Goal: Complete application form

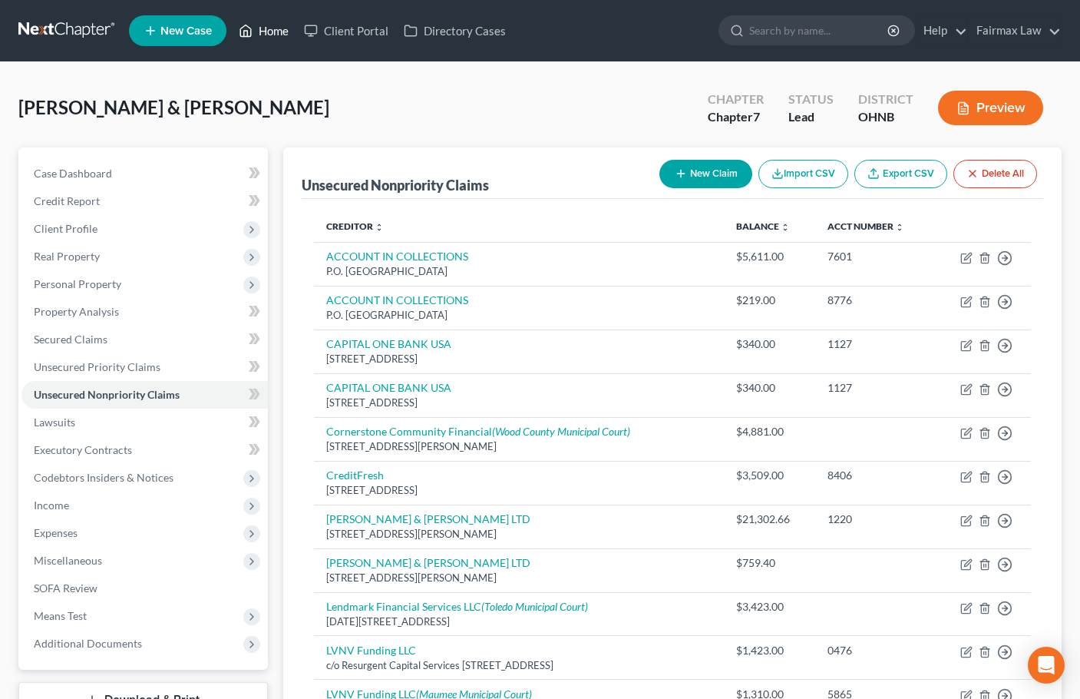
click at [270, 34] on link "Home" at bounding box center [263, 31] width 65 height 28
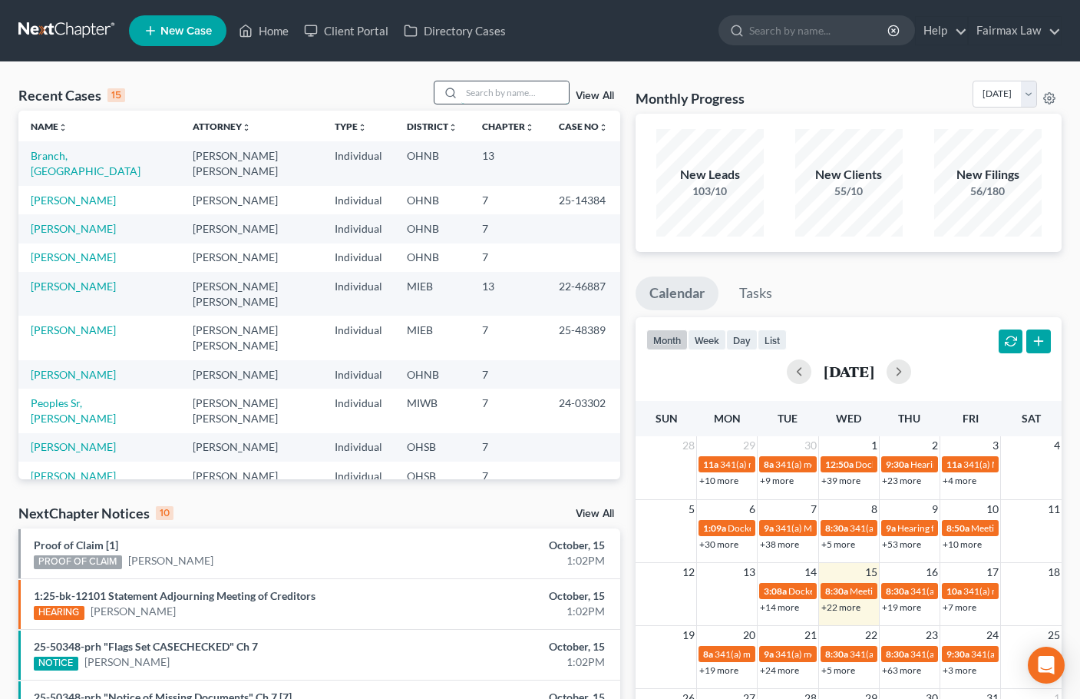
click at [513, 97] on input "search" at bounding box center [514, 92] width 107 height 22
paste input "[PERSON_NAME]"
type input "[PERSON_NAME]"
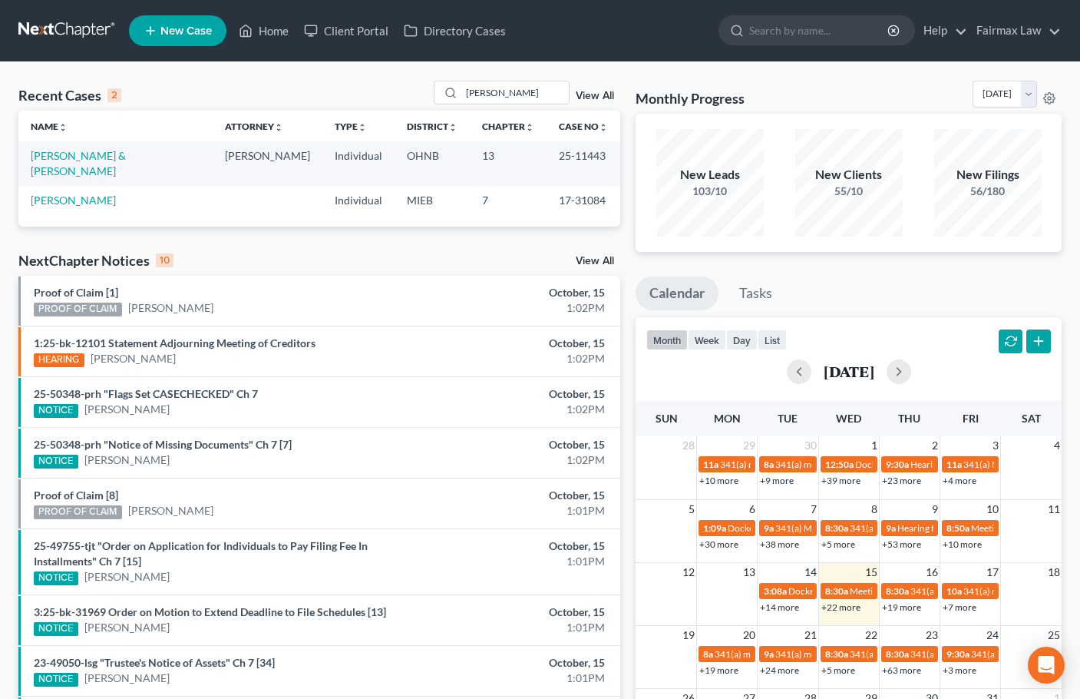
click at [190, 31] on span "New Case" at bounding box center [185, 31] width 51 height 12
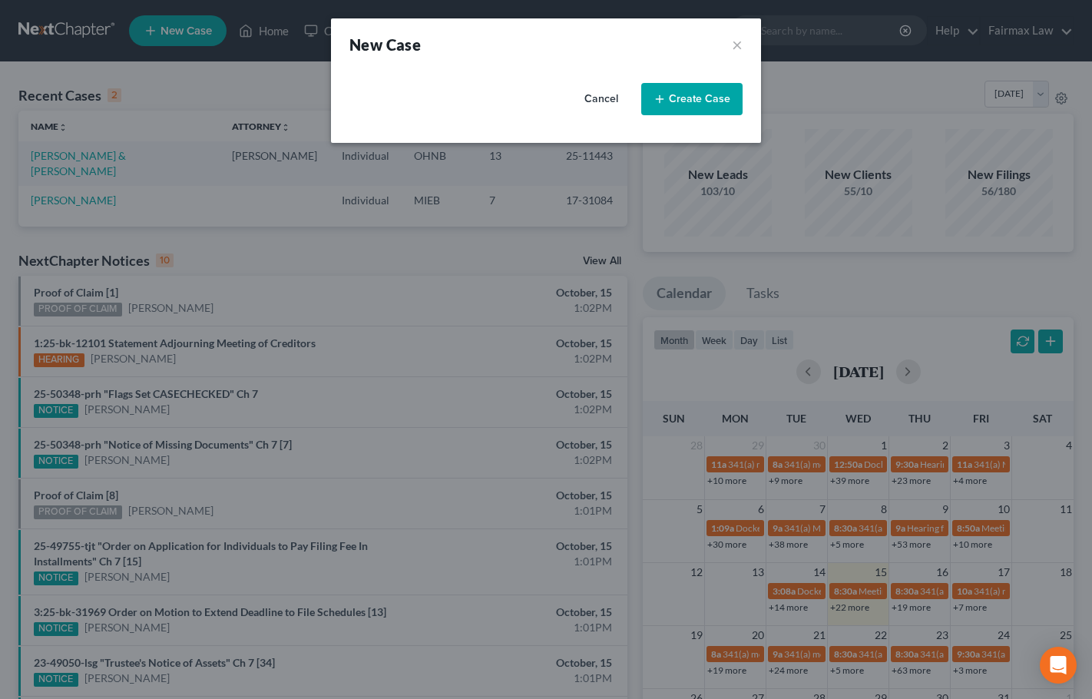
select select "40"
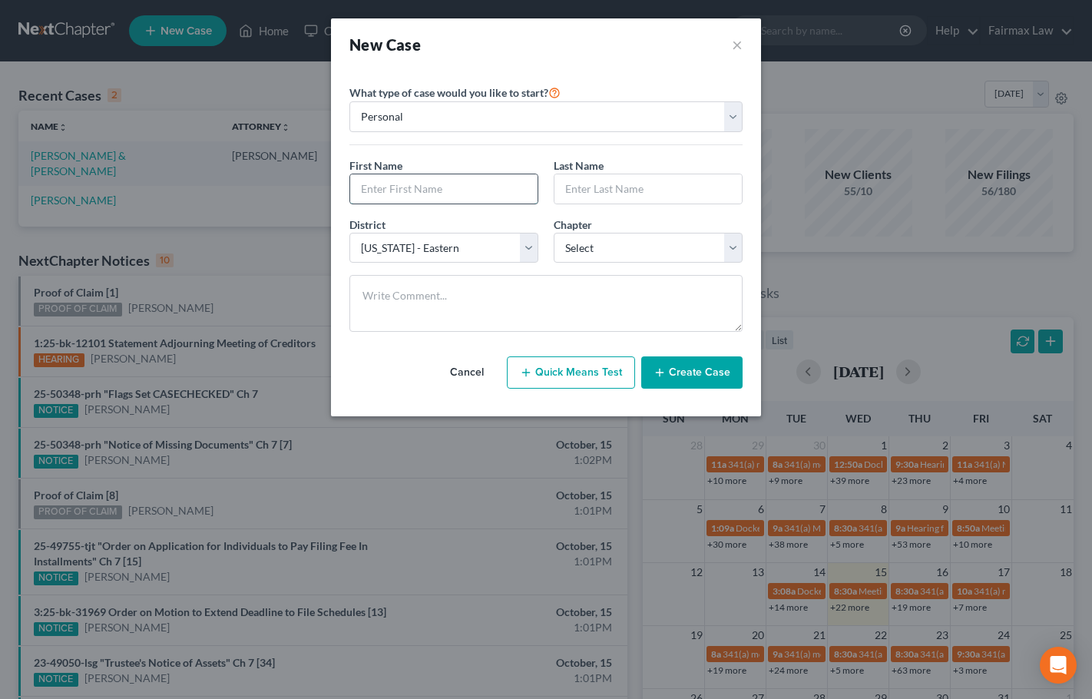
click at [457, 184] on input "text" at bounding box center [443, 188] width 187 height 29
type input "[PERSON_NAME]"
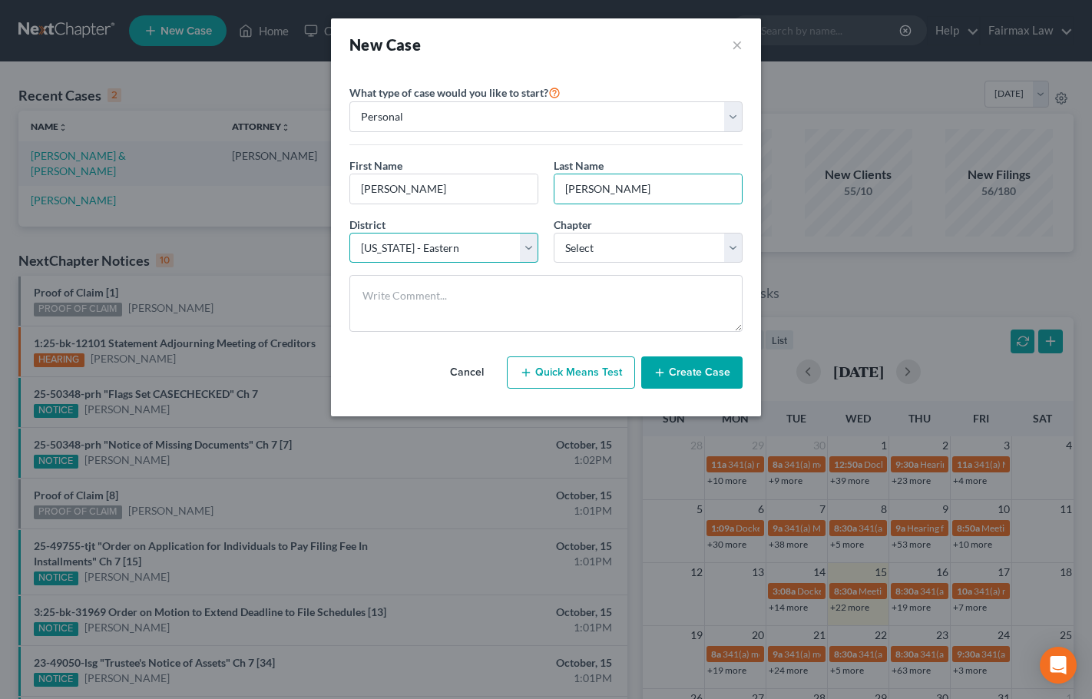
click at [466, 241] on select "Select [US_STATE] - [GEOGRAPHIC_DATA] [US_STATE] - [GEOGRAPHIC_DATA][US_STATE] …" at bounding box center [443, 248] width 189 height 31
select select "61"
click at [349, 233] on select "Select [US_STATE] - [GEOGRAPHIC_DATA] [US_STATE] - [GEOGRAPHIC_DATA][US_STATE] …" at bounding box center [443, 248] width 189 height 31
select select "0"
click at [699, 384] on button "Create Case" at bounding box center [691, 372] width 101 height 32
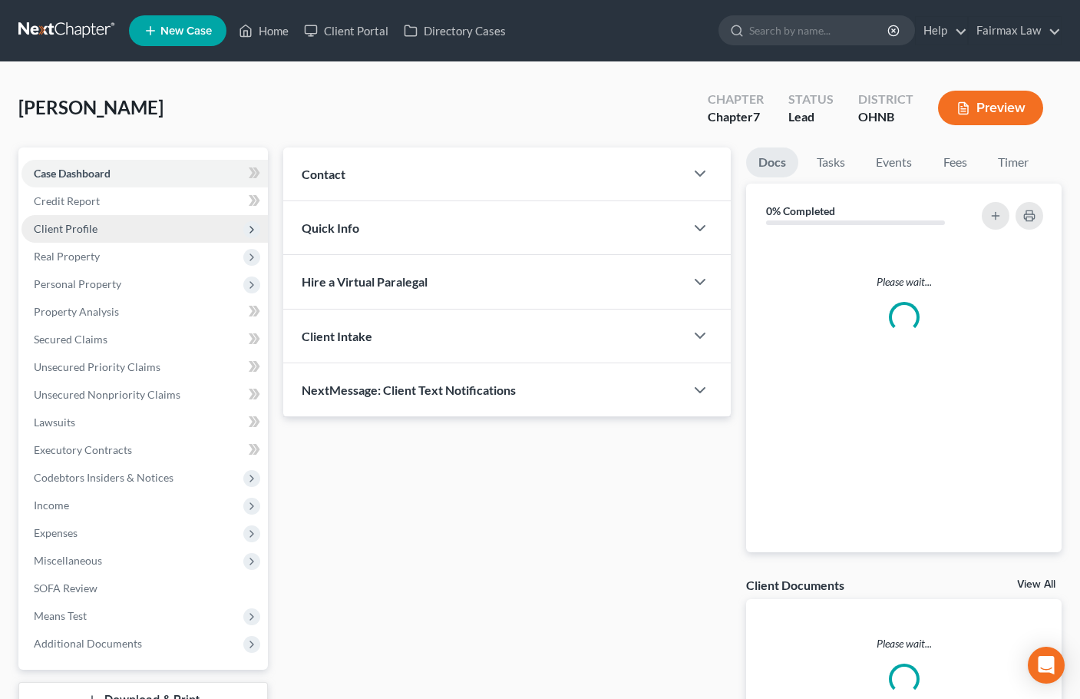
click at [71, 222] on span "Client Profile" at bounding box center [66, 228] width 64 height 13
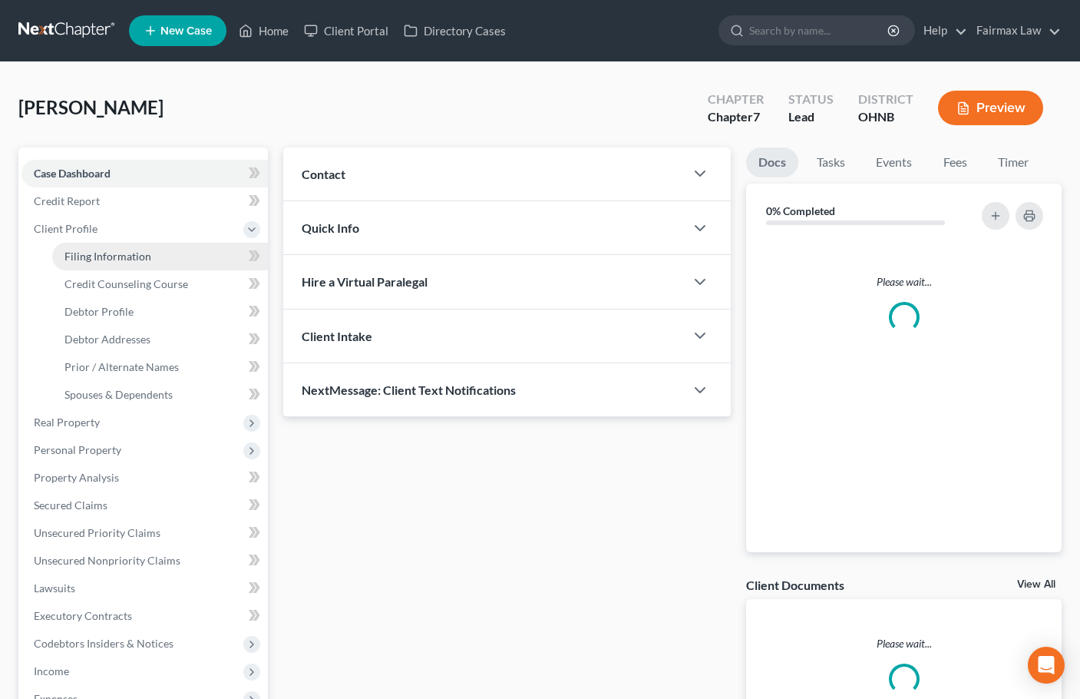
click at [124, 253] on span "Filing Information" at bounding box center [107, 255] width 87 height 13
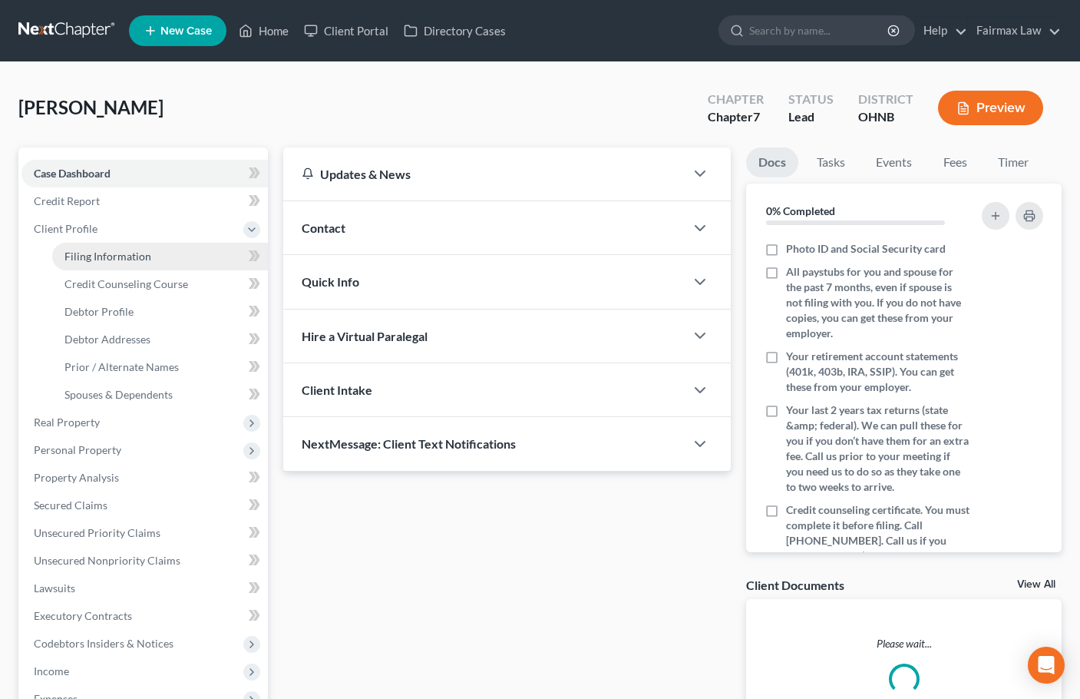
select select "1"
select select "0"
select select "61"
select select "36"
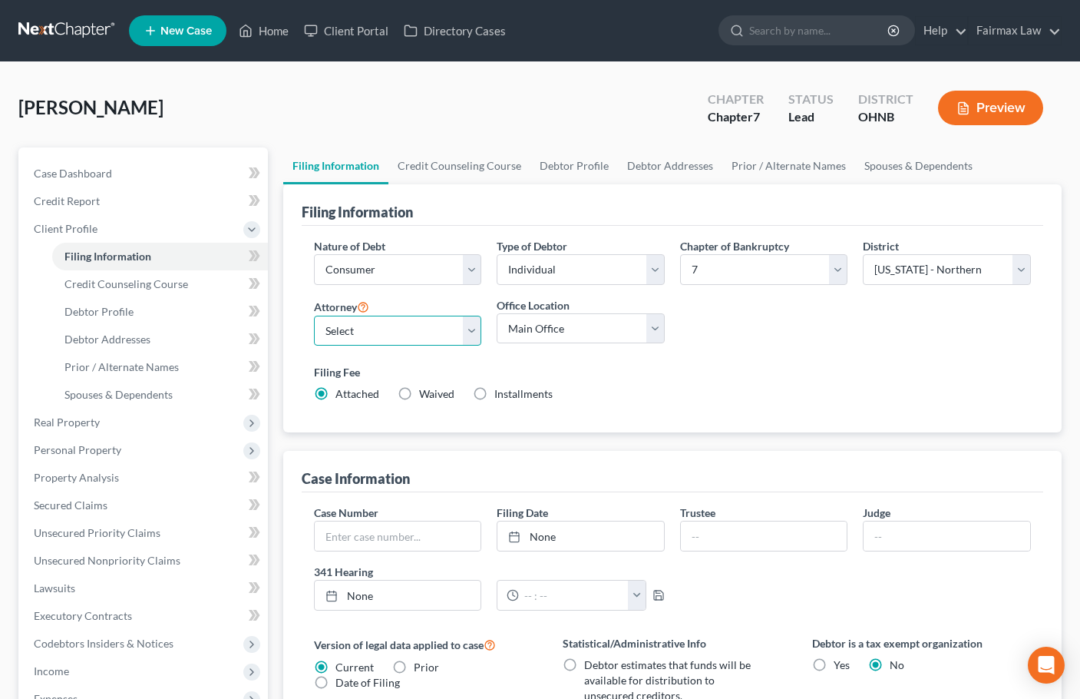
click at [443, 327] on select "Select [PERSON_NAME] [PERSON_NAME] [PERSON_NAME] [PERSON_NAME] [PERSON_NAME] [P…" at bounding box center [398, 330] width 168 height 31
select select "12"
click at [314, 315] on select "Select [PERSON_NAME] [PERSON_NAME] [PERSON_NAME] [PERSON_NAME] [PERSON_NAME] [P…" at bounding box center [398, 330] width 168 height 31
click at [578, 332] on select "Main Office [US_STATE] Office [GEOGRAPHIC_DATA] Office" at bounding box center [581, 328] width 168 height 31
select select "0"
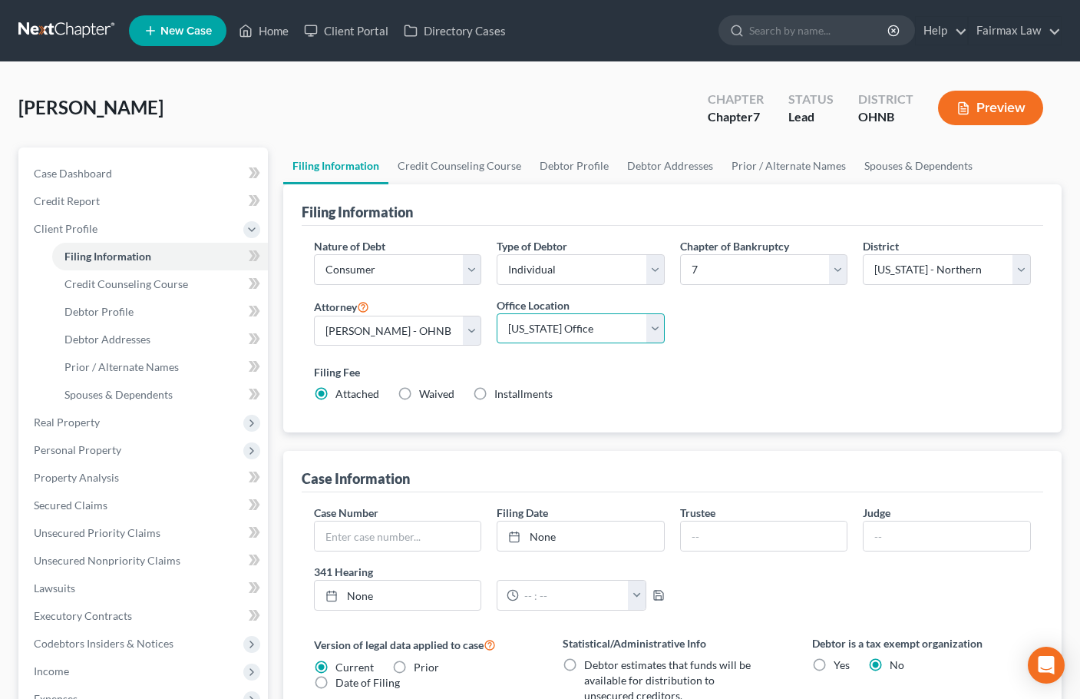
click at [497, 313] on select "Main Office [US_STATE] Office [GEOGRAPHIC_DATA] Office" at bounding box center [581, 328] width 168 height 31
click at [468, 173] on link "Credit Counseling Course" at bounding box center [459, 165] width 142 height 37
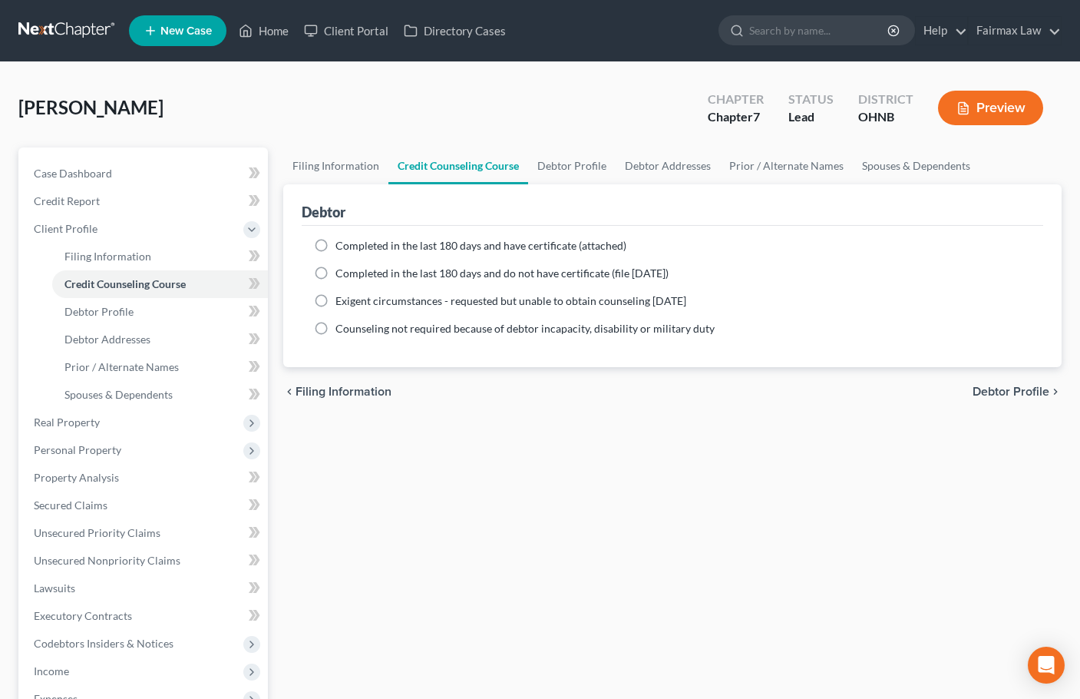
click at [365, 270] on span "Completed in the last 180 days and do not have certificate (file [DATE])" at bounding box center [501, 272] width 333 height 13
click at [352, 270] on input "Completed in the last 180 days and do not have certificate (file [DATE])" at bounding box center [347, 271] width 10 height 10
radio input "true"
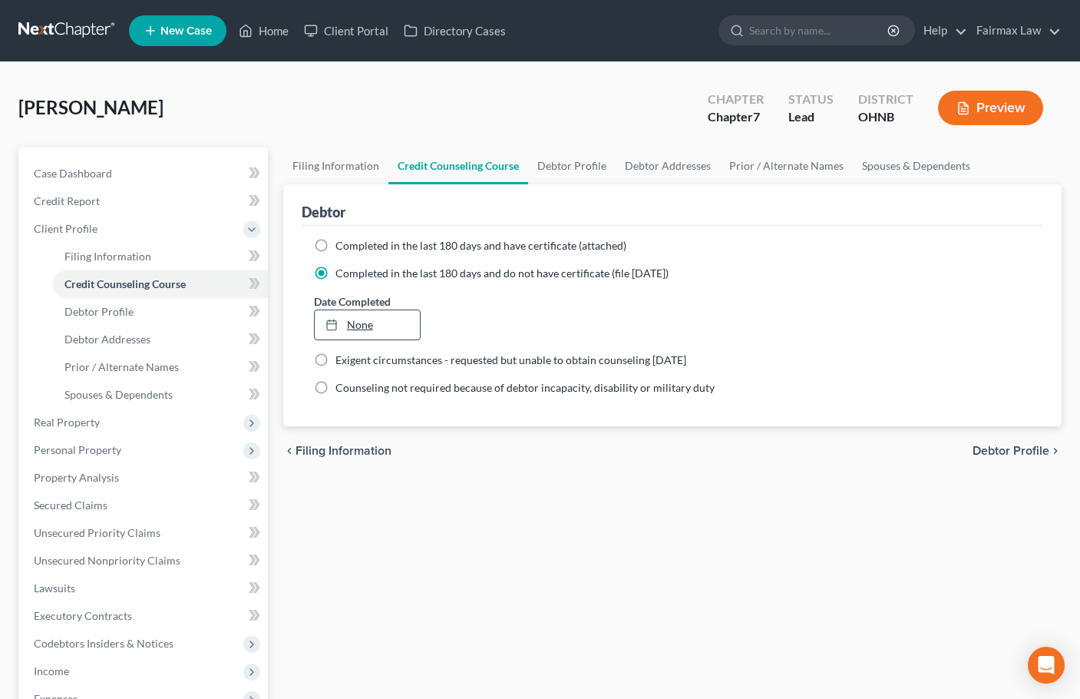
click at [366, 326] on link "None" at bounding box center [367, 324] width 105 height 29
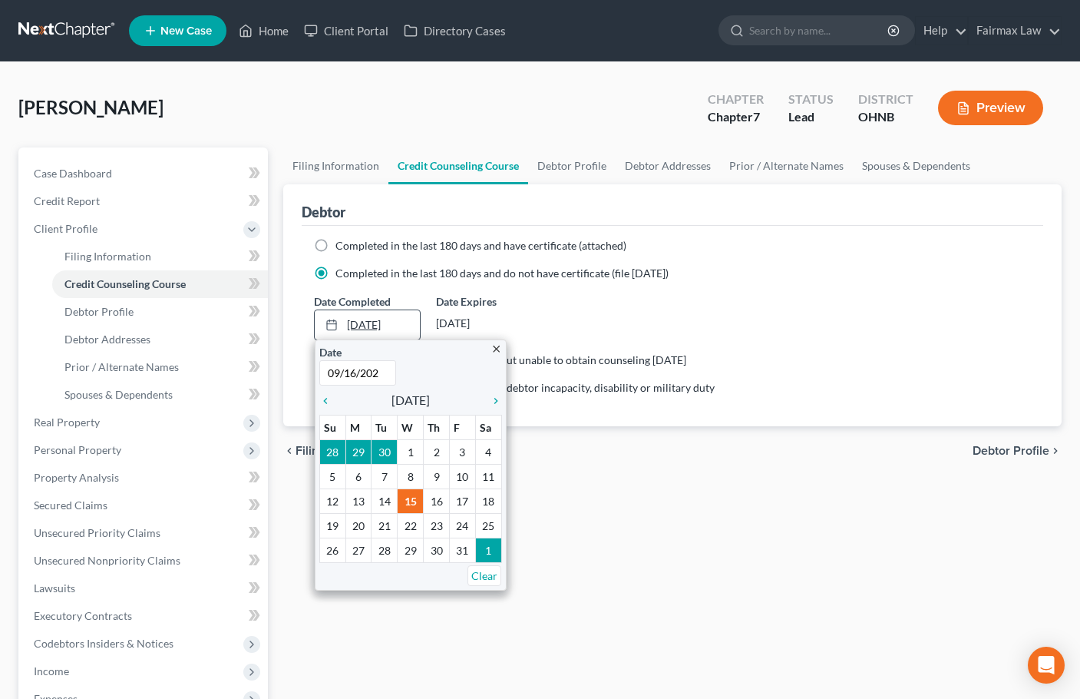
type input "[DATE]"
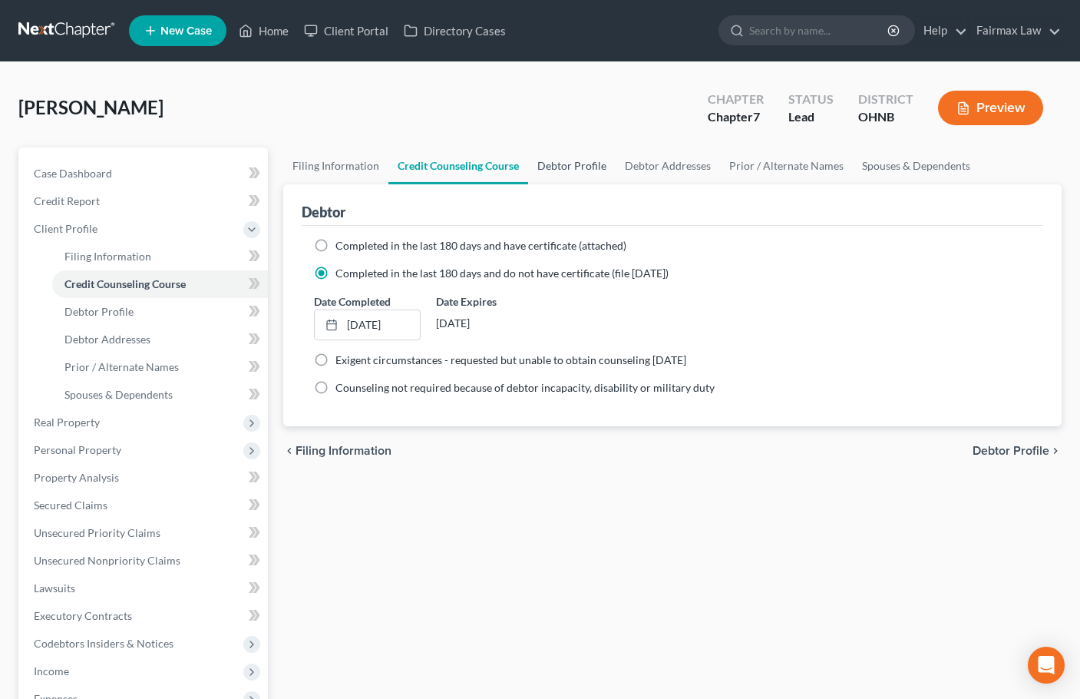
click at [576, 163] on link "Debtor Profile" at bounding box center [572, 165] width 88 height 37
select select "0"
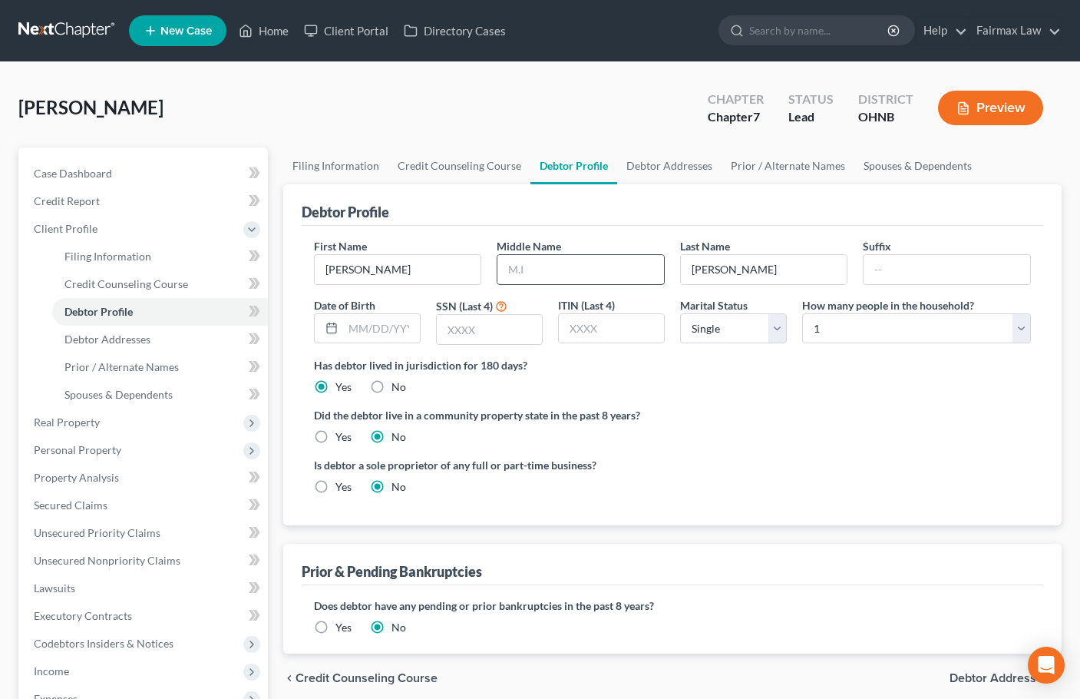
click at [576, 278] on input "text" at bounding box center [580, 269] width 167 height 29
type input "D"
click at [385, 333] on input "text" at bounding box center [381, 328] width 77 height 29
type input "[DATE]"
click at [474, 311] on label "SSN (Last 4)" at bounding box center [464, 306] width 57 height 16
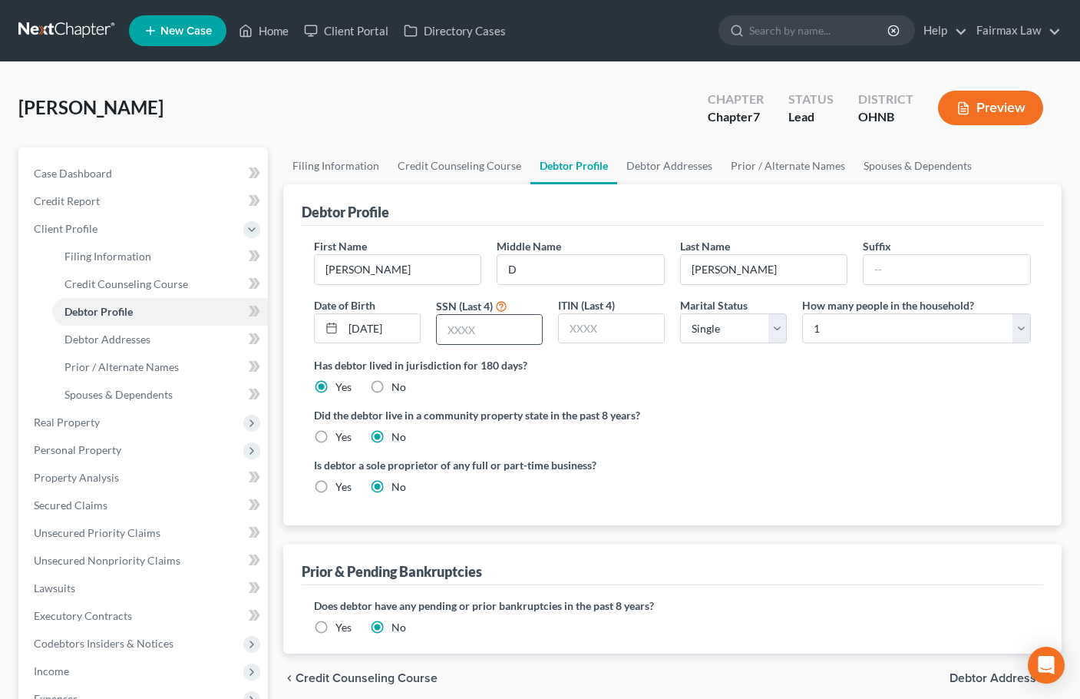
click at [479, 324] on input "text" at bounding box center [489, 329] width 105 height 29
type input "3388"
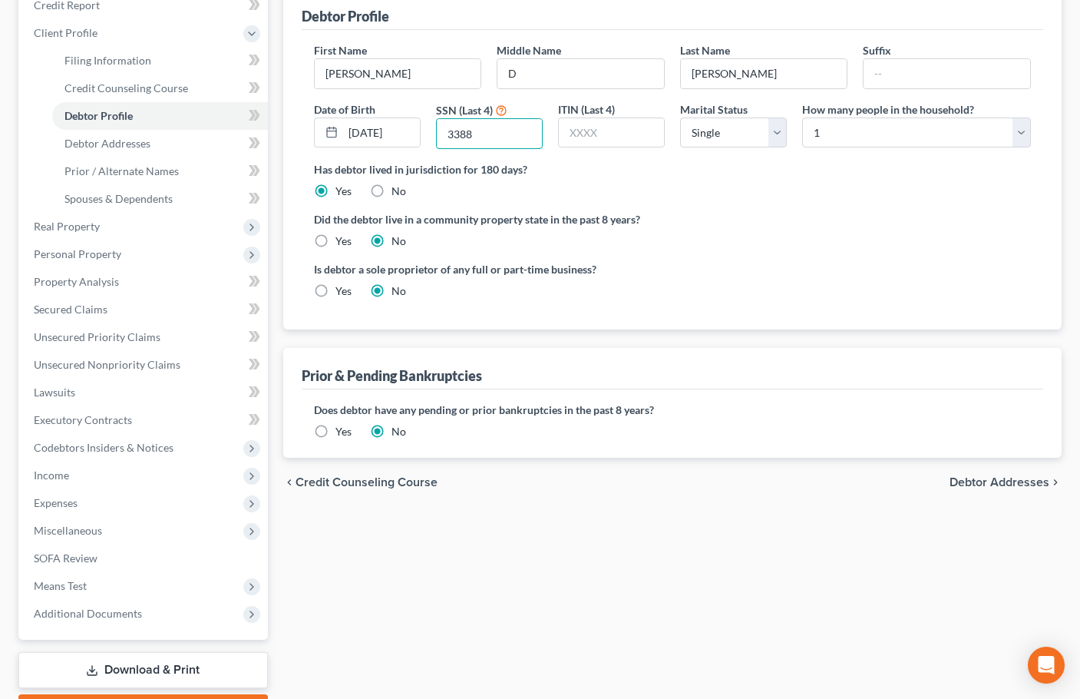
scroll to position [230, 0]
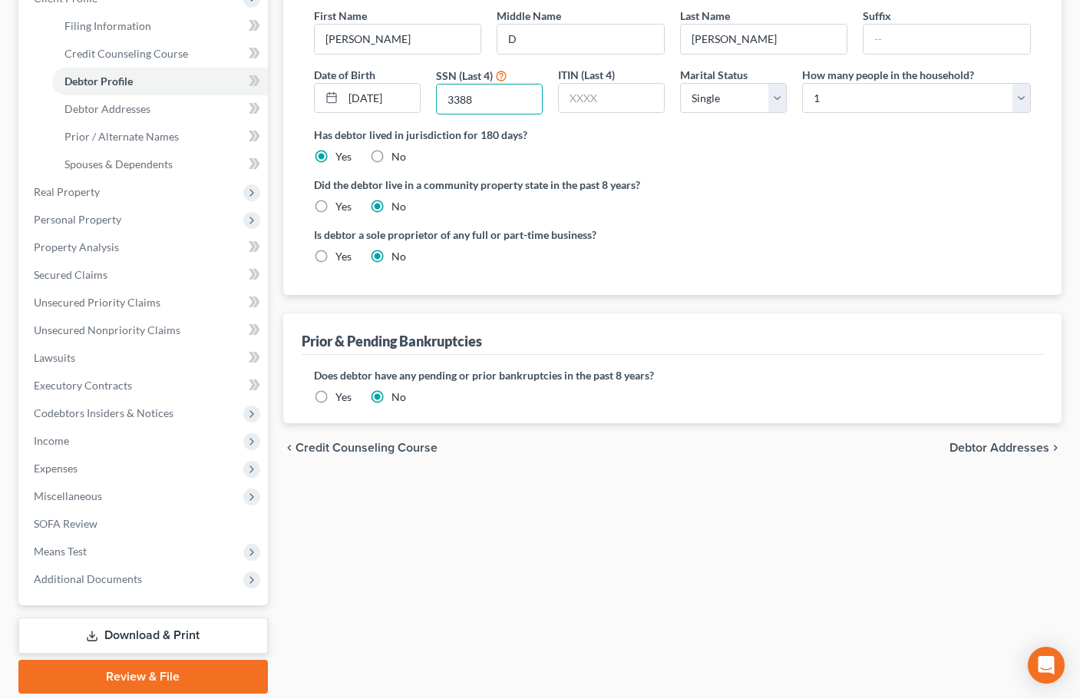
click at [335, 403] on label "Yes" at bounding box center [343, 396] width 16 height 15
click at [342, 399] on input "Yes" at bounding box center [347, 394] width 10 height 10
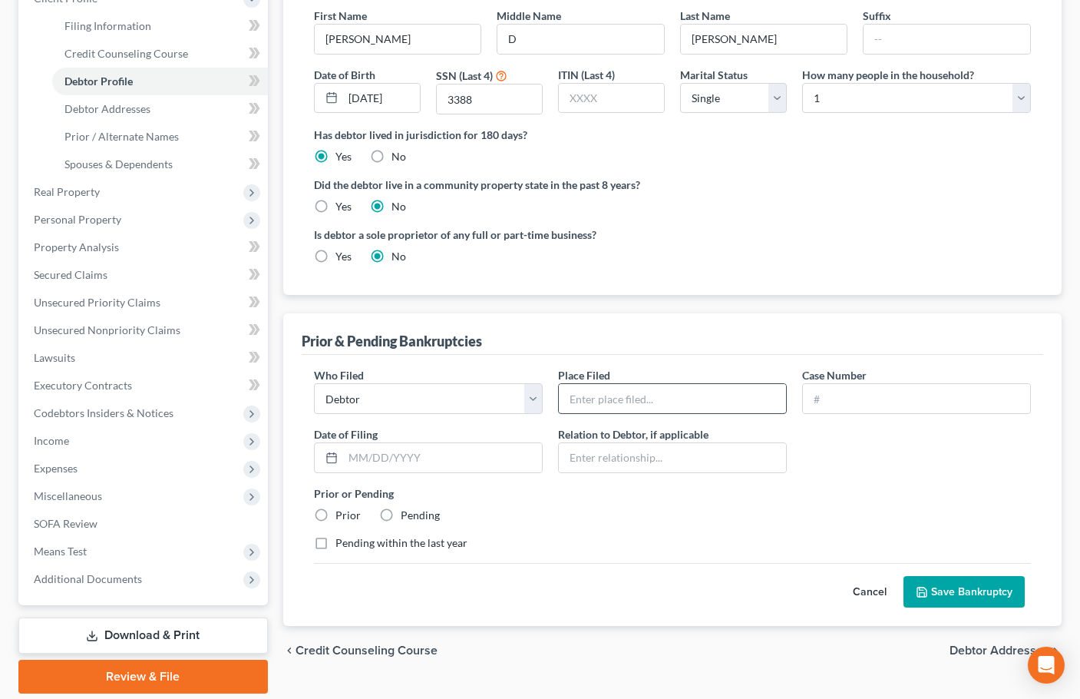
click at [650, 408] on input "text" at bounding box center [672, 398] width 227 height 29
paste input "[US_STATE] NORTHERN BANKRUPTCY COURT"
type input "[US_STATE] NORTHERN BANKRUPTCY COURT"
drag, startPoint x: 386, startPoint y: 458, endPoint x: 364, endPoint y: 464, distance: 23.1
click at [386, 458] on input "text" at bounding box center [442, 457] width 199 height 29
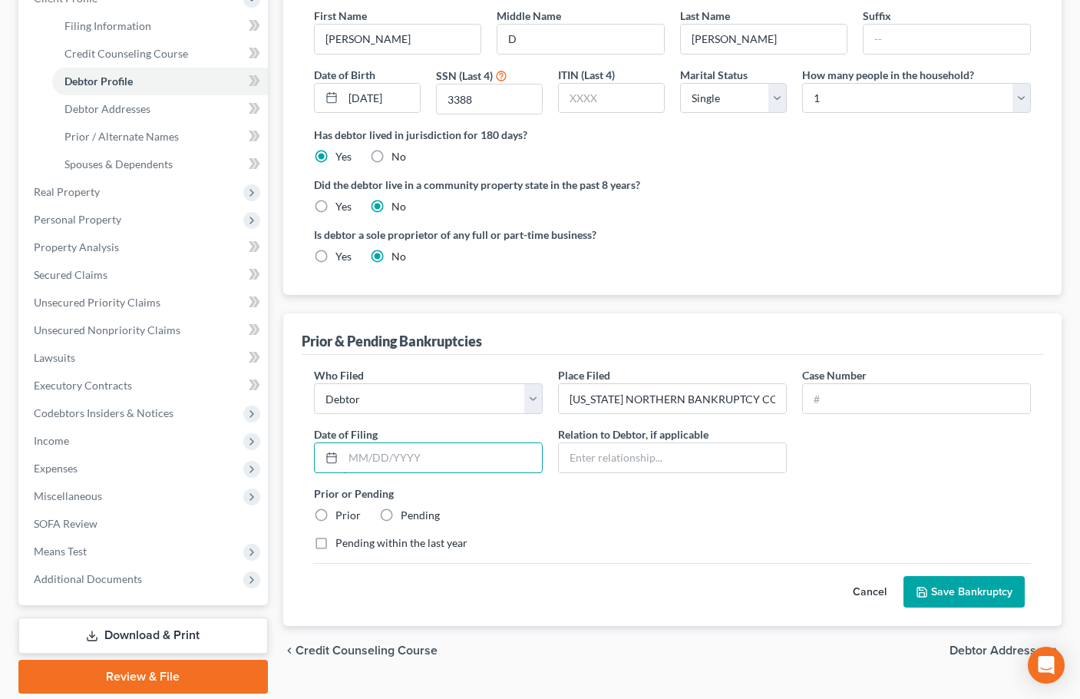
paste input "[DATE]"
type input "[DATE]"
click at [335, 507] on label "Prior" at bounding box center [347, 514] width 25 height 15
click at [342, 507] on input "Prior" at bounding box center [347, 512] width 10 height 10
radio input "true"
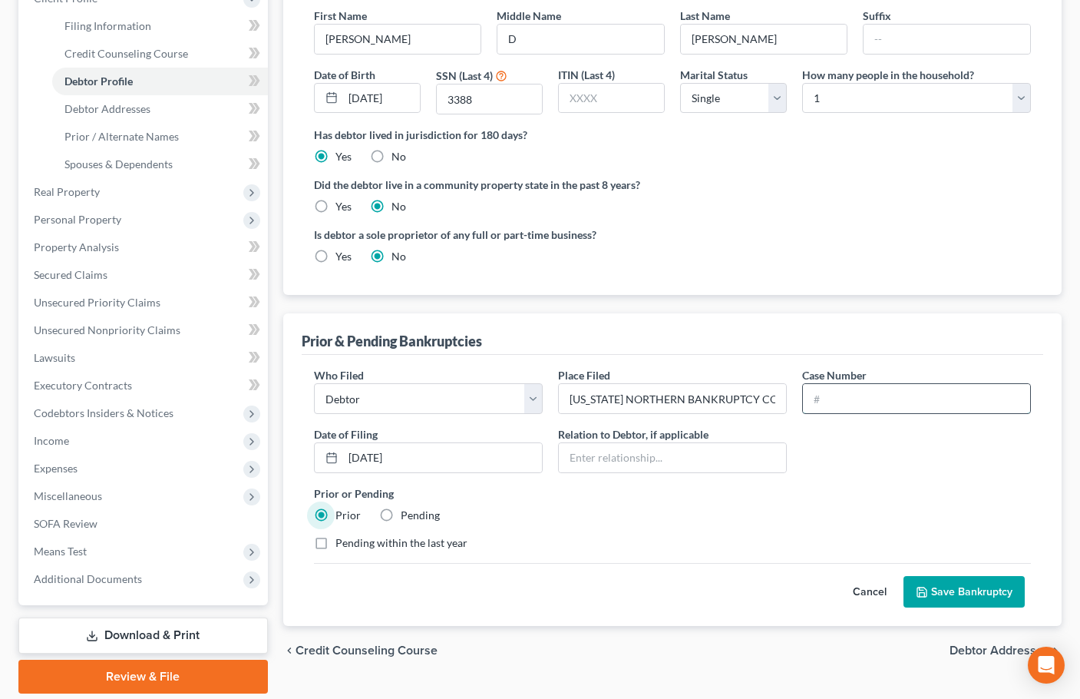
click at [846, 397] on input "text" at bounding box center [916, 398] width 227 height 29
paste input "19-14622"
type input "19-14622"
click at [796, 490] on label "Prior or Pending" at bounding box center [672, 493] width 717 height 16
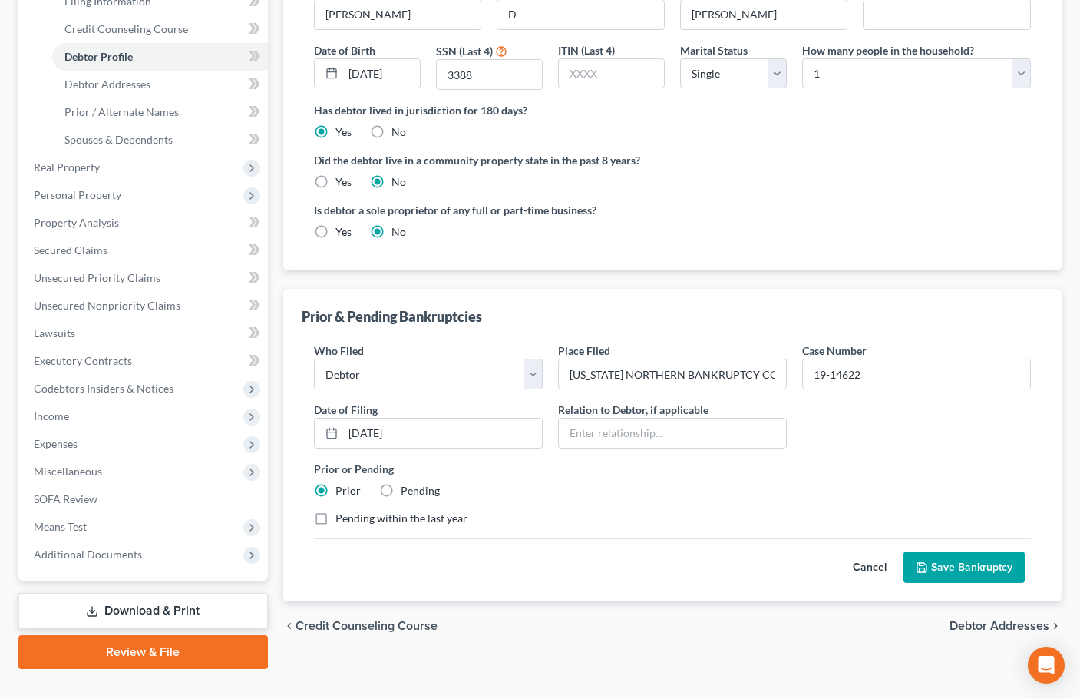
scroll to position [283, 0]
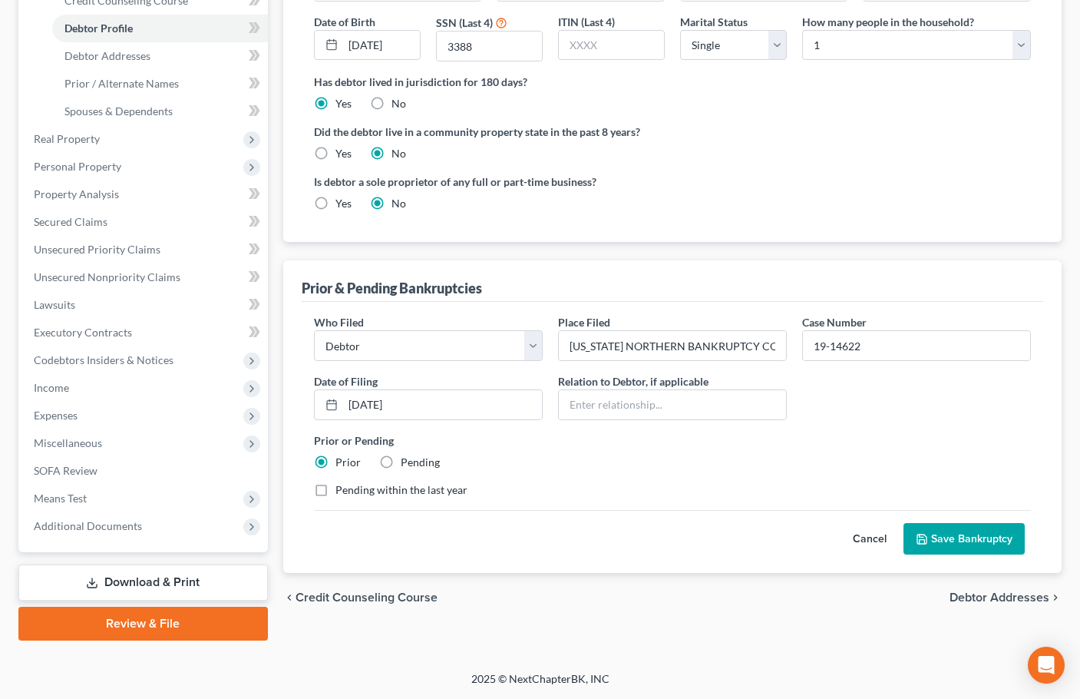
click at [940, 542] on button "Save Bankruptcy" at bounding box center [963, 539] width 121 height 32
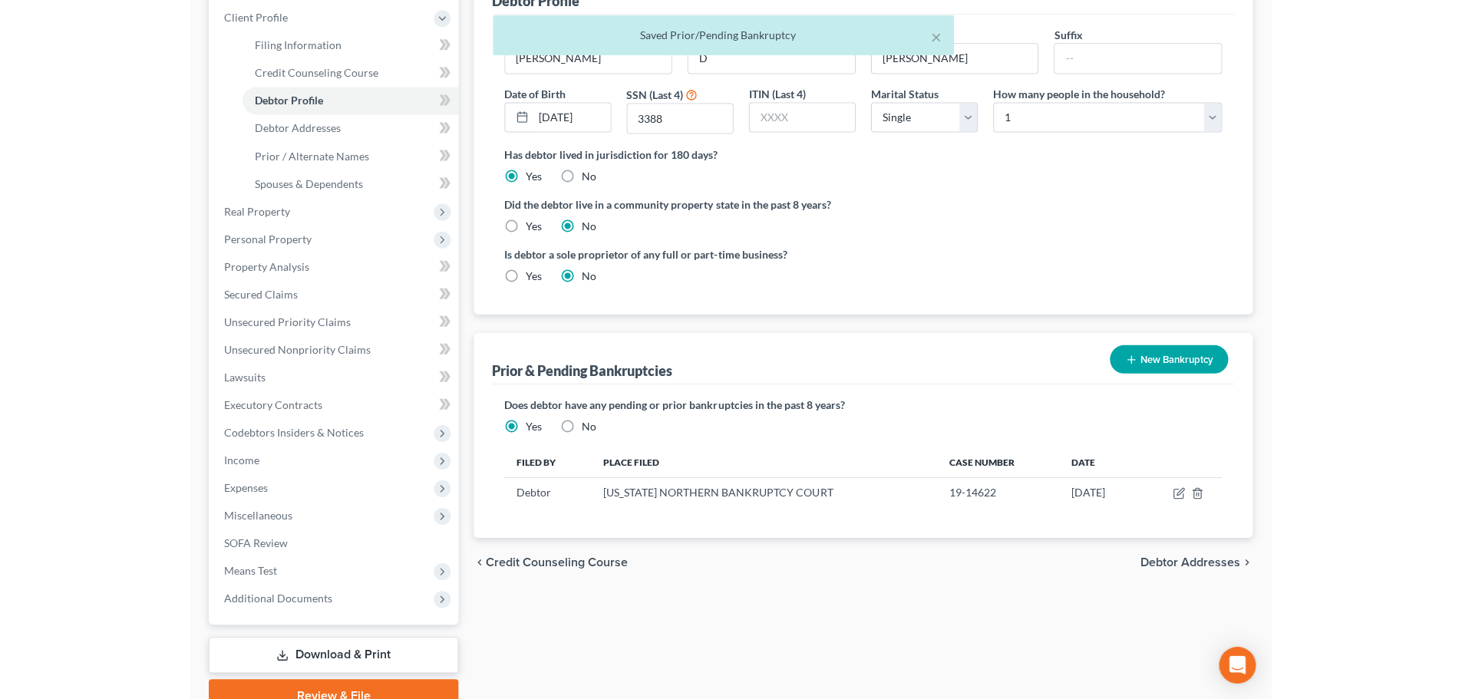
scroll to position [0, 0]
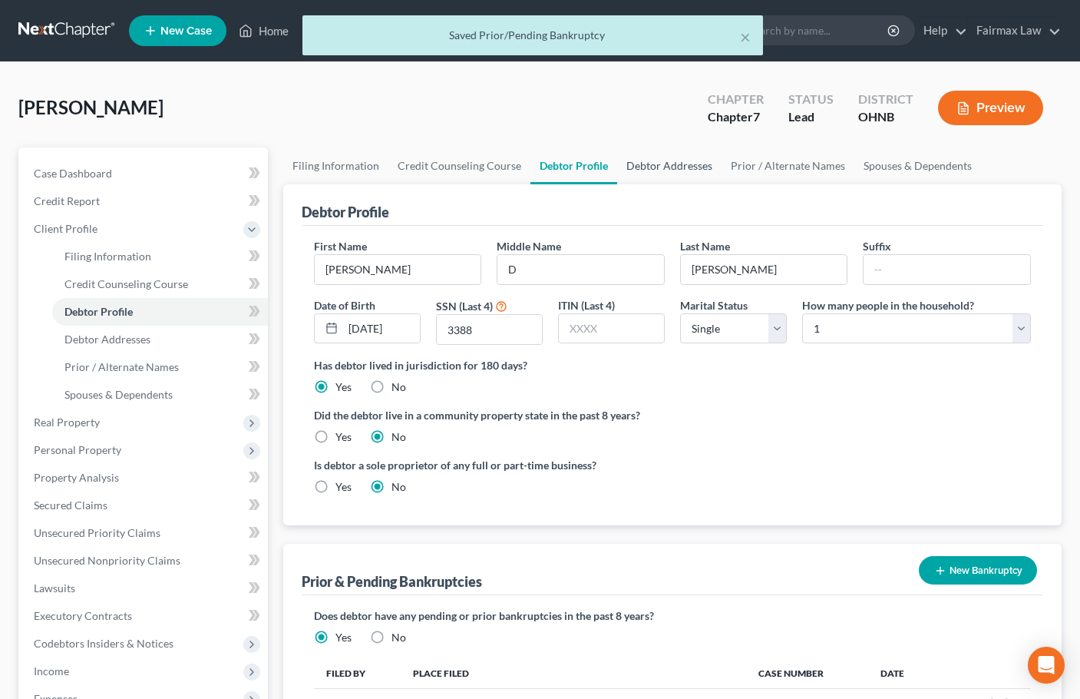
click at [651, 166] on link "Debtor Addresses" at bounding box center [669, 165] width 104 height 37
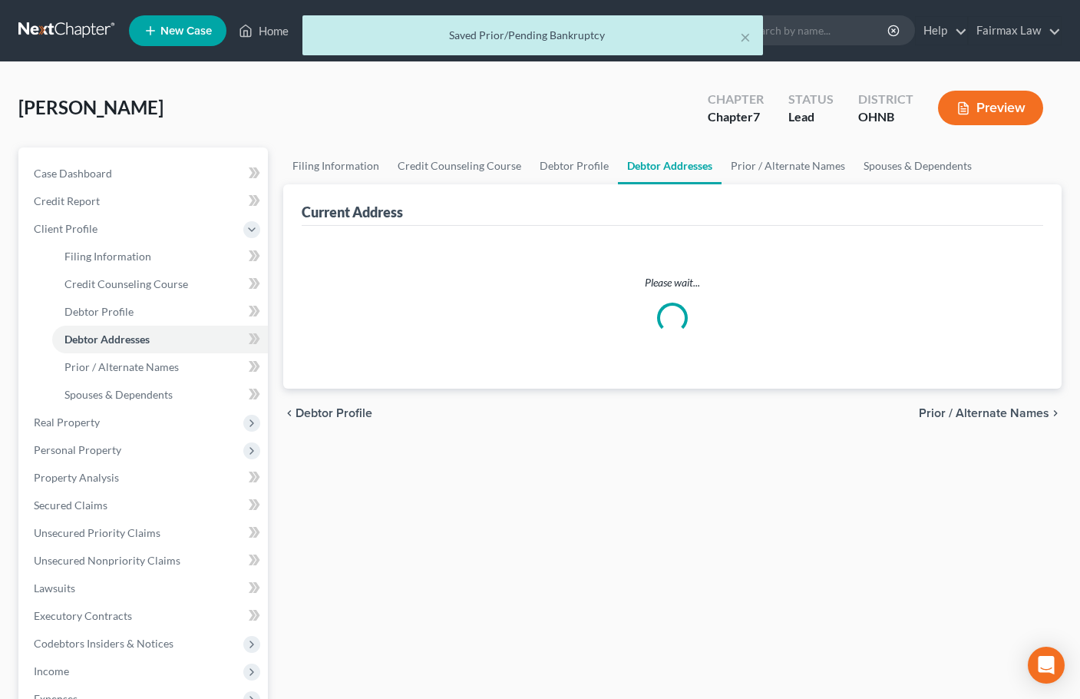
select select "0"
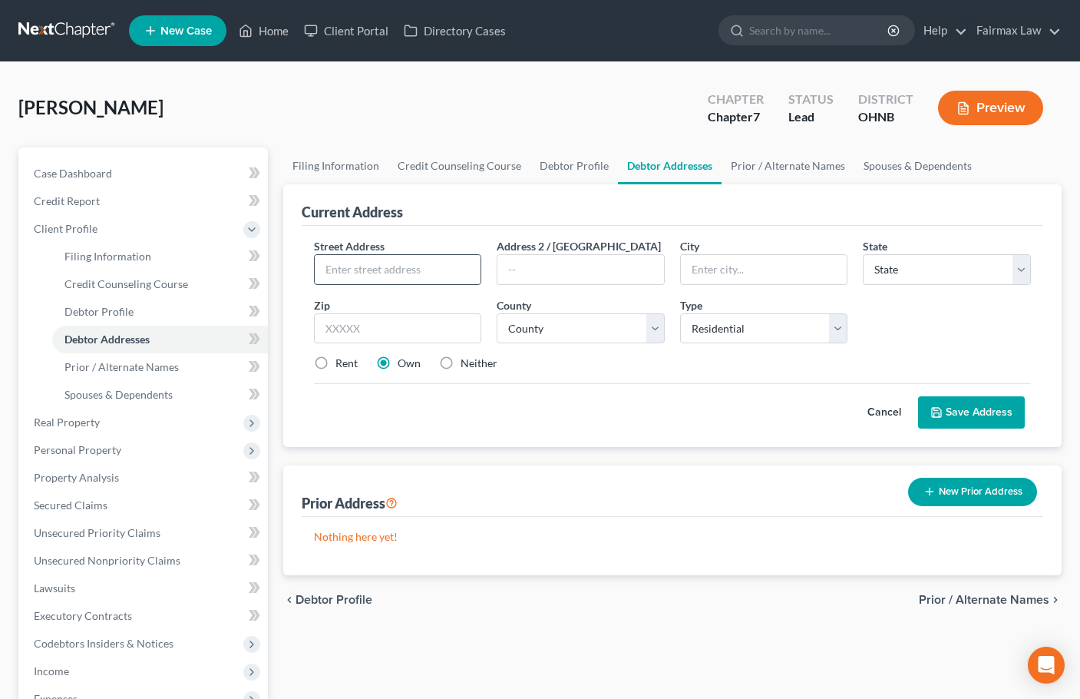
click at [430, 271] on input "text" at bounding box center [398, 269] width 167 height 29
paste input "[STREET_ADDRESS]"
type input "[STREET_ADDRESS]"
drag, startPoint x: 435, startPoint y: 327, endPoint x: 397, endPoint y: 335, distance: 39.1
click at [435, 327] on input "text" at bounding box center [398, 328] width 168 height 31
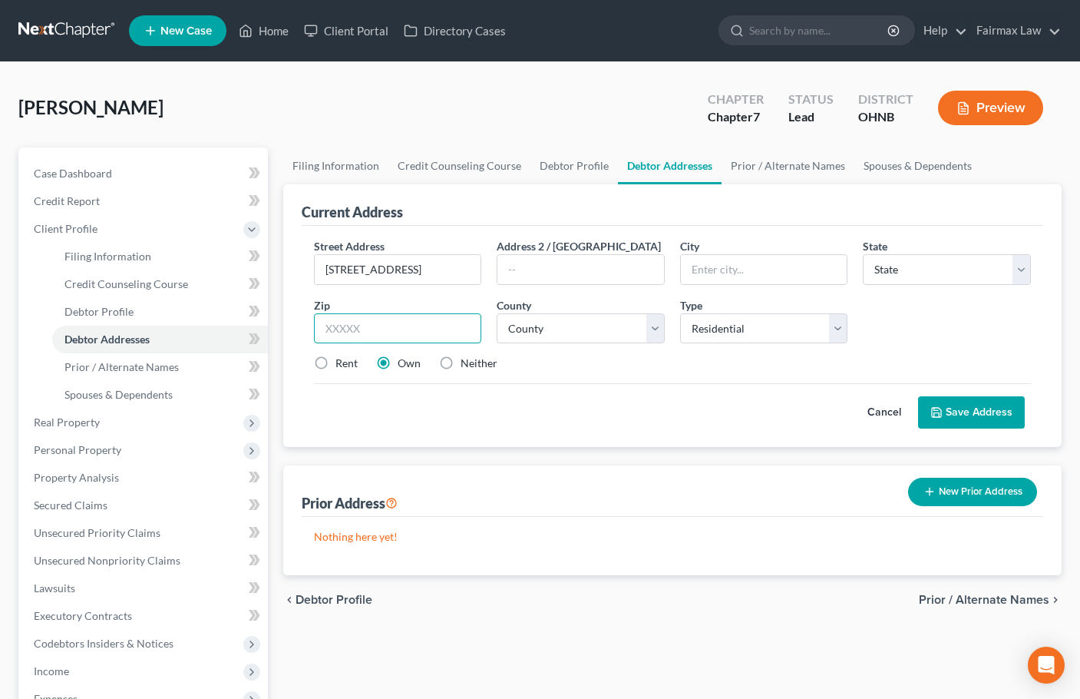
paste input "44123"
type input "44123"
click at [335, 363] on label "Rent" at bounding box center [346, 362] width 22 height 15
click at [342, 363] on input "Rent" at bounding box center [347, 360] width 10 height 10
radio input "true"
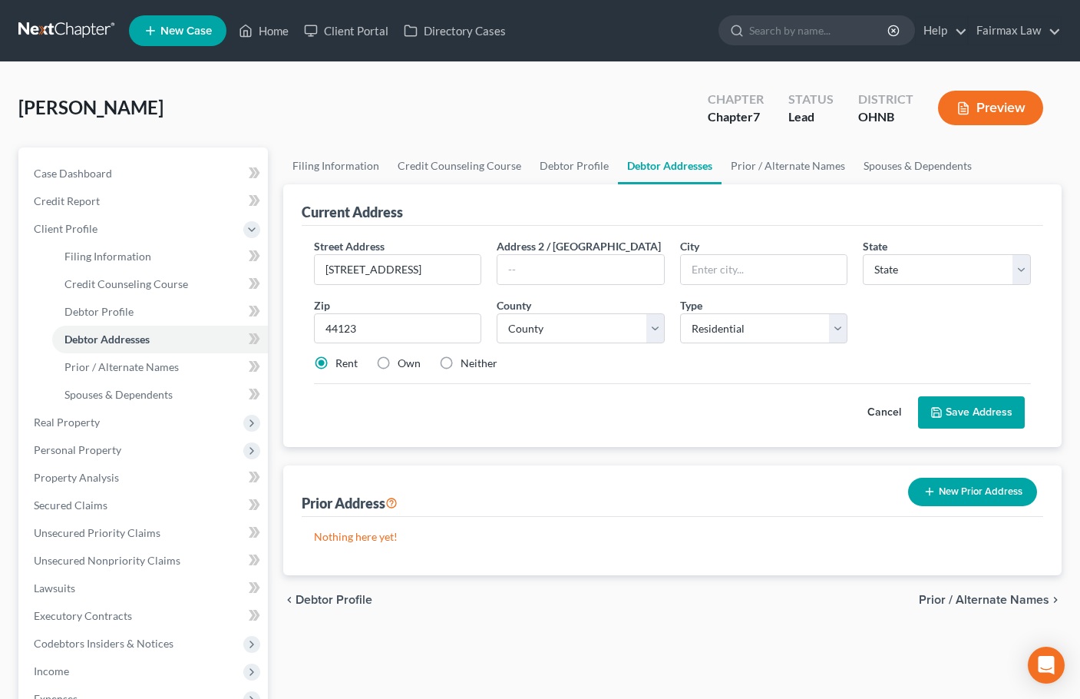
click at [425, 418] on div "Cancel Save Address" at bounding box center [672, 405] width 717 height 45
type input "Euclid"
select select "36"
click at [593, 325] on select "County [GEOGRAPHIC_DATA] [GEOGRAPHIC_DATA] [GEOGRAPHIC_DATA] [GEOGRAPHIC_DATA] …" at bounding box center [581, 328] width 168 height 31
select select "17"
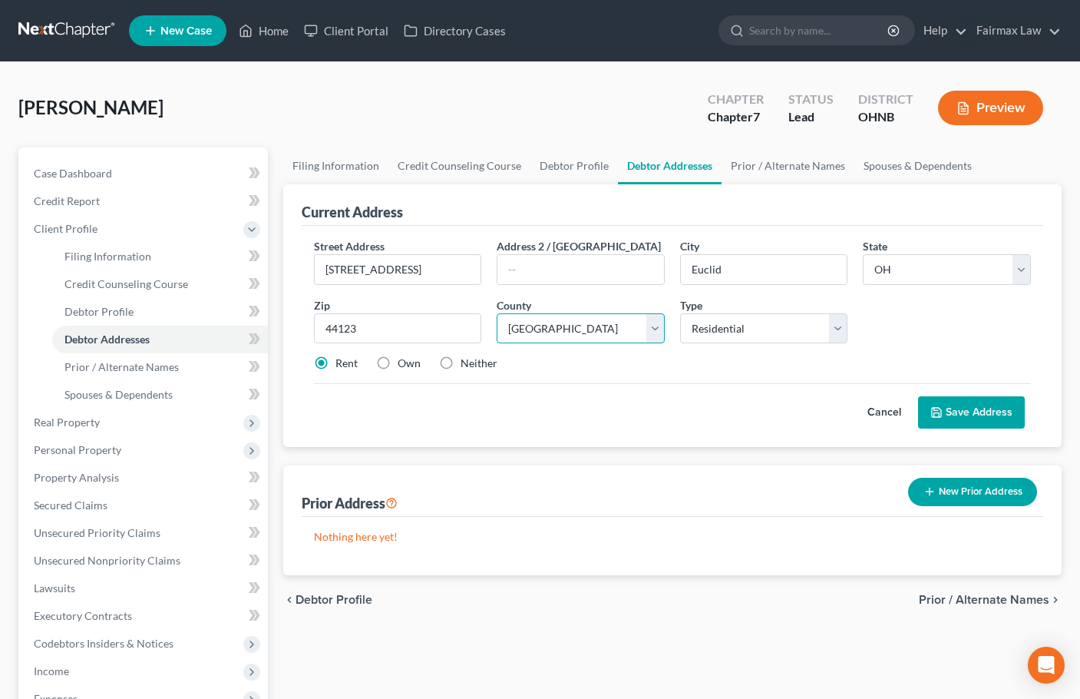
click at [497, 313] on select "County [GEOGRAPHIC_DATA] [GEOGRAPHIC_DATA] [GEOGRAPHIC_DATA] [GEOGRAPHIC_DATA] …" at bounding box center [581, 328] width 168 height 31
click at [740, 375] on div "Street Address * [STREET_ADDRESS] * Euclid State * State [US_STATE] AK AR AZ CA…" at bounding box center [672, 311] width 732 height 146
click at [970, 408] on button "Save Address" at bounding box center [971, 412] width 107 height 32
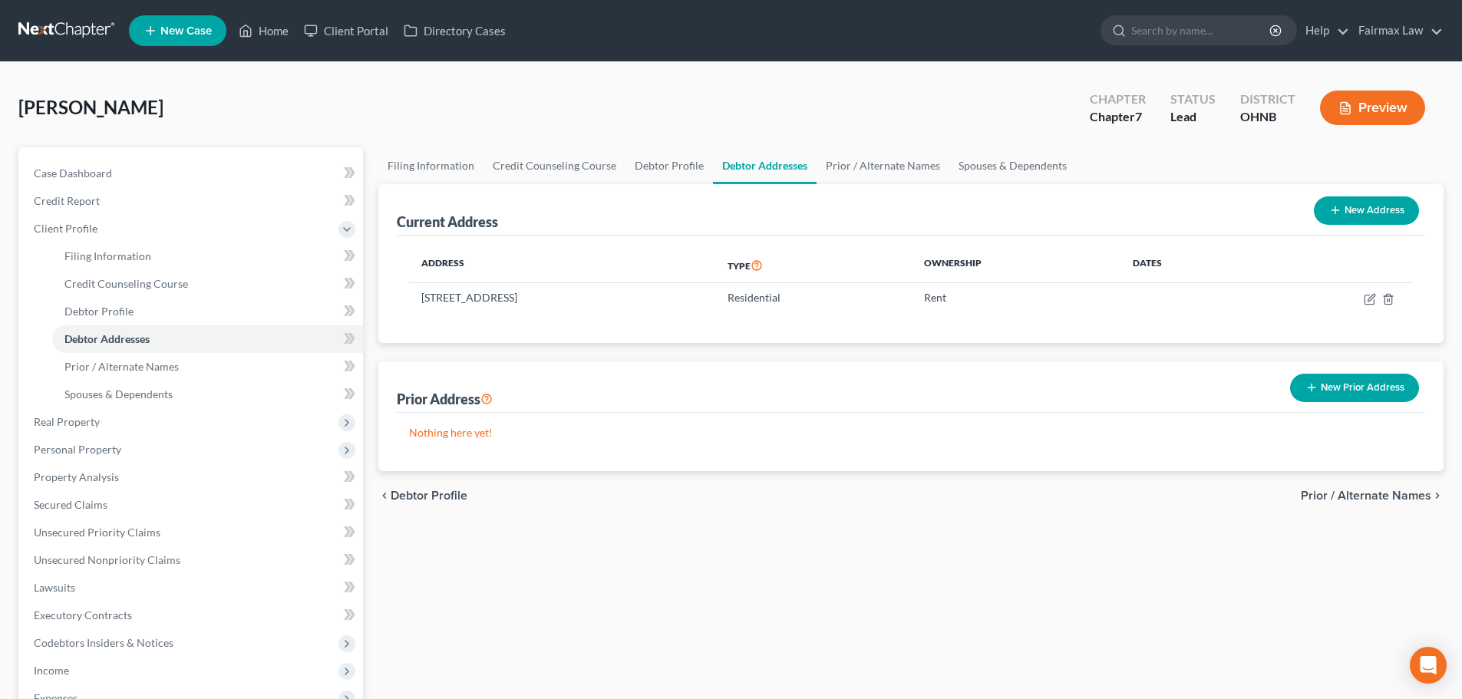
click at [1079, 391] on button "New Prior Address" at bounding box center [1354, 388] width 129 height 28
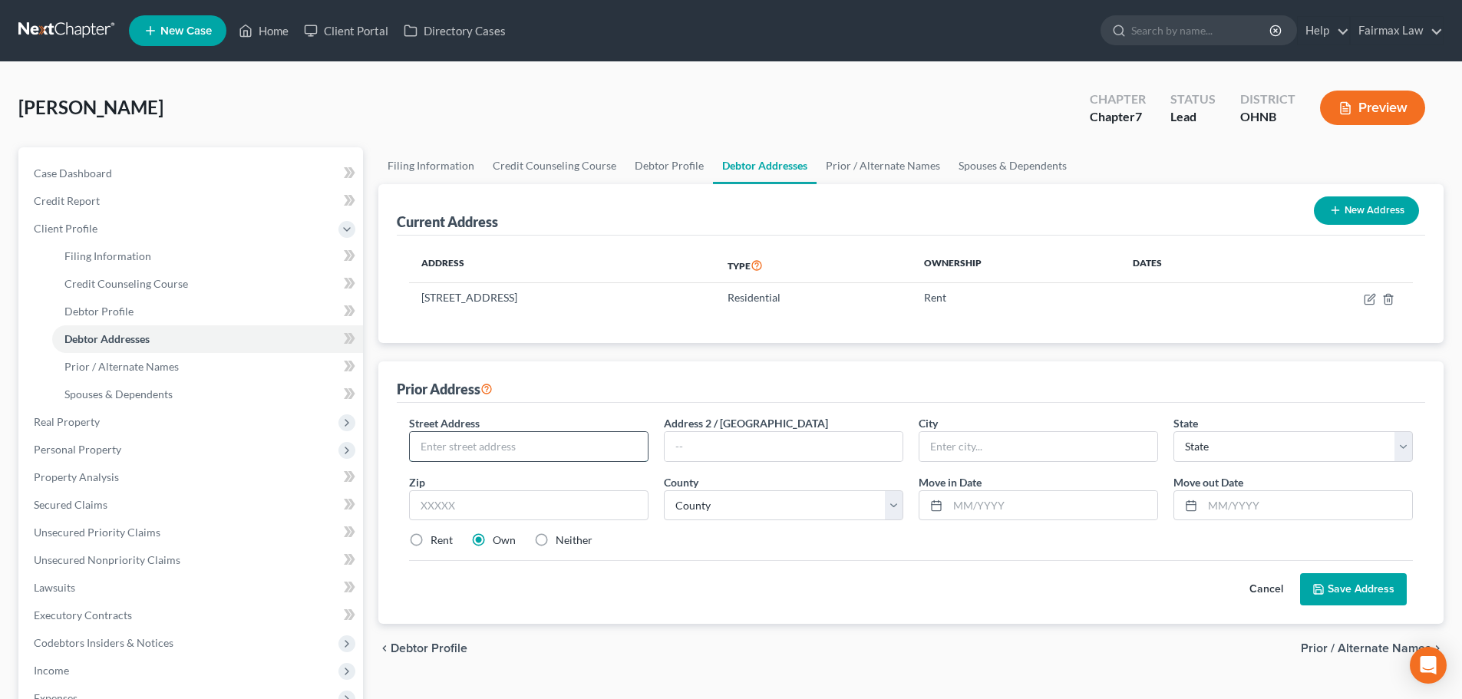
click at [463, 444] on input "text" at bounding box center [529, 446] width 238 height 29
paste input "[STREET_ADDRESS]"
type input "[STREET_ADDRESS]"
click at [528, 515] on input "text" at bounding box center [528, 506] width 239 height 31
paste input "44103"
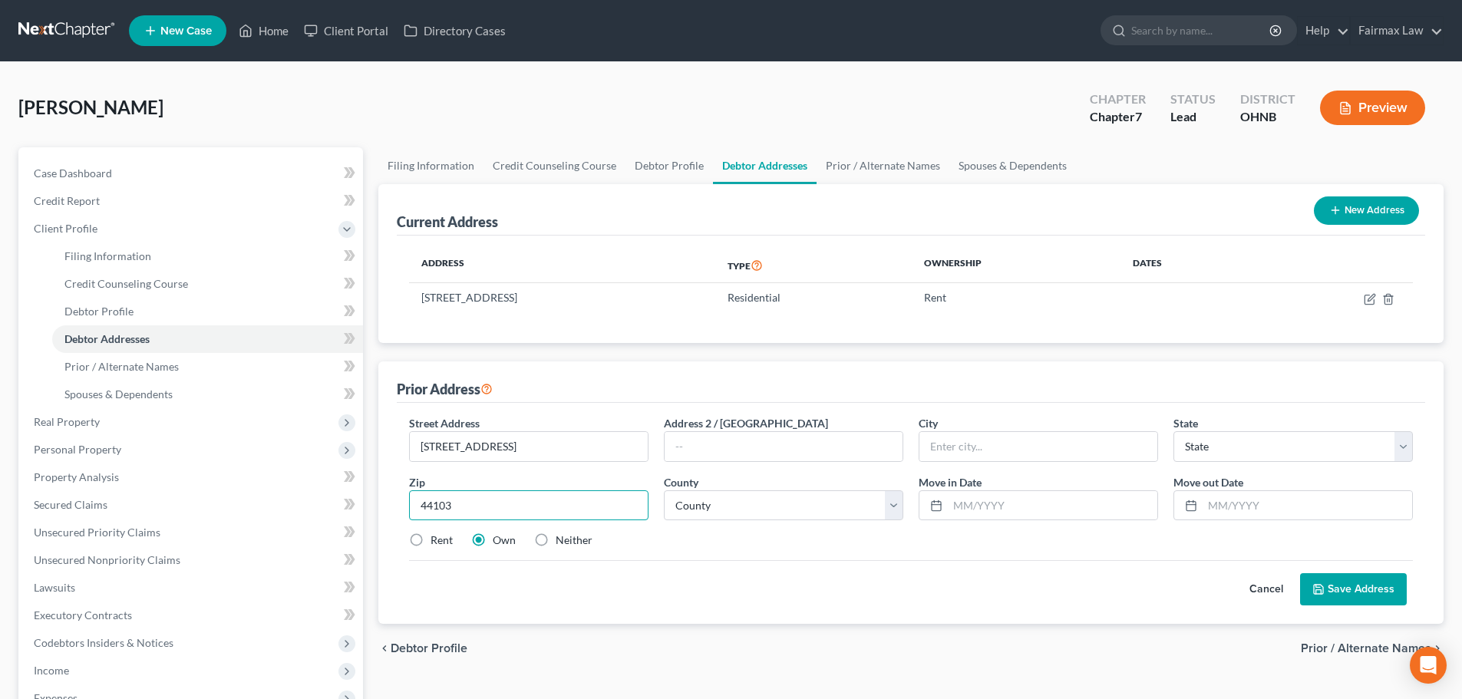
type input "44103"
click at [477, 589] on div "Cancel Save Address" at bounding box center [911, 582] width 1004 height 45
type input "[GEOGRAPHIC_DATA]"
select select "36"
click at [431, 535] on label "Rent" at bounding box center [442, 540] width 22 height 15
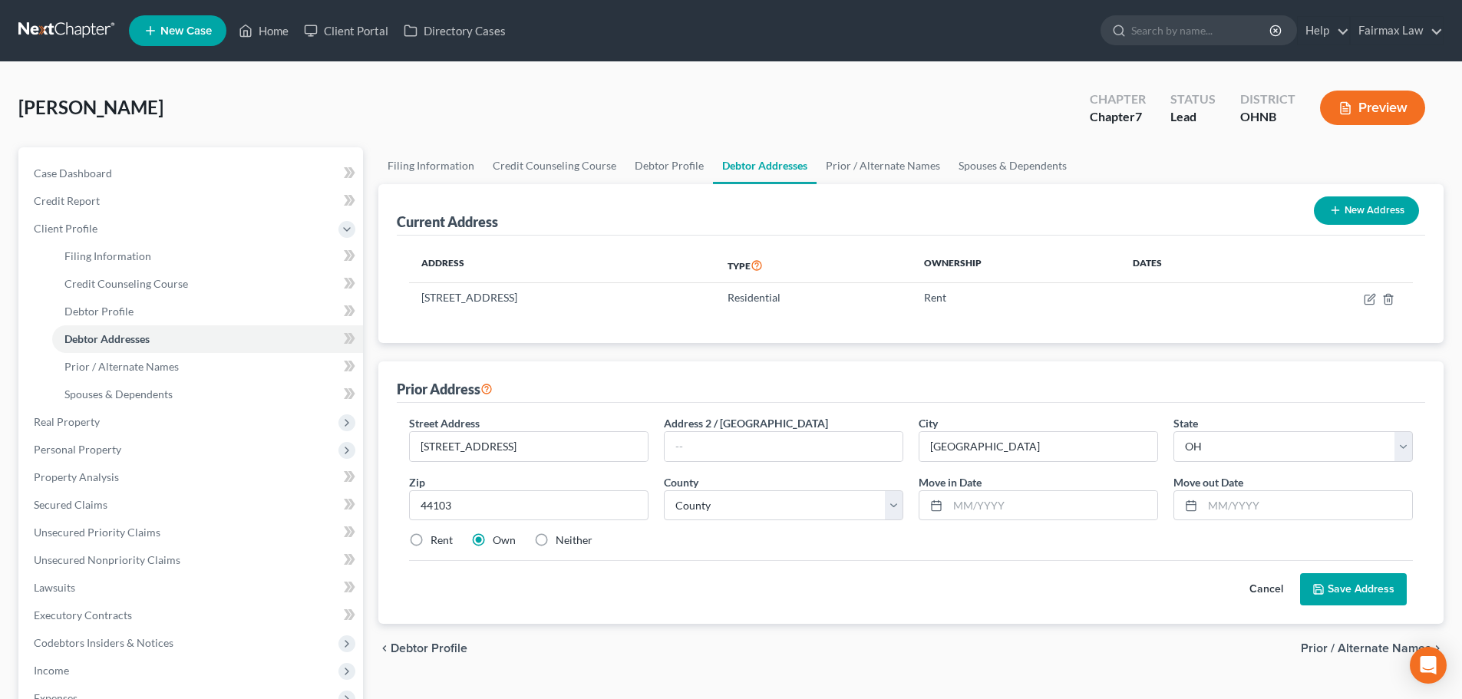
click at [437, 535] on input "Rent" at bounding box center [442, 538] width 10 height 10
radio input "true"
click at [529, 579] on div "Cancel Save Address" at bounding box center [911, 582] width 1004 height 45
click at [760, 508] on select "County [GEOGRAPHIC_DATA] [GEOGRAPHIC_DATA] [GEOGRAPHIC_DATA] [GEOGRAPHIC_DATA] …" at bounding box center [783, 506] width 239 height 31
select select "17"
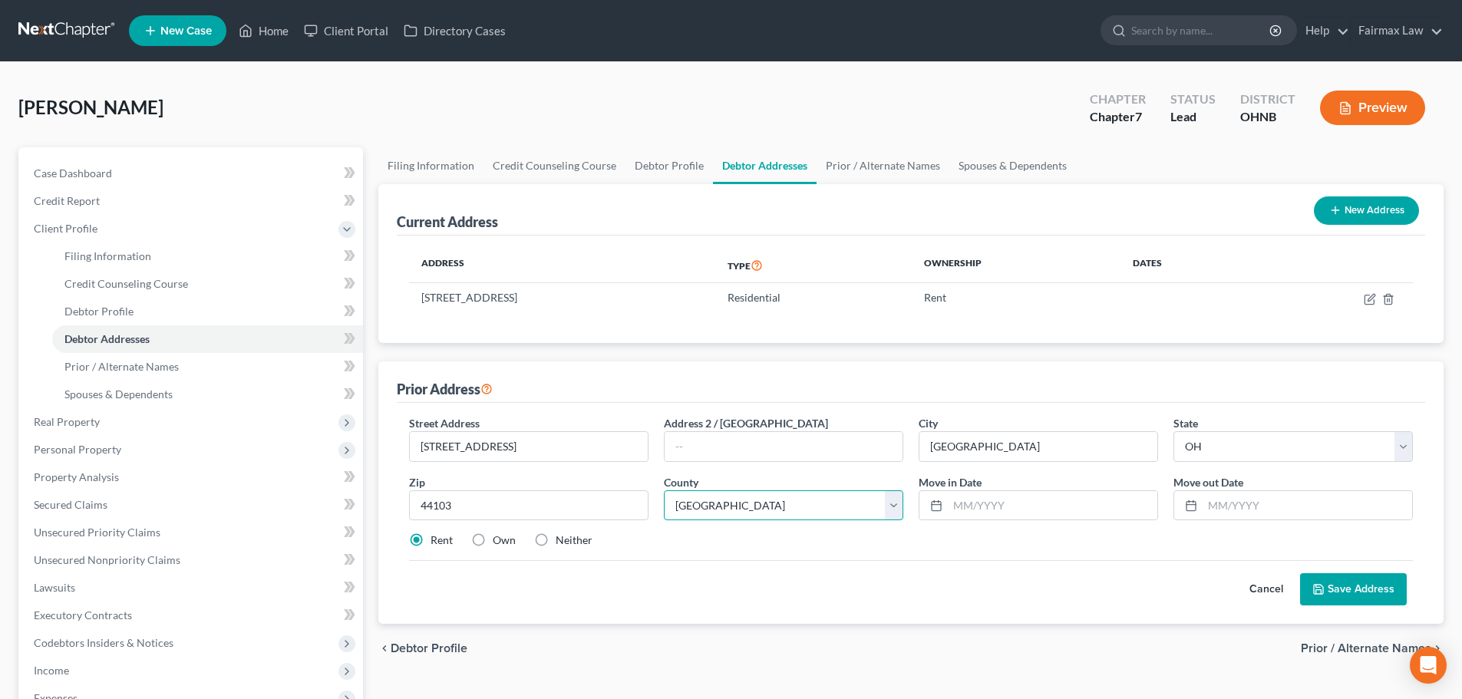
click at [664, 491] on select "County [GEOGRAPHIC_DATA] [GEOGRAPHIC_DATA] [GEOGRAPHIC_DATA] [GEOGRAPHIC_DATA] …" at bounding box center [783, 506] width 239 height 31
click at [983, 505] on input "text" at bounding box center [1053, 505] width 210 height 29
type input "11/2005"
type input "11/2024"
click at [1079, 573] on button "Save Address" at bounding box center [1353, 589] width 107 height 32
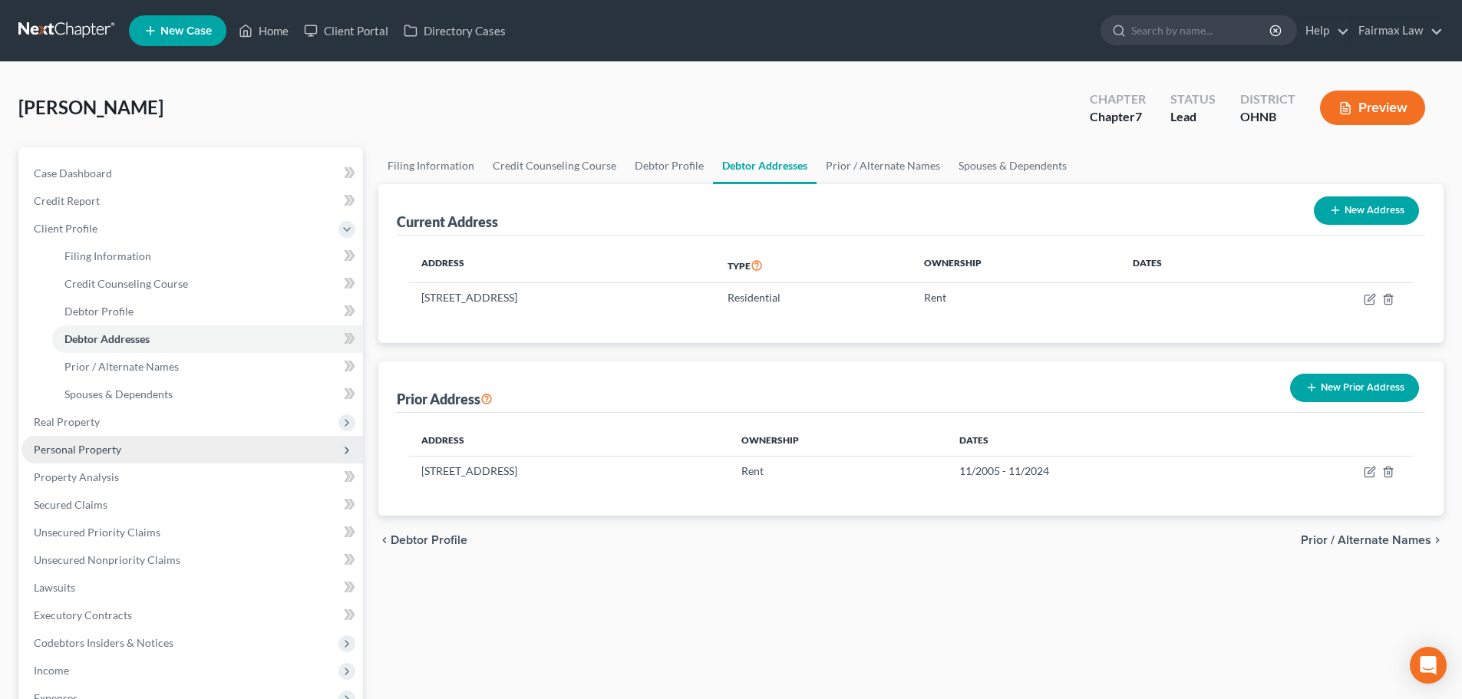
click at [94, 444] on span "Personal Property" at bounding box center [78, 449] width 88 height 13
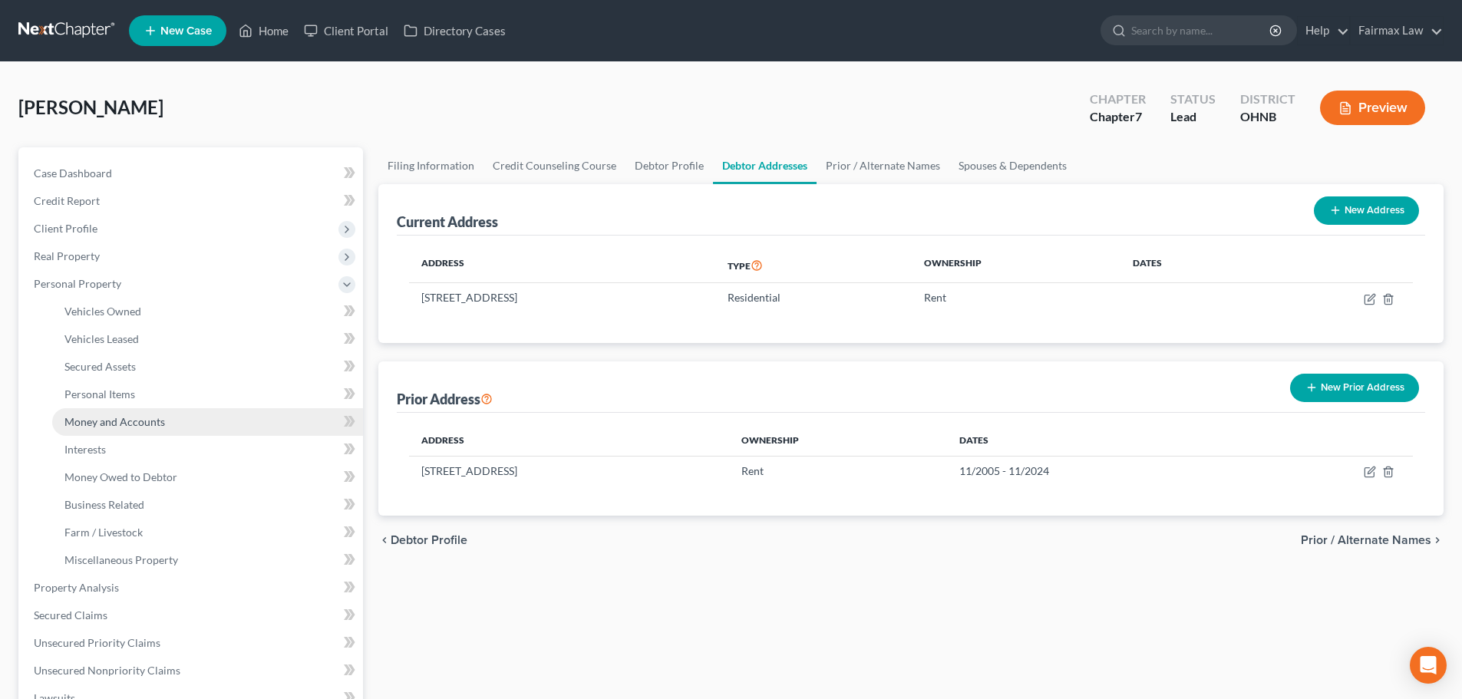
click at [165, 418] on link "Money and Accounts" at bounding box center [207, 422] width 311 height 28
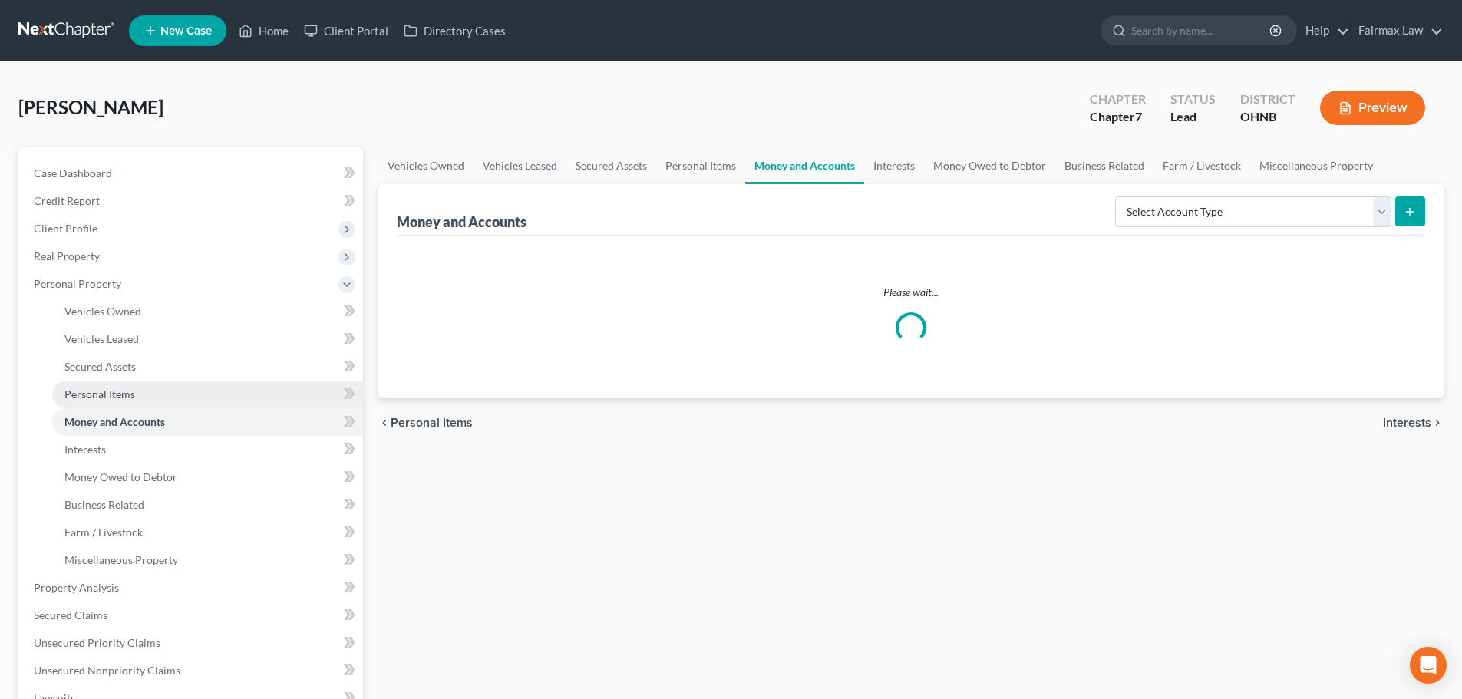
click at [137, 401] on link "Personal Items" at bounding box center [207, 395] width 311 height 28
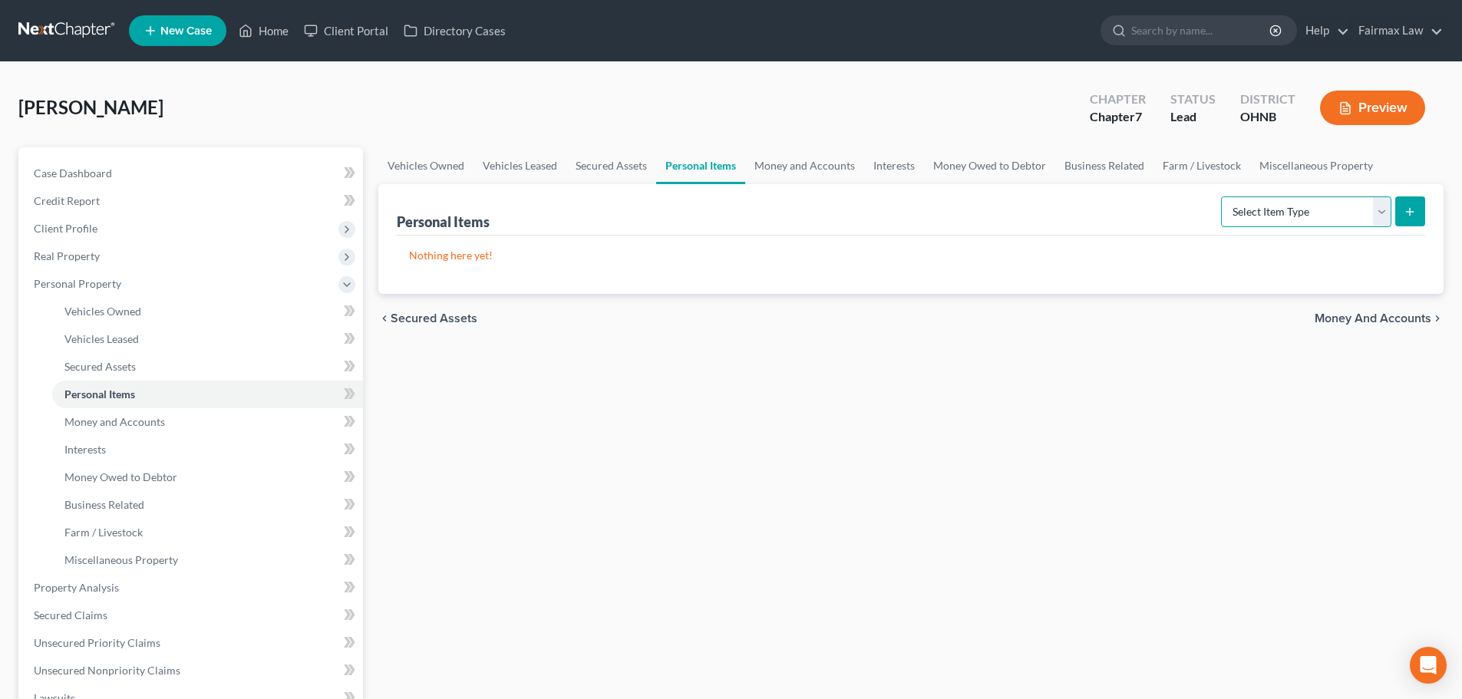
click at [1079, 209] on select "Select Item Type Clothing Collectibles Of Value Electronics Firearms Household …" at bounding box center [1306, 212] width 170 height 31
select select "household_goods"
click at [1079, 197] on select "Select Item Type Clothing Collectibles Of Value Electronics Firearms Household …" at bounding box center [1306, 212] width 170 height 31
click at [1079, 214] on icon "submit" at bounding box center [1410, 212] width 12 height 12
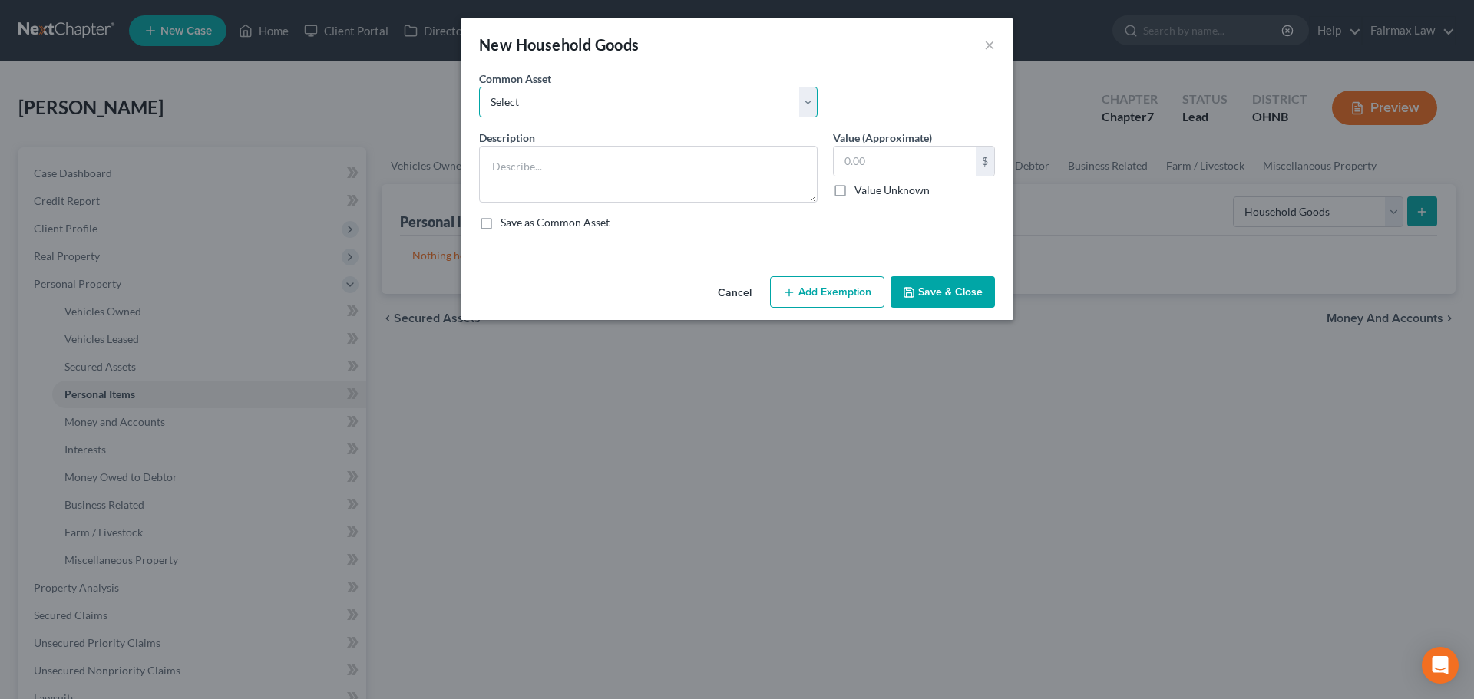
click at [652, 109] on select "Select Common household furnishings, appliances, and decor Common household fur…" at bounding box center [648, 102] width 339 height 31
select select "6"
click at [479, 87] on select "Select Common household furnishings, appliances, and decor Common household fur…" at bounding box center [648, 102] width 339 height 31
type textarea "Normal household furniture and appliances"
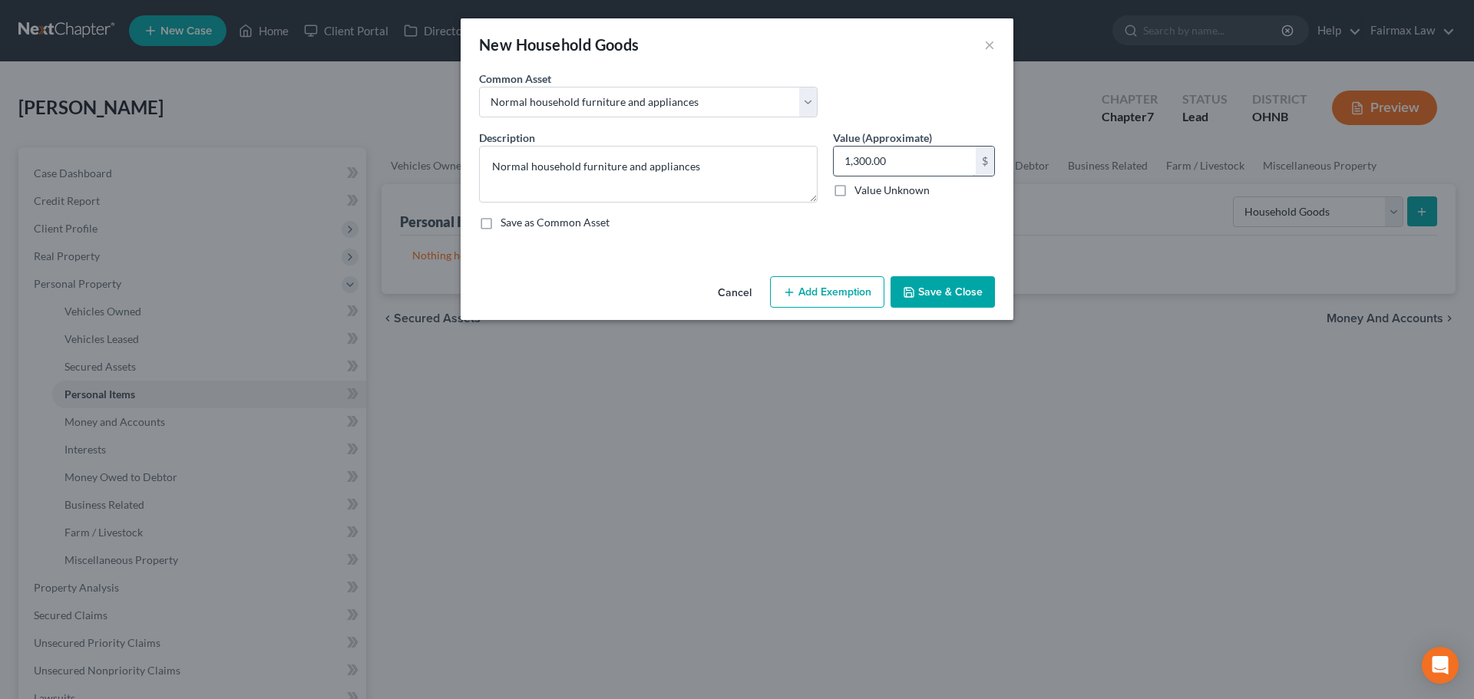
click at [874, 166] on input "1,300.00" at bounding box center [905, 161] width 142 height 29
type input "6,000"
click at [847, 287] on button "Add Exemption" at bounding box center [827, 292] width 114 height 32
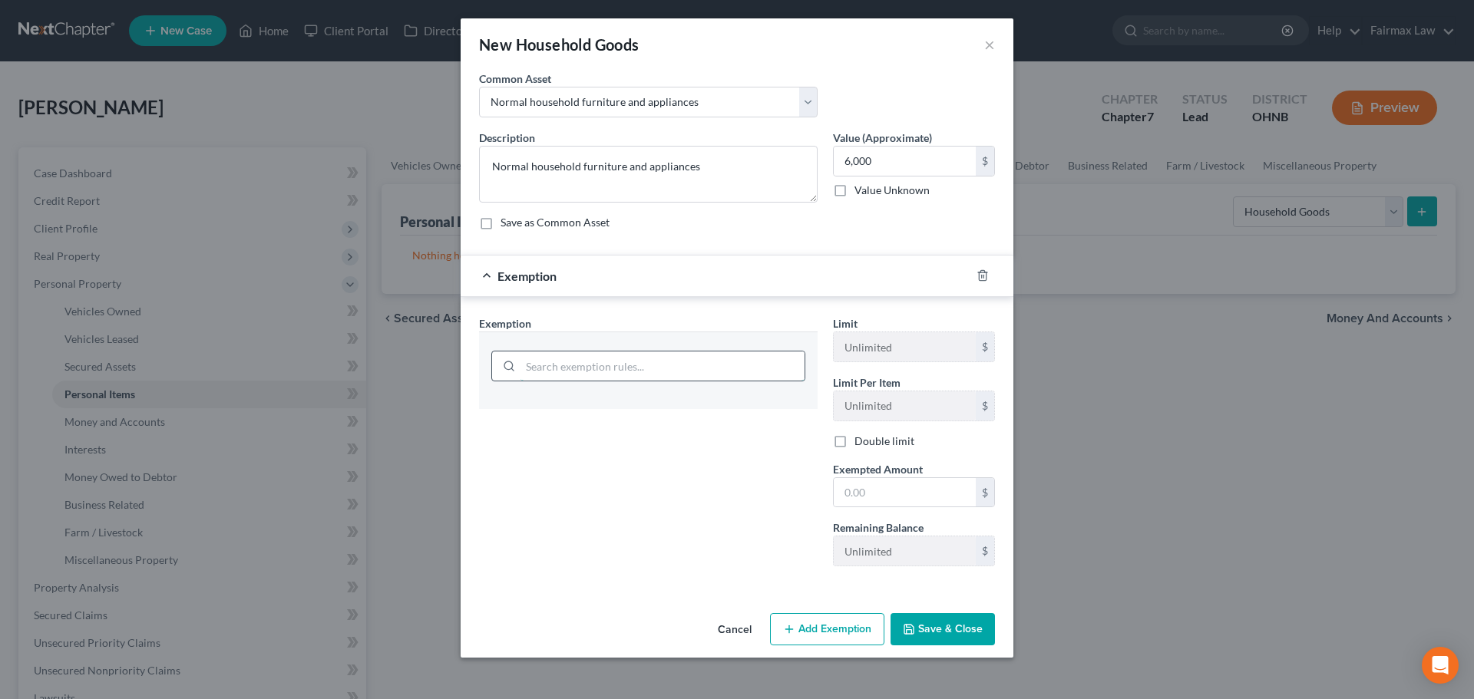
click at [681, 370] on input "search" at bounding box center [662, 366] width 284 height 29
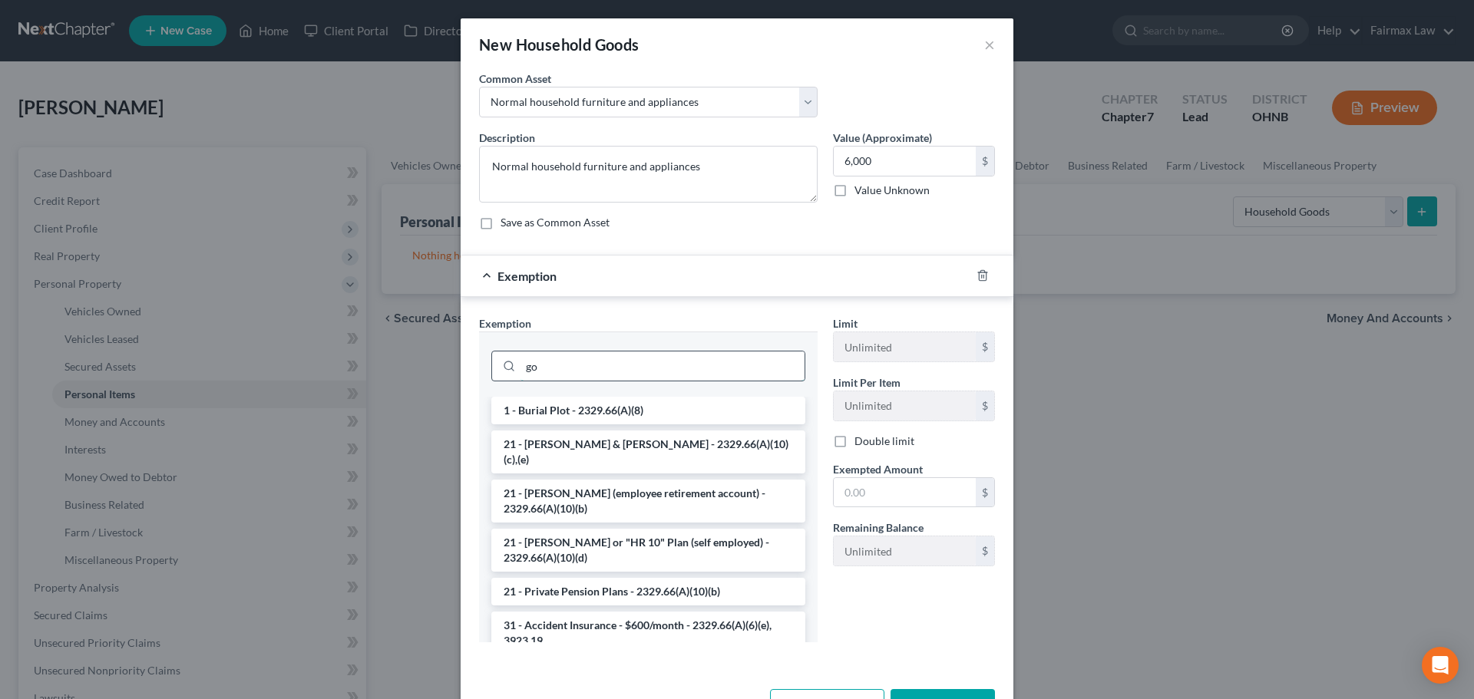
type input "g"
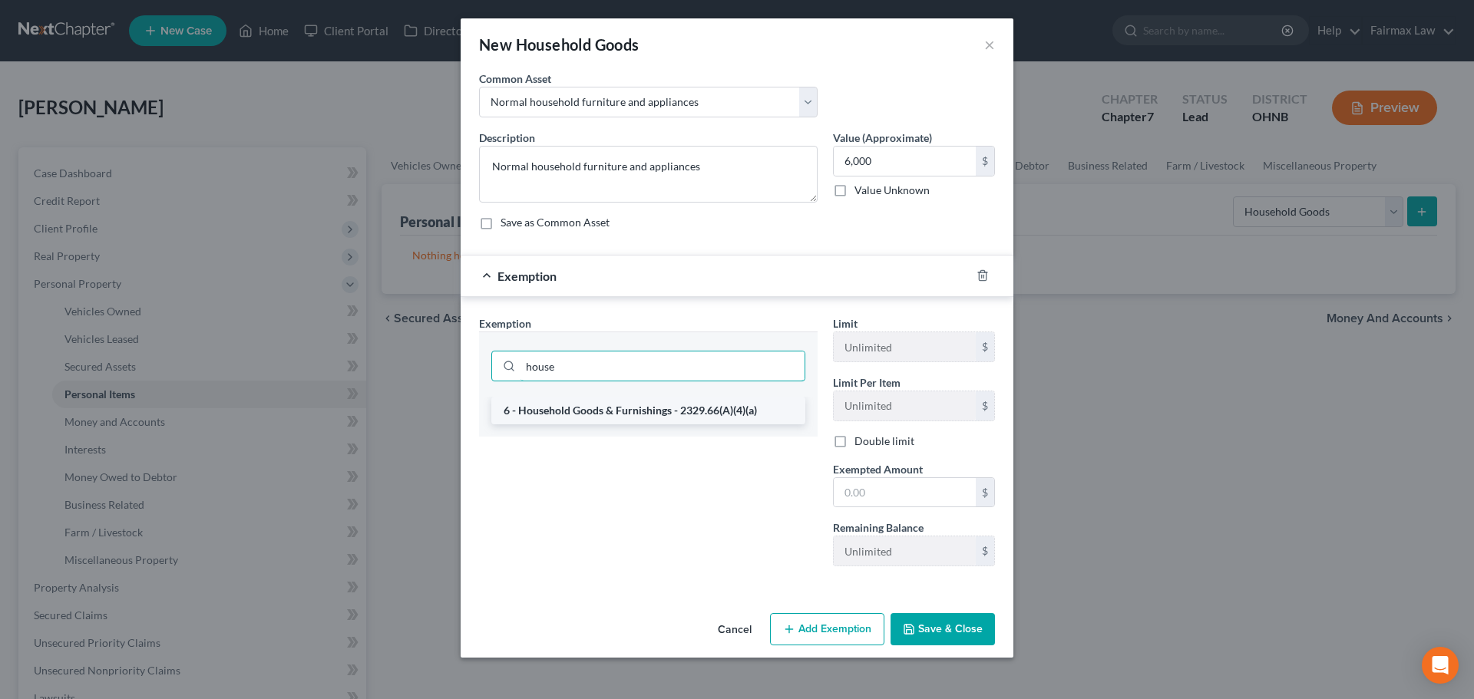
type input "house"
click at [702, 408] on li "6 - Household Goods & Furnishings - 2329.66(A)(4)(a)" at bounding box center [648, 411] width 314 height 28
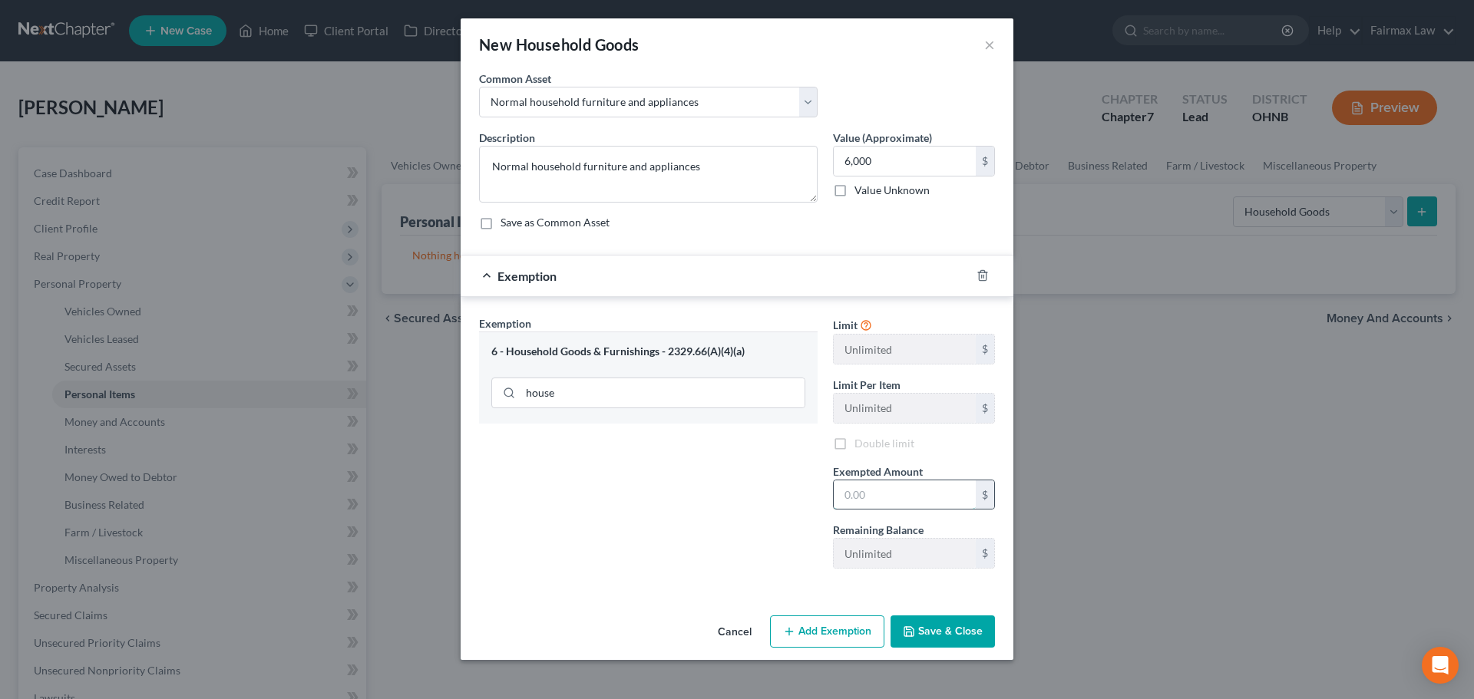
click at [888, 494] on input "text" at bounding box center [905, 495] width 142 height 29
type input "6,000"
click at [951, 623] on button "Save & Close" at bounding box center [942, 632] width 104 height 32
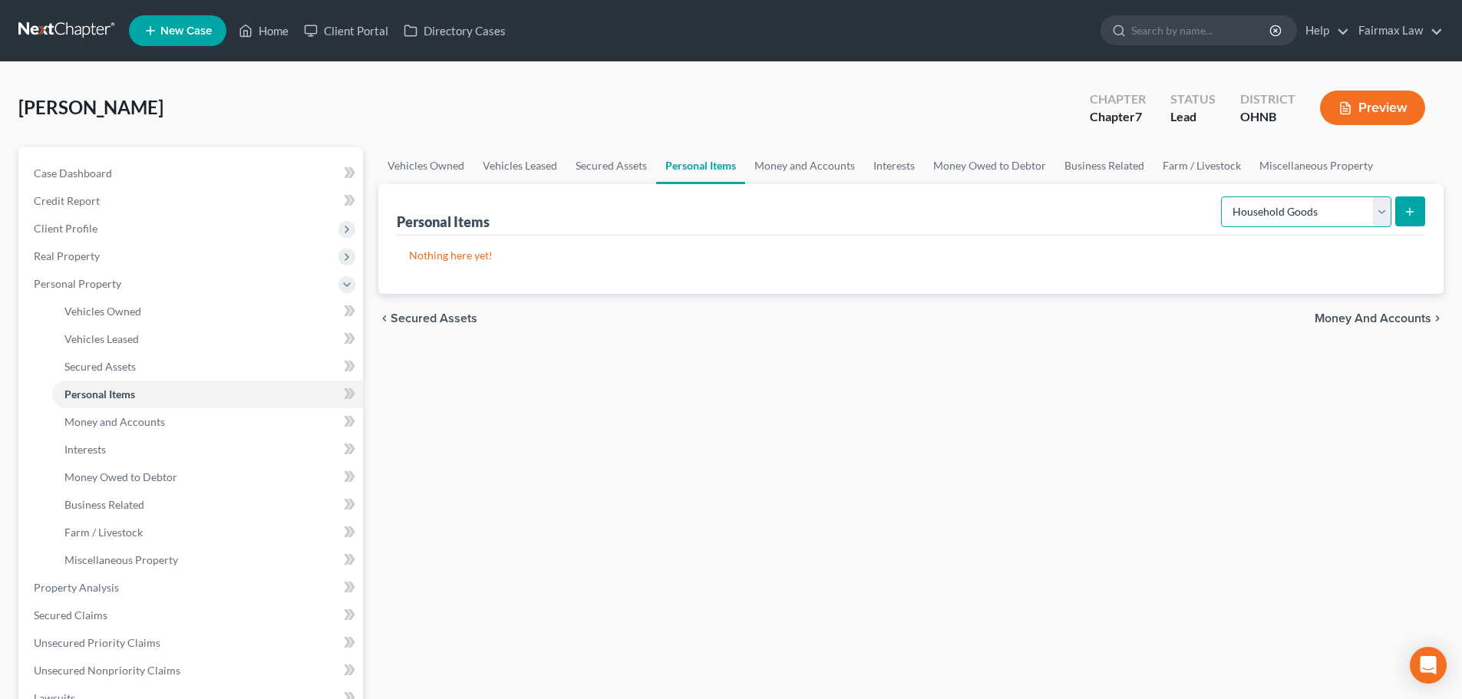
click at [1079, 203] on select "Select Item Type Clothing Collectibles Of Value Electronics Firearms Household …" at bounding box center [1306, 212] width 170 height 31
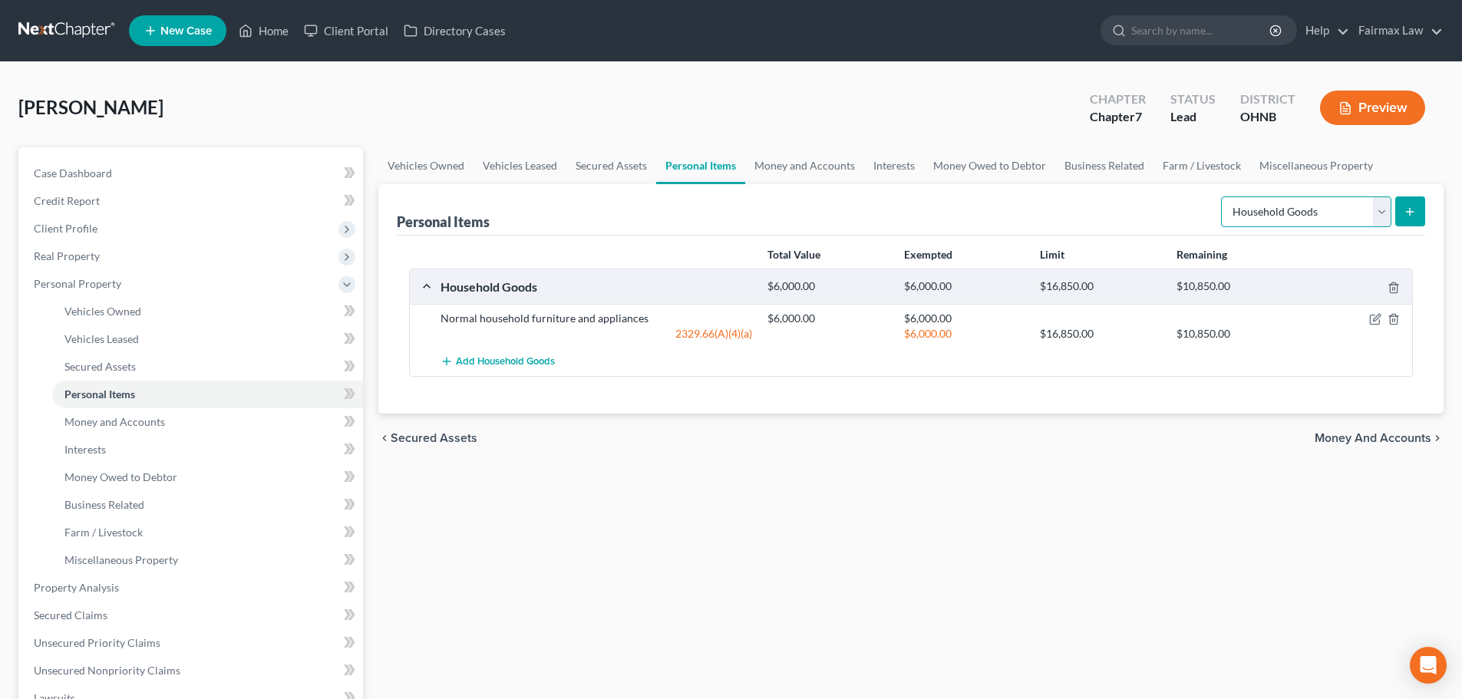
select select "electronics"
click at [1079, 197] on select "Select Item Type Clothing Collectibles Of Value Electronics Firearms Household …" at bounding box center [1306, 212] width 170 height 31
click at [1079, 211] on div "Personal Items Select Item Type Clothing Collectibles Of Value Electronics Fire…" at bounding box center [910, 299] width 1065 height 230
click at [1079, 212] on line "submit" at bounding box center [1410, 212] width 7 height 0
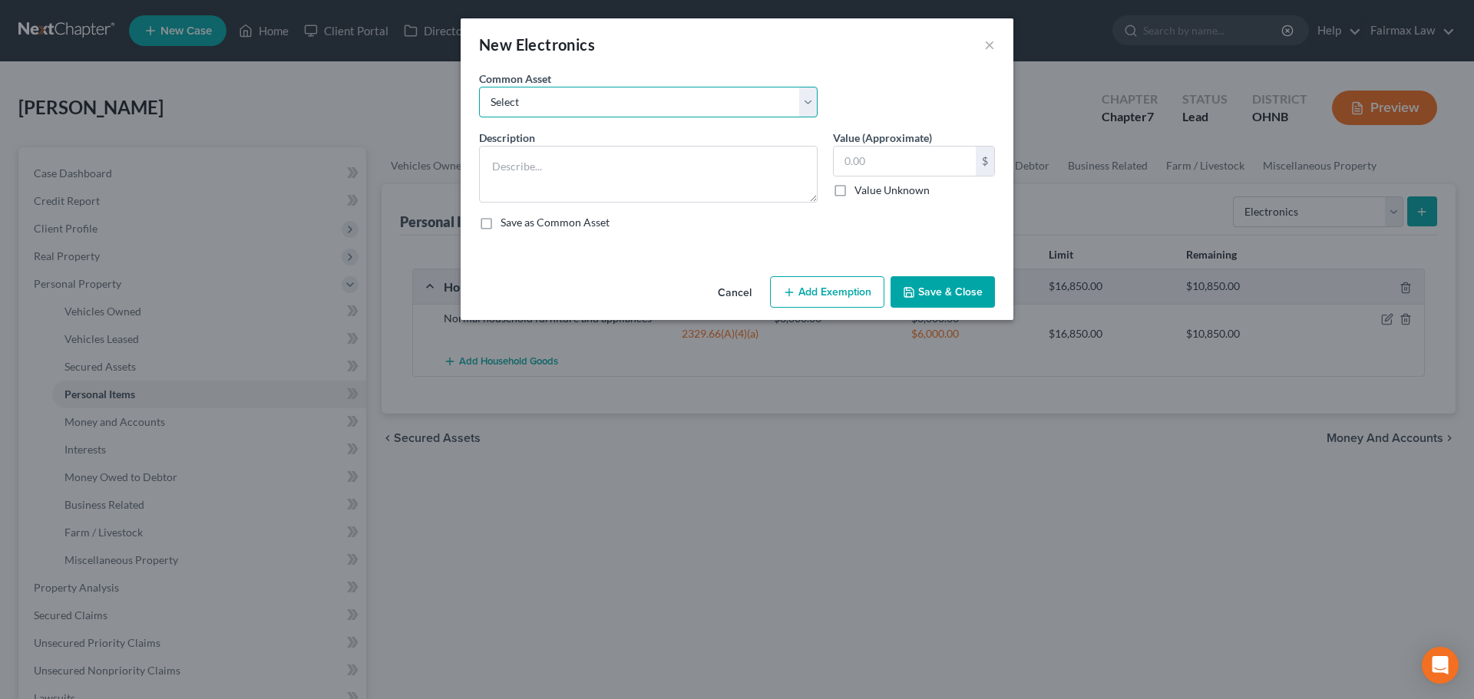
click at [600, 117] on select "Select Household Electronics, including cell phones, PC or tablet device, telev…" at bounding box center [648, 102] width 339 height 31
select select "4"
click at [479, 87] on select "Select Household Electronics, including cell phones, PC or tablet device, telev…" at bounding box center [648, 102] width 339 height 31
type textarea "TV, computer, mobile phone"
type input "1,000.00"
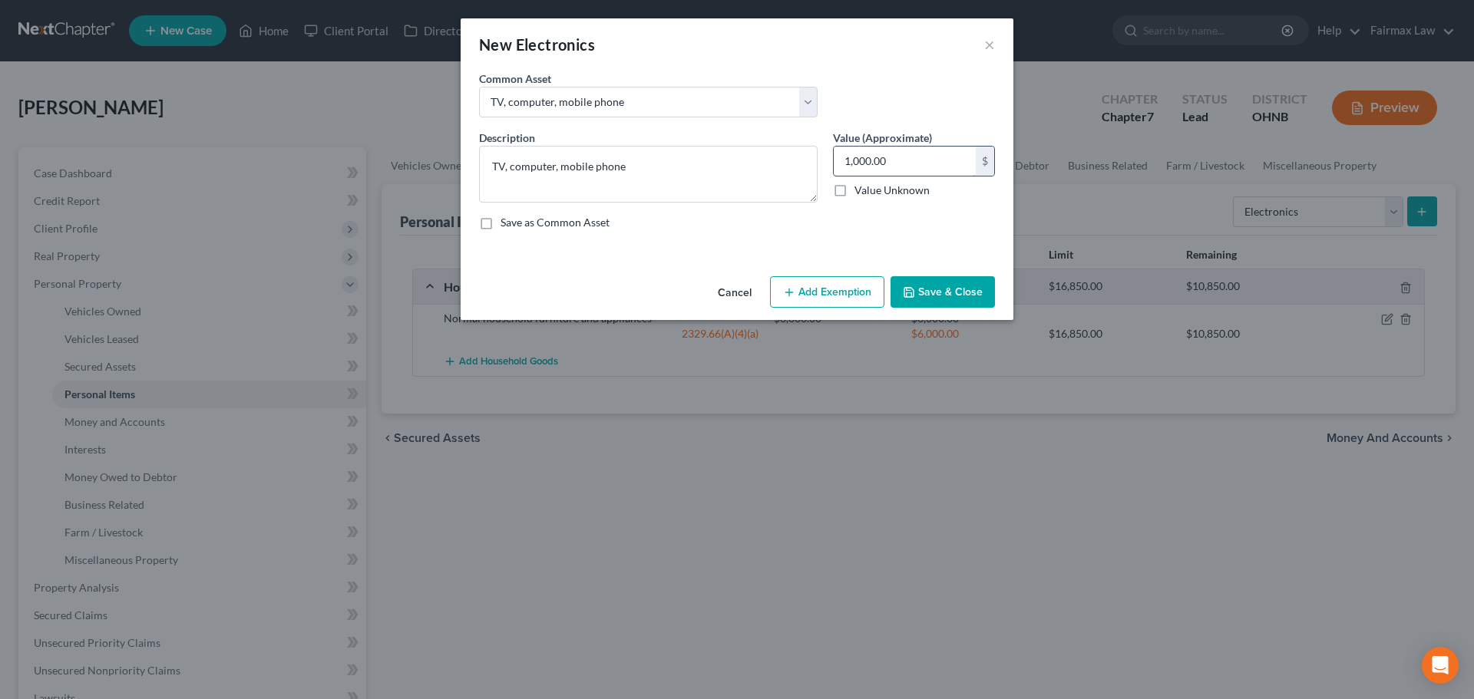
click at [877, 161] on input "1,000.00" at bounding box center [905, 161] width 142 height 29
click at [828, 286] on button "Add Exemption" at bounding box center [827, 292] width 114 height 32
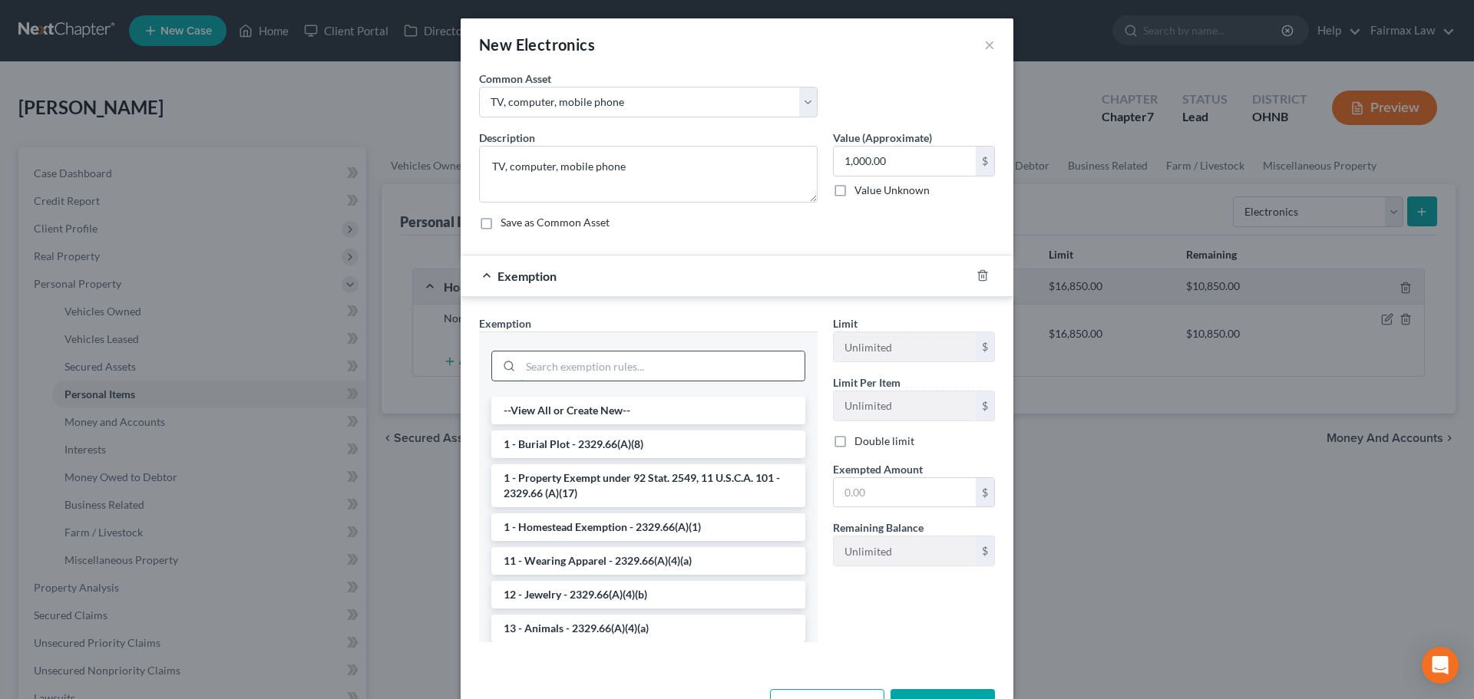
click at [629, 371] on input "search" at bounding box center [662, 366] width 284 height 29
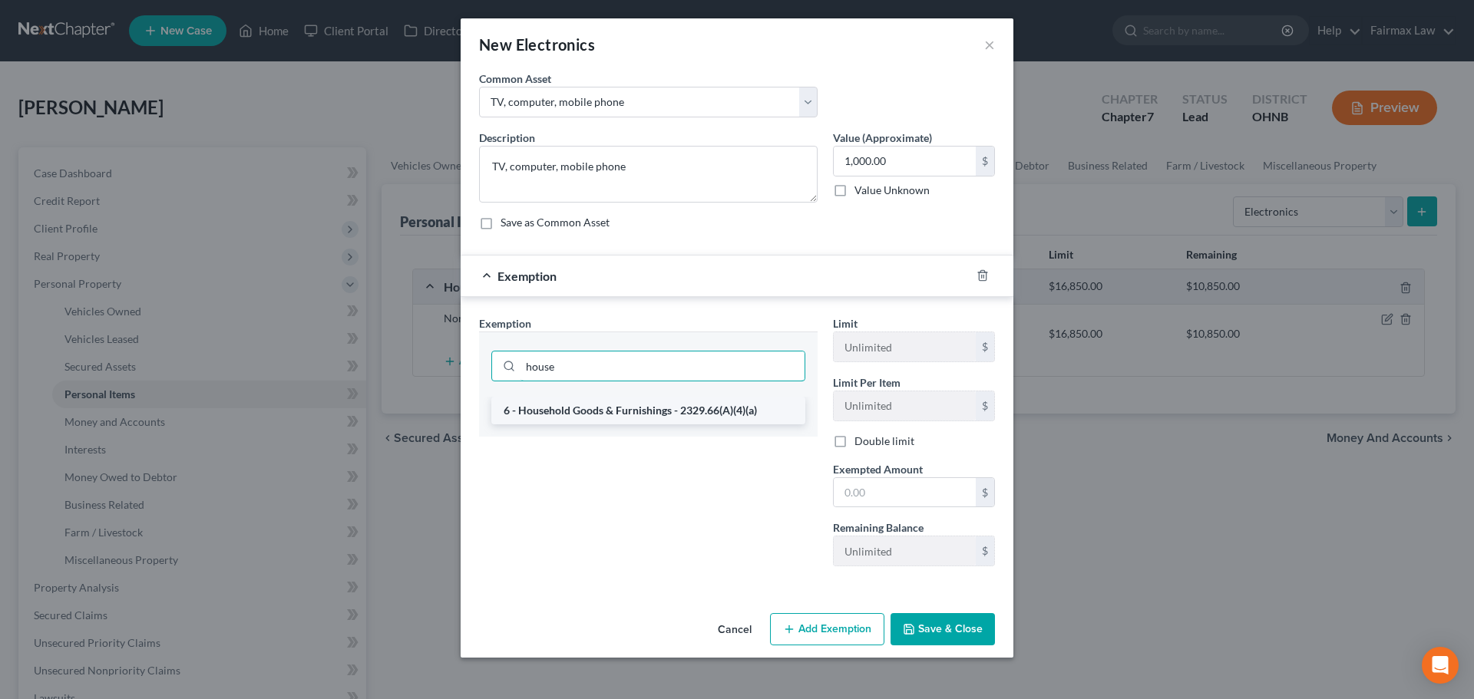
type input "house"
click at [708, 410] on li "6 - Household Goods & Furnishings - 2329.66(A)(4)(a)" at bounding box center [648, 411] width 314 height 28
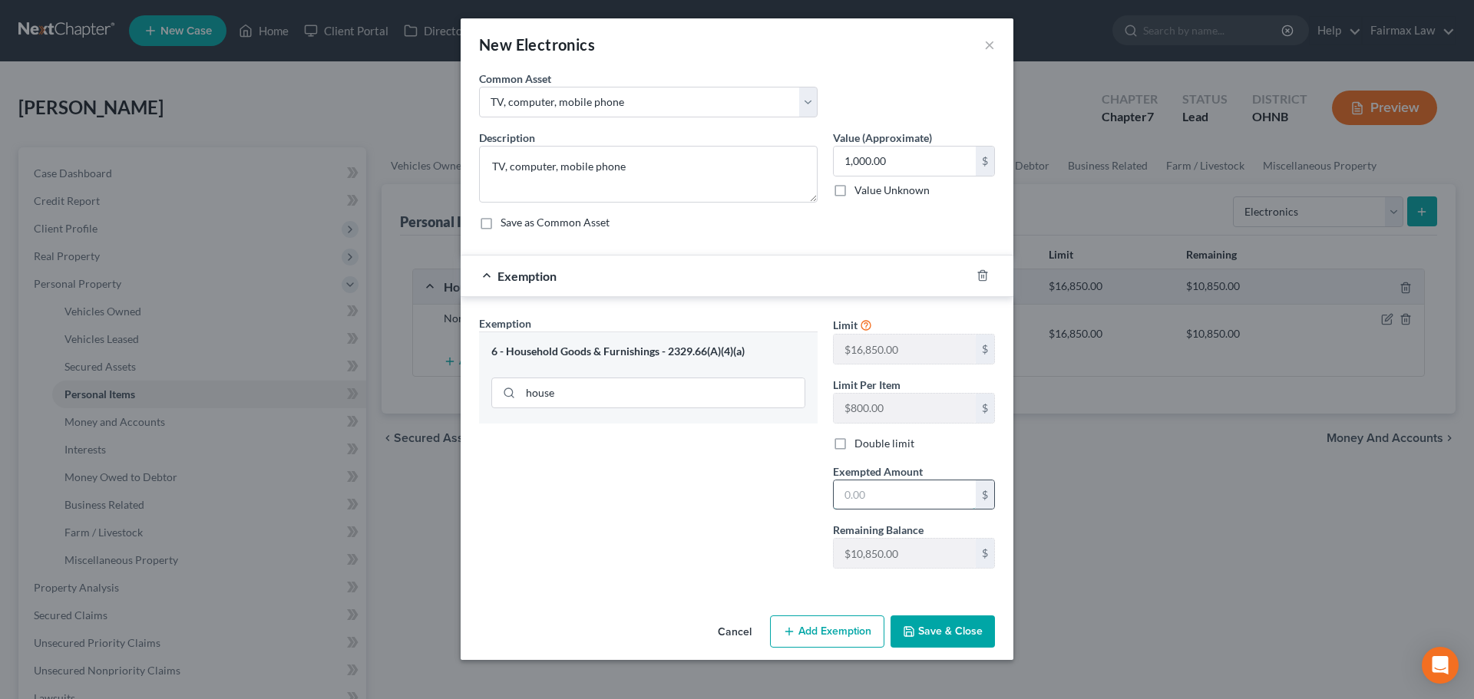
click at [872, 492] on input "text" at bounding box center [905, 495] width 142 height 29
type input "1,000"
click at [935, 636] on button "Save & Close" at bounding box center [942, 632] width 104 height 32
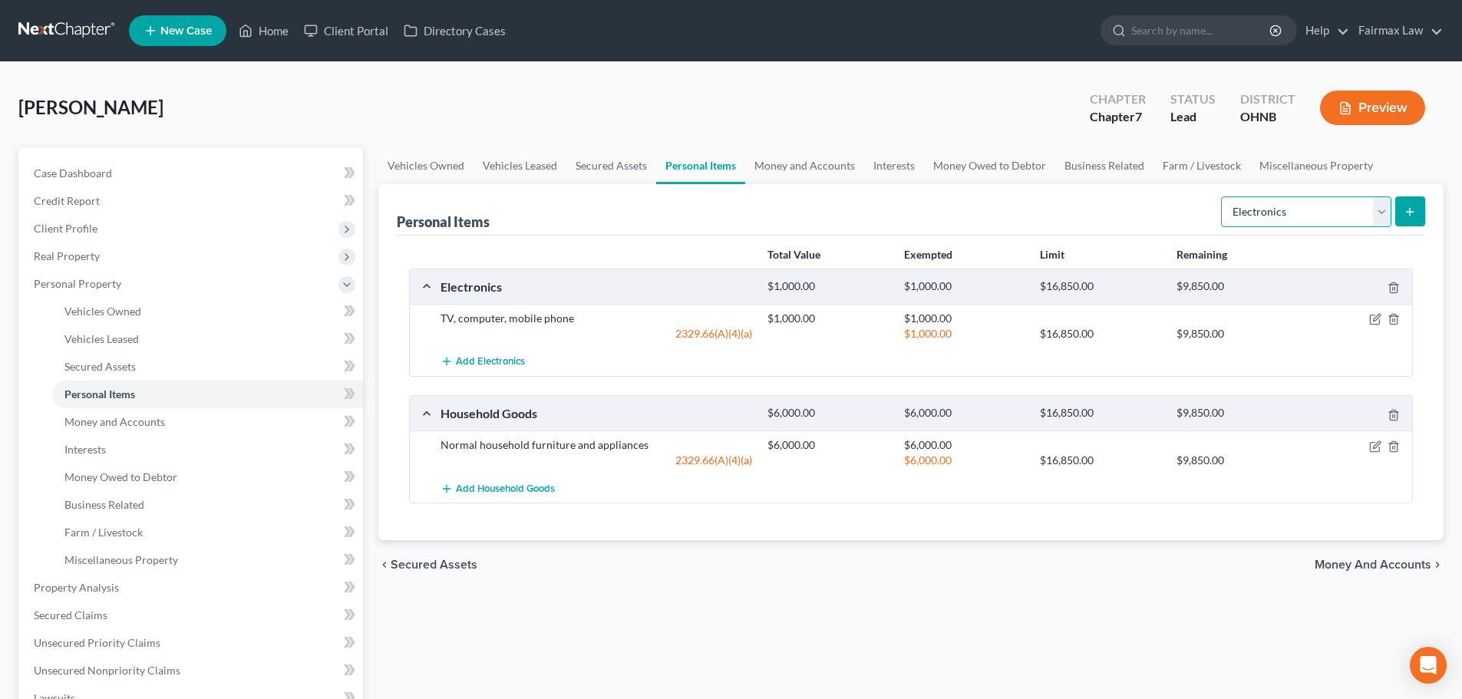
click at [1079, 206] on select "Select Item Type Clothing Collectibles Of Value Electronics Firearms Household …" at bounding box center [1306, 212] width 170 height 31
select select "clothing"
click at [1079, 197] on select "Select Item Type Clothing Collectibles Of Value Electronics Firearms Household …" at bounding box center [1306, 212] width 170 height 31
click at [1079, 217] on icon "submit" at bounding box center [1410, 212] width 12 height 12
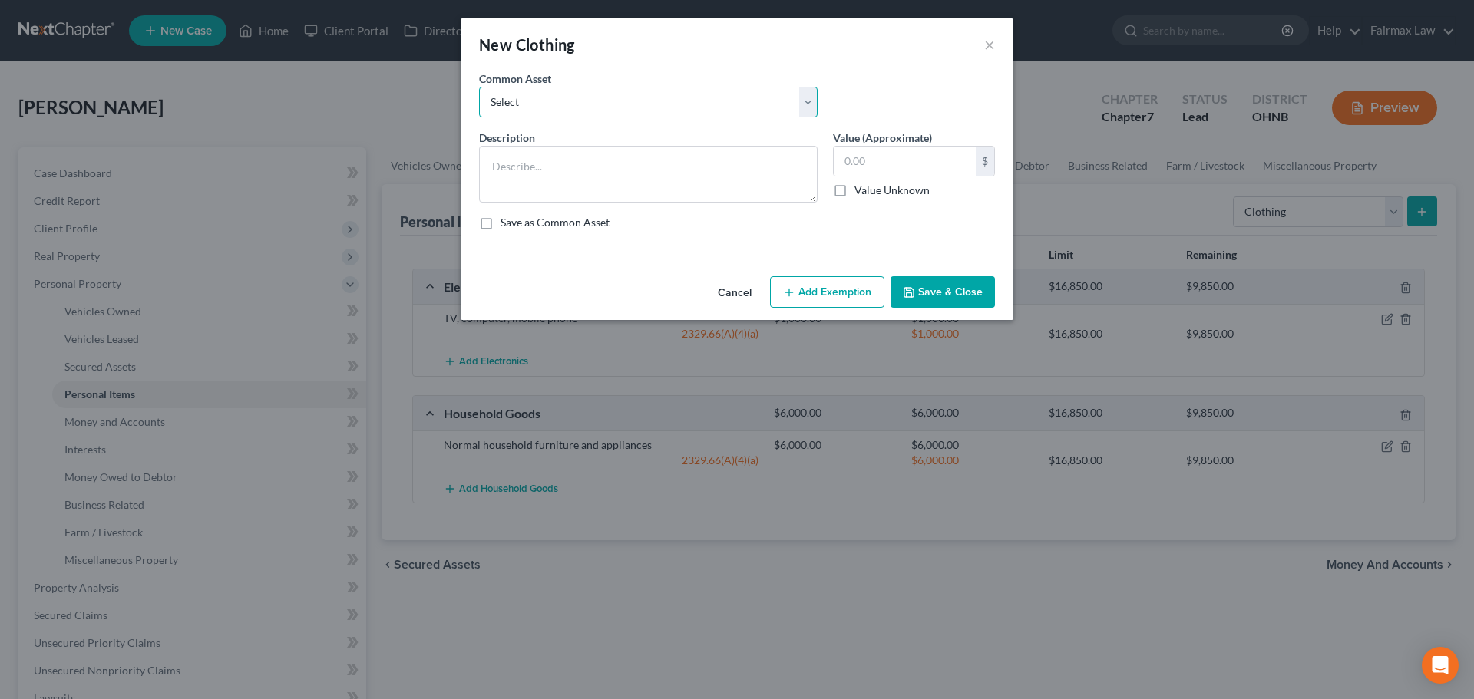
click at [673, 95] on select "Select Common clothing Common clothing Common clothing Everyday clothing Profes…" at bounding box center [648, 102] width 339 height 31
select select "3"
click at [479, 87] on select "Select Common clothing Common clothing Common clothing Everyday clothing Profes…" at bounding box center [648, 102] width 339 height 31
type textarea "Everyday clothing"
click at [901, 161] on input "400.00" at bounding box center [905, 161] width 142 height 29
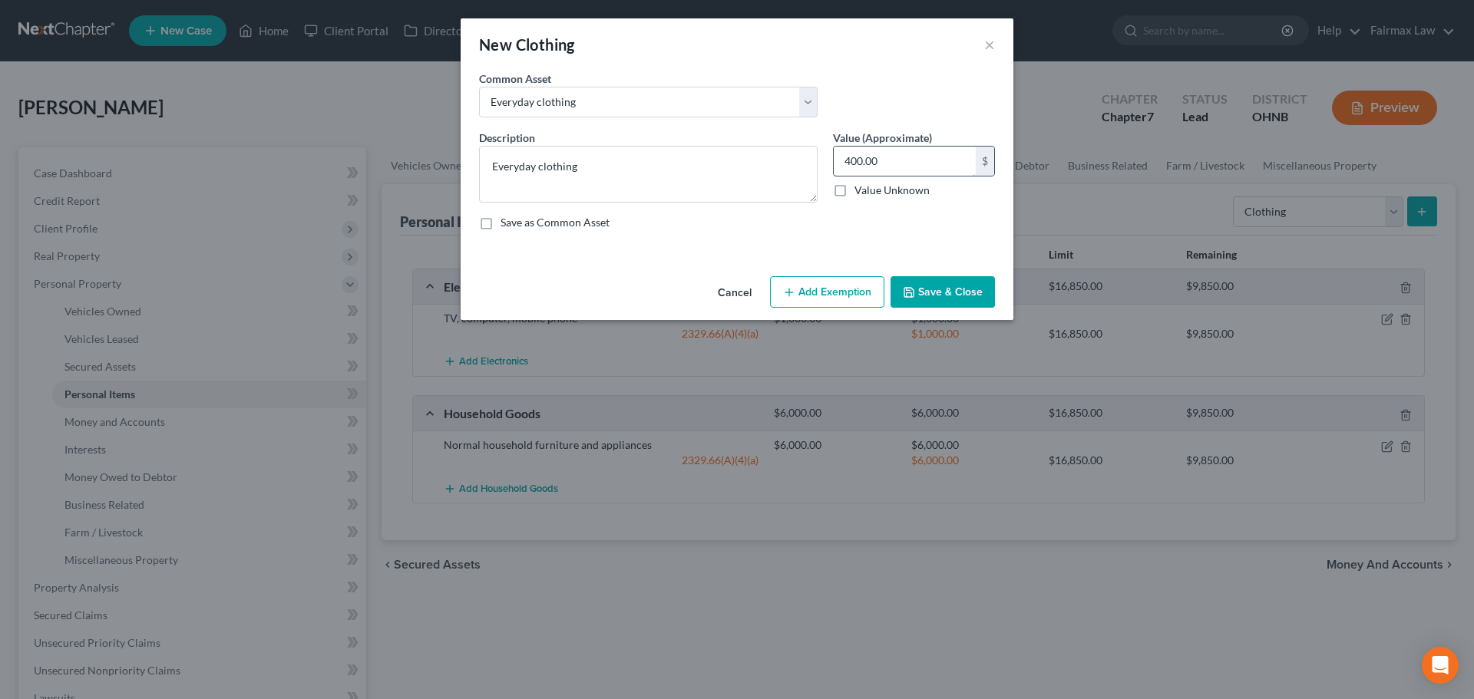
click at [901, 161] on input "400.00" at bounding box center [905, 161] width 142 height 29
type input "2,000"
click at [815, 299] on button "Add Exemption" at bounding box center [827, 292] width 114 height 32
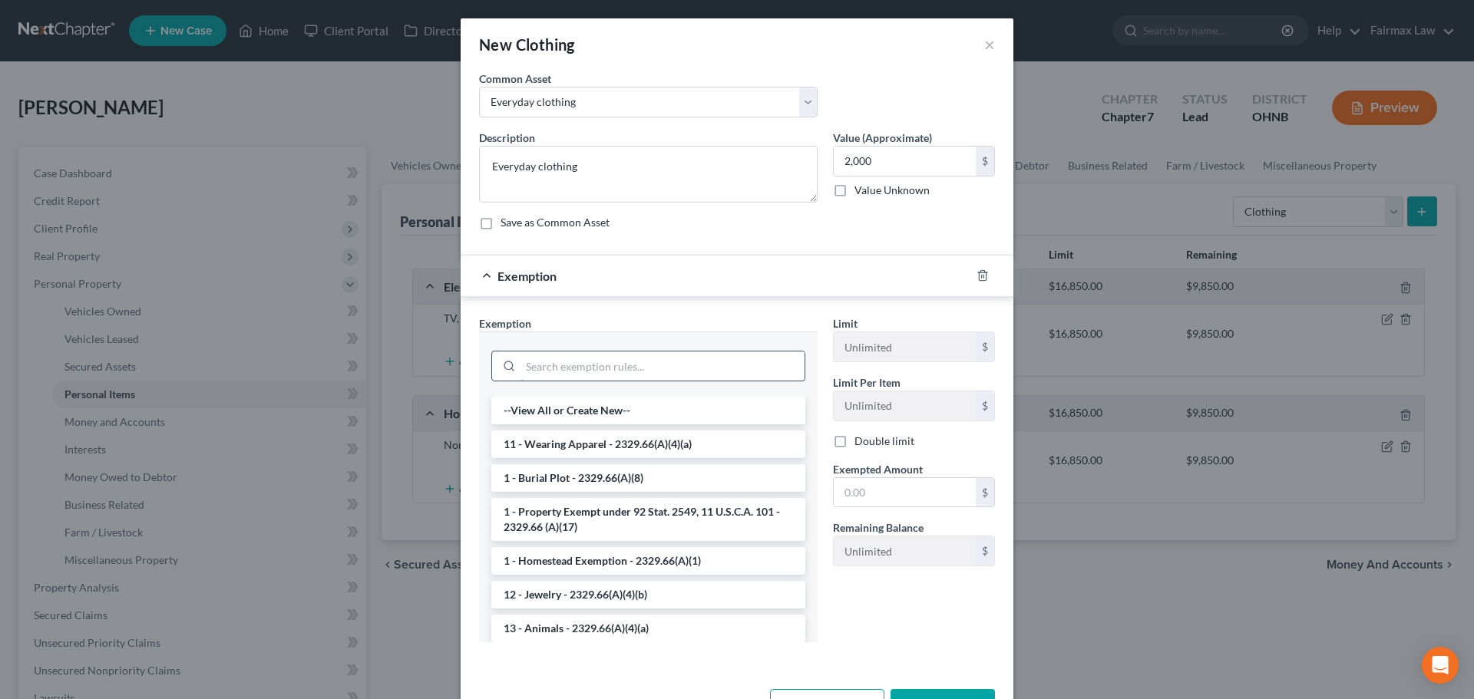
click at [604, 372] on input "search" at bounding box center [662, 366] width 284 height 29
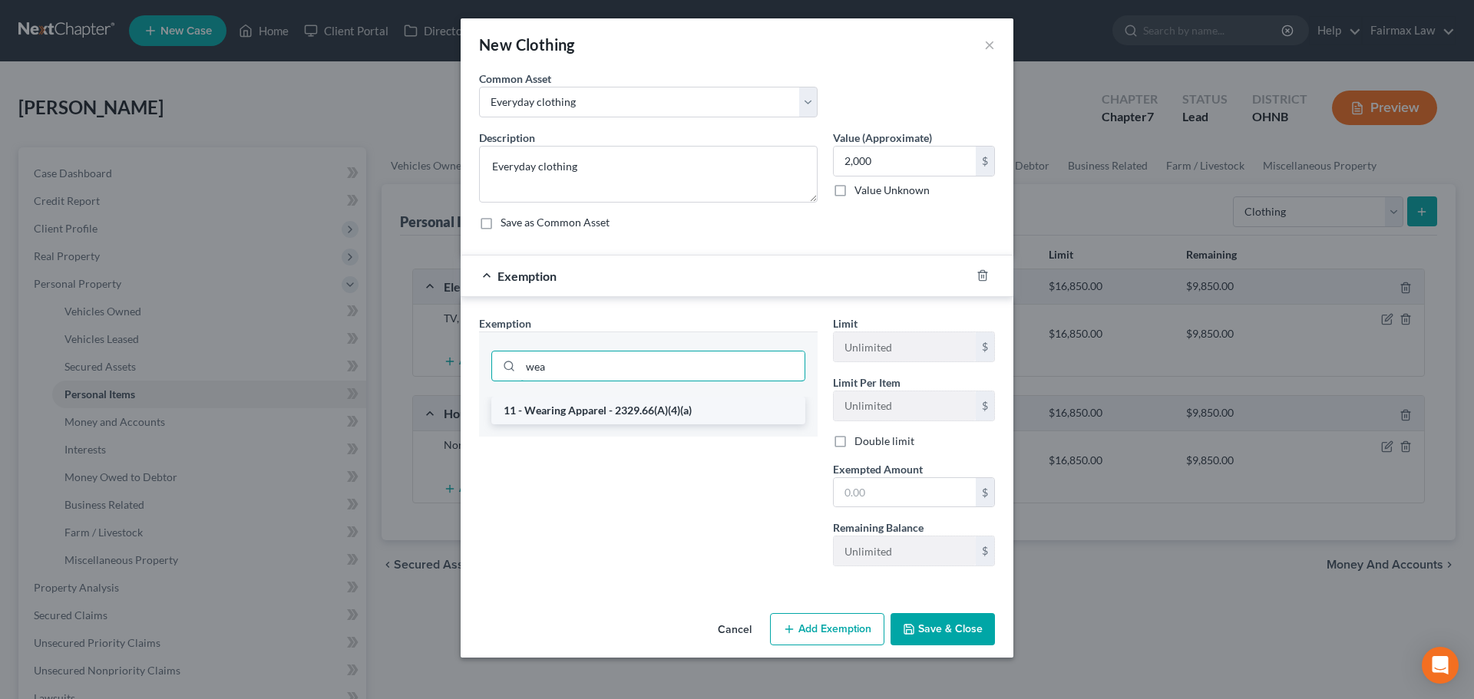
type input "wea"
click at [609, 403] on li "11 - Wearing Apparel - 2329.66(A)(4)(a)" at bounding box center [648, 411] width 314 height 28
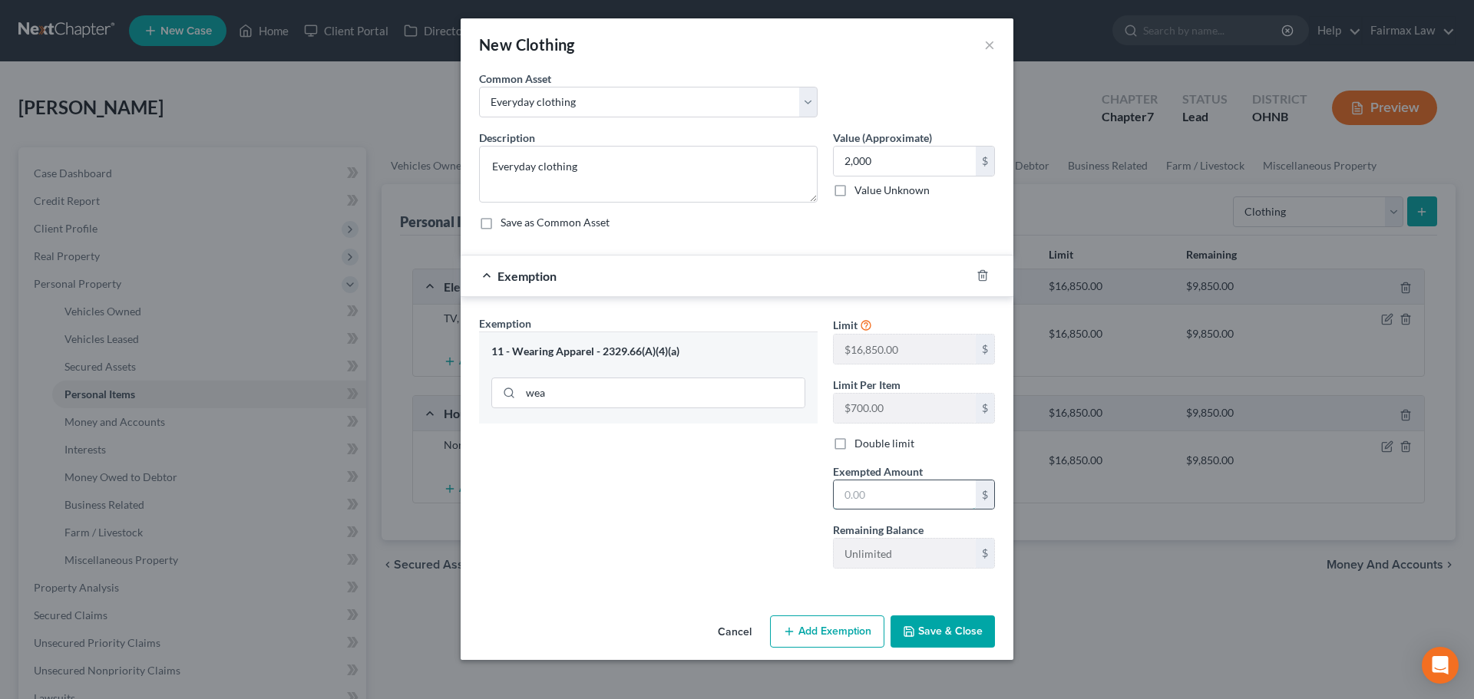
click at [862, 492] on input "text" at bounding box center [905, 495] width 142 height 29
type input "2,000"
click at [953, 629] on button "Save & Close" at bounding box center [942, 632] width 104 height 32
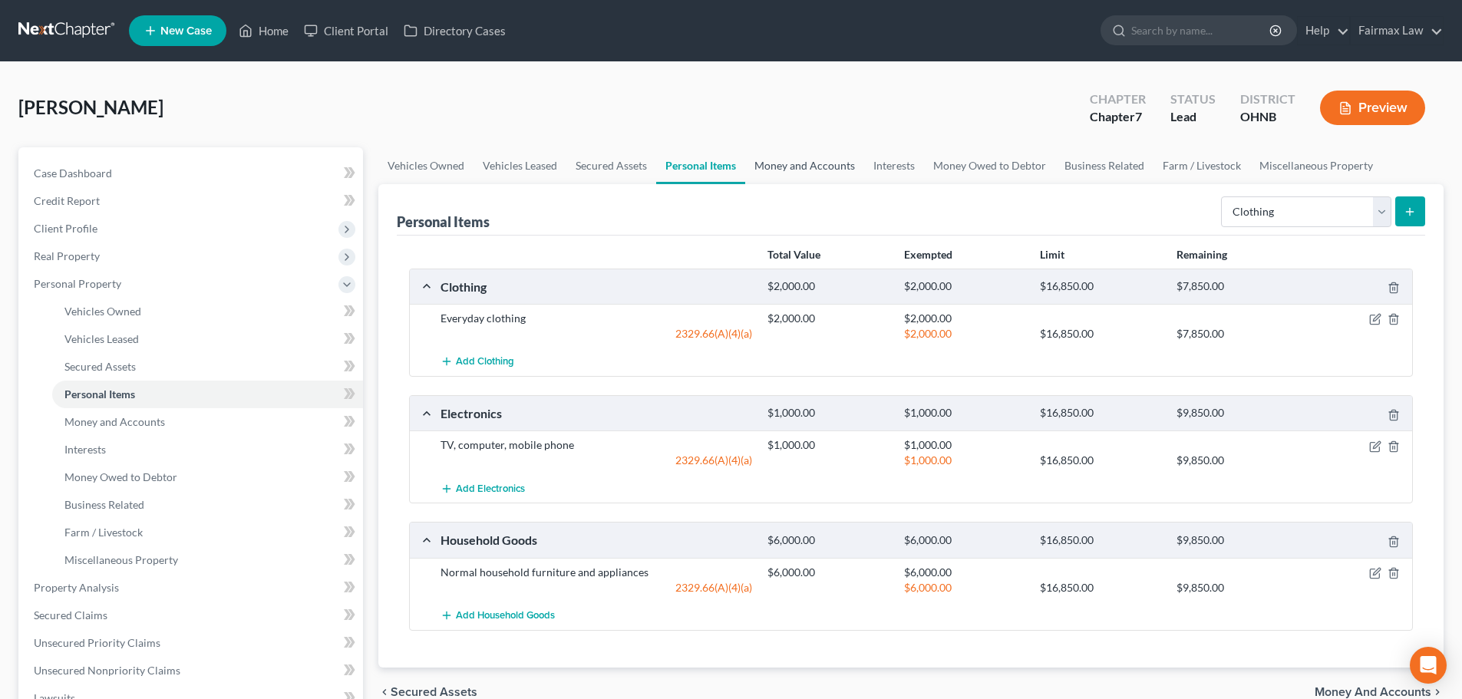
click at [827, 160] on link "Money and Accounts" at bounding box center [804, 165] width 119 height 37
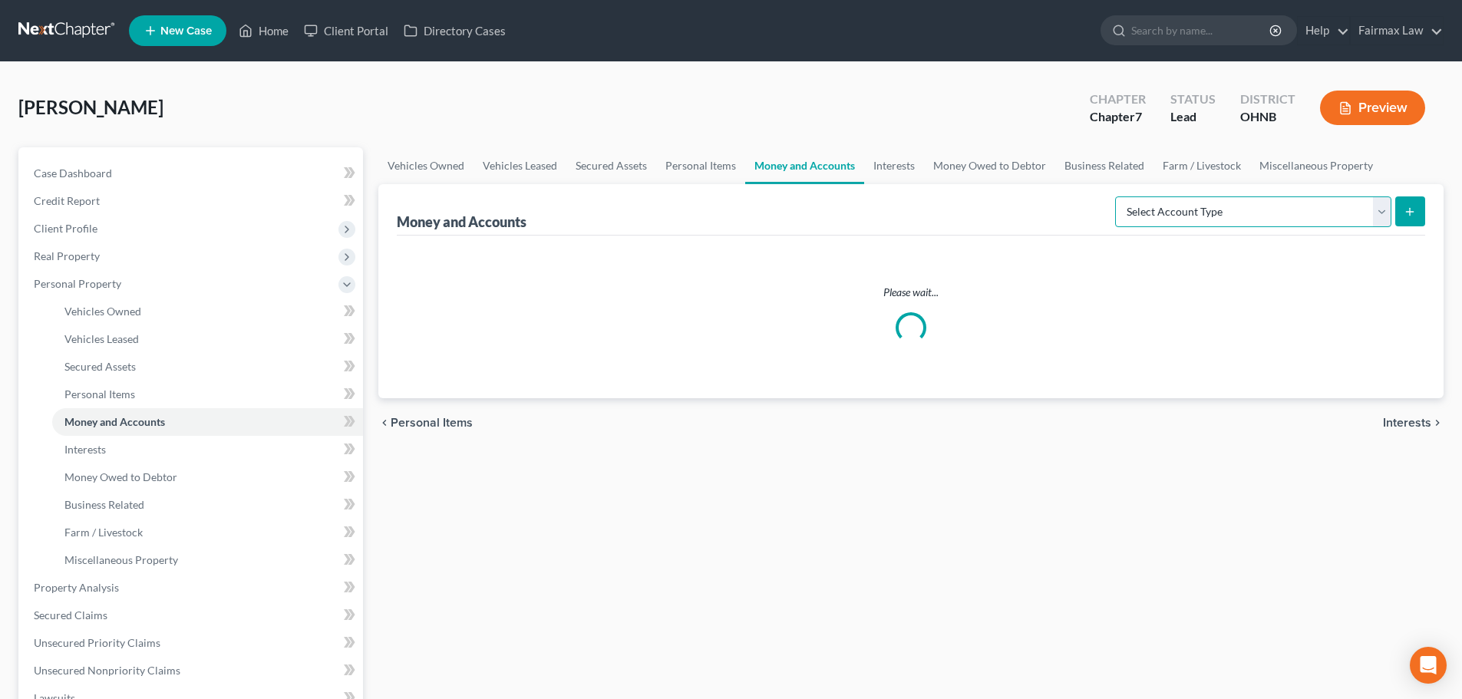
click at [1079, 215] on select "Select Account Type Brokerage Cash on Hand Certificates of Deposit Checking Acc…" at bounding box center [1253, 212] width 276 height 31
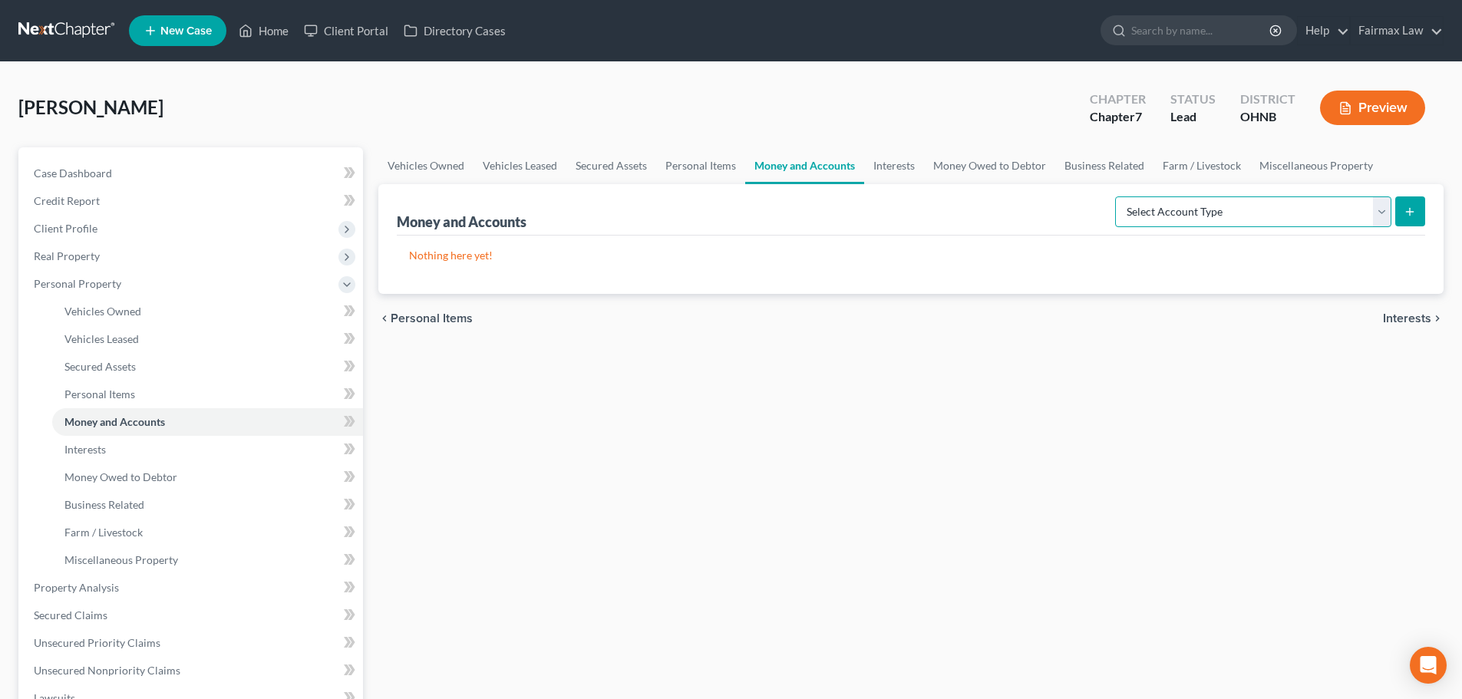
select select "checking"
click at [1079, 197] on select "Select Account Type Brokerage Cash on Hand Certificates of Deposit Checking Acc…" at bounding box center [1253, 212] width 276 height 31
click at [1079, 219] on button "submit" at bounding box center [1411, 212] width 30 height 30
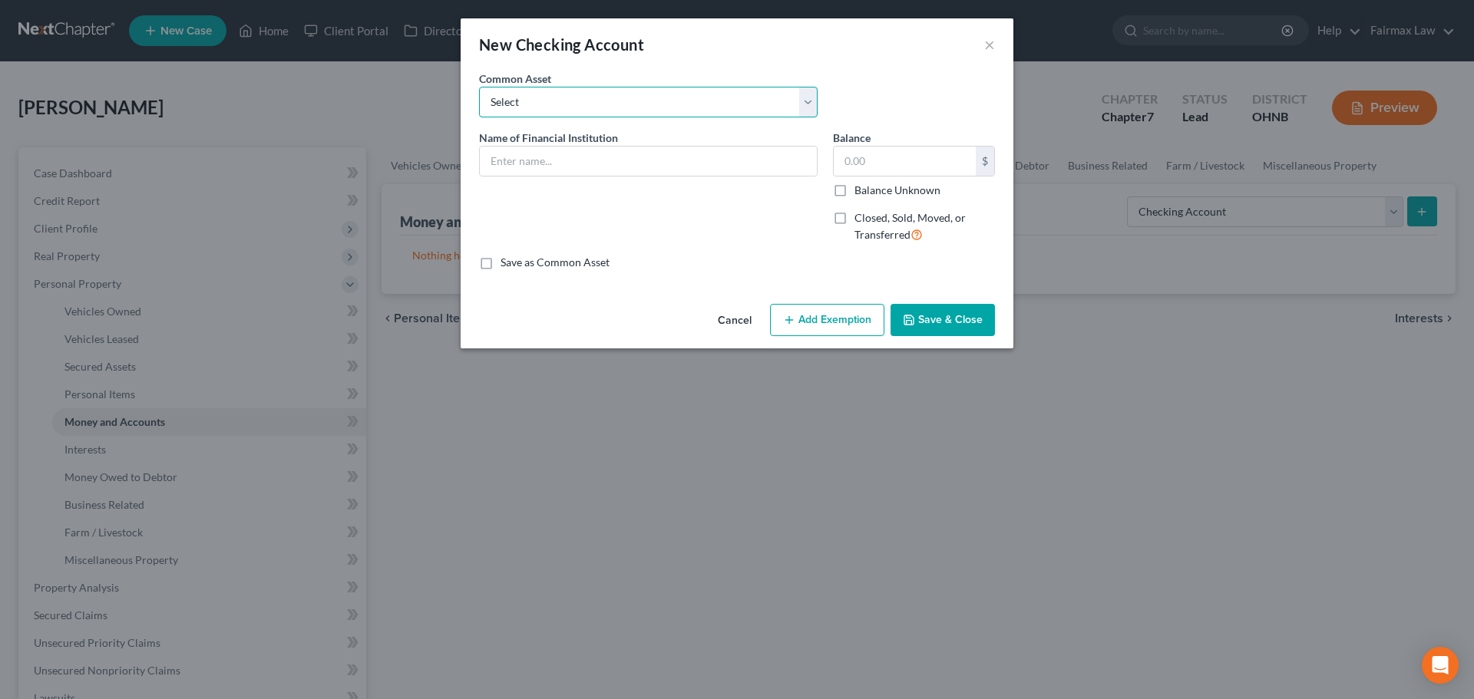
click at [594, 109] on select "Select Day Air FCU Daily Pay So-Fi Adventure Credit Union So-Fi Mountain Credit…" at bounding box center [648, 102] width 339 height 31
select select "10"
click at [479, 87] on select "Select Day Air FCU Daily Pay So-Fi Adventure Credit Union So-Fi Mountain Credit…" at bounding box center [648, 102] width 339 height 31
type input "Huntington Bank"
click at [864, 153] on input "300.00" at bounding box center [905, 161] width 142 height 29
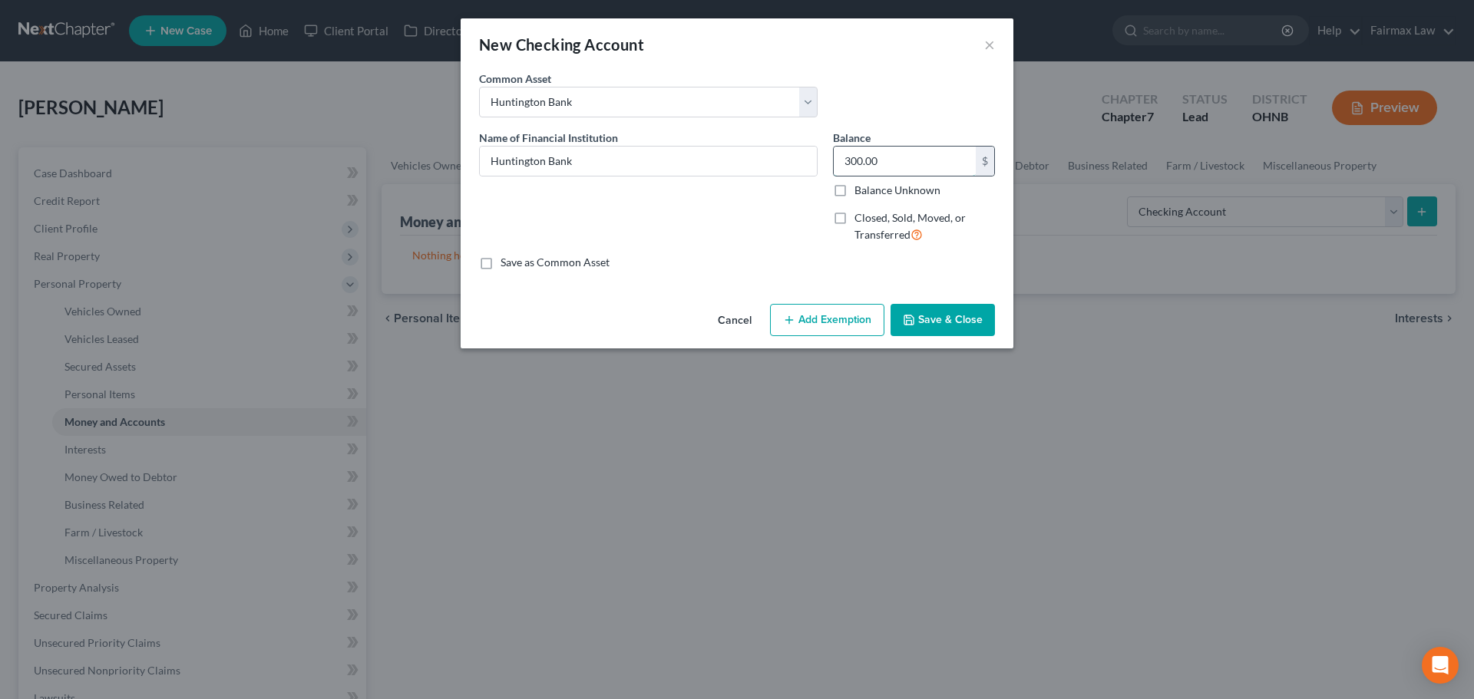
click at [864, 153] on input "300.00" at bounding box center [905, 161] width 142 height 29
type input "0"
click at [934, 315] on button "Save & Close" at bounding box center [942, 320] width 104 height 32
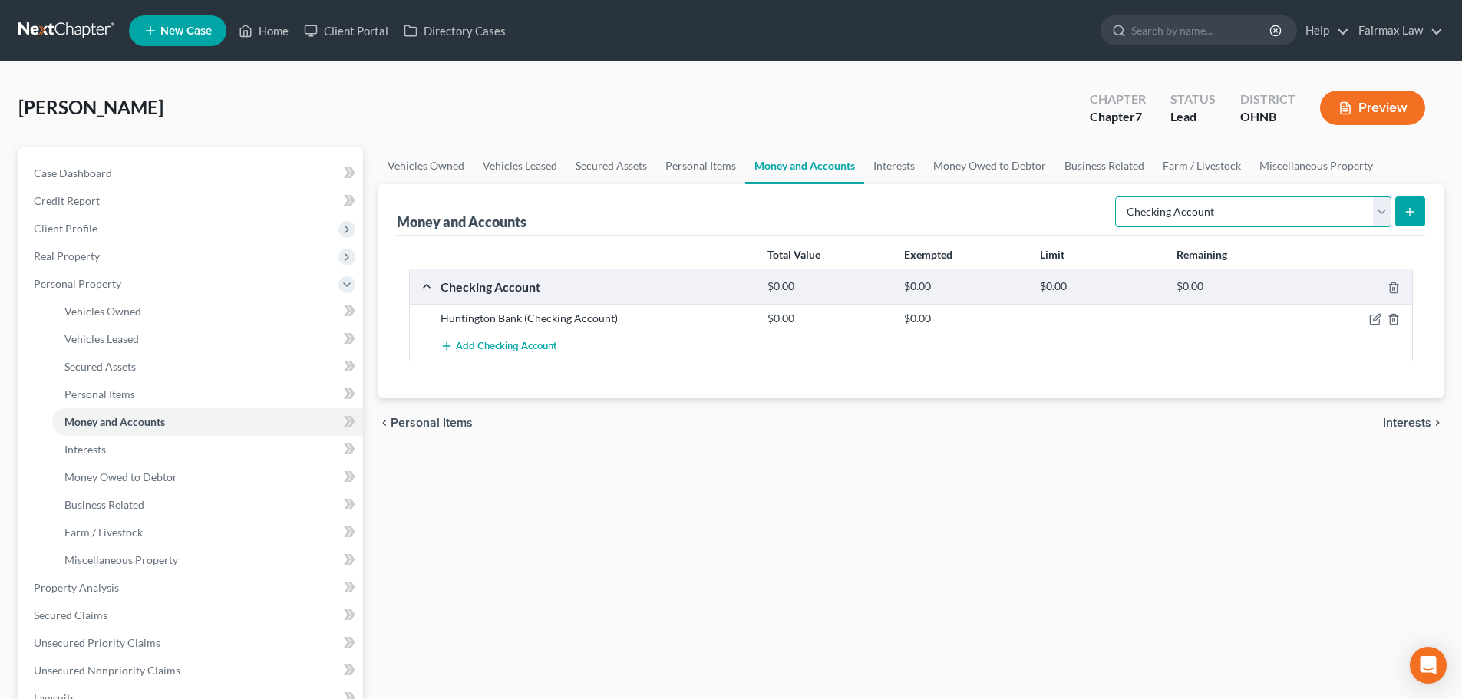
click at [1079, 210] on select "Select Account Type Brokerage Cash on Hand Certificates of Deposit Checking Acc…" at bounding box center [1253, 212] width 276 height 31
select select "other"
click at [1079, 197] on select "Select Account Type Brokerage Cash on Hand Certificates of Deposit Checking Acc…" at bounding box center [1253, 212] width 276 height 31
click at [1079, 210] on icon "submit" at bounding box center [1410, 212] width 12 height 12
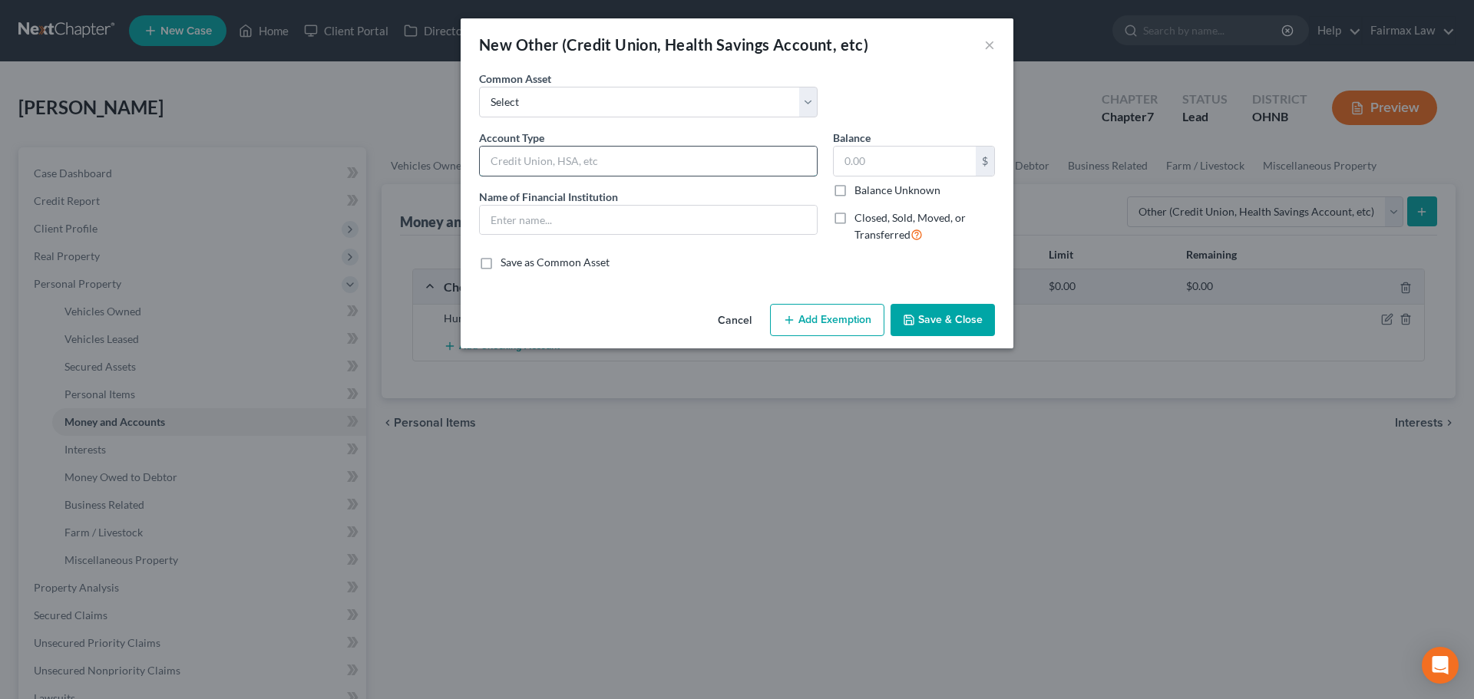
click at [556, 164] on input "text" at bounding box center [648, 161] width 337 height 29
type input "Navy Federal Credit Union"
click at [558, 225] on input "text" at bounding box center [648, 220] width 337 height 29
paste input "Navy Federal Credit Union"
type input "Navy Federal Credit Union"
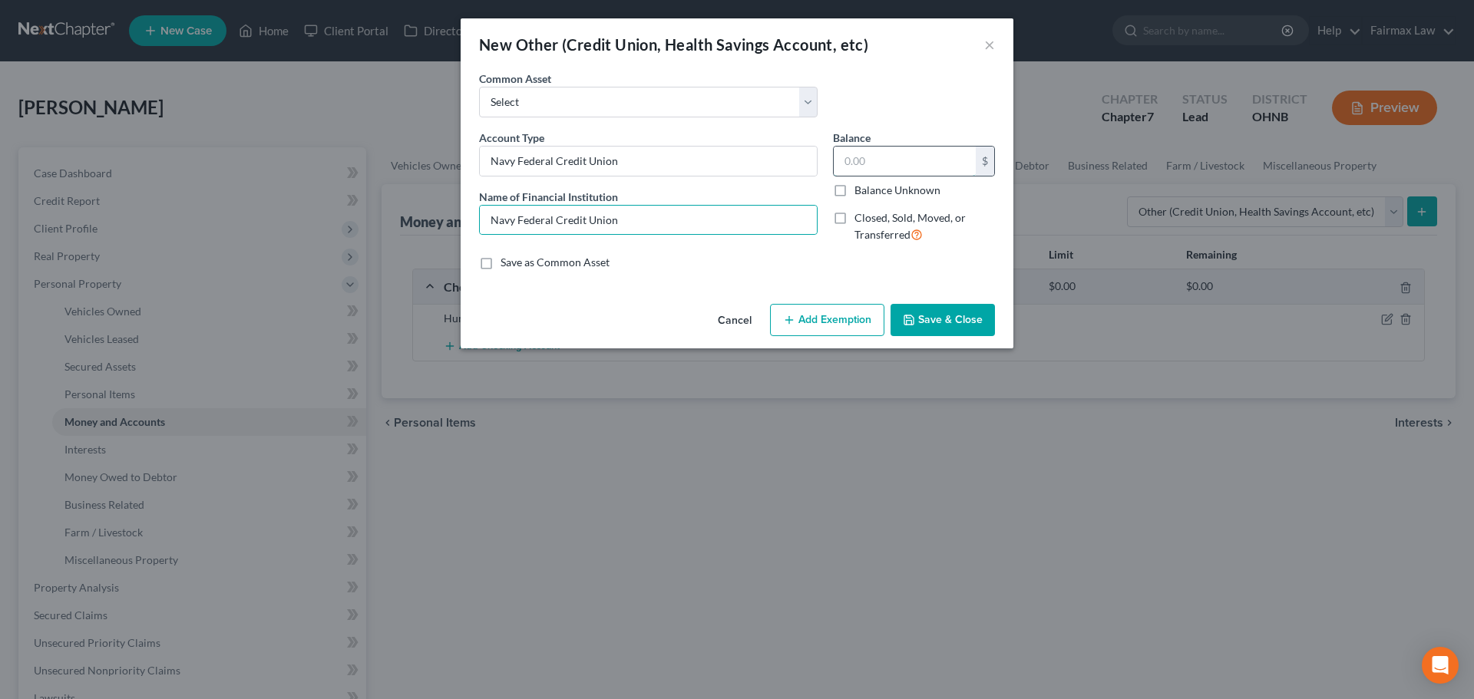
click at [859, 156] on input "text" at bounding box center [905, 161] width 142 height 29
type input "0"
click at [956, 321] on button "Save & Close" at bounding box center [942, 320] width 104 height 32
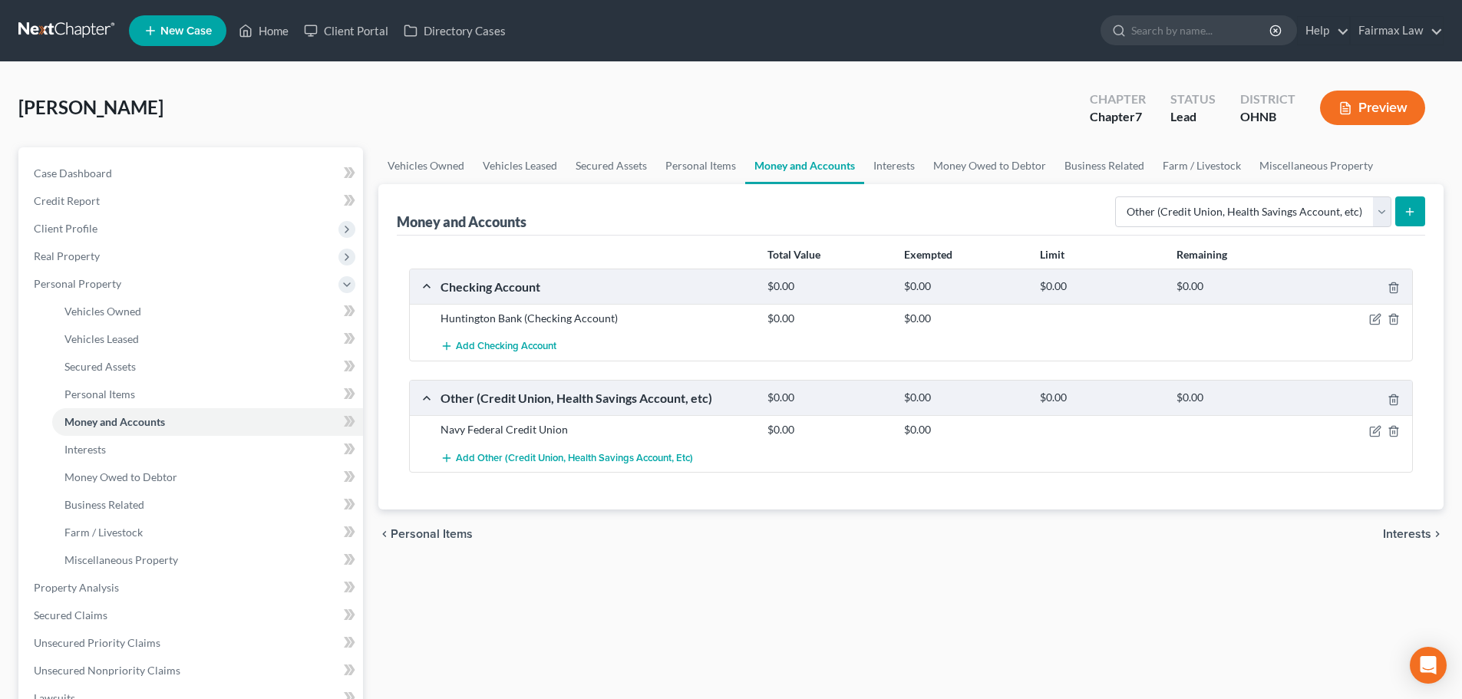
click at [1079, 213] on icon "submit" at bounding box center [1410, 212] width 12 height 12
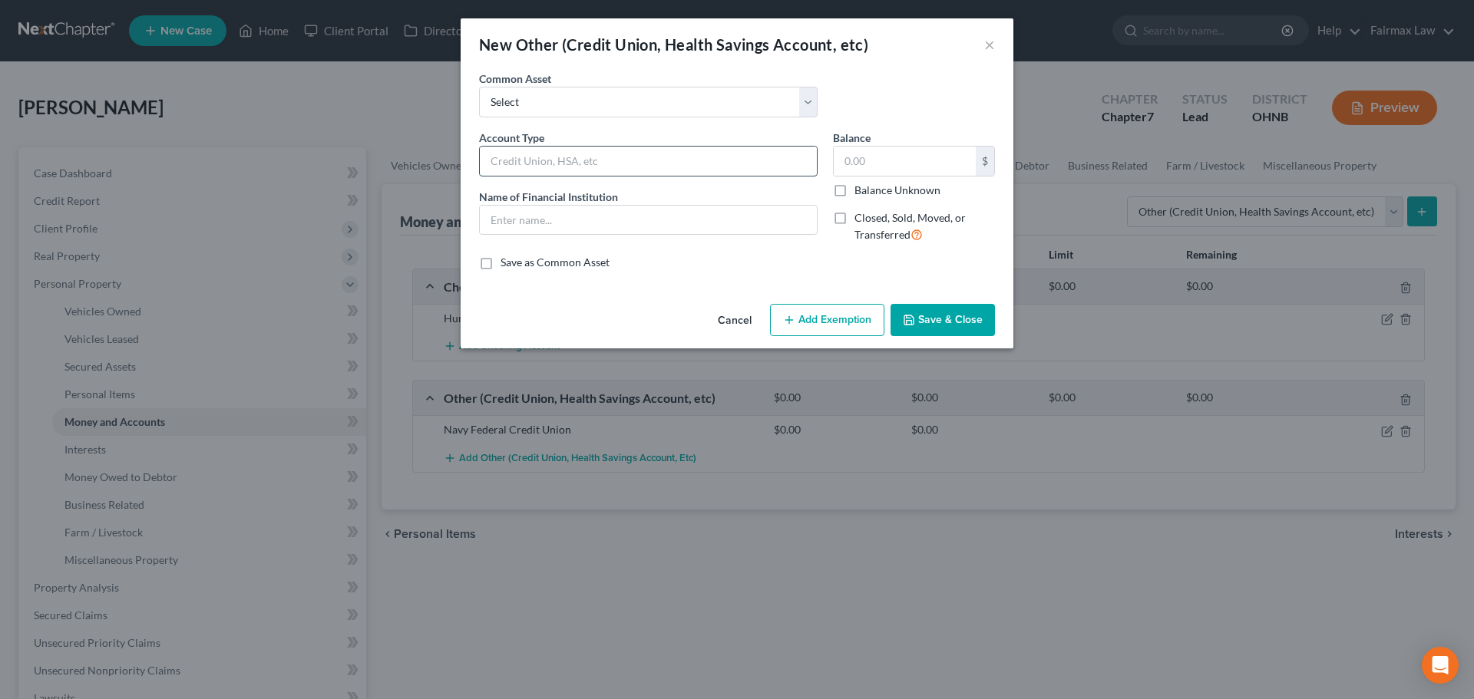
click at [560, 167] on input "text" at bounding box center [648, 161] width 337 height 29
paste input "[US_STATE] Educational CU"
type input "[US_STATE] Educational CU"
drag, startPoint x: 546, startPoint y: 214, endPoint x: 560, endPoint y: 215, distance: 13.8
click at [546, 214] on input "text" at bounding box center [648, 220] width 337 height 29
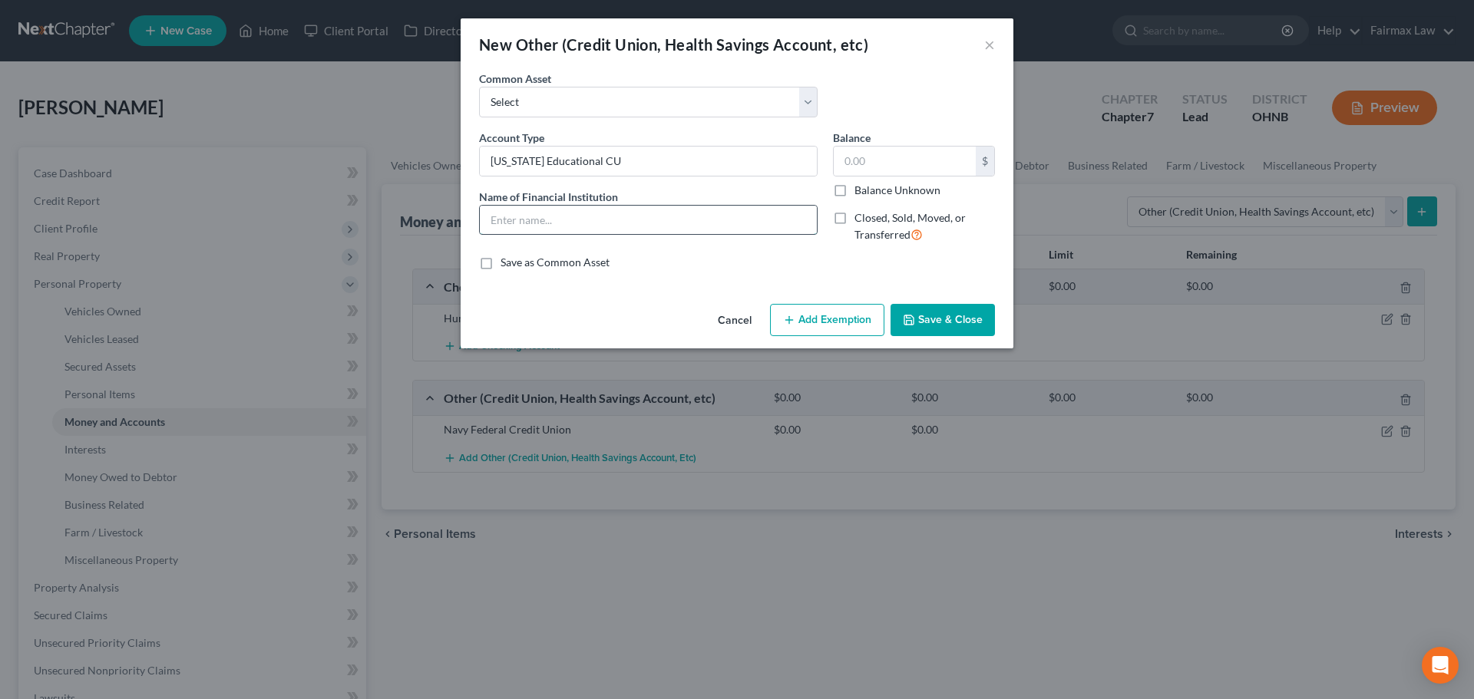
paste input "[US_STATE] Educational CU"
type input "[US_STATE] Educational CU"
click at [890, 160] on input "text" at bounding box center [905, 161] width 142 height 29
type input "0"
click at [940, 315] on button "Save & Close" at bounding box center [942, 320] width 104 height 32
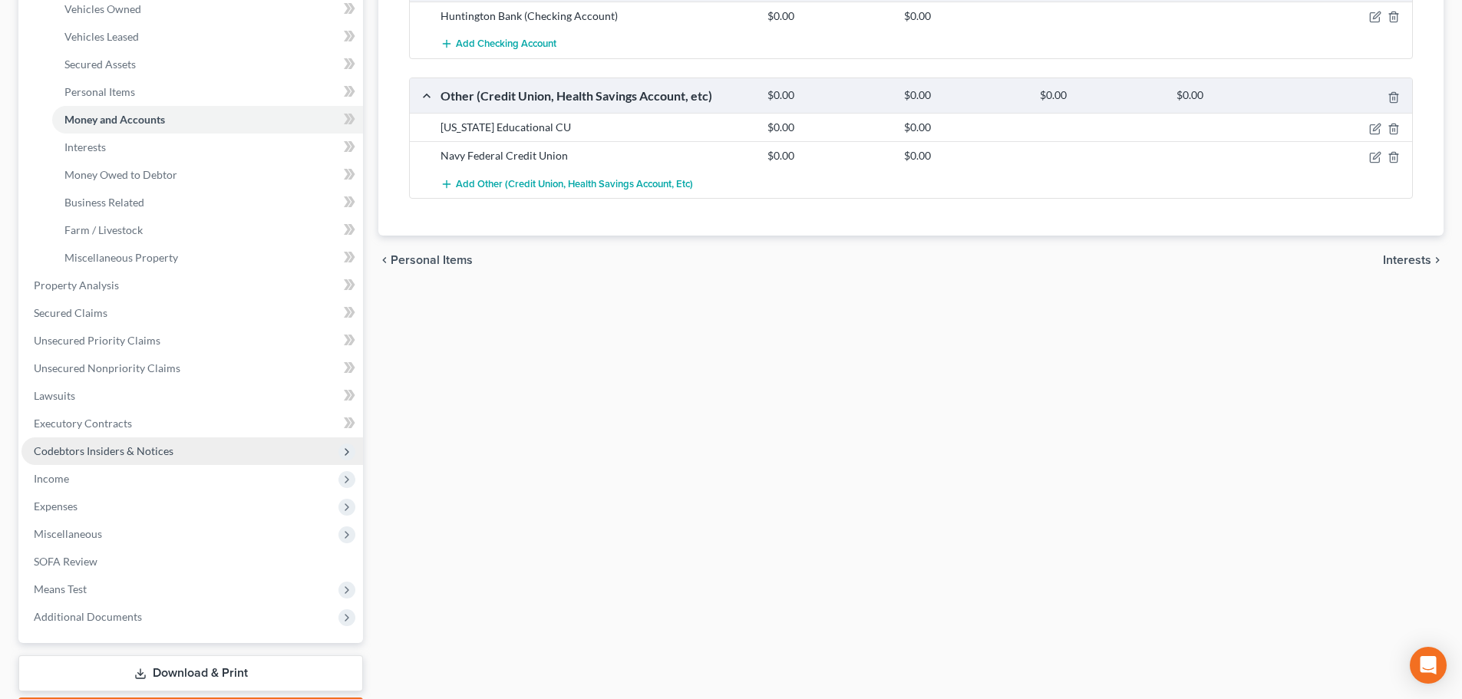
scroll to position [384, 0]
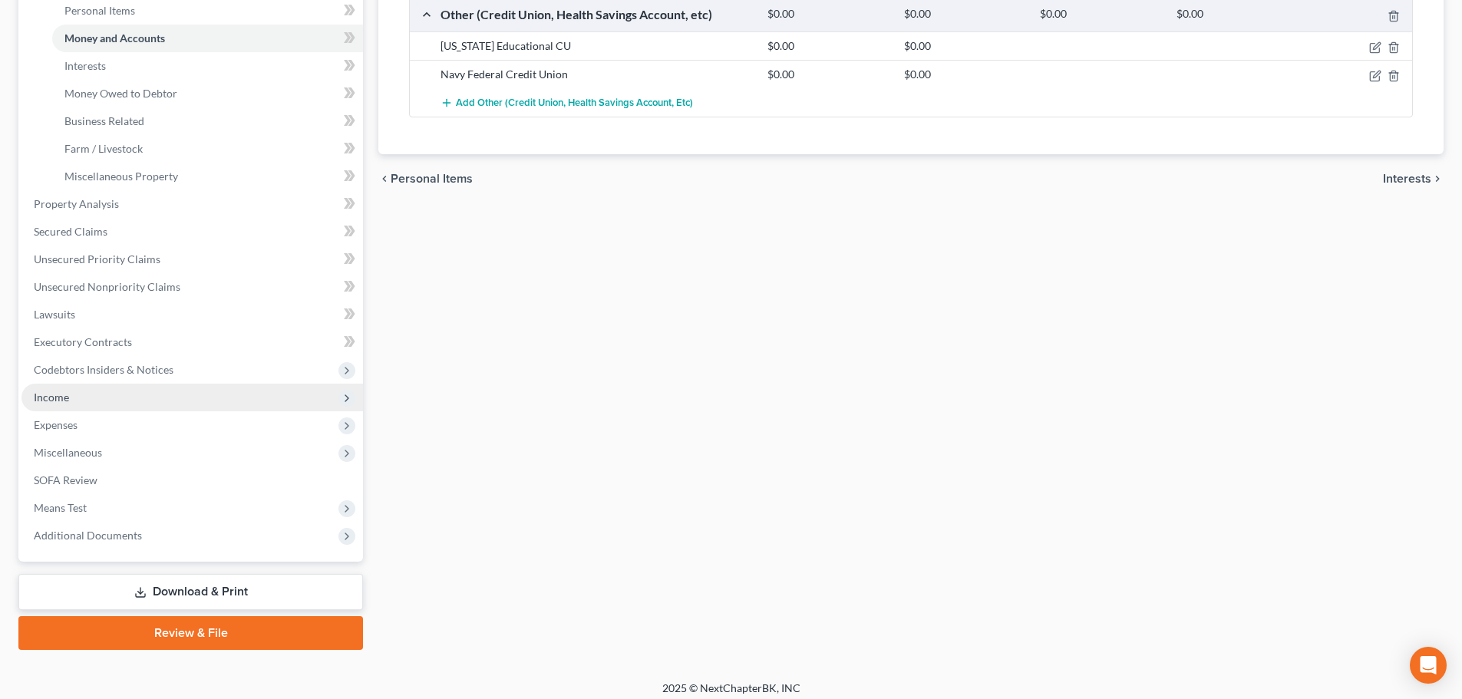
click at [67, 397] on span "Income" at bounding box center [51, 397] width 35 height 13
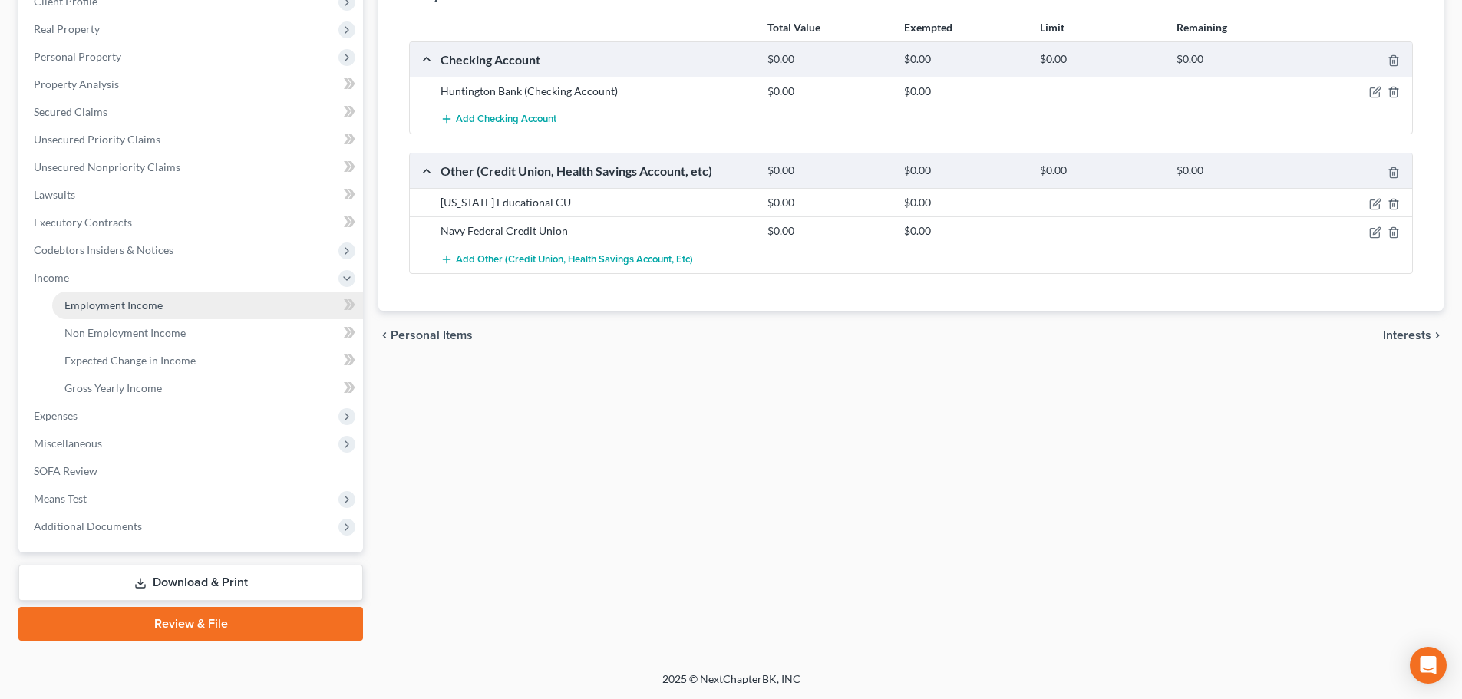
click at [151, 314] on link "Employment Income" at bounding box center [207, 306] width 311 height 28
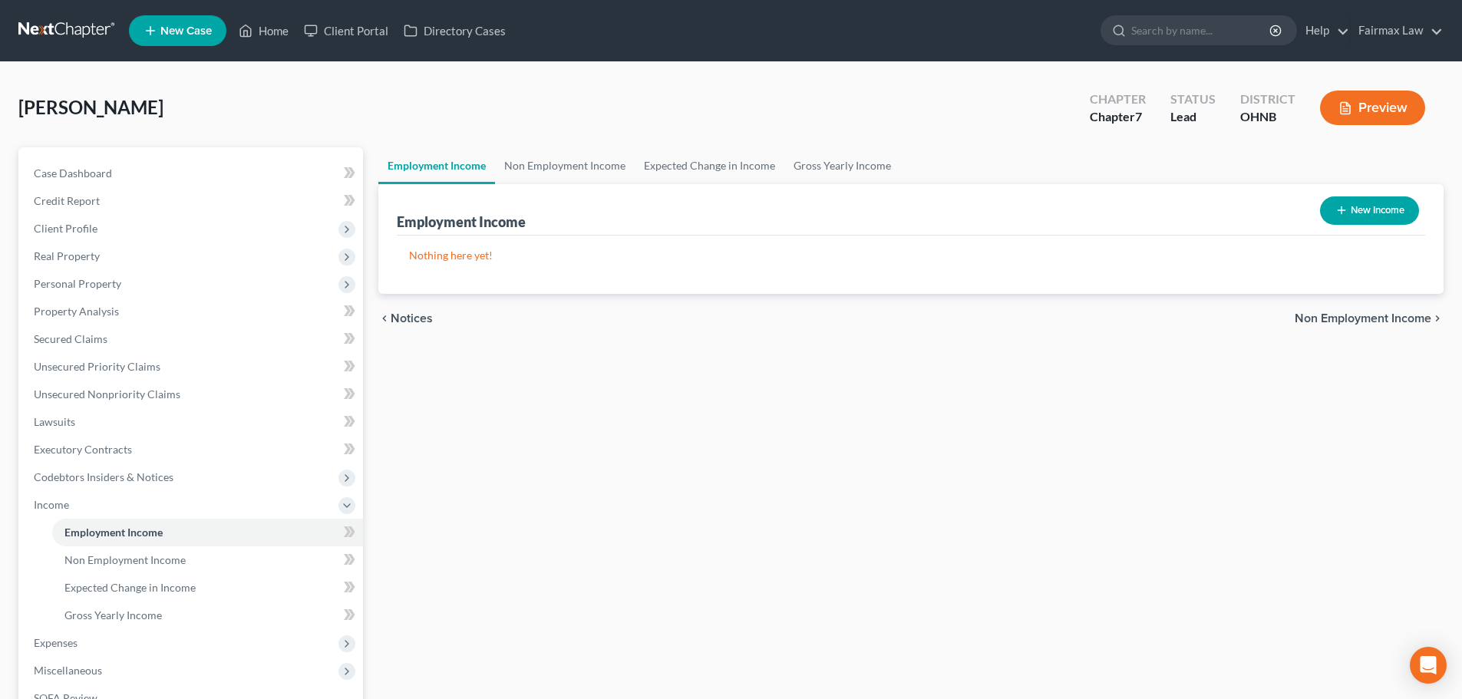
click at [1079, 208] on button "New Income" at bounding box center [1369, 211] width 99 height 28
select select "0"
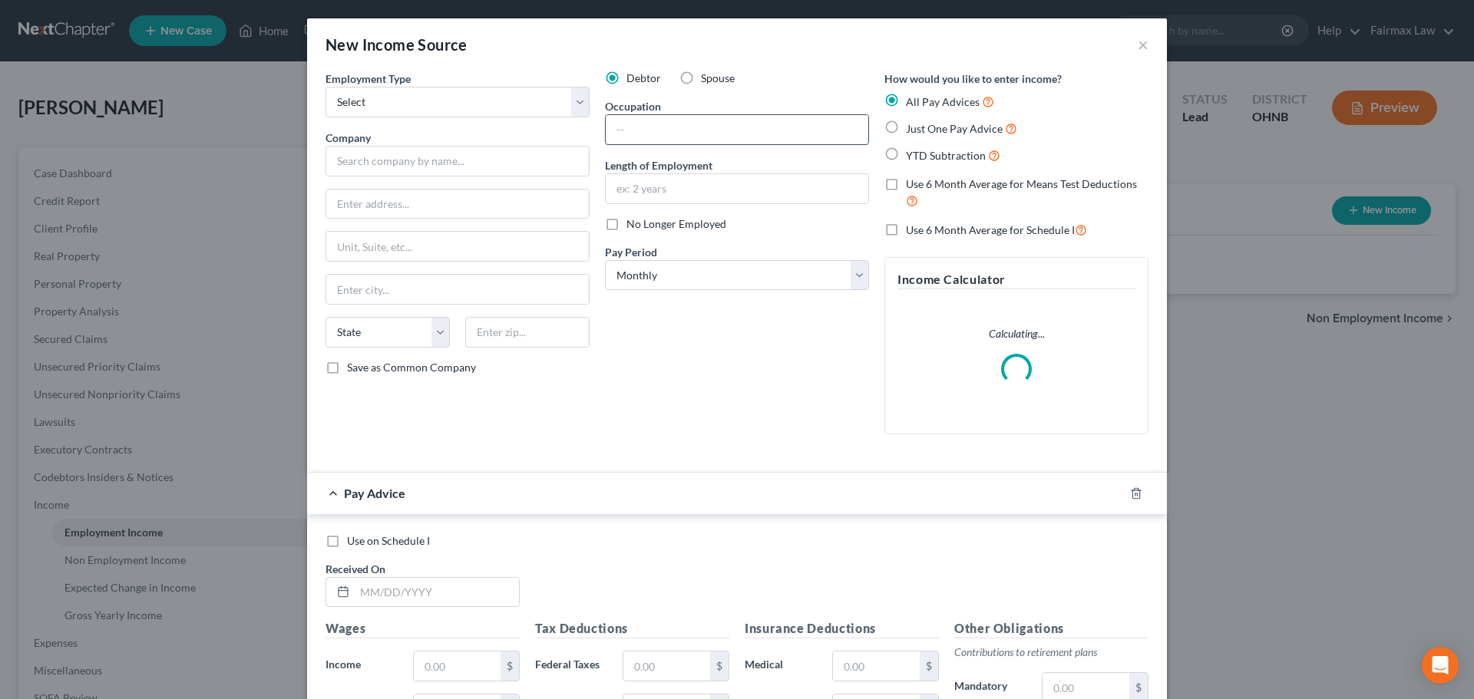
click at [671, 143] on input "text" at bounding box center [737, 129] width 263 height 29
paste input "Family service worker"
type input "Family service worker"
click at [707, 198] on input "text" at bounding box center [737, 188] width 263 height 29
paste input "[DATE]"
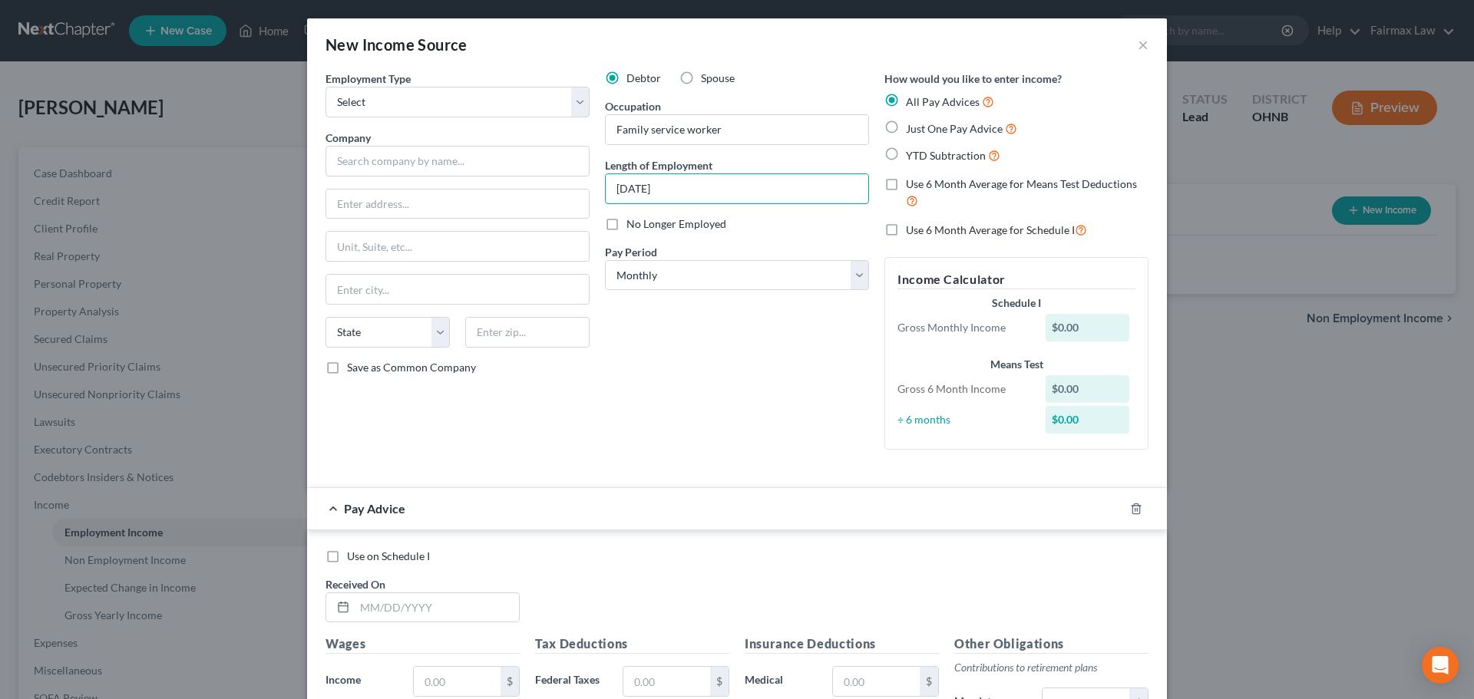
type input "[DATE]"
click at [656, 376] on div "Debtor Spouse Occupation Family service worker Length of Employment [DATE] No L…" at bounding box center [736, 266] width 279 height 391
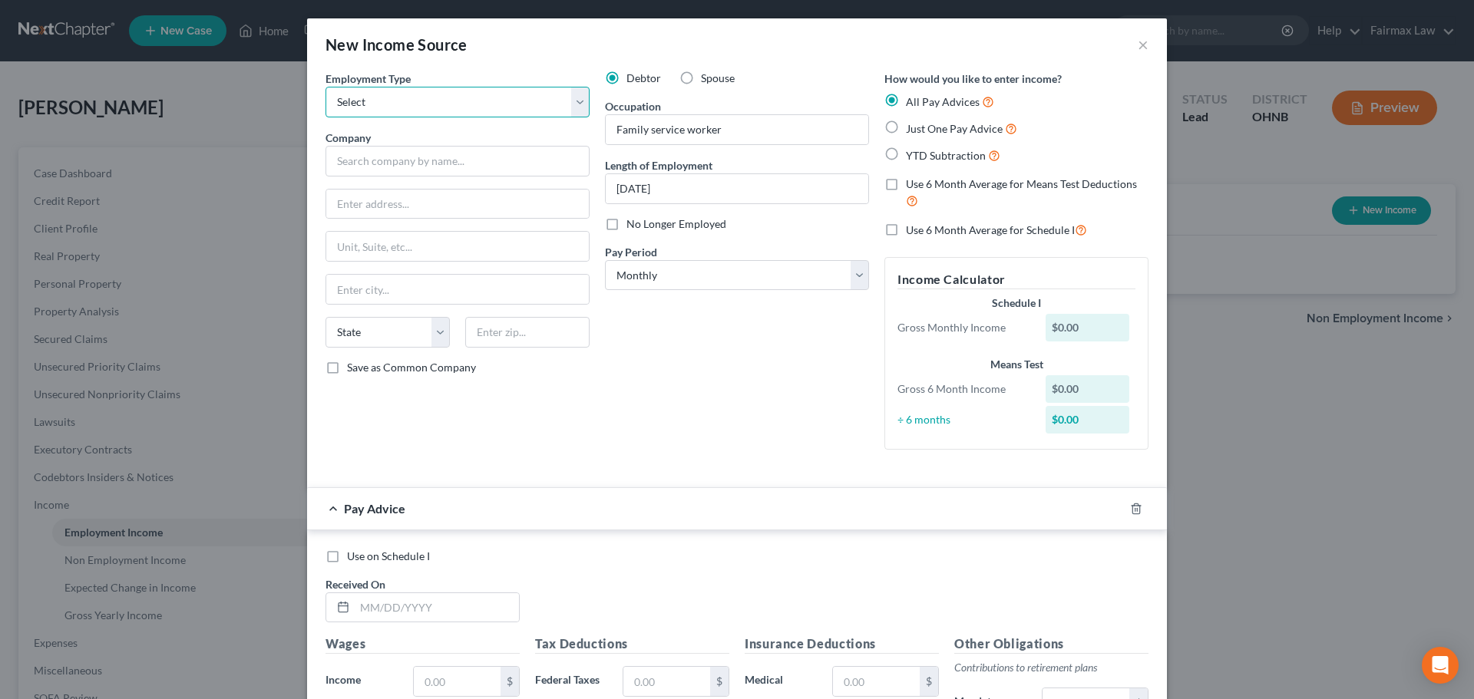
click at [423, 111] on select "Select Full or [DEMOGRAPHIC_DATA] Employment Self Employment" at bounding box center [457, 102] width 264 height 31
select select "0"
click at [325, 87] on select "Select Full or [DEMOGRAPHIC_DATA] Employment Self Employment" at bounding box center [457, 102] width 264 height 31
click at [405, 160] on input "text" at bounding box center [457, 161] width 264 height 31
paste input "Stepforward"
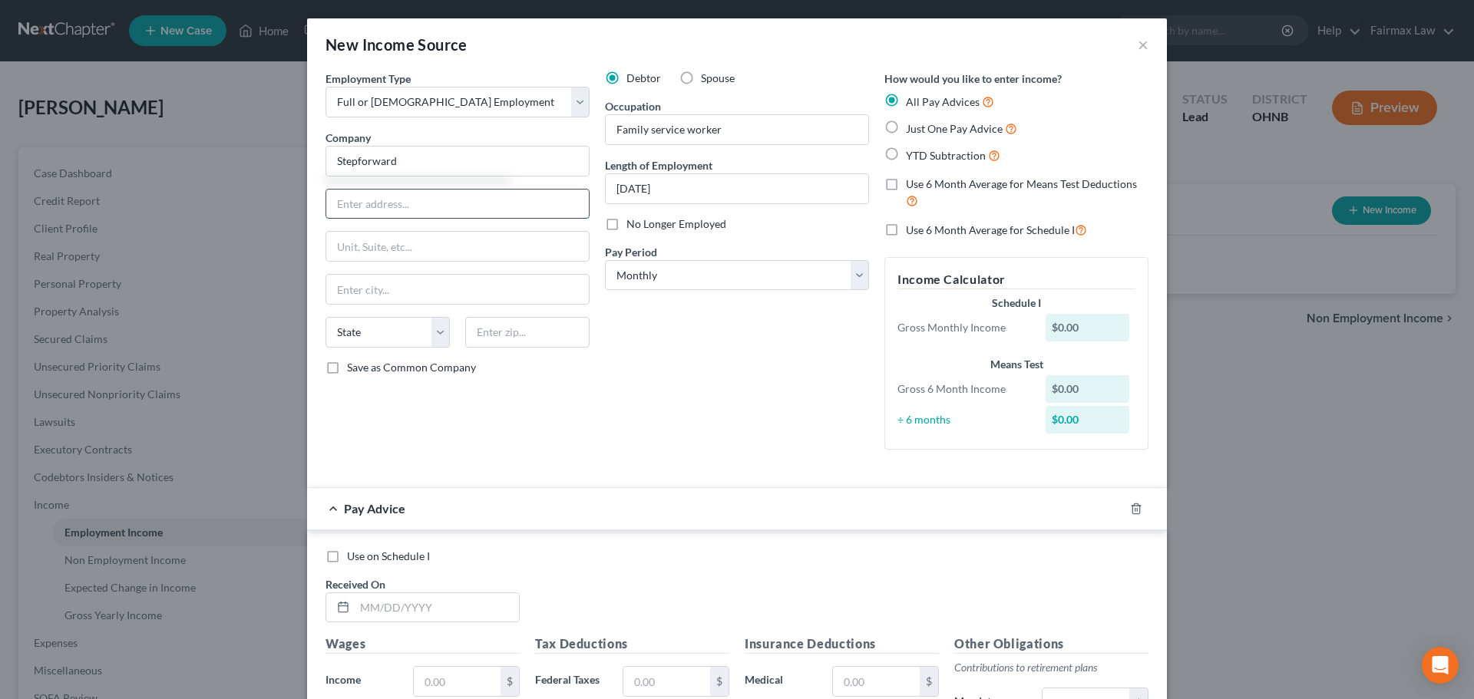
click at [396, 210] on input "text" at bounding box center [457, 204] width 263 height 29
type input "Stepforward"
type input "[STREET_ADDRESS]"
type input "Suite 400"
type input "44114"
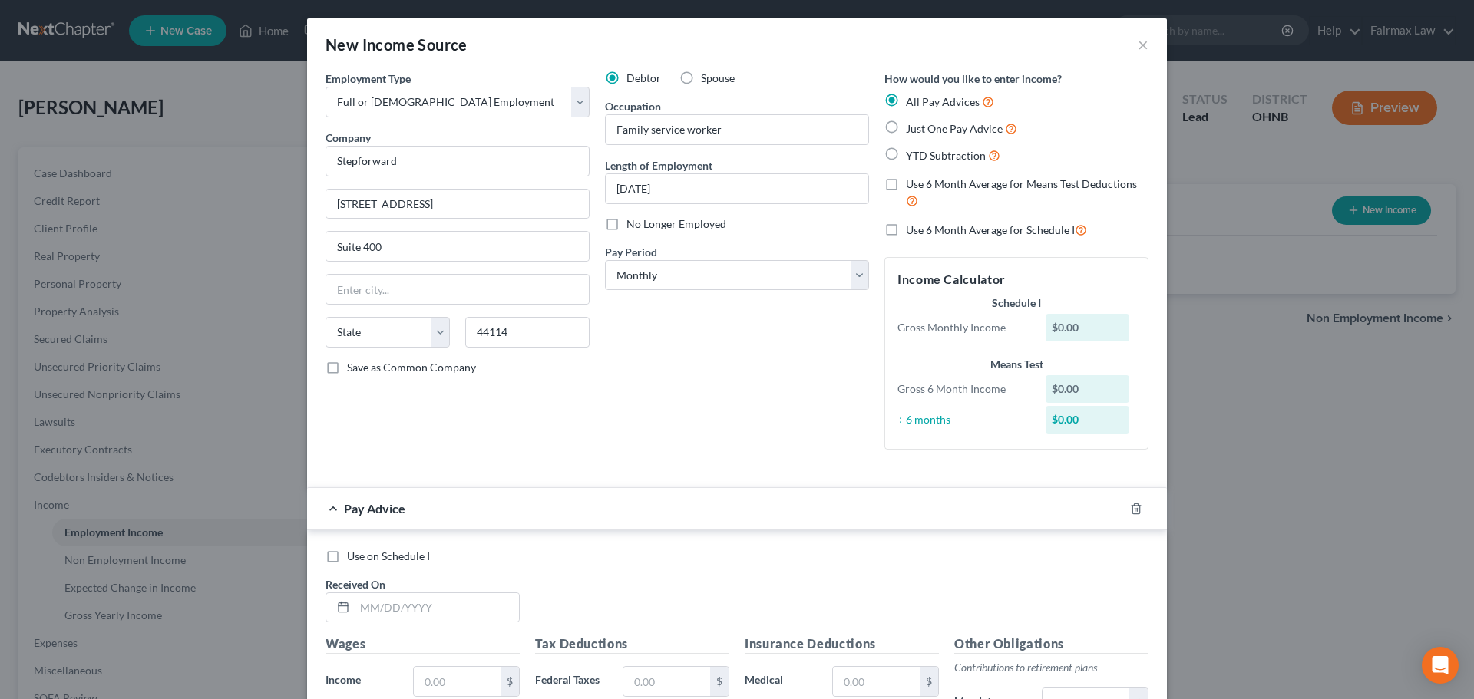
click at [712, 345] on div "Debtor Spouse Occupation Family service worker Length of Employment [DATE] No L…" at bounding box center [736, 266] width 279 height 391
type input "[GEOGRAPHIC_DATA]"
select select "36"
click at [705, 275] on select "Select Monthly Twice Monthly Every Other Week Weekly" at bounding box center [737, 275] width 264 height 31
select select "2"
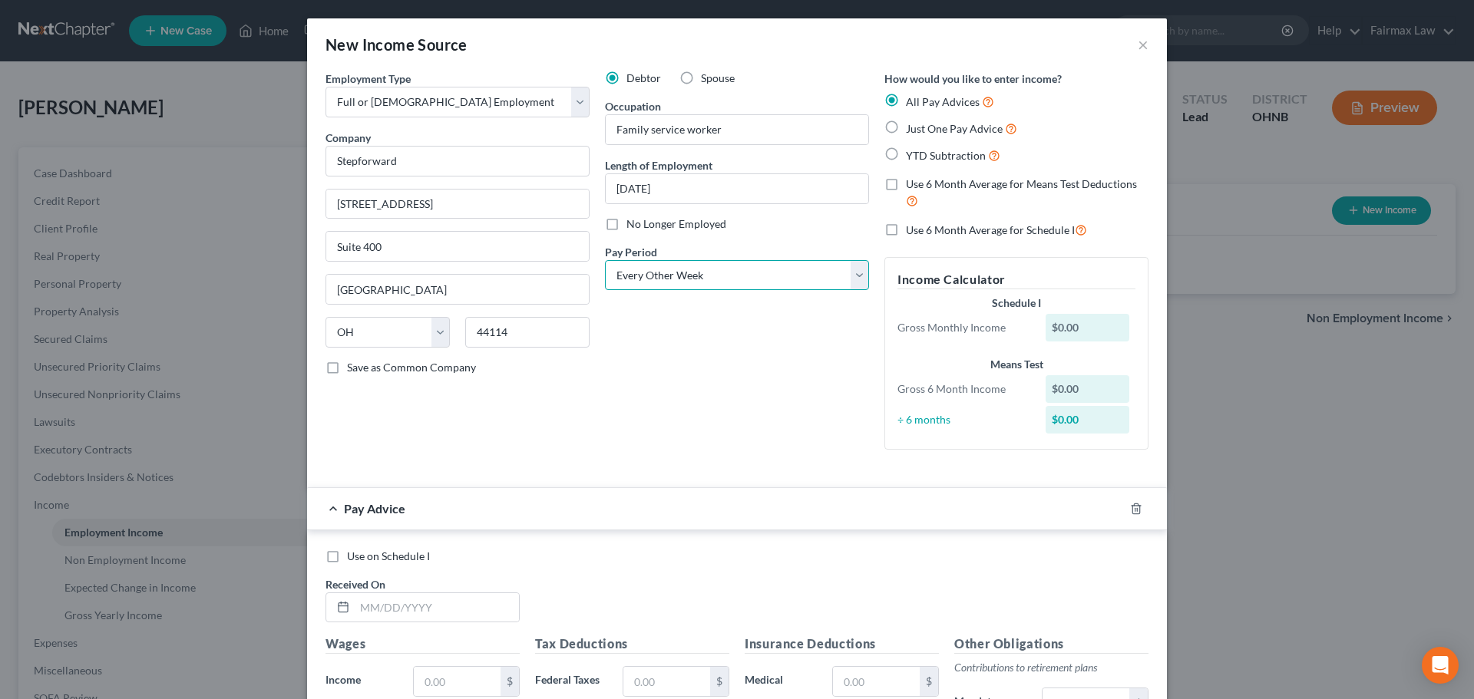
click at [605, 260] on select "Select Monthly Twice Monthly Every Other Week Weekly" at bounding box center [737, 275] width 264 height 31
click at [906, 152] on label "YTD Subtraction" at bounding box center [953, 156] width 94 height 18
click at [912, 152] on input "YTD Subtraction" at bounding box center [917, 152] width 10 height 10
radio input "true"
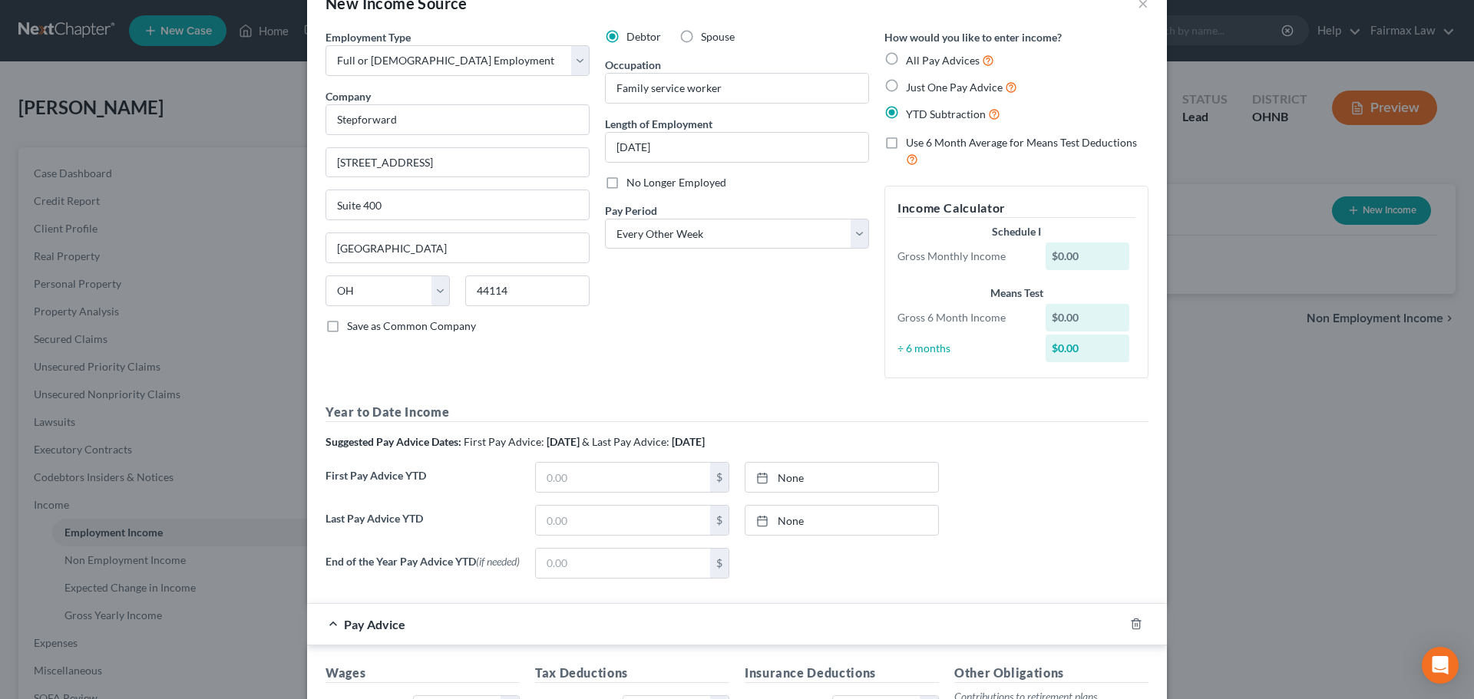
scroll to position [230, 0]
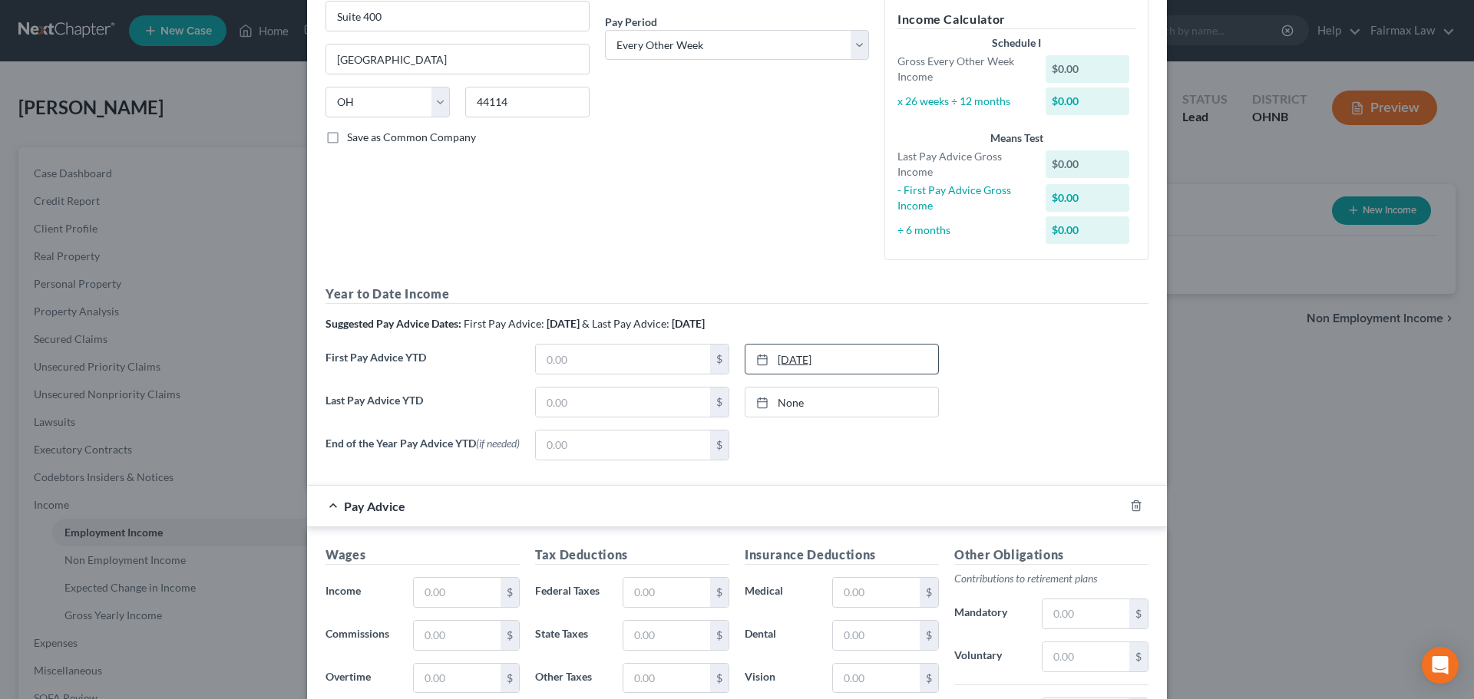
click at [790, 363] on link "[DATE]" at bounding box center [841, 359] width 193 height 29
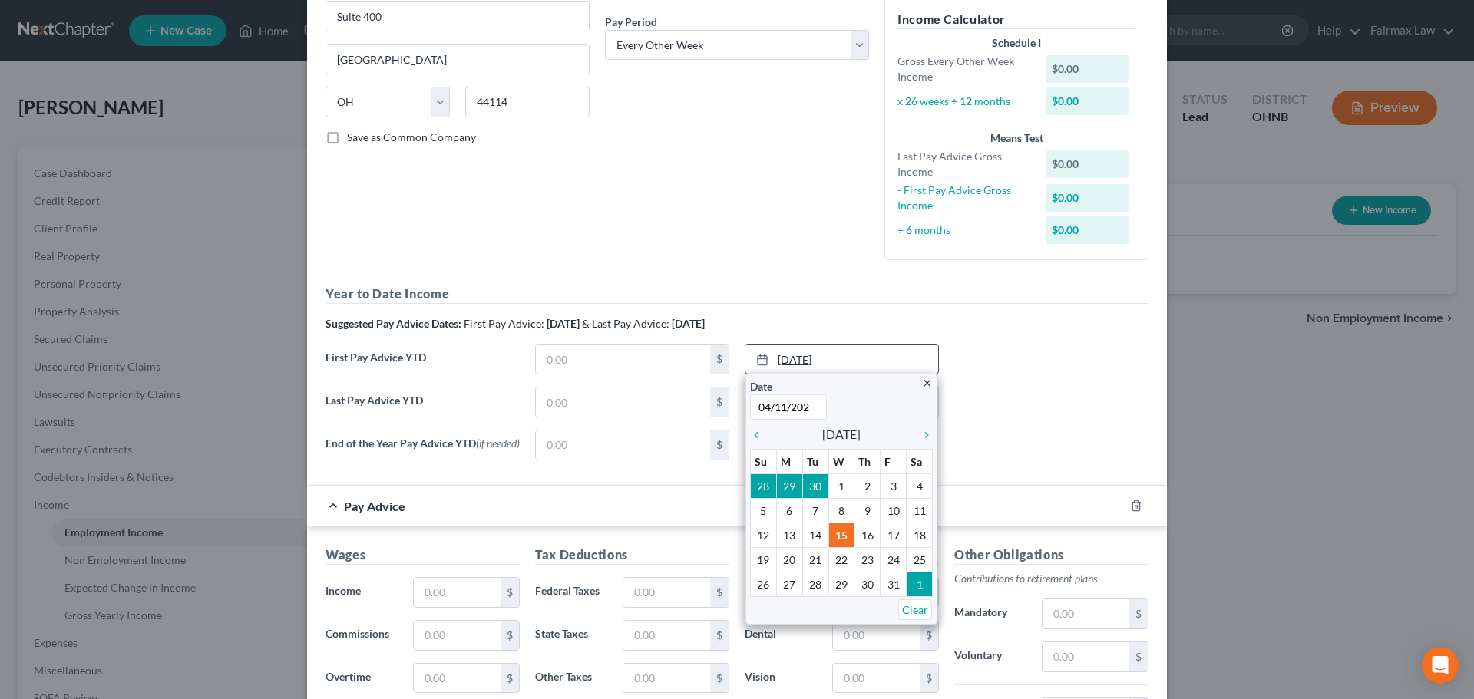
type input "[DATE]"
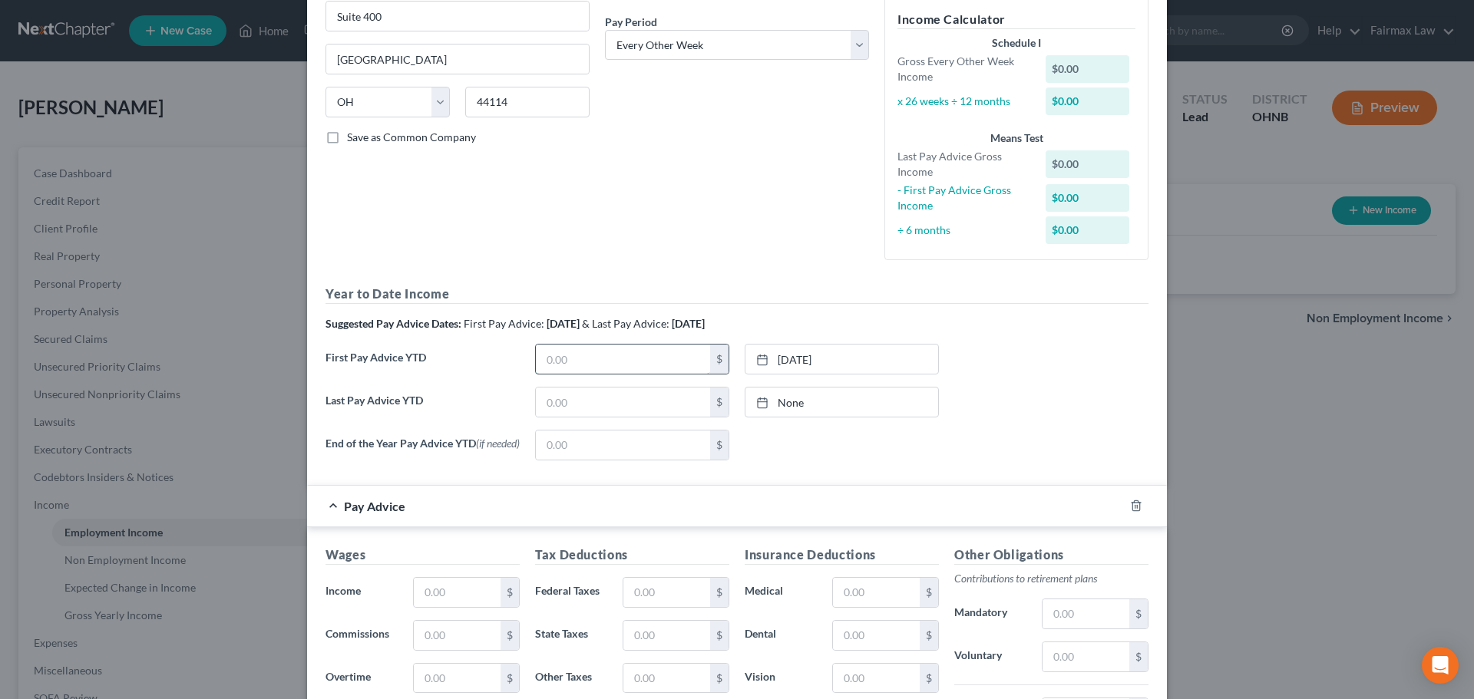
click at [613, 358] on input "text" at bounding box center [623, 359] width 174 height 29
type input "12,793.03"
click at [786, 398] on link "None" at bounding box center [841, 402] width 193 height 29
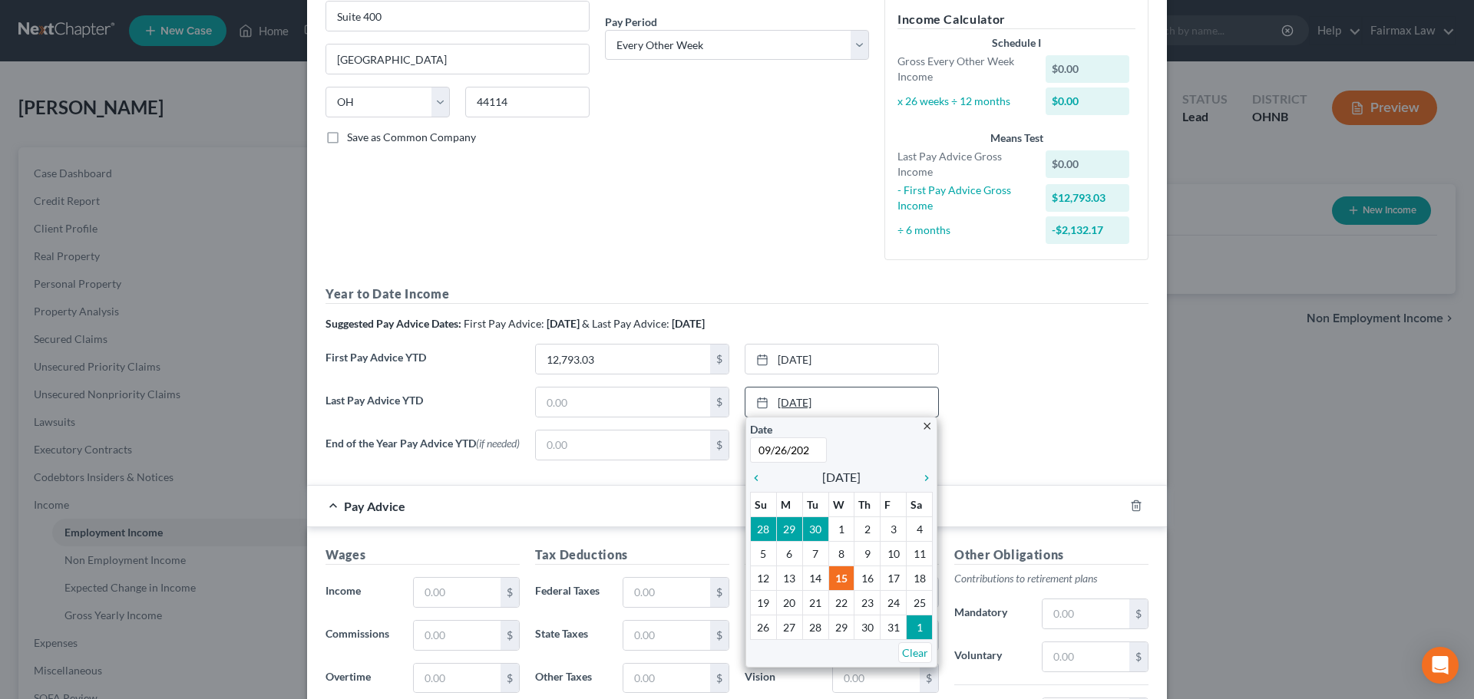
type input "[DATE]"
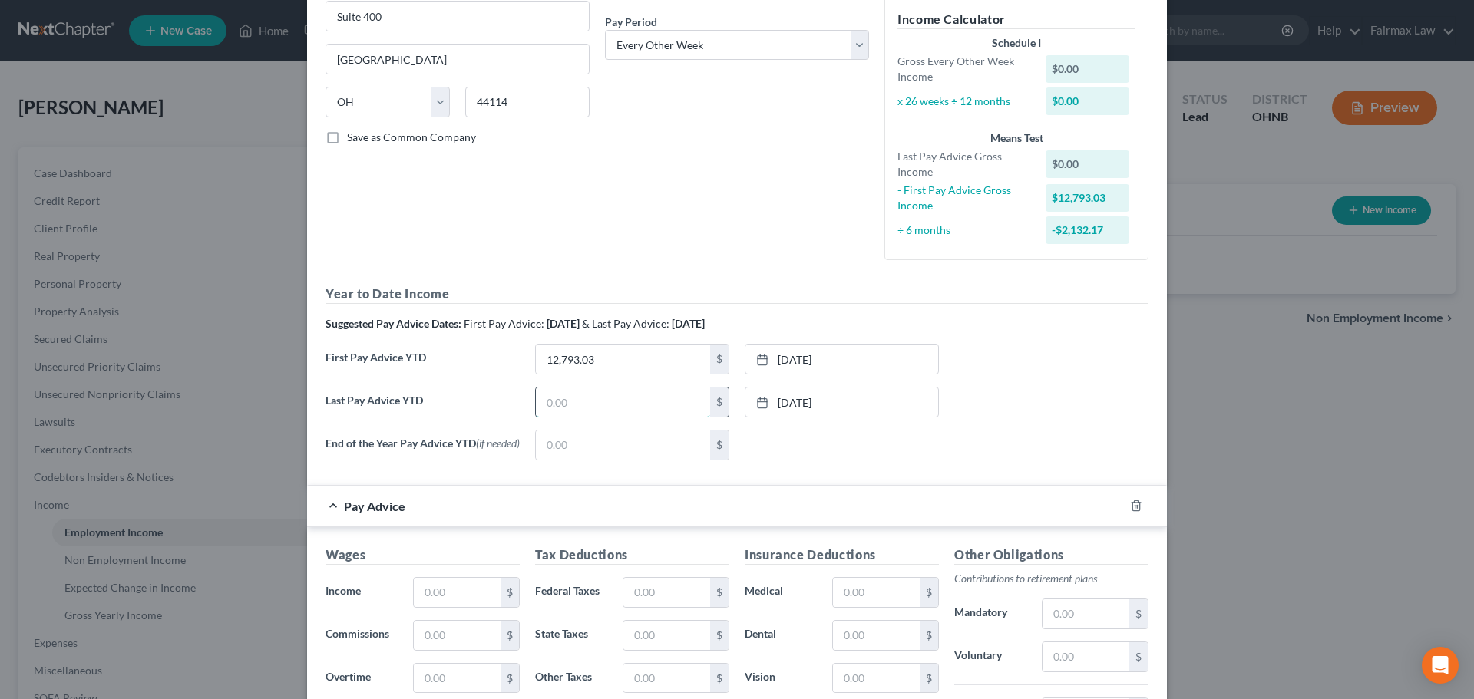
click at [609, 402] on input "text" at bounding box center [623, 402] width 174 height 29
click at [623, 410] on input "text" at bounding box center [623, 402] width 174 height 29
type input "37,493.91"
click at [844, 445] on div "None close Date Time chevron_left [DATE] chevron_right Su M Tu W Th F Sa 28 29 …" at bounding box center [842, 445] width 210 height 31
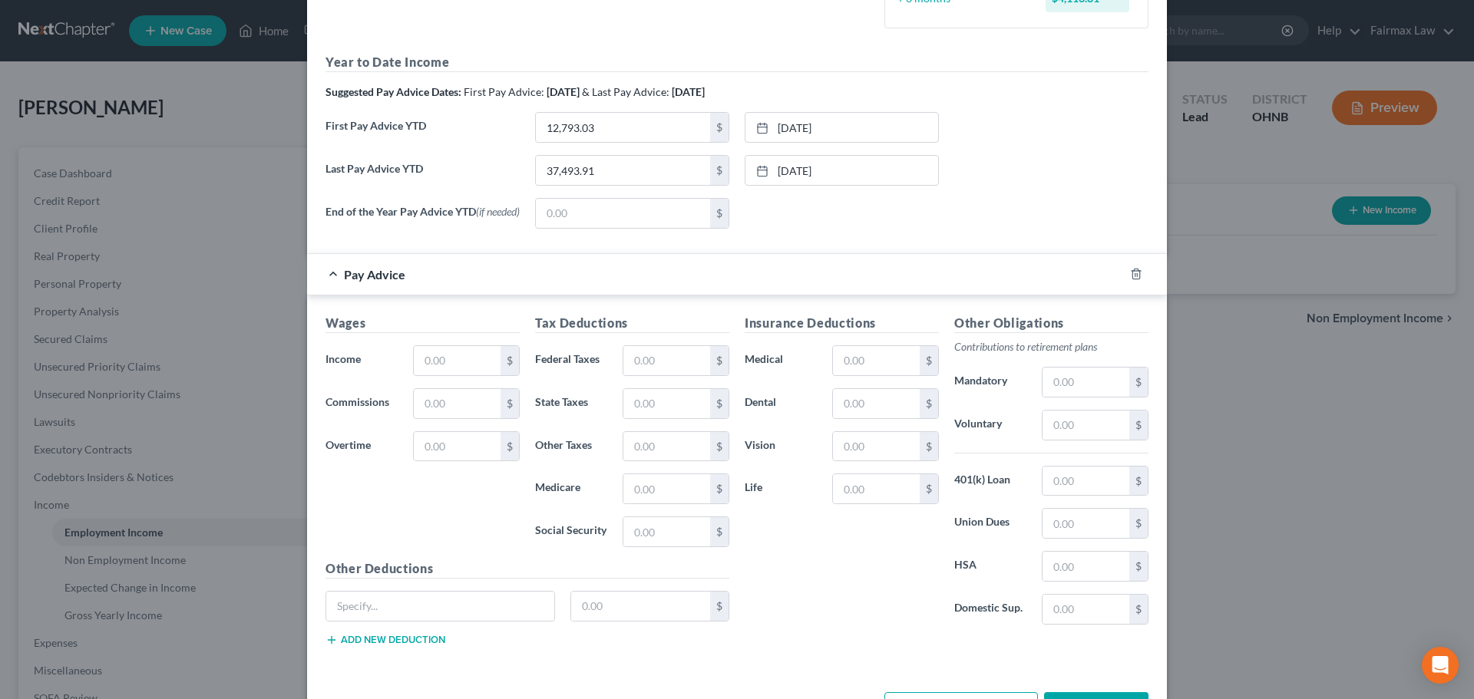
scroll to position [214, 0]
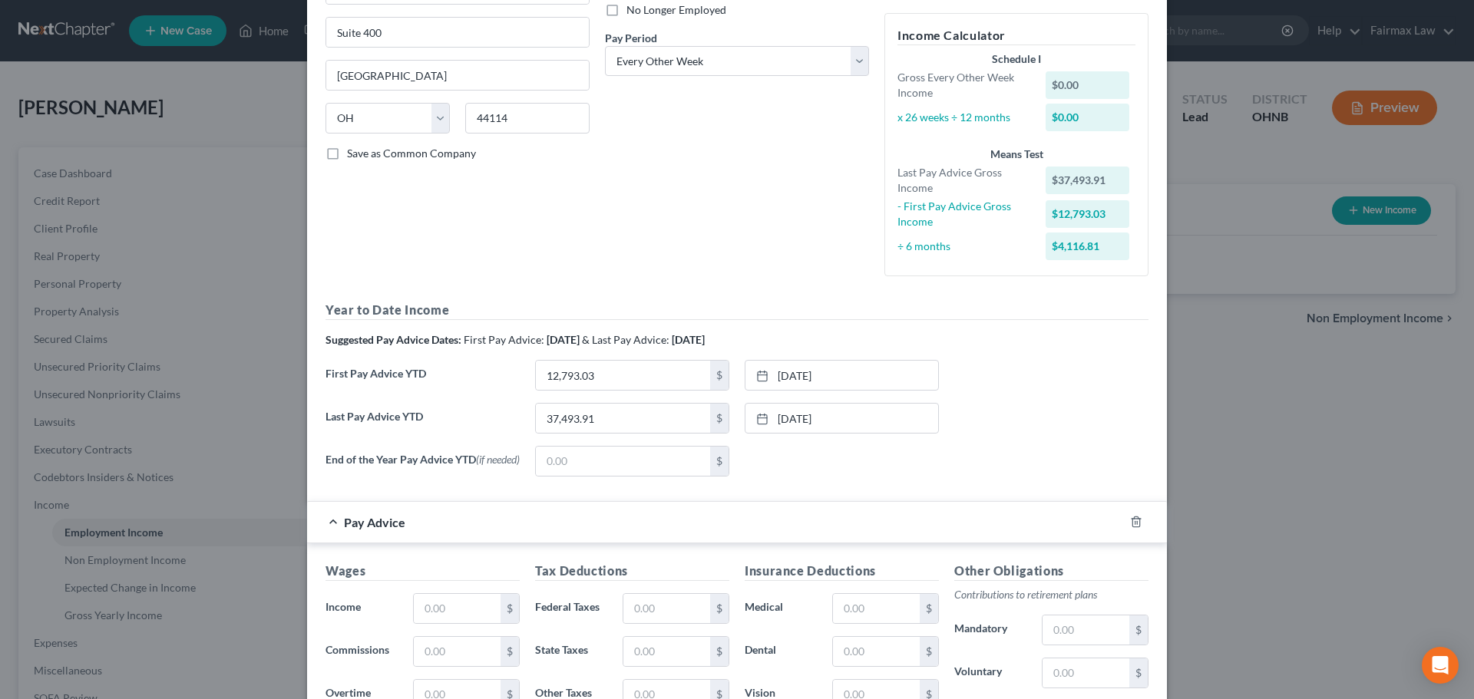
click at [1016, 344] on div "Suggested Pay Advice Dates: First Pay Advice: [DATE] & Last Pay Advice: [DATE]" at bounding box center [736, 339] width 823 height 15
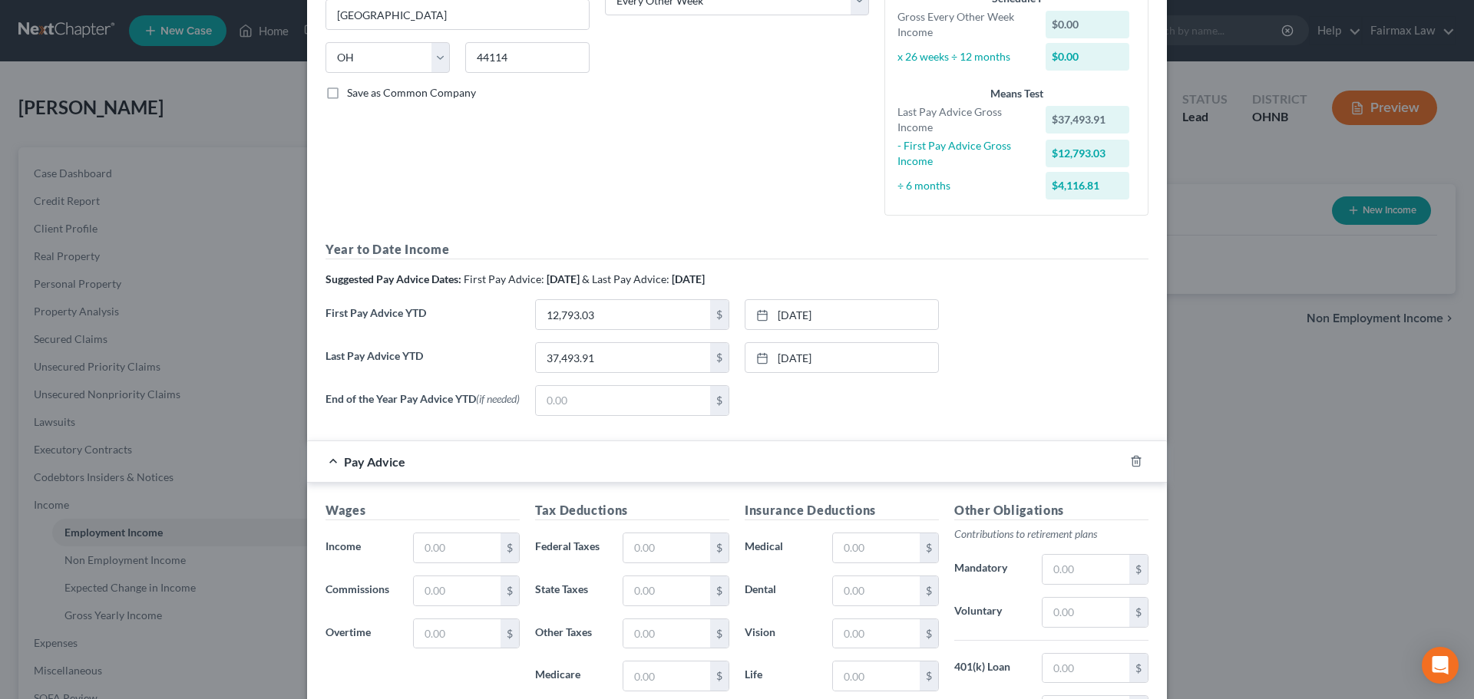
scroll to position [521, 0]
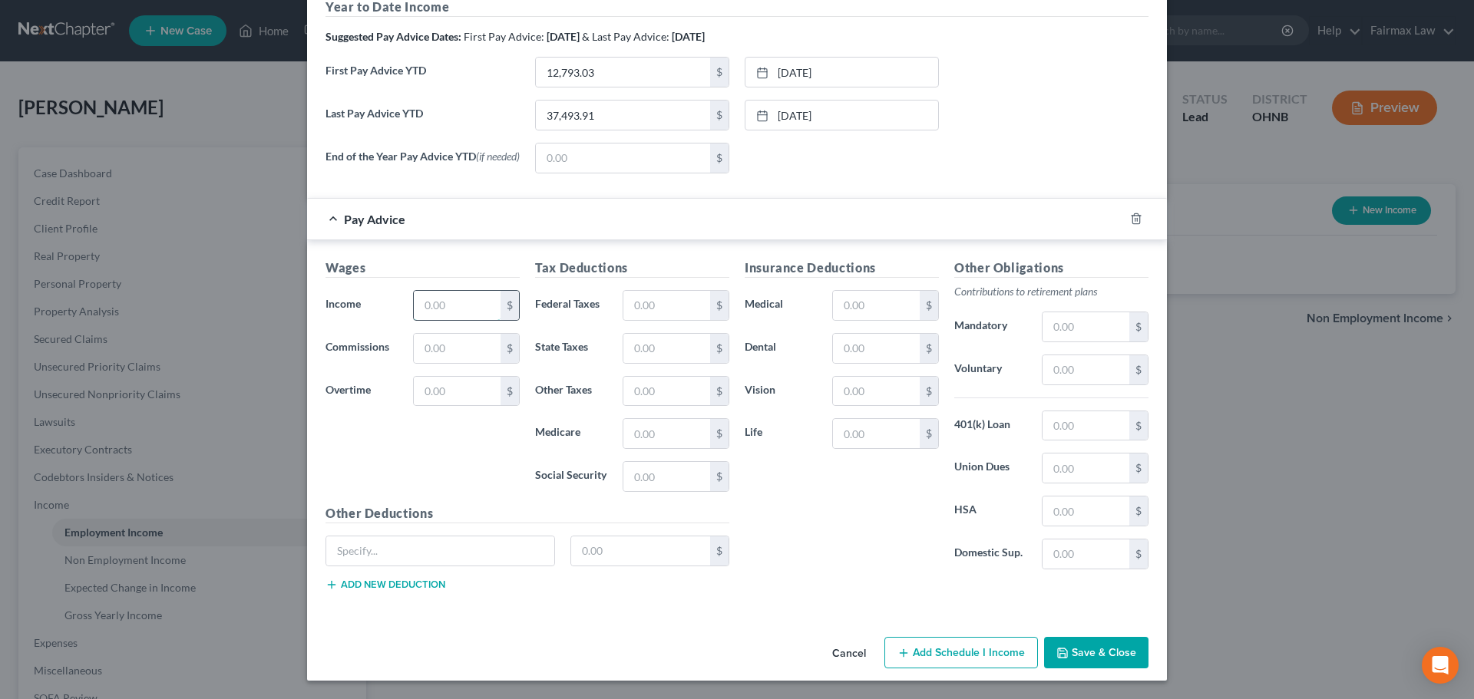
click at [449, 302] on input "text" at bounding box center [457, 305] width 87 height 29
type input "1,829.92"
type input "40.89"
type input "52.15"
type input "26.53"
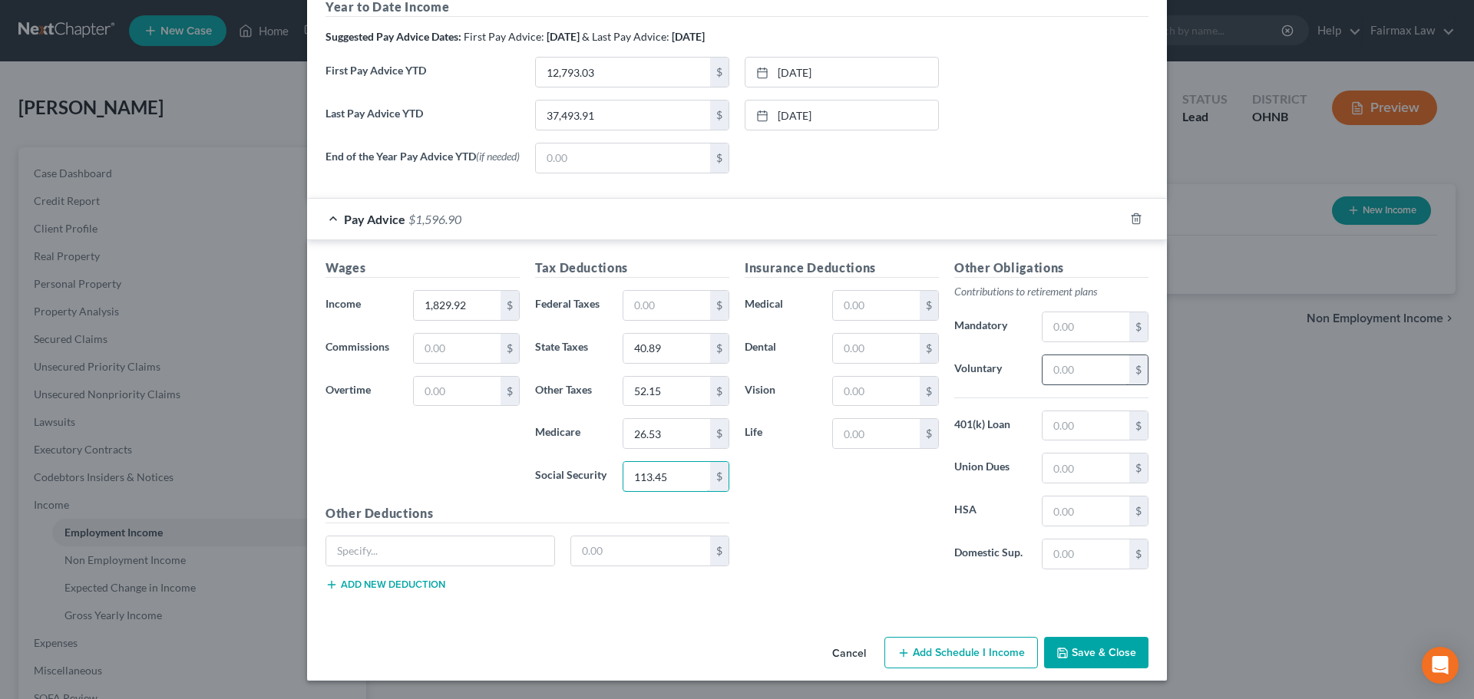
type input "113.45"
click at [1054, 370] on input "text" at bounding box center [1085, 369] width 87 height 29
click at [1053, 426] on input "text" at bounding box center [1085, 425] width 87 height 29
click at [880, 299] on input "text" at bounding box center [876, 305] width 87 height 29
click at [1075, 372] on input "text" at bounding box center [1085, 369] width 87 height 29
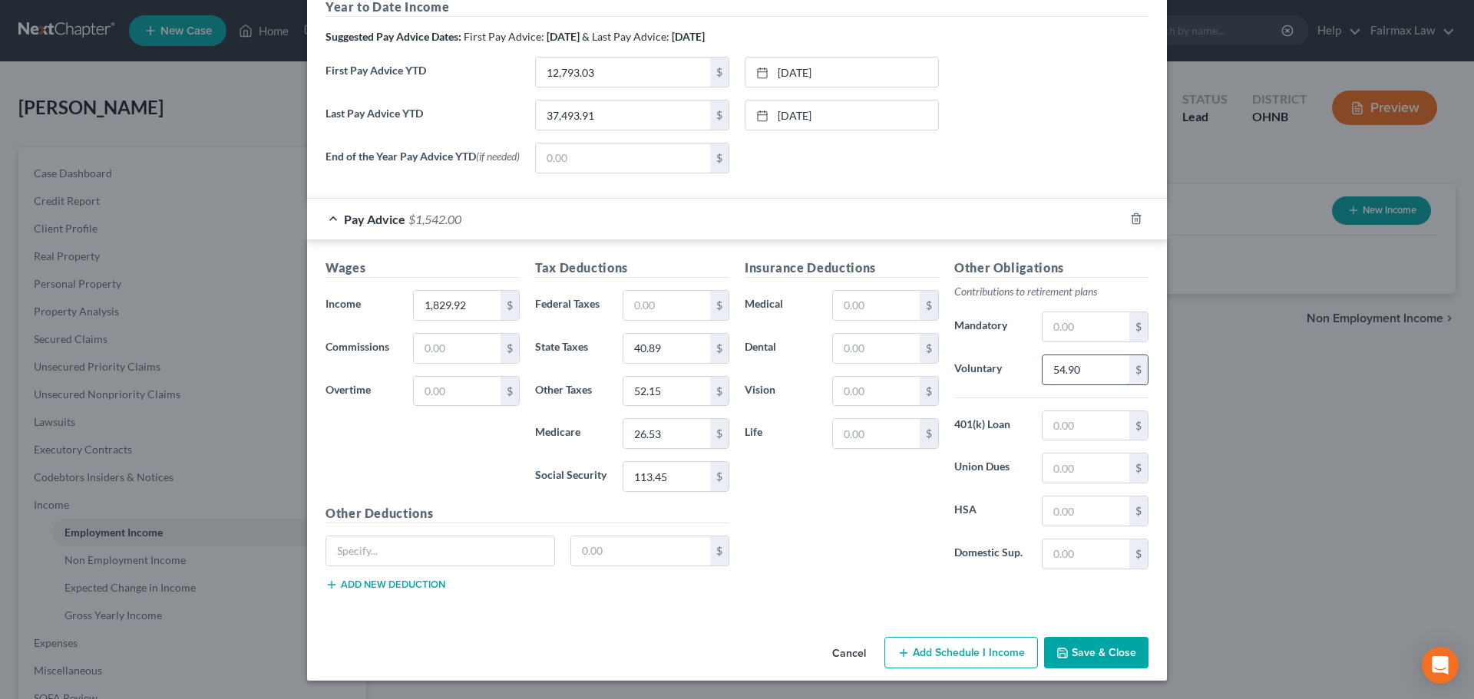
type input "54.90"
drag, startPoint x: 1076, startPoint y: 425, endPoint x: 1011, endPoint y: 428, distance: 65.3
click at [1010, 428] on div "401(k) Loan 14.78 $" at bounding box center [1051, 426] width 210 height 31
type input "14.78"
click at [594, 554] on input "text" at bounding box center [641, 551] width 140 height 29
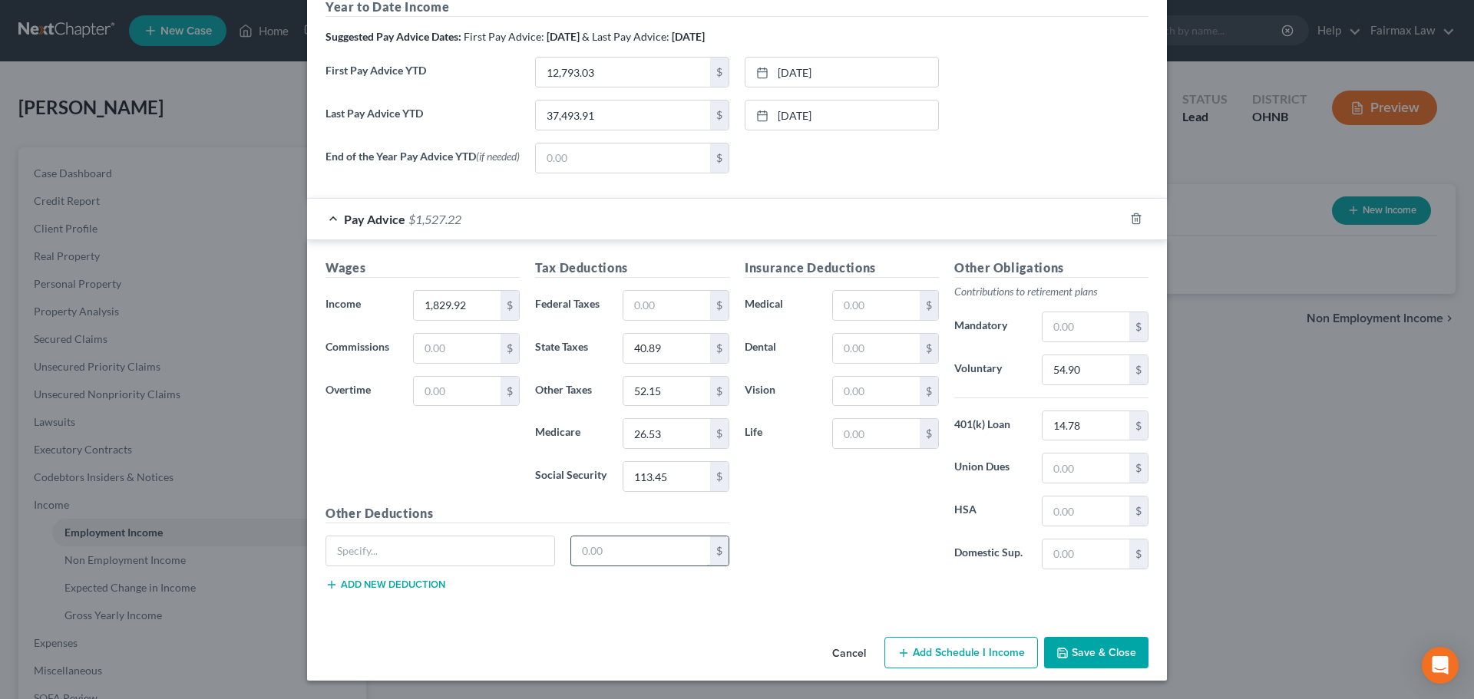
paste input "14.78"
type input "14.78"
click at [468, 557] on input "text" at bounding box center [440, 551] width 228 height 29
type input "403B Loan 1"
click at [852, 524] on div "Insurance Deductions Medical $ Dental $ Vision $ Life $" at bounding box center [842, 420] width 210 height 323
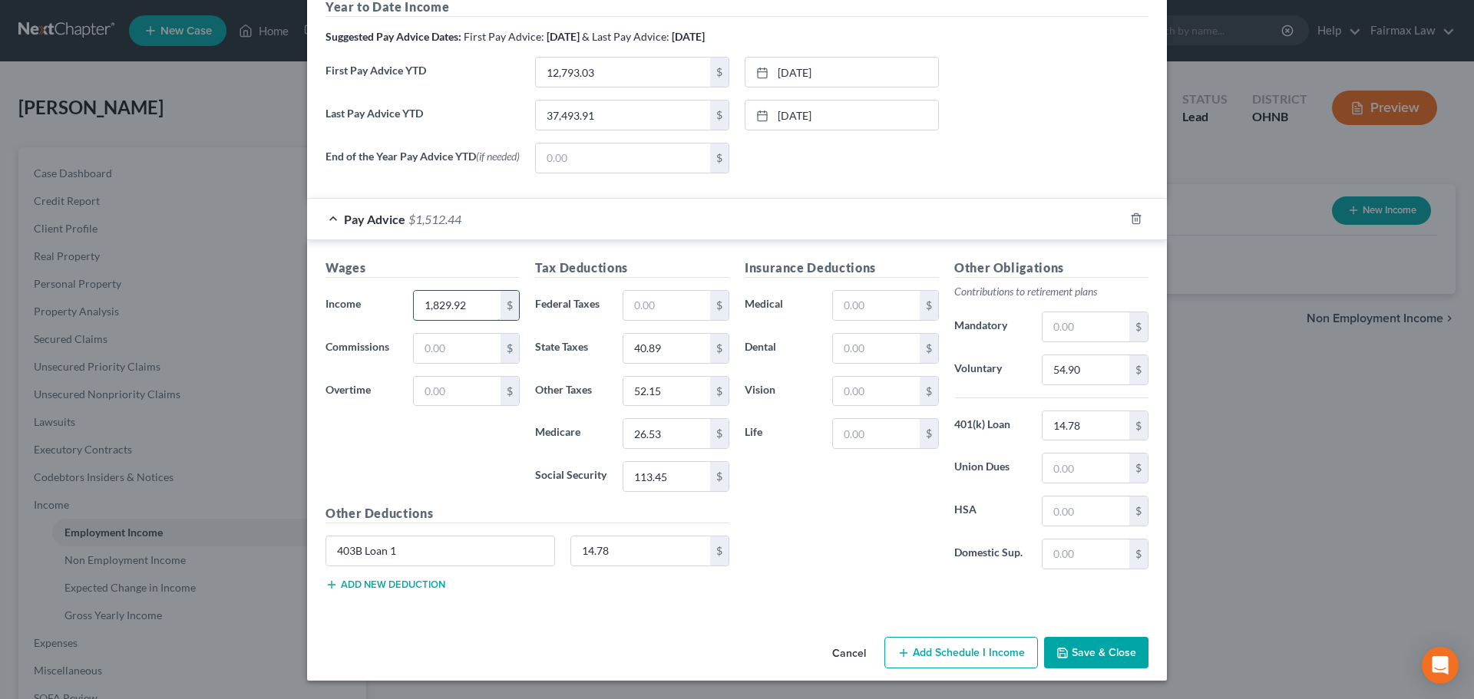
click at [465, 308] on input "1,829.92" at bounding box center [457, 305] width 87 height 29
type input "1,919.13"
click at [650, 342] on input "40.89" at bounding box center [666, 348] width 87 height 29
type input "40.37"
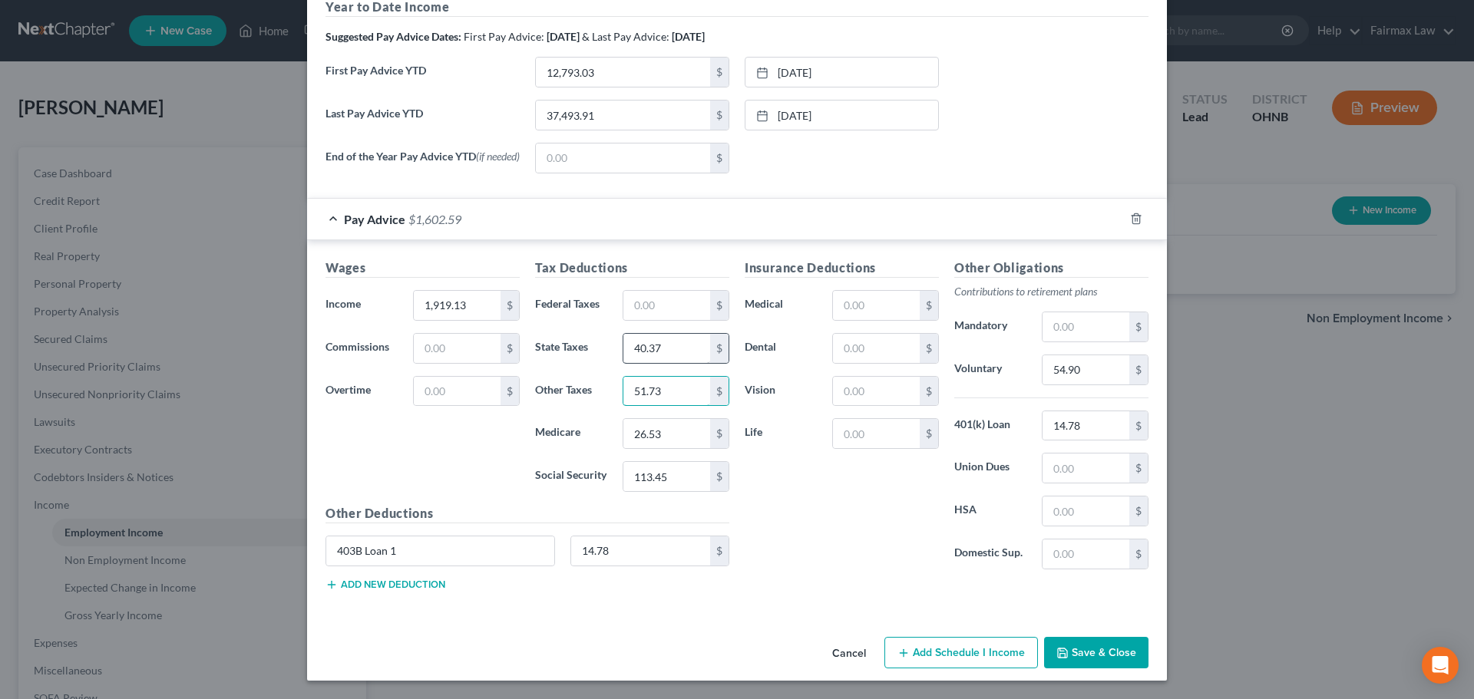
type input "51.73"
type input "26.32"
type input "112.55"
click at [843, 311] on input "text" at bounding box center [876, 305] width 87 height 29
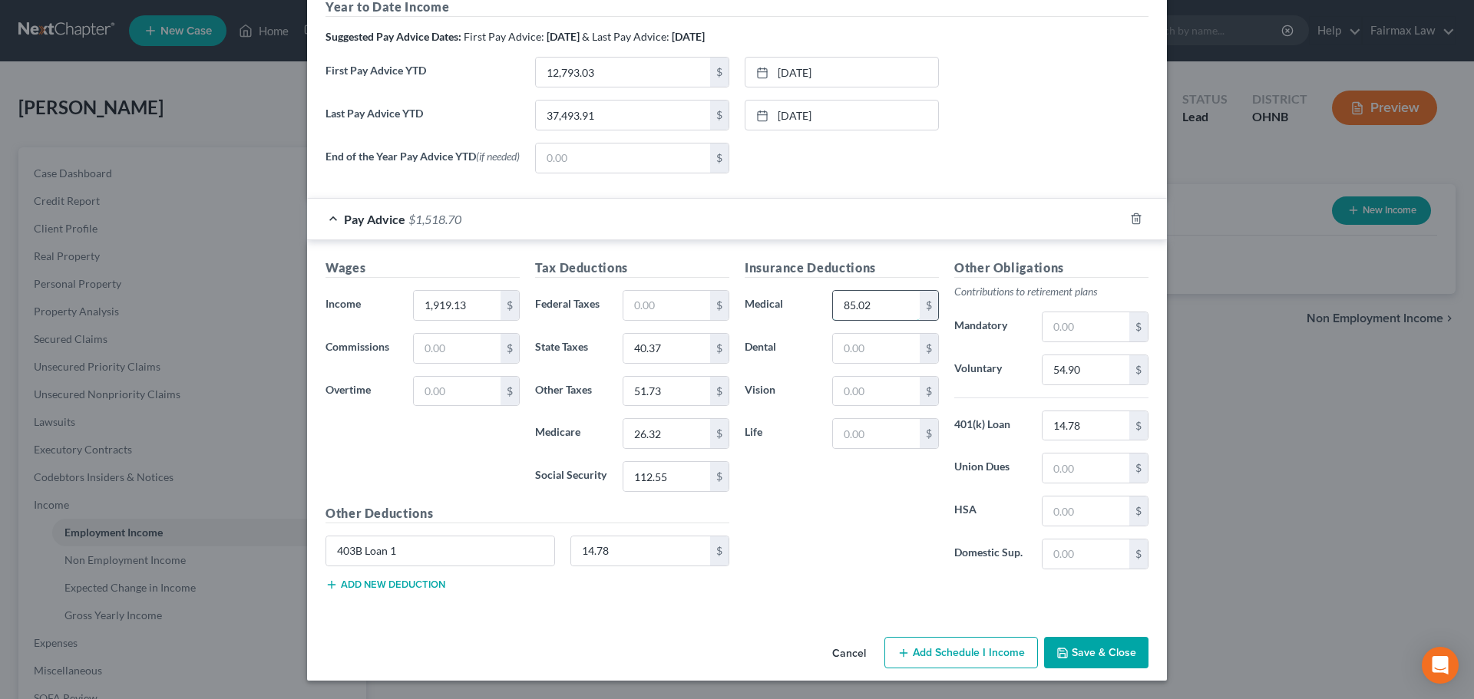
type input "85.02"
type input "1"
type input "3.40"
type input "2.95"
click at [1079, 422] on input "14.78" at bounding box center [1085, 425] width 87 height 29
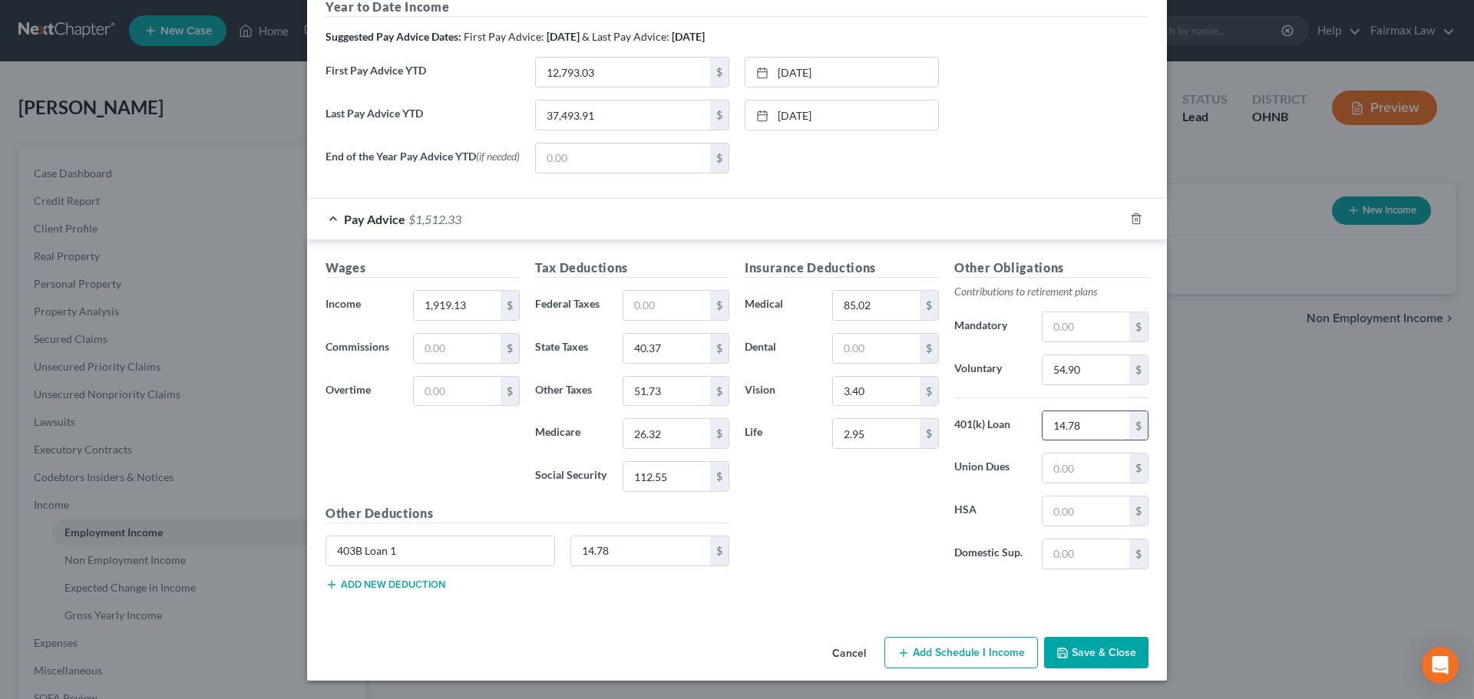
click at [1079, 422] on input "14.78" at bounding box center [1085, 425] width 87 height 29
click at [1079, 377] on input "54.90" at bounding box center [1085, 369] width 87 height 29
type input "57.57"
click at [419, 311] on input "1,919.13" at bounding box center [457, 305] width 87 height 29
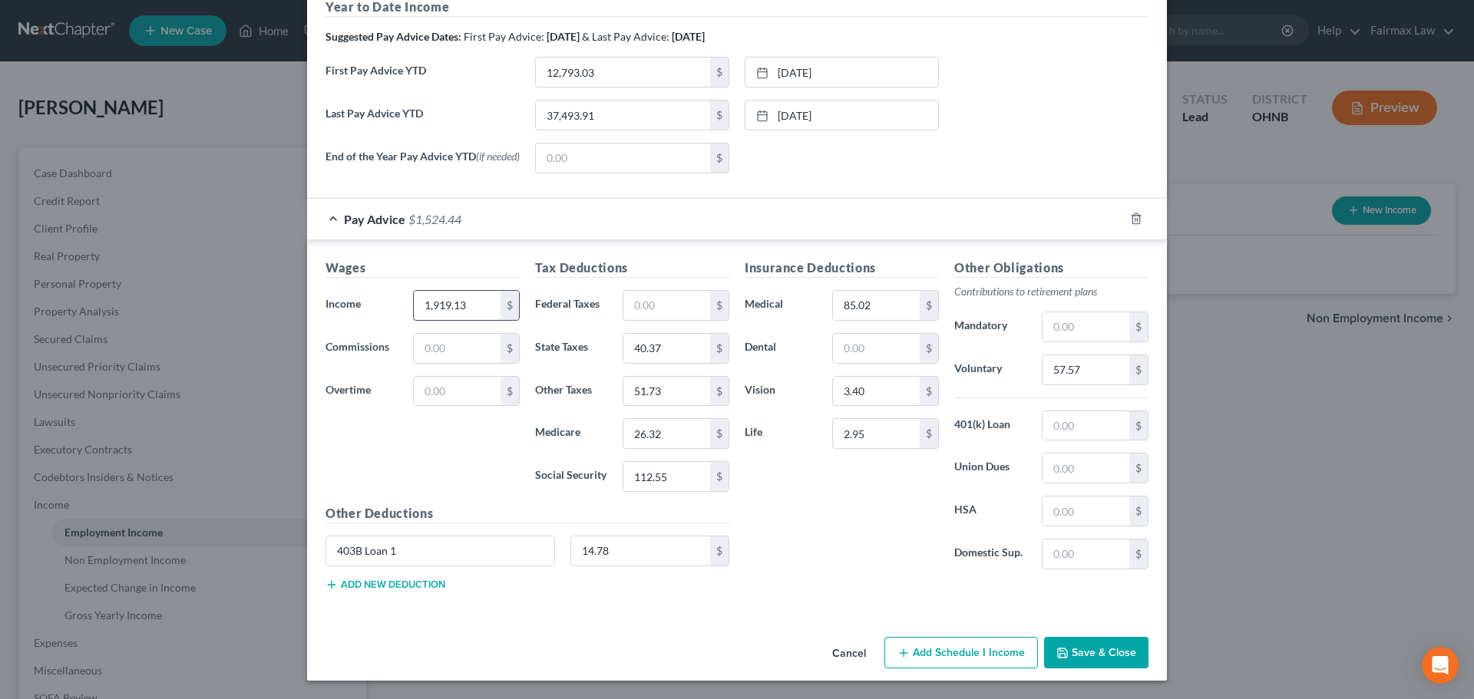
click at [419, 311] on input "1,919.13" at bounding box center [457, 305] width 87 height 29
type input "1,853"
type input "38.45"
type input "49.85"
type input "25.36"
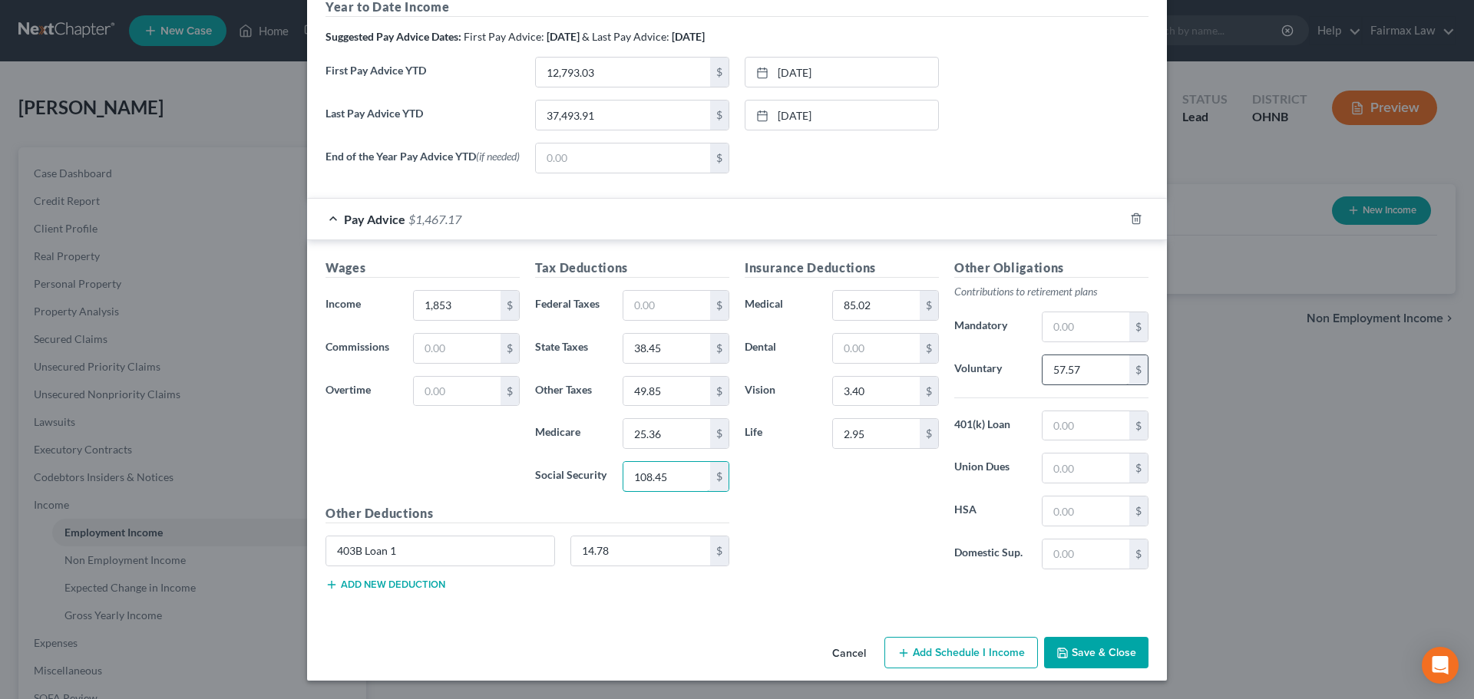
type input "108.45"
click at [1057, 372] on input "57.57" at bounding box center [1085, 369] width 87 height 29
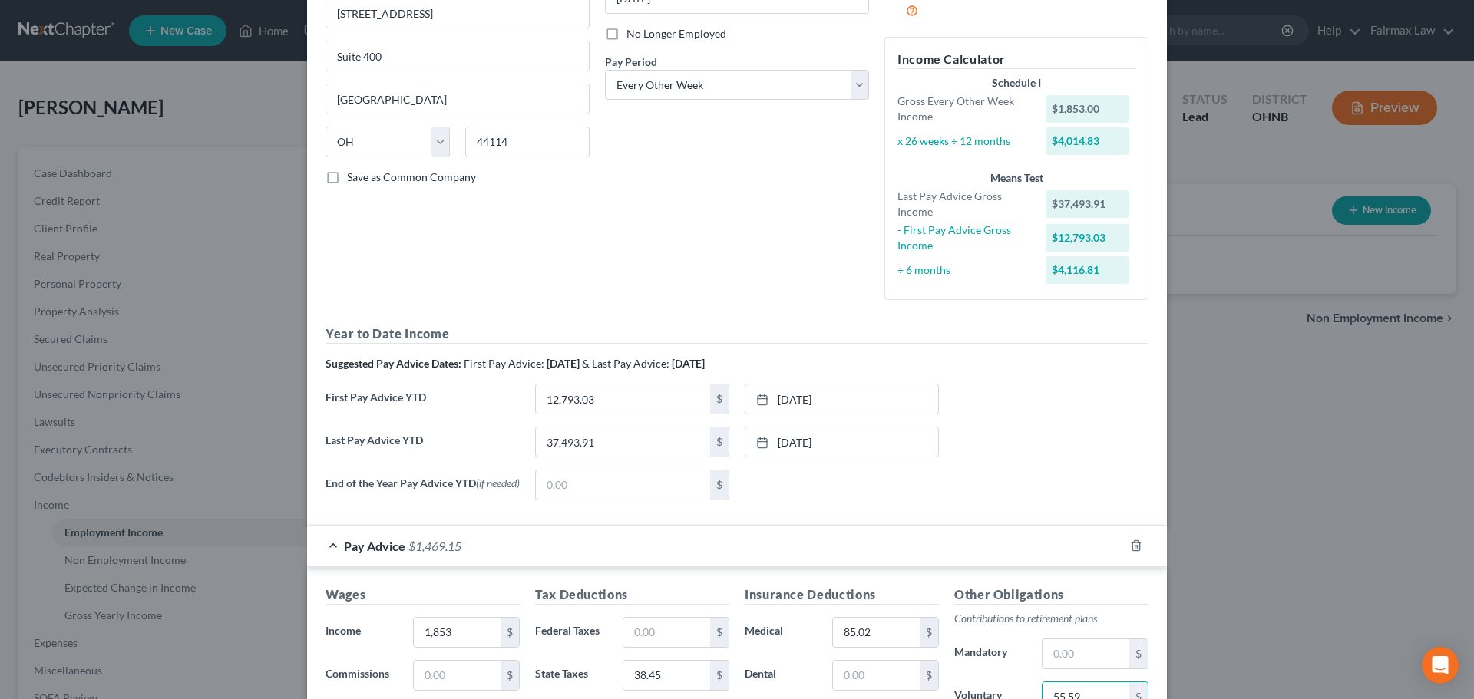
scroll to position [137, 0]
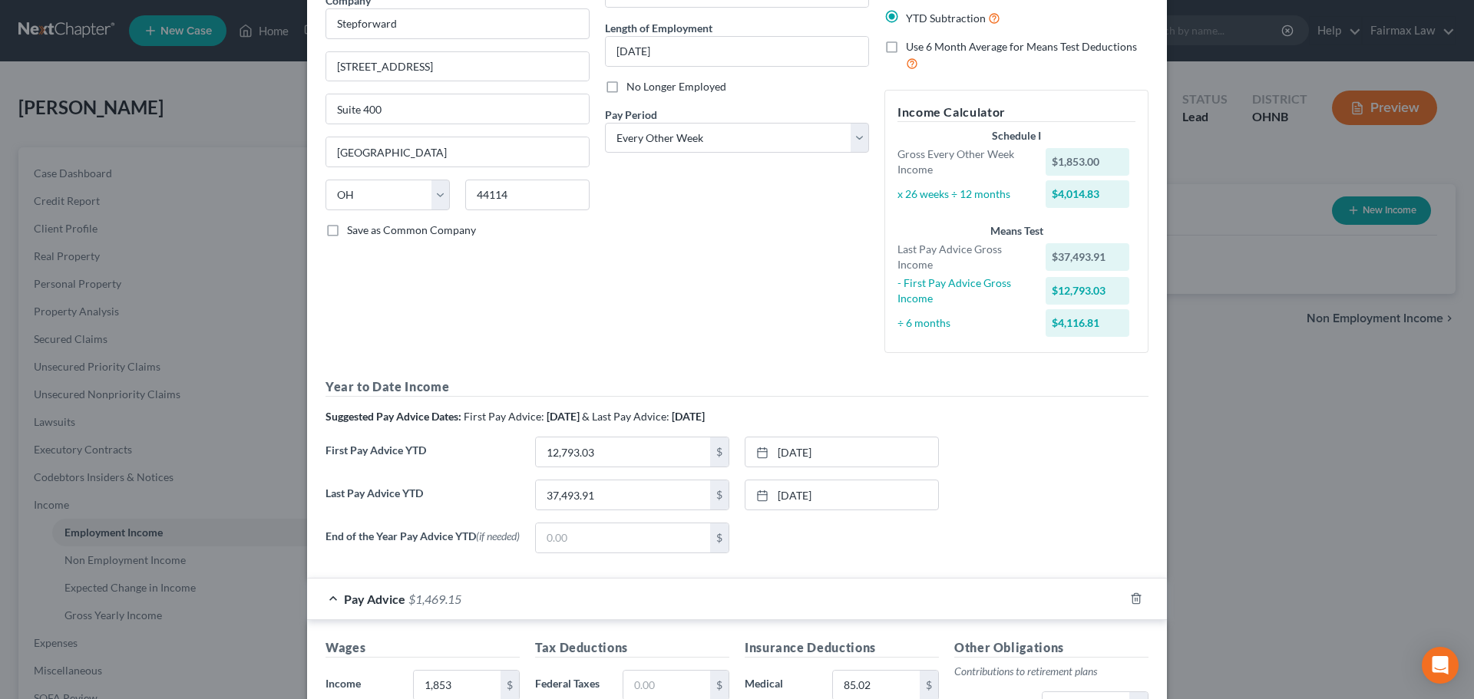
type input "55.59"
click at [1023, 459] on div "First Pay Advice YTD 12,793.03 $ [DATE] close Date [DATE] Time 12:00 AM chevron…" at bounding box center [737, 458] width 838 height 43
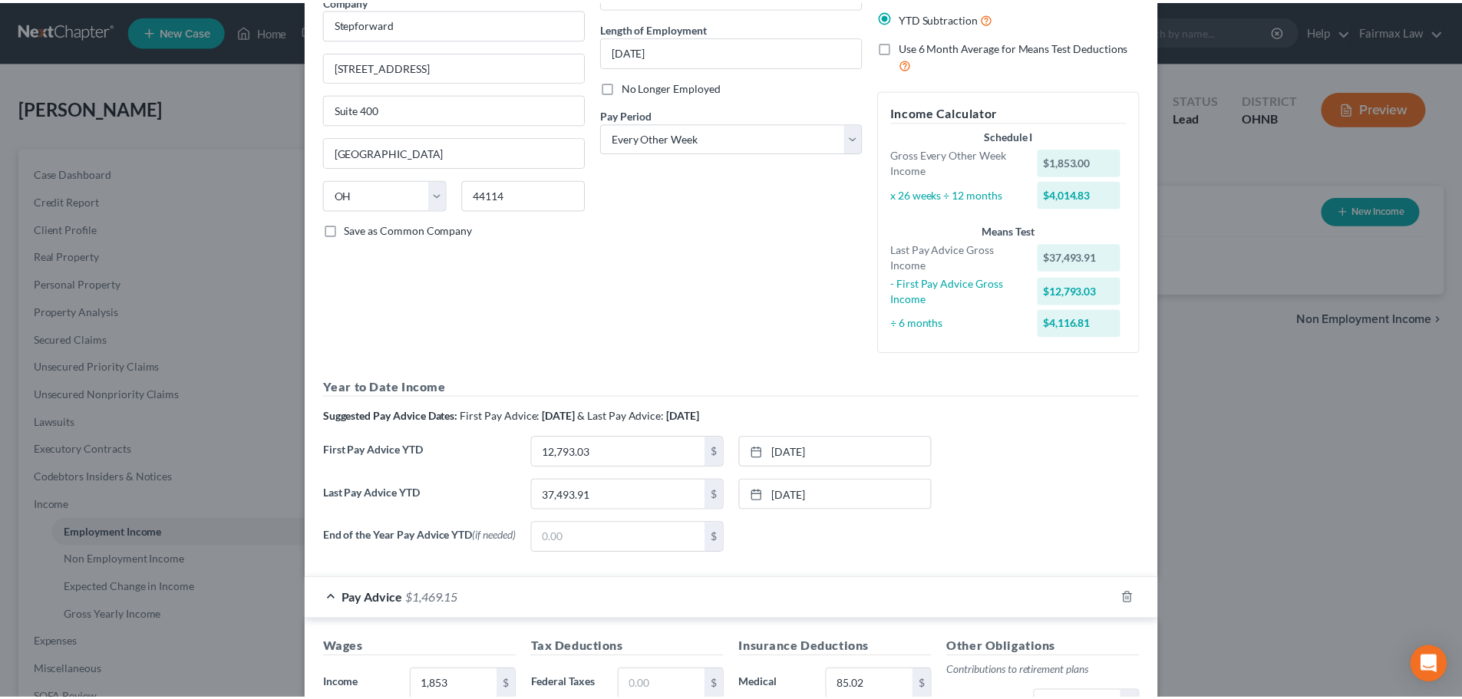
scroll to position [521, 0]
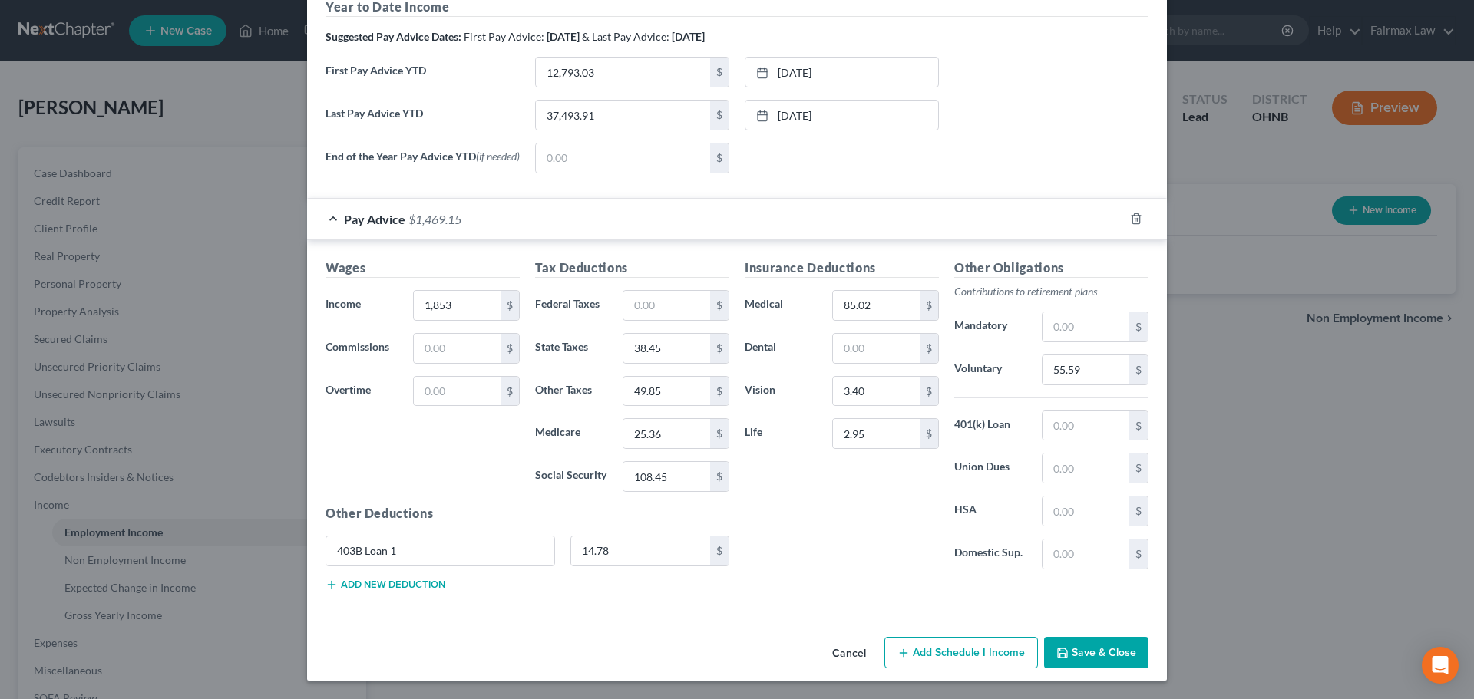
click at [1079, 648] on button "Save & Close" at bounding box center [1096, 653] width 104 height 32
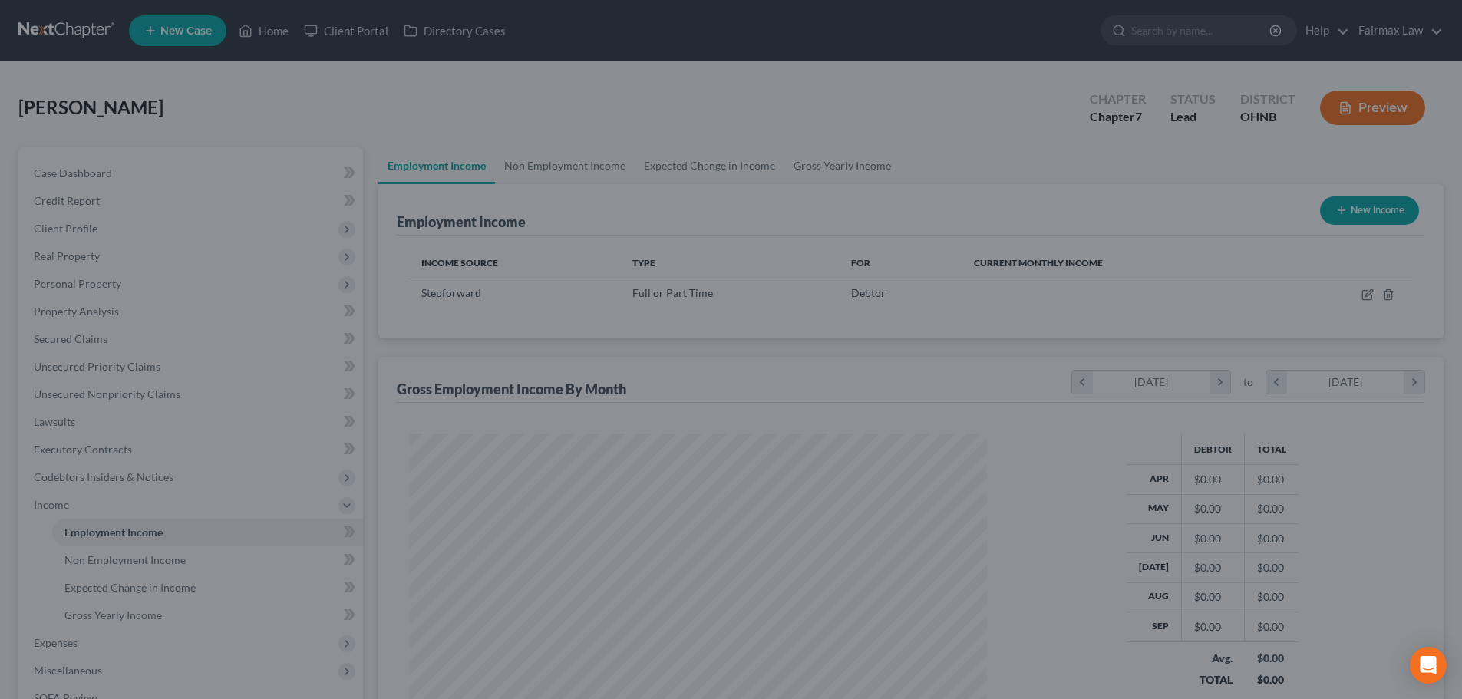
scroll to position [767326, 767009]
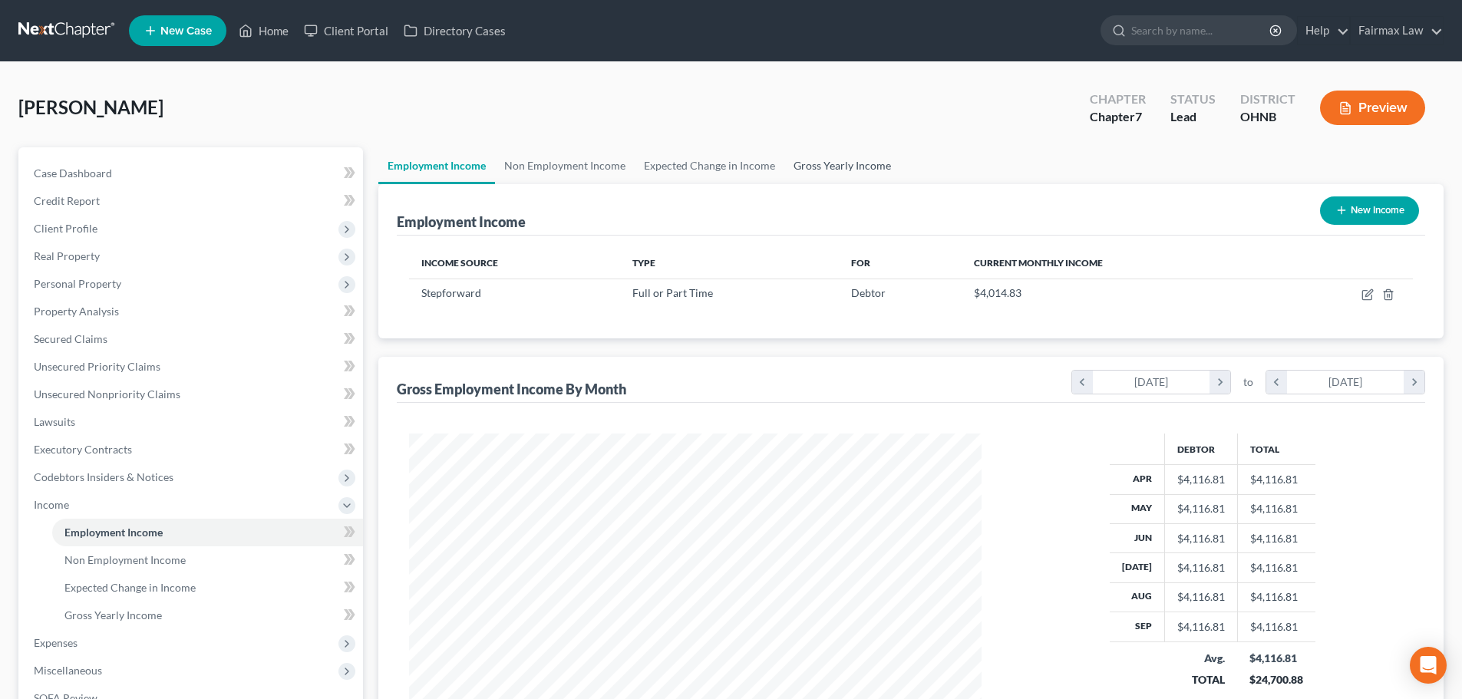
click at [866, 167] on link "Gross Yearly Income" at bounding box center [842, 165] width 116 height 37
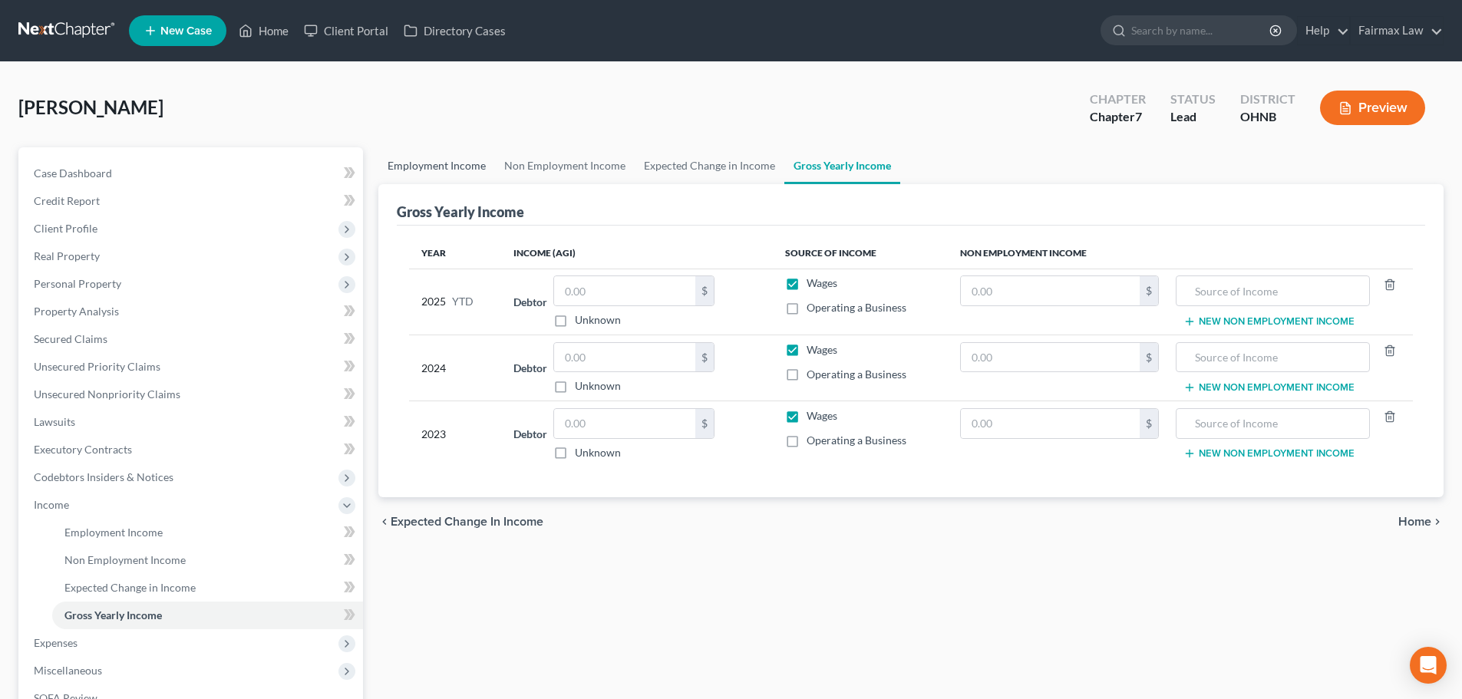
click at [438, 172] on link "Employment Income" at bounding box center [436, 165] width 117 height 37
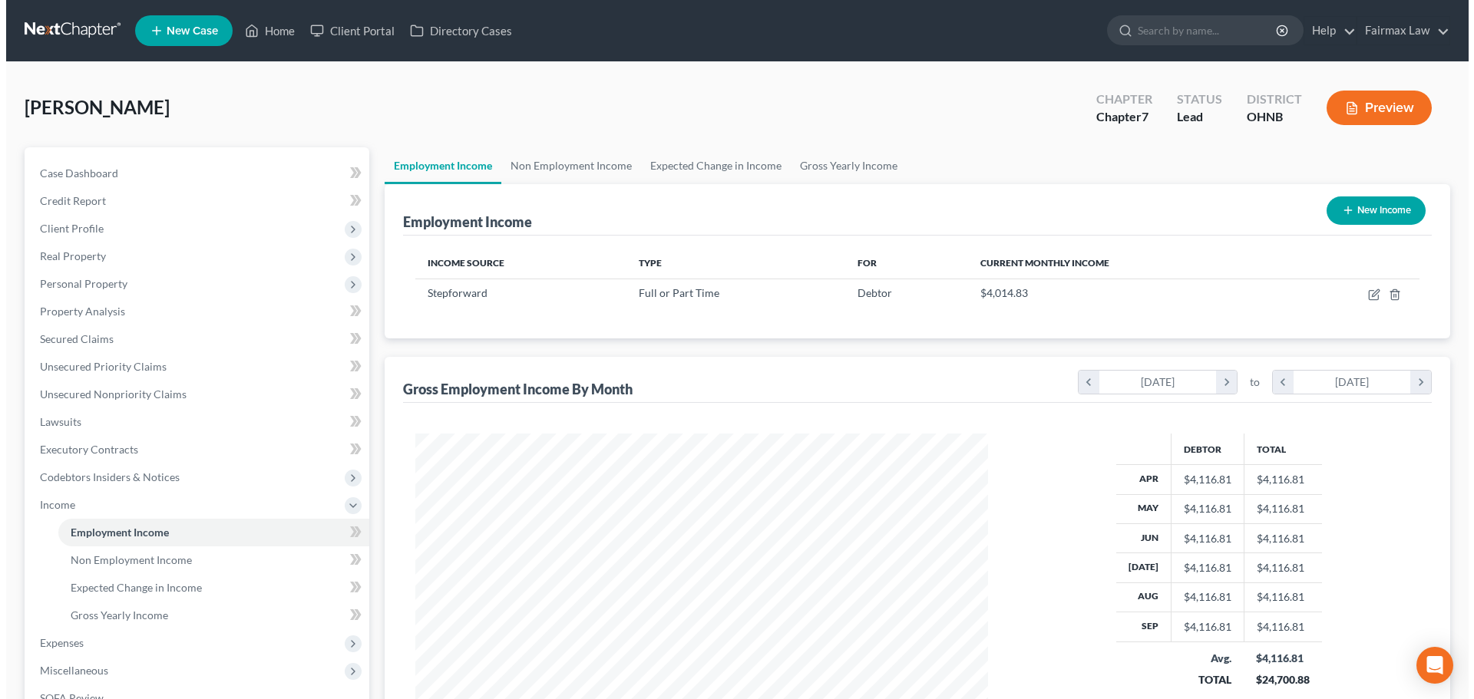
scroll to position [286, 603]
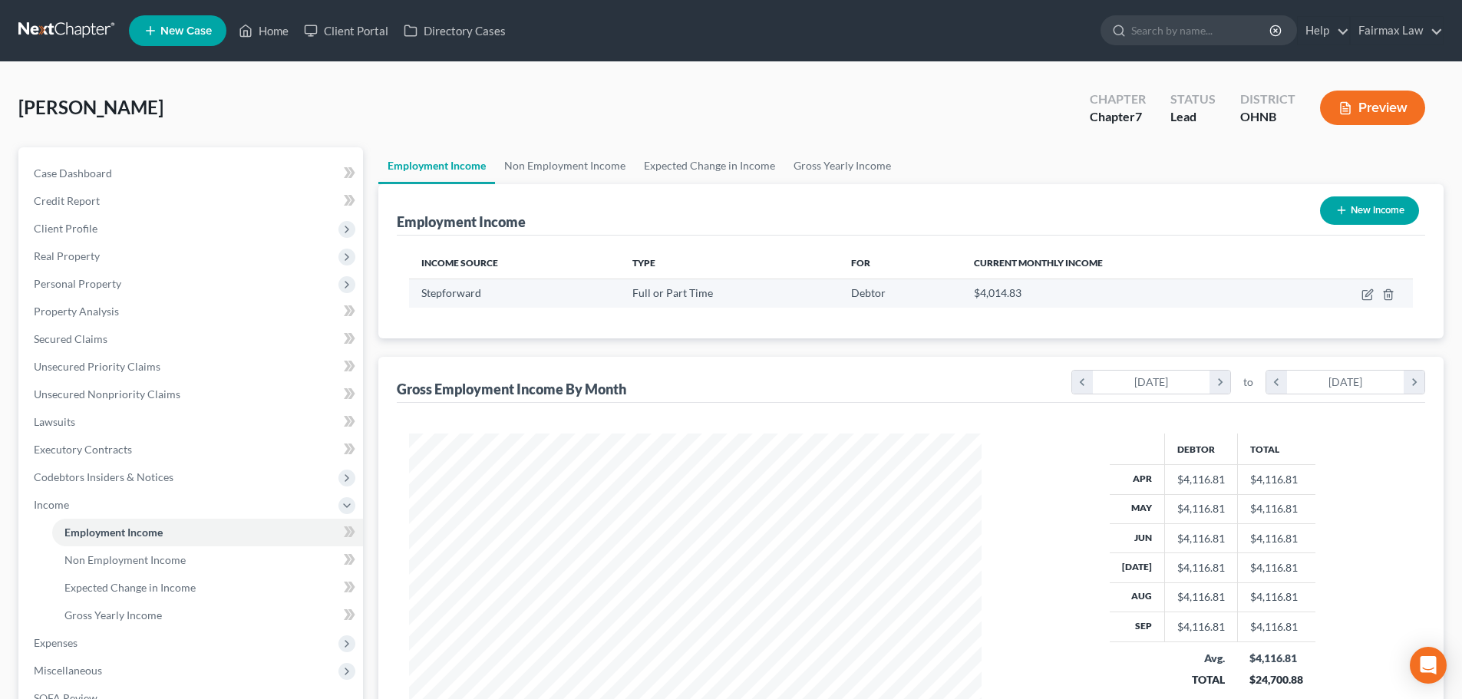
click at [710, 287] on div "Full or Part Time" at bounding box center [730, 293] width 194 height 15
click at [1079, 296] on icon "button" at bounding box center [1368, 295] width 12 height 12
select select "0"
select select "36"
select select "2"
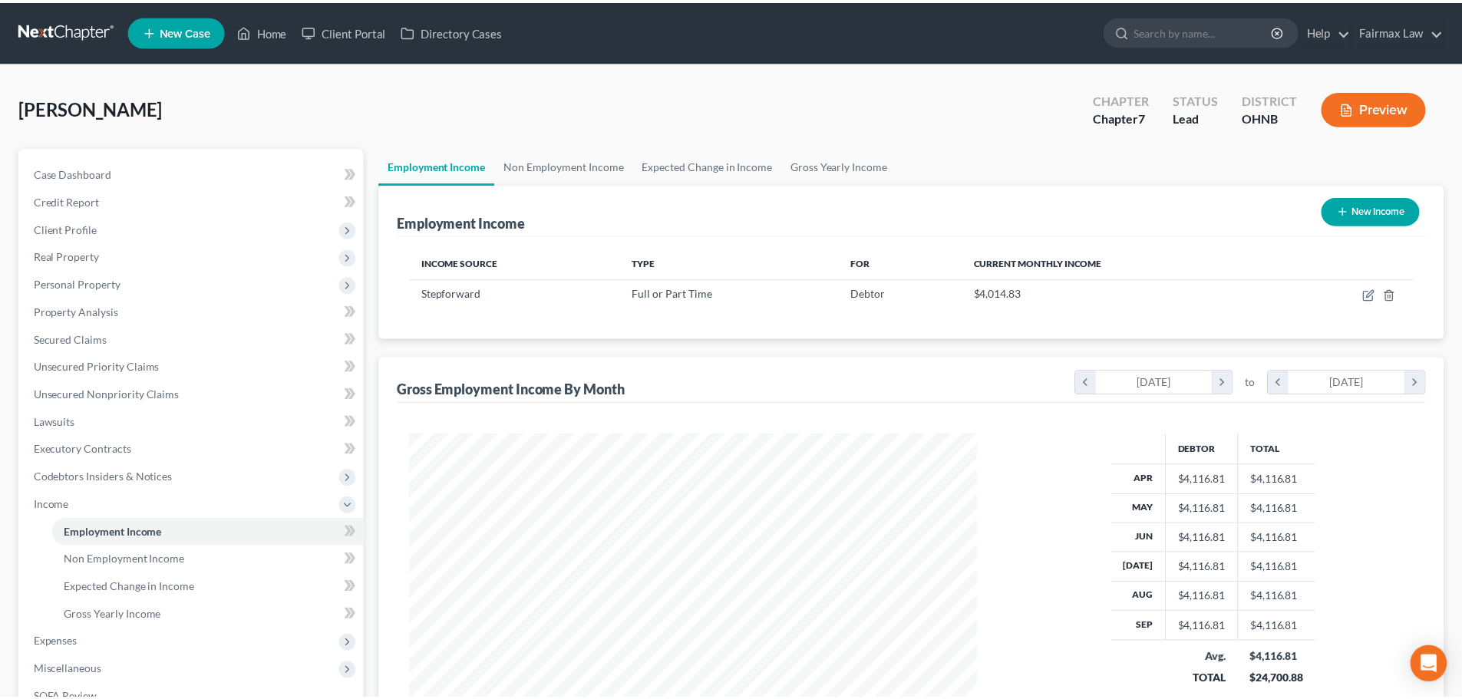
scroll to position [289, 609]
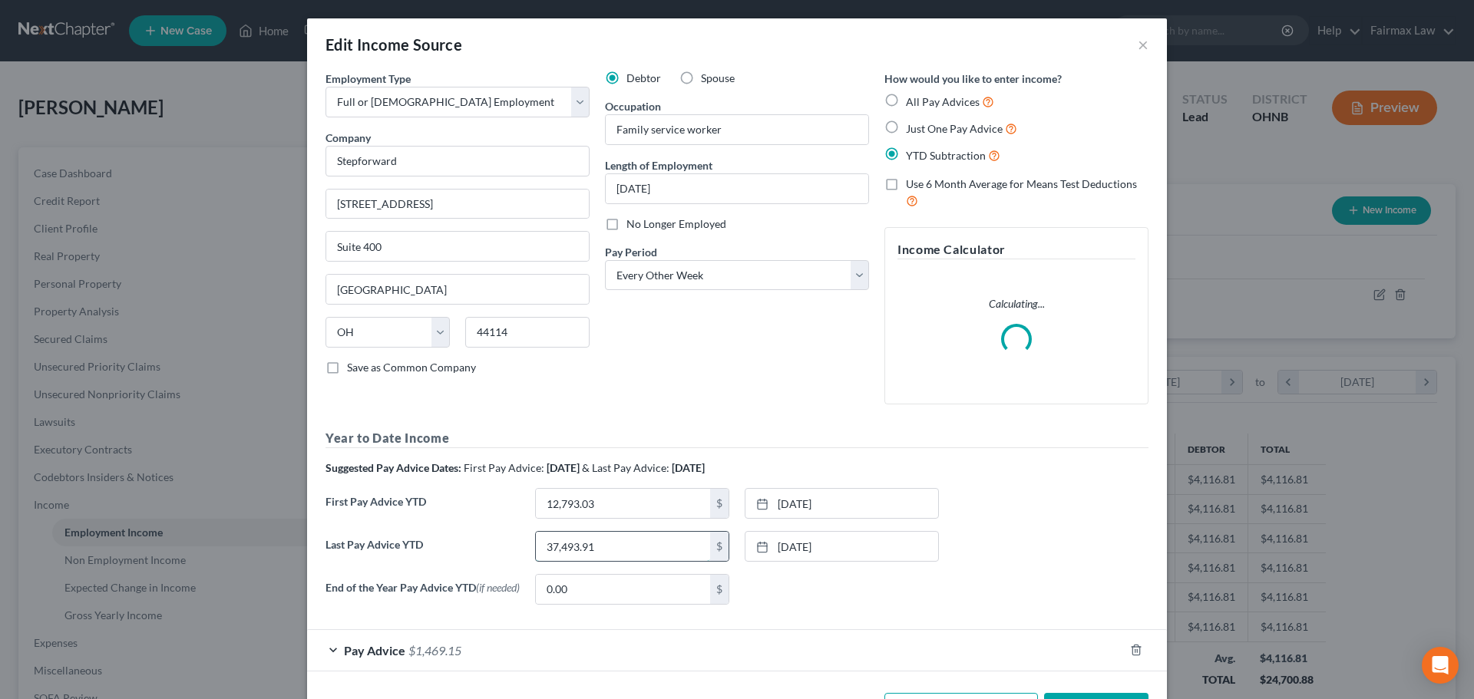
click at [625, 549] on input "37,493.91" at bounding box center [623, 546] width 174 height 29
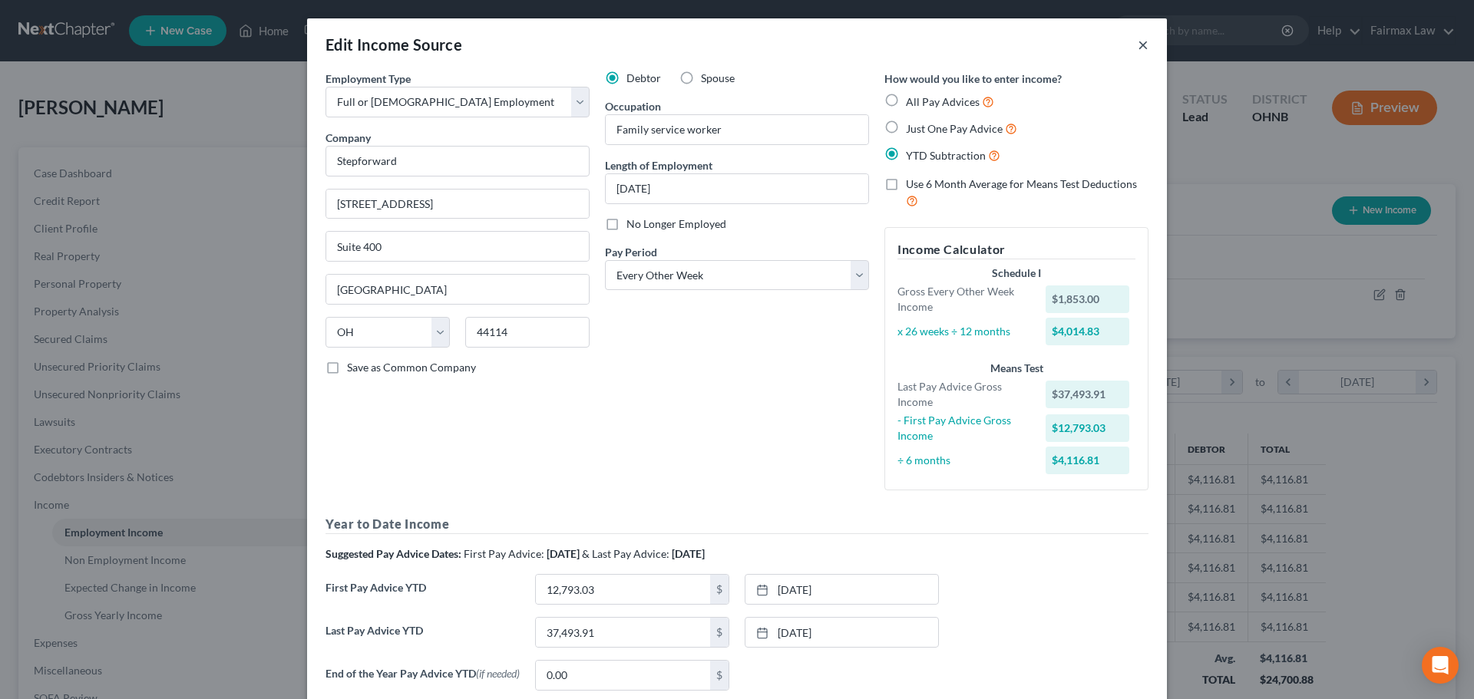
click at [1079, 44] on button "×" at bounding box center [1143, 44] width 11 height 18
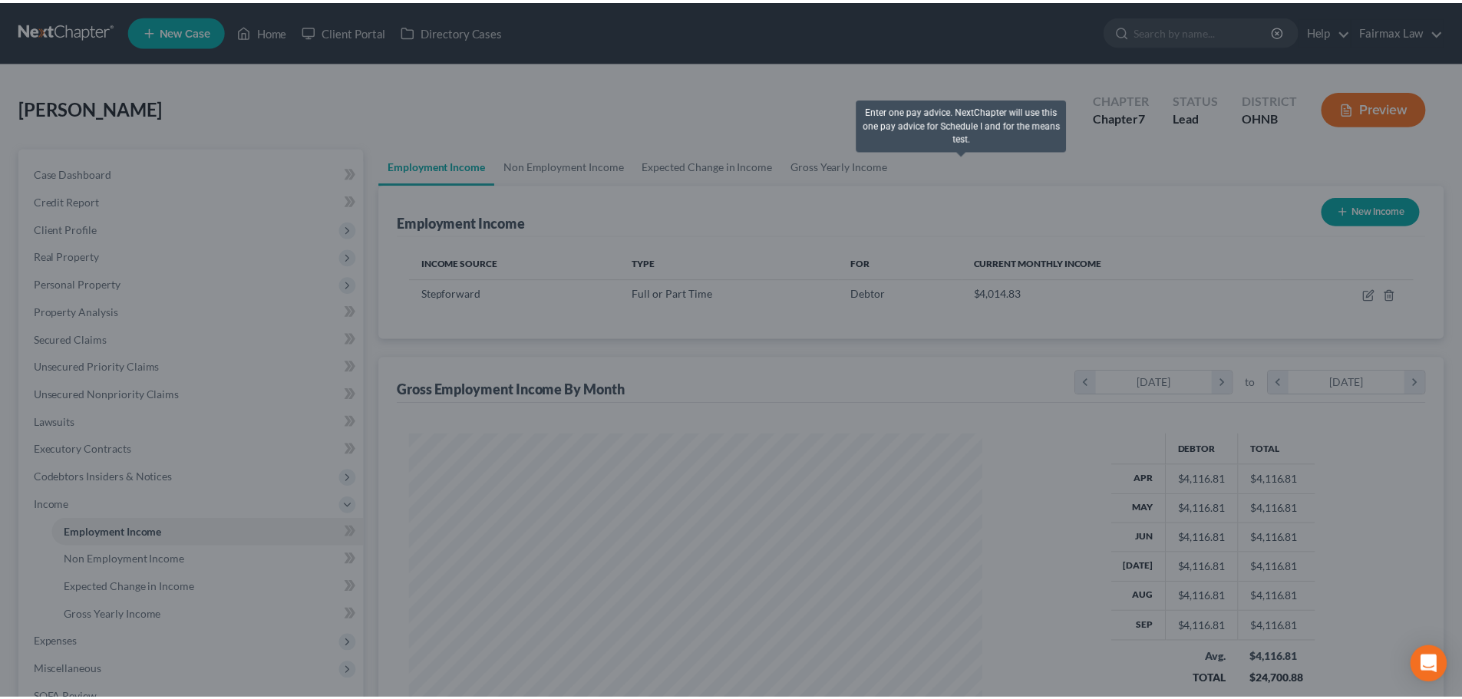
scroll to position [767326, 767009]
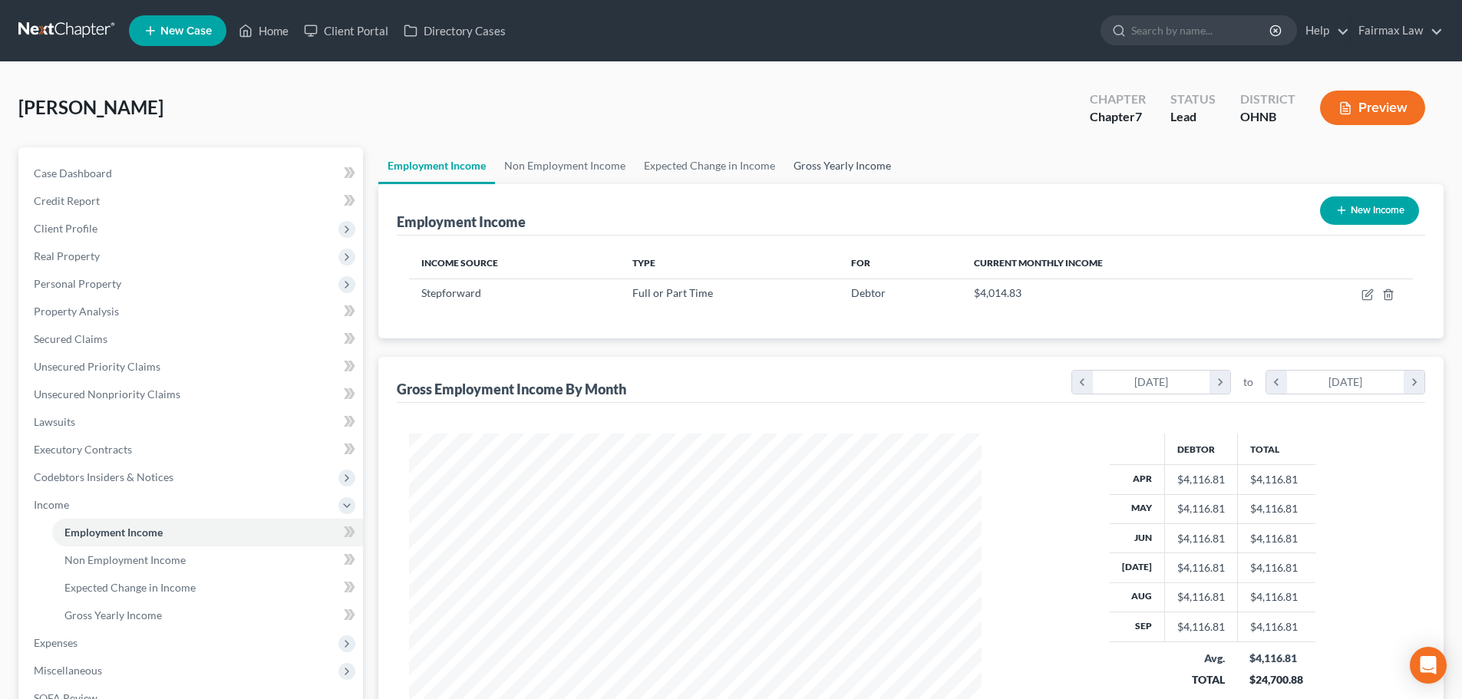
click at [837, 178] on link "Gross Yearly Income" at bounding box center [842, 165] width 116 height 37
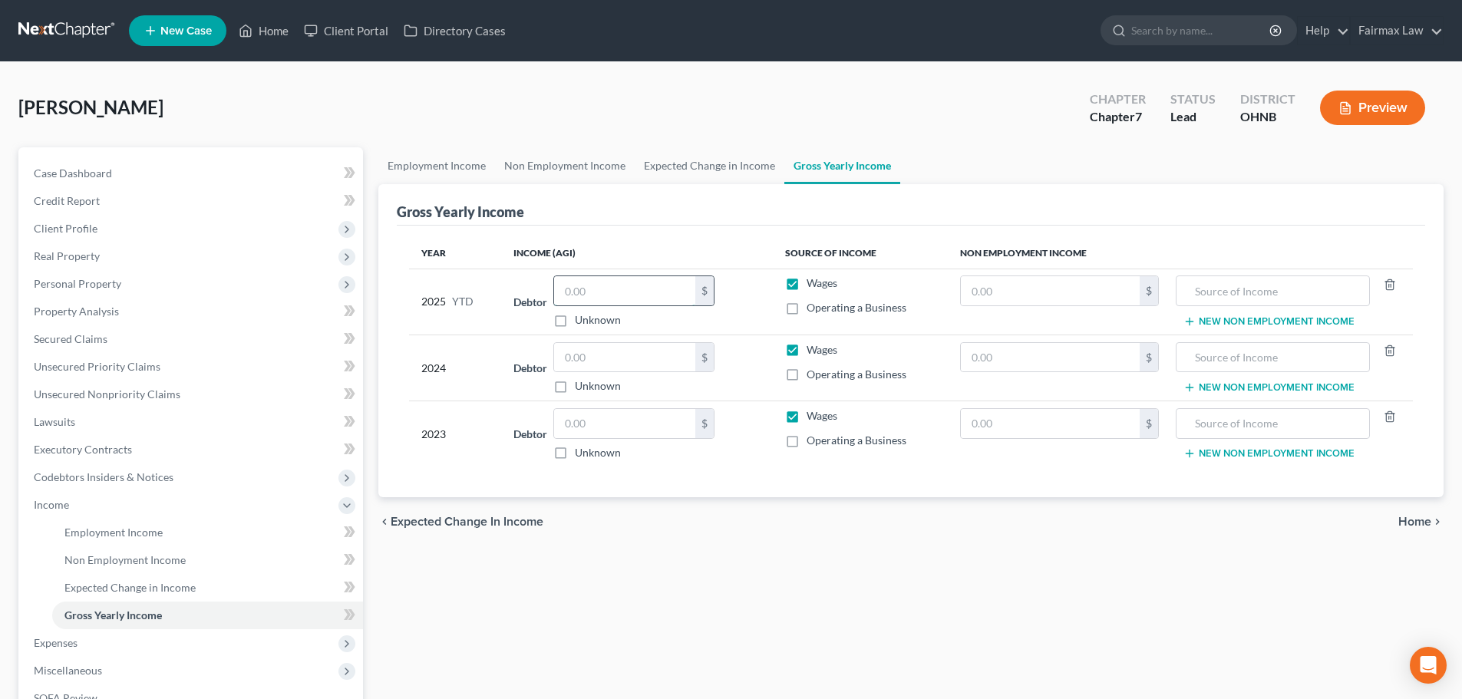
click at [663, 300] on input "text" at bounding box center [624, 290] width 141 height 29
paste input "37,493.91"
type input "37,493.91"
click at [599, 439] on div "$ Unknown" at bounding box center [633, 434] width 161 height 52
click at [595, 428] on input "text" at bounding box center [624, 423] width 141 height 29
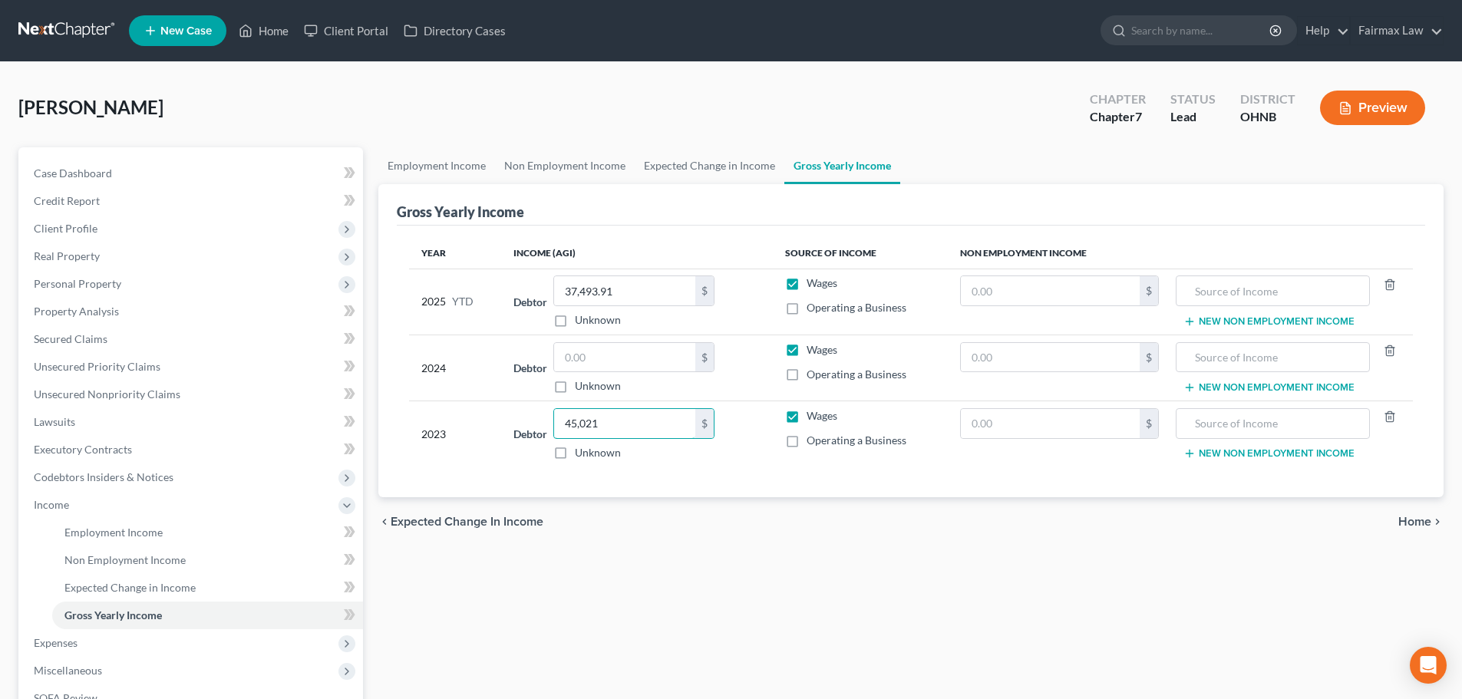
type input "45,021"
click at [605, 354] on input "text" at bounding box center [624, 357] width 141 height 29
type input "45,743"
click at [680, 526] on div "chevron_left Expected Change in Income Home chevron_right" at bounding box center [910, 521] width 1065 height 49
click at [579, 165] on link "Non Employment Income" at bounding box center [565, 165] width 140 height 37
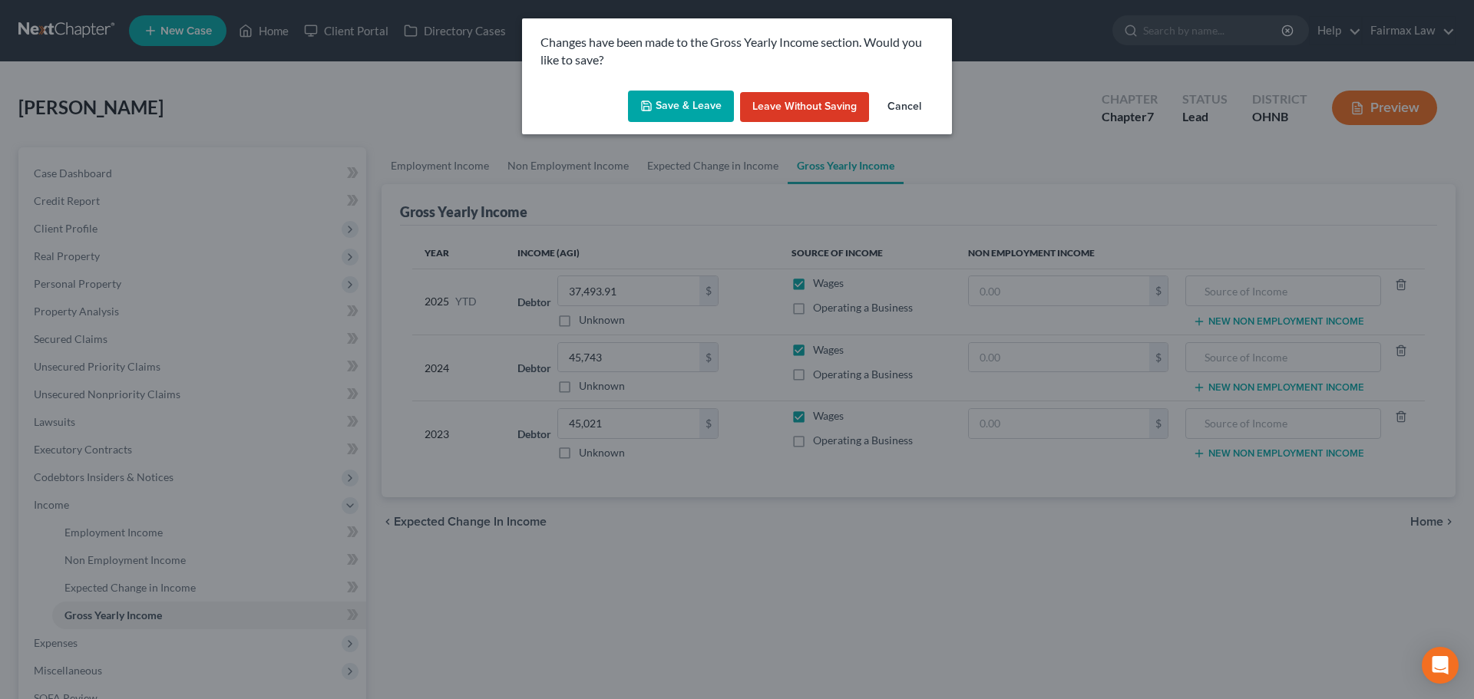
click at [690, 98] on button "Save & Leave" at bounding box center [681, 107] width 106 height 32
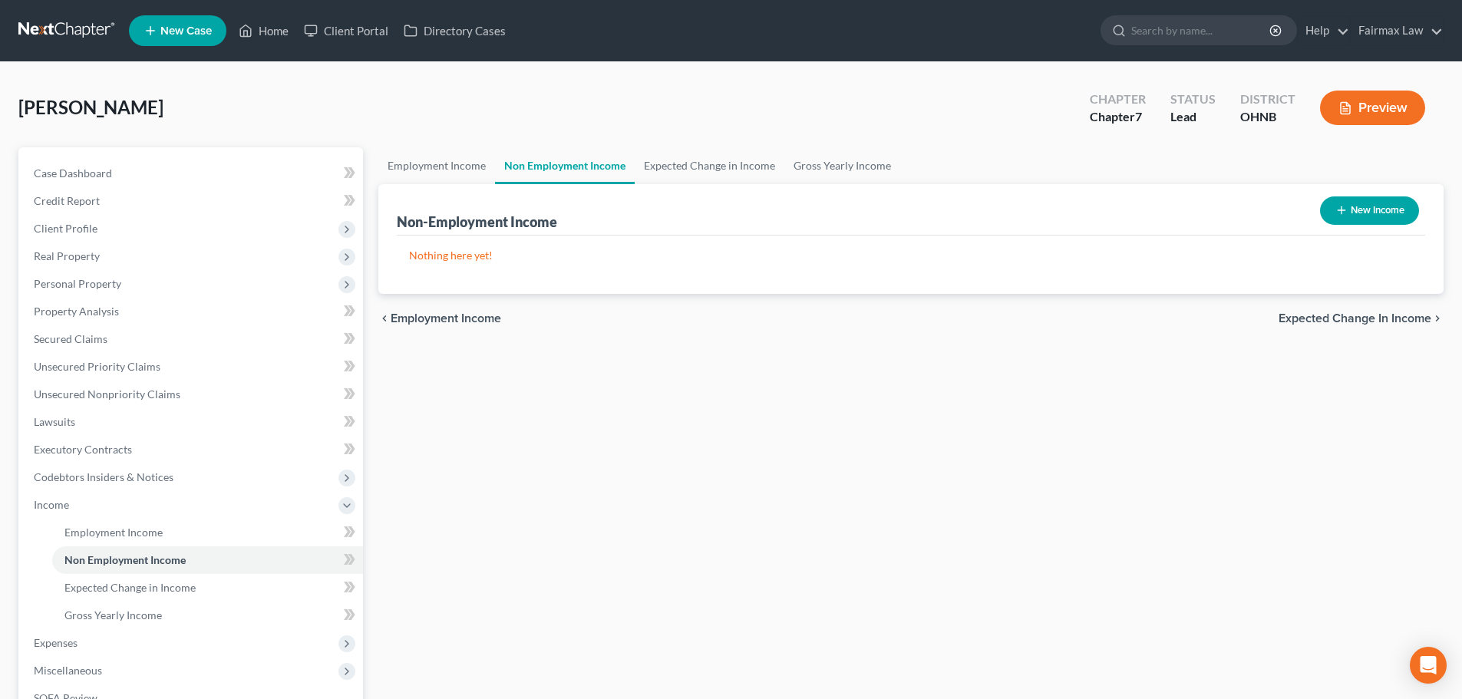
click at [1079, 215] on button "New Income" at bounding box center [1369, 211] width 99 height 28
select select "0"
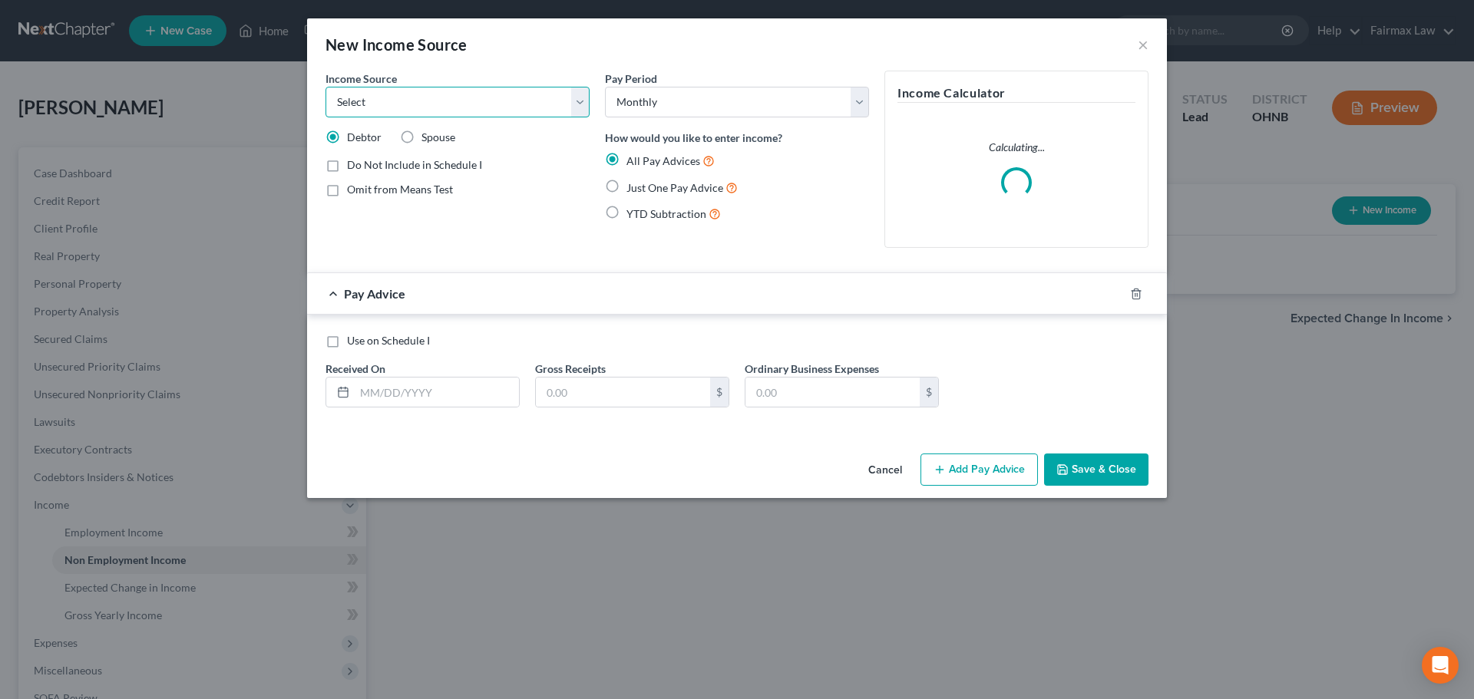
click at [481, 99] on select "Select Unemployment Disability (from employer) Pension Retirement Social Securi…" at bounding box center [457, 102] width 264 height 31
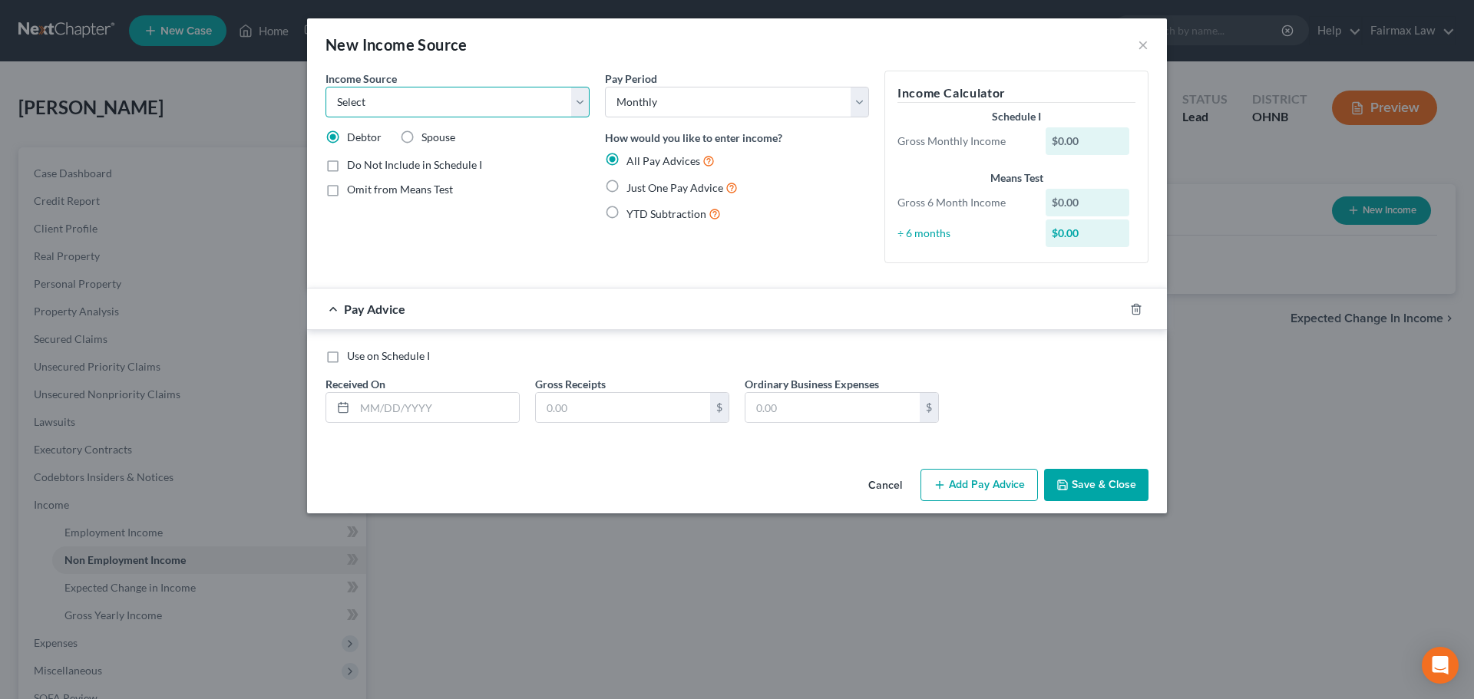
select select "7"
click at [325, 87] on select "Select Unemployment Disability (from employer) Pension Retirement Social Securi…" at bounding box center [457, 102] width 264 height 31
click at [626, 186] on label "Just One Pay Advice" at bounding box center [681, 188] width 111 height 18
click at [633, 186] on input "Just One Pay Advice" at bounding box center [638, 184] width 10 height 10
radio input "true"
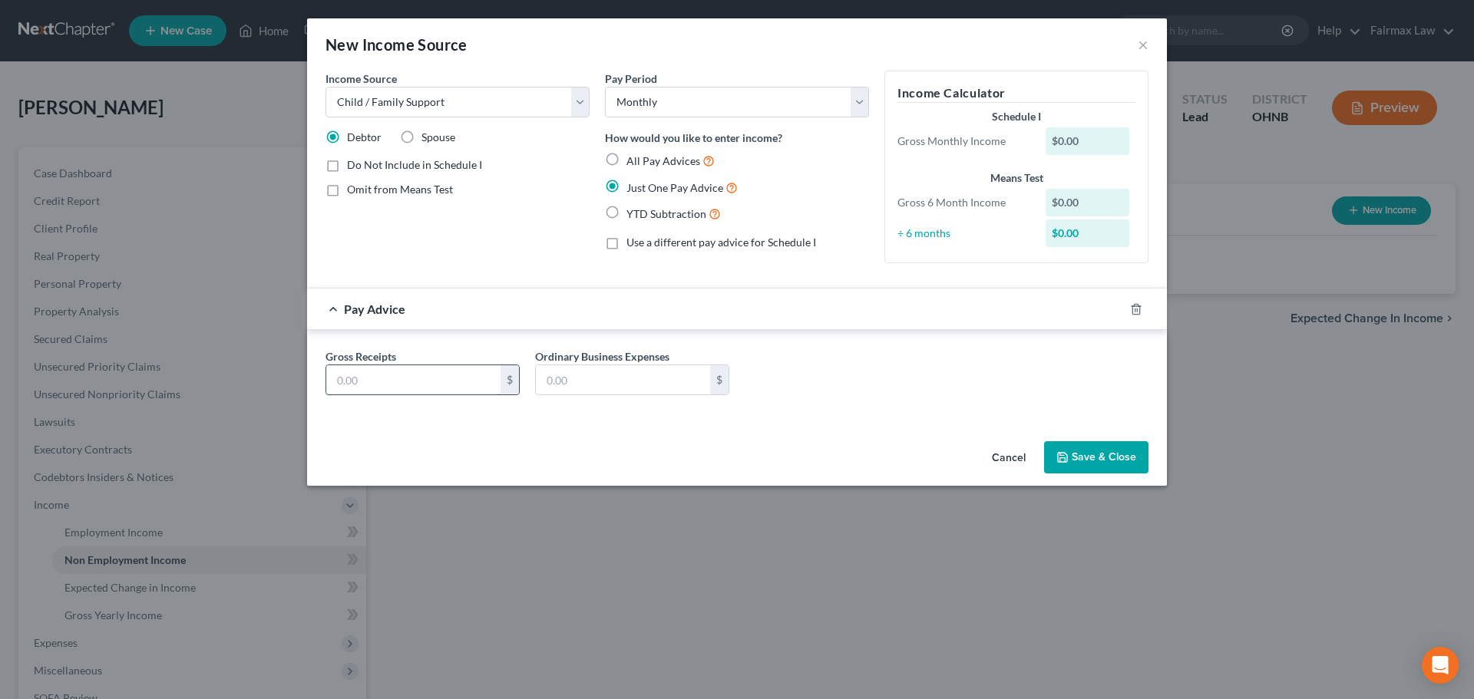
click at [411, 379] on input "text" at bounding box center [413, 379] width 174 height 29
type input "5"
click at [1079, 459] on button "Save & Close" at bounding box center [1096, 457] width 104 height 32
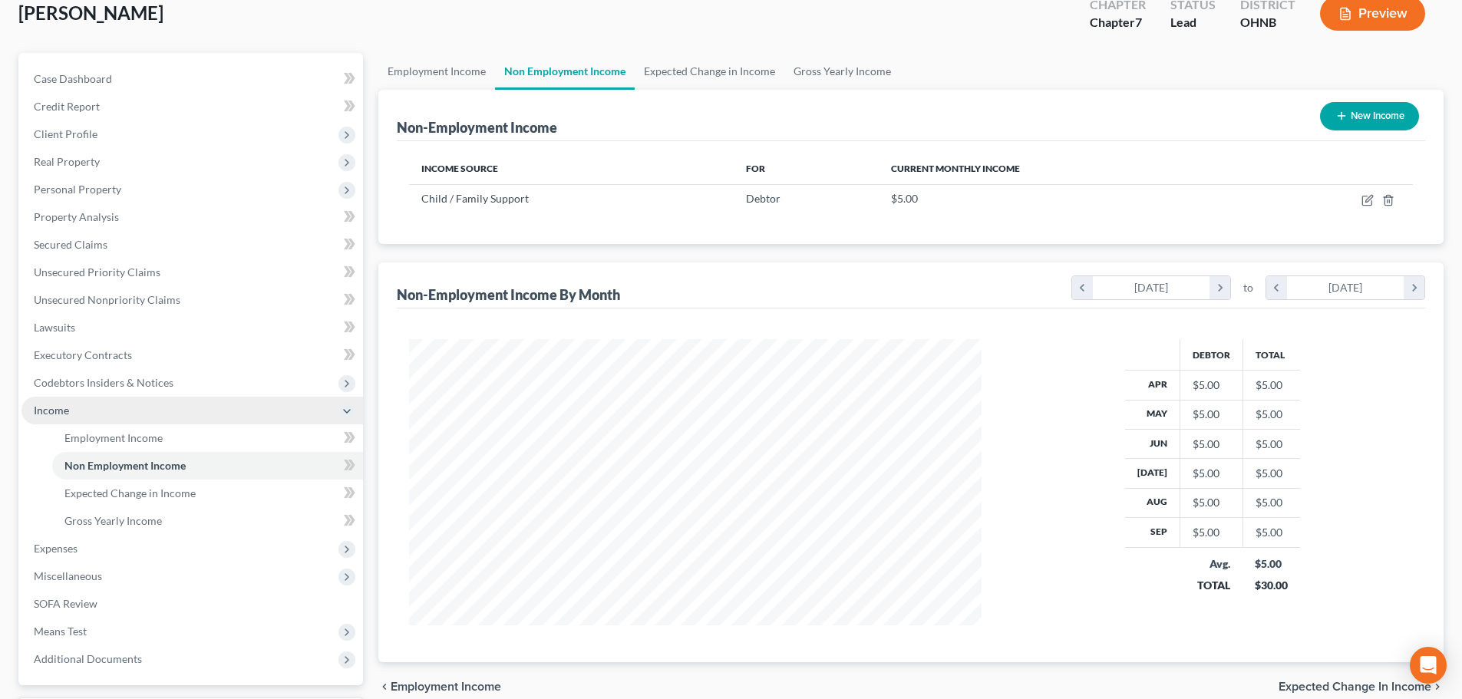
scroll to position [154, 0]
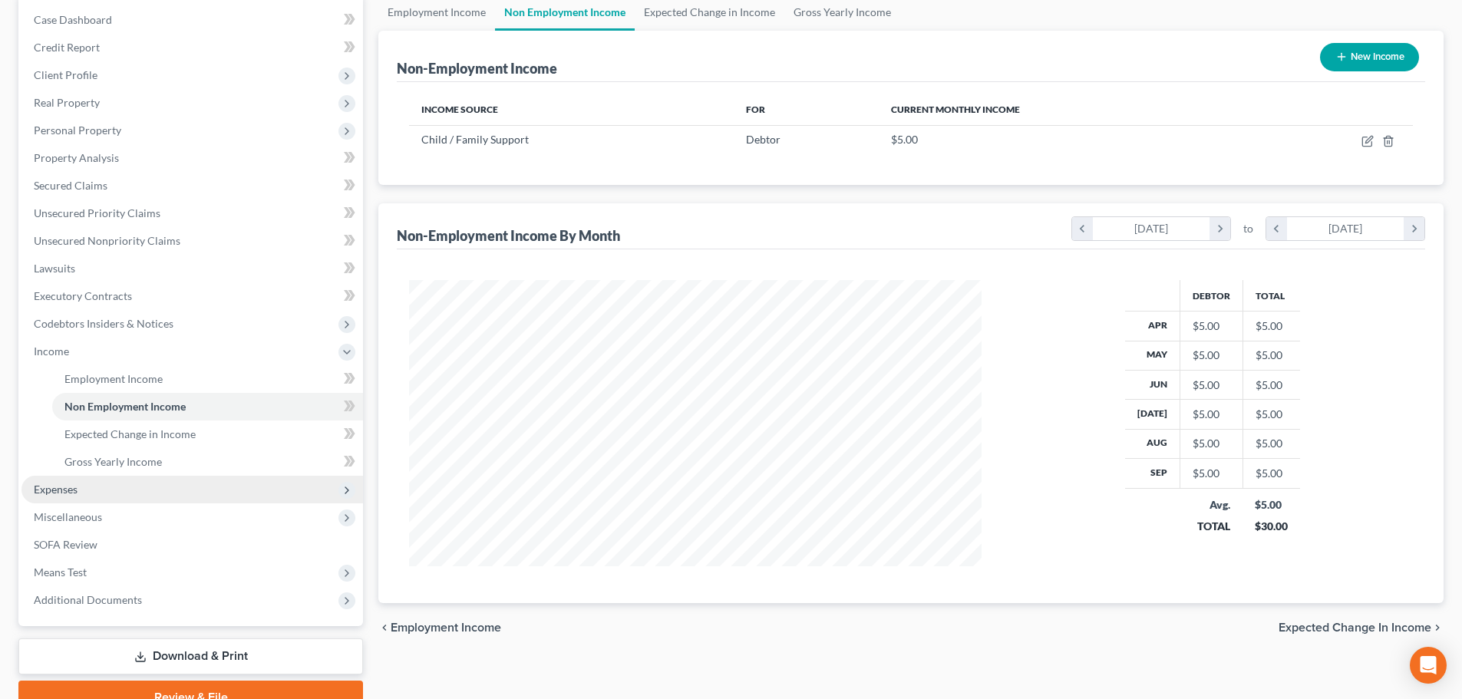
click at [72, 493] on span "Expenses" at bounding box center [56, 489] width 44 height 13
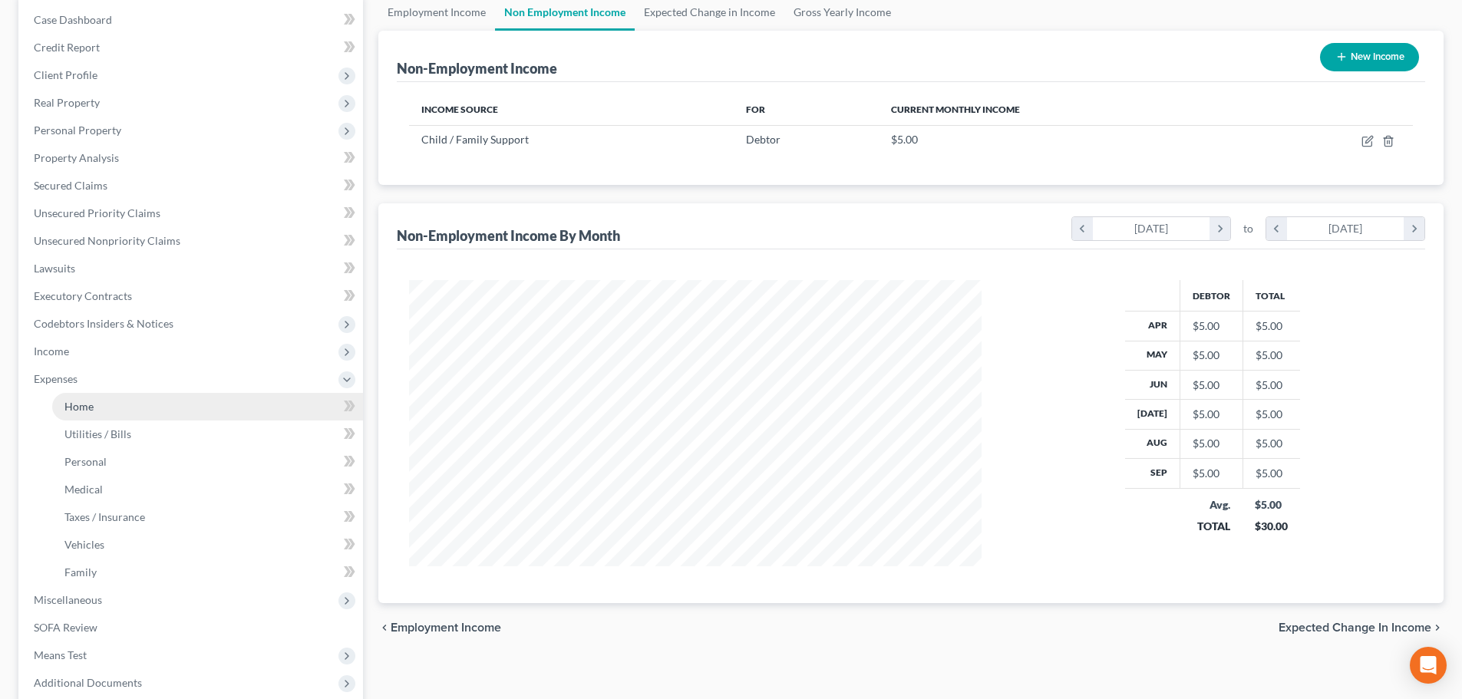
click at [93, 405] on span "Home" at bounding box center [78, 406] width 29 height 13
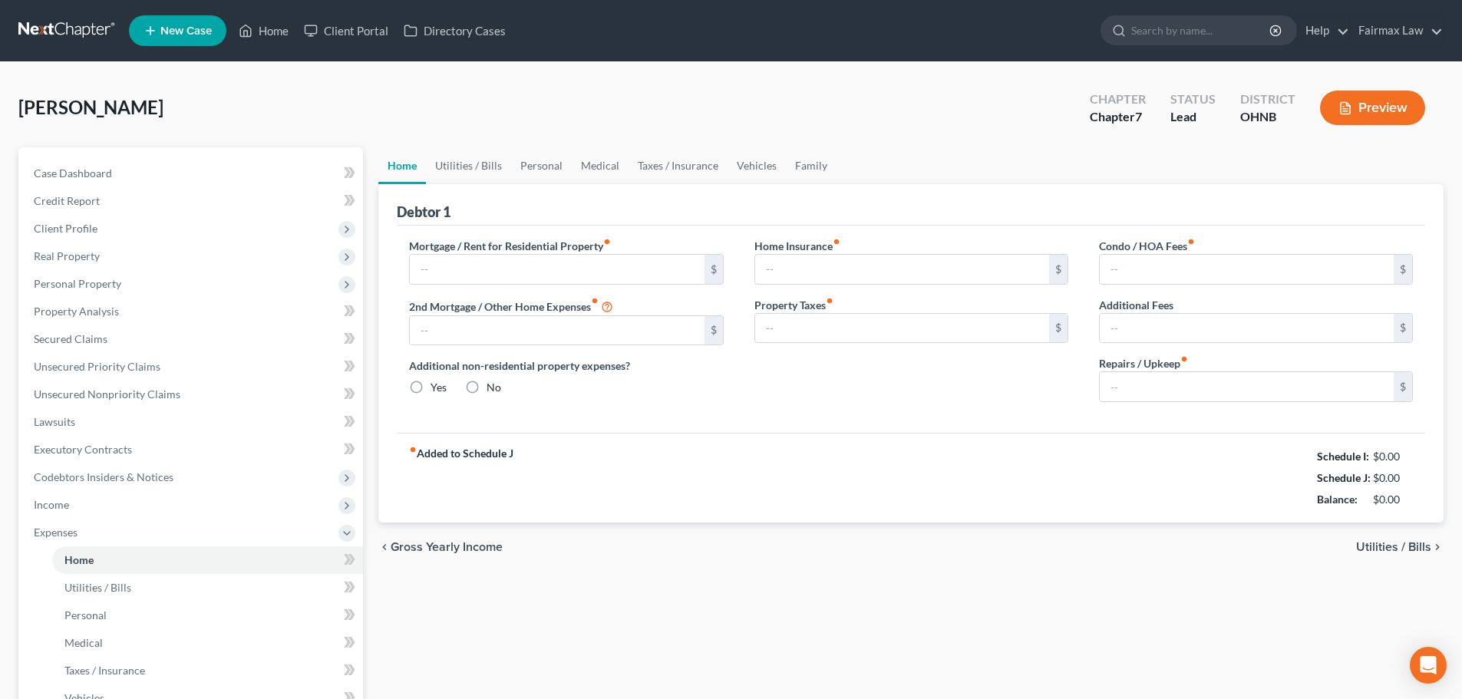
type input "0.00"
radio input "true"
type input "0.00"
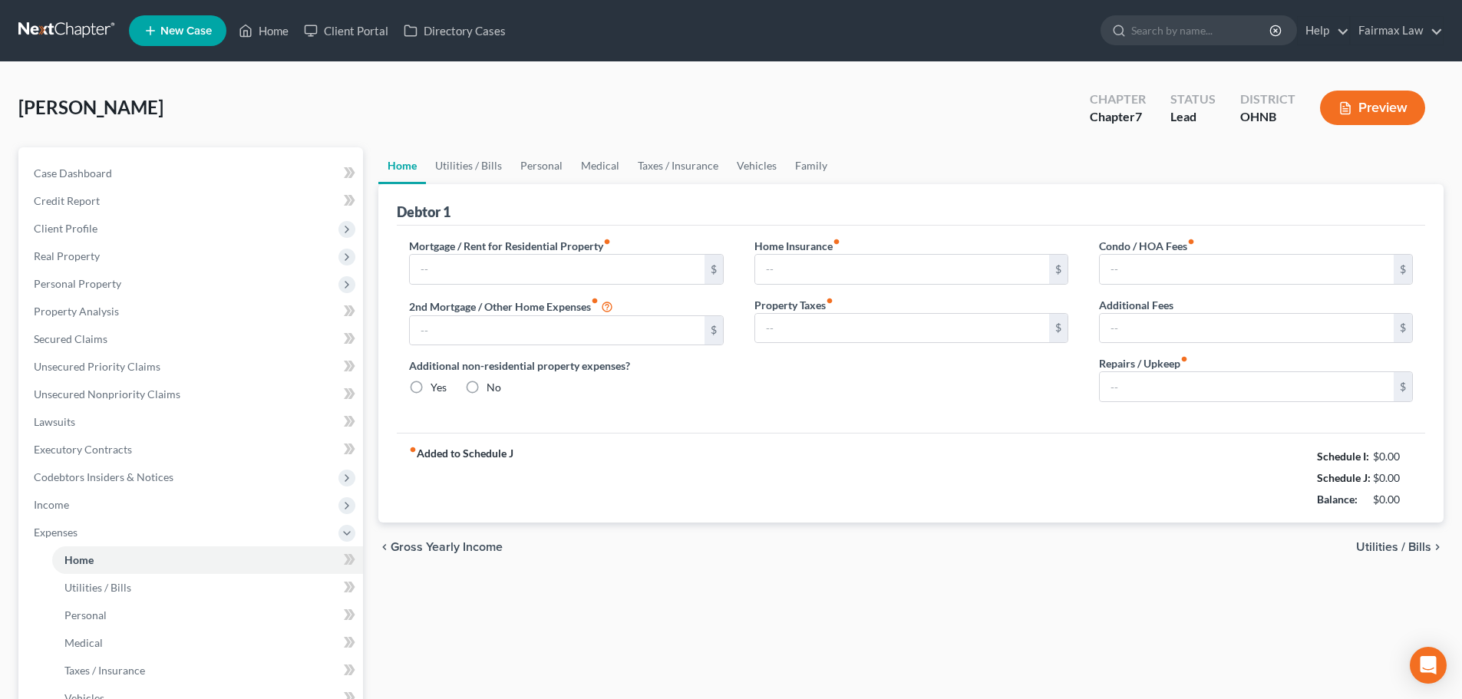
type input "0.00"
click at [535, 268] on input "text" at bounding box center [557, 269] width 294 height 29
type input "954"
click at [751, 162] on link "Vehicles" at bounding box center [757, 165] width 58 height 37
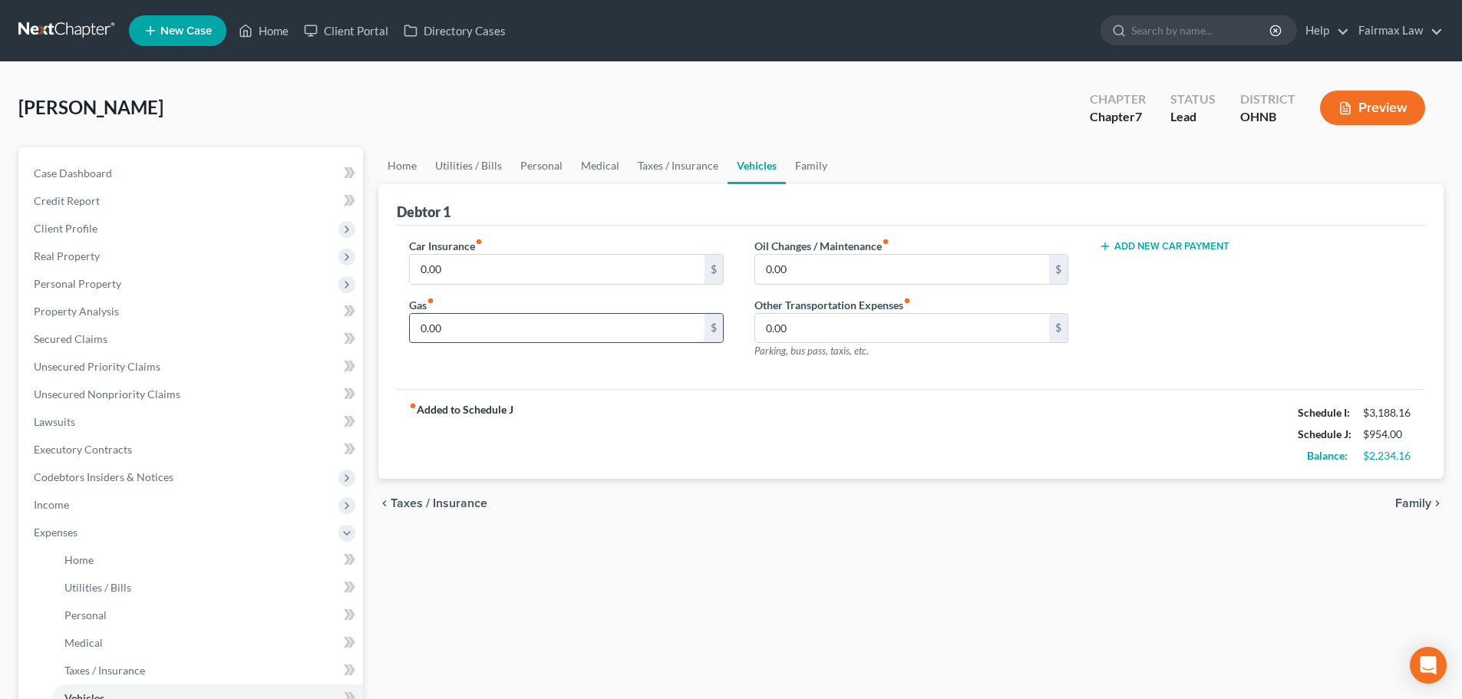
click at [460, 327] on input "0.00" at bounding box center [557, 328] width 294 height 29
type input "300"
type input "150"
click at [474, 164] on link "Utilities / Bills" at bounding box center [468, 165] width 85 height 37
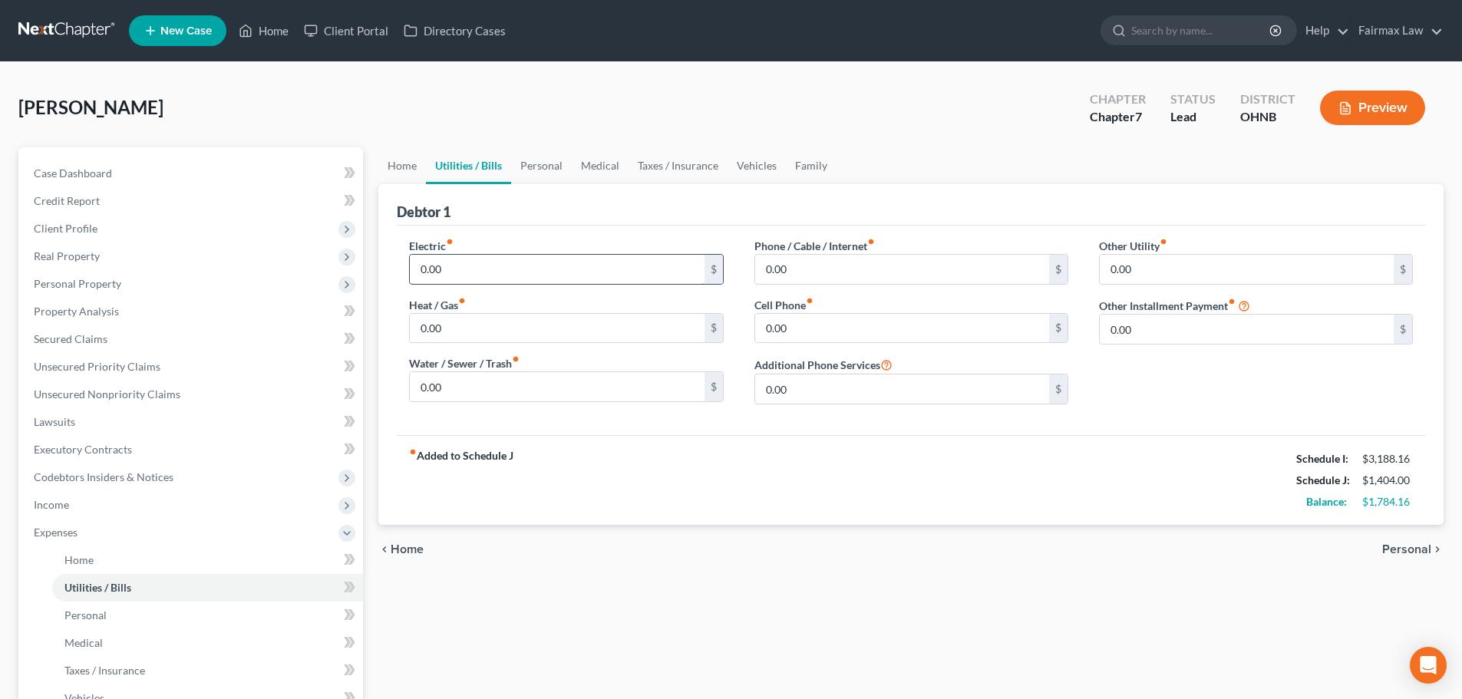
click at [460, 276] on input "0.00" at bounding box center [557, 269] width 294 height 29
type input "100"
type input "56"
type input "76"
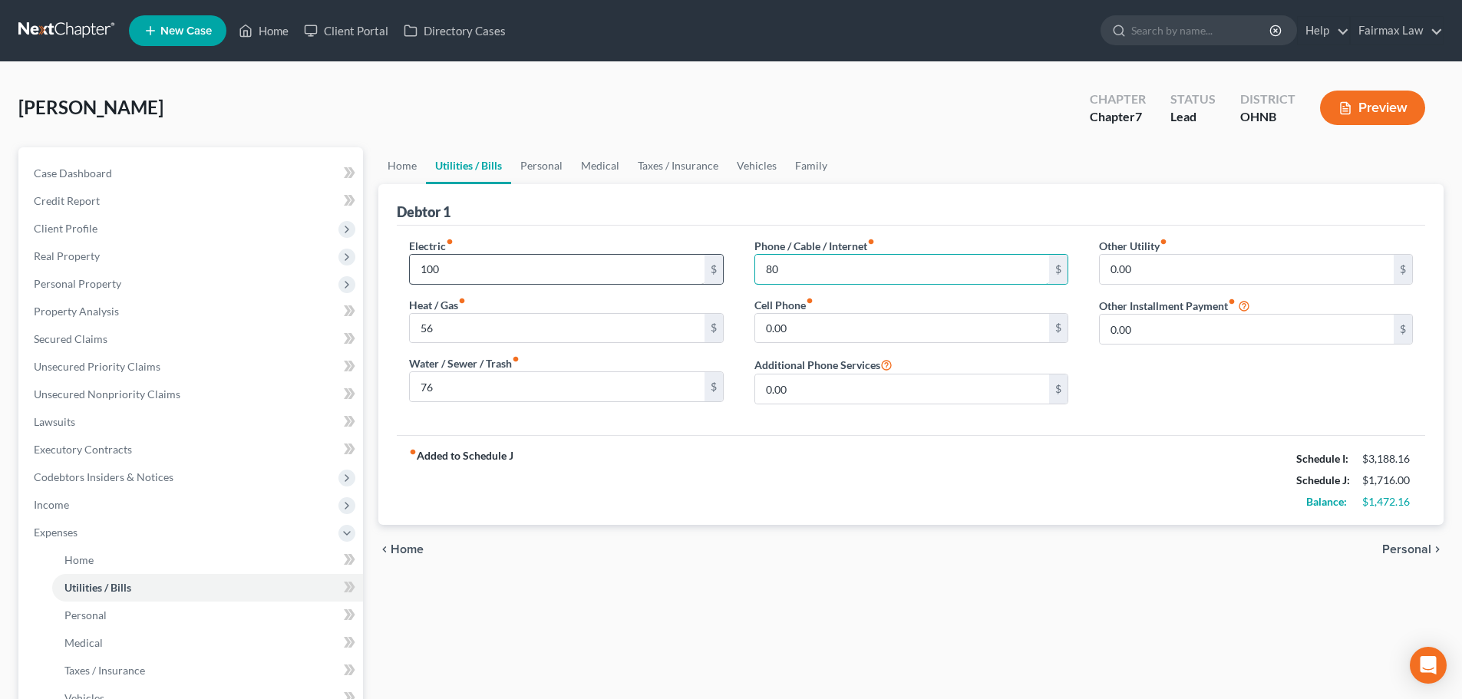
type input "80"
type input "55"
click at [969, 435] on div "fiber_manual_record Added to Schedule J Schedule I: $3,188.16 Schedule J: $1,77…" at bounding box center [911, 480] width 1029 height 90
click at [547, 163] on link "Personal" at bounding box center [541, 165] width 61 height 37
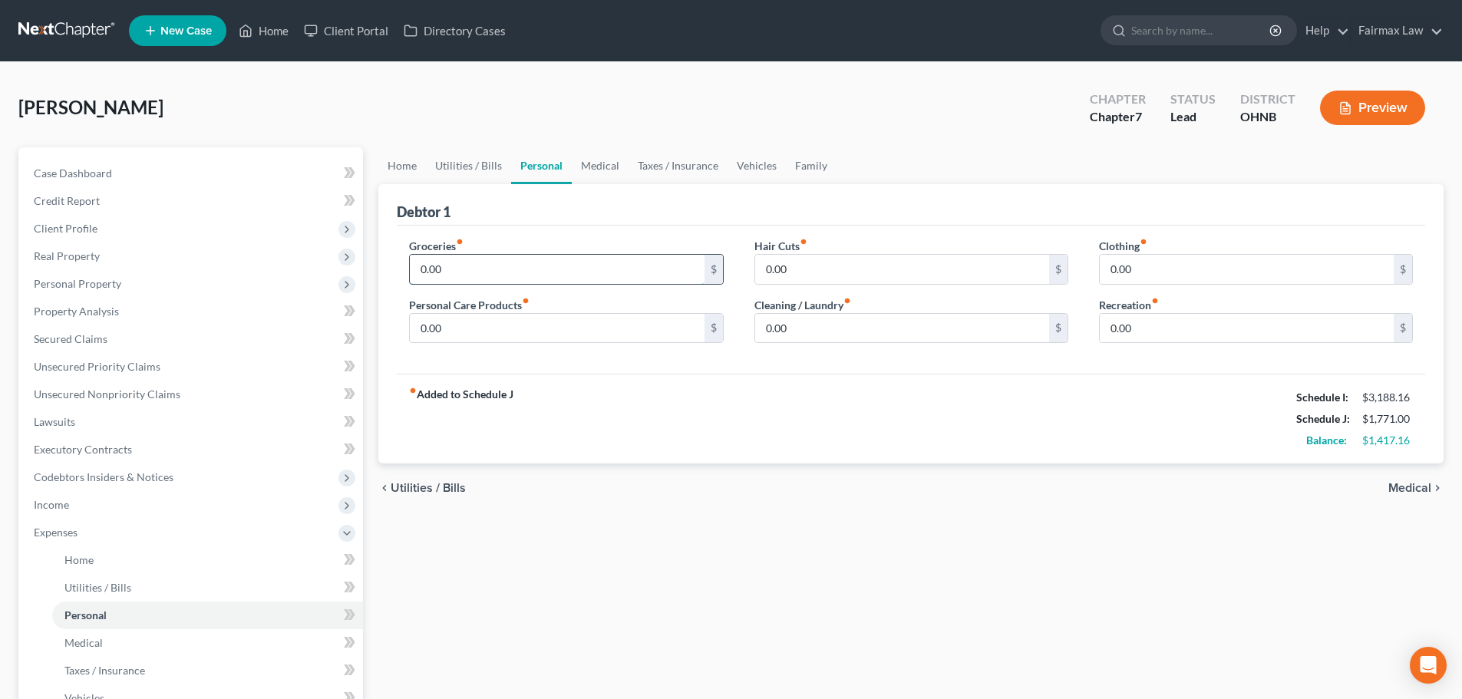
click at [470, 273] on input "0.00" at bounding box center [557, 269] width 294 height 29
type input "477"
type input "50"
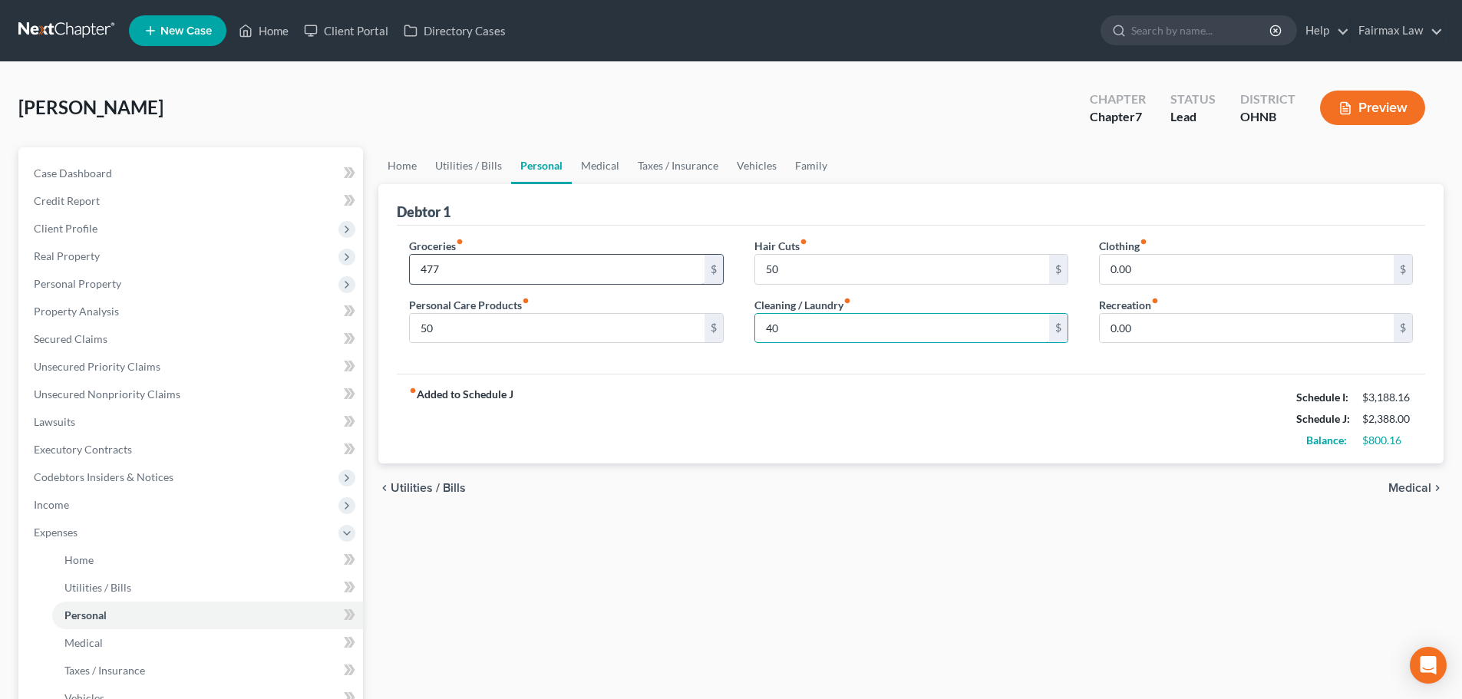
type input "40"
type input "44"
click at [601, 167] on link "Medical" at bounding box center [600, 165] width 57 height 37
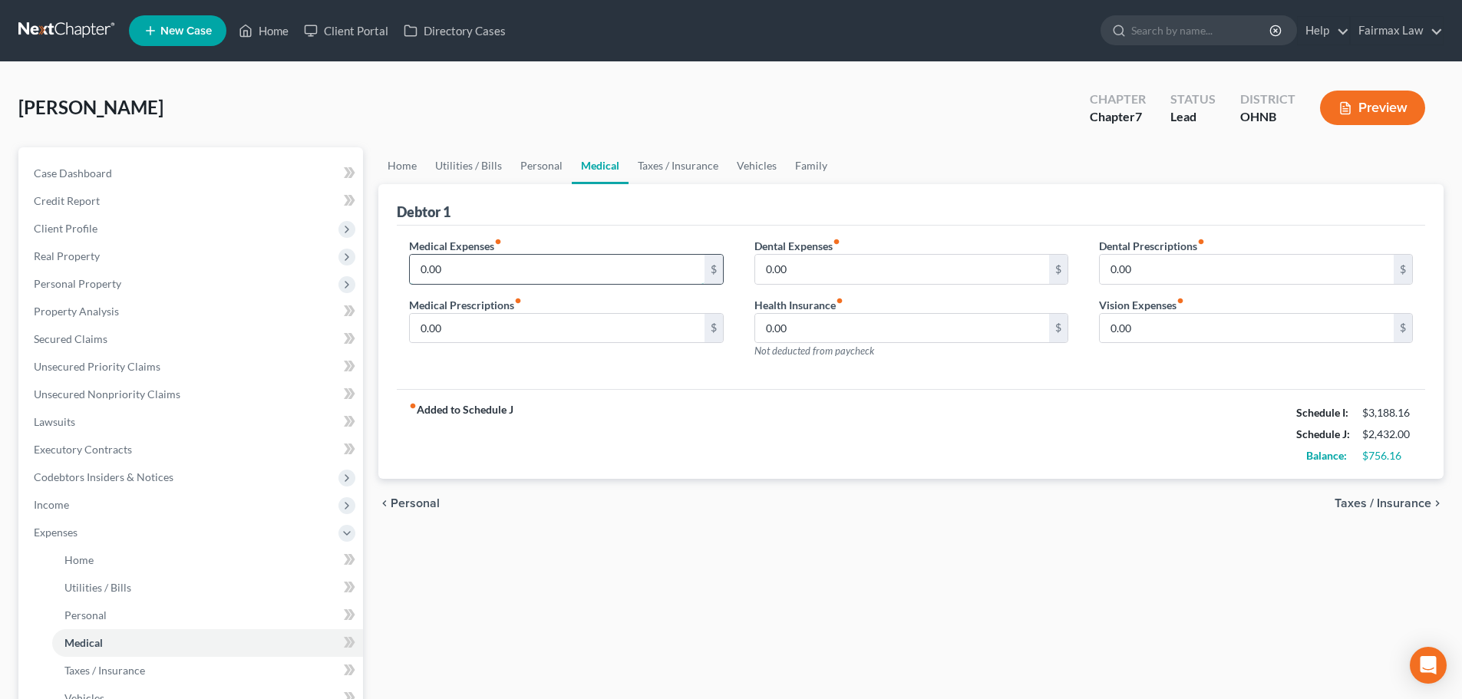
click at [483, 276] on input "0.00" at bounding box center [557, 269] width 294 height 29
click at [482, 276] on input "0.00" at bounding box center [557, 269] width 294 height 29
type input "200"
type input "156"
click at [759, 162] on link "Vehicles" at bounding box center [757, 165] width 58 height 37
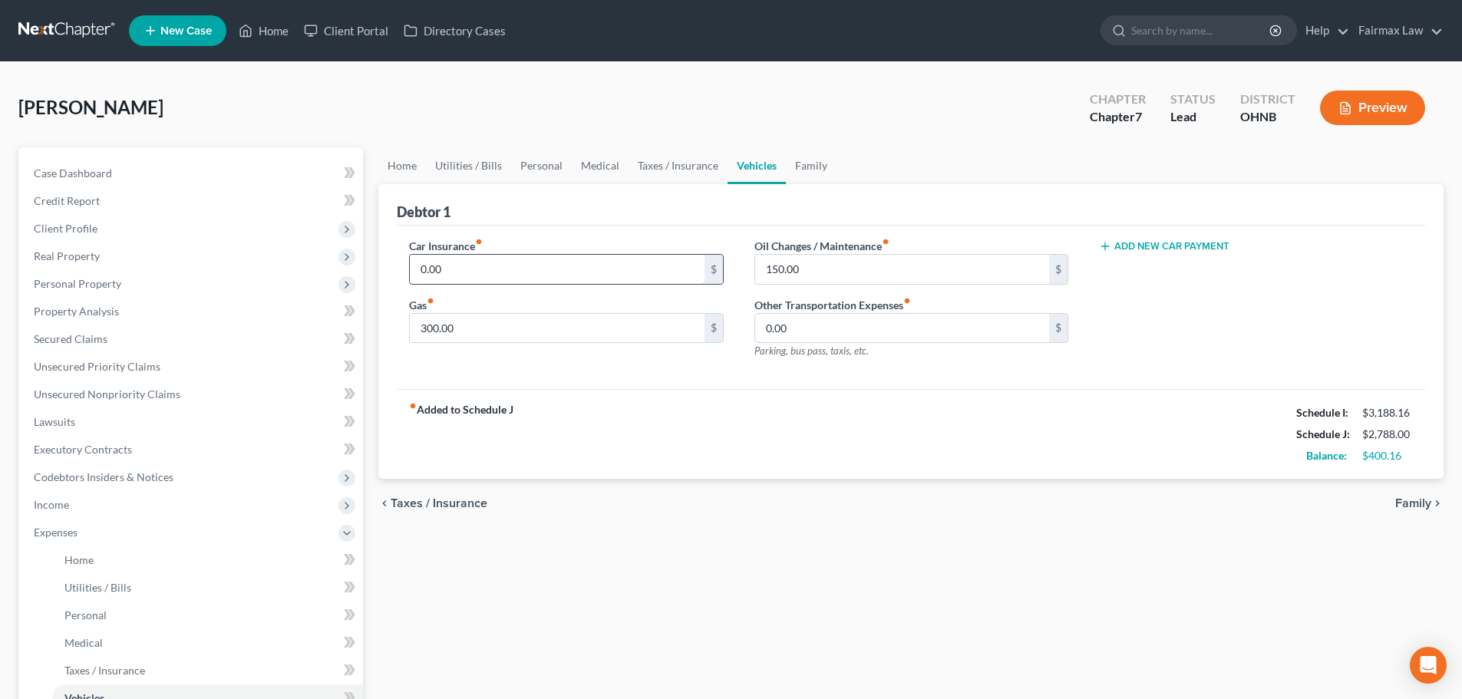
click at [537, 263] on input "0.00" at bounding box center [557, 269] width 294 height 29
click at [65, 533] on span "Expenses" at bounding box center [56, 532] width 44 height 13
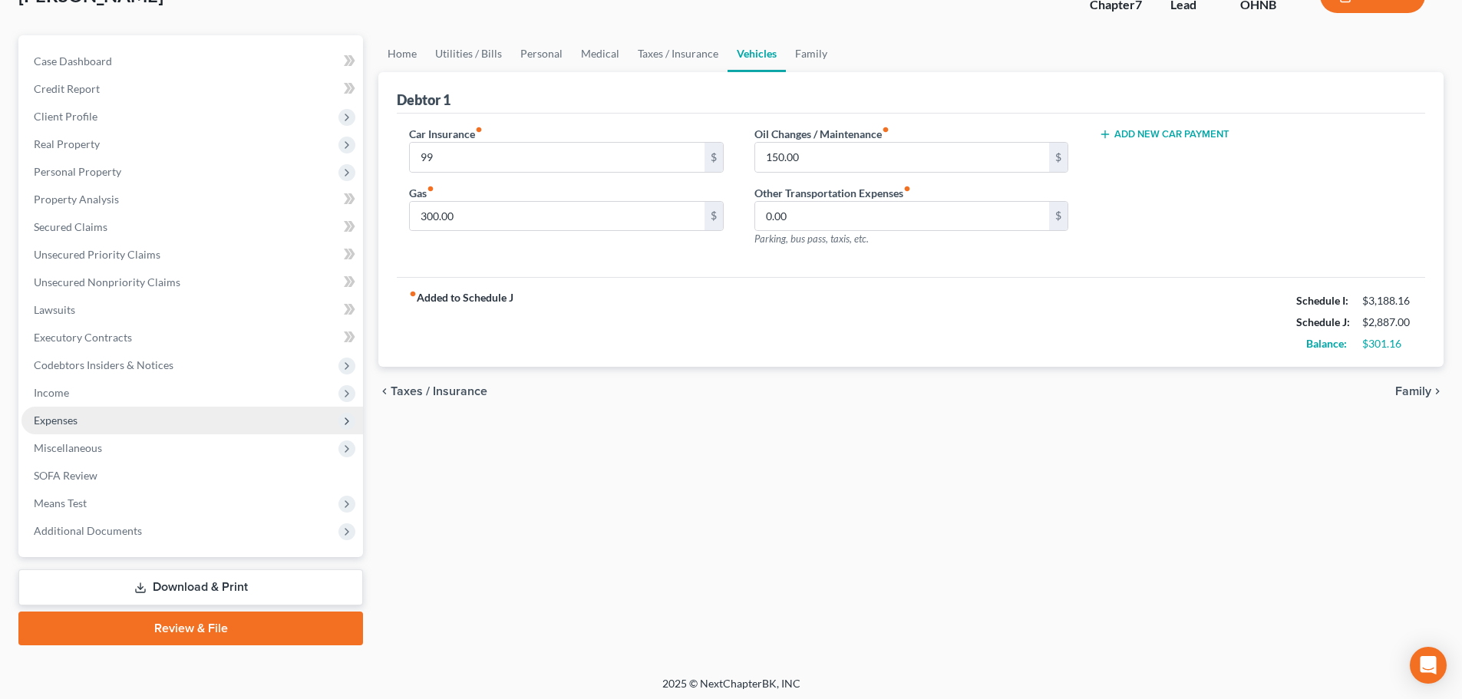
scroll to position [117, 0]
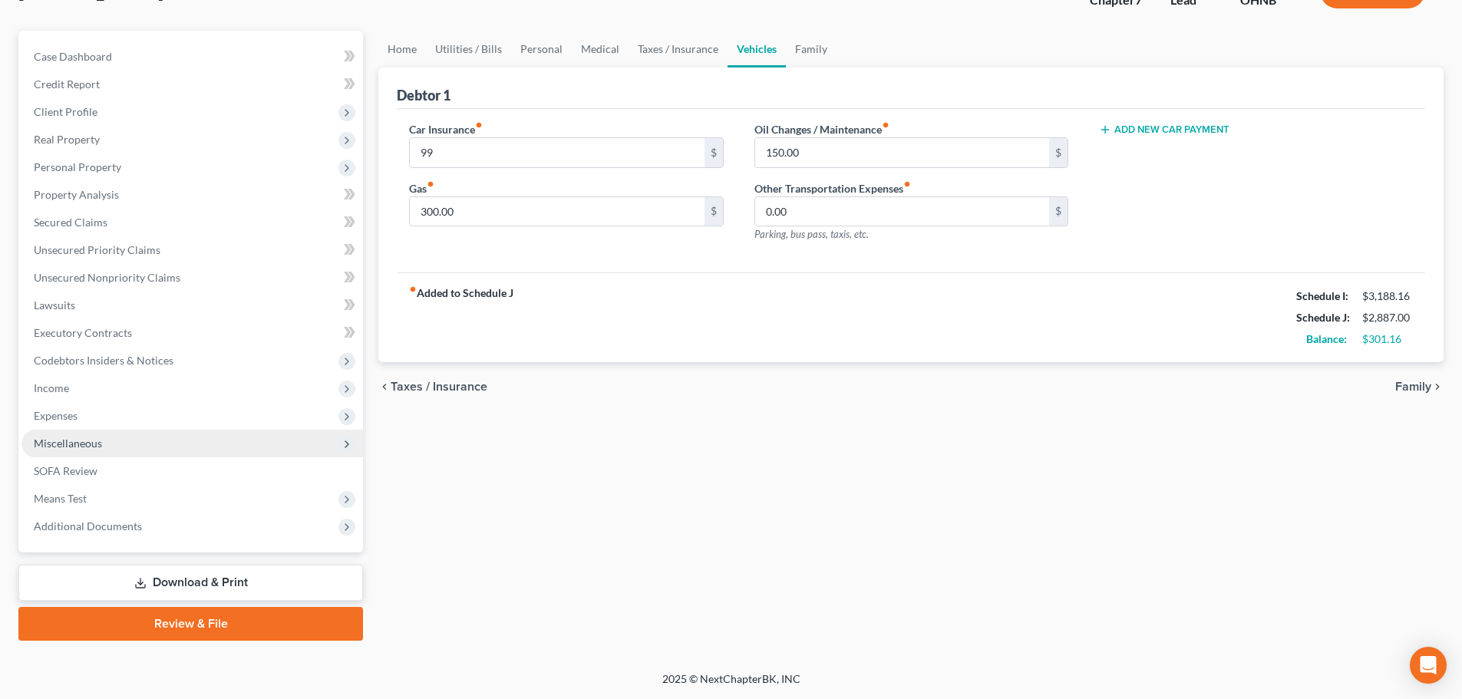
click at [74, 443] on span "Miscellaneous" at bounding box center [68, 443] width 68 height 13
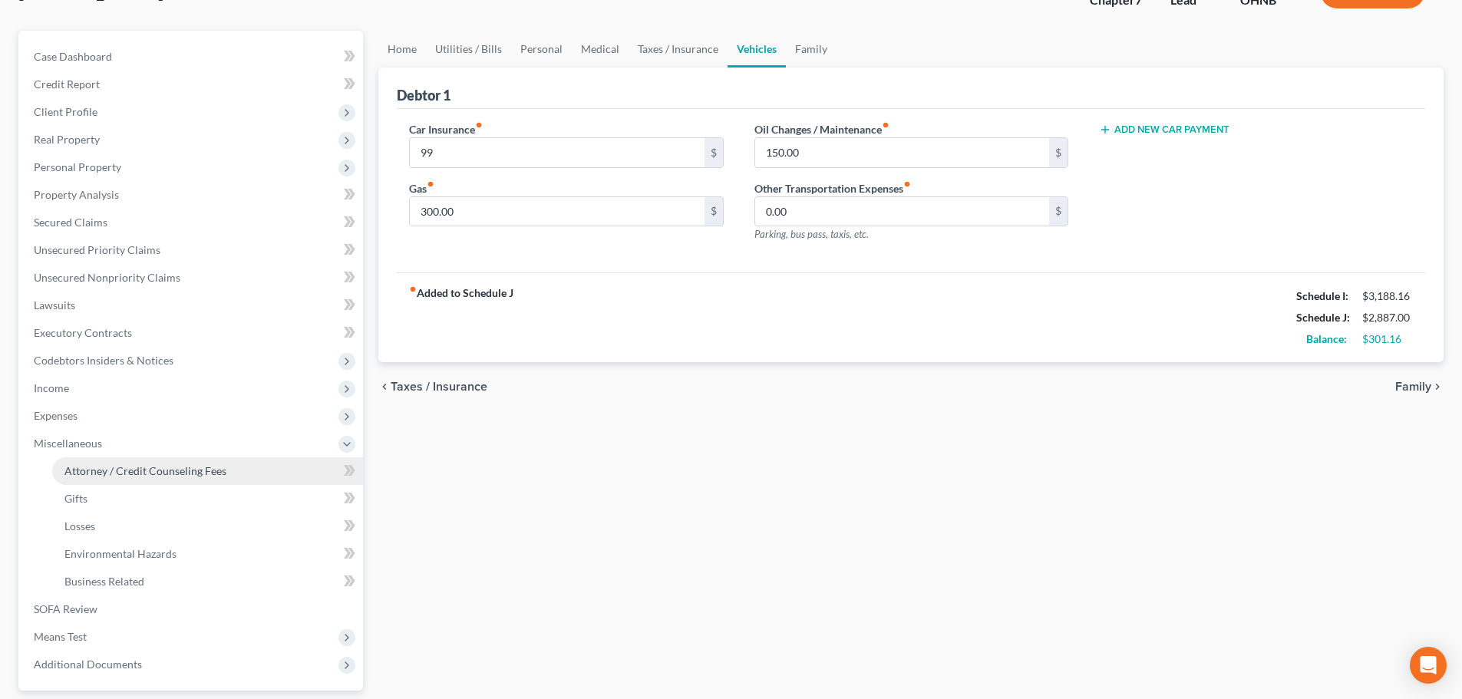
click at [143, 471] on span "Attorney / Credit Counseling Fees" at bounding box center [145, 470] width 162 height 13
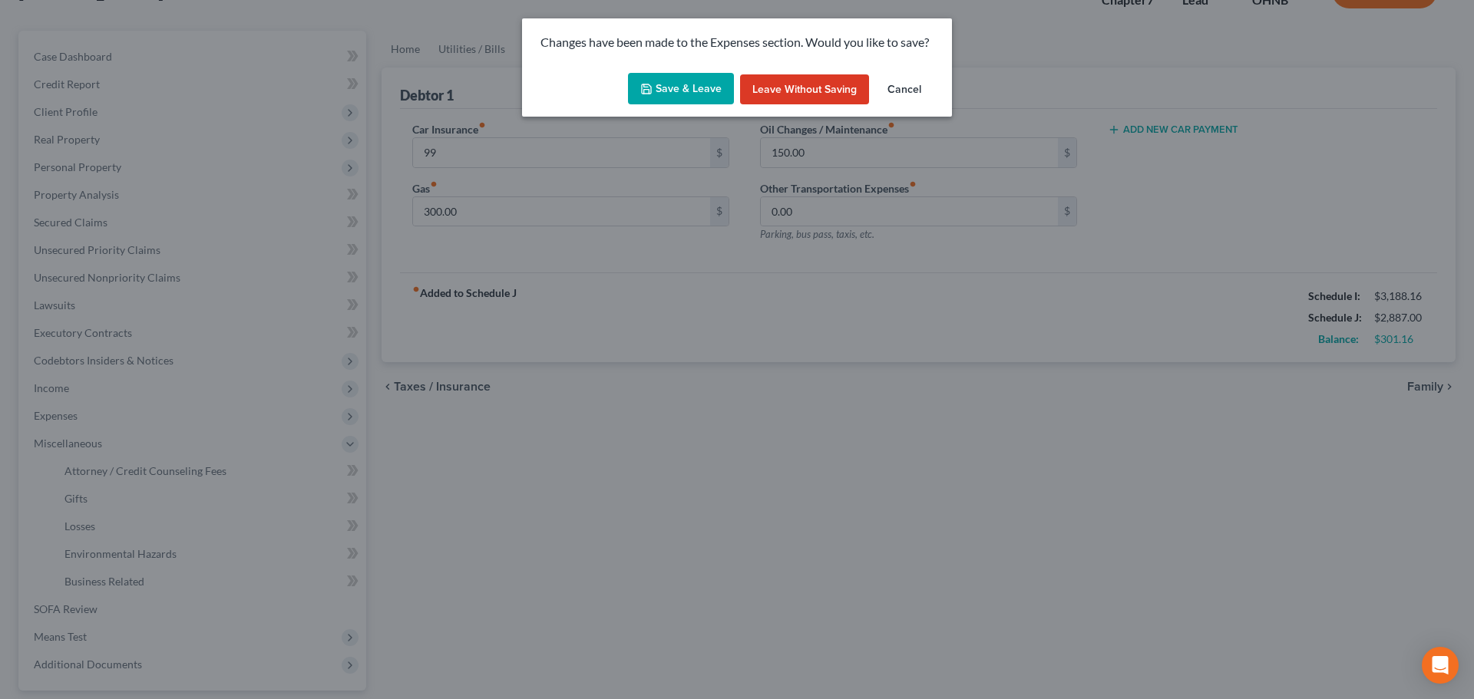
click at [712, 80] on button "Save & Leave" at bounding box center [681, 89] width 106 height 32
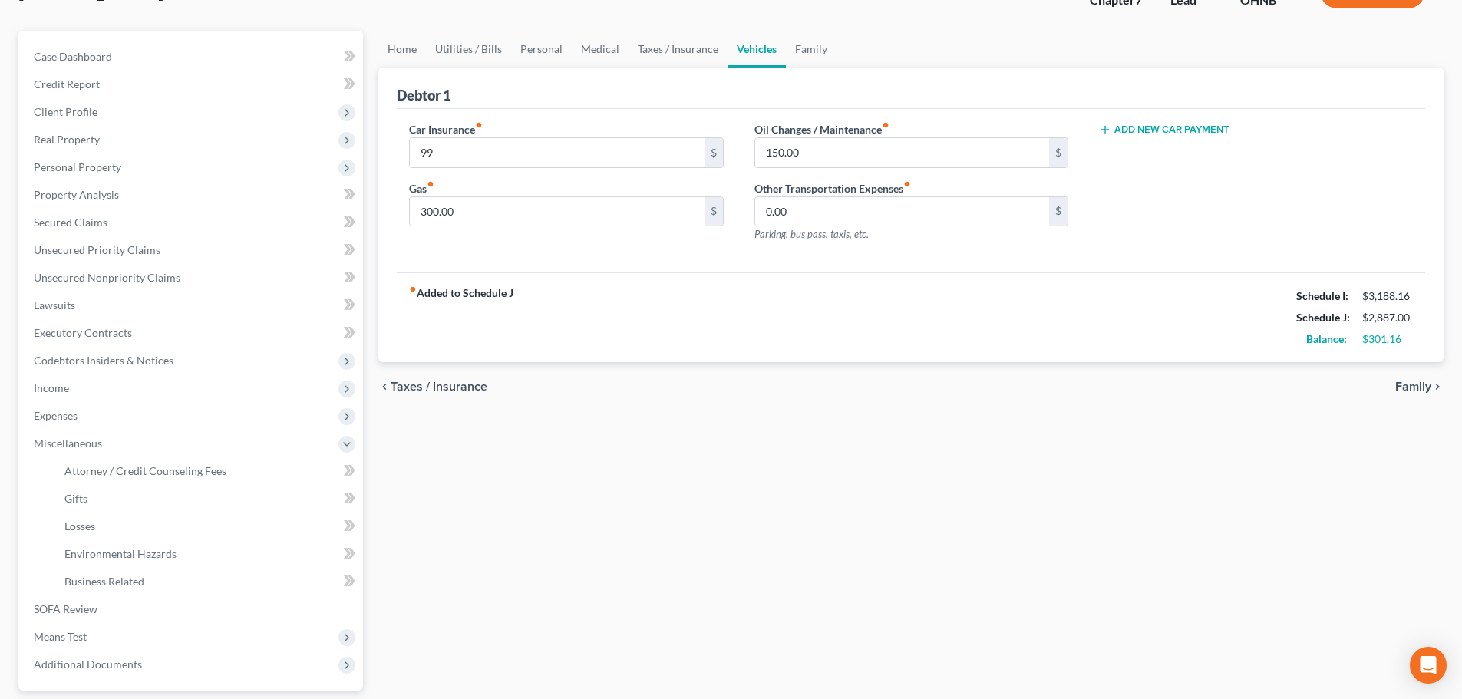
type input "99.00"
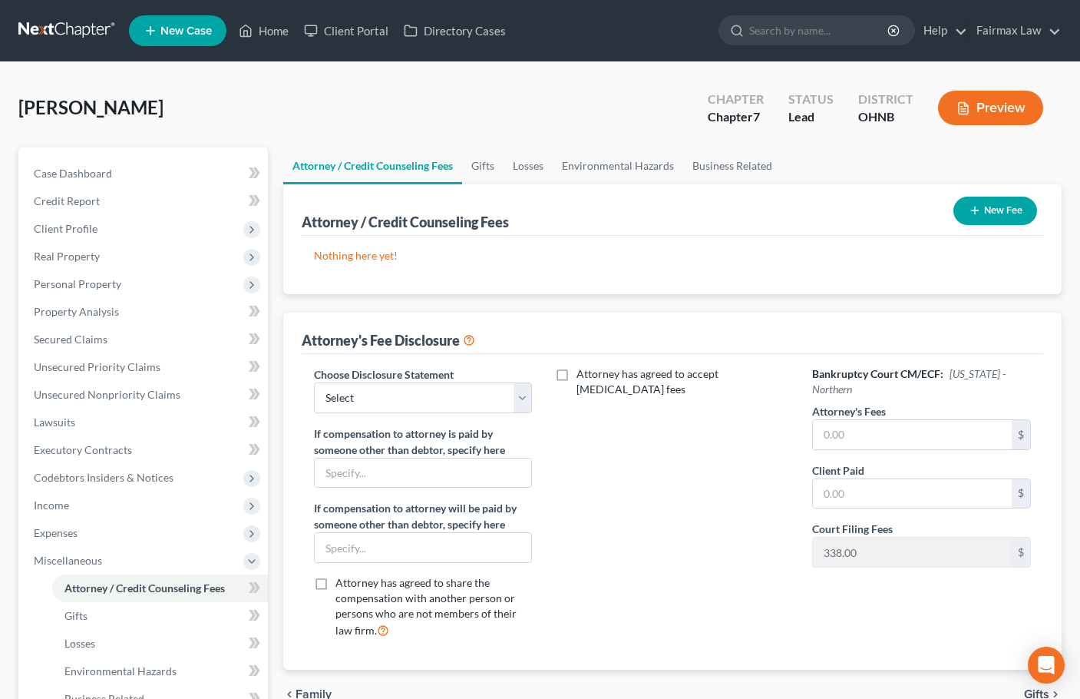
click at [1001, 204] on button "New Fee" at bounding box center [995, 211] width 84 height 28
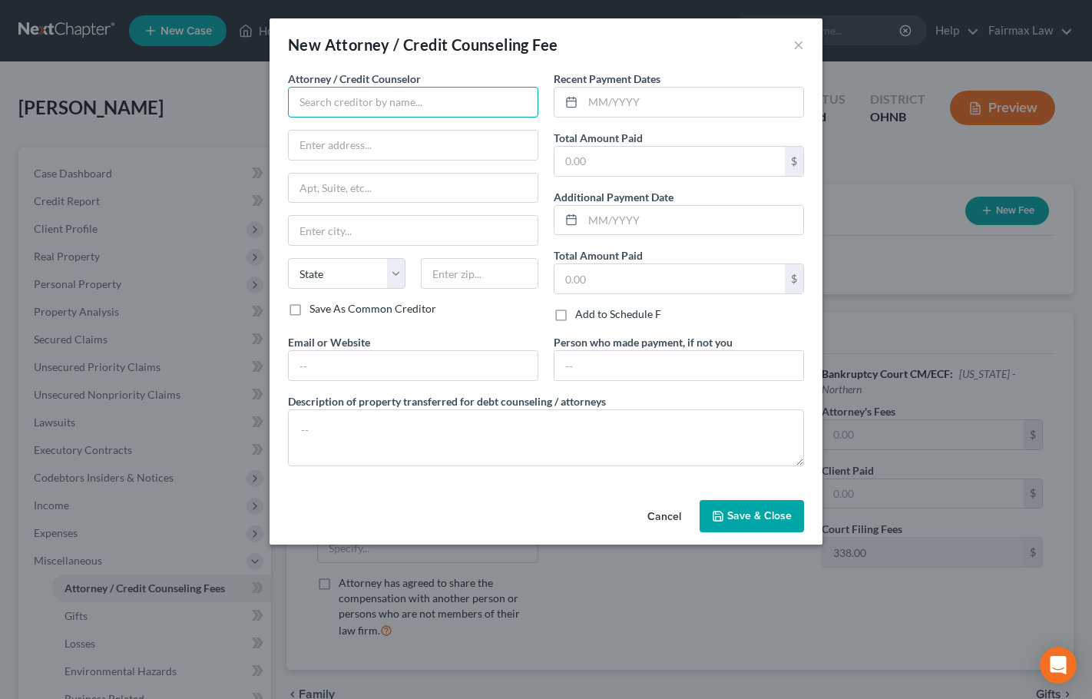
click at [411, 104] on input "text" at bounding box center [413, 102] width 250 height 31
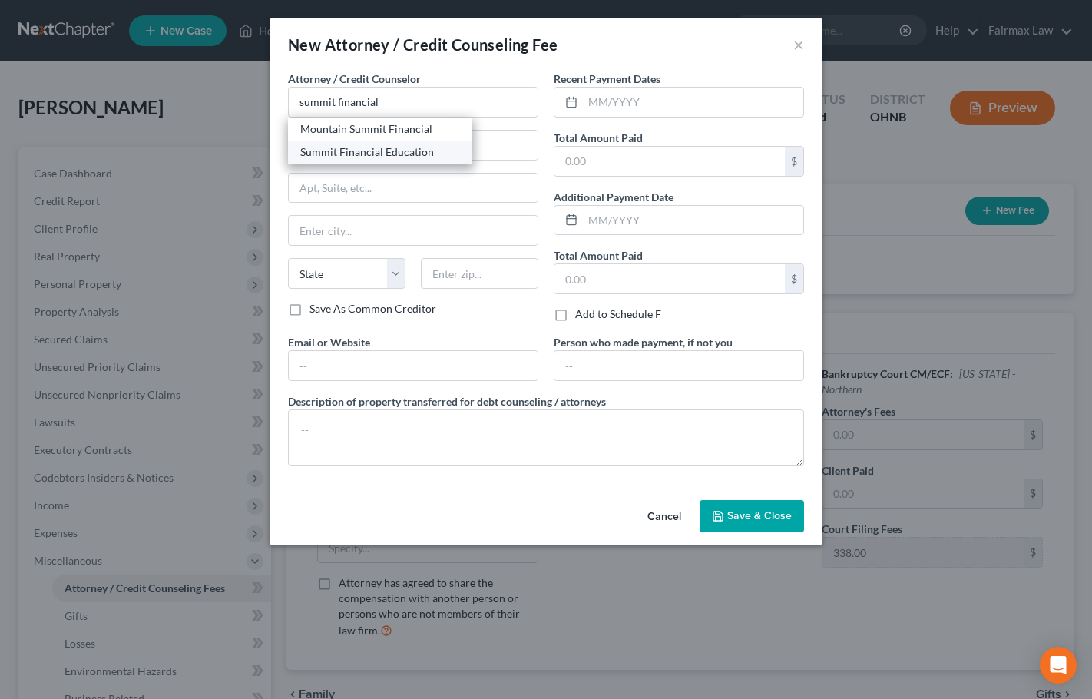
click at [385, 148] on div "Summit Financial Education" at bounding box center [380, 151] width 160 height 15
type input "Summit Financial Education"
type input "Attn: Customer Service"
type input "[STREET_ADDRESS]"
type input "[GEOGRAPHIC_DATA]"
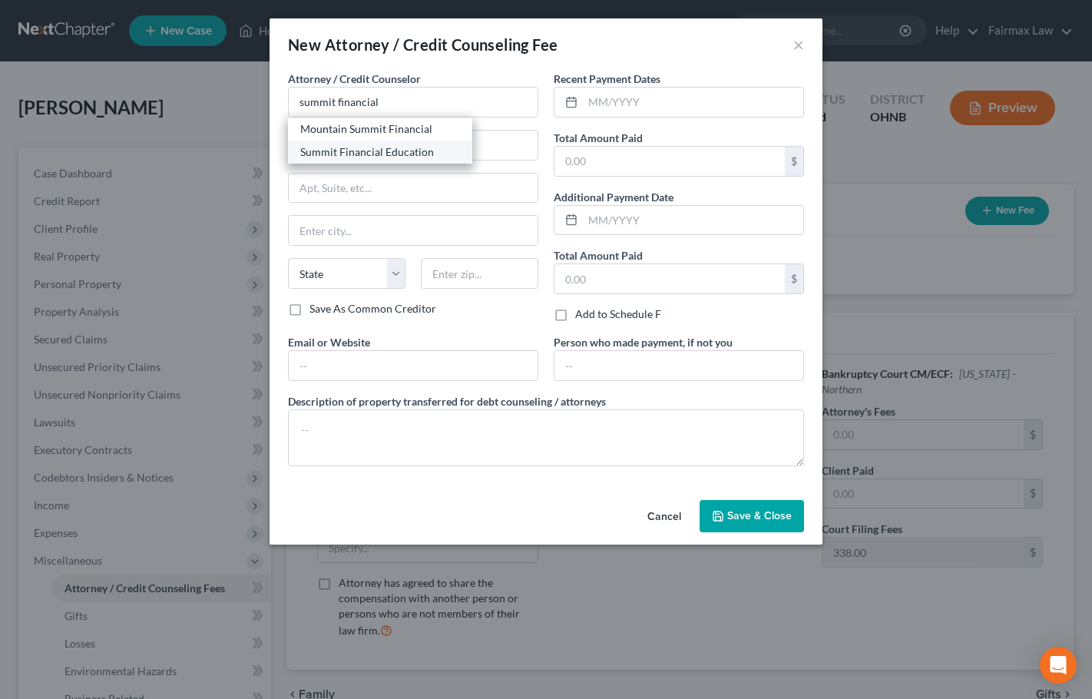
select select "3"
type input "85712"
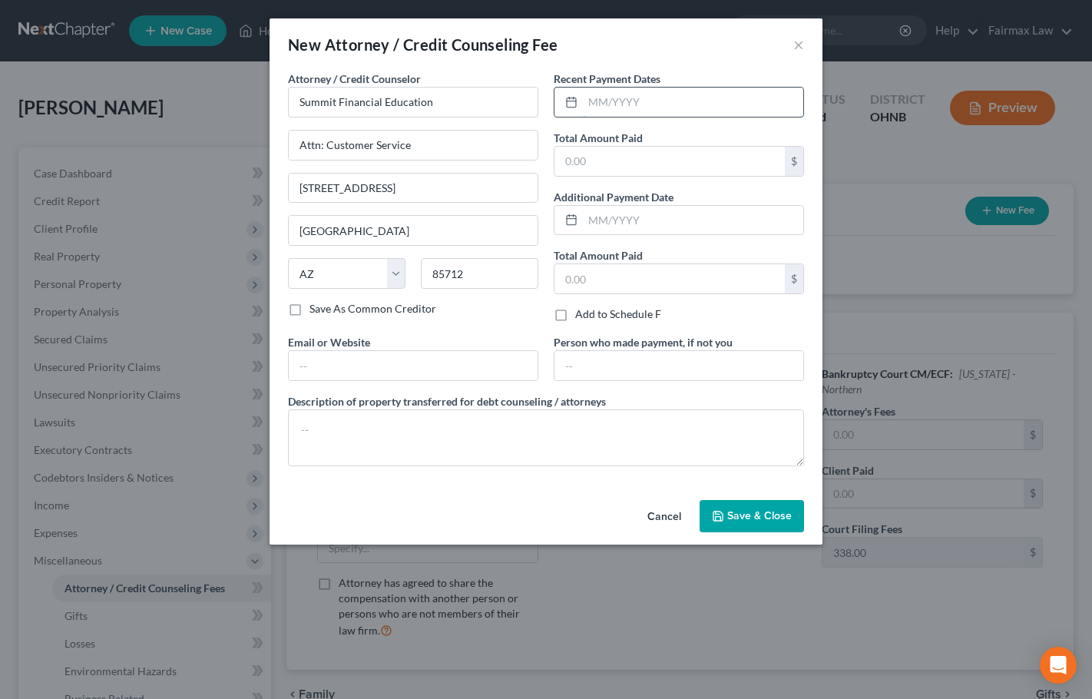
click at [611, 104] on input "text" at bounding box center [693, 102] width 220 height 29
type input "09/2025"
type input "14.95"
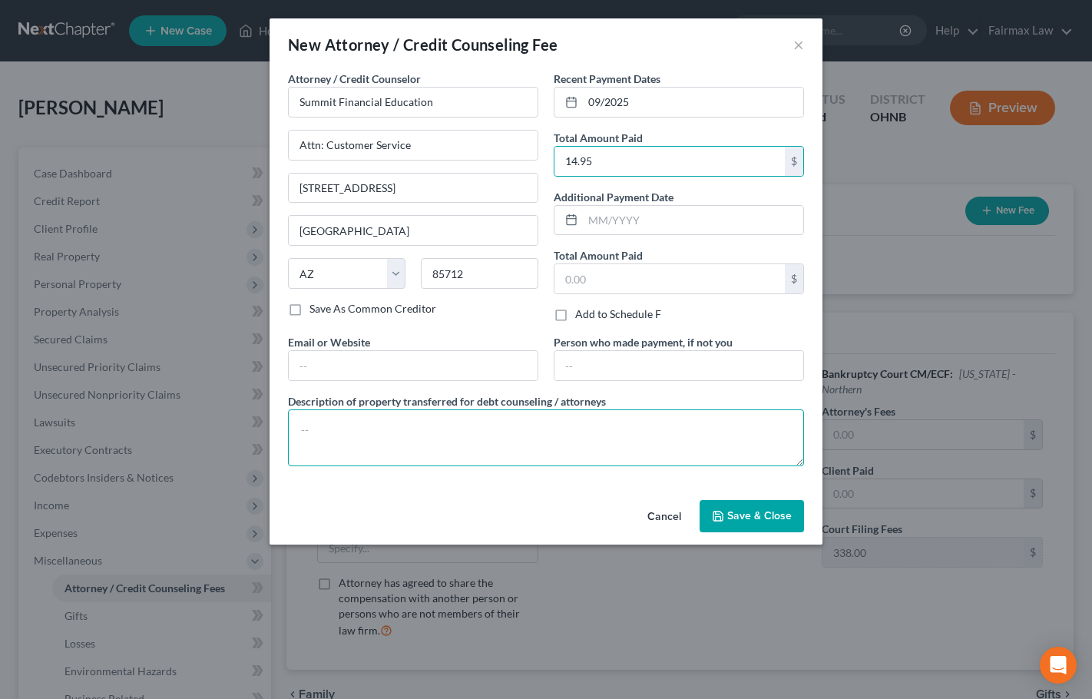
click at [438, 438] on textarea at bounding box center [546, 437] width 516 height 57
type textarea "Certificate of Credit Counseling"
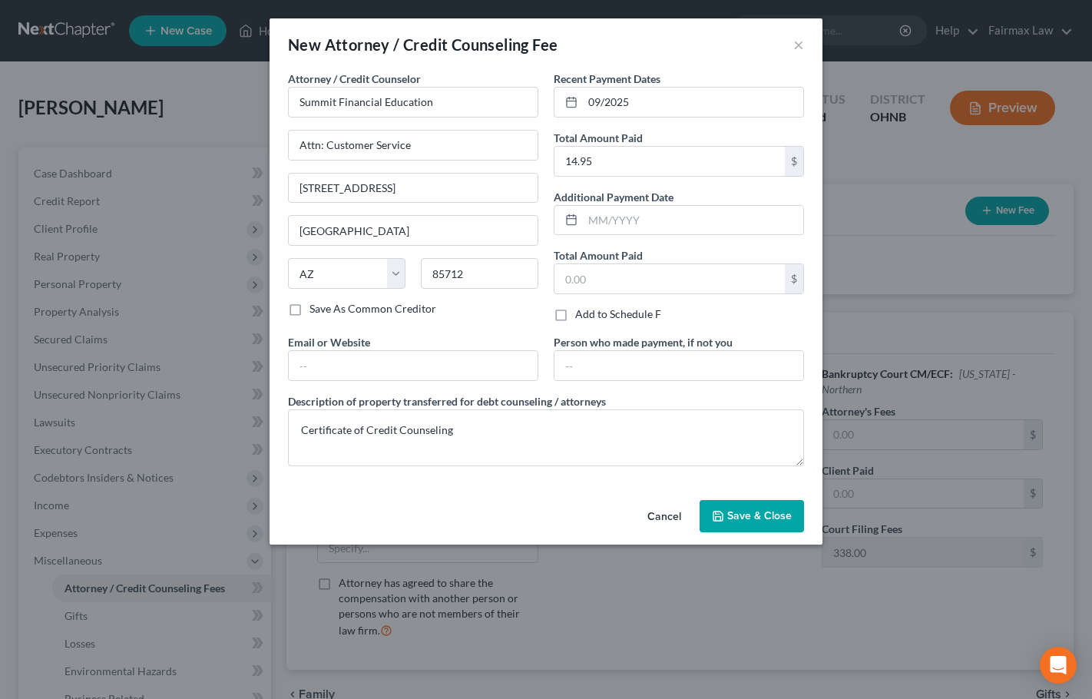
click at [748, 507] on button "Save & Close" at bounding box center [751, 516] width 104 height 32
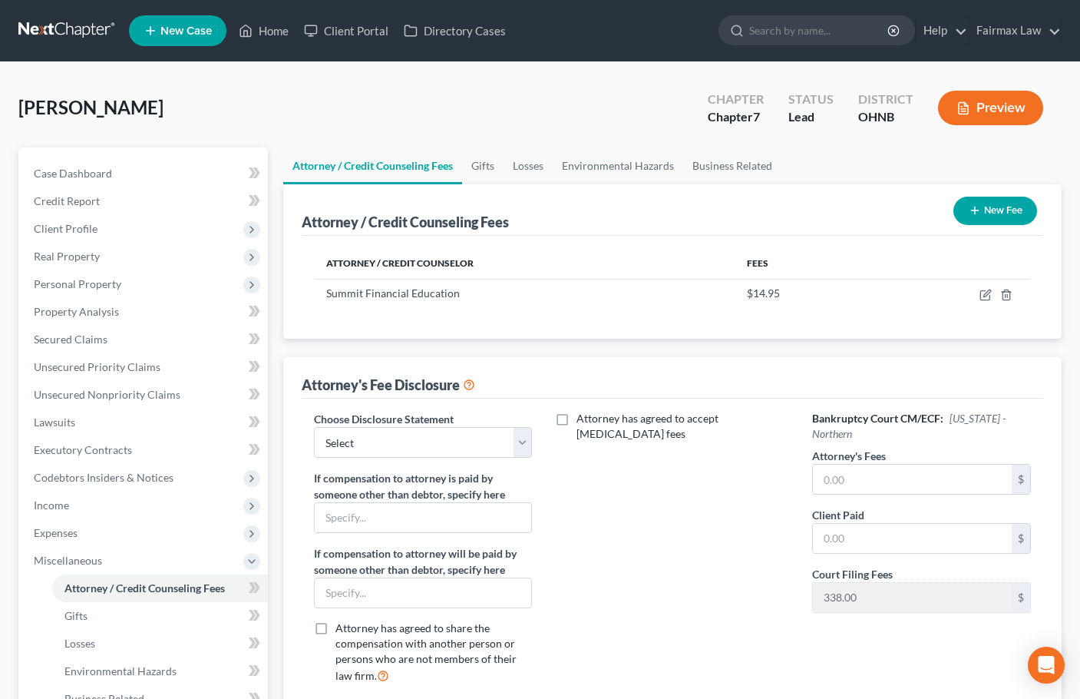
click at [995, 207] on button "New Fee" at bounding box center [995, 211] width 84 height 28
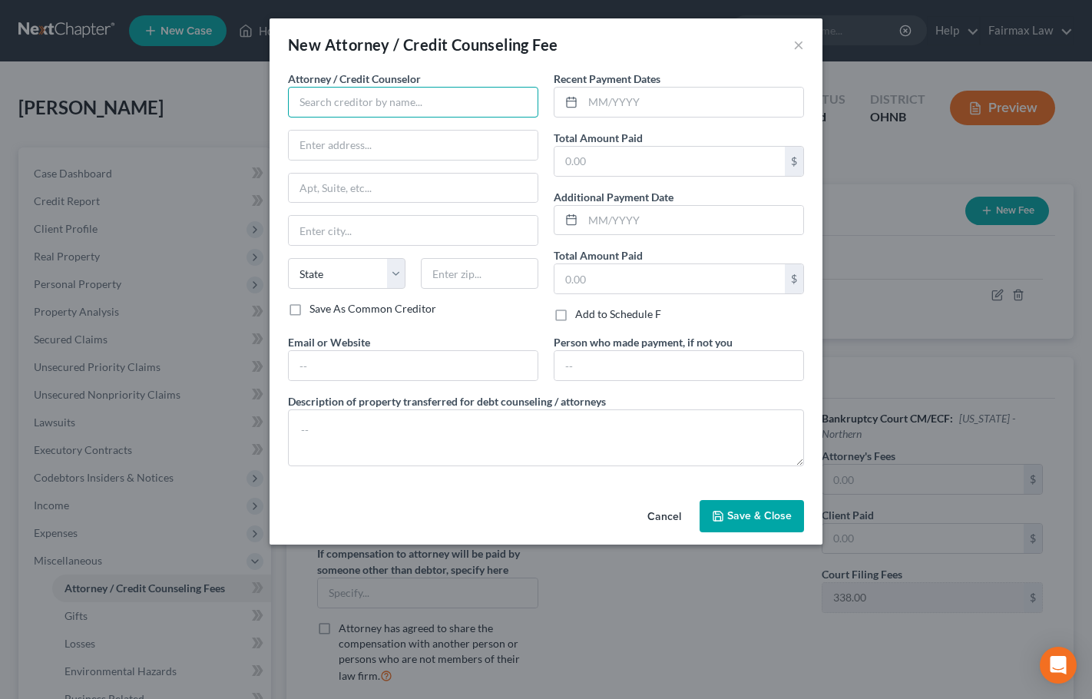
click at [412, 102] on input "text" at bounding box center [413, 102] width 250 height 31
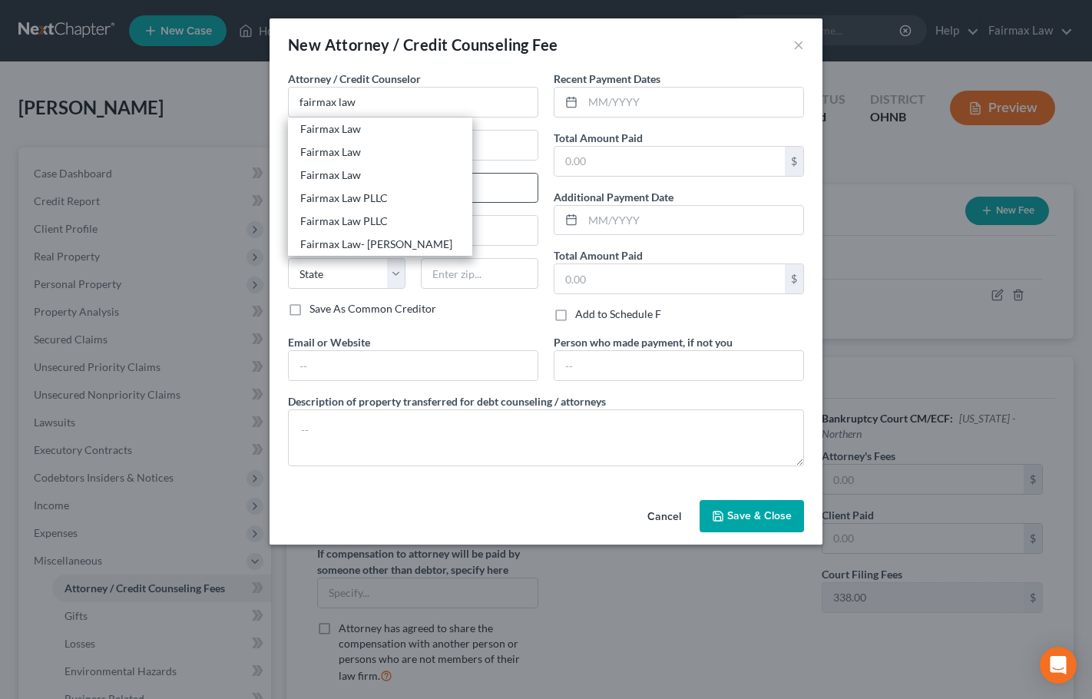
click at [354, 196] on div "Fairmax Law PLLC" at bounding box center [380, 197] width 160 height 15
type input "Fairmax Law PLLC"
type input "[GEOGRAPHIC_DATA]"
type input "Lakewood"
select select "36"
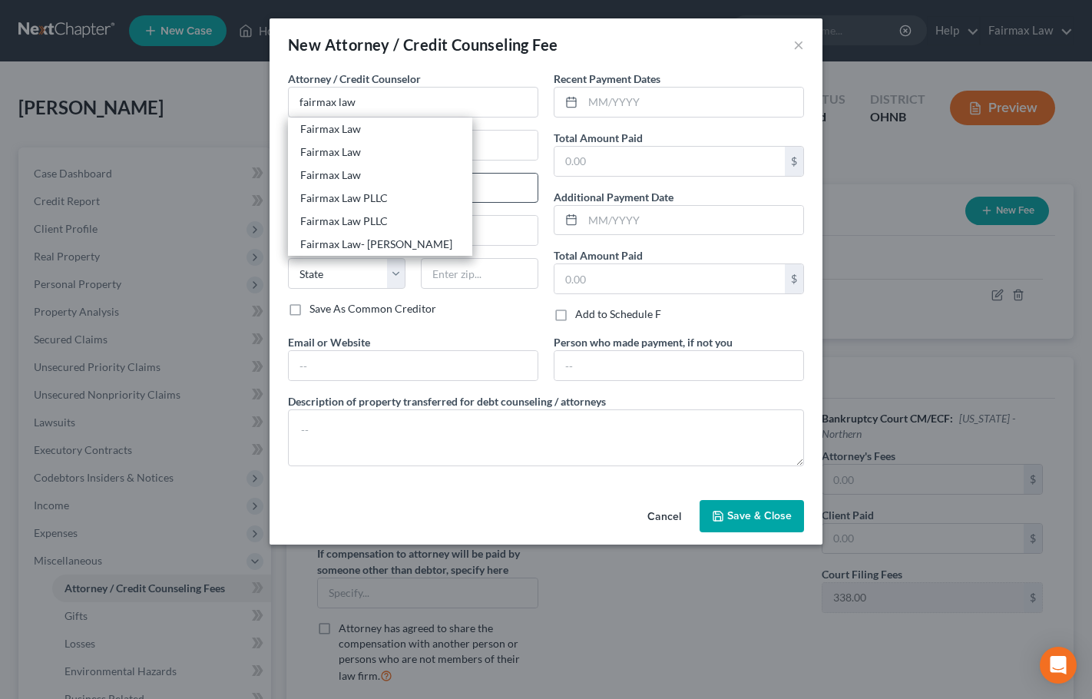
type input "44107"
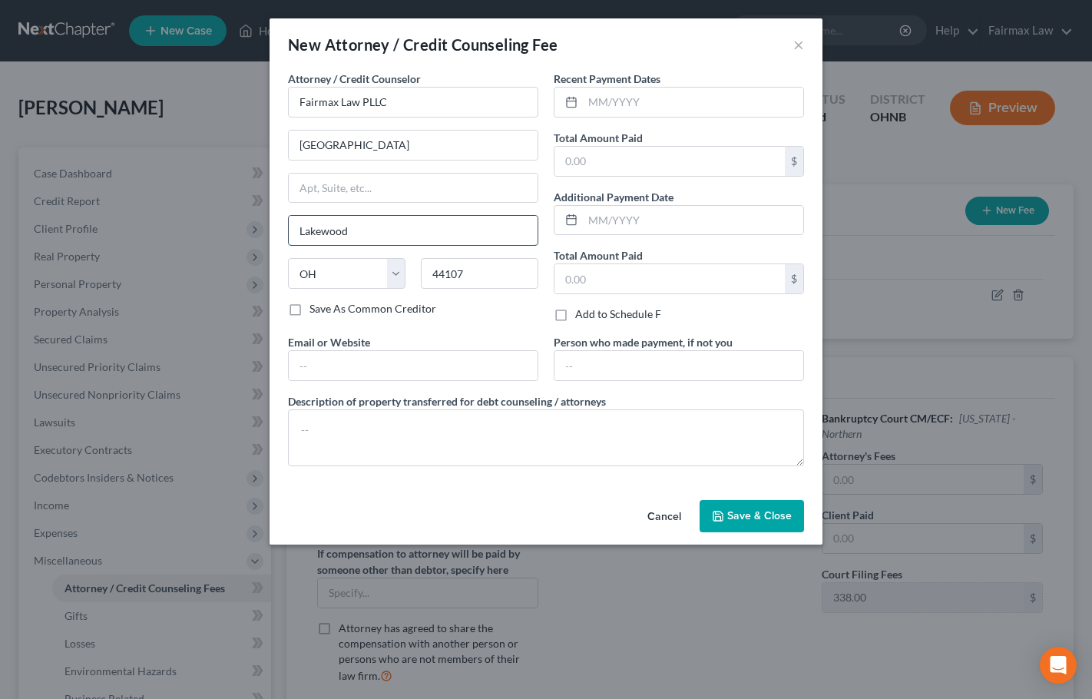
click at [353, 219] on input "Lakewood" at bounding box center [413, 230] width 249 height 29
type input "[GEOGRAPHIC_DATA]"
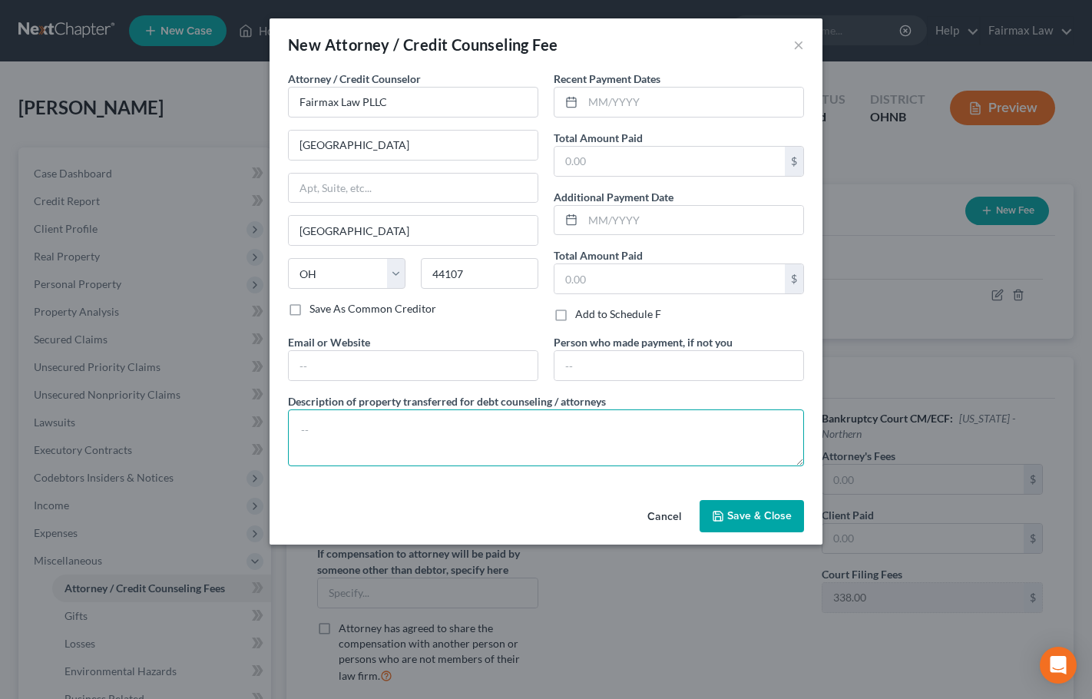
click at [623, 425] on textarea at bounding box center [546, 437] width 516 height 57
paste textarea "Due to the debtor’s limited monthly budget surplus, they are unable to reasonab…"
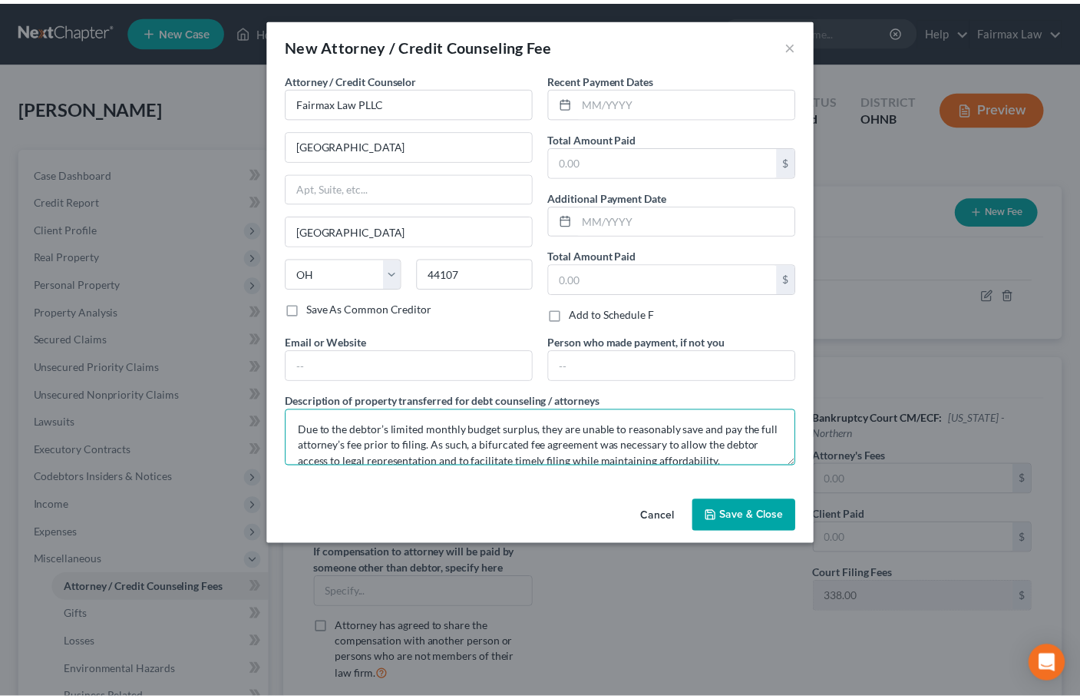
scroll to position [68, 0]
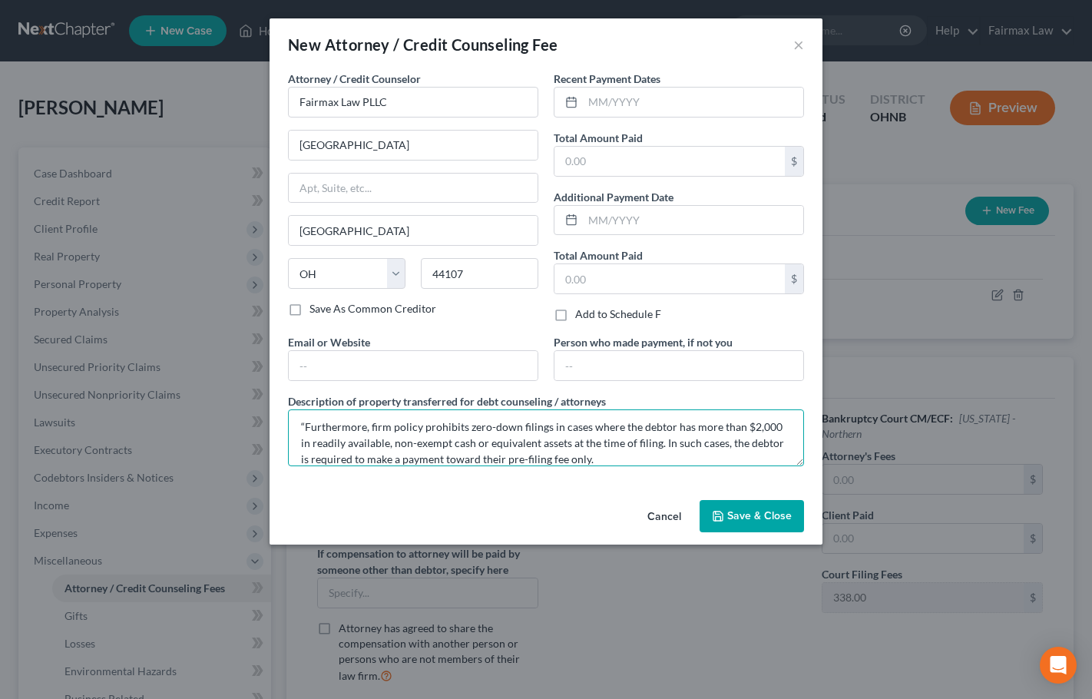
type textarea "Due to the debtor’s limited monthly budget surplus, they are unable to reasonab…"
click at [760, 515] on span "Save & Close" at bounding box center [759, 515] width 64 height 13
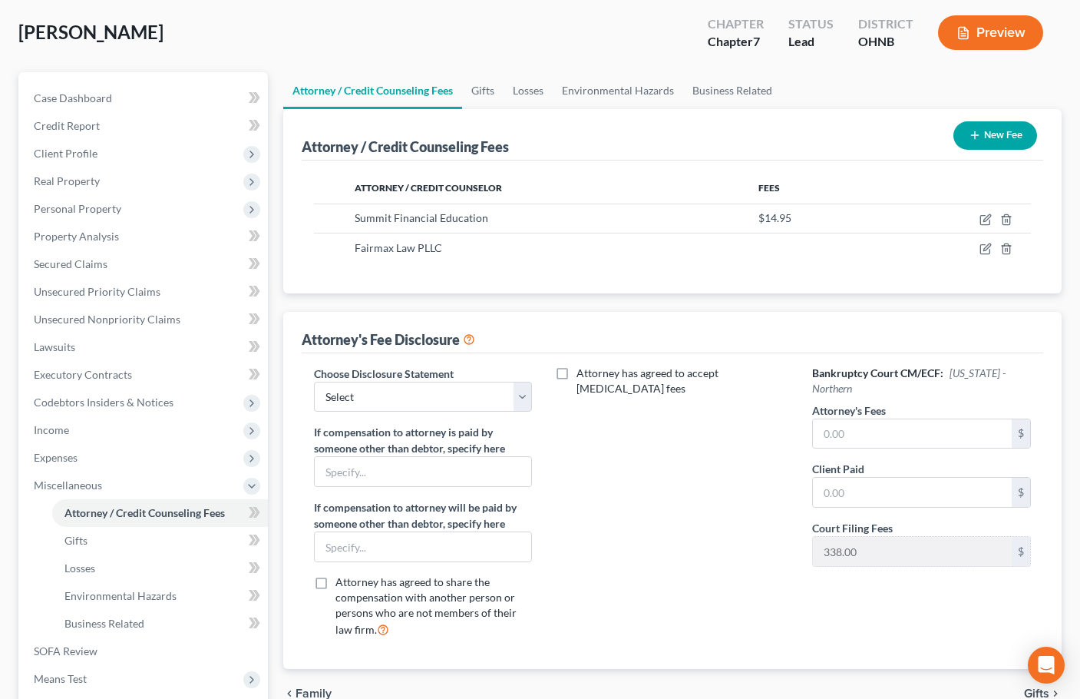
scroll to position [77, 0]
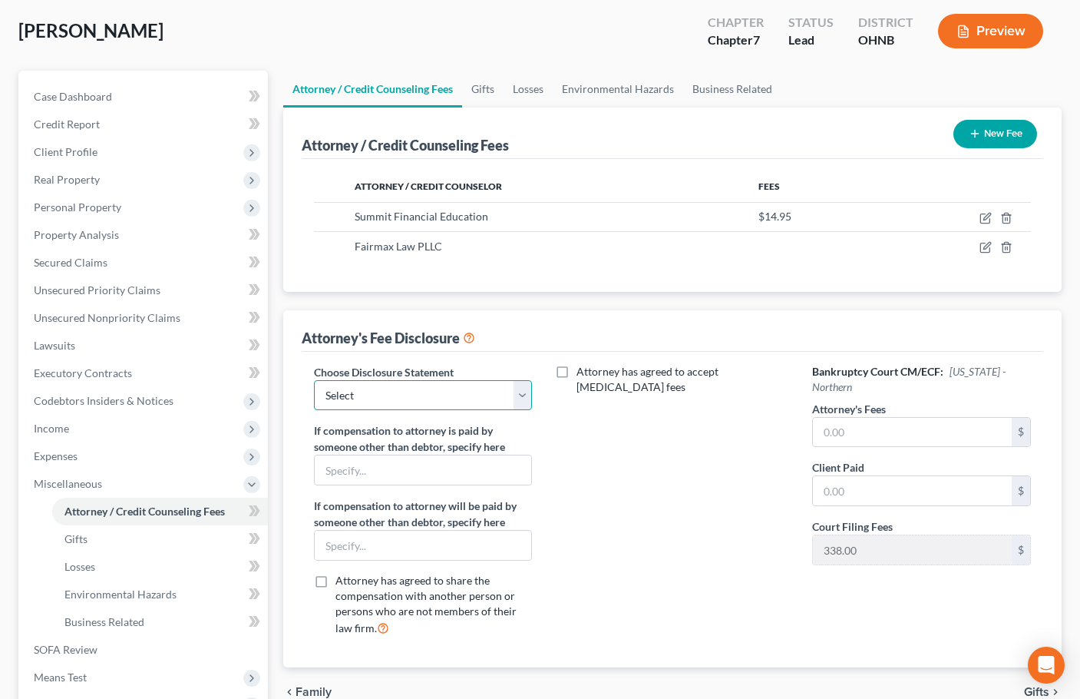
click at [439, 401] on select "Select WDMI - Chapter 13 - Disclosure of Attorney Compensation OHNB & MIWB Disc…" at bounding box center [423, 395] width 219 height 31
select select "1"
click at [314, 380] on select "Select WDMI - Chapter 13 - Disclosure of Attorney Compensation OHNB & MIWB Disc…" at bounding box center [423, 395] width 219 height 31
click at [840, 423] on input "text" at bounding box center [912, 432] width 199 height 29
type input "1,698"
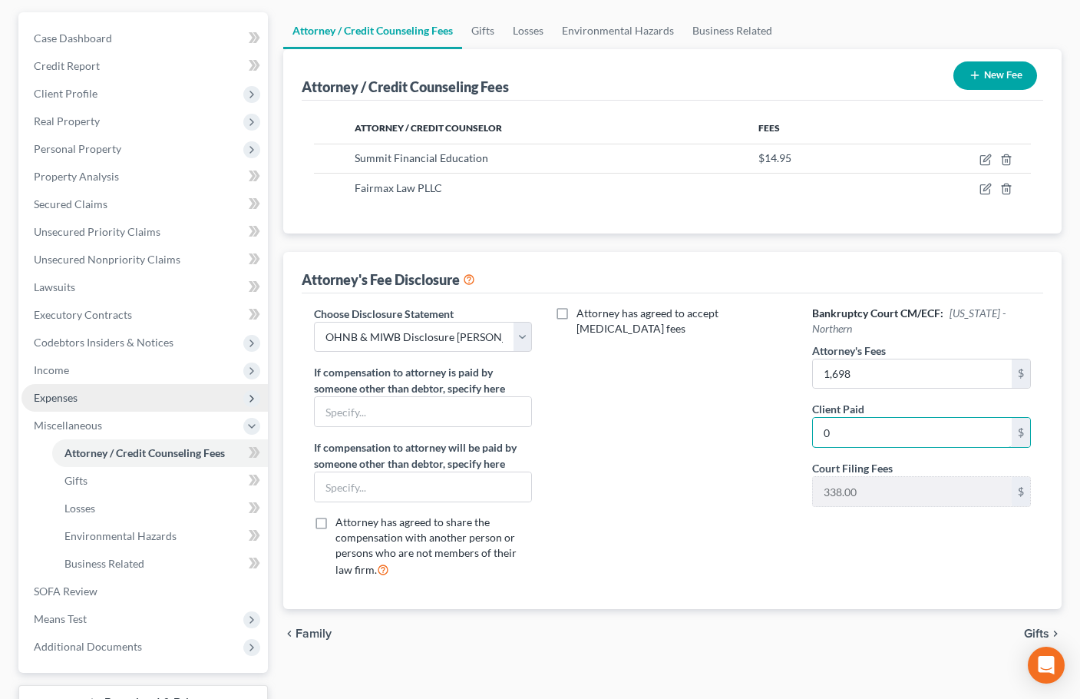
scroll to position [256, 0]
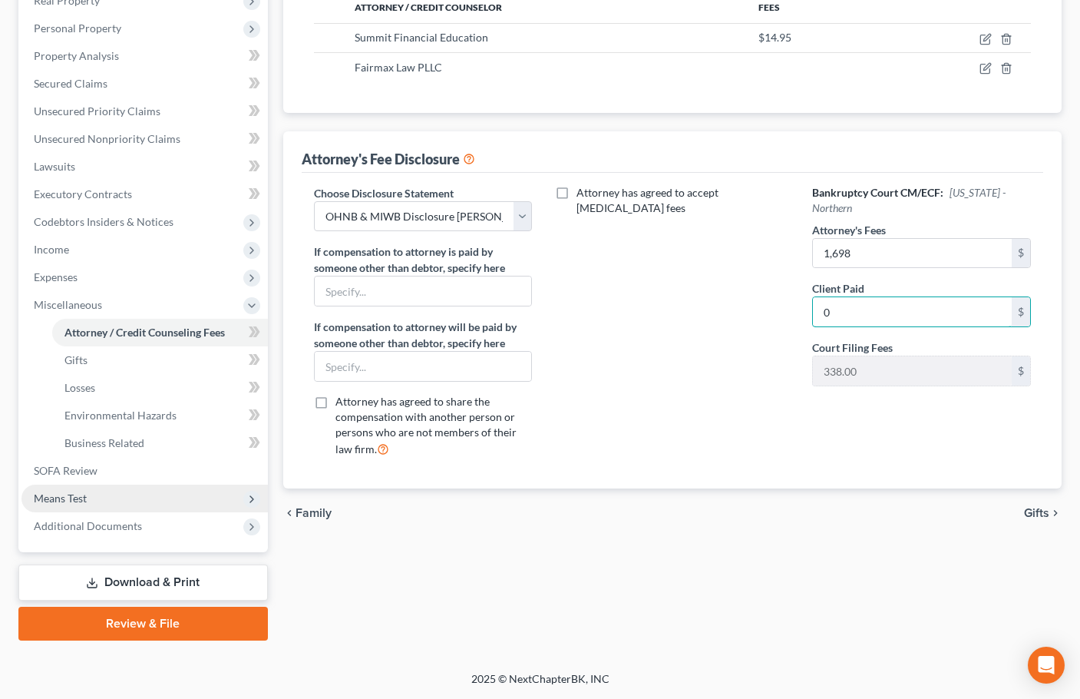
type input "0"
click at [68, 491] on span "Means Test" at bounding box center [60, 497] width 53 height 13
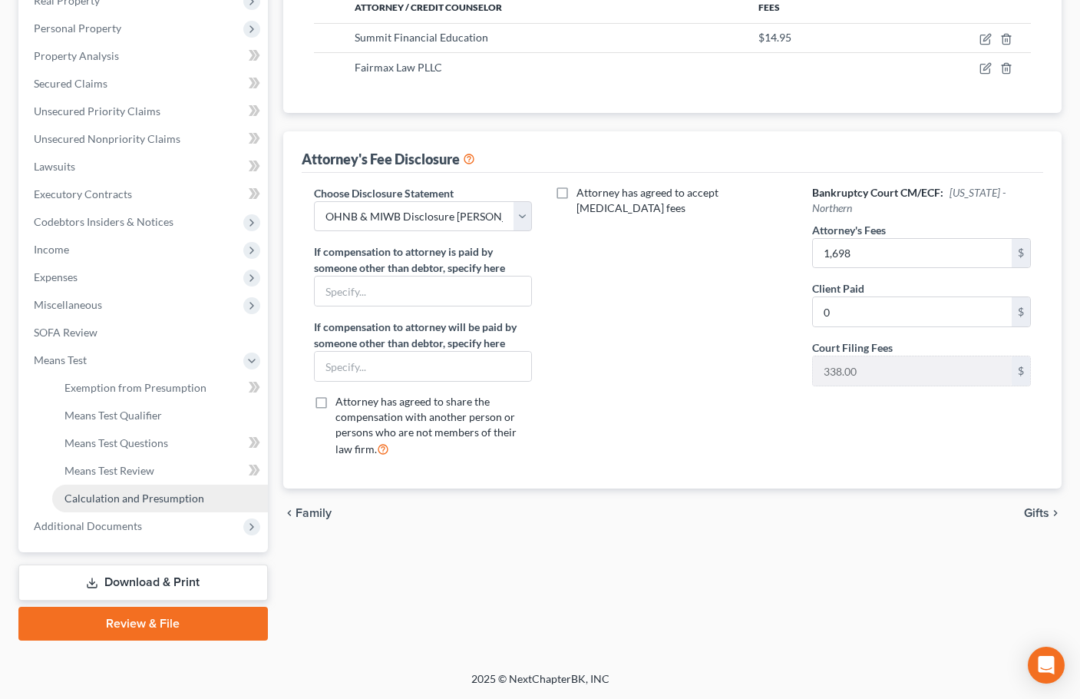
click at [130, 500] on span "Calculation and Presumption" at bounding box center [134, 497] width 140 height 13
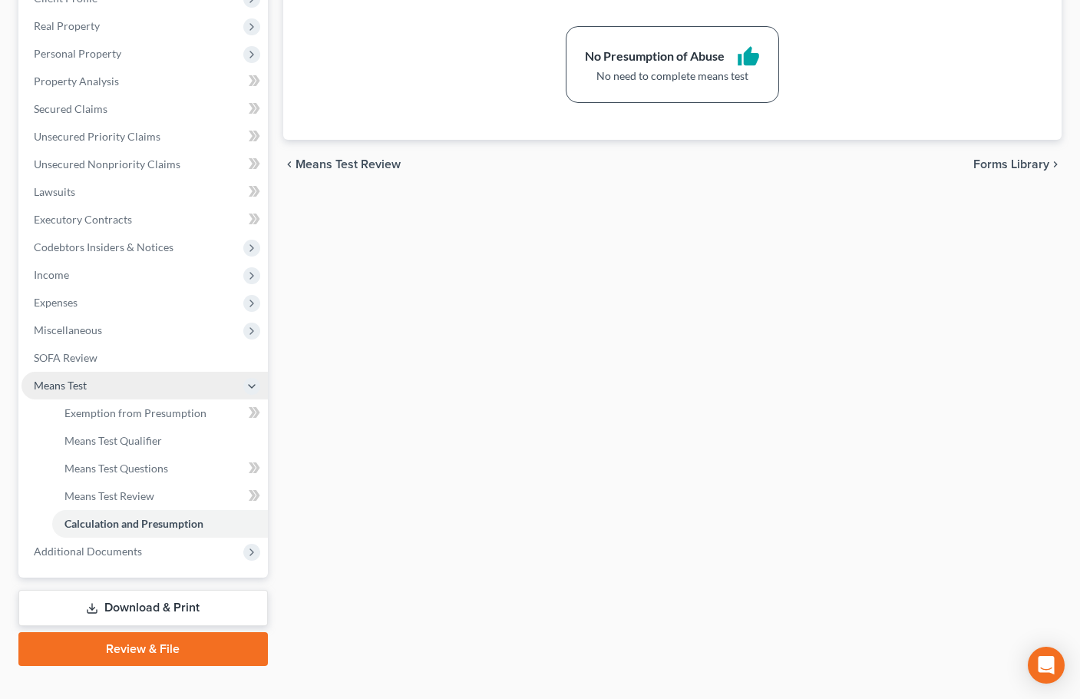
click at [69, 383] on span "Means Test" at bounding box center [60, 384] width 53 height 13
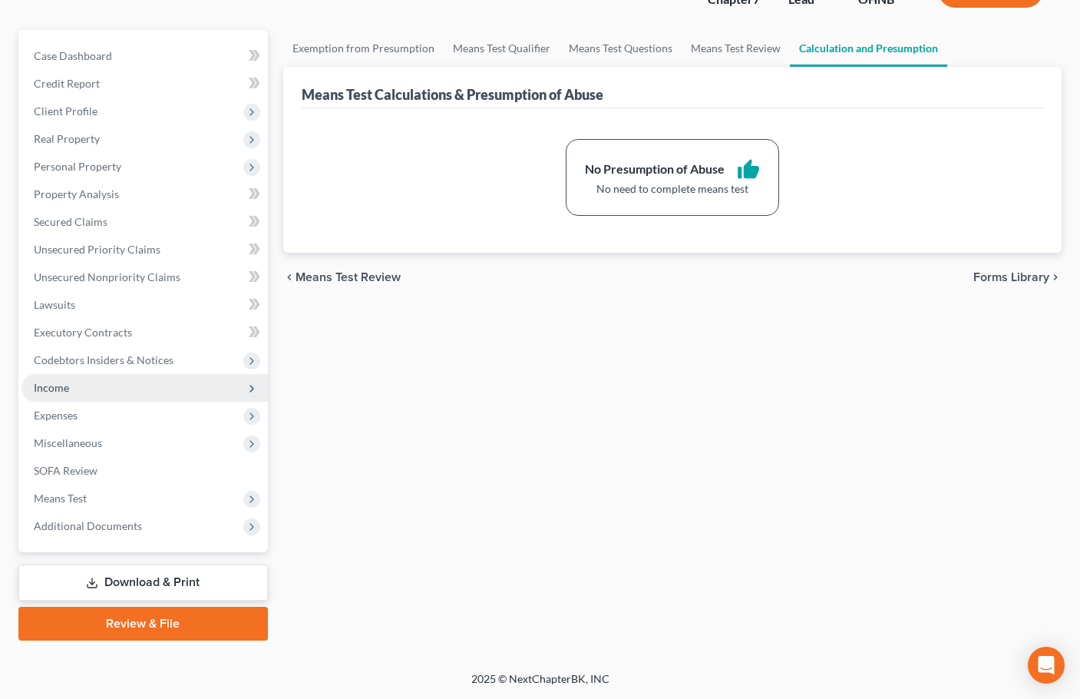
scroll to position [117, 0]
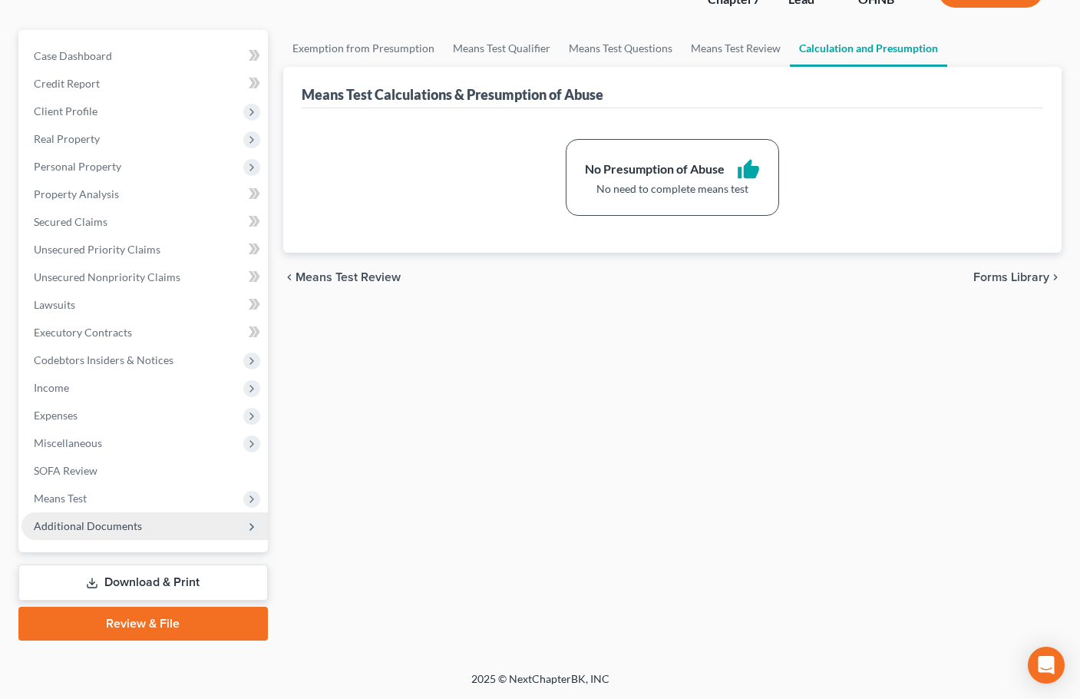
click at [110, 525] on span "Additional Documents" at bounding box center [88, 525] width 108 height 13
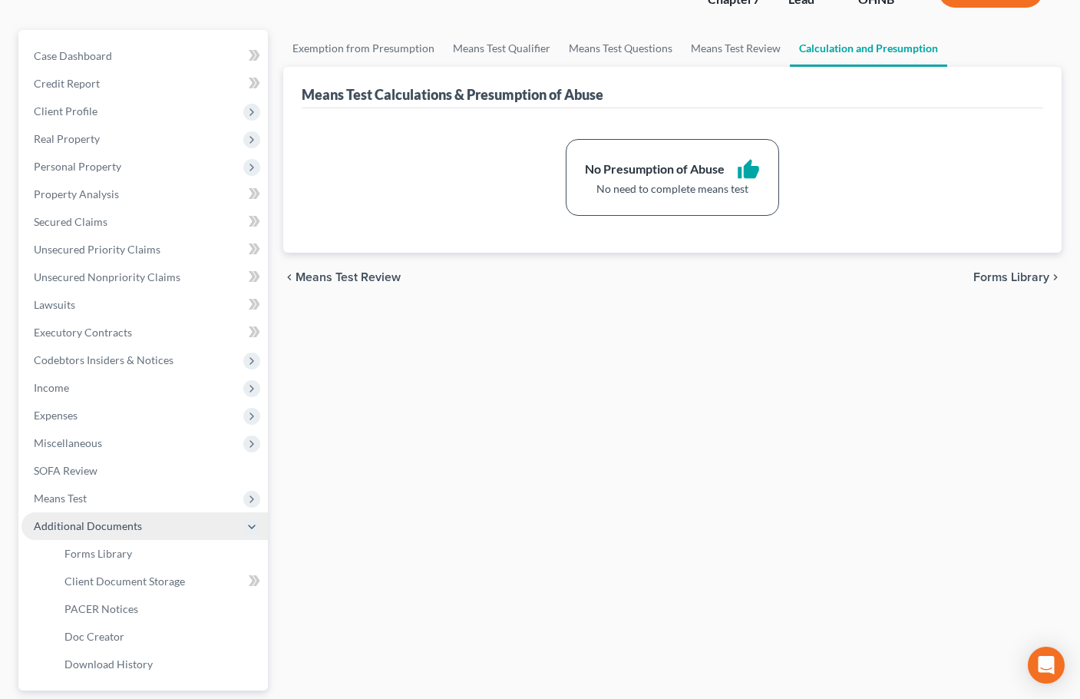
scroll to position [230, 0]
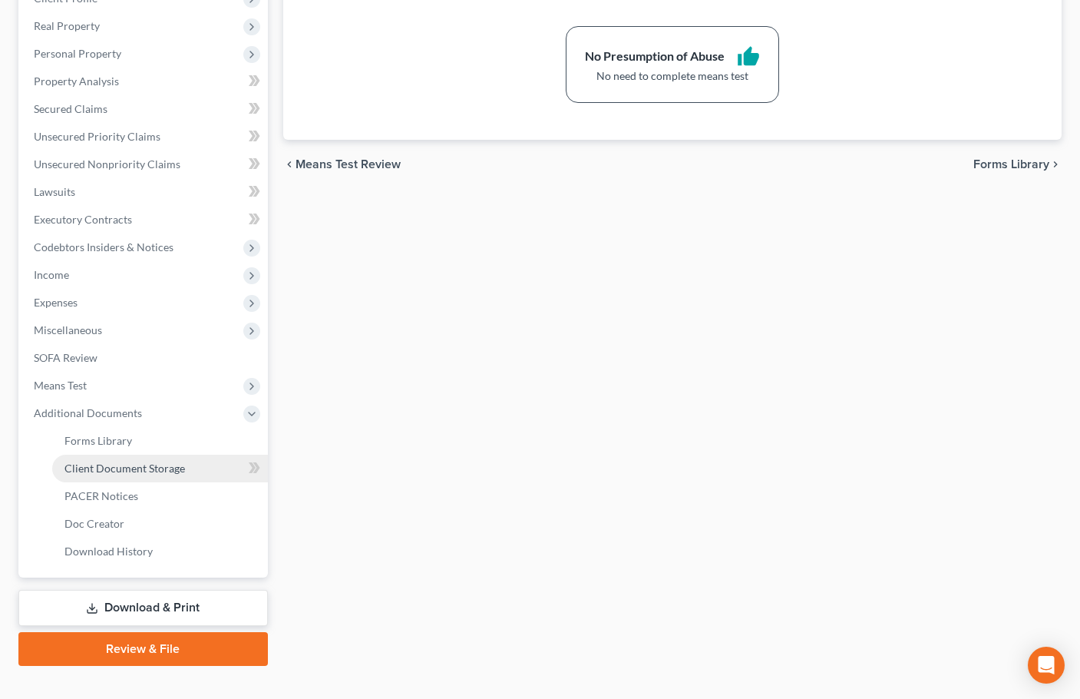
click at [138, 466] on span "Client Document Storage" at bounding box center [124, 467] width 121 height 13
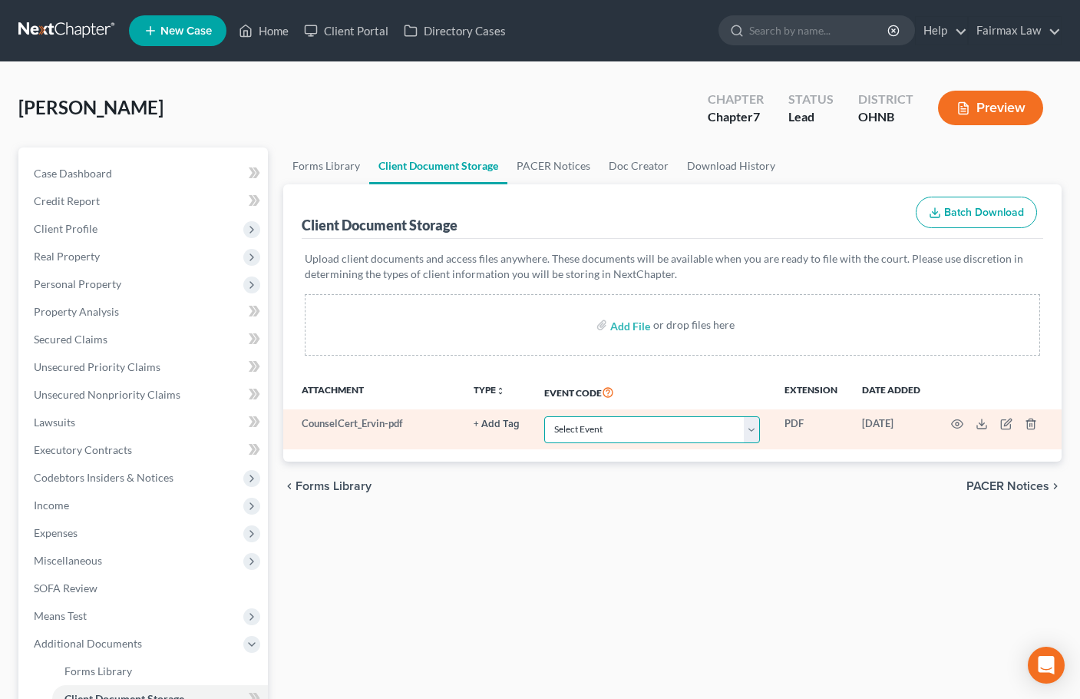
click at [653, 431] on select "Select Event 20 Largest Unsecured Creditors Amended List of Creditors (Fee) Ame…" at bounding box center [652, 429] width 216 height 27
select select "5"
click at [544, 416] on select "Select Event 20 Largest Unsecured Creditors Amended List of Creditors (Fee) Ame…" at bounding box center [652, 429] width 216 height 27
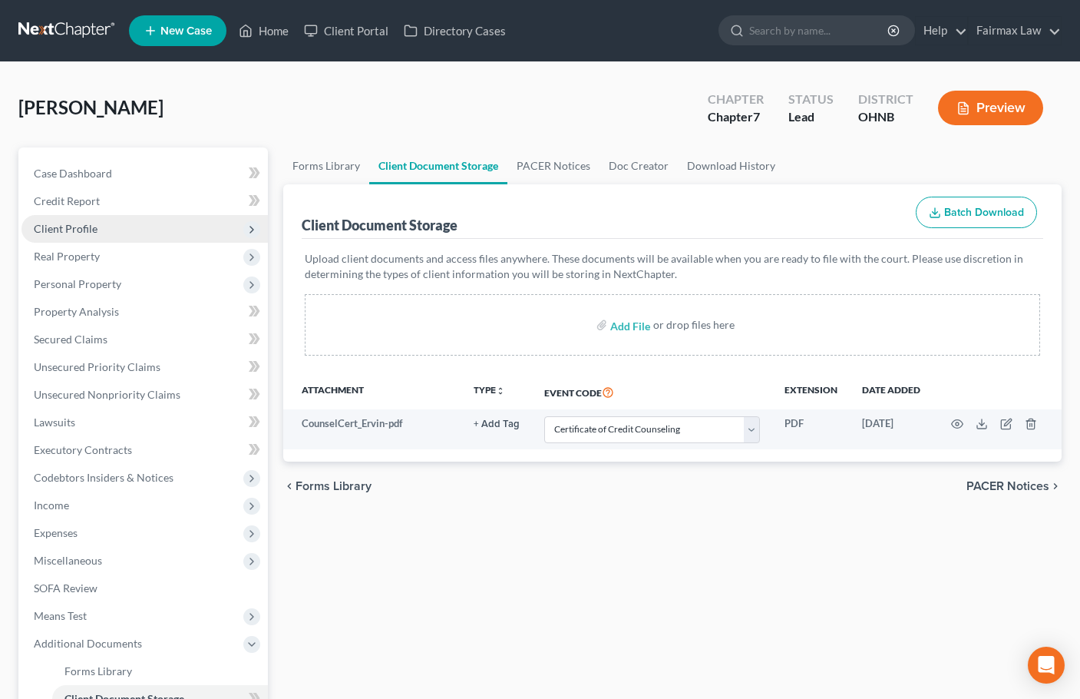
click at [81, 231] on span "Client Profile" at bounding box center [66, 228] width 64 height 13
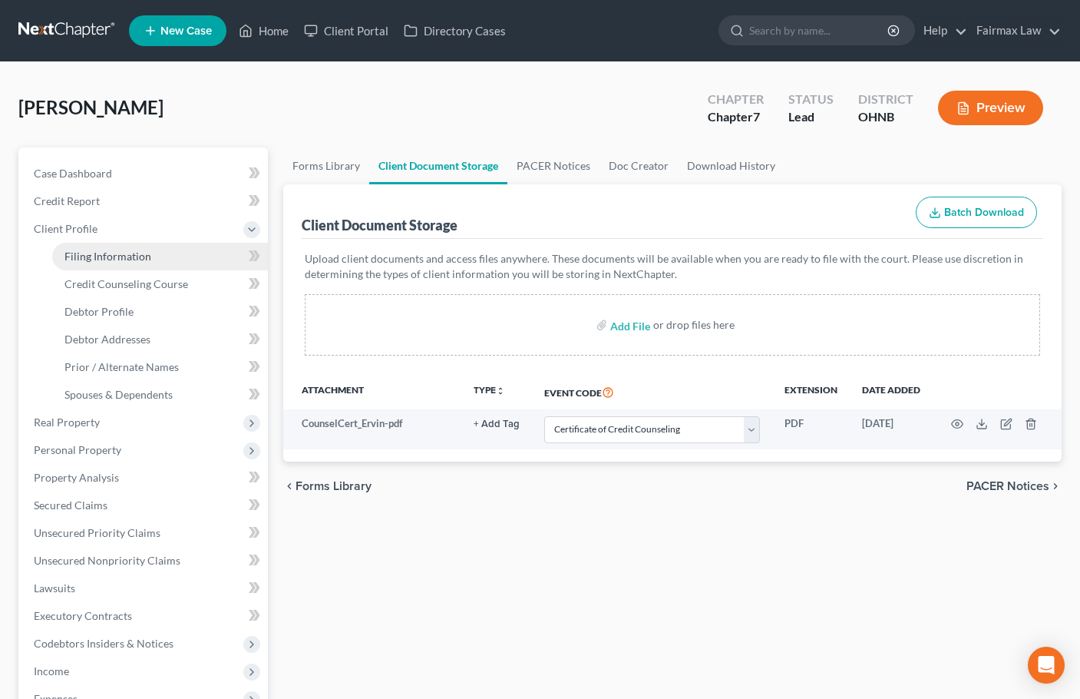
click at [113, 259] on span "Filing Information" at bounding box center [107, 255] width 87 height 13
select select "1"
select select "0"
select select "61"
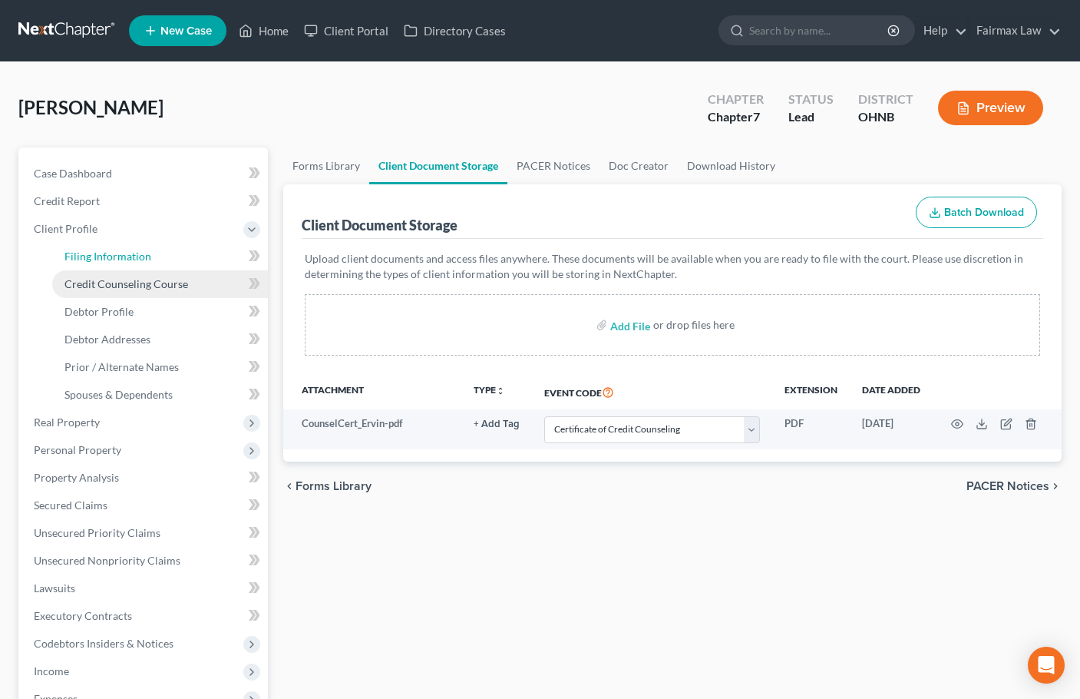
select select "12"
select select "0"
select select "36"
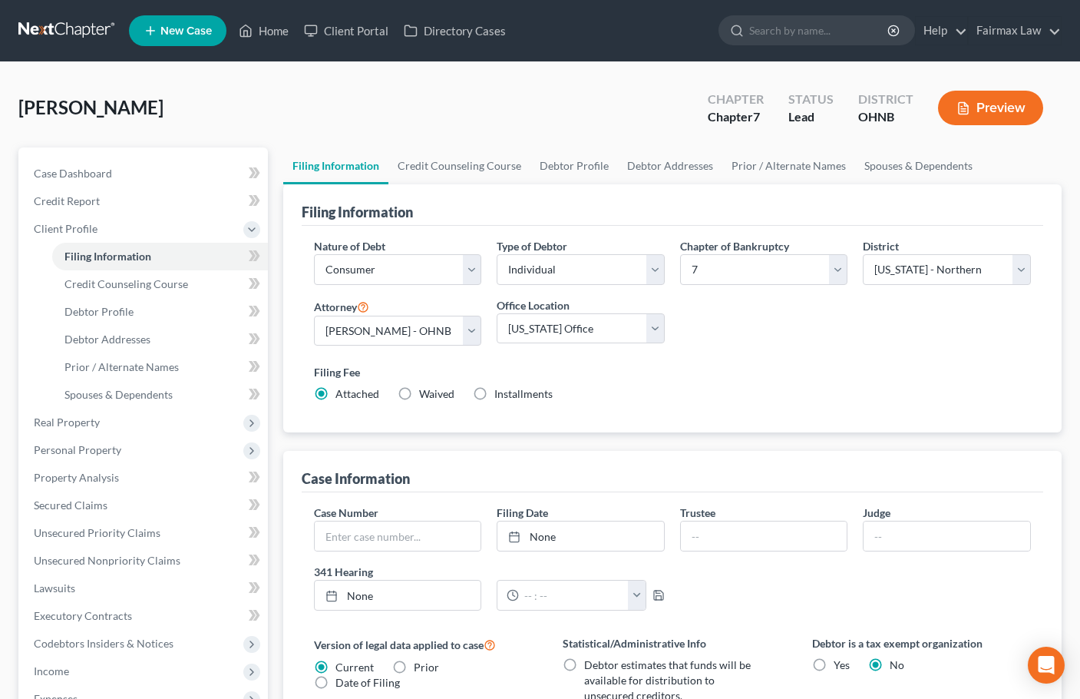
click at [494, 391] on label "Installments Installments" at bounding box center [523, 393] width 58 height 15
click at [500, 391] on input "Installments Installments" at bounding box center [505, 391] width 10 height 10
radio input "true"
radio input "false"
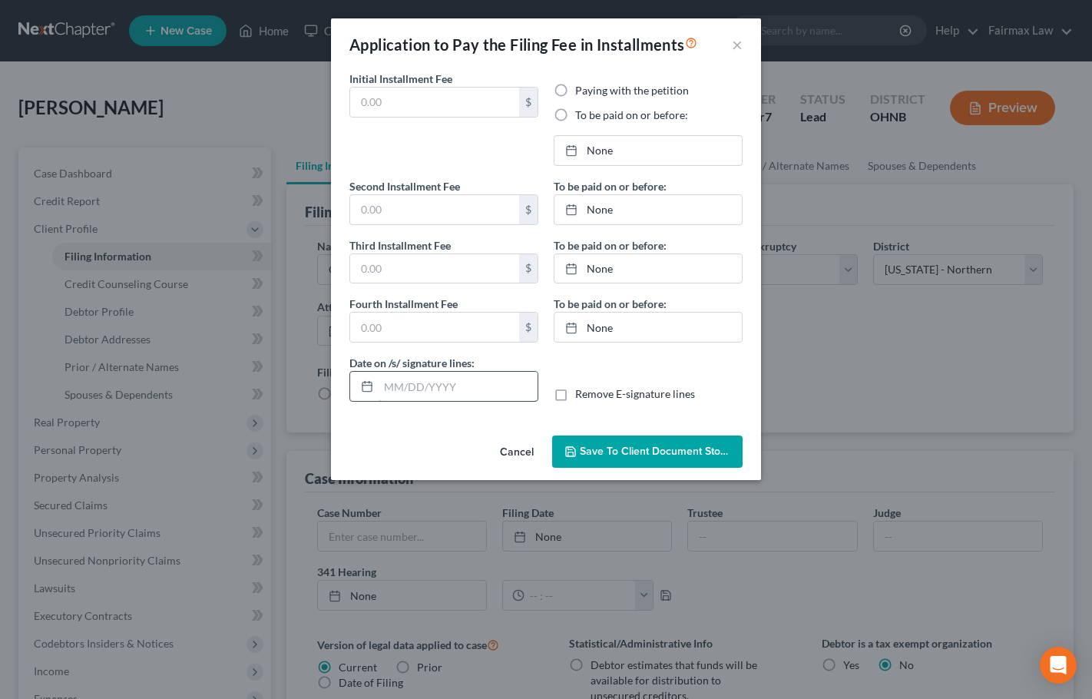
type input "0.00"
radio input "true"
type input "0.00"
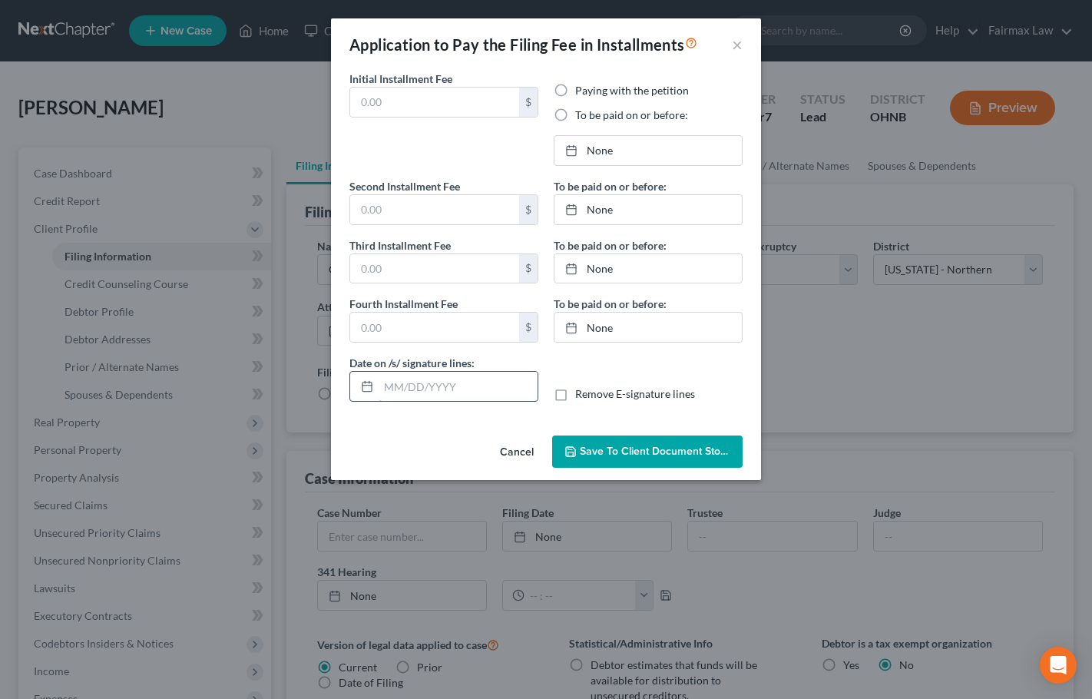
type input "[DATE]"
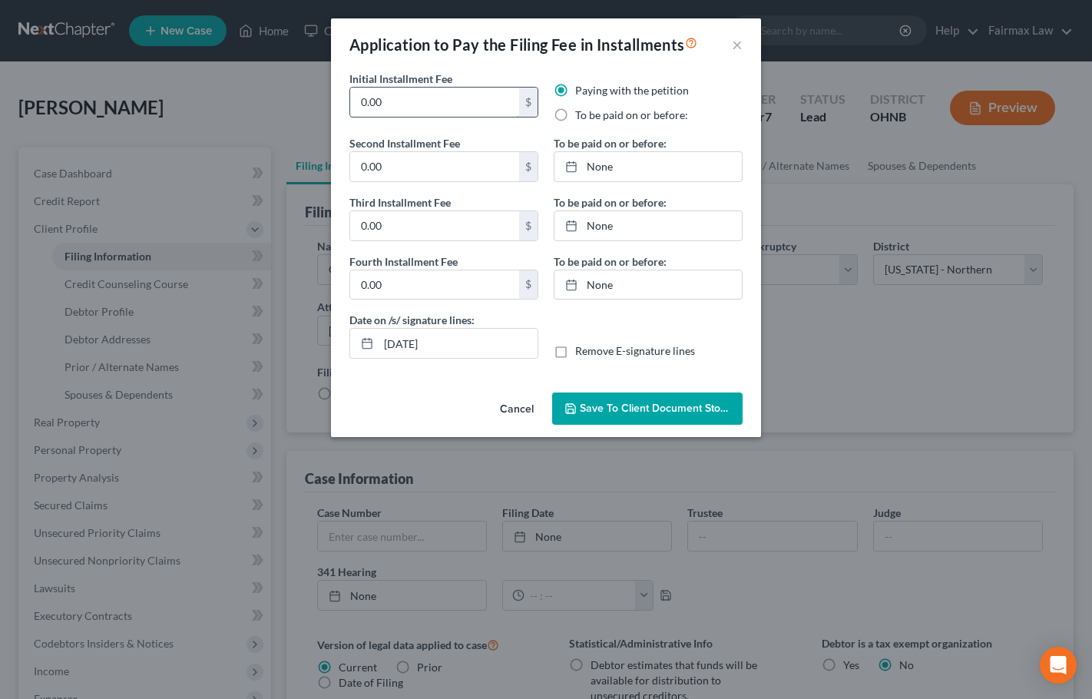
click at [399, 107] on input "0.00" at bounding box center [434, 102] width 169 height 29
type input "84.50"
click at [396, 166] on input "0.00" at bounding box center [434, 166] width 169 height 29
paste input "84.5"
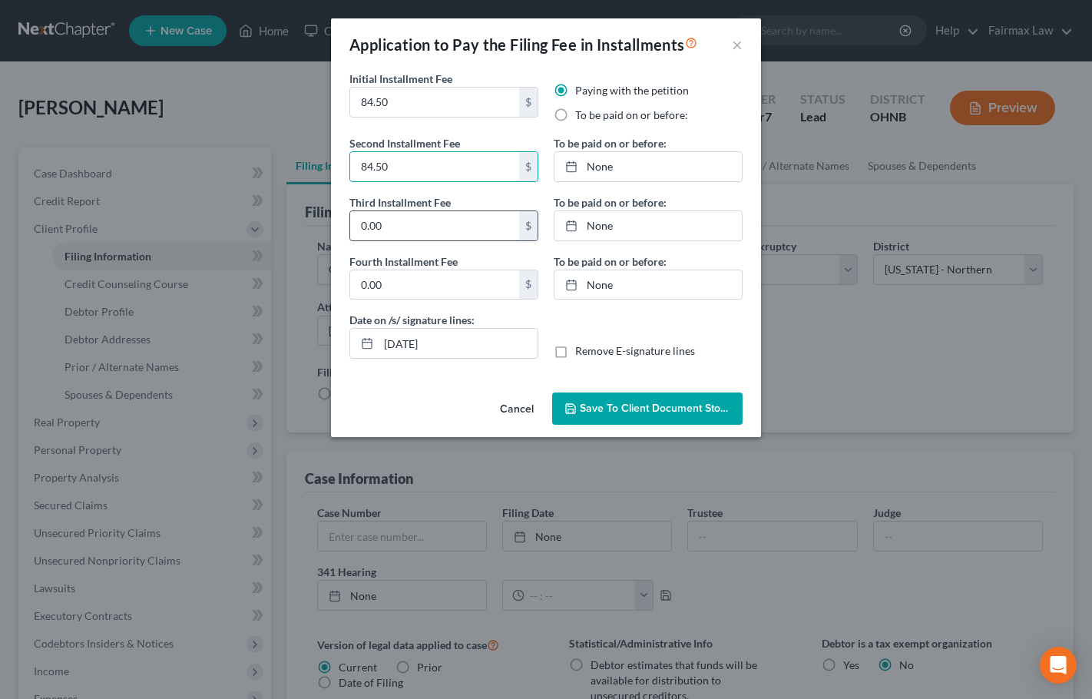
type input "84.50"
click at [399, 230] on input "0.00" at bounding box center [434, 225] width 169 height 29
paste input "84.5"
type input "84.50"
paste input "84.5"
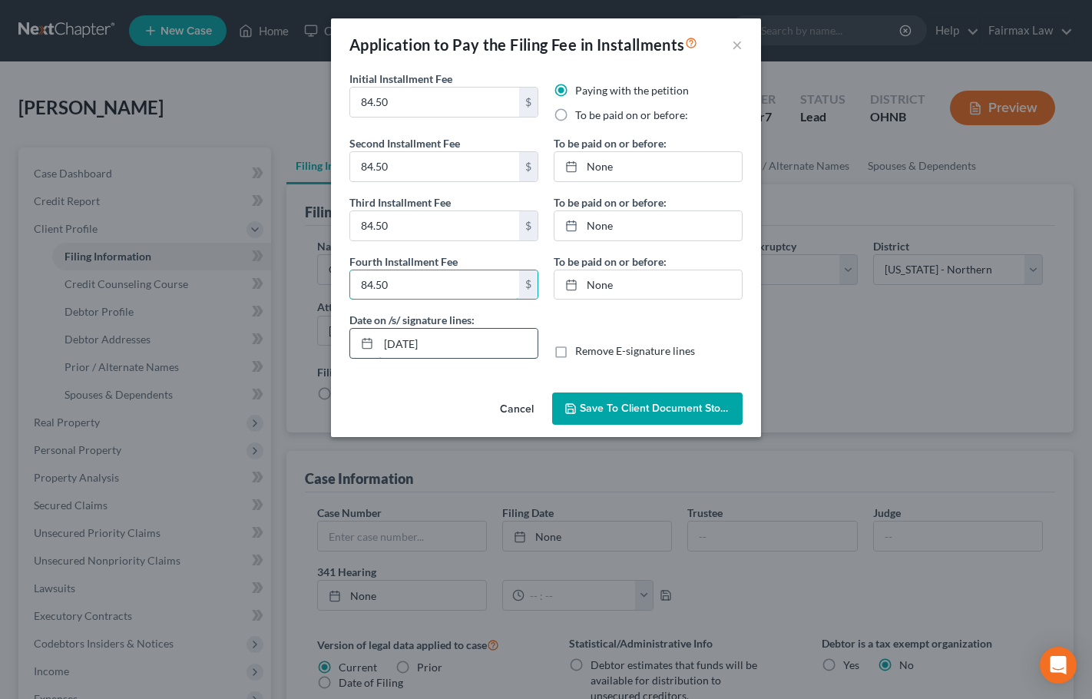
type input "84.50"
drag, startPoint x: 463, startPoint y: 342, endPoint x: 344, endPoint y: 339, distance: 119.0
click at [343, 339] on div "Date on /s/ signature lines: [DATE]" at bounding box center [444, 335] width 204 height 47
click at [575, 113] on label "To be paid on or before:" at bounding box center [631, 114] width 113 height 15
click at [581, 113] on input "To be paid on or before:" at bounding box center [586, 112] width 10 height 10
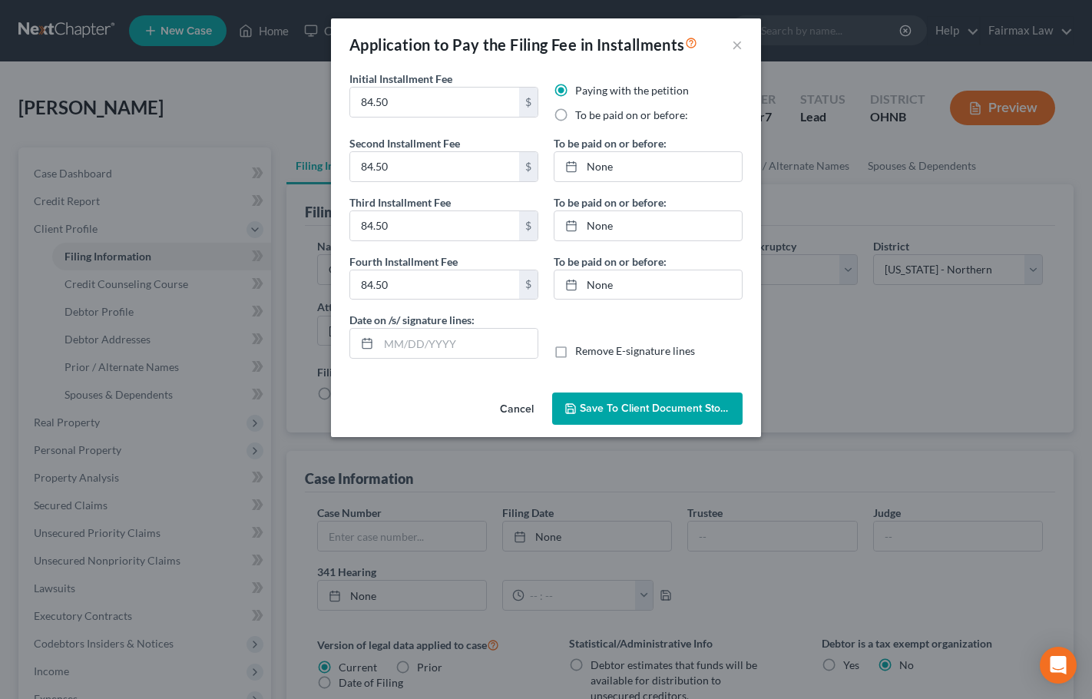
radio input "true"
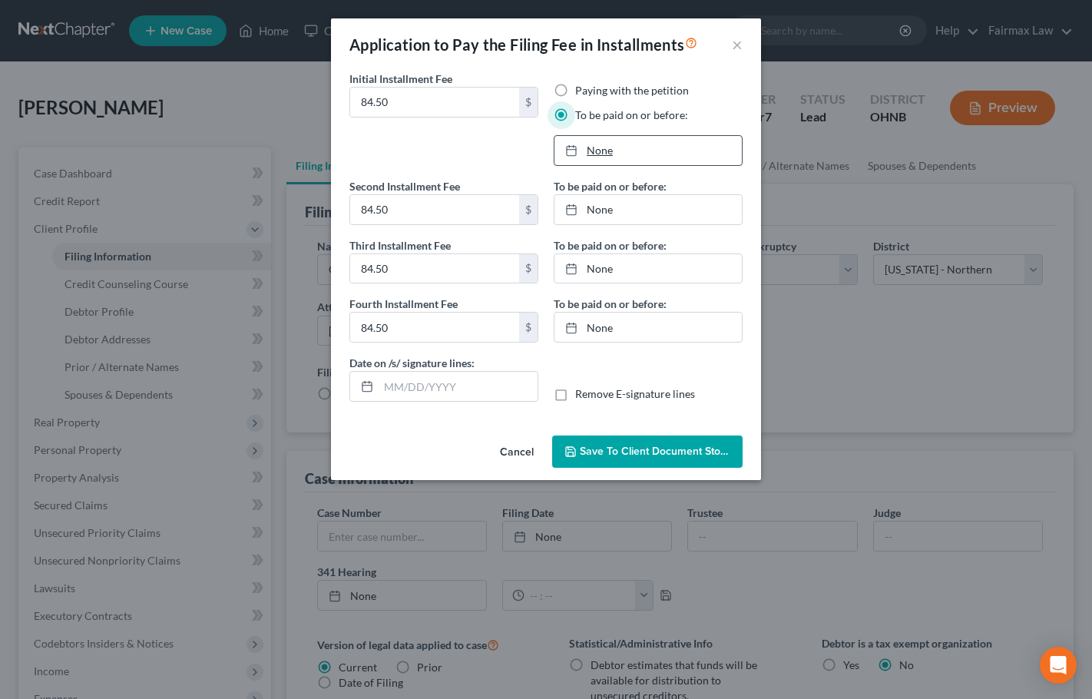
click at [590, 159] on link "None" at bounding box center [647, 150] width 187 height 29
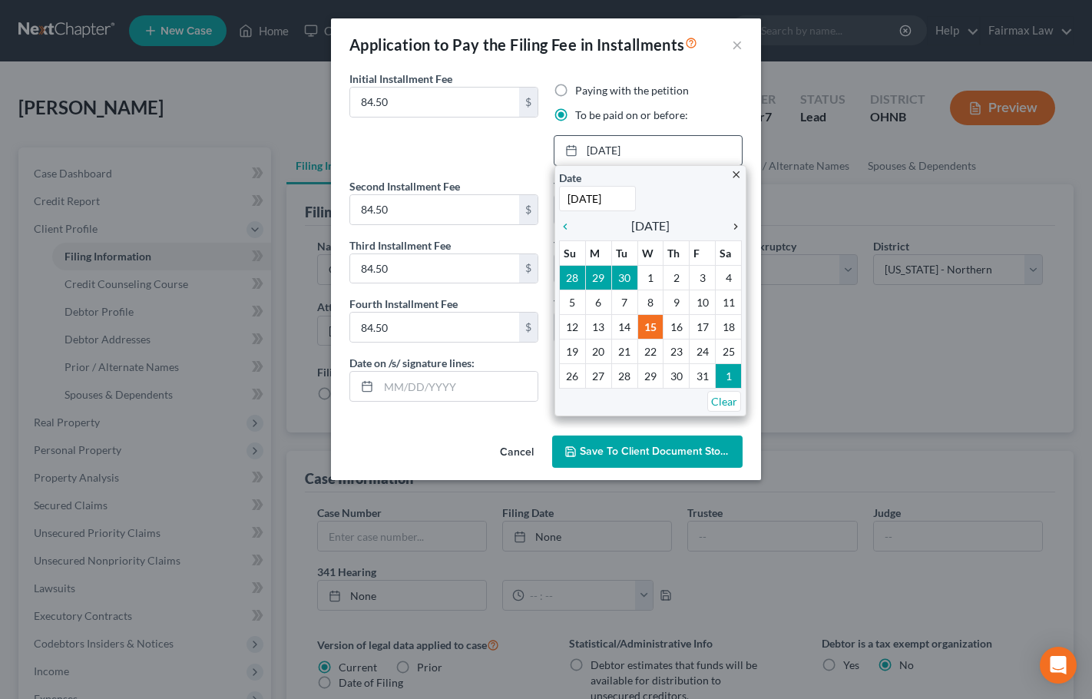
click at [735, 227] on icon "chevron_right" at bounding box center [732, 226] width 20 height 12
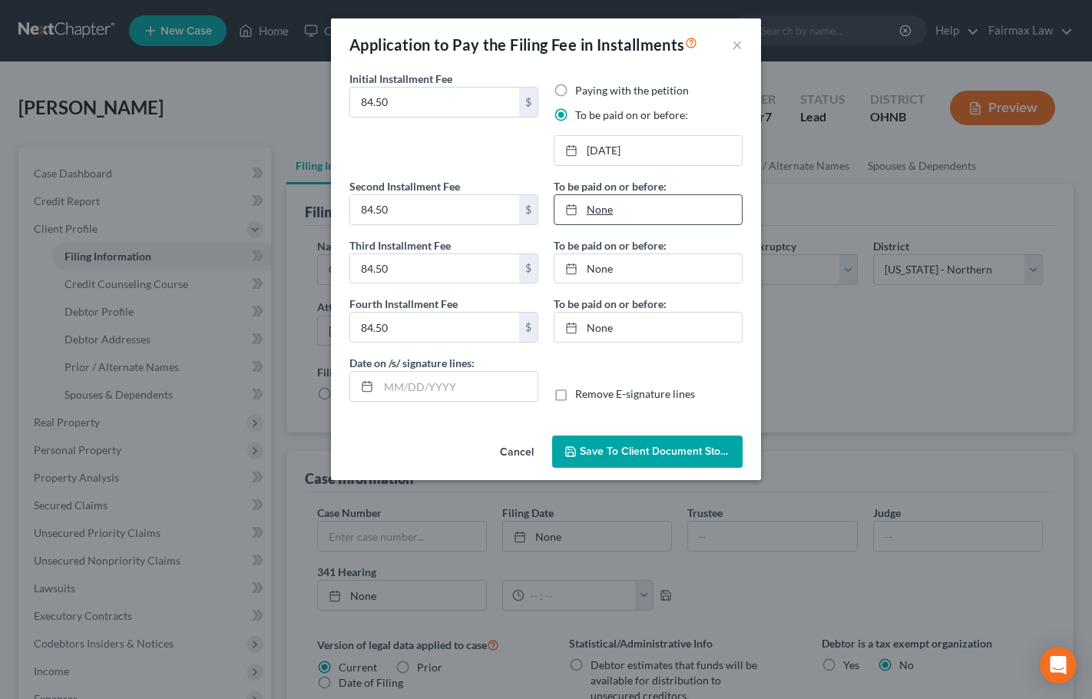
type input "[DATE]"
click at [605, 216] on link "None" at bounding box center [647, 209] width 187 height 29
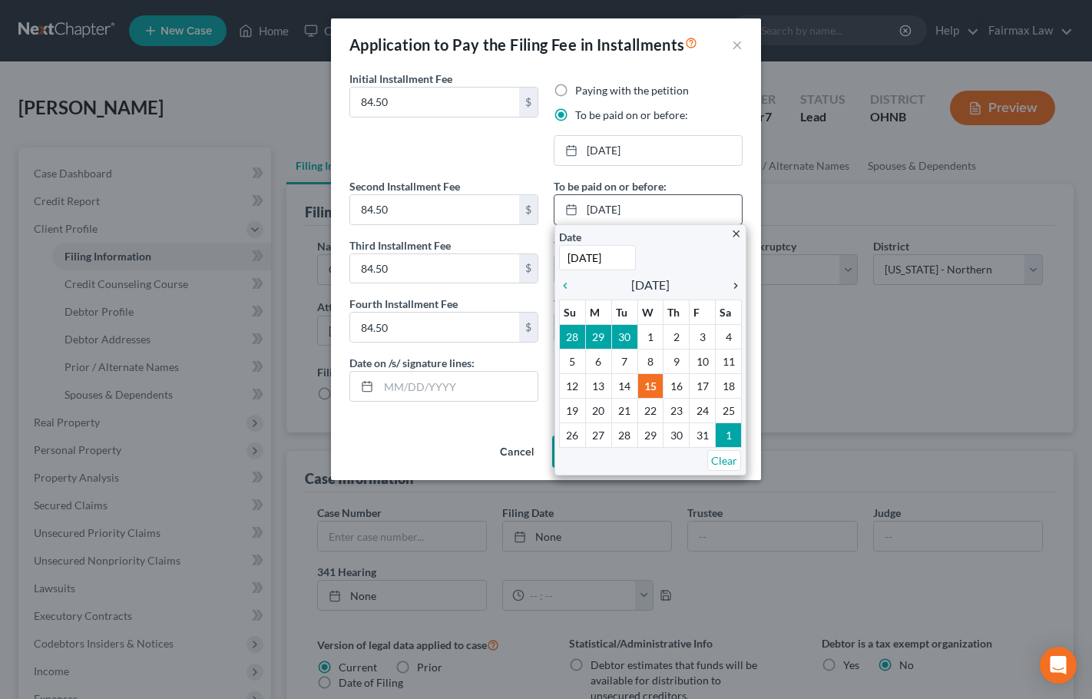
click at [733, 281] on icon "chevron_right" at bounding box center [732, 285] width 20 height 12
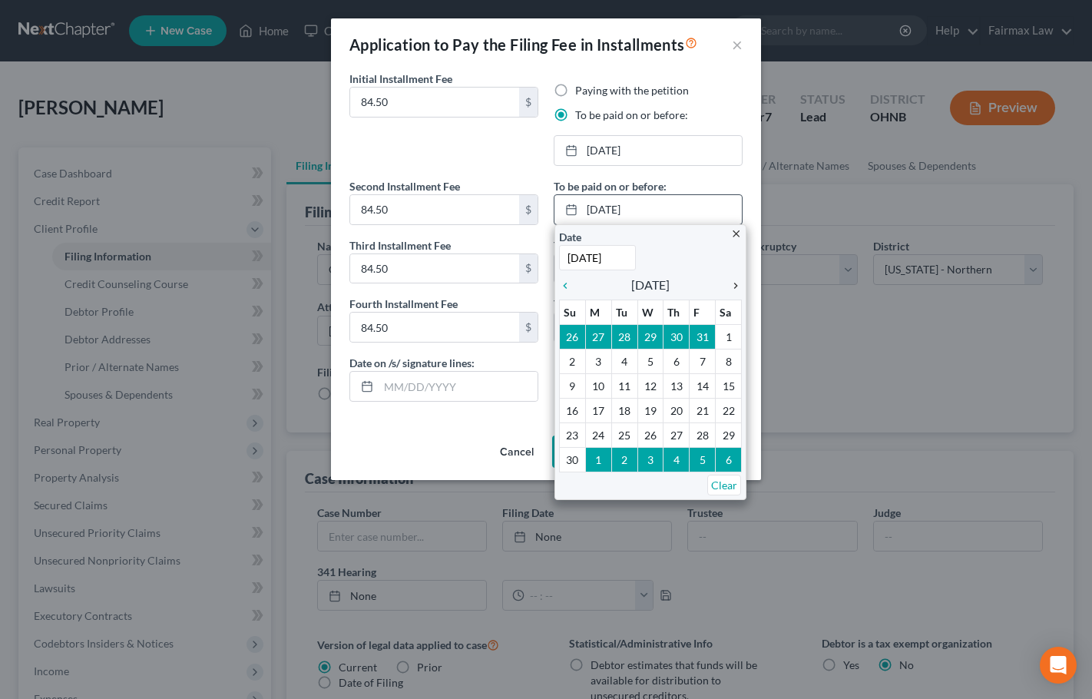
click at [733, 280] on icon "chevron_right" at bounding box center [732, 285] width 20 height 12
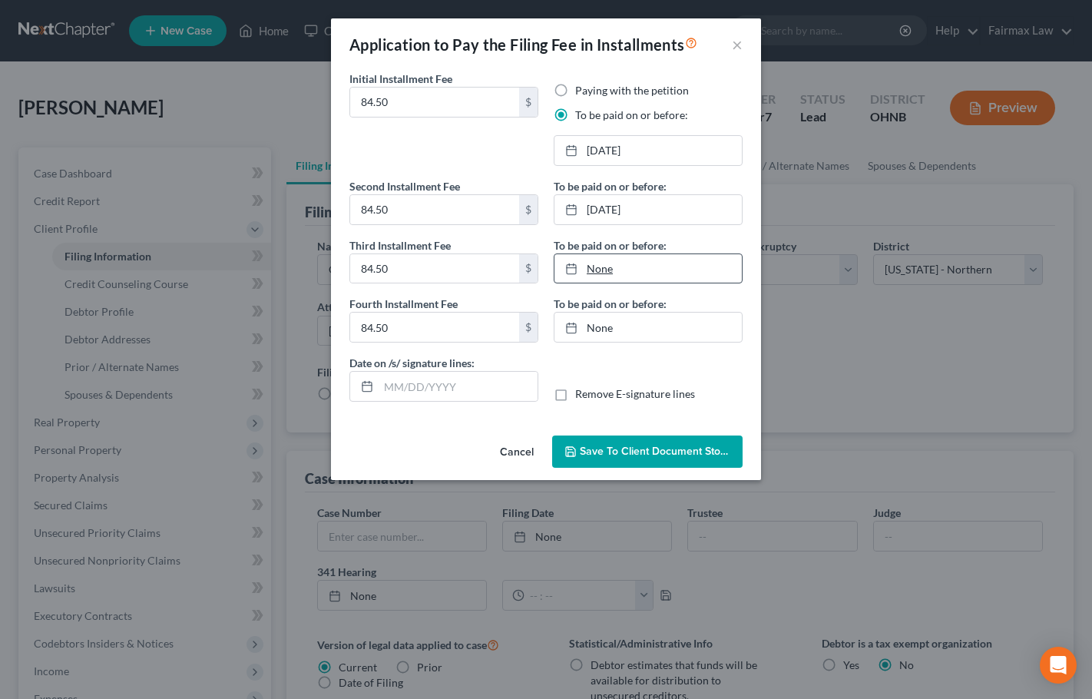
type input "[DATE]"
click at [616, 267] on link "None" at bounding box center [647, 268] width 187 height 29
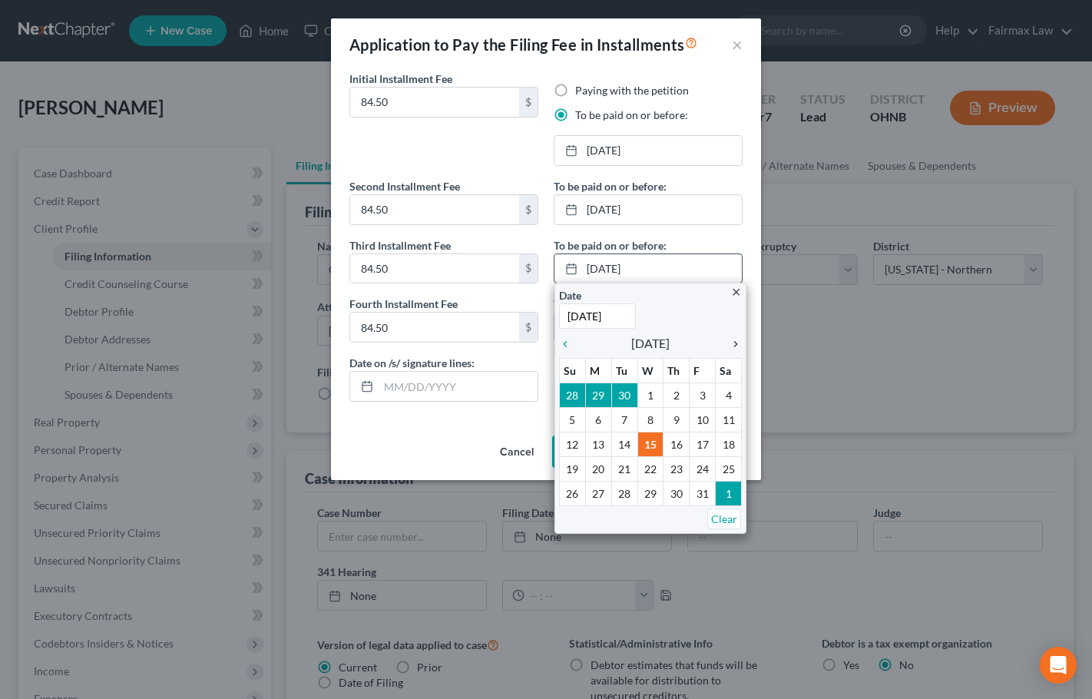
click at [737, 342] on icon "chevron_right" at bounding box center [732, 344] width 20 height 12
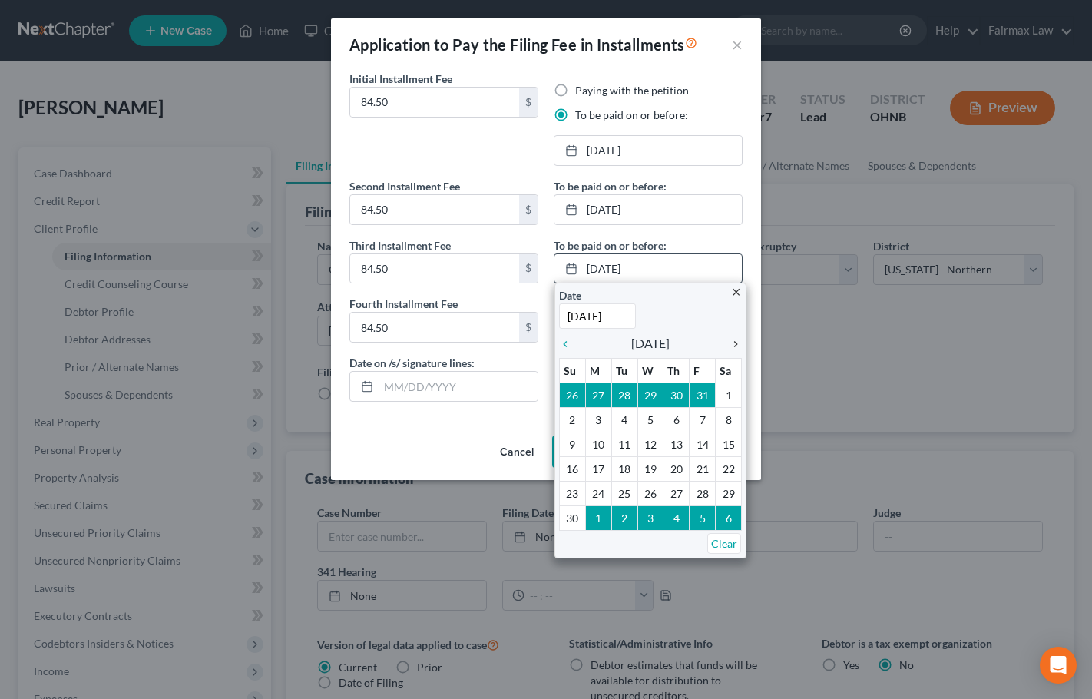
click at [737, 342] on icon "chevron_right" at bounding box center [732, 344] width 20 height 12
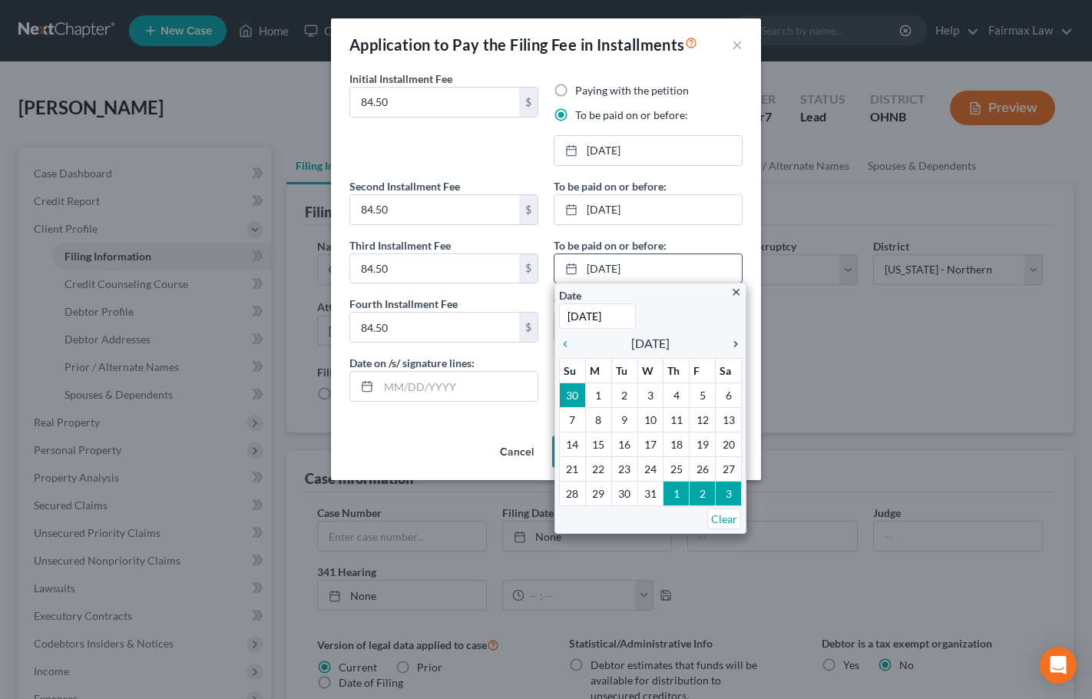
click at [737, 342] on icon "chevron_right" at bounding box center [732, 344] width 20 height 12
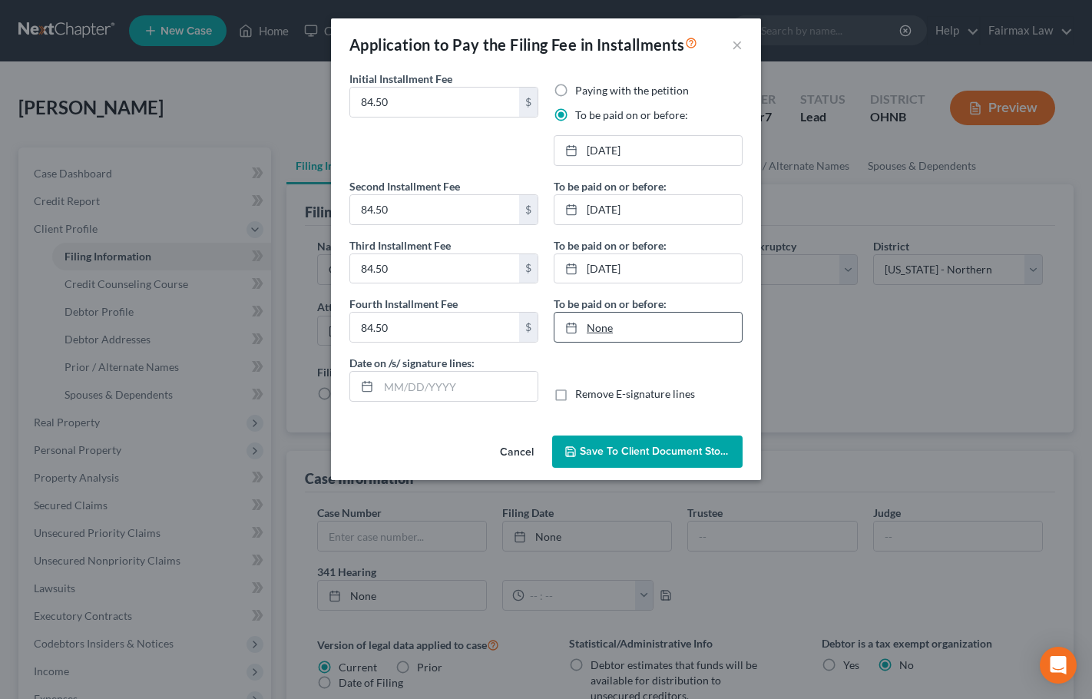
type input "[DATE]"
click at [612, 332] on link "None" at bounding box center [647, 326] width 187 height 29
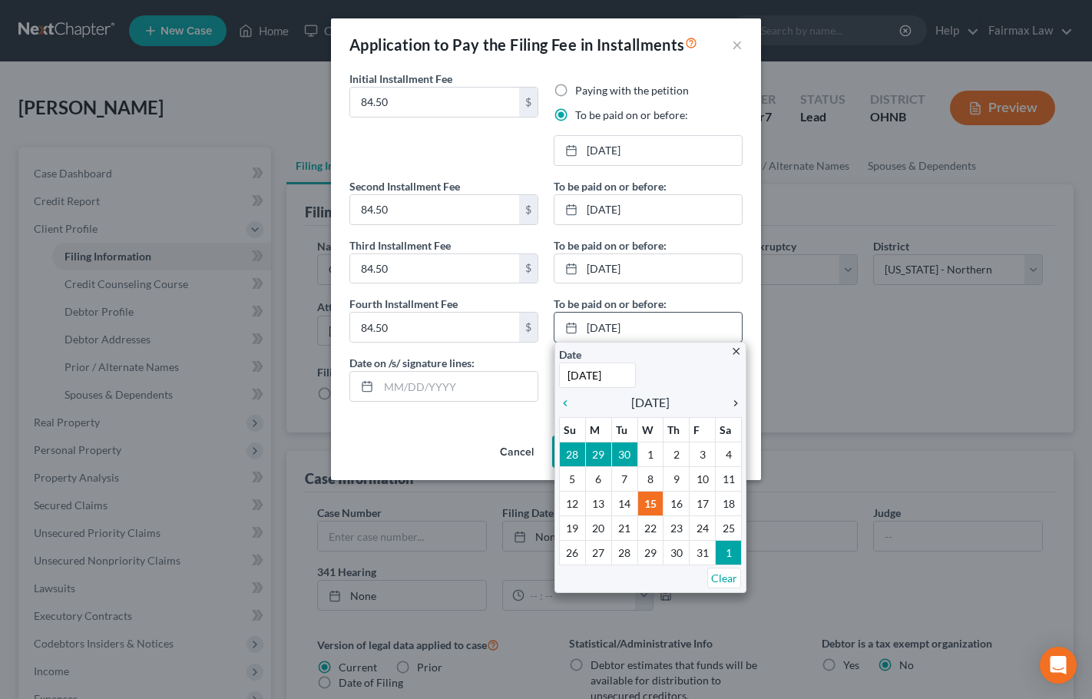
click at [730, 399] on icon "chevron_right" at bounding box center [732, 403] width 20 height 12
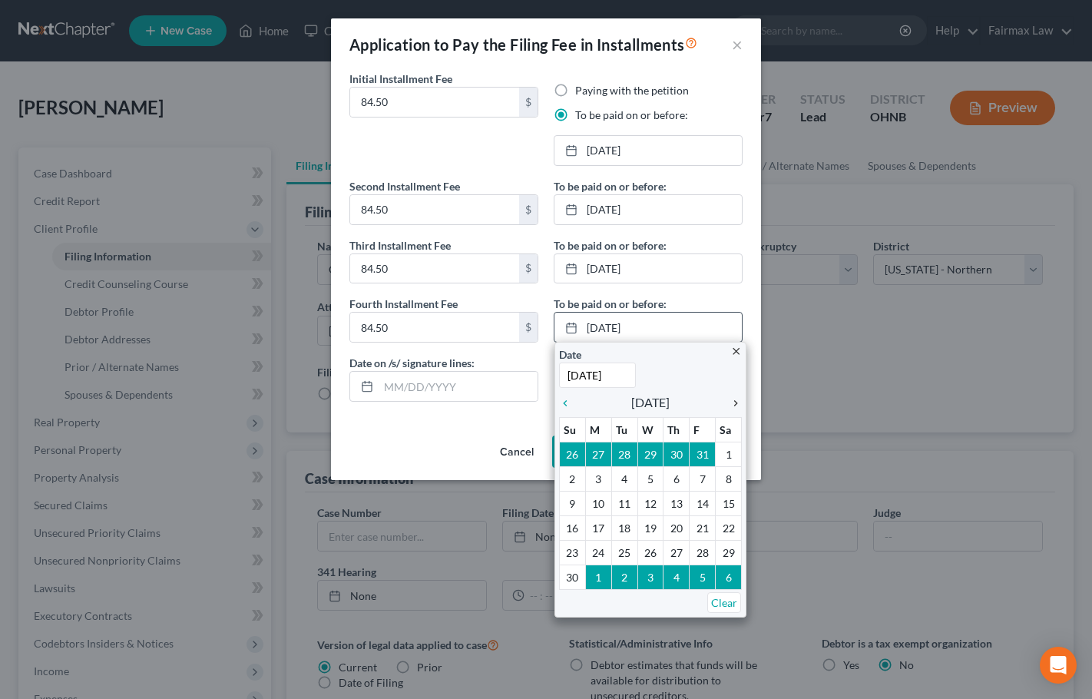
click at [730, 399] on icon "chevron_right" at bounding box center [732, 403] width 20 height 12
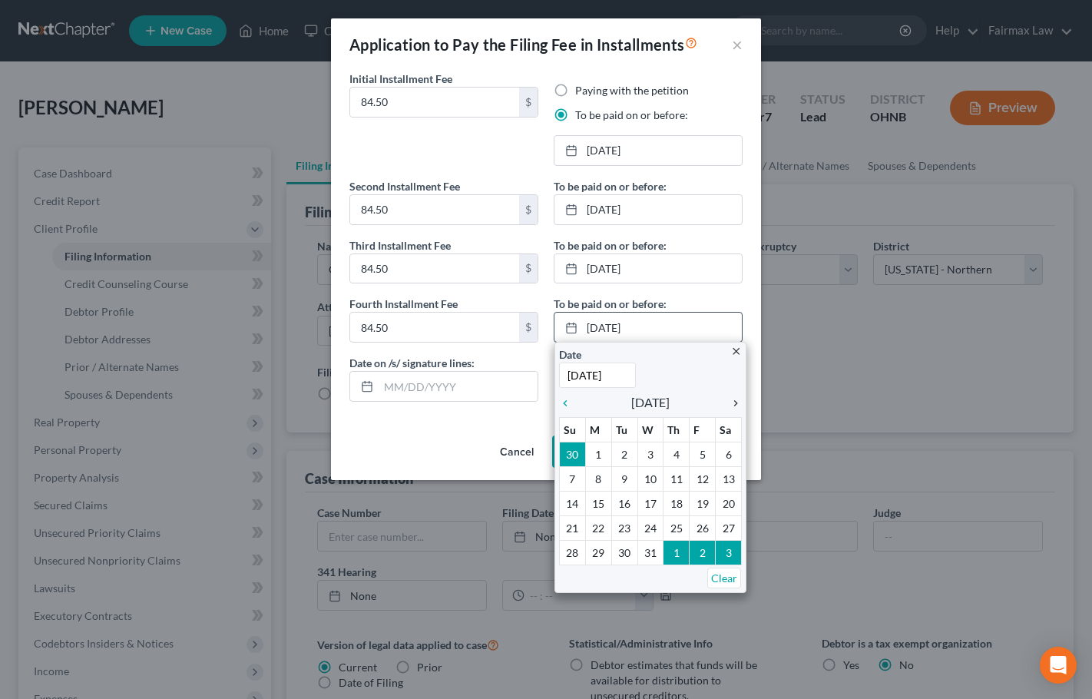
click at [730, 399] on icon "chevron_right" at bounding box center [732, 403] width 20 height 12
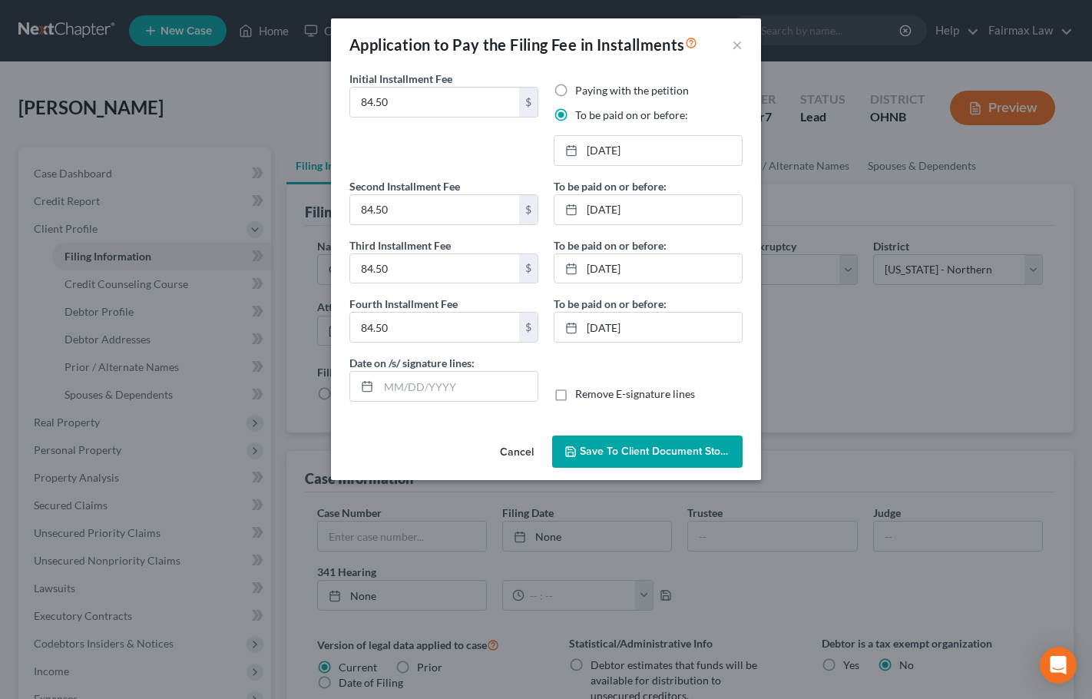
click at [631, 450] on span "Save to Client Document Storage" at bounding box center [661, 450] width 163 height 13
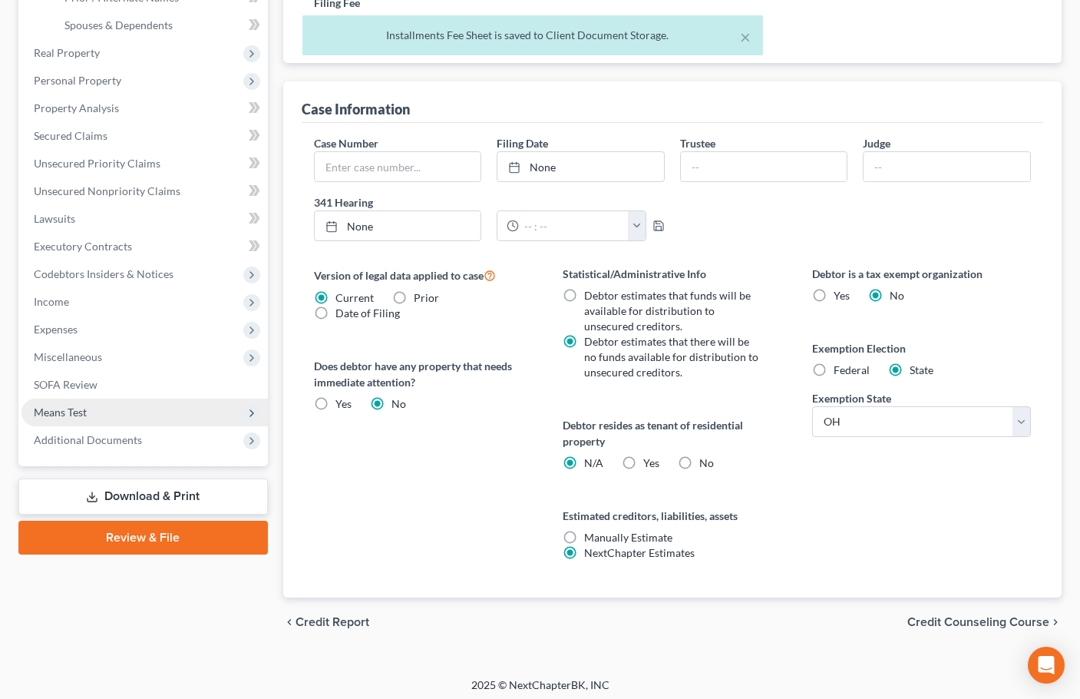
scroll to position [375, 0]
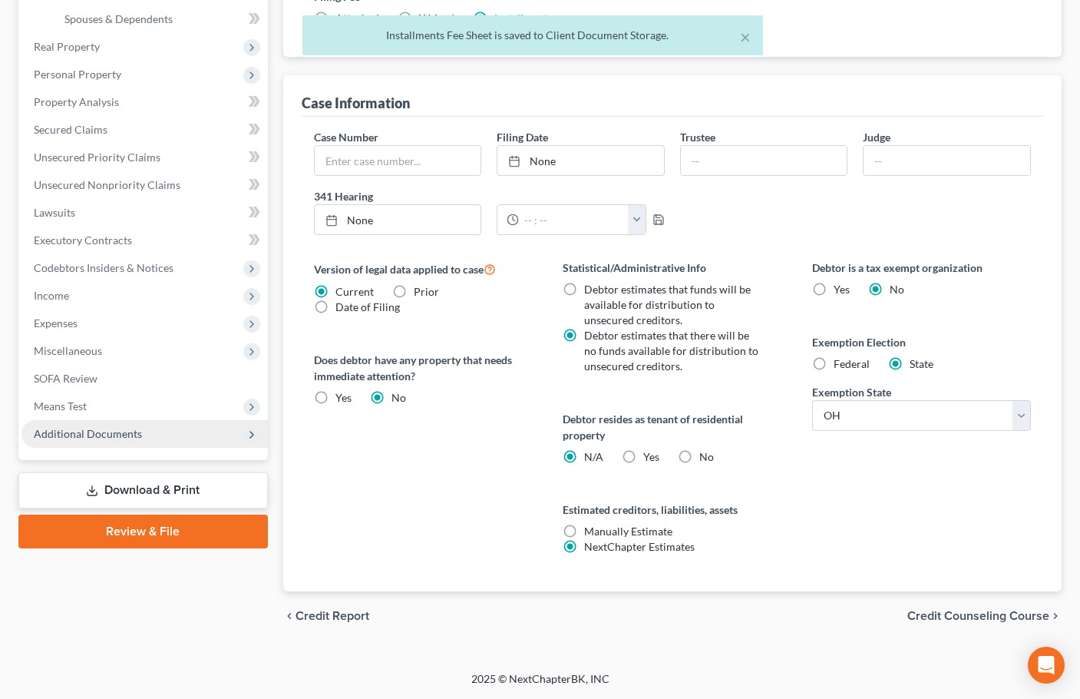
click at [102, 431] on span "Additional Documents" at bounding box center [88, 433] width 108 height 13
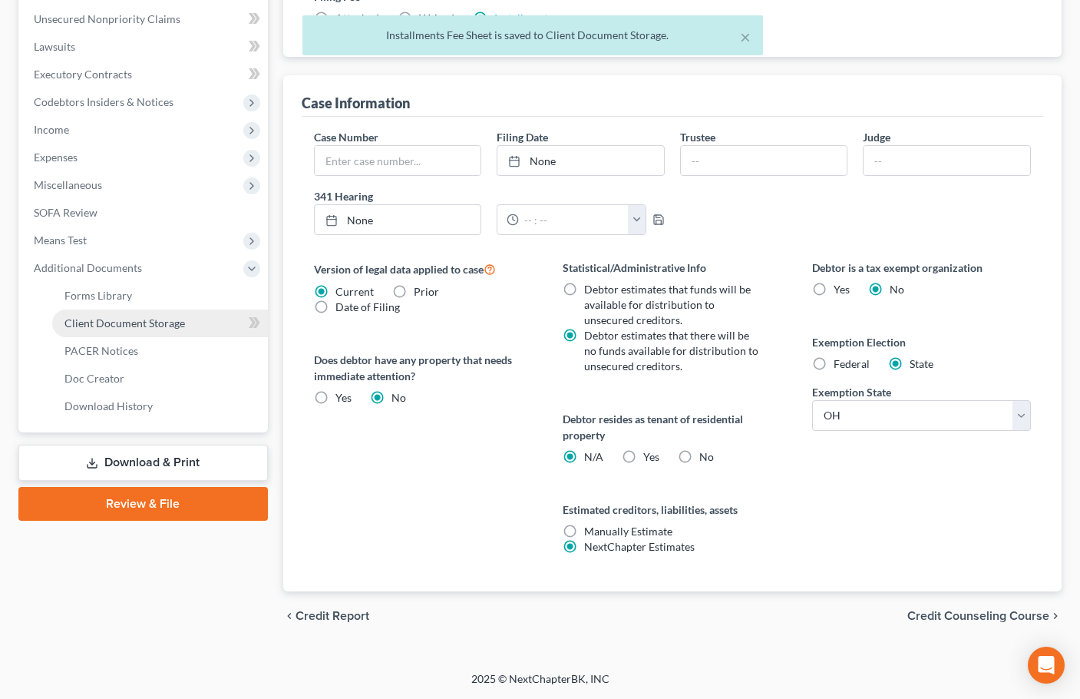
click at [122, 325] on span "Client Document Storage" at bounding box center [124, 322] width 121 height 13
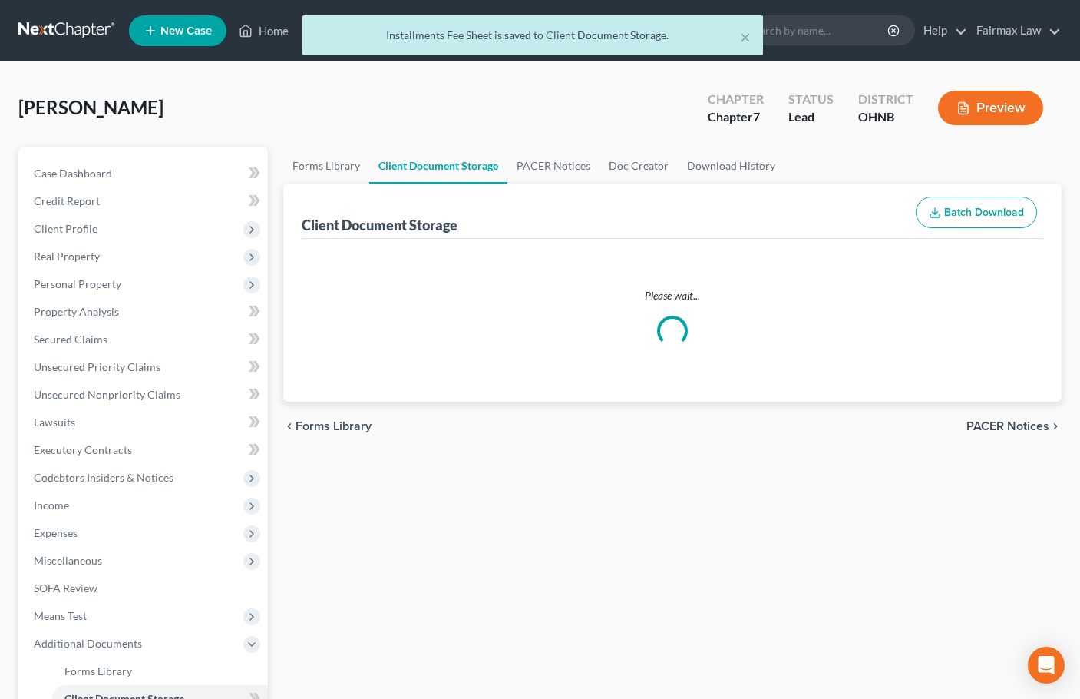
select select "5"
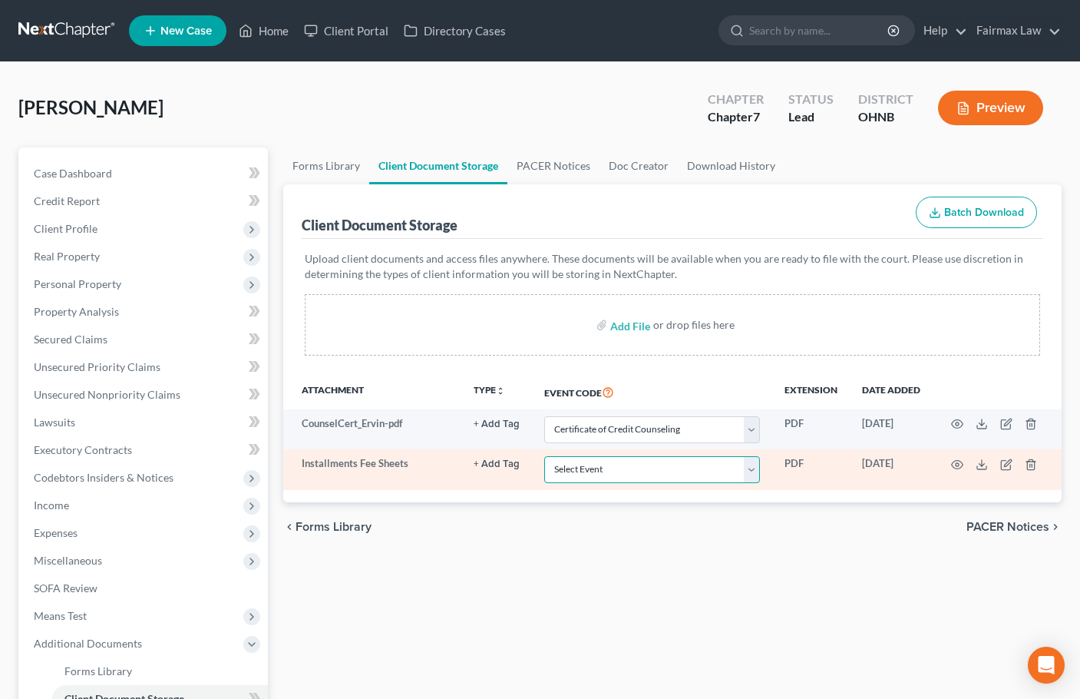
click at [657, 467] on select "Select Event 20 Largest Unsecured Creditors Amended List of Creditors (Fee) Ame…" at bounding box center [652, 469] width 216 height 27
select select "24"
click at [544, 456] on select "Select Event 20 Largest Unsecured Creditors Amended List of Creditors (Fee) Ame…" at bounding box center [652, 469] width 216 height 27
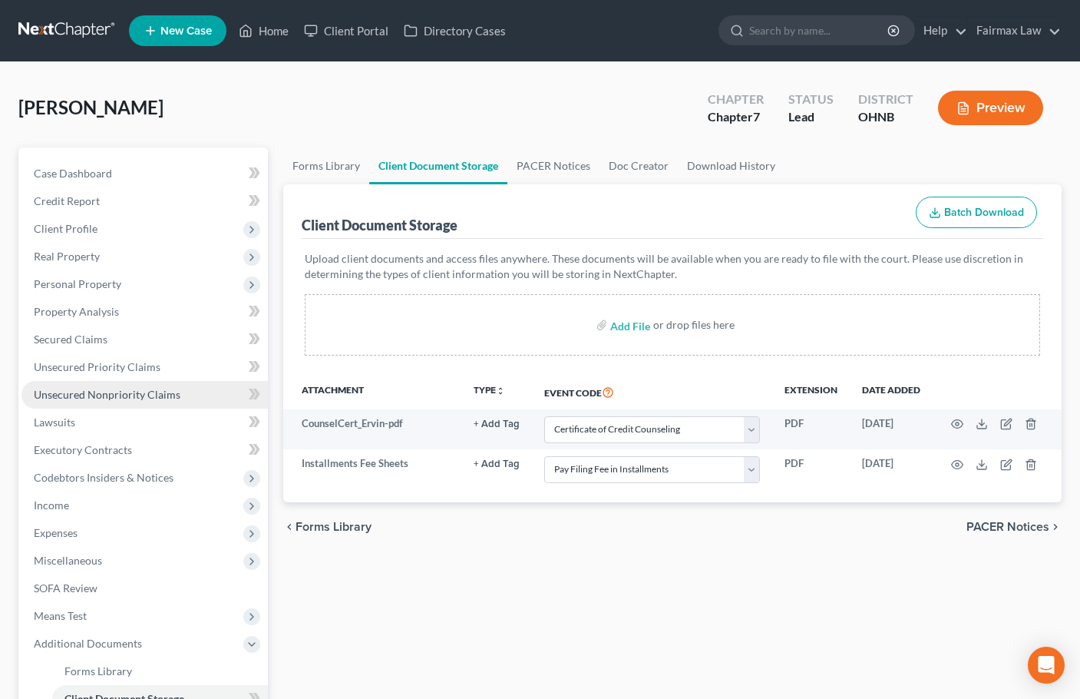
click at [151, 390] on span "Unsecured Nonpriority Claims" at bounding box center [107, 394] width 147 height 13
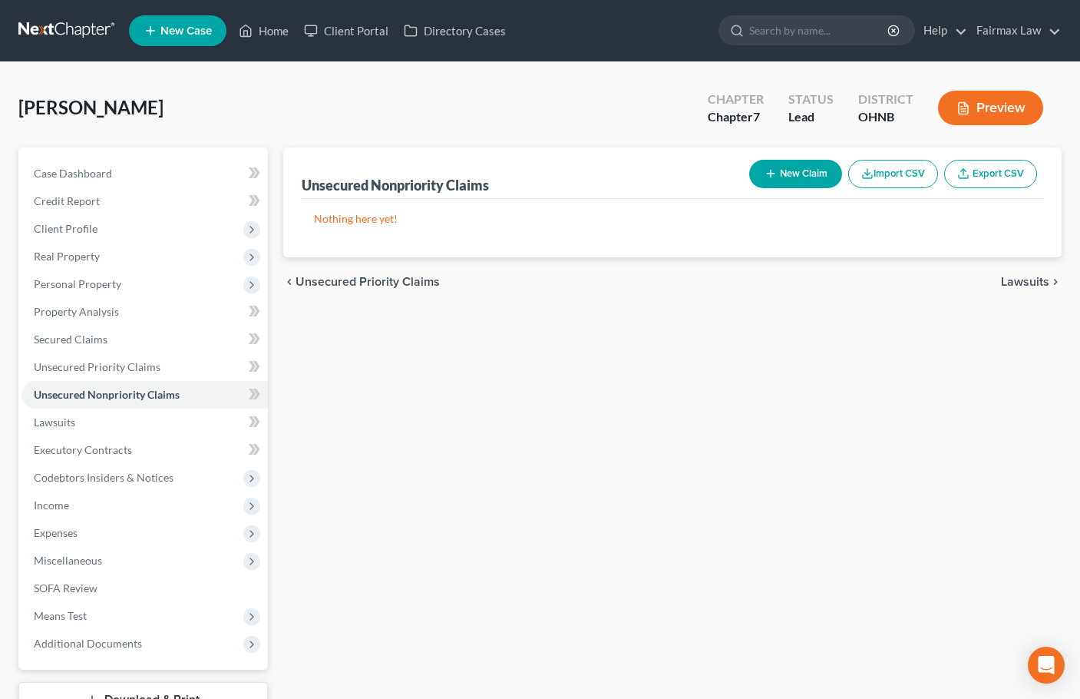
click at [897, 181] on button "Import CSV" at bounding box center [893, 174] width 90 height 28
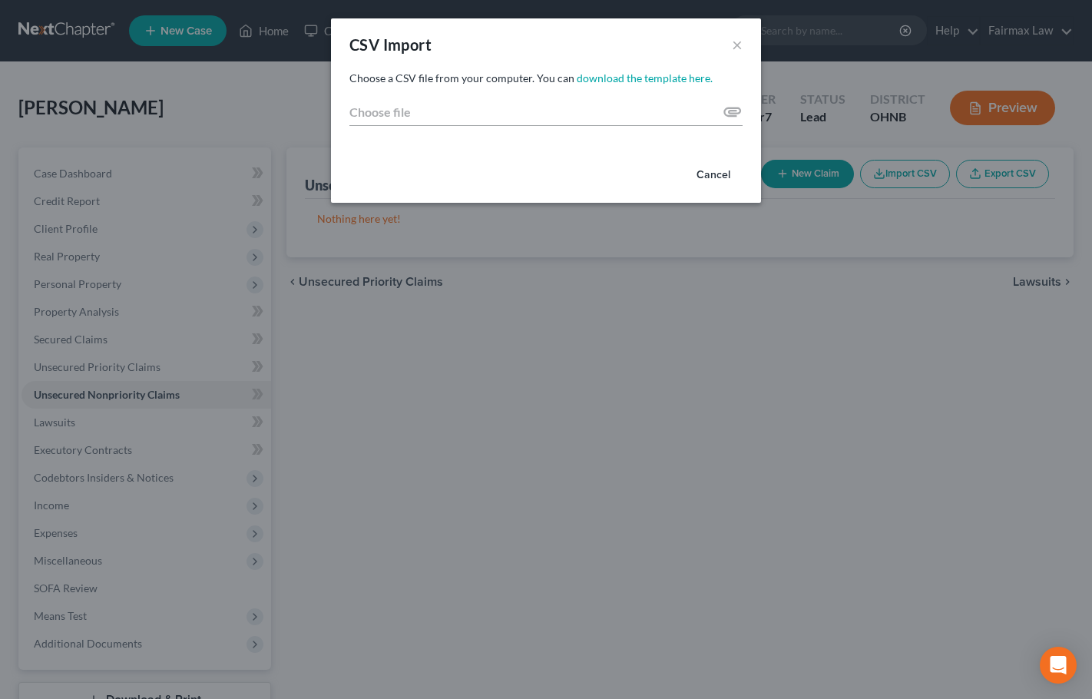
type input "C:\fakepath\Creditors (12).csv"
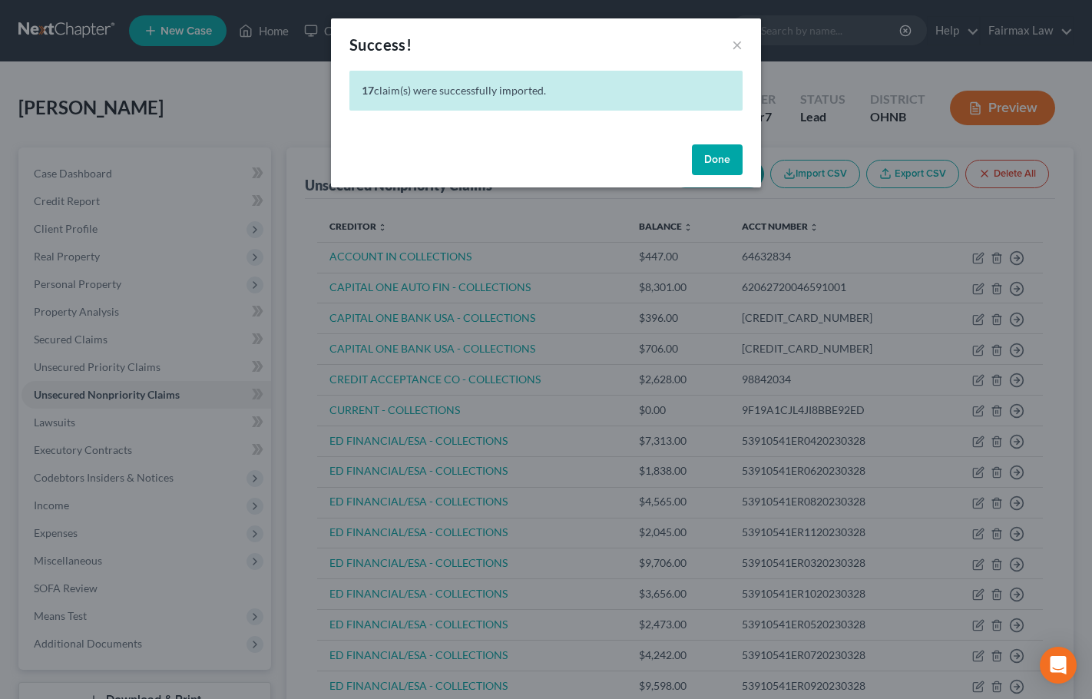
click at [709, 160] on button "Done" at bounding box center [717, 159] width 51 height 31
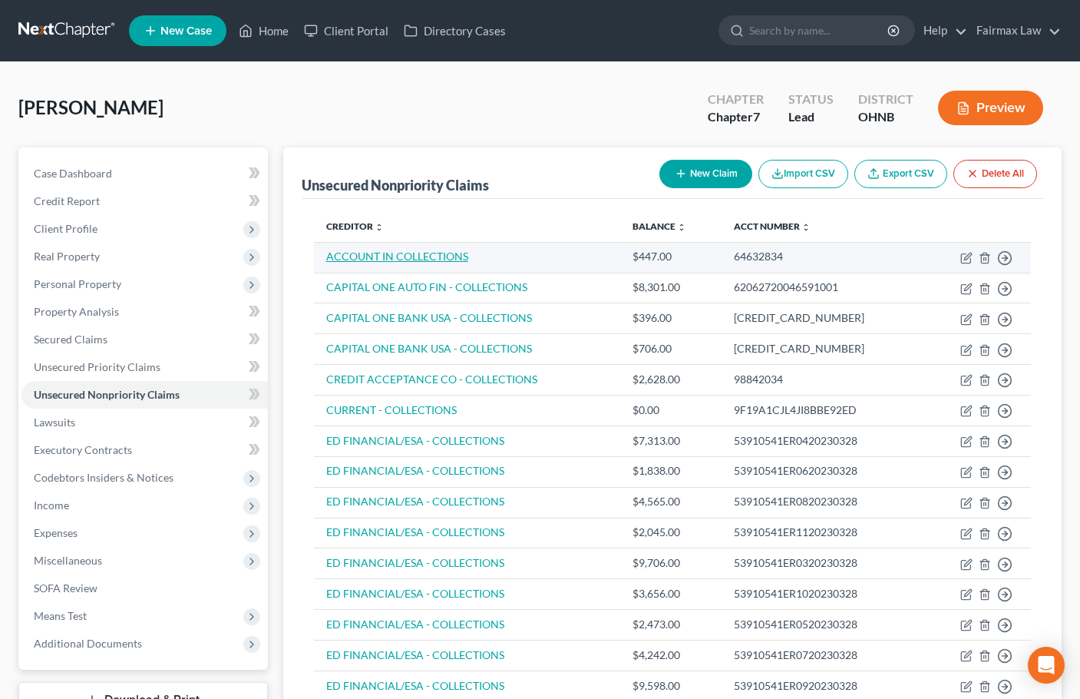
click at [401, 258] on link "ACCOUNT IN COLLECTIONS" at bounding box center [397, 255] width 142 height 13
select select "2"
select select "0"
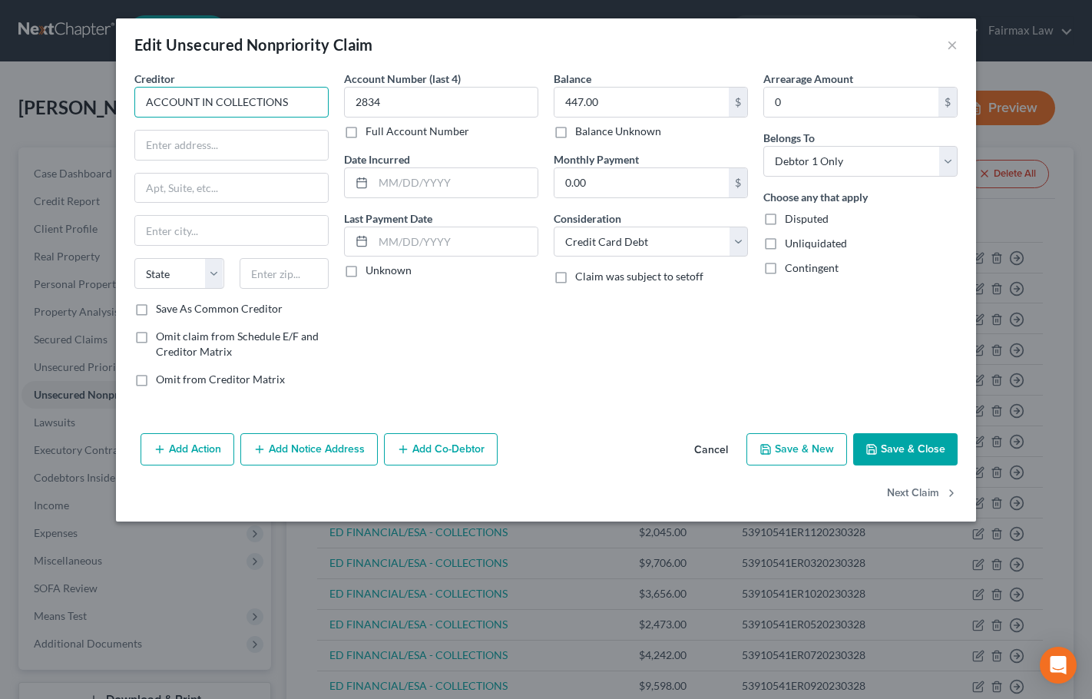
click at [289, 107] on input "ACCOUNT IN COLLECTIONS" at bounding box center [231, 102] width 194 height 31
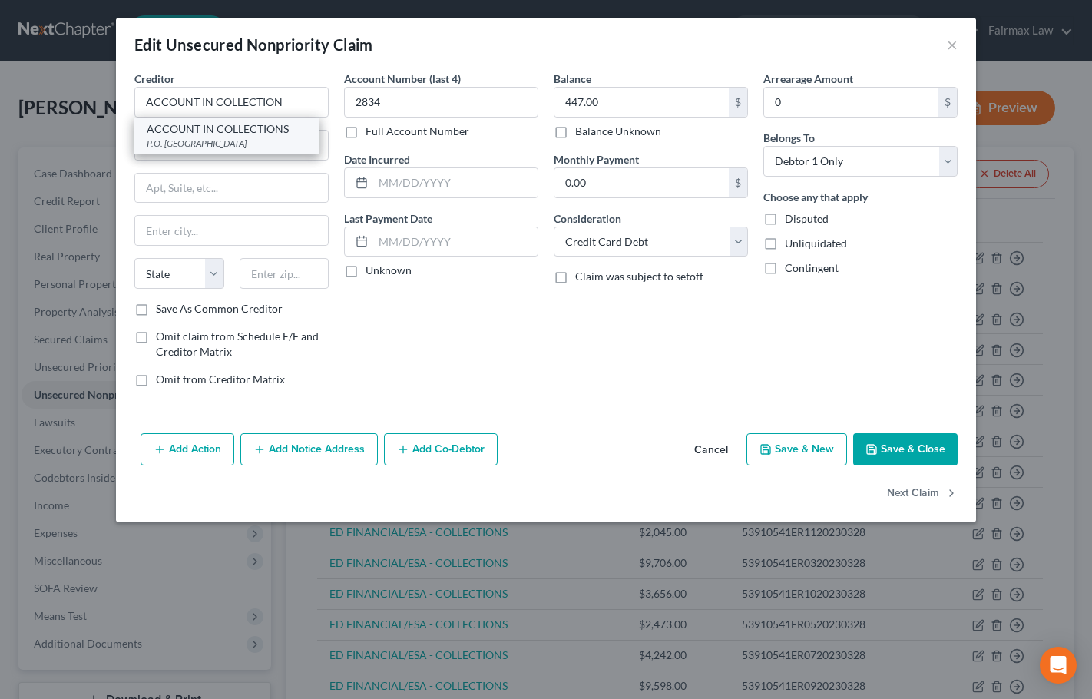
click at [279, 127] on div "ACCOUNT IN COLLECTIONS" at bounding box center [227, 128] width 160 height 15
type input "ACCOUNT IN COLLECTIONS"
type input "P.O. Box 89471"
type input "[GEOGRAPHIC_DATA]"
select select "36"
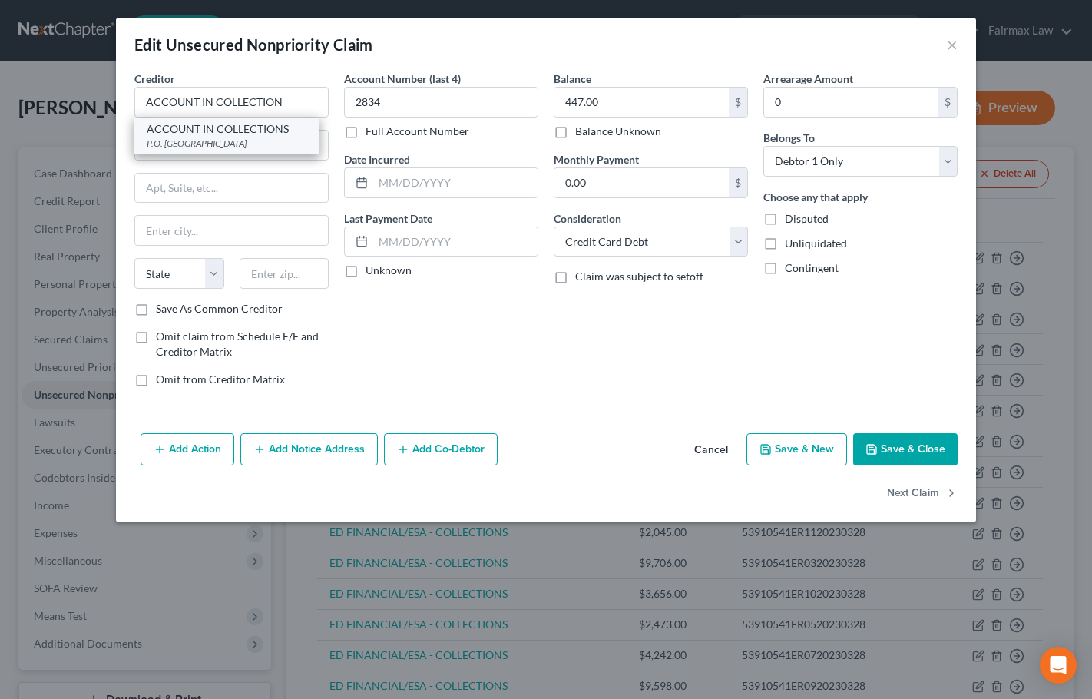
type input "44101"
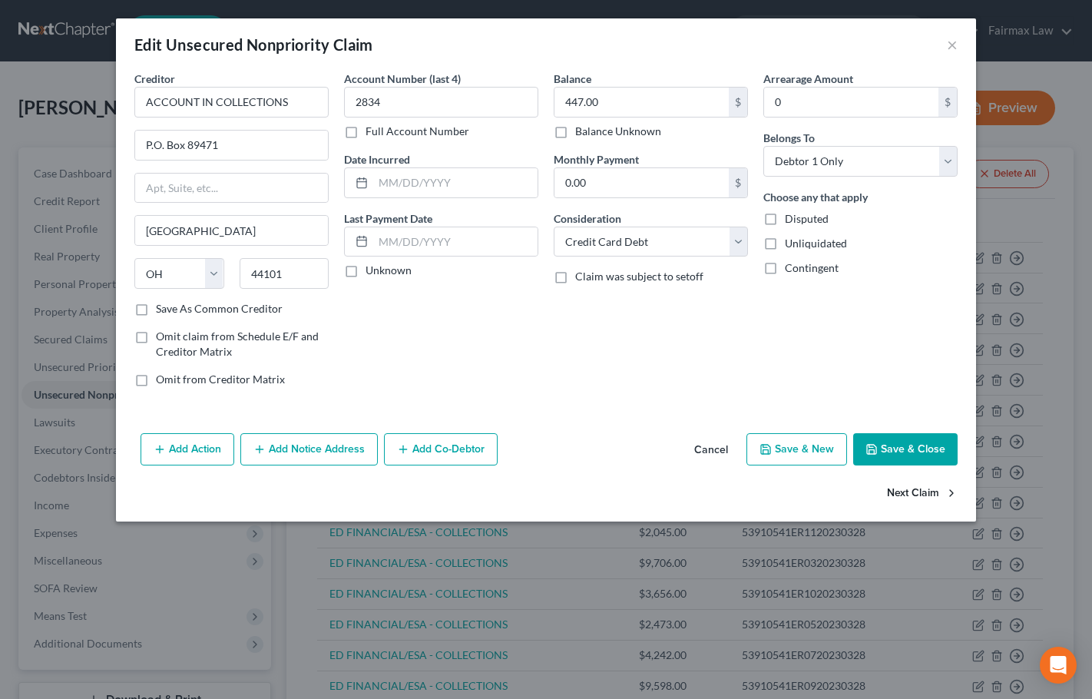
click at [923, 490] on button "Next Claim" at bounding box center [922, 493] width 71 height 32
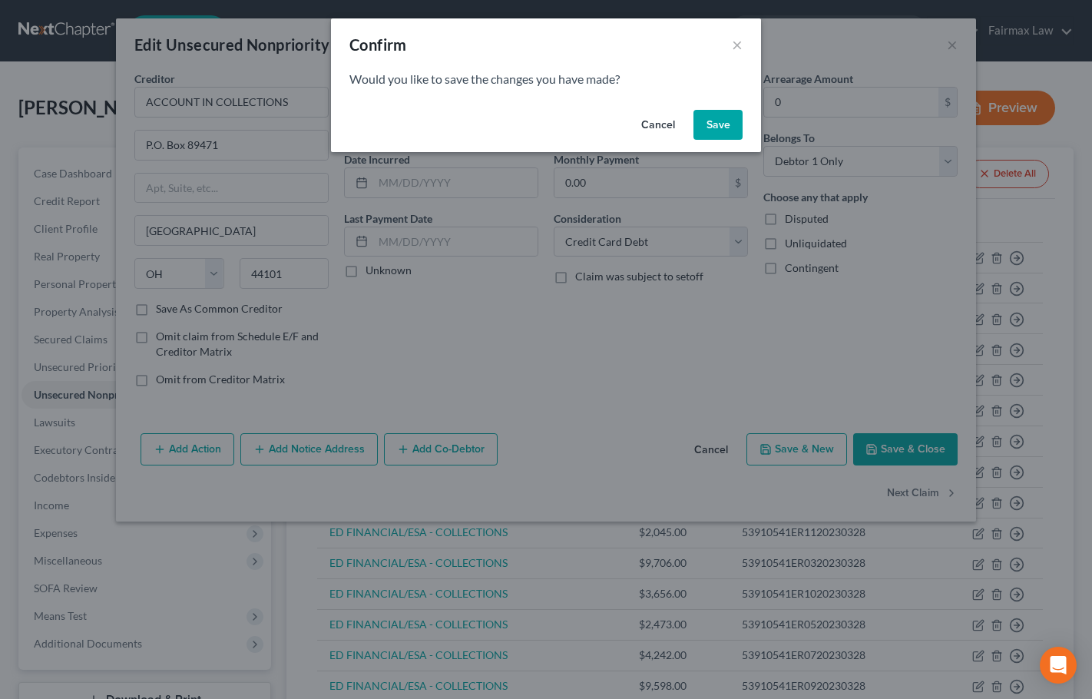
click at [725, 125] on button "Save" at bounding box center [717, 125] width 49 height 31
select select "14"
select select "0"
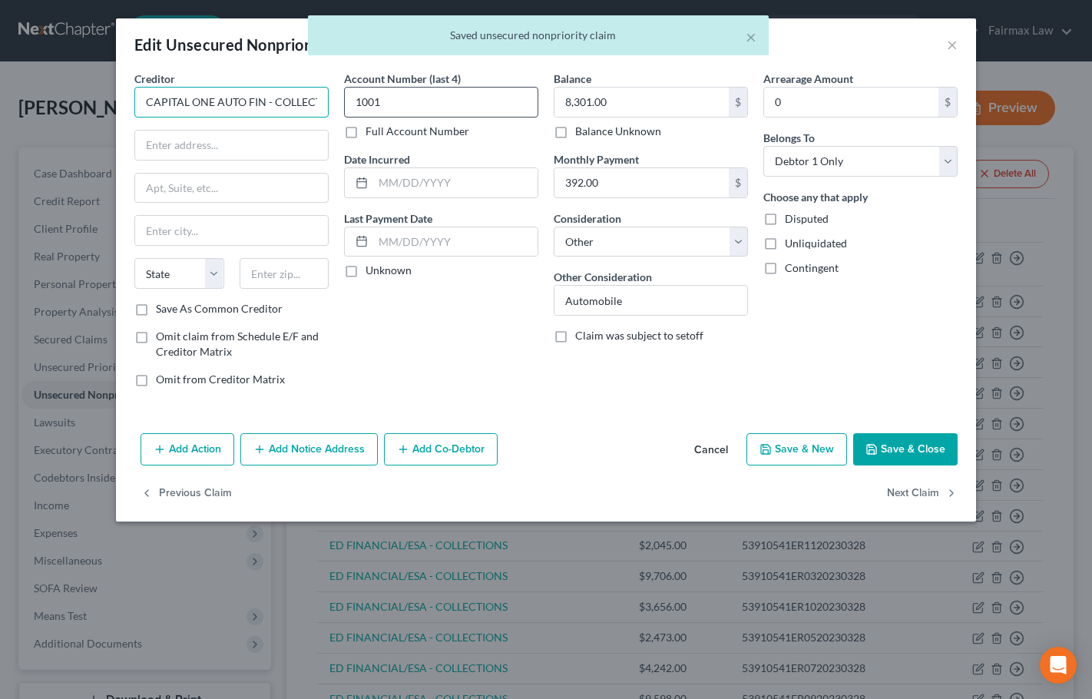
scroll to position [0, 28]
drag, startPoint x: 266, startPoint y: 101, endPoint x: 354, endPoint y: 100, distance: 87.5
click at [354, 100] on div "Creditor * CAPITAL ONE AUTO FIN - COLLECTIONS State [US_STATE] AK AR AZ CA CO […" at bounding box center [546, 235] width 838 height 329
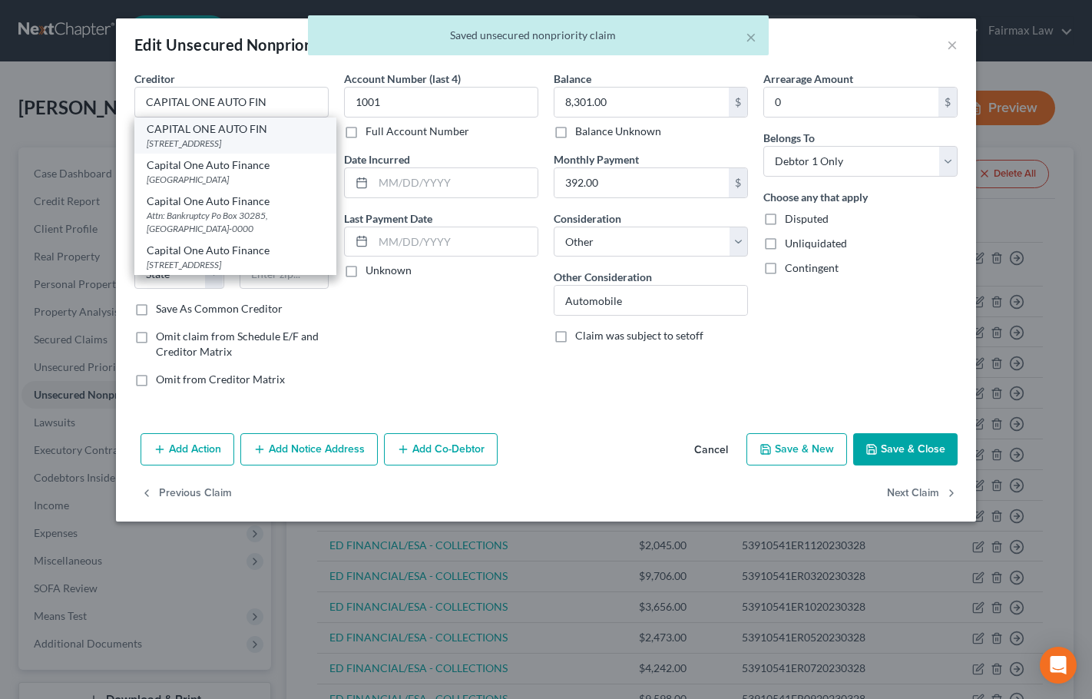
click at [269, 134] on div "CAPITAL ONE AUTO FIN" at bounding box center [235, 128] width 177 height 15
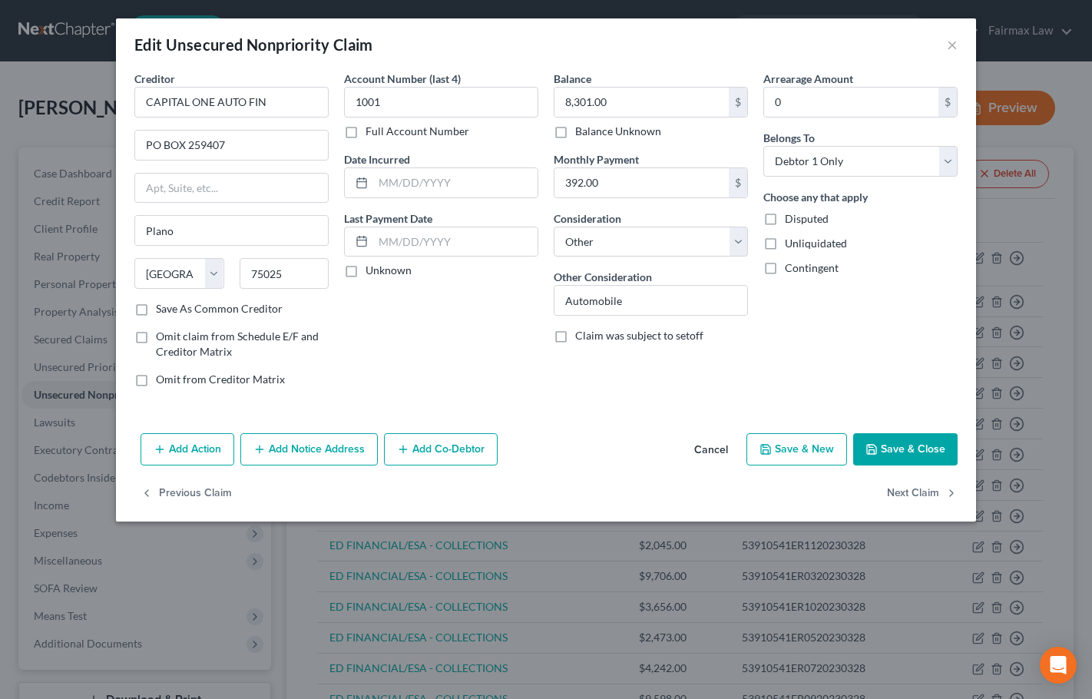
click at [916, 452] on button "Save & Close" at bounding box center [905, 449] width 104 height 32
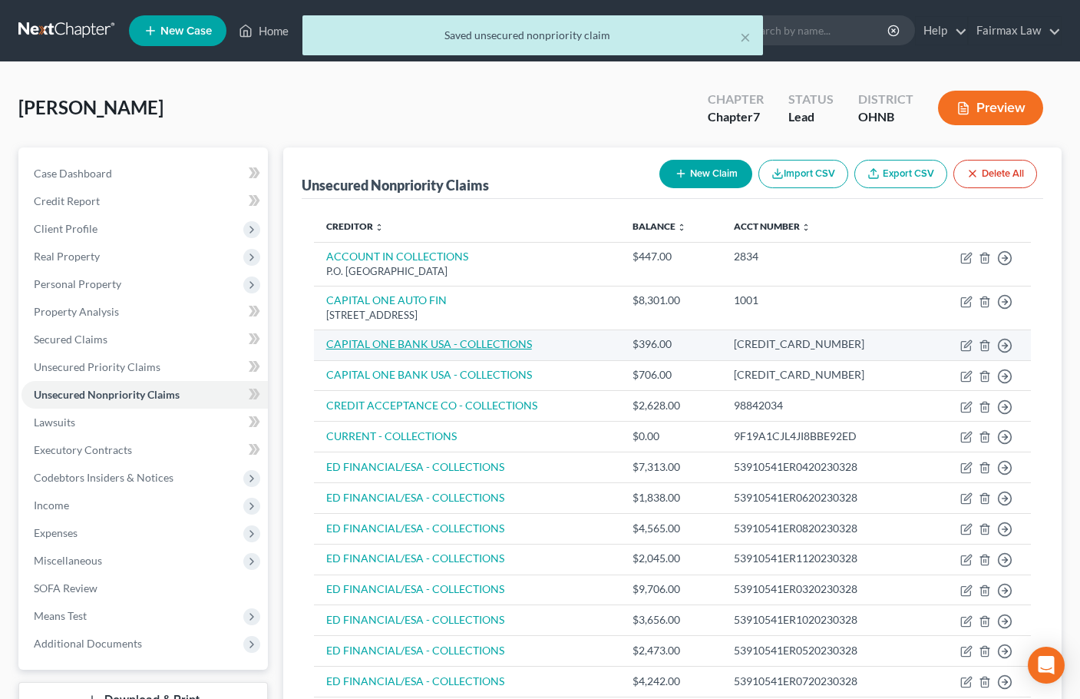
click at [503, 341] on link "CAPITAL ONE BANK USA - COLLECTIONS" at bounding box center [429, 343] width 206 height 13
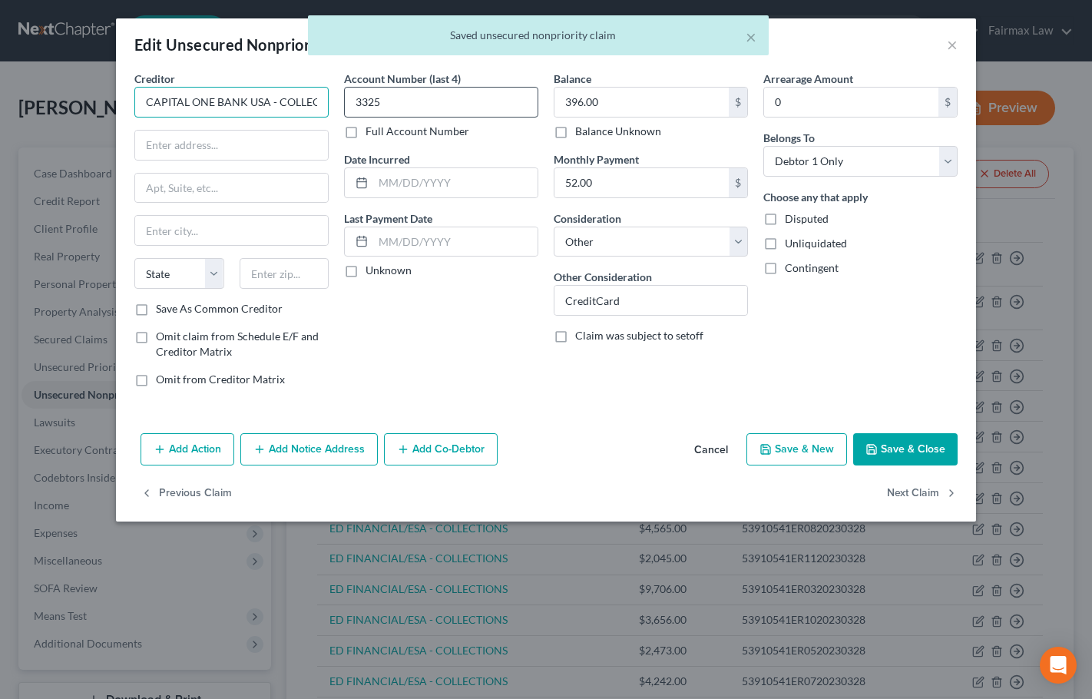
scroll to position [0, 32]
drag, startPoint x: 313, startPoint y: 105, endPoint x: 355, endPoint y: 104, distance: 42.2
click at [357, 104] on div "Creditor * CAPITAL ONE BANK [GEOGRAPHIC_DATA] - COLLECTIONS State [US_STATE] AK…" at bounding box center [546, 235] width 838 height 329
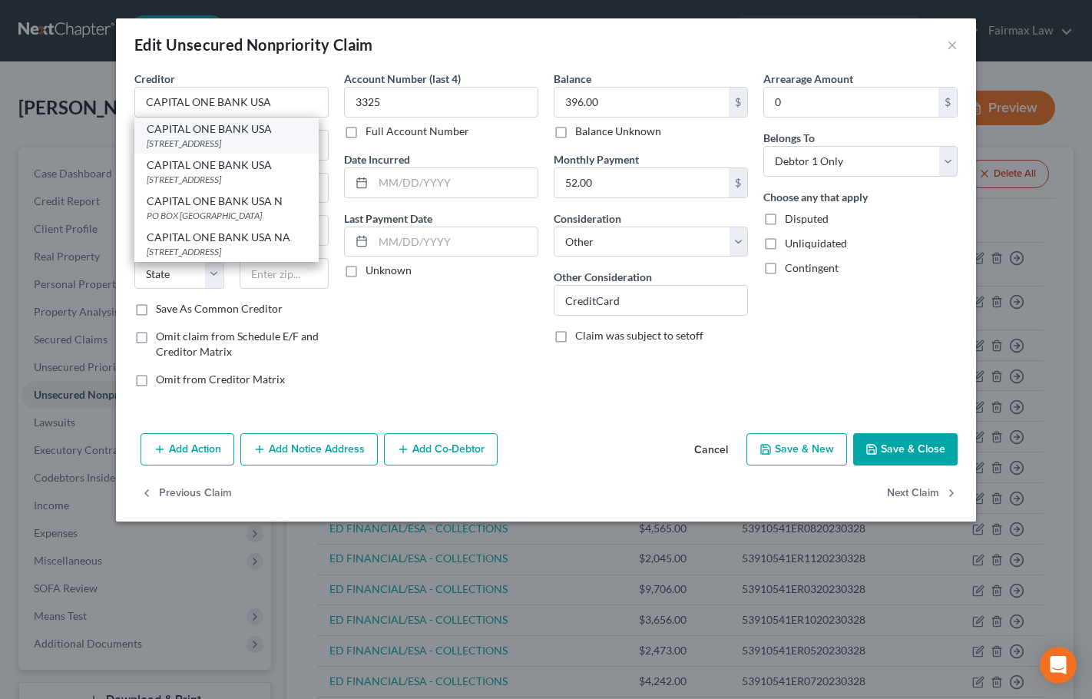
click at [250, 134] on div "CAPITAL ONE BANK USA" at bounding box center [227, 128] width 160 height 15
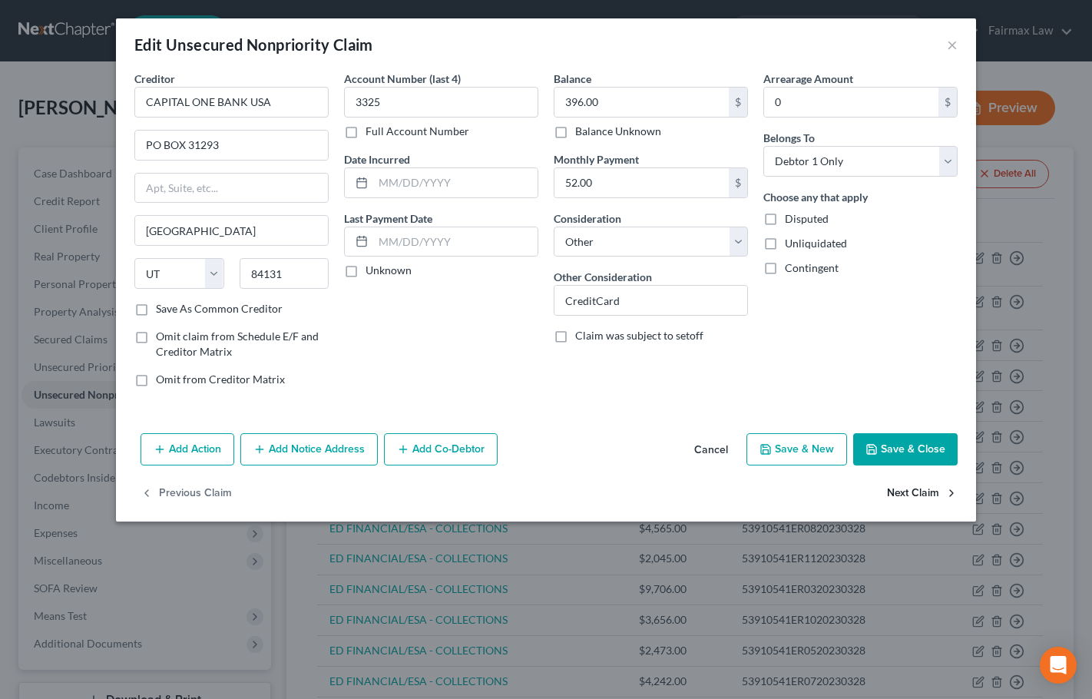
click at [895, 490] on button "Next Claim" at bounding box center [922, 493] width 71 height 32
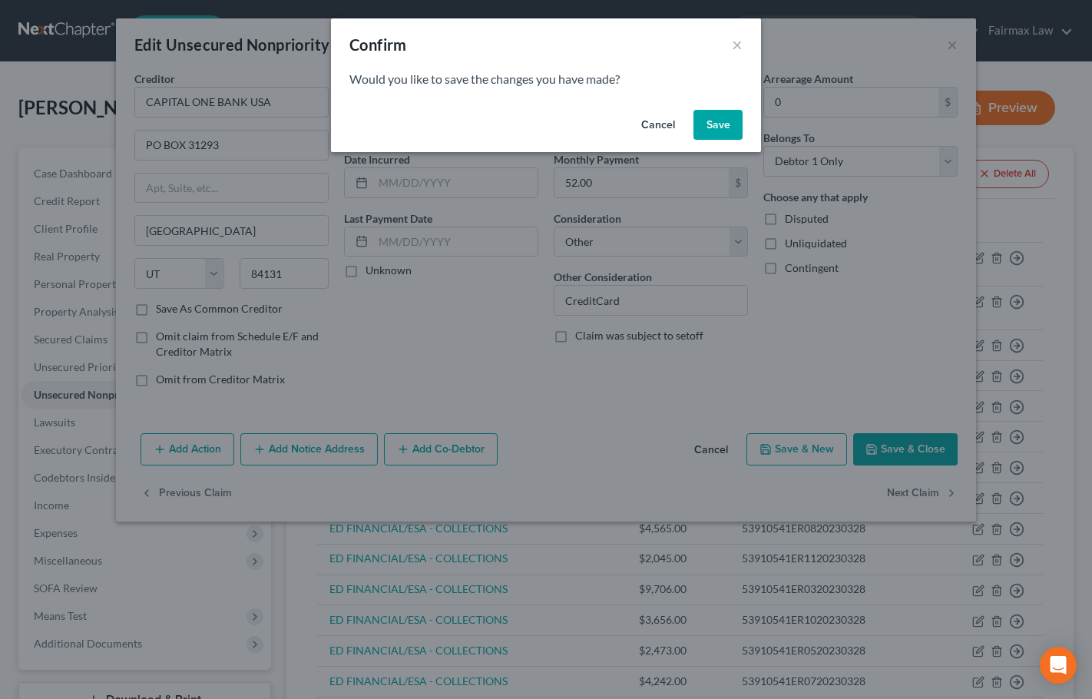
click at [718, 117] on button "Save" at bounding box center [717, 125] width 49 height 31
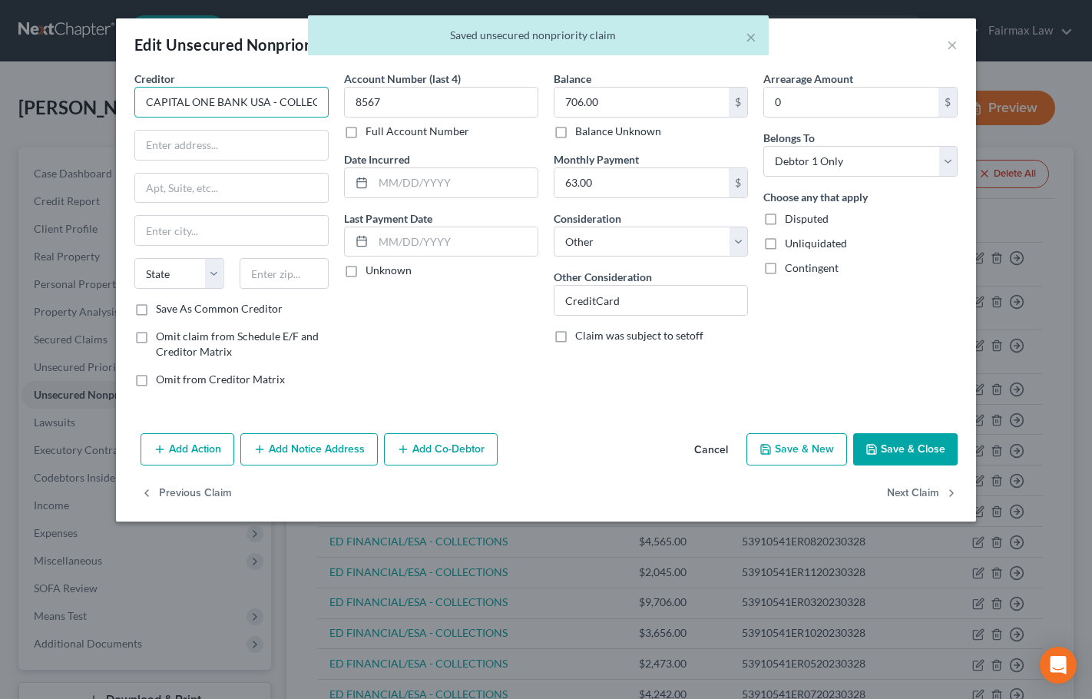
scroll to position [0, 32]
drag, startPoint x: 269, startPoint y: 103, endPoint x: 333, endPoint y: 104, distance: 64.5
click at [333, 104] on div "Creditor * CAPITAL ONE BANK [GEOGRAPHIC_DATA] - COLLECTIONS State [US_STATE] AK…" at bounding box center [232, 235] width 210 height 329
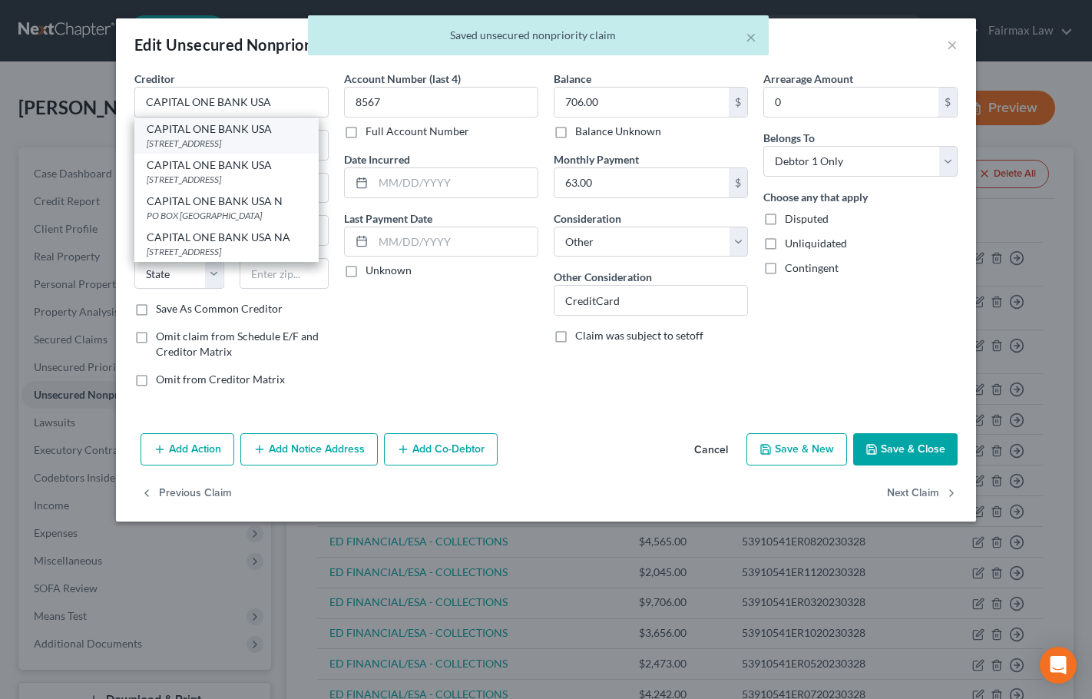
click at [252, 142] on div "[STREET_ADDRESS]" at bounding box center [227, 143] width 160 height 13
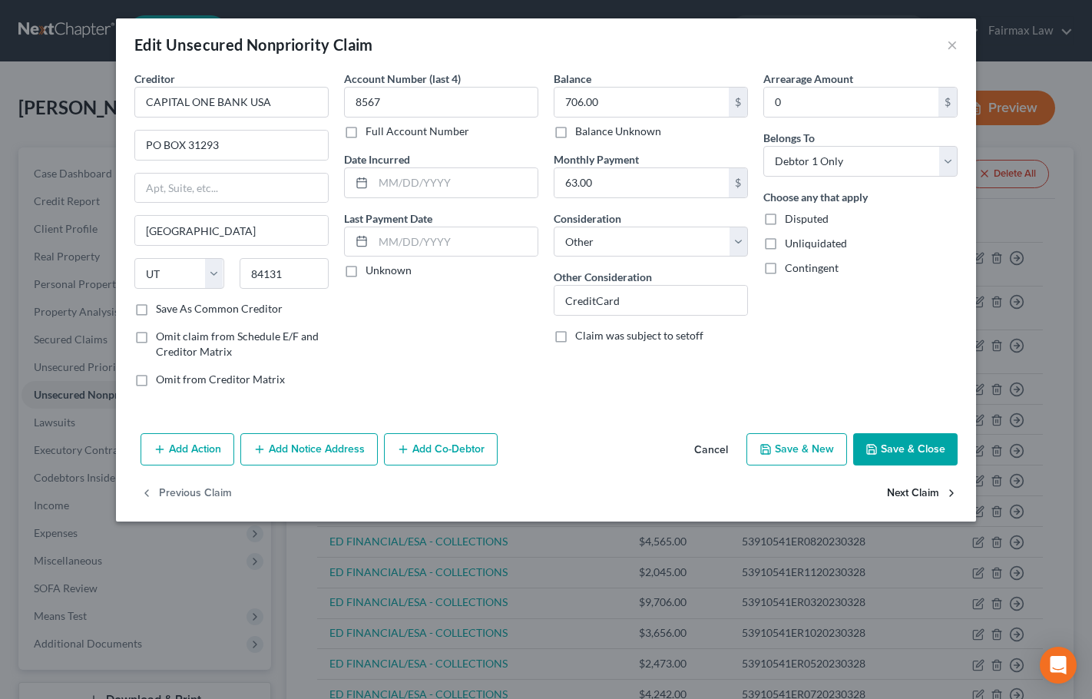
click at [907, 493] on button "Next Claim" at bounding box center [922, 493] width 71 height 32
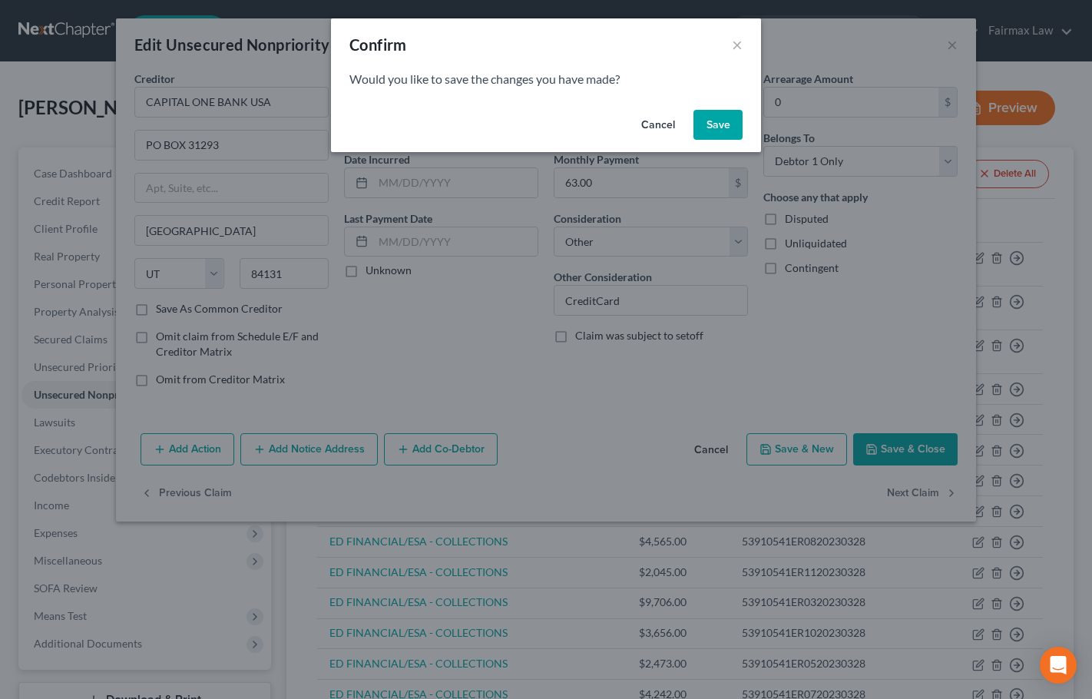
click at [729, 140] on div "Cancel Save" at bounding box center [546, 128] width 430 height 49
click at [723, 123] on button "Save" at bounding box center [717, 125] width 49 height 31
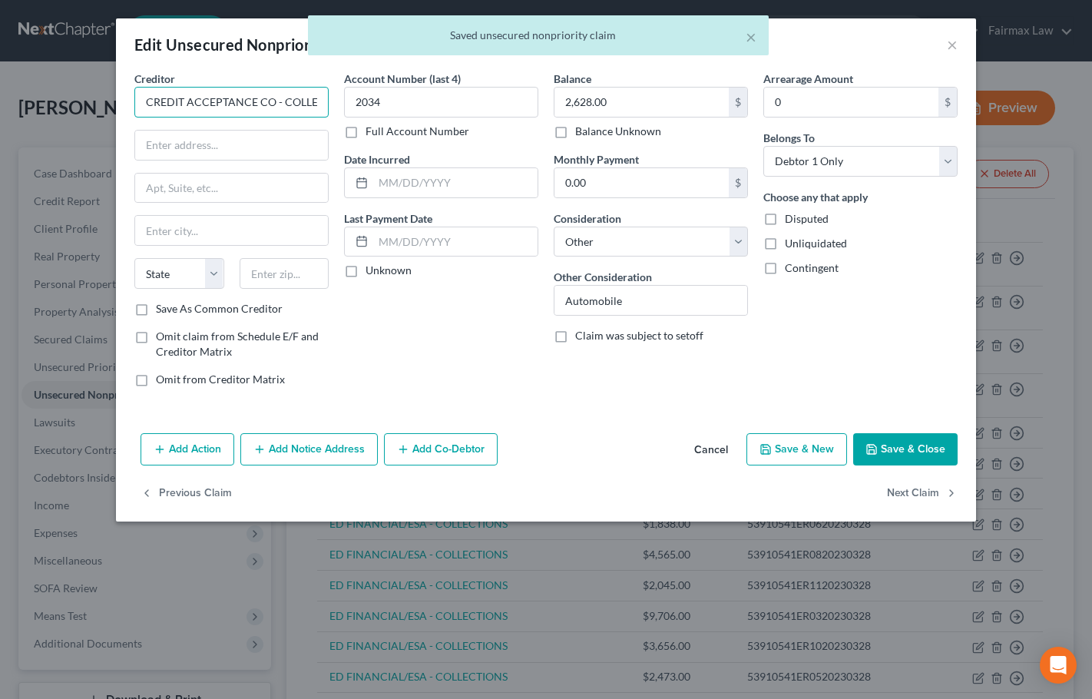
scroll to position [0, 37]
drag, startPoint x: 275, startPoint y: 102, endPoint x: 352, endPoint y: 104, distance: 76.8
click at [352, 104] on div "Creditor * CREDIT ACCEPTANCE CO - COLLECTIONS State [US_STATE] AK AR AZ CA CO […" at bounding box center [546, 235] width 838 height 329
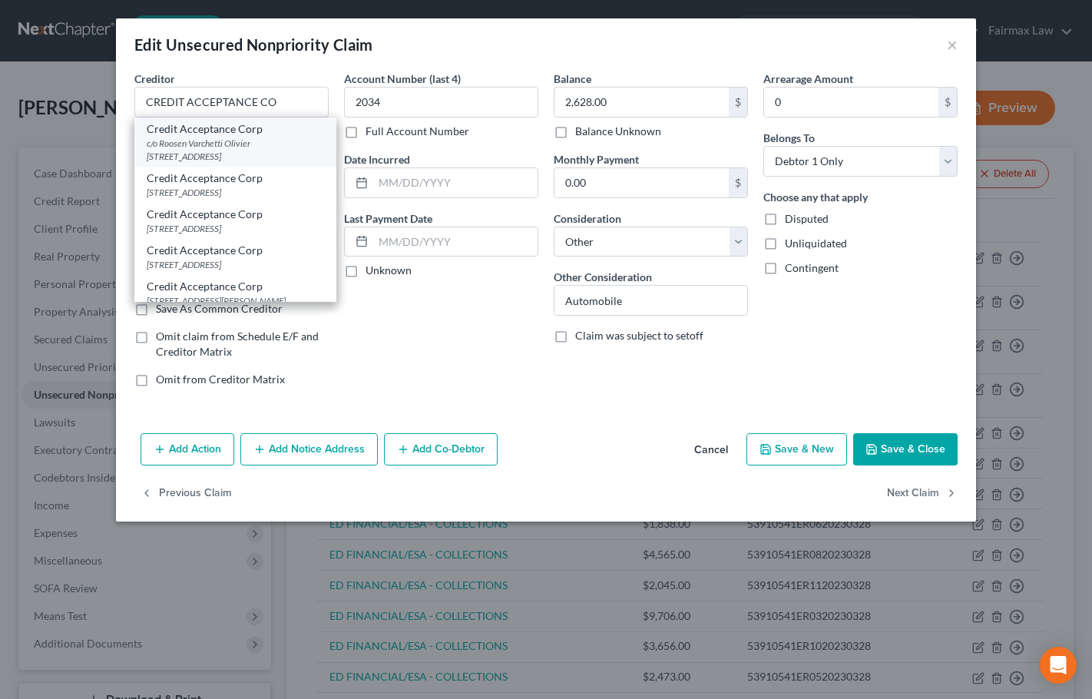
click at [228, 141] on div "c/o Roosen Varchetti Olivier [STREET_ADDRESS]" at bounding box center [235, 150] width 177 height 26
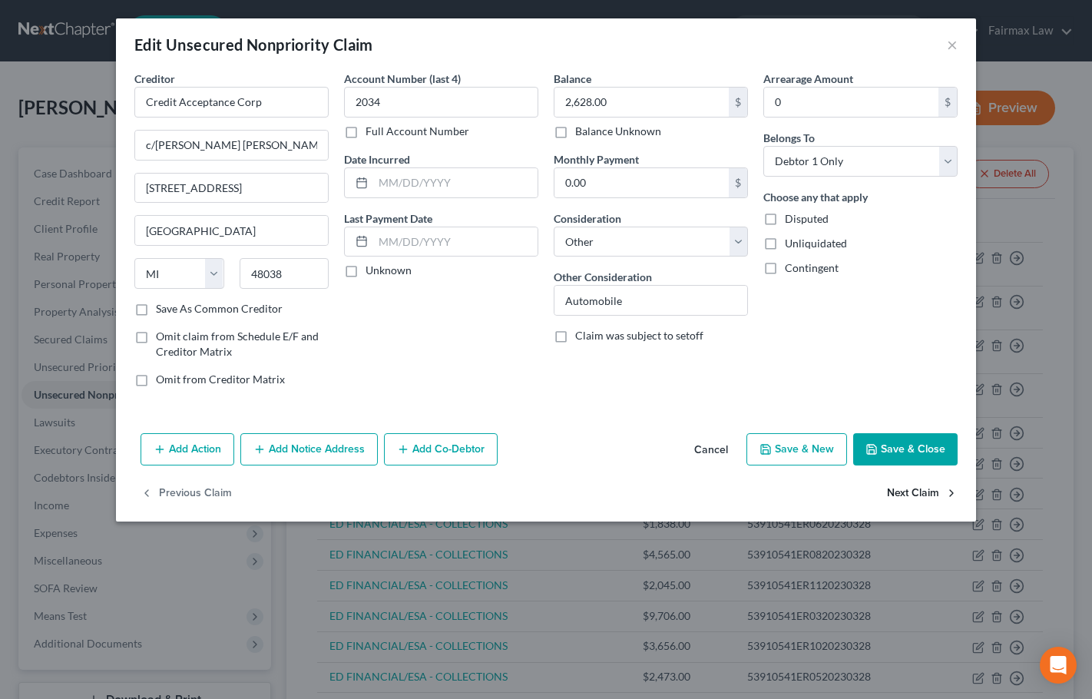
click at [921, 490] on button "Next Claim" at bounding box center [922, 493] width 71 height 32
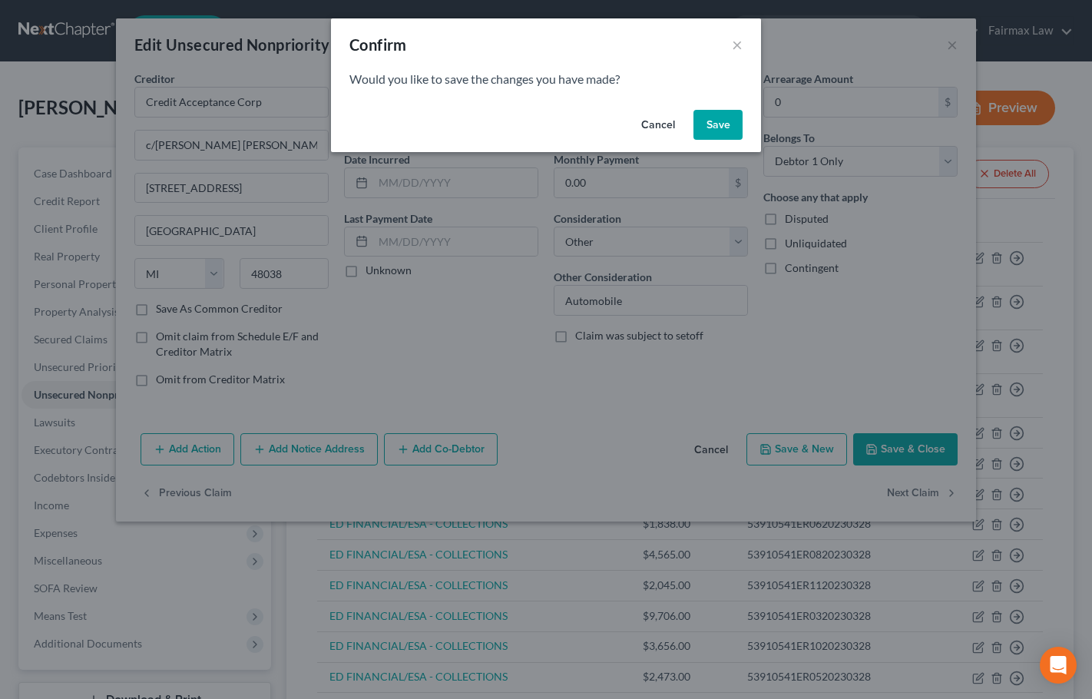
click at [728, 125] on button "Save" at bounding box center [717, 125] width 49 height 31
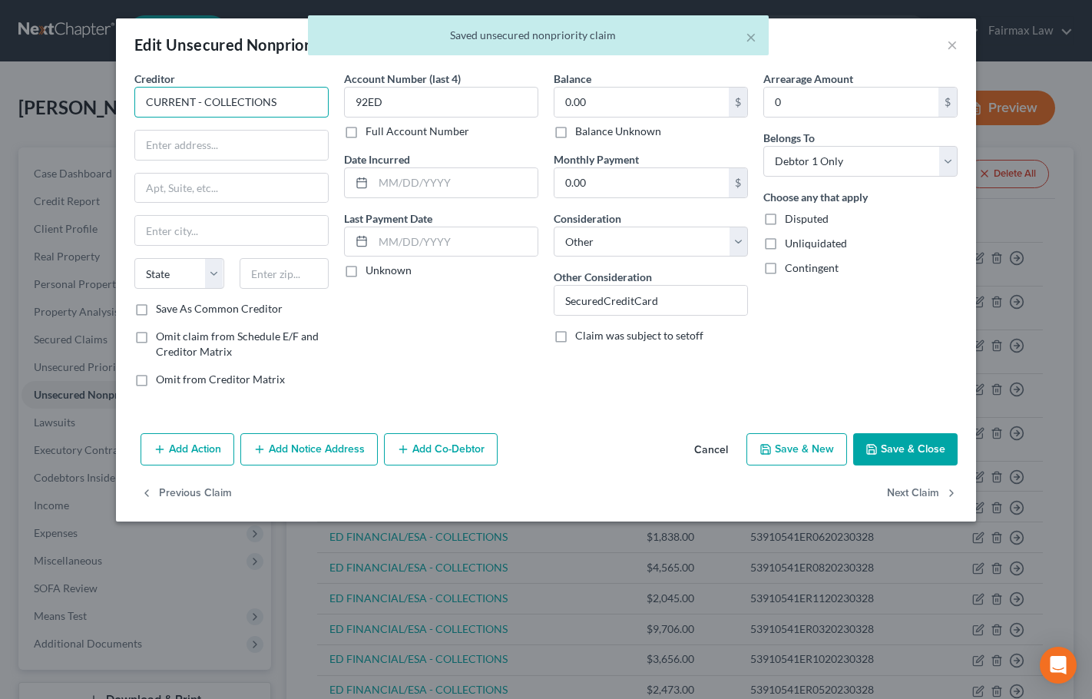
drag, startPoint x: 193, startPoint y: 102, endPoint x: 266, endPoint y: 104, distance: 73.0
click at [266, 104] on input "CURRENT - COLLECTIONS" at bounding box center [231, 102] width 194 height 31
click at [235, 100] on input "CURRENTNS" at bounding box center [231, 102] width 194 height 31
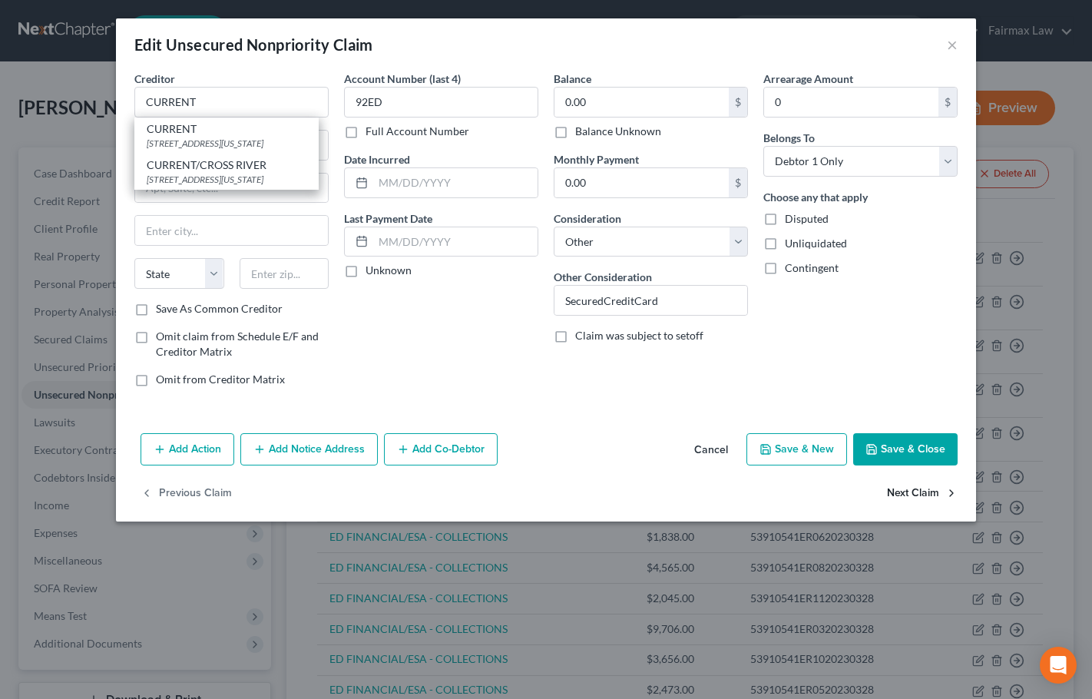
click at [920, 494] on button "Next Claim" at bounding box center [922, 493] width 71 height 32
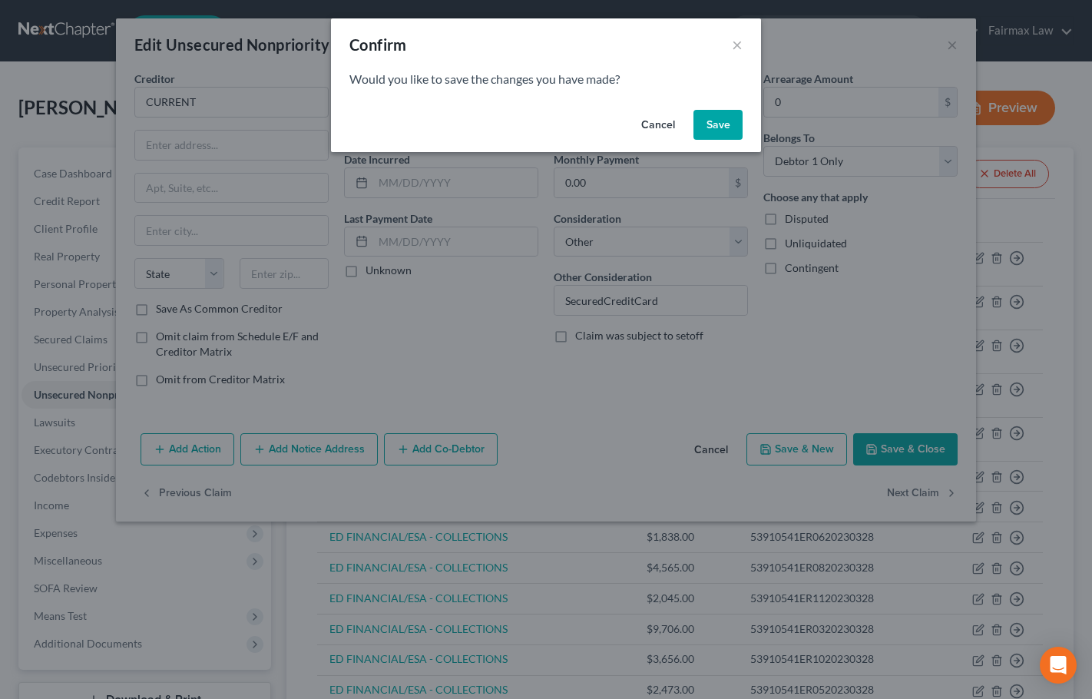
click at [724, 127] on button "Save" at bounding box center [717, 125] width 49 height 31
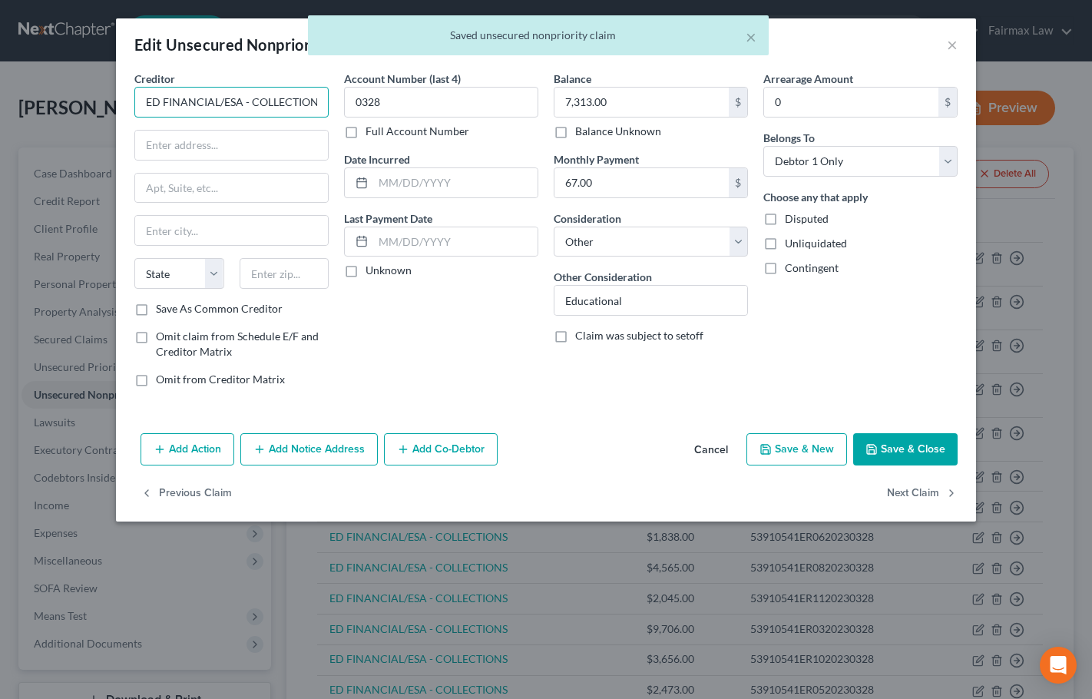
scroll to position [0, 5]
drag, startPoint x: 242, startPoint y: 100, endPoint x: 319, endPoint y: 100, distance: 76.8
click at [319, 100] on input "ED FINANCIAL/ESA - COLLECTIONS" at bounding box center [231, 102] width 194 height 31
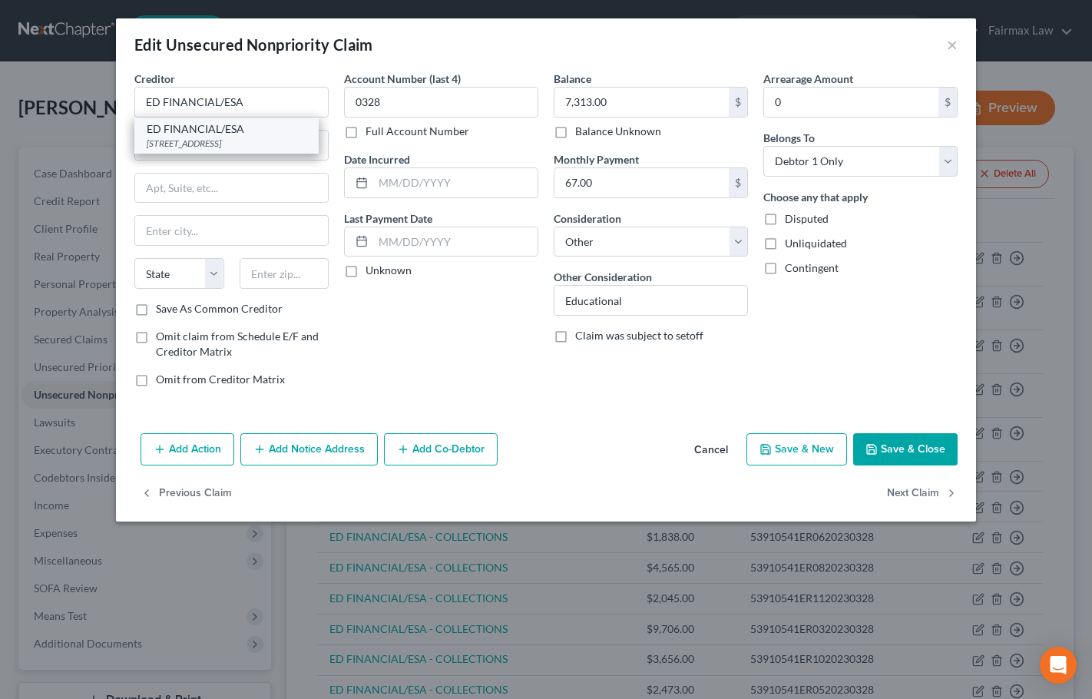
click at [268, 137] on div "[STREET_ADDRESS]" at bounding box center [227, 143] width 160 height 13
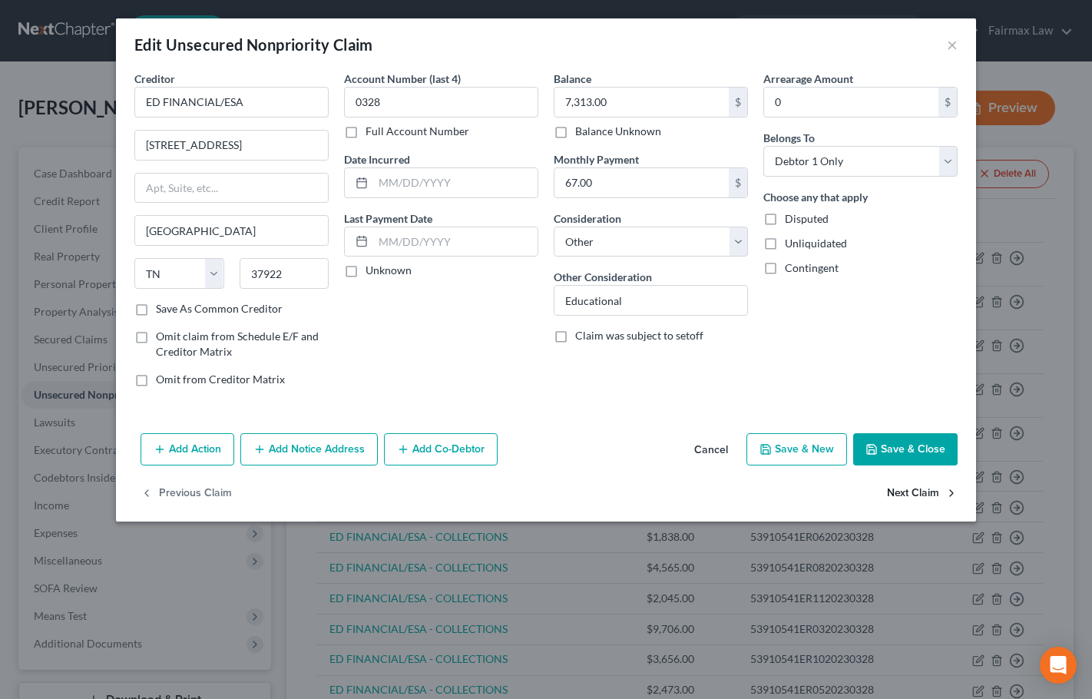
click at [905, 487] on button "Next Claim" at bounding box center [922, 493] width 71 height 32
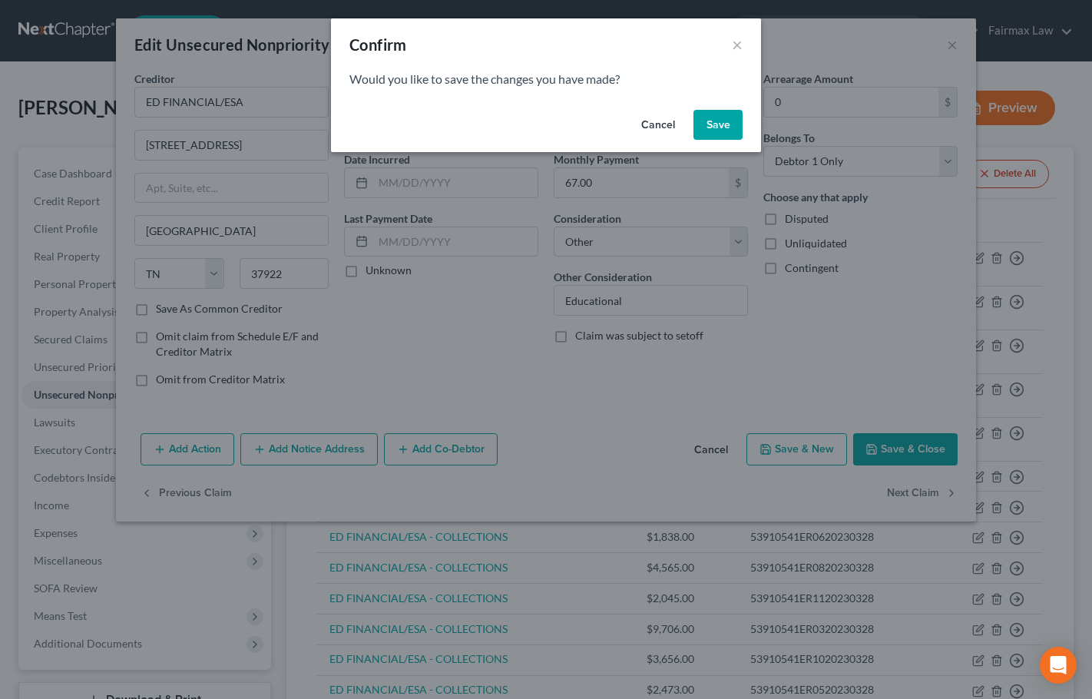
click at [716, 121] on button "Save" at bounding box center [717, 125] width 49 height 31
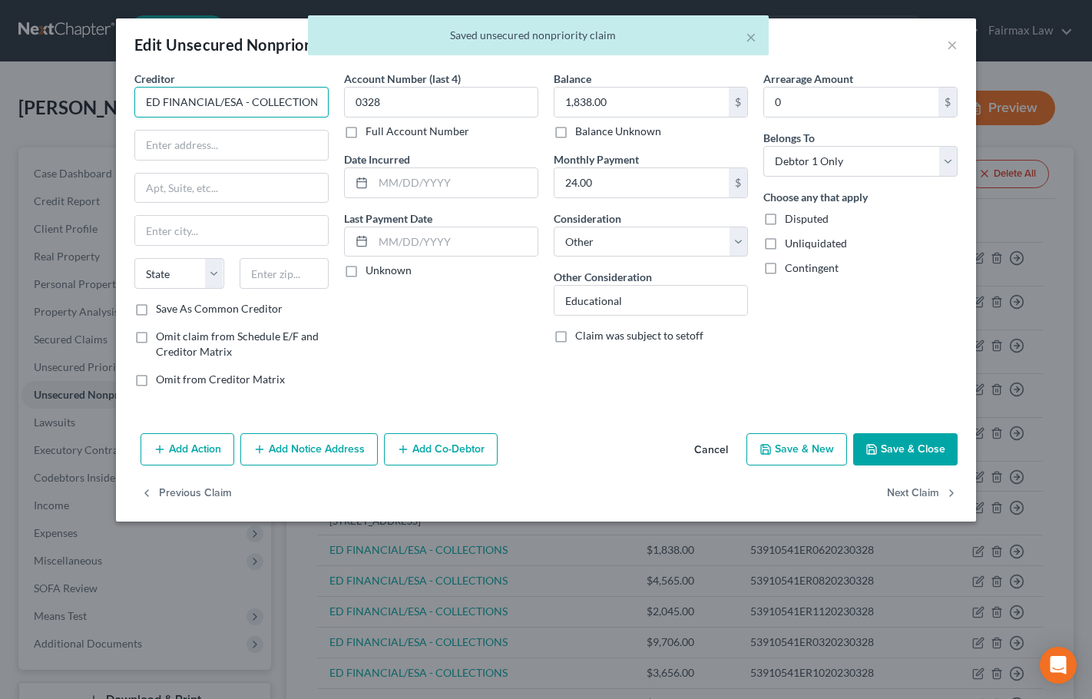
scroll to position [0, 5]
drag, startPoint x: 242, startPoint y: 101, endPoint x: 317, endPoint y: 103, distance: 75.3
click at [317, 103] on input "ED FINANCIAL/ESA - COLLECTIONS" at bounding box center [231, 102] width 194 height 31
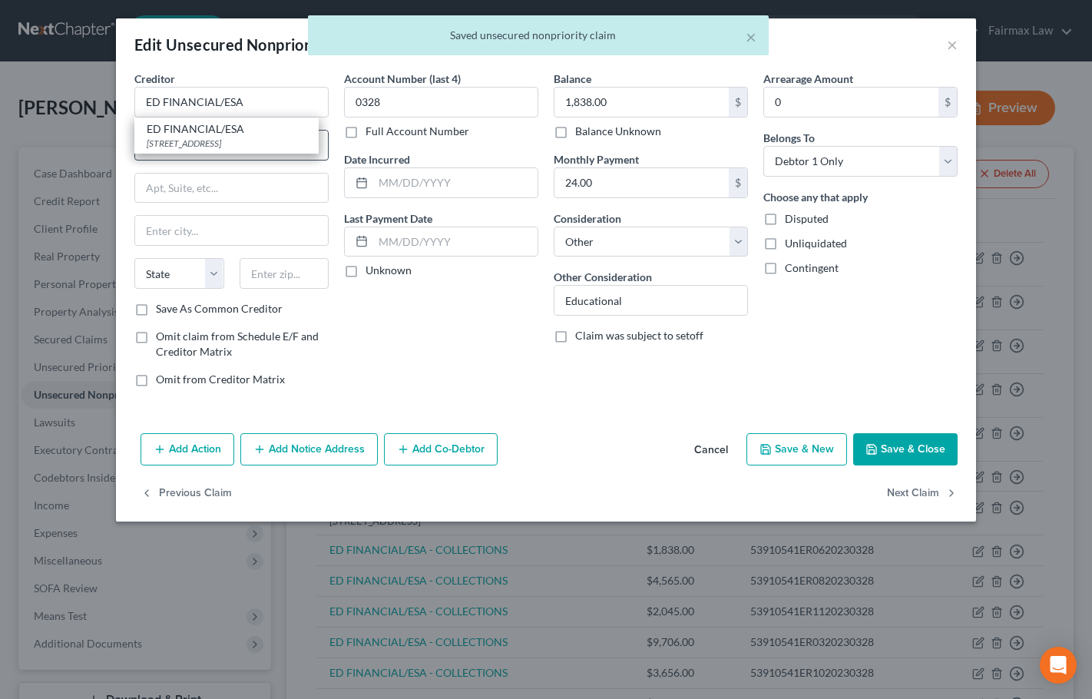
drag, startPoint x: 232, startPoint y: 138, endPoint x: 239, endPoint y: 139, distance: 7.7
click at [232, 137] on div "[STREET_ADDRESS]" at bounding box center [227, 143] width 160 height 13
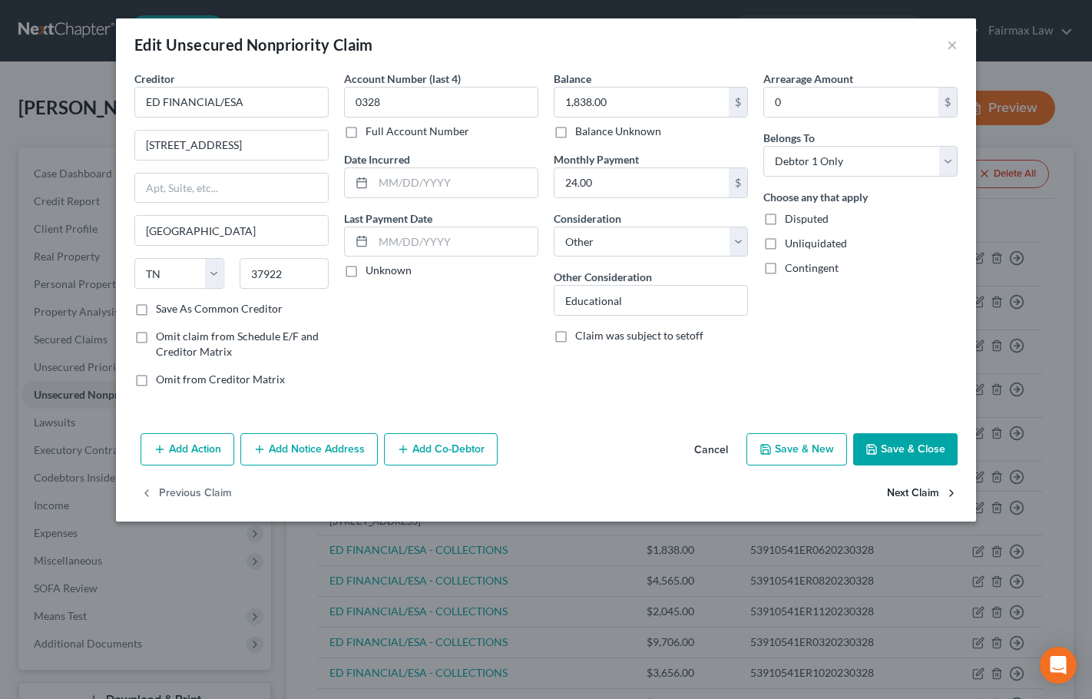
click at [900, 485] on button "Next Claim" at bounding box center [922, 493] width 71 height 32
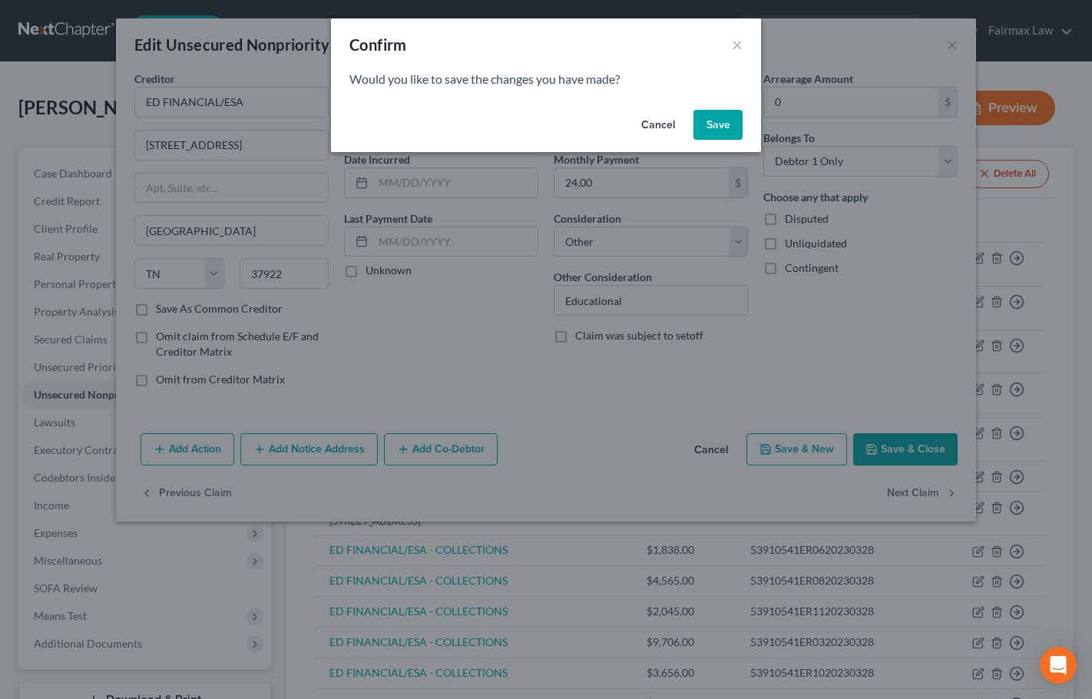
click at [709, 120] on button "Save" at bounding box center [717, 125] width 49 height 31
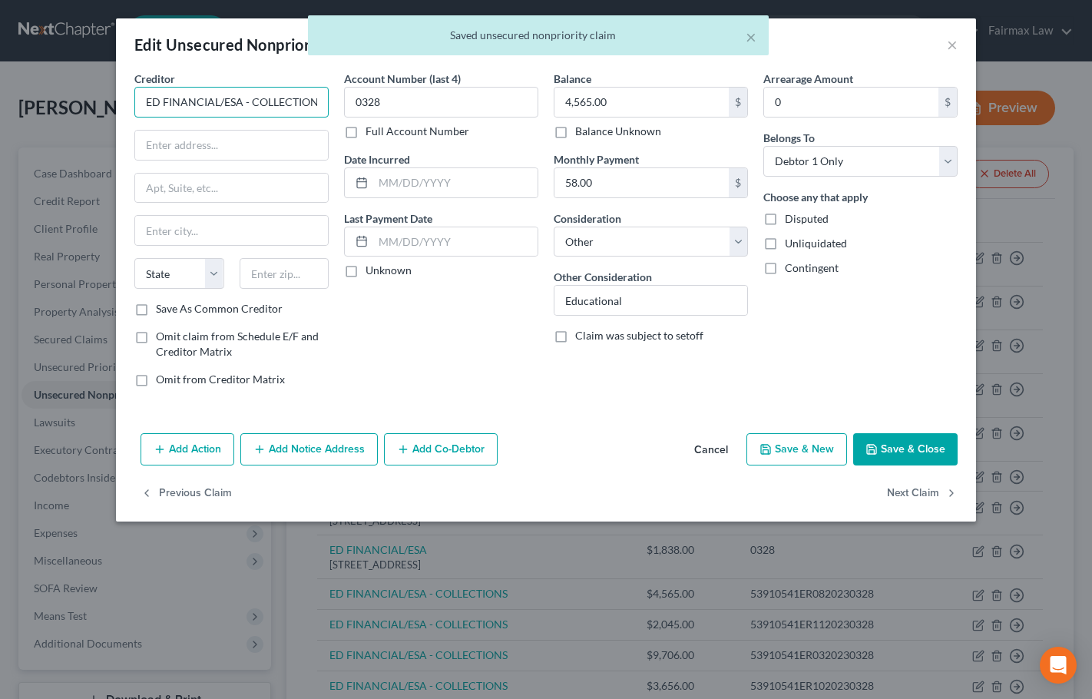
scroll to position [0, 5]
drag, startPoint x: 241, startPoint y: 102, endPoint x: 325, endPoint y: 103, distance: 84.4
click at [325, 103] on input "ED FINANCIAL/ESA - COLLECTIONS" at bounding box center [231, 102] width 194 height 31
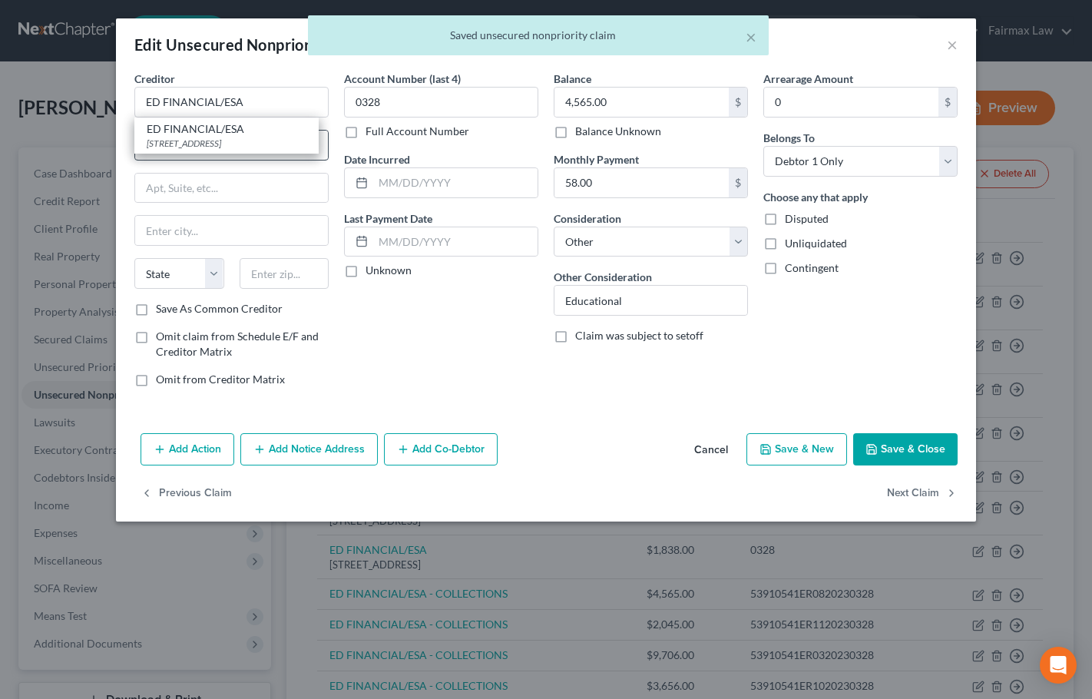
click at [259, 142] on div "[STREET_ADDRESS]" at bounding box center [227, 143] width 160 height 13
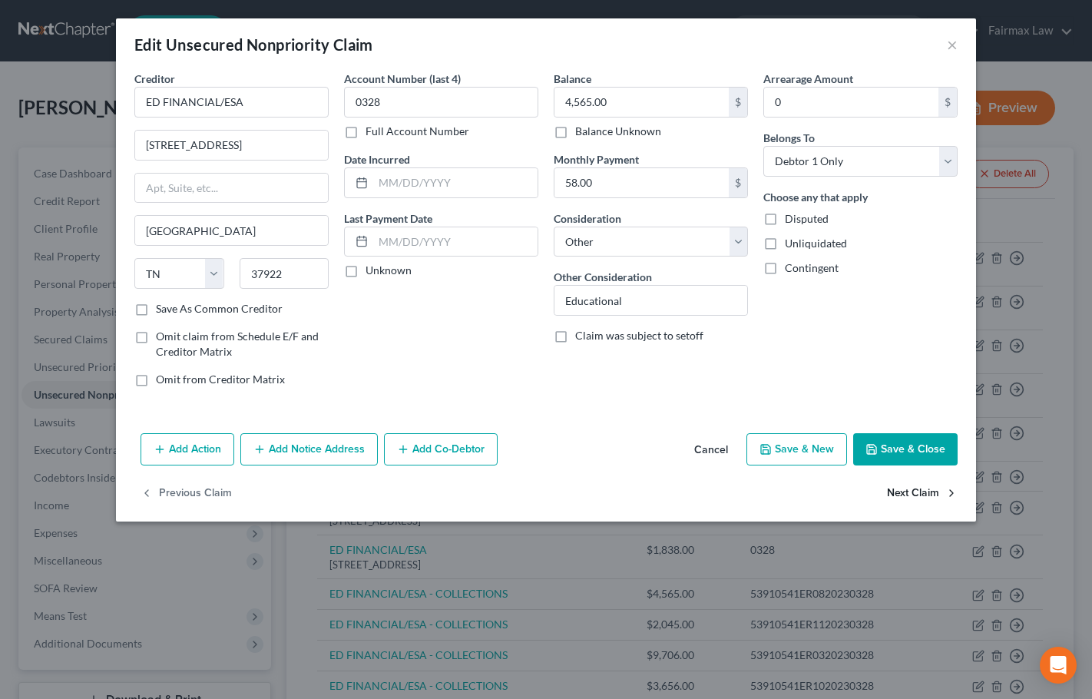
click at [925, 491] on button "Next Claim" at bounding box center [922, 493] width 71 height 32
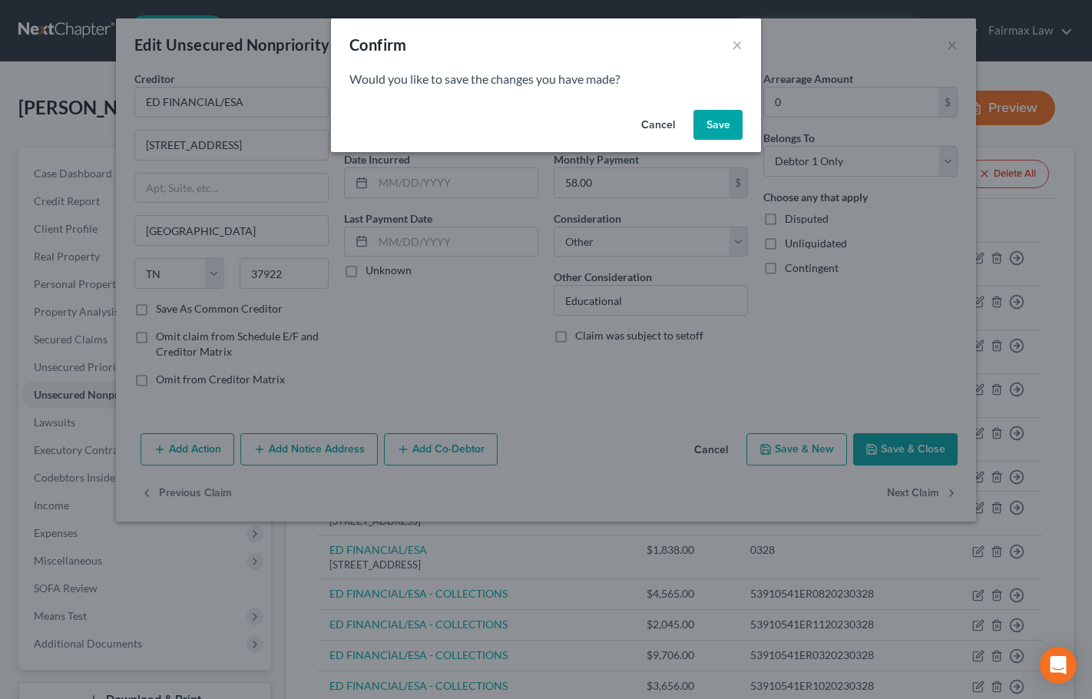
click at [710, 126] on button "Save" at bounding box center [717, 125] width 49 height 31
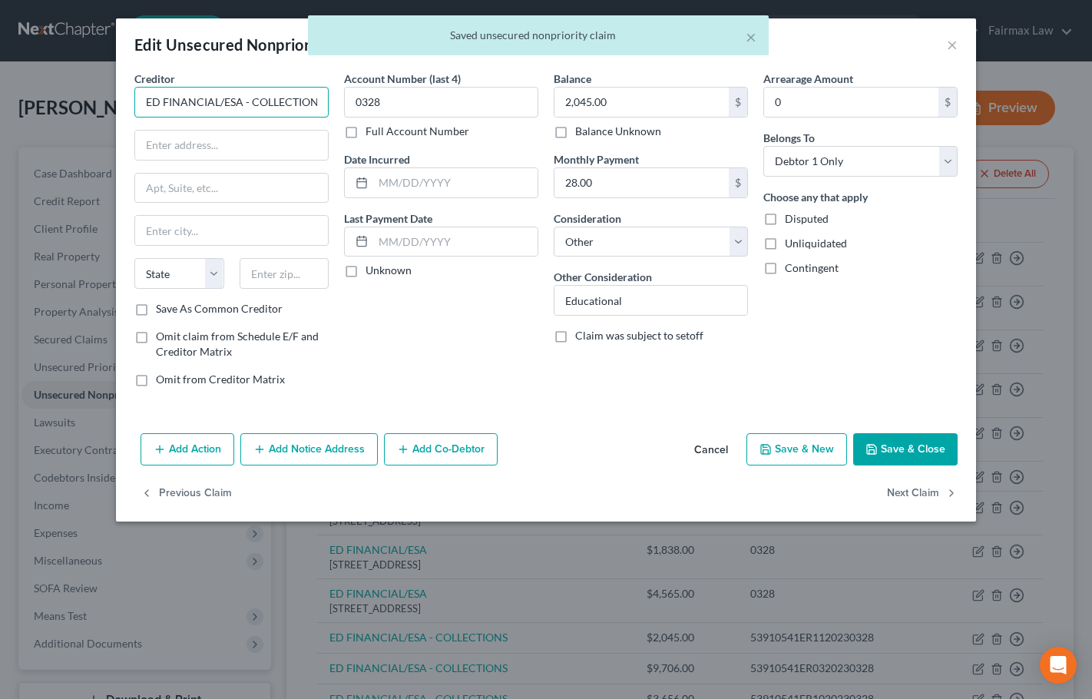
scroll to position [0, 5]
drag, startPoint x: 243, startPoint y: 102, endPoint x: 333, endPoint y: 104, distance: 89.8
click at [333, 104] on div "Creditor * ED FINANCIAL/ESA - COLLECTIONS State [US_STATE] AK AR AZ CA CO CT DE…" at bounding box center [232, 235] width 210 height 329
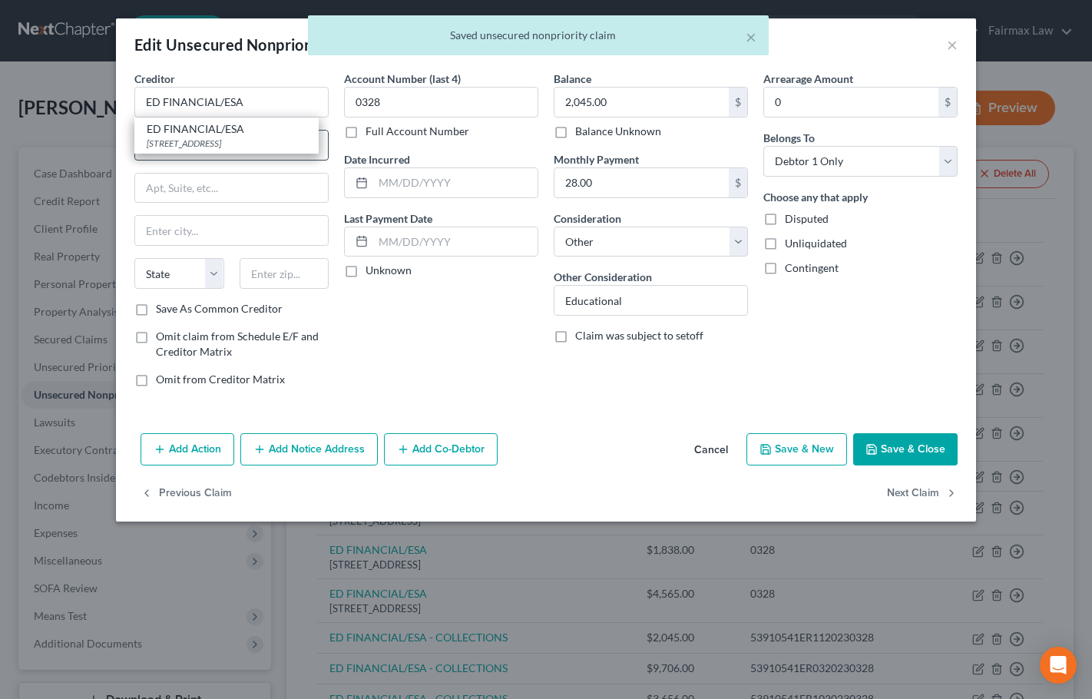
click at [223, 138] on div "[STREET_ADDRESS]" at bounding box center [227, 143] width 160 height 13
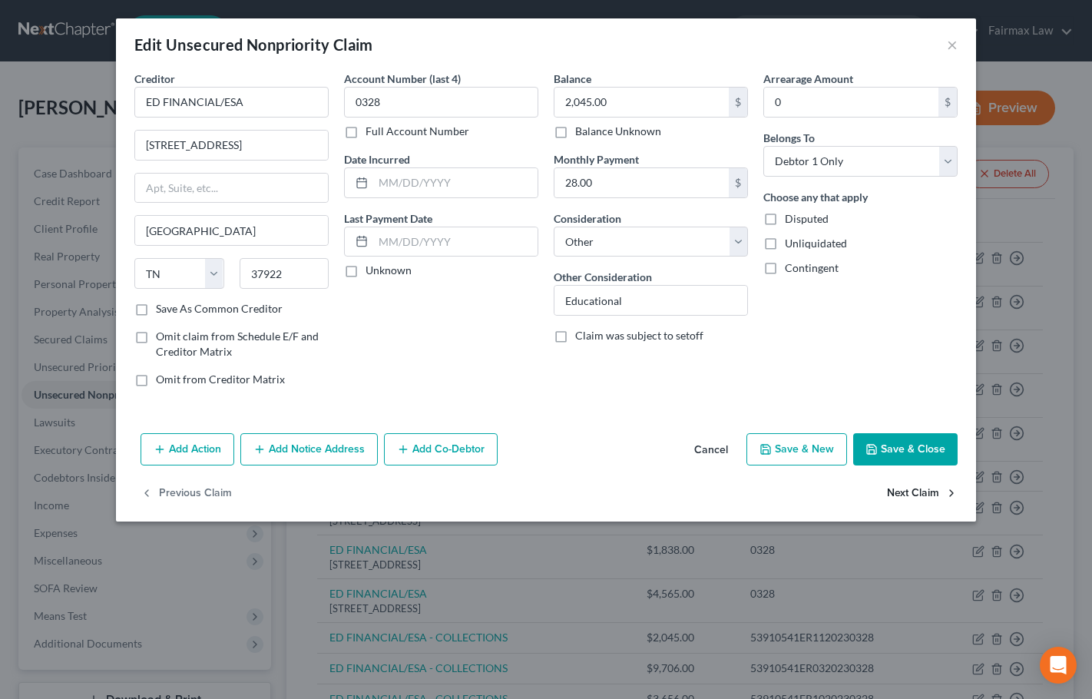
click at [927, 486] on button "Next Claim" at bounding box center [922, 493] width 71 height 32
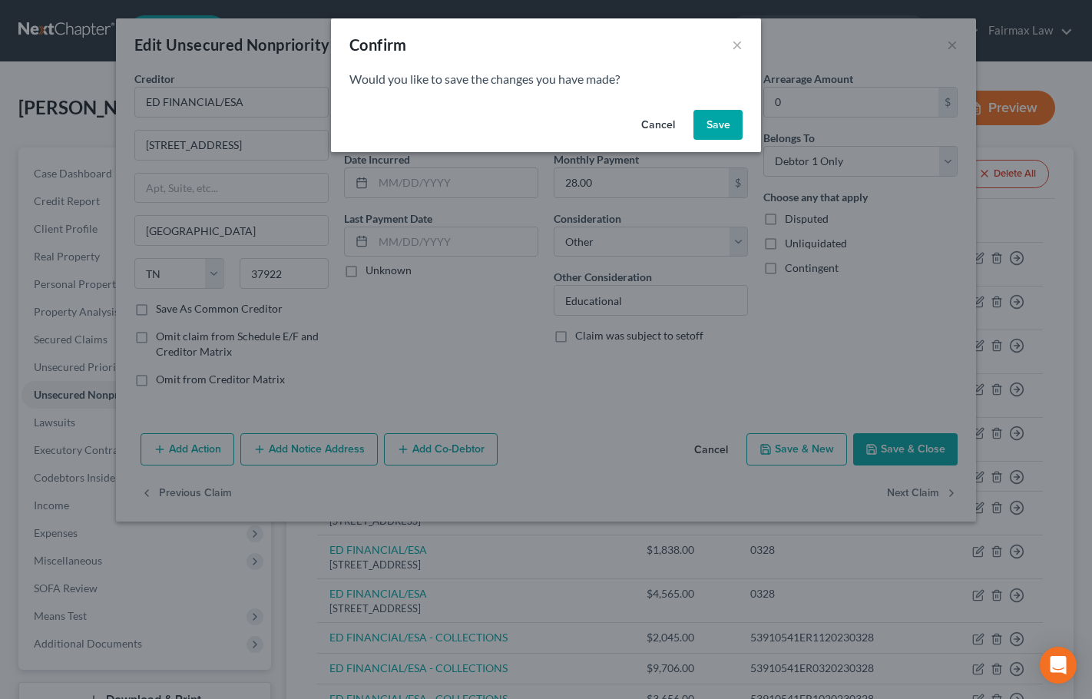
click at [730, 114] on button "Save" at bounding box center [717, 125] width 49 height 31
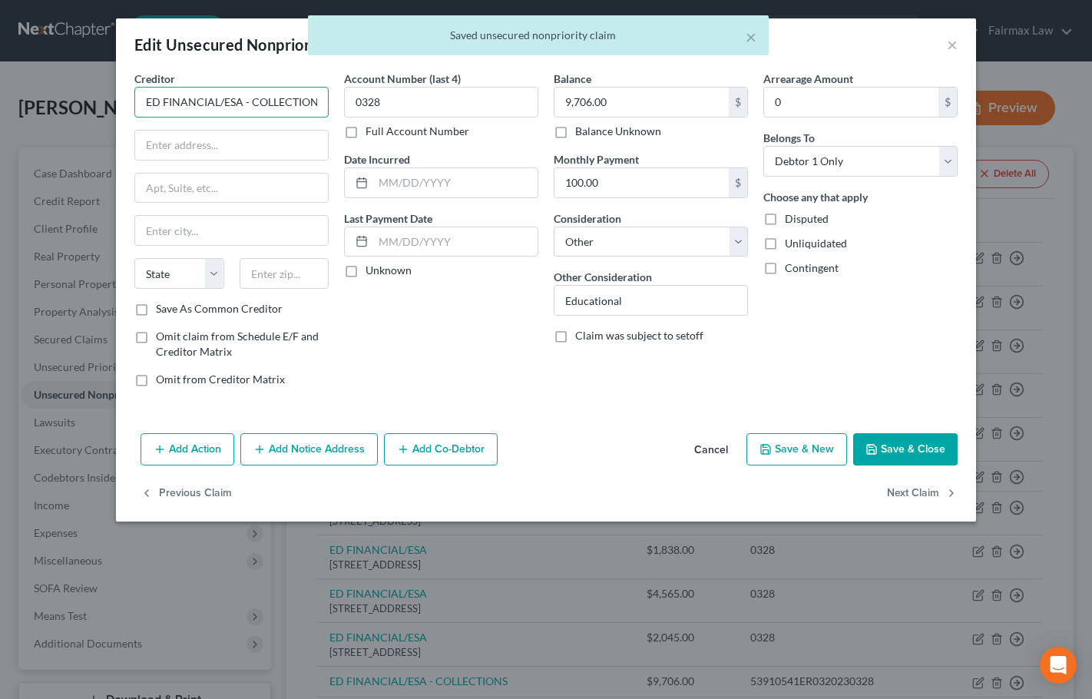
scroll to position [0, 5]
drag, startPoint x: 239, startPoint y: 104, endPoint x: 335, endPoint y: 101, distance: 95.2
click at [335, 101] on div "Creditor * ED FINANCIAL/ESA - COLLECTIONS State [US_STATE] AK AR AZ CA CO CT DE…" at bounding box center [232, 235] width 210 height 329
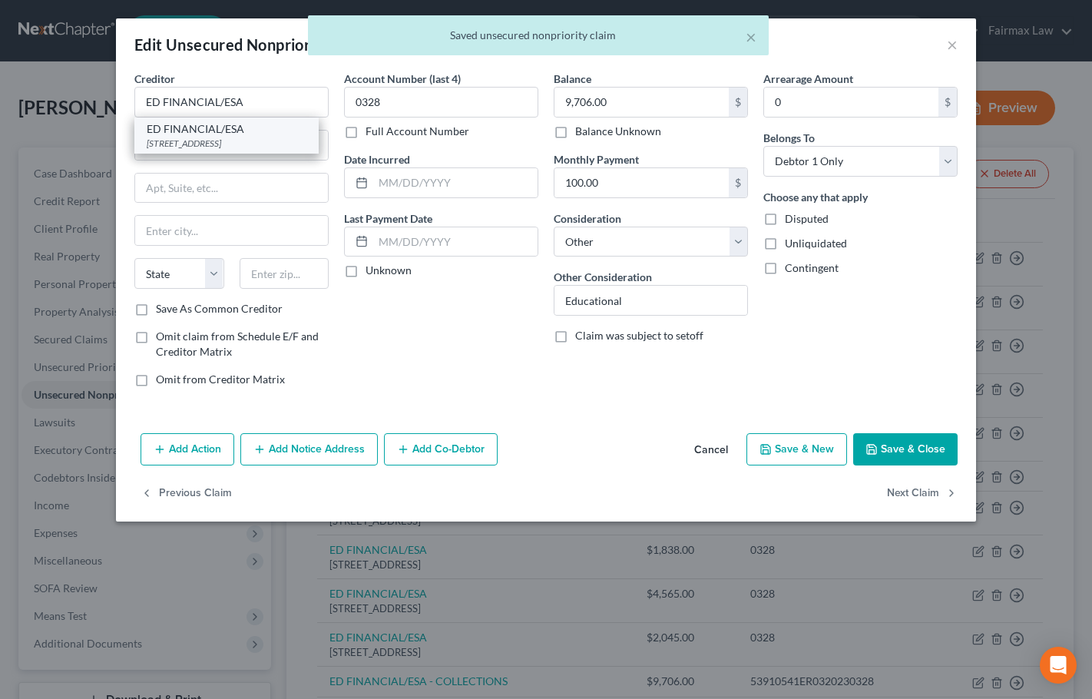
click at [248, 146] on div "[STREET_ADDRESS]" at bounding box center [227, 143] width 160 height 13
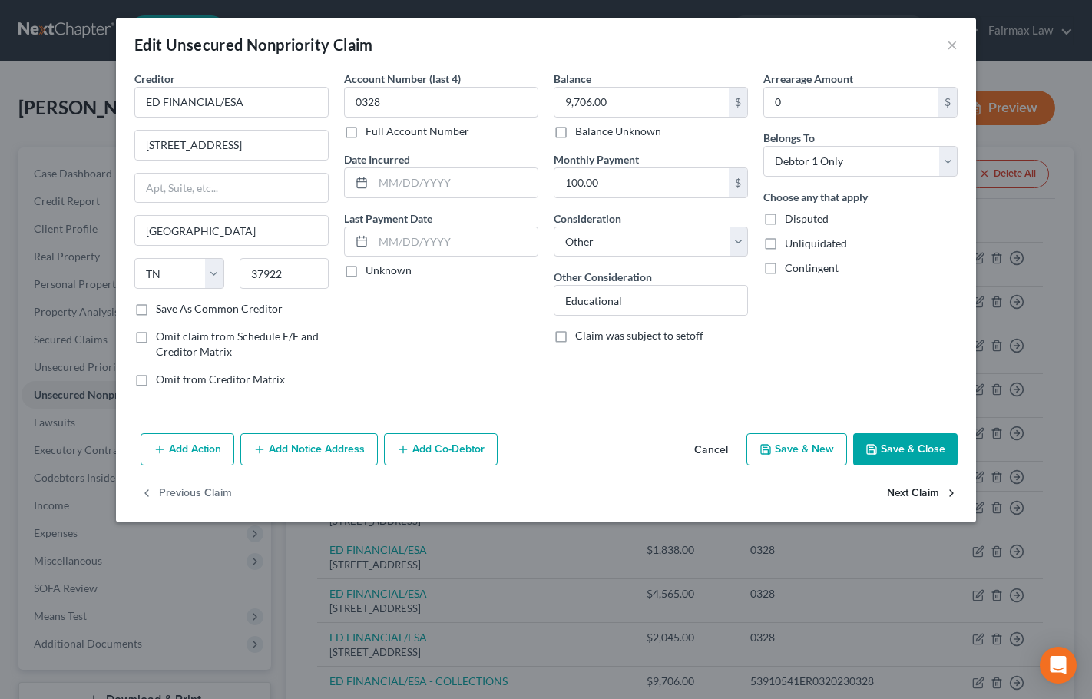
click at [923, 479] on button "Next Claim" at bounding box center [922, 493] width 71 height 32
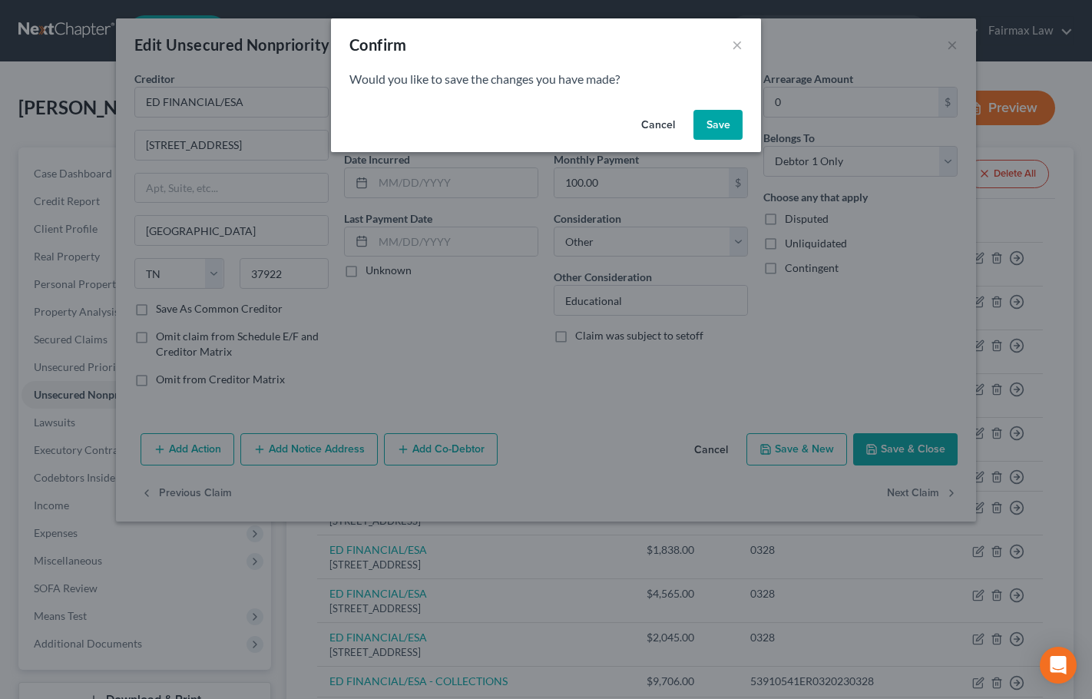
click at [720, 117] on button "Save" at bounding box center [717, 125] width 49 height 31
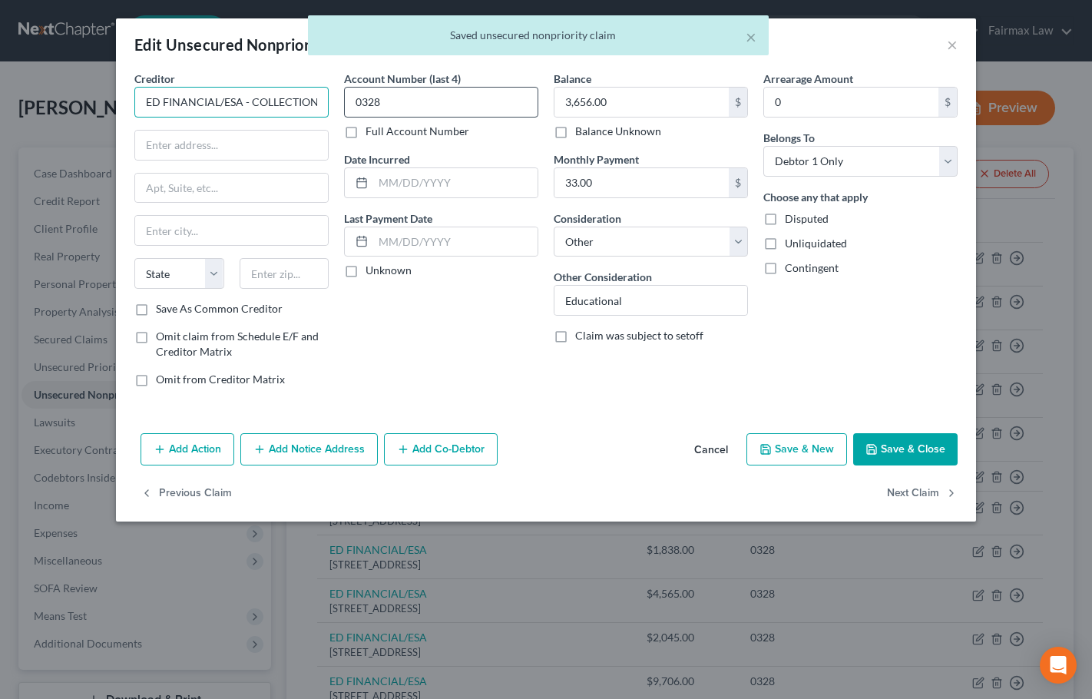
scroll to position [0, 5]
drag, startPoint x: 243, startPoint y: 104, endPoint x: 348, endPoint y: 103, distance: 105.2
click at [348, 103] on div "Creditor * ED FINANCIAL/ESA - COLLECTIONS State [US_STATE] AK AR AZ CA CO CT DE…" at bounding box center [546, 235] width 838 height 329
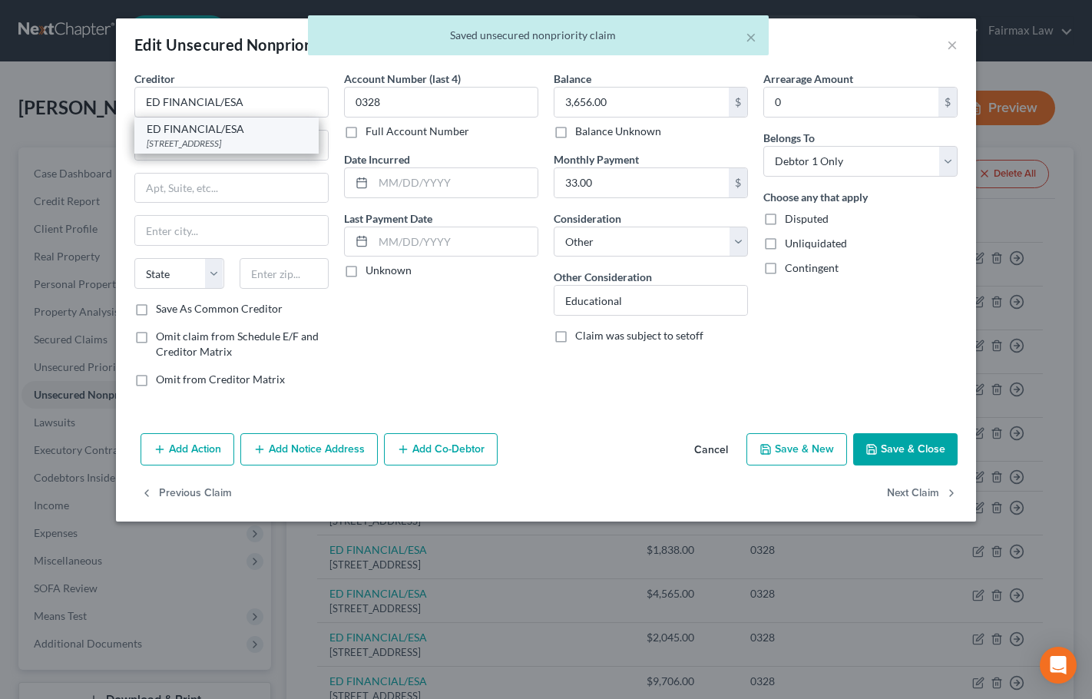
click at [248, 133] on div "ED FINANCIAL/ESA" at bounding box center [227, 128] width 160 height 15
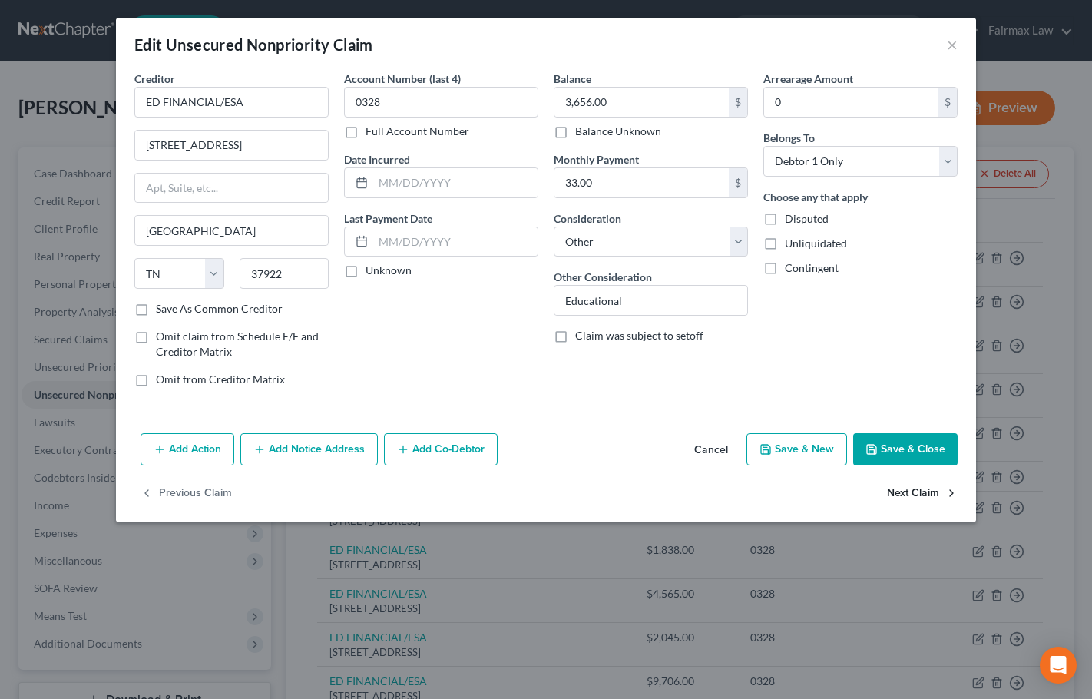
click at [925, 489] on button "Next Claim" at bounding box center [922, 493] width 71 height 32
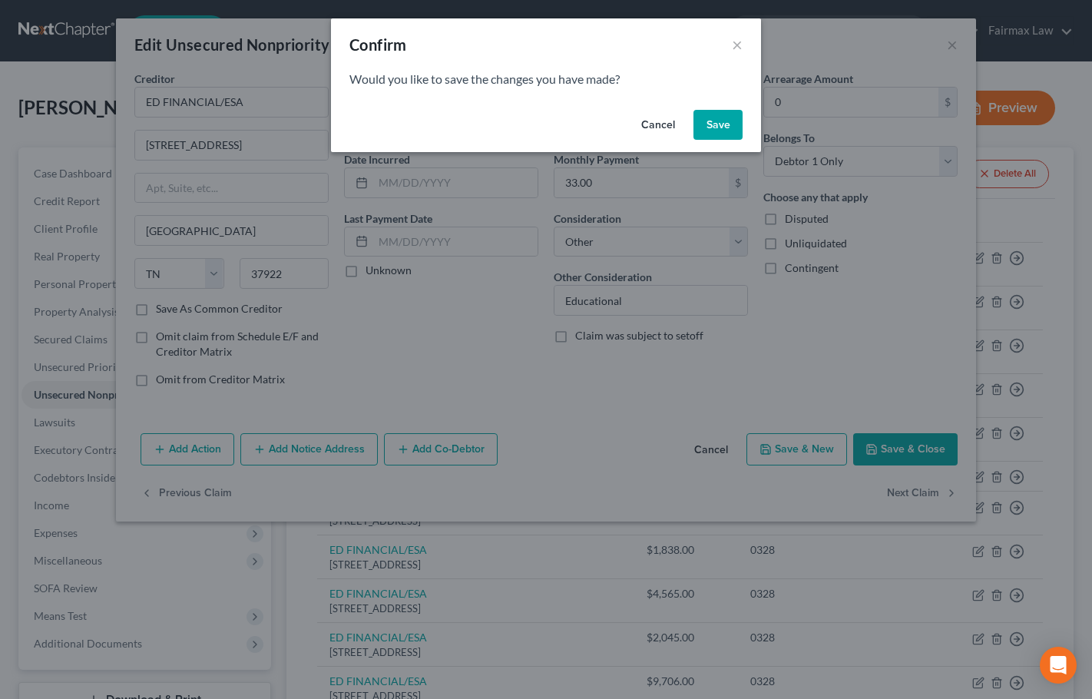
click at [720, 134] on button "Save" at bounding box center [717, 125] width 49 height 31
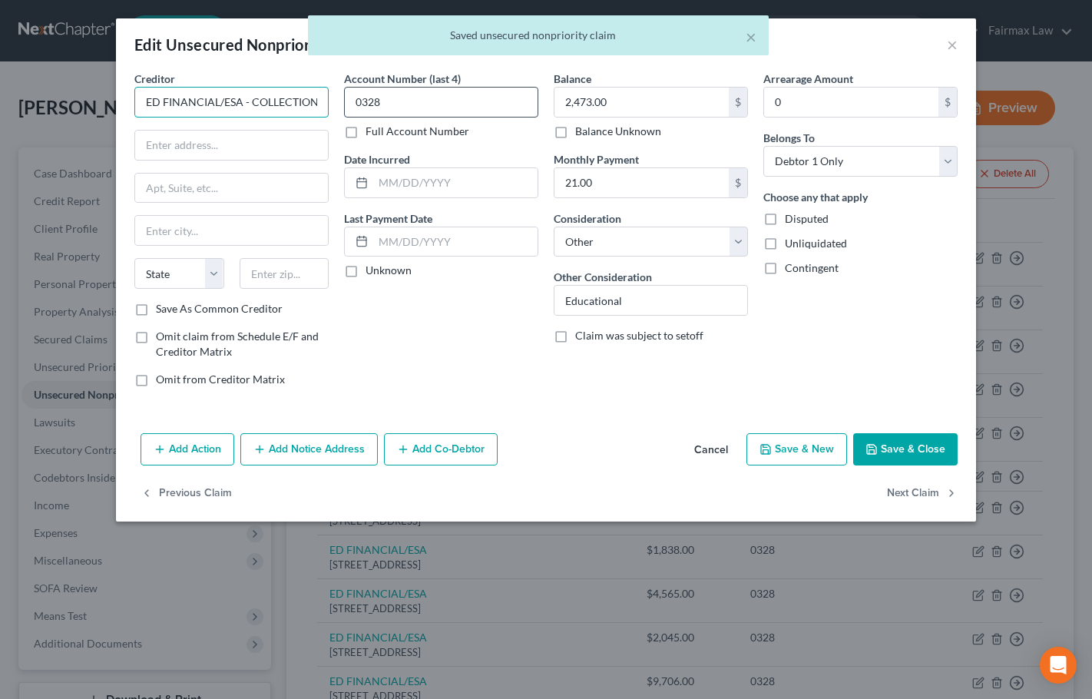
scroll to position [0, 5]
drag, startPoint x: 242, startPoint y: 103, endPoint x: 344, endPoint y: 103, distance: 102.1
click at [344, 103] on div "Creditor * ED FINANCIAL/ESA - COLLECTIONS State [US_STATE] AK AR AZ CA CO CT DE…" at bounding box center [546, 235] width 838 height 329
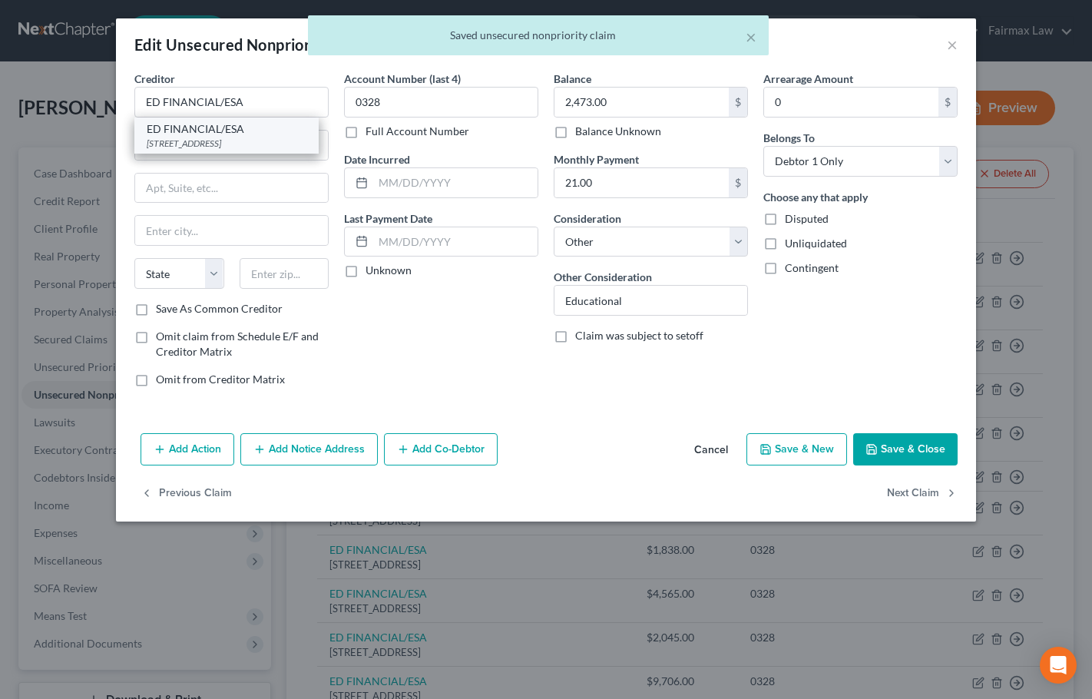
click at [240, 133] on div "ED FINANCIAL/ESA" at bounding box center [227, 128] width 160 height 15
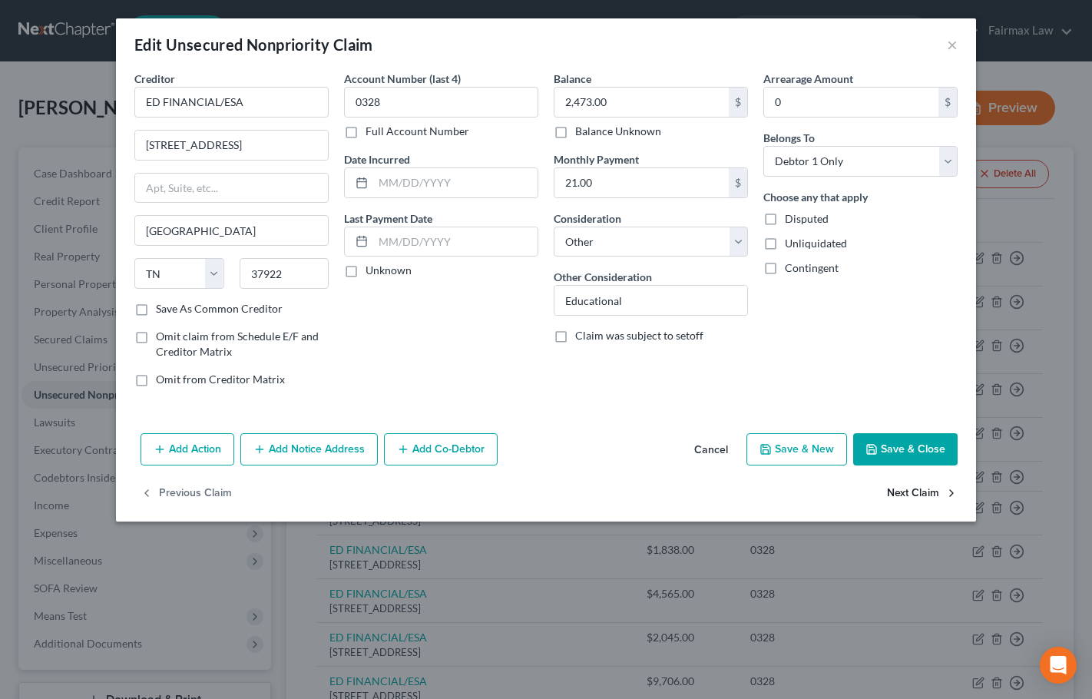
click at [924, 497] on button "Next Claim" at bounding box center [922, 493] width 71 height 32
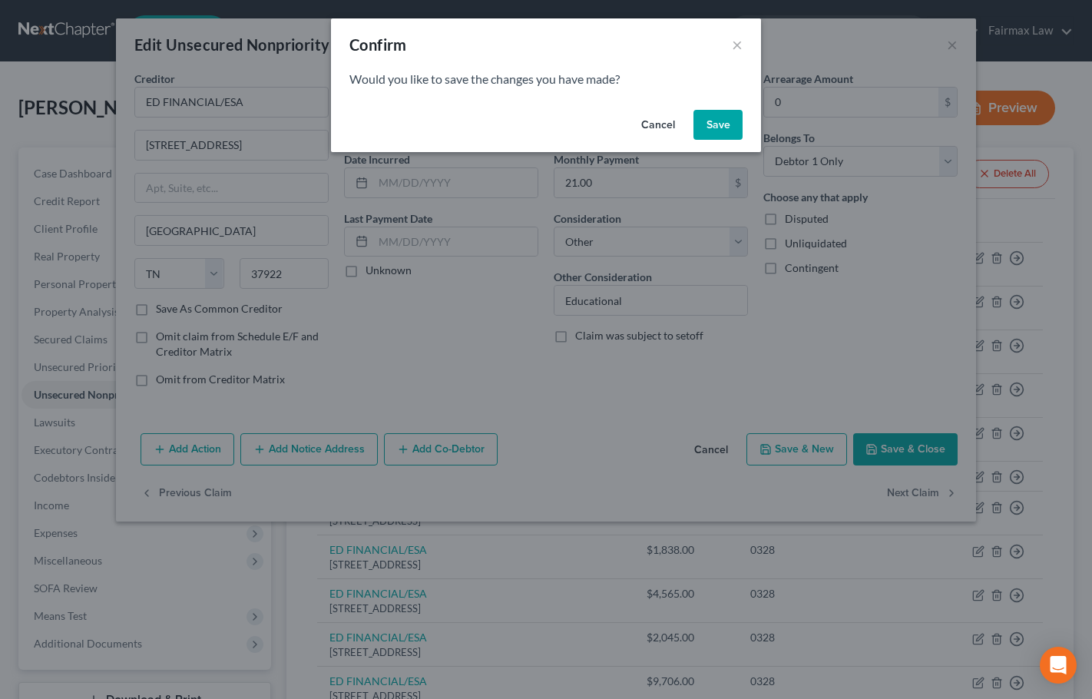
click at [717, 132] on button "Save" at bounding box center [717, 125] width 49 height 31
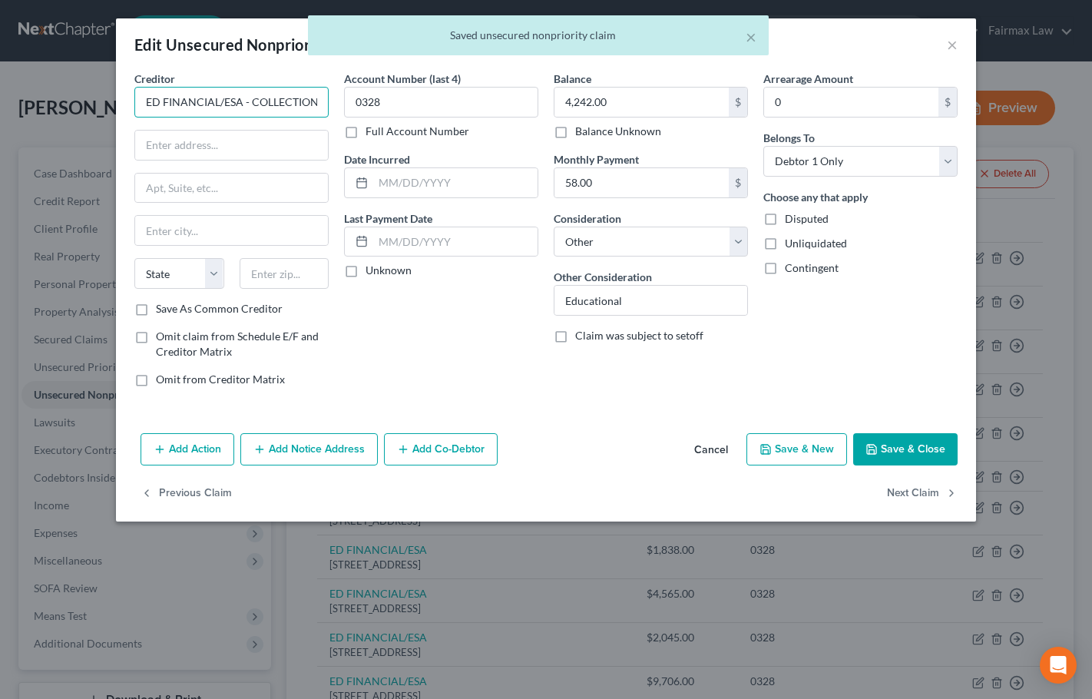
scroll to position [0, 5]
drag, startPoint x: 240, startPoint y: 101, endPoint x: 342, endPoint y: 109, distance: 102.4
click at [342, 109] on div "Creditor * ED FINANCIAL/ESA - COLLECTIONS State [US_STATE] AK AR AZ CA CO CT DE…" at bounding box center [546, 235] width 838 height 329
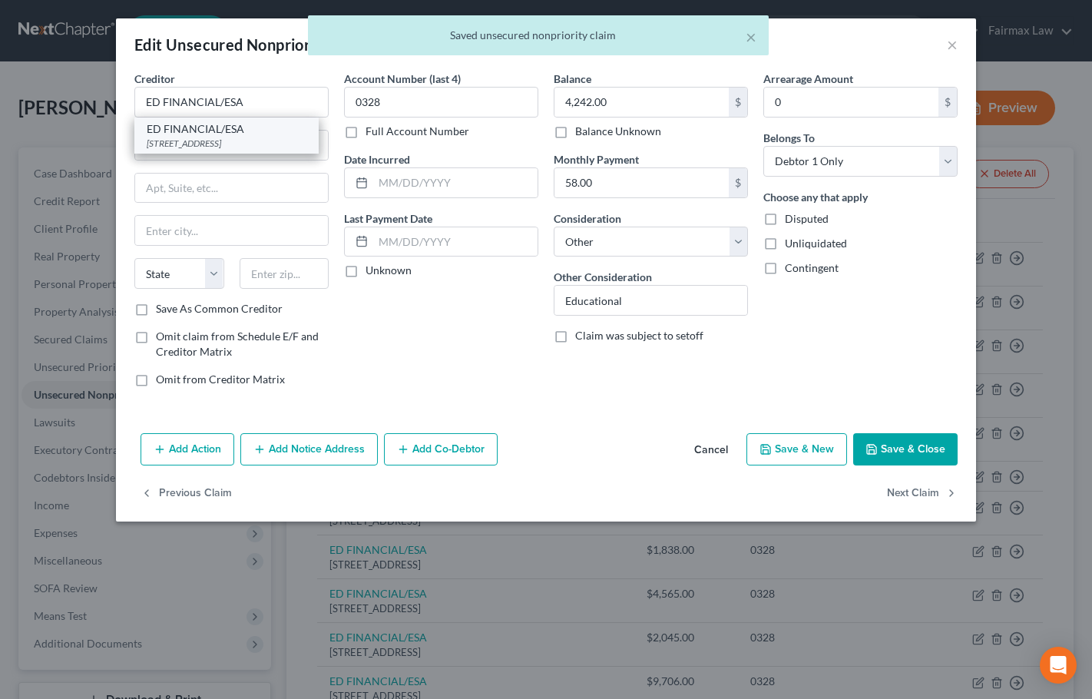
click at [257, 134] on div "ED FINANCIAL/ESA" at bounding box center [227, 128] width 160 height 15
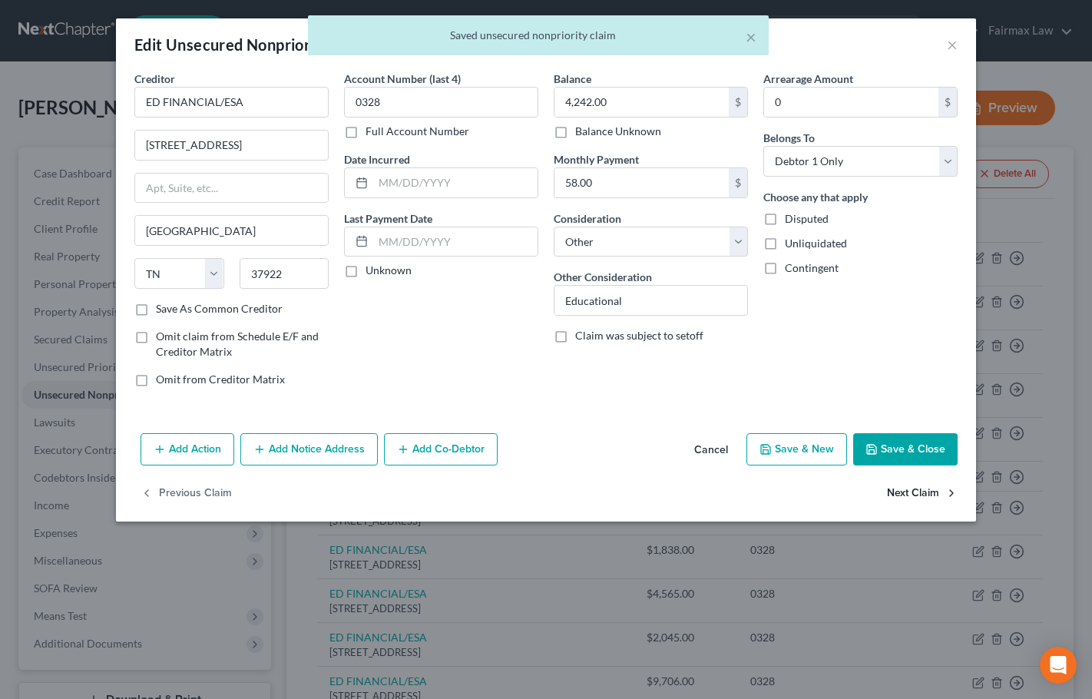
click at [932, 494] on button "Next Claim" at bounding box center [922, 493] width 71 height 32
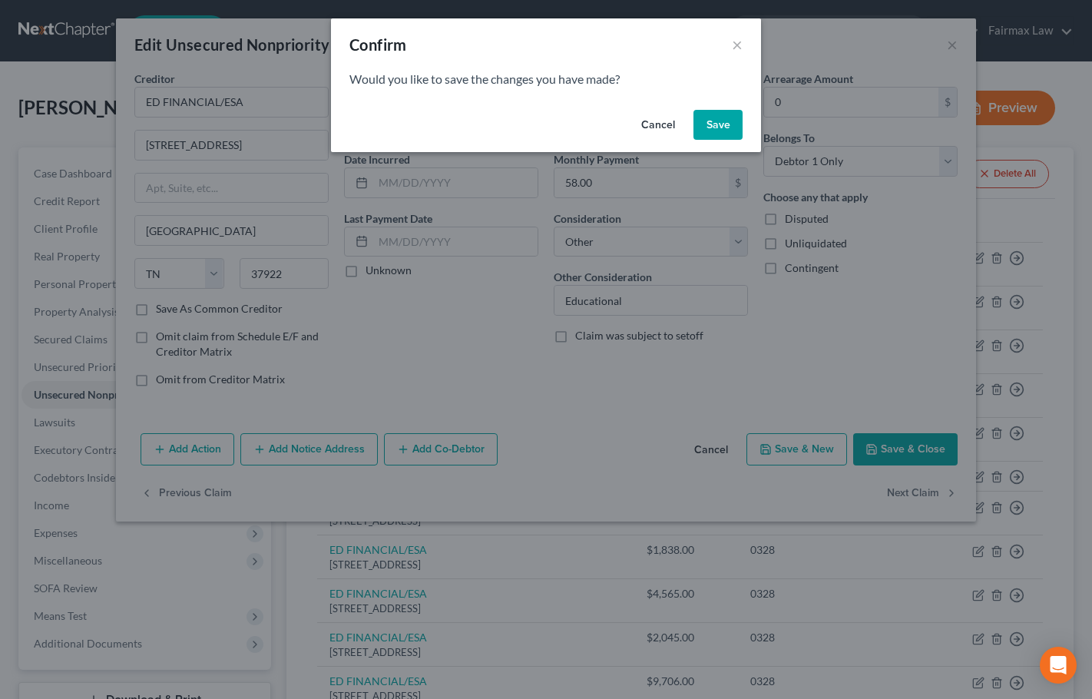
click at [719, 125] on button "Save" at bounding box center [717, 125] width 49 height 31
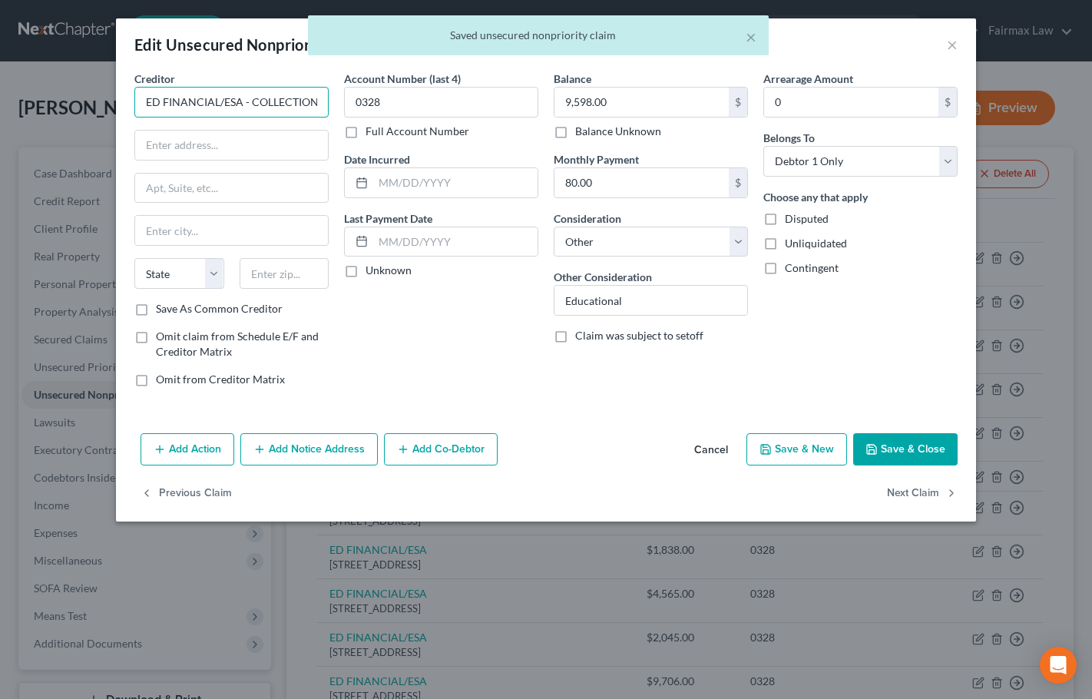
scroll to position [0, 5]
drag, startPoint x: 242, startPoint y: 104, endPoint x: 315, endPoint y: 107, distance: 73.8
click at [315, 107] on input "ED FINANCIAL/ESA - COLLECTIONS" at bounding box center [231, 102] width 194 height 31
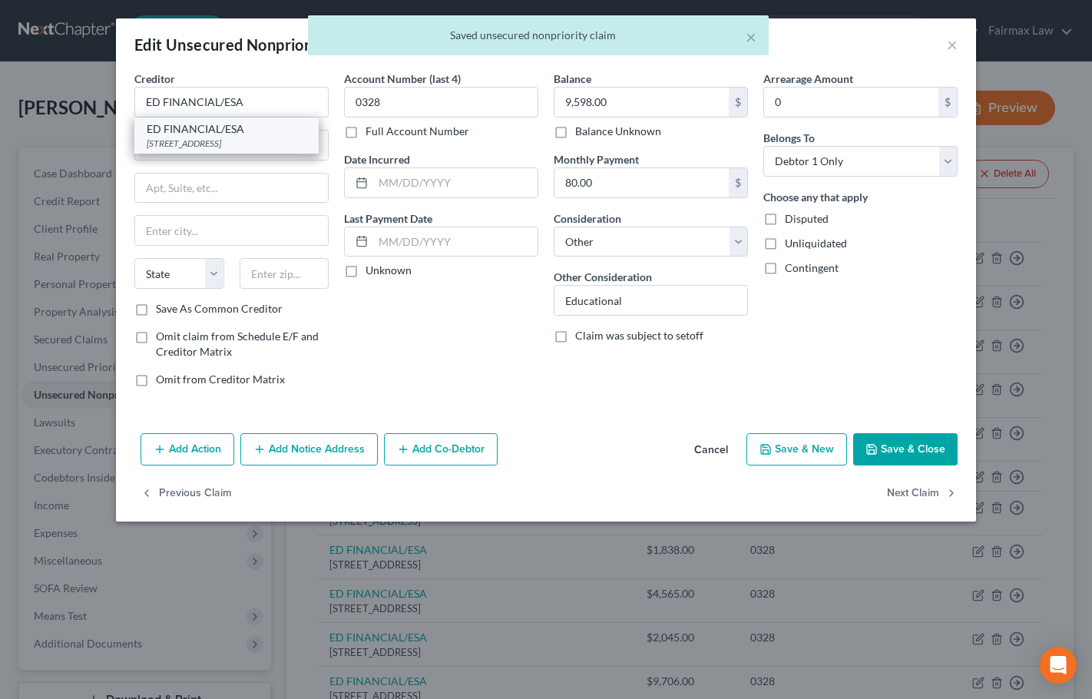
click at [227, 137] on div "[STREET_ADDRESS]" at bounding box center [227, 143] width 160 height 13
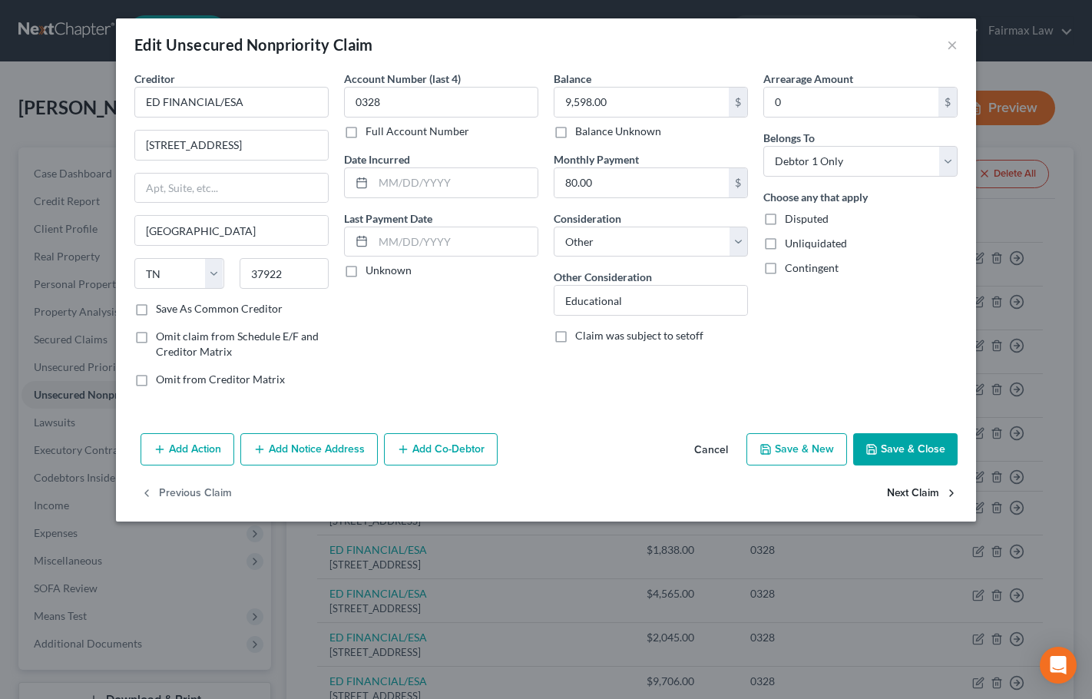
click at [913, 493] on button "Next Claim" at bounding box center [922, 493] width 71 height 32
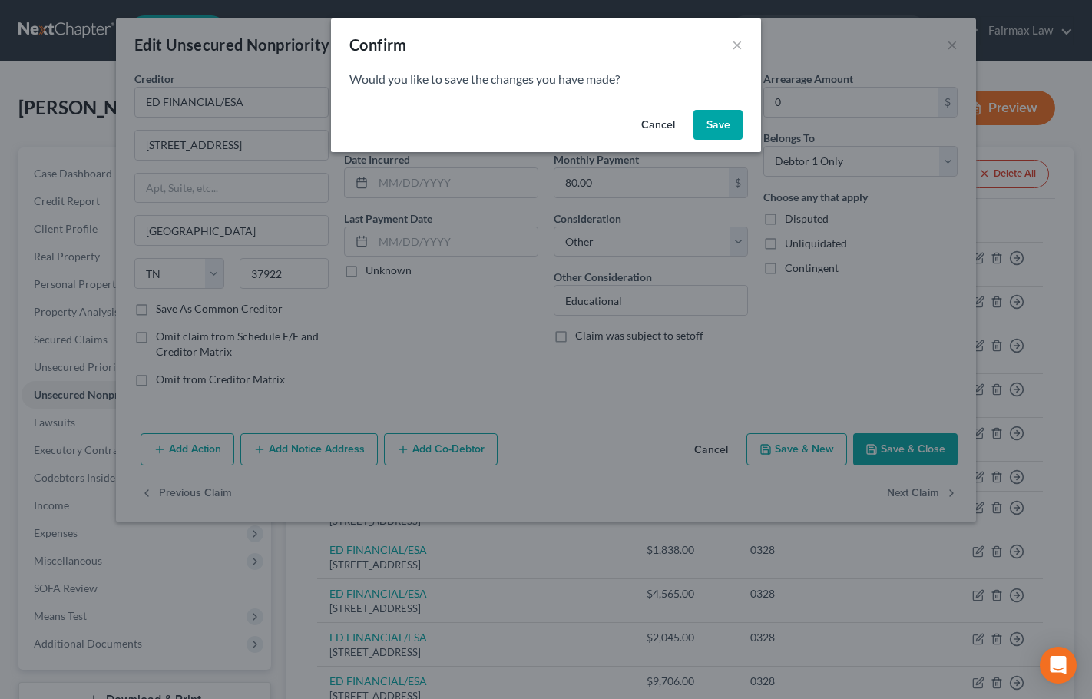
click at [715, 125] on button "Save" at bounding box center [717, 125] width 49 height 31
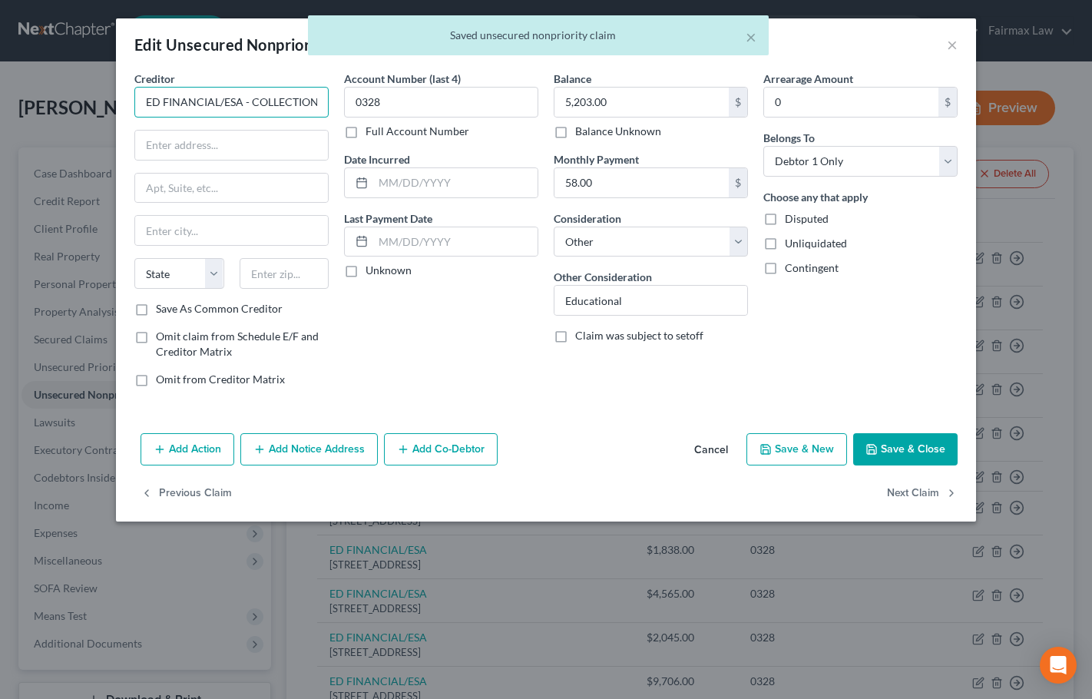
scroll to position [0, 5]
drag, startPoint x: 240, startPoint y: 103, endPoint x: 332, endPoint y: 107, distance: 92.2
click at [332, 107] on div "Creditor * ED FINANCIAL/ESA - COLLECTIONS State [US_STATE] AK AR AZ CA CO CT DE…" at bounding box center [232, 235] width 210 height 329
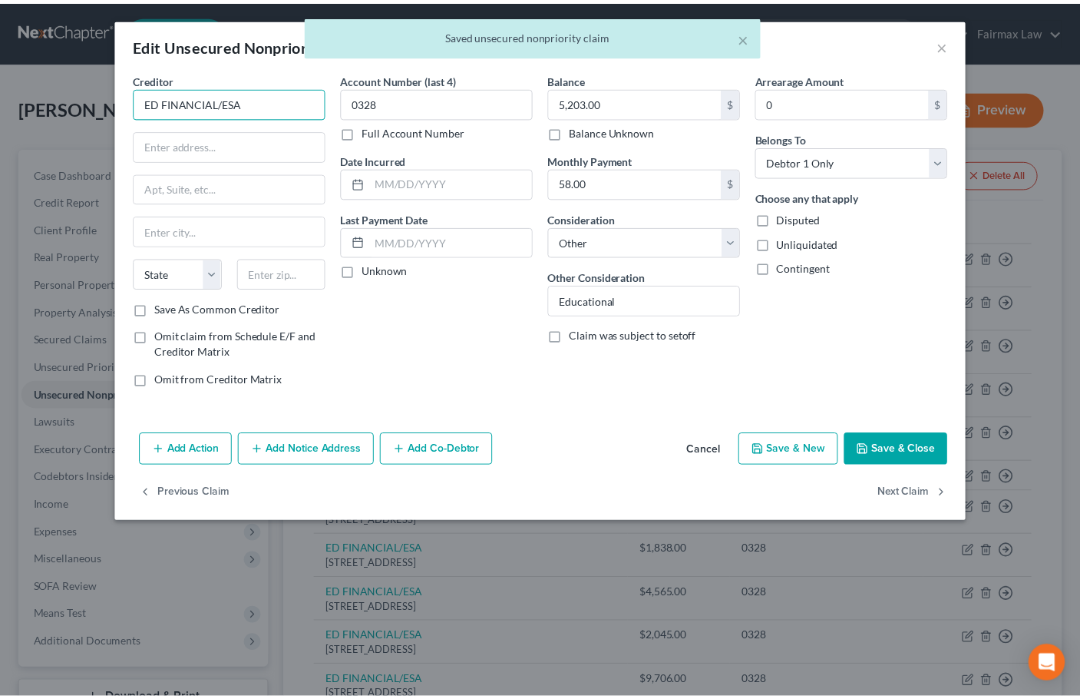
scroll to position [0, 0]
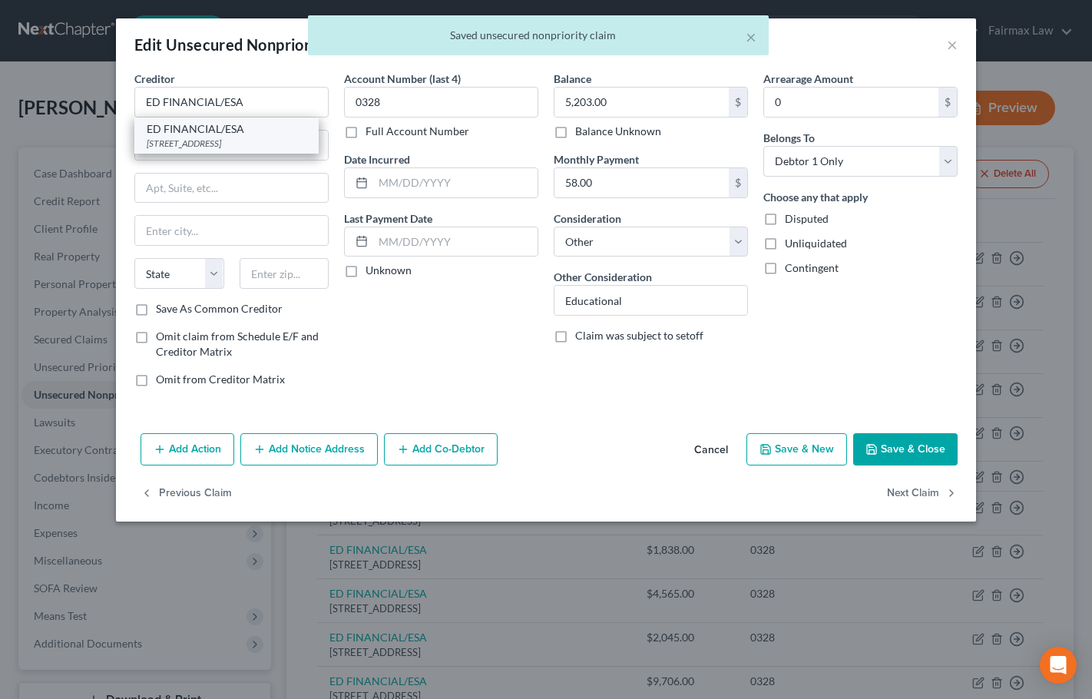
click at [245, 140] on div "[STREET_ADDRESS]" at bounding box center [227, 143] width 160 height 13
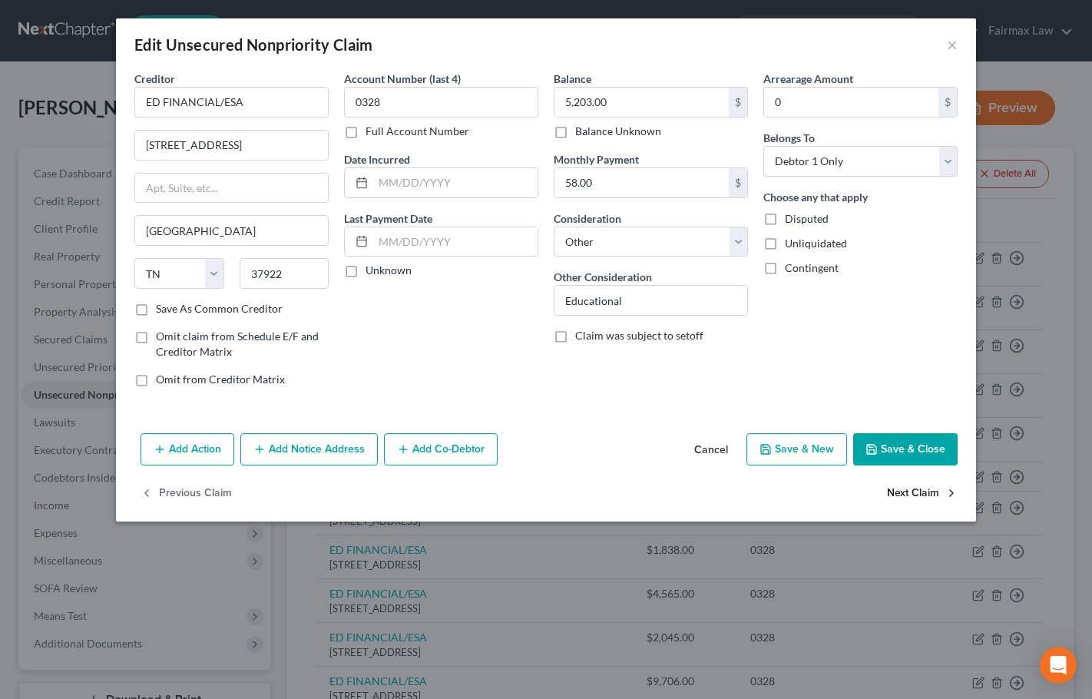
click at [894, 494] on button "Next Claim" at bounding box center [922, 493] width 71 height 32
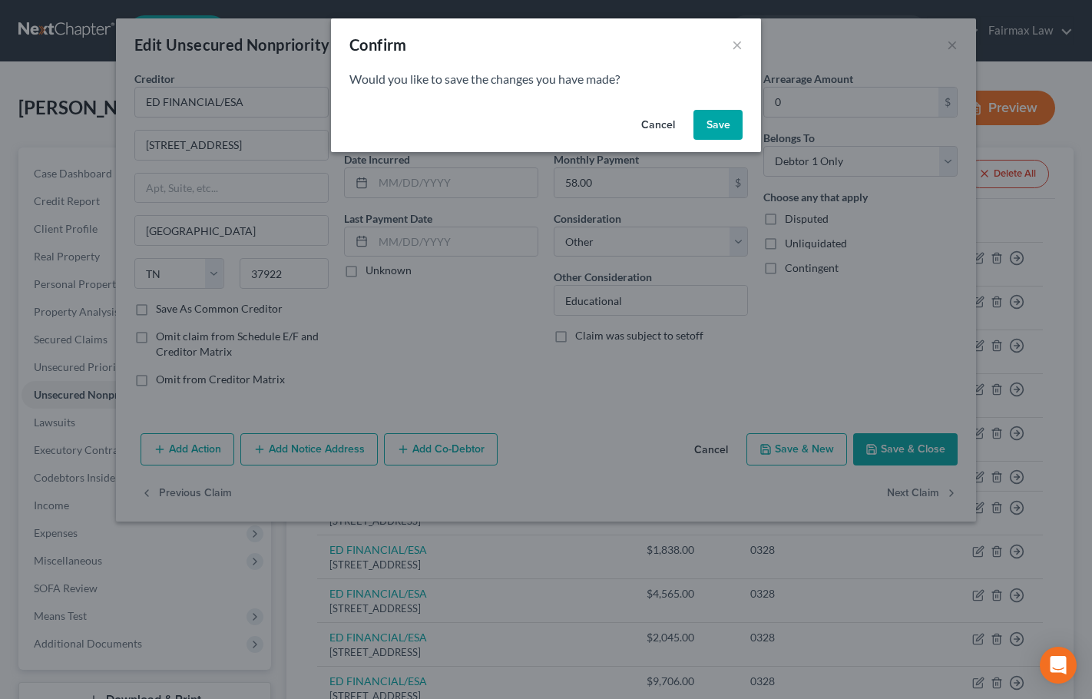
click at [712, 131] on button "Save" at bounding box center [717, 125] width 49 height 31
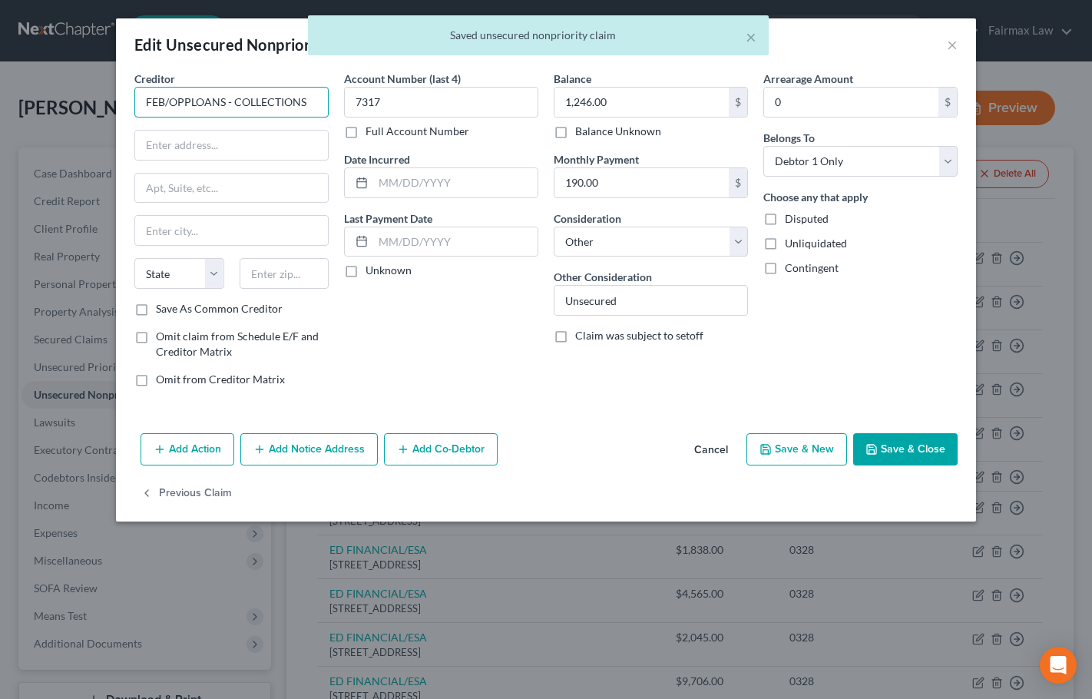
drag, startPoint x: 224, startPoint y: 103, endPoint x: 322, endPoint y: 97, distance: 97.6
click at [322, 97] on input "FEB/OPPLOANS - COLLECTIONS" at bounding box center [231, 102] width 194 height 31
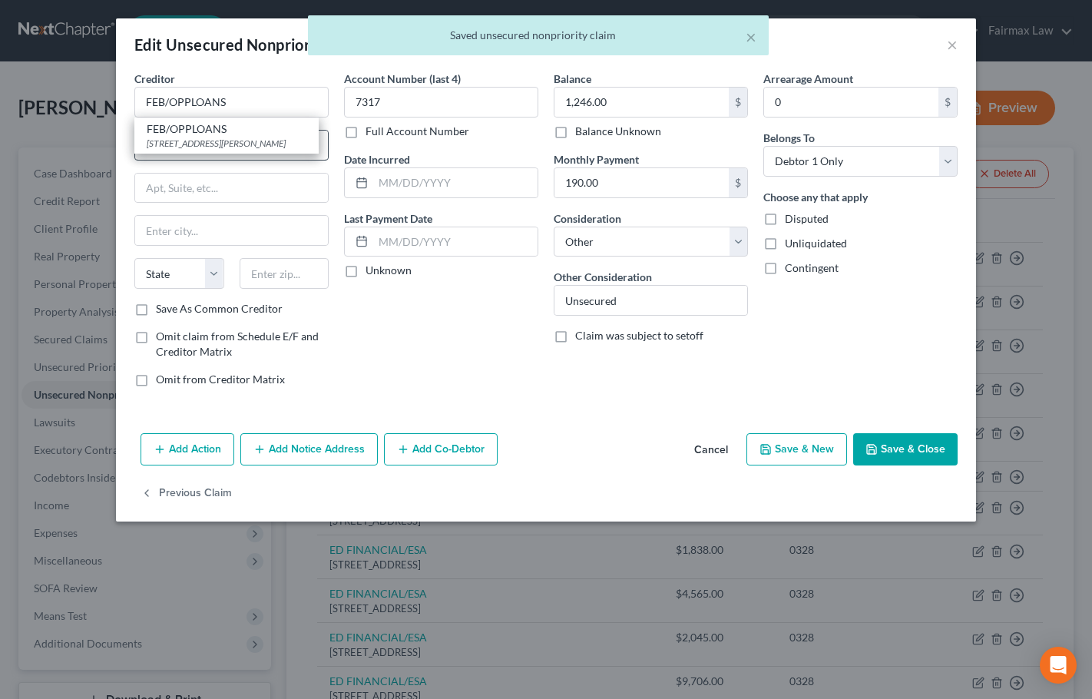
click at [247, 138] on div "[STREET_ADDRESS][PERSON_NAME]" at bounding box center [227, 143] width 160 height 13
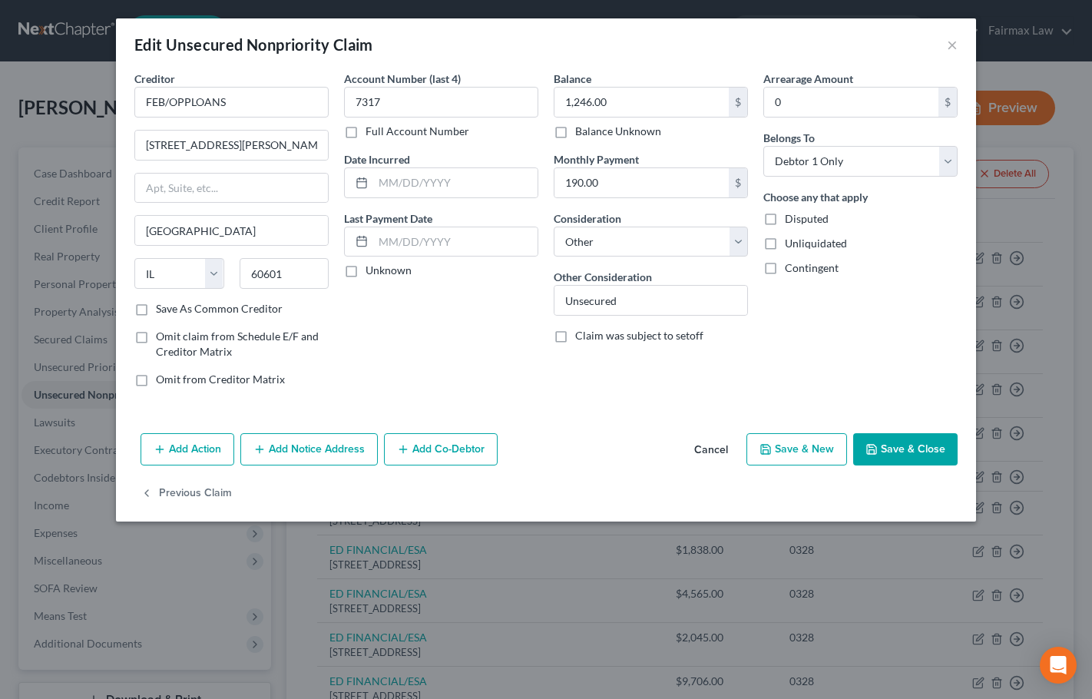
click at [910, 456] on button "Save & Close" at bounding box center [905, 449] width 104 height 32
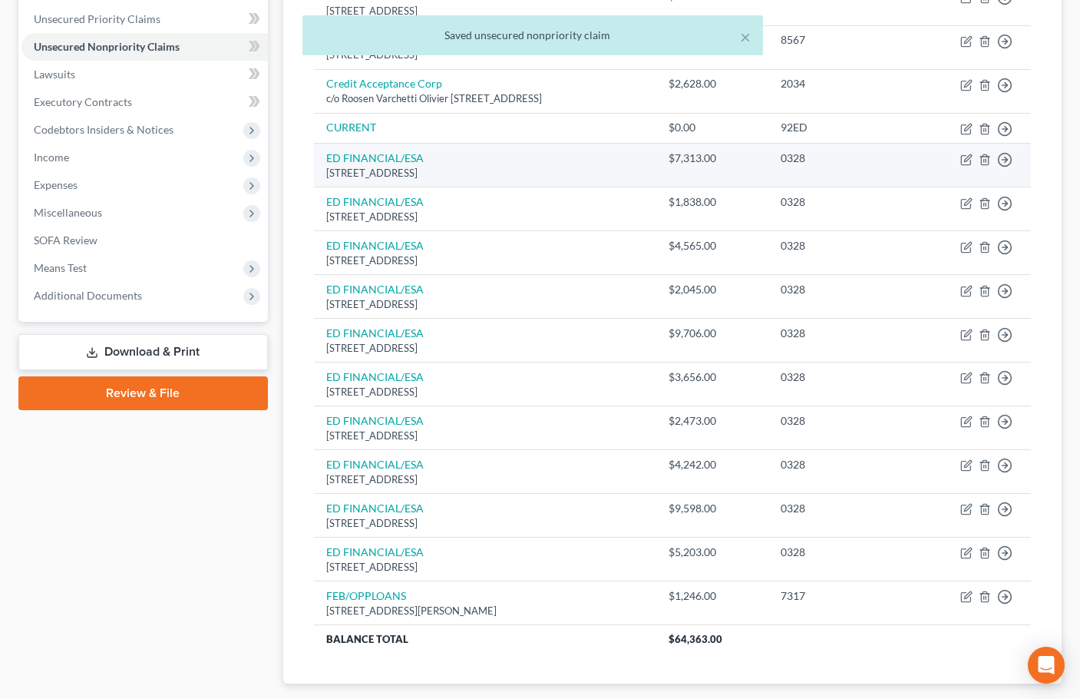
scroll to position [133, 0]
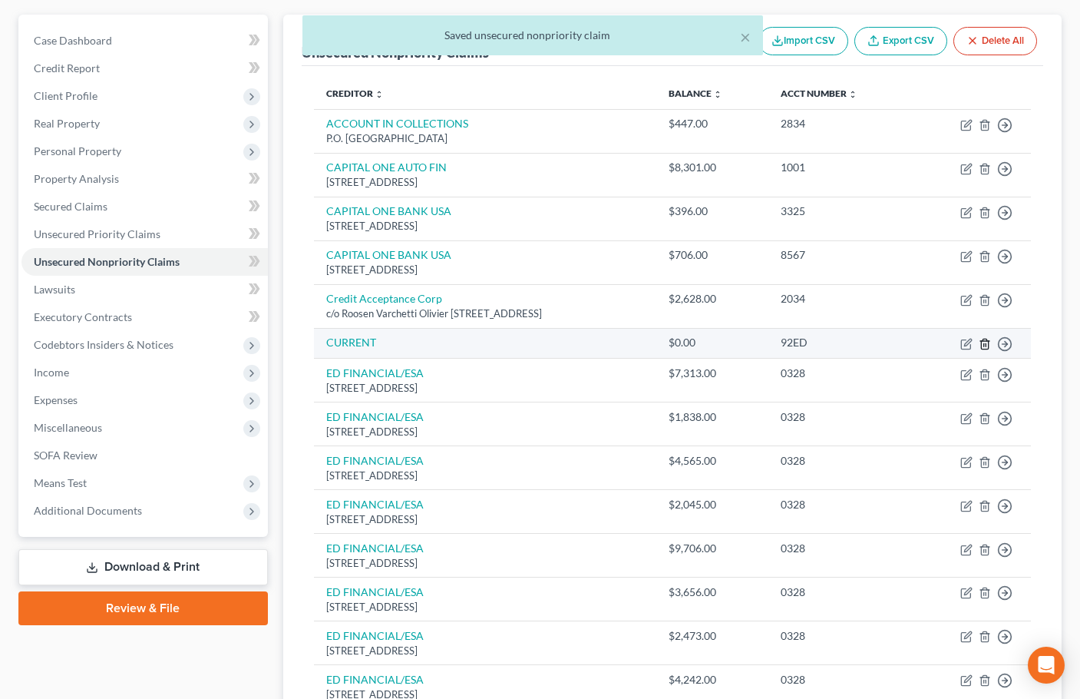
click at [986, 342] on icon "button" at bounding box center [985, 344] width 12 height 12
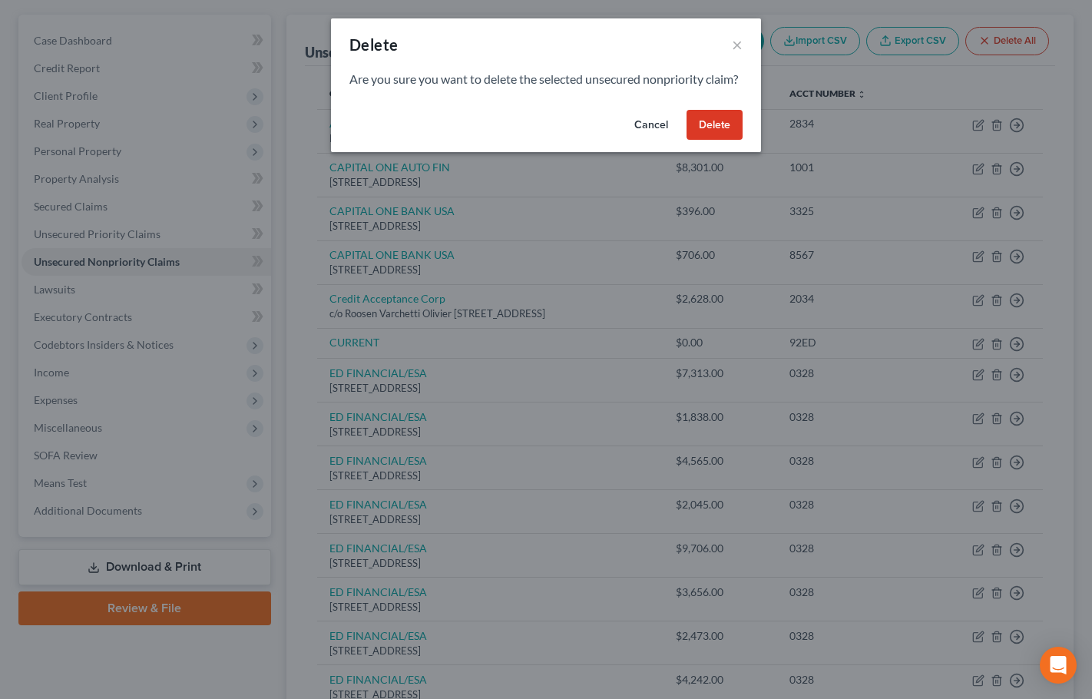
click at [712, 140] on button "Delete" at bounding box center [714, 125] width 56 height 31
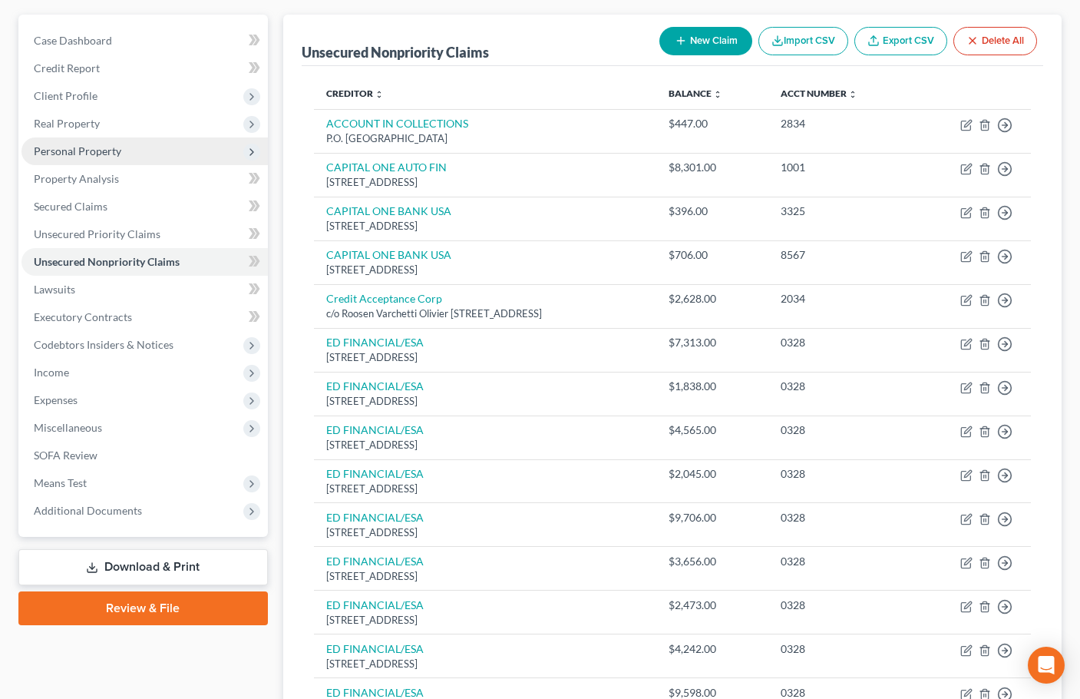
click at [103, 148] on span "Personal Property" at bounding box center [78, 150] width 88 height 13
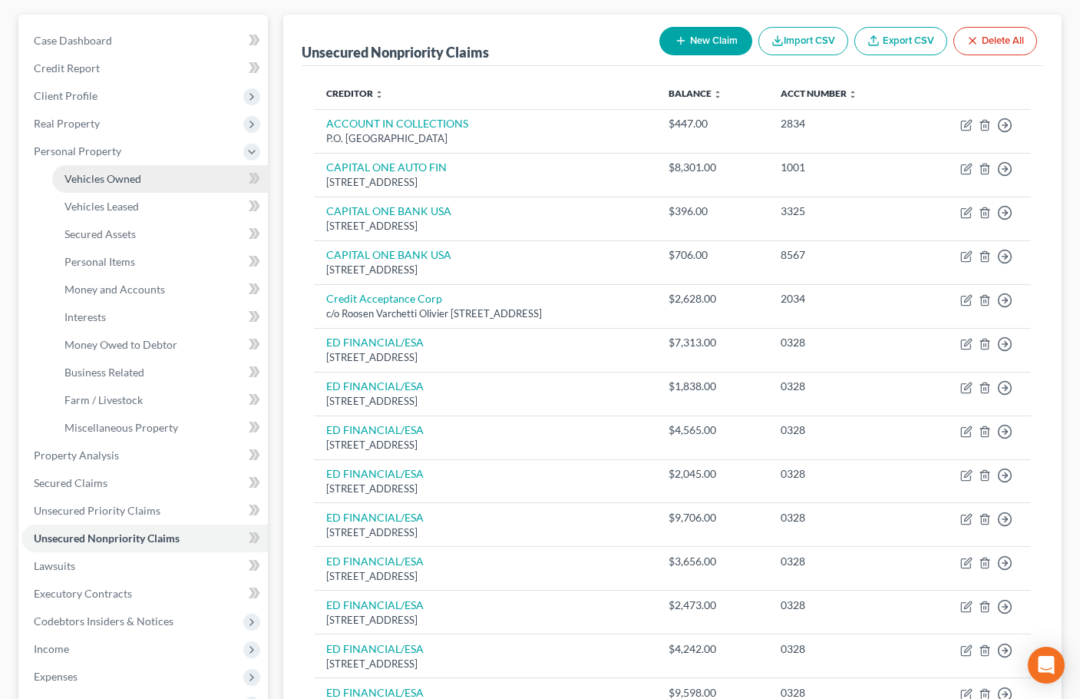
click at [117, 177] on span "Vehicles Owned" at bounding box center [102, 178] width 77 height 13
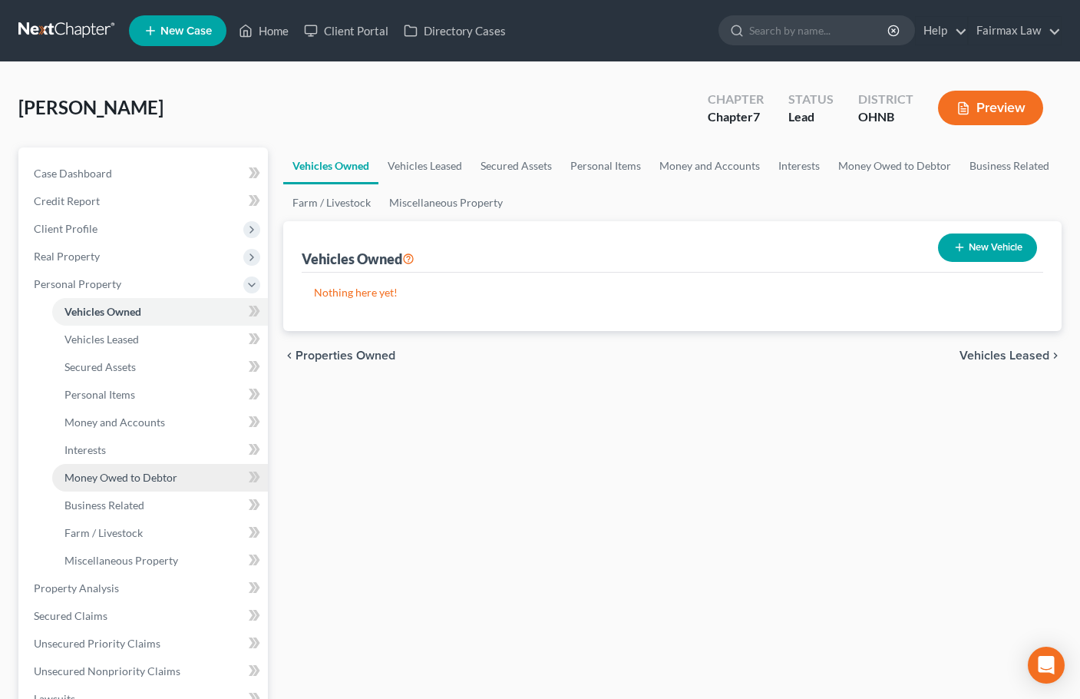
click at [116, 474] on span "Money Owed to Debtor" at bounding box center [120, 477] width 113 height 13
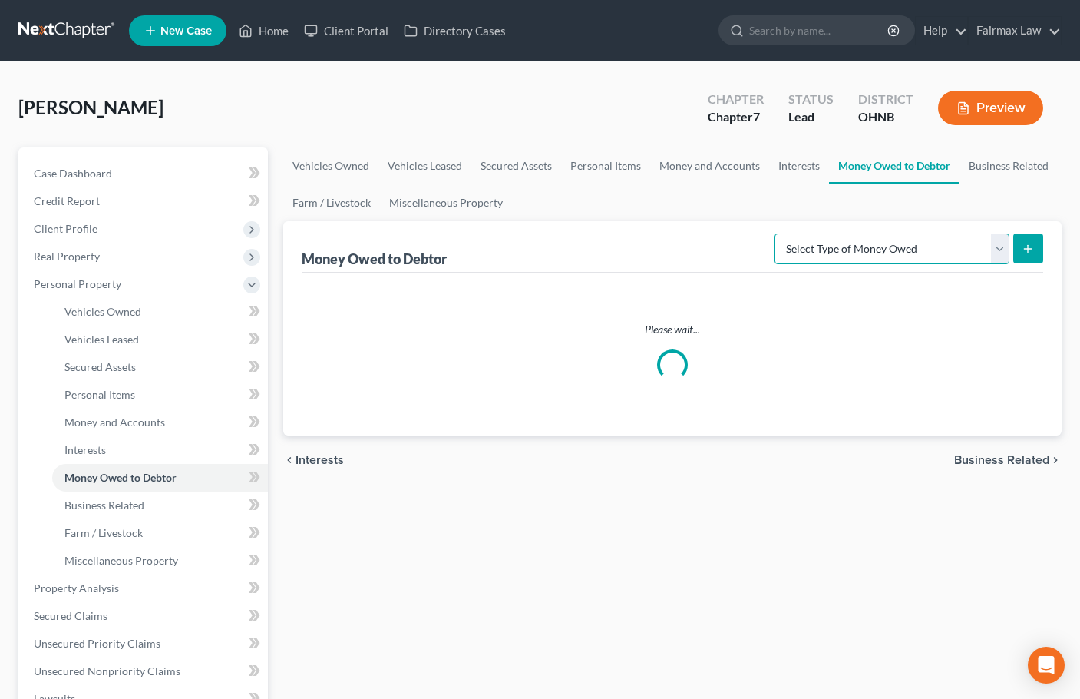
click at [917, 249] on select "Select Type of Money Owed Accounts Receivable Alimony Child Support Claims Agai…" at bounding box center [892, 248] width 235 height 31
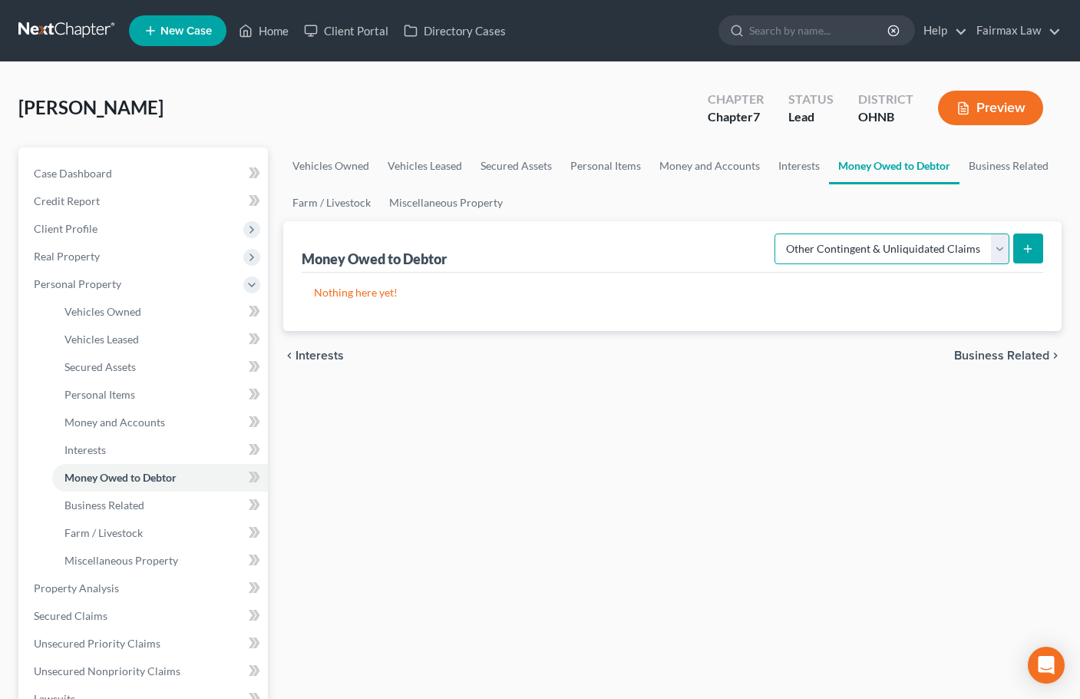
click at [777, 233] on select "Select Type of Money Owed Accounts Receivable Alimony Child Support Claims Agai…" at bounding box center [892, 248] width 235 height 31
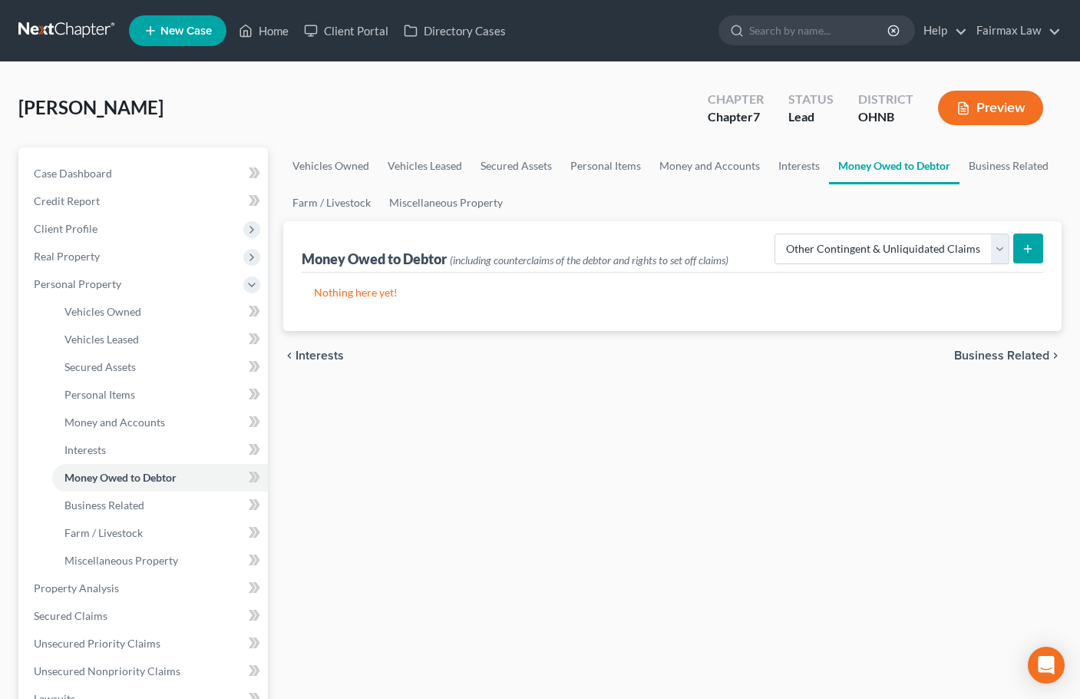
click at [1024, 253] on icon "submit" at bounding box center [1028, 249] width 12 height 12
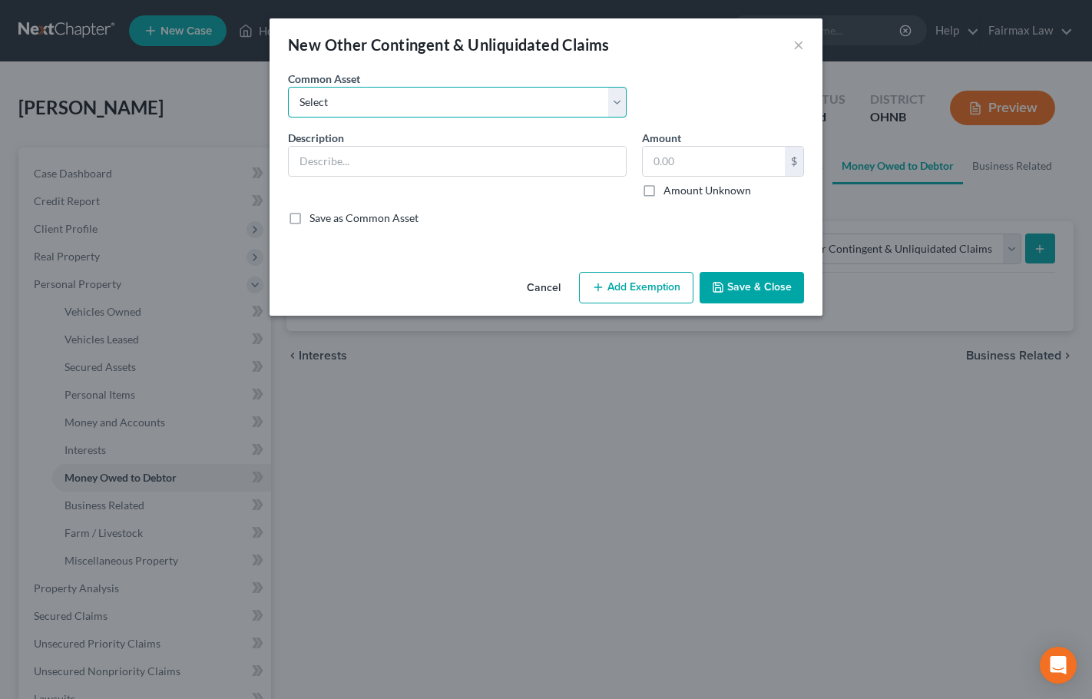
click at [494, 104] on select "Select Rights, including any right of recovery, in wages garnished [DATE] of ba…" at bounding box center [457, 102] width 339 height 31
click at [288, 87] on select "Select Rights, including any right of recovery, in wages garnished [DATE] of ba…" at bounding box center [457, 102] width 339 height 31
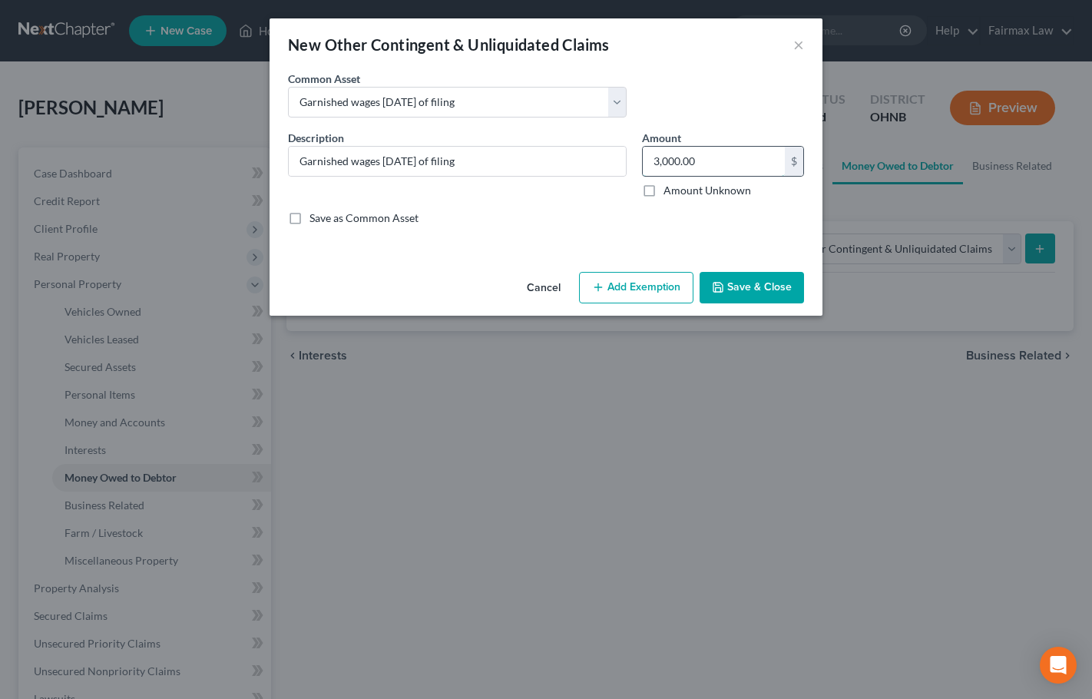
click at [692, 160] on input "3,000.00" at bounding box center [713, 161] width 142 height 29
paste input "1383.7"
click at [656, 292] on button "Add Exemption" at bounding box center [636, 288] width 114 height 32
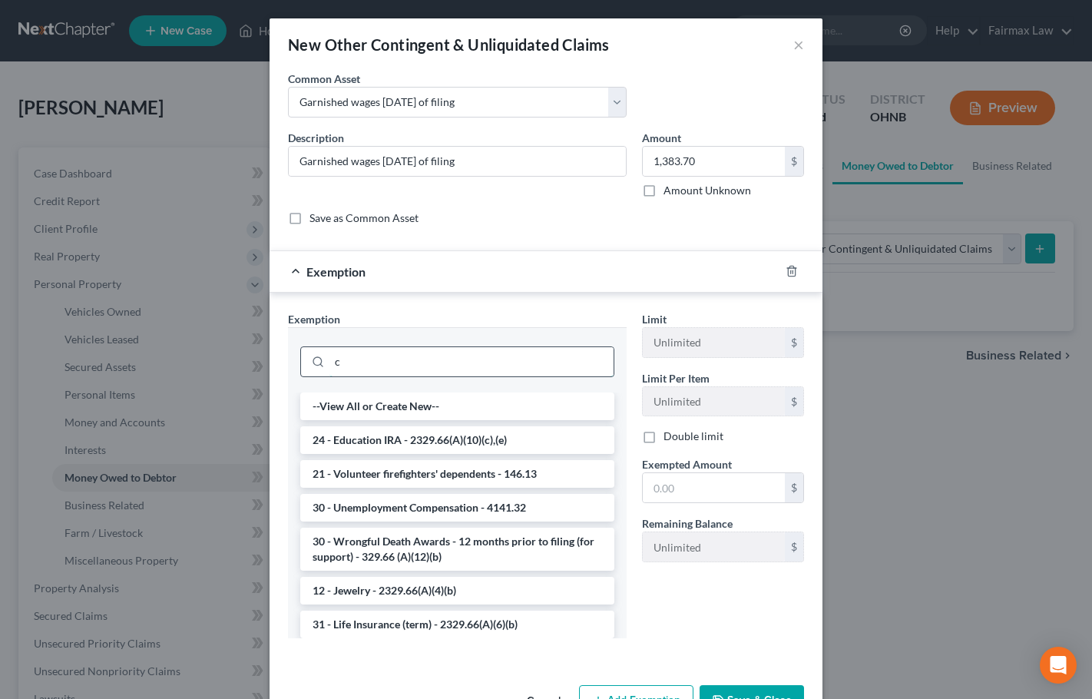
click at [386, 355] on input "c" at bounding box center [471, 361] width 284 height 29
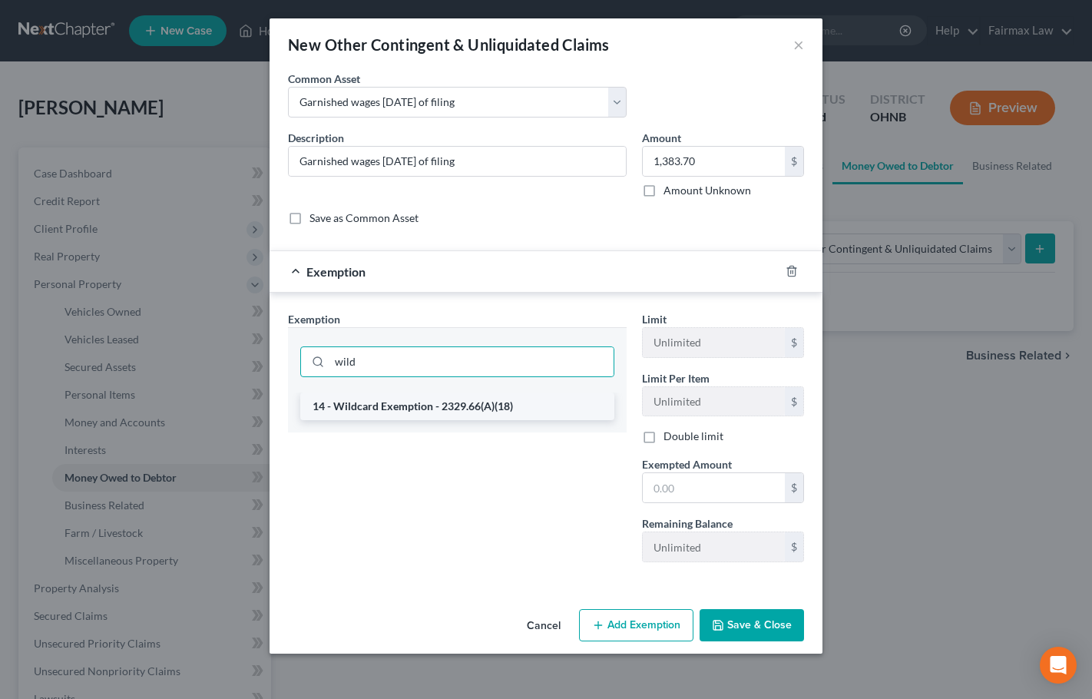
click at [464, 414] on li "14 - Wildcard Exemption - 2329.66(A)(18)" at bounding box center [457, 406] width 314 height 28
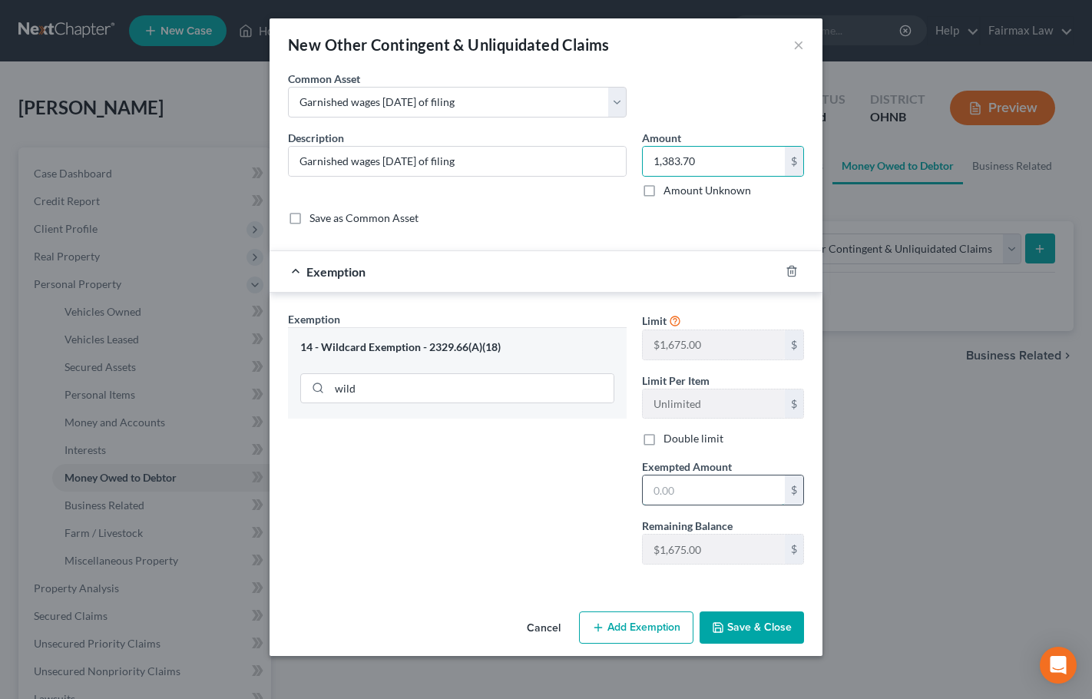
click at [681, 498] on input "text" at bounding box center [713, 489] width 142 height 29
paste input "1,383.70"
click at [537, 503] on div "Exemption Set must be selected for CA. Exemption * 14 - Wildcard Exemption - 23…" at bounding box center [457, 444] width 354 height 266
click at [743, 620] on button "Save & Close" at bounding box center [751, 627] width 104 height 32
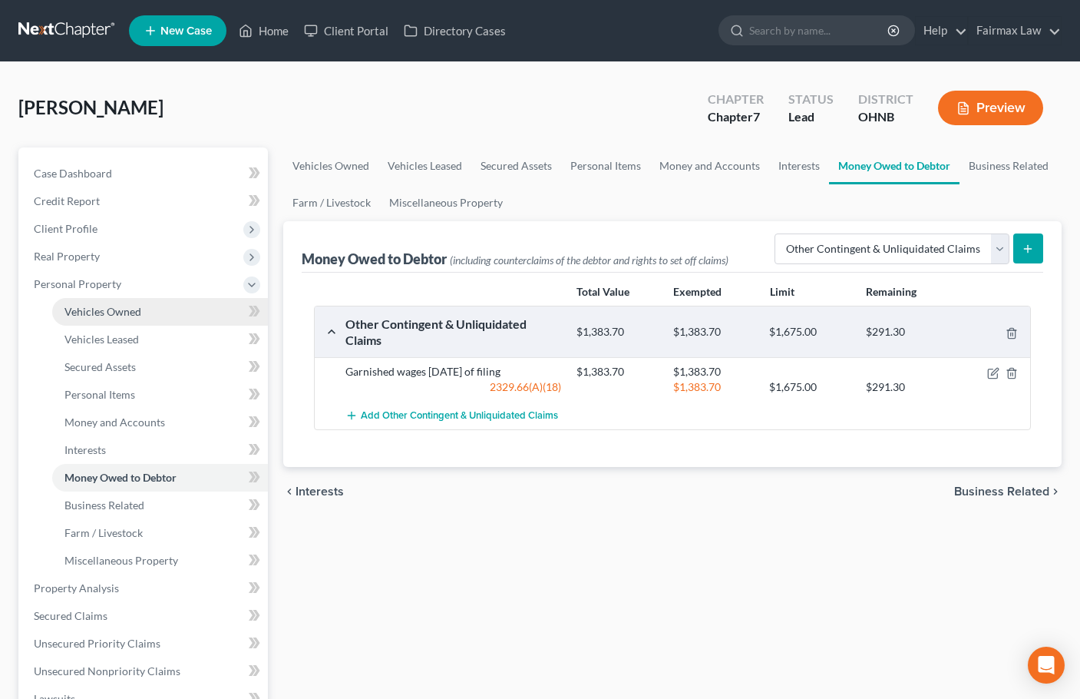
click at [111, 314] on span "Vehicles Owned" at bounding box center [102, 311] width 77 height 13
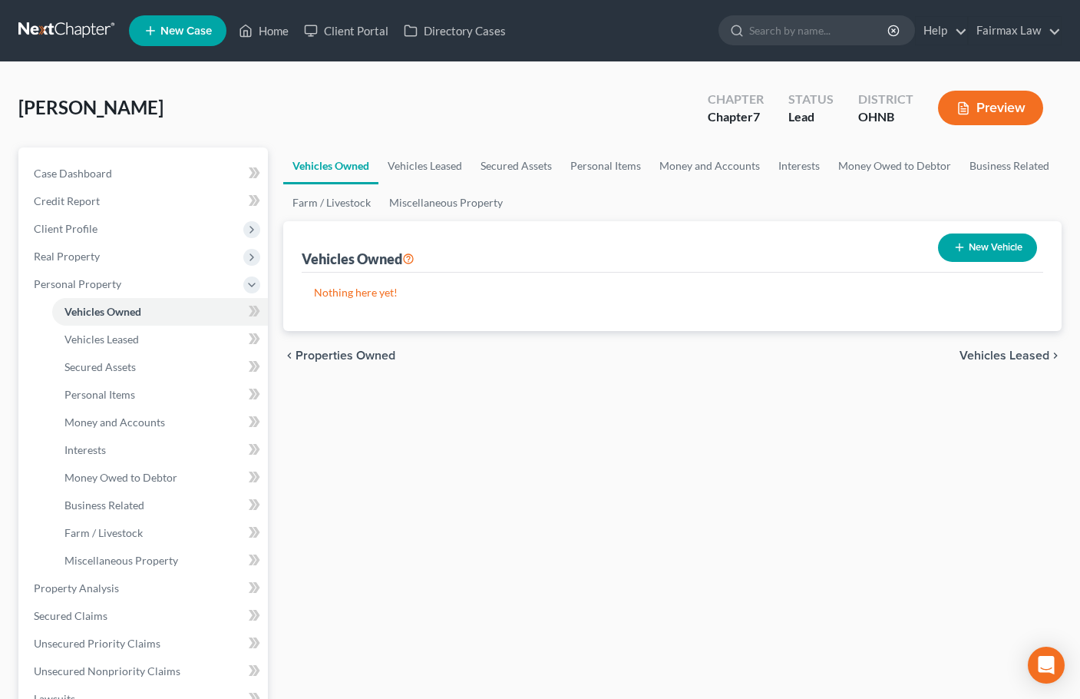
click at [996, 252] on button "New Vehicle" at bounding box center [987, 247] width 99 height 28
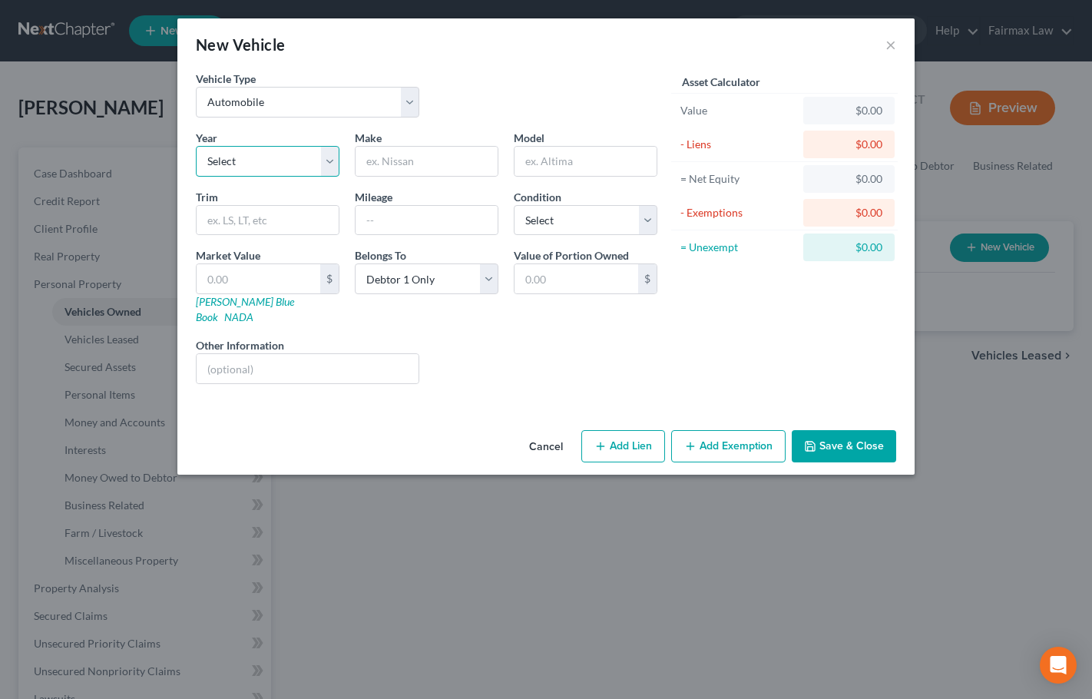
click at [271, 160] on select "Select 2026 2025 2024 2023 2022 2021 2020 2019 2018 2017 2016 2015 2014 2013 20…" at bounding box center [268, 161] width 144 height 31
click at [196, 146] on select "Select 2026 2025 2024 2023 2022 2021 2020 2019 2018 2017 2016 2015 2014 2013 20…" at bounding box center [268, 161] width 144 height 31
click at [434, 167] on input "text" at bounding box center [426, 161] width 142 height 29
paste input "Nissan"
click at [560, 160] on input "text" at bounding box center [585, 161] width 142 height 29
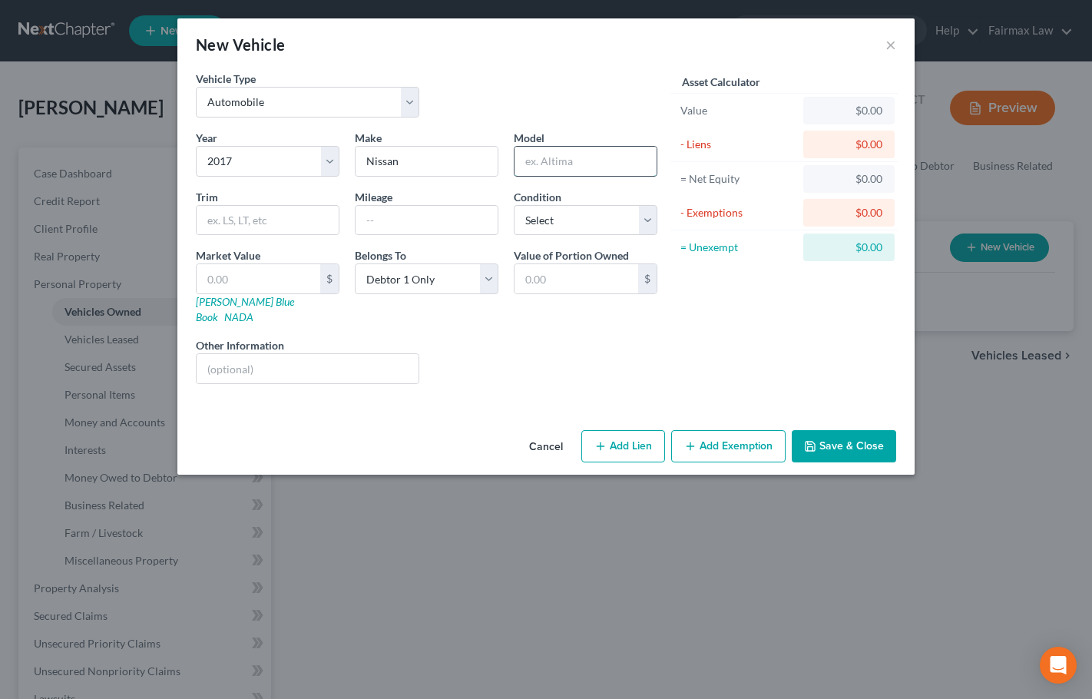
click at [573, 170] on input "text" at bounding box center [585, 161] width 142 height 29
paste input "Rogue"
click at [411, 239] on div "Year Select 2026 2025 2024 2023 2022 2021 2020 2019 2018 2017 2016 2015 2014 20…" at bounding box center [426, 263] width 477 height 266
click at [411, 226] on input "text" at bounding box center [426, 220] width 142 height 29
click at [566, 220] on select "Select Excellent Very Good Good Fair Poor" at bounding box center [586, 220] width 144 height 31
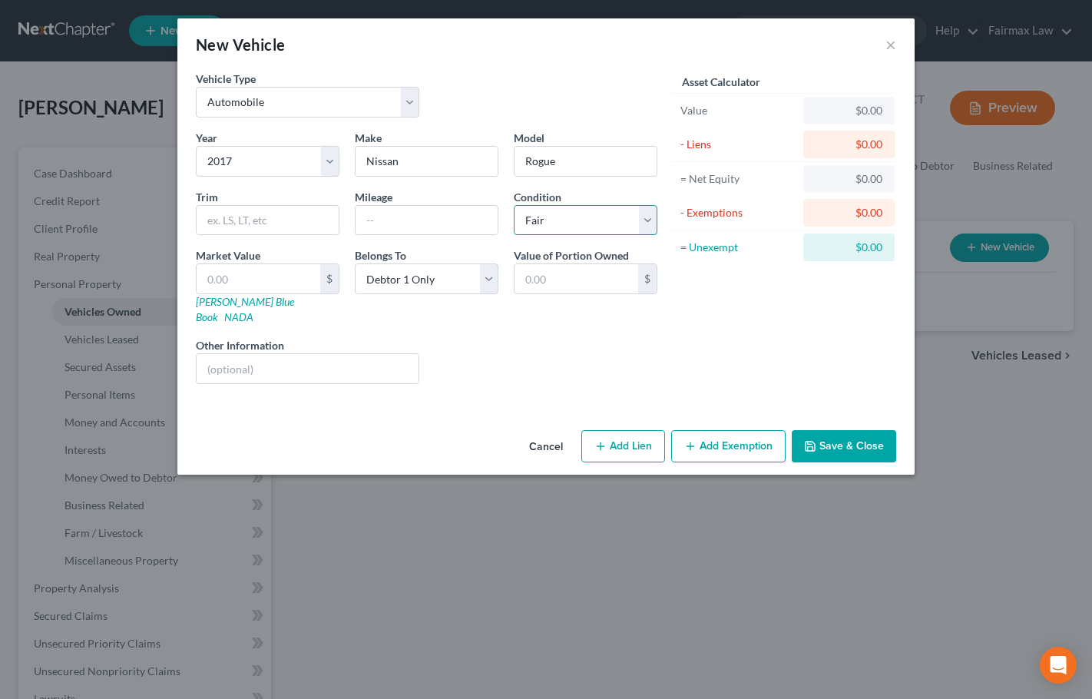
click at [514, 205] on select "Select Excellent Very Good Good Fair Poor" at bounding box center [586, 220] width 144 height 31
click at [584, 337] on div "Liens Select" at bounding box center [546, 360] width 239 height 47
click at [859, 430] on button "Save & Close" at bounding box center [843, 446] width 104 height 32
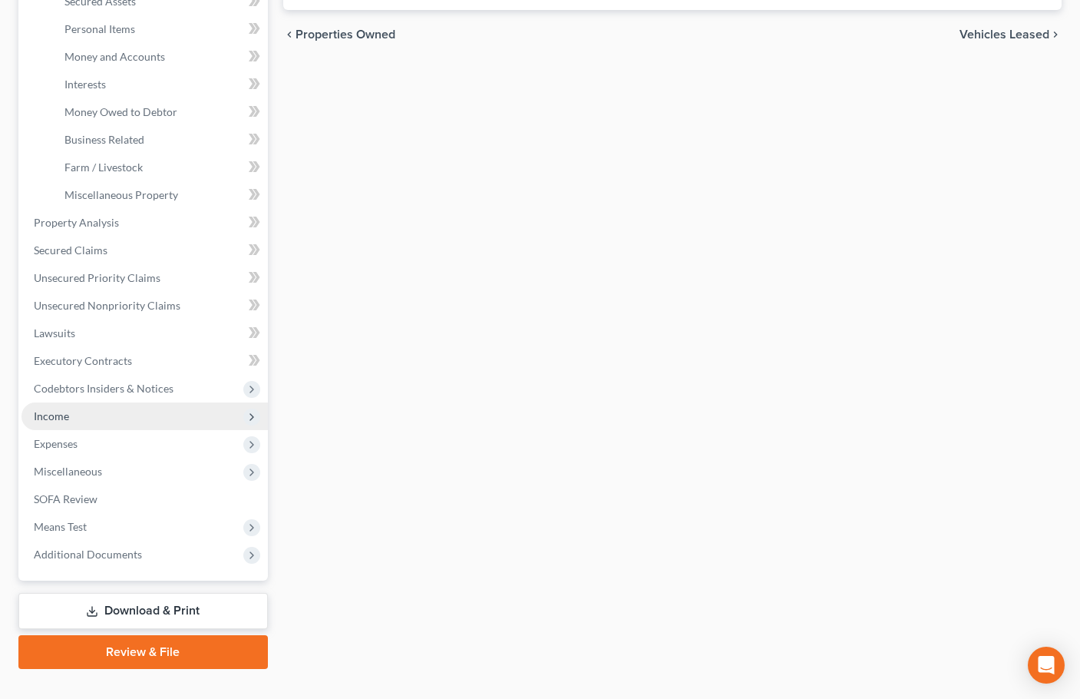
scroll to position [384, 0]
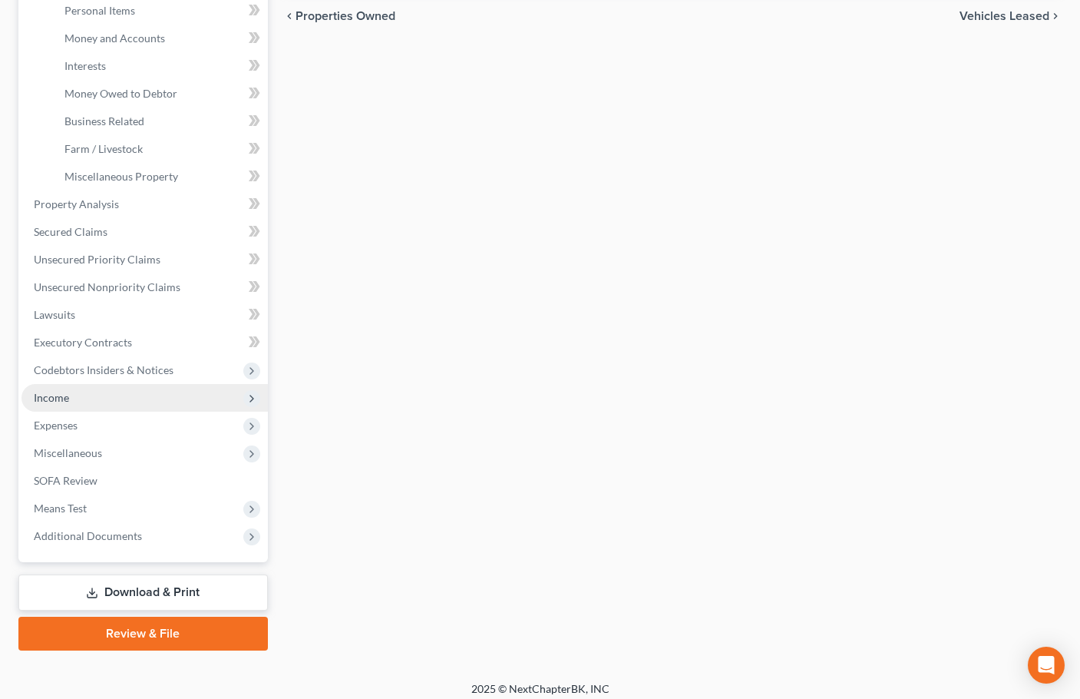
click at [65, 398] on span "Income" at bounding box center [51, 397] width 35 height 13
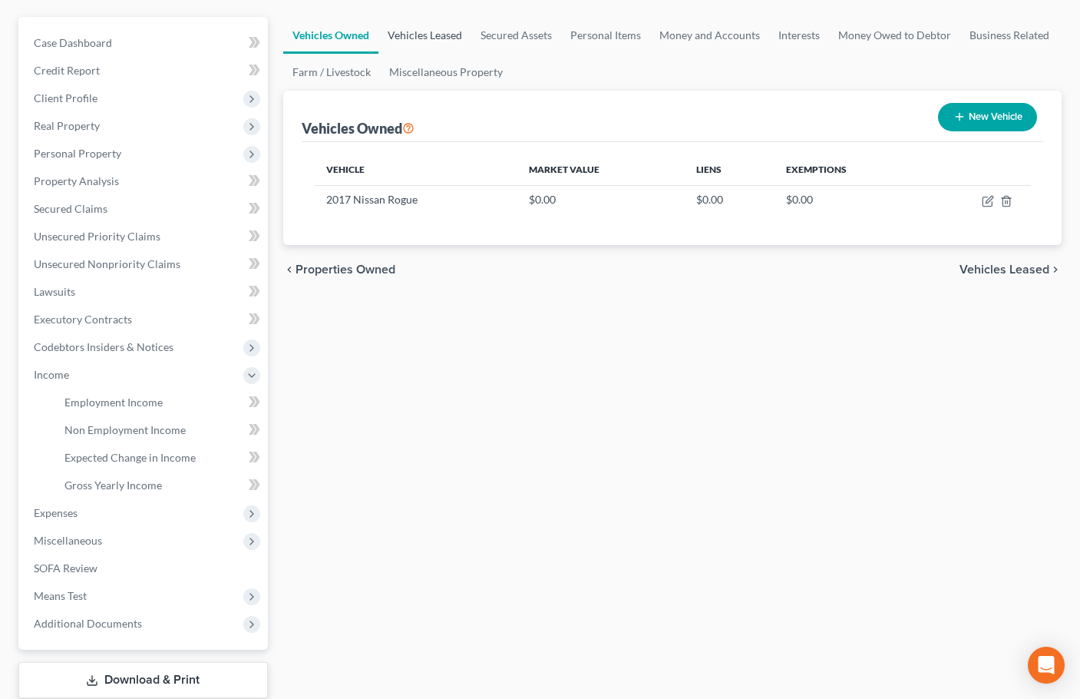
scroll to position [0, 0]
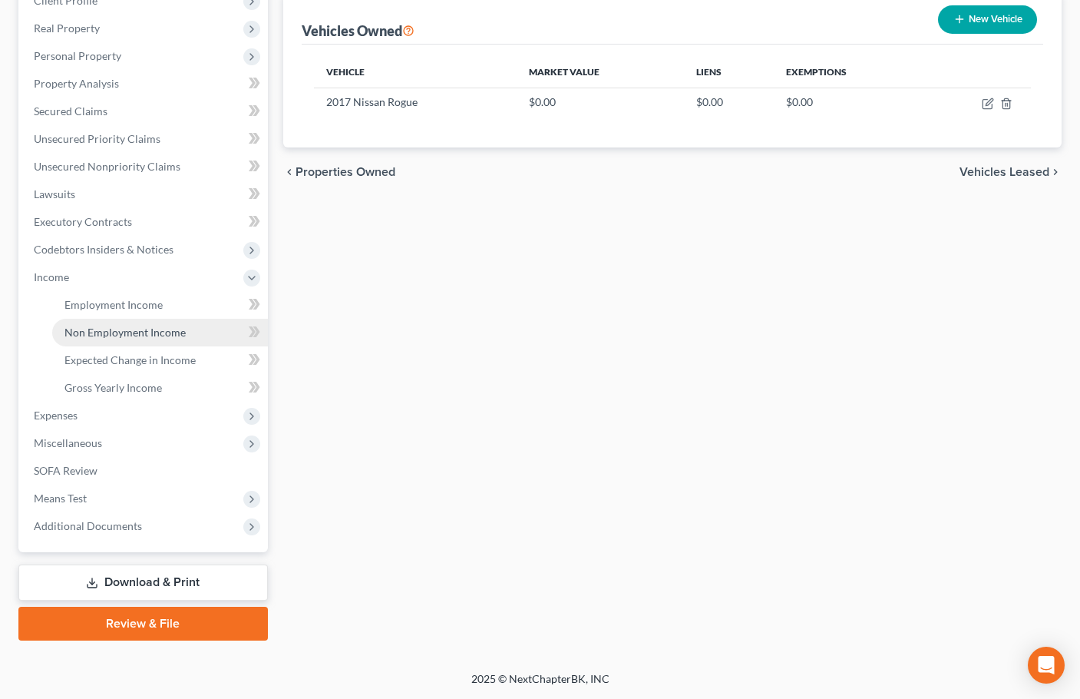
click at [126, 335] on span "Non Employment Income" at bounding box center [124, 331] width 121 height 13
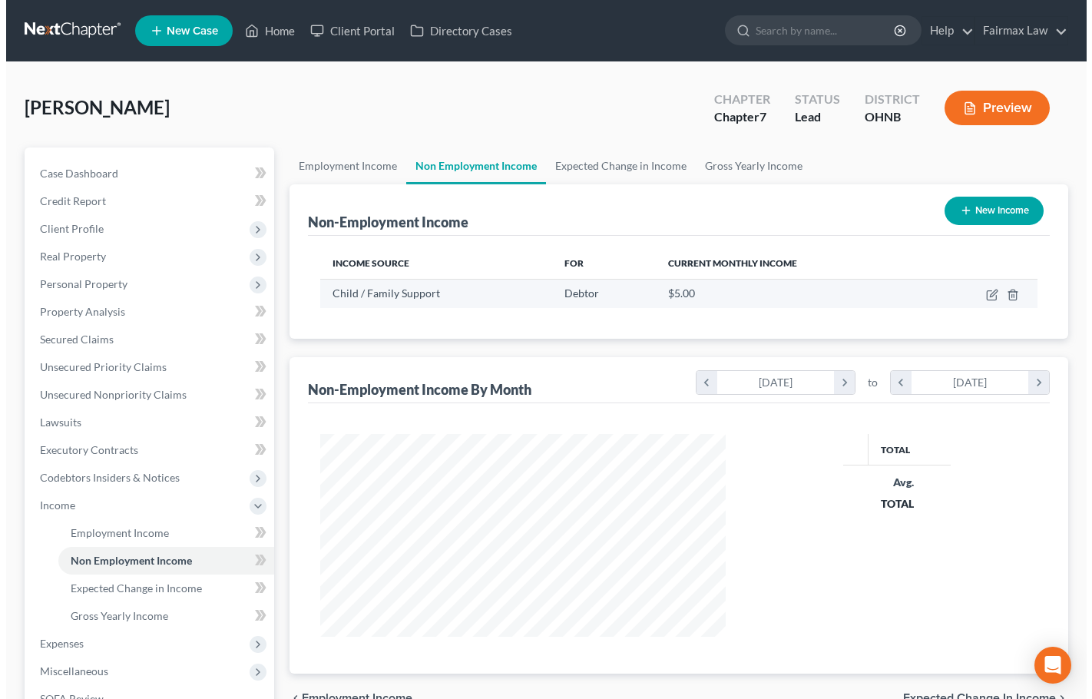
scroll to position [276, 437]
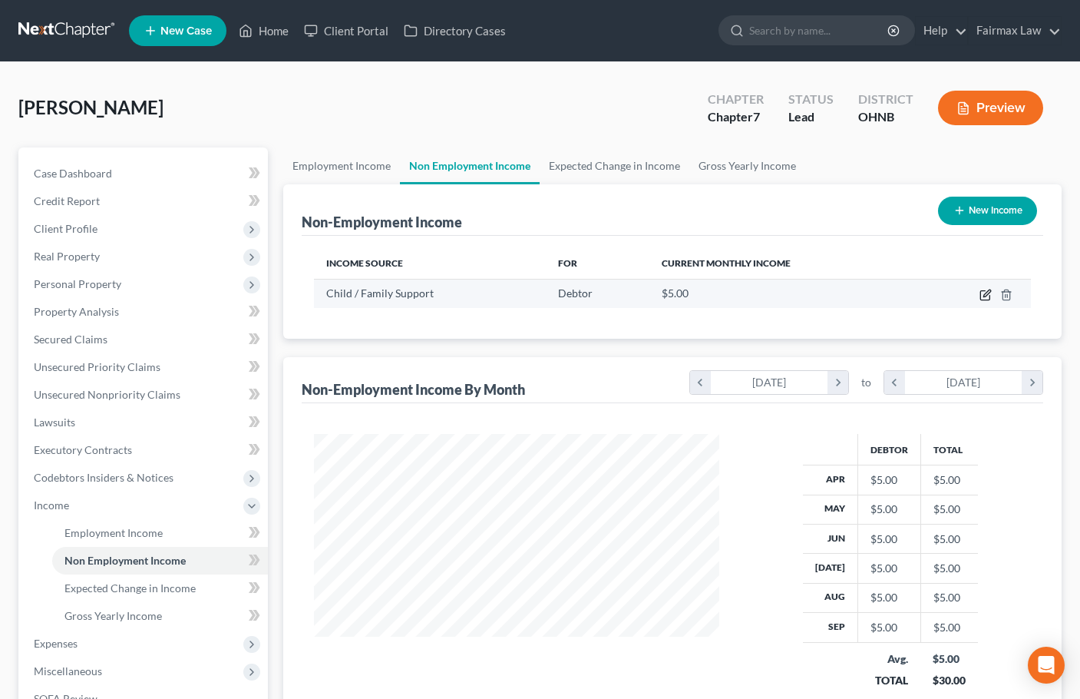
click at [982, 296] on icon "button" at bounding box center [985, 295] width 12 height 12
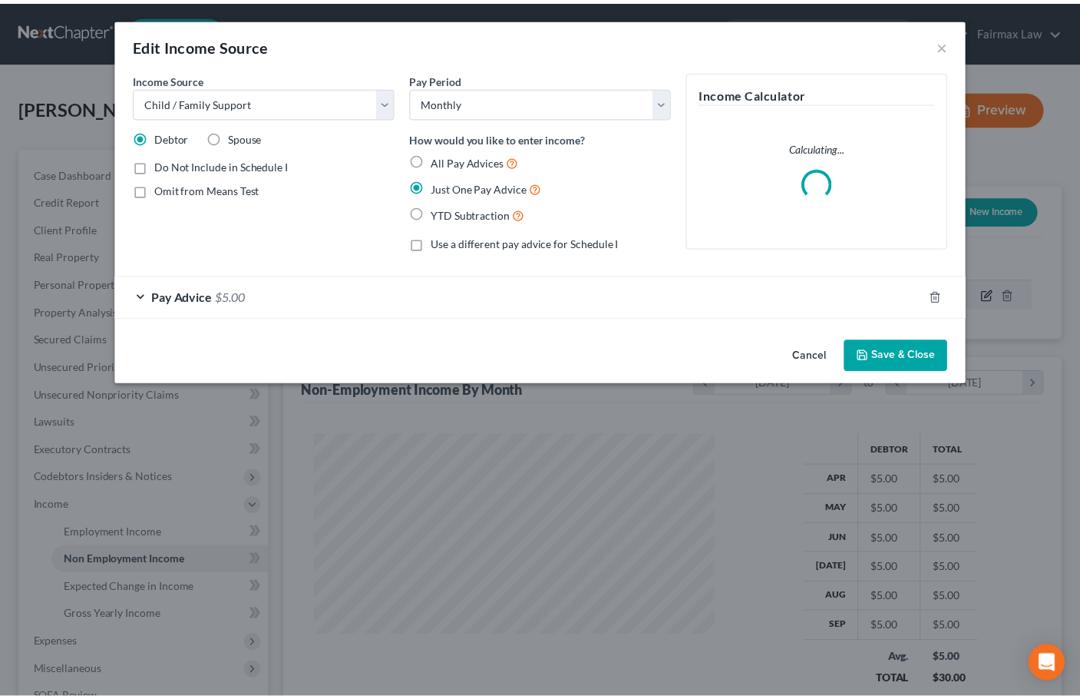
scroll to position [276, 441]
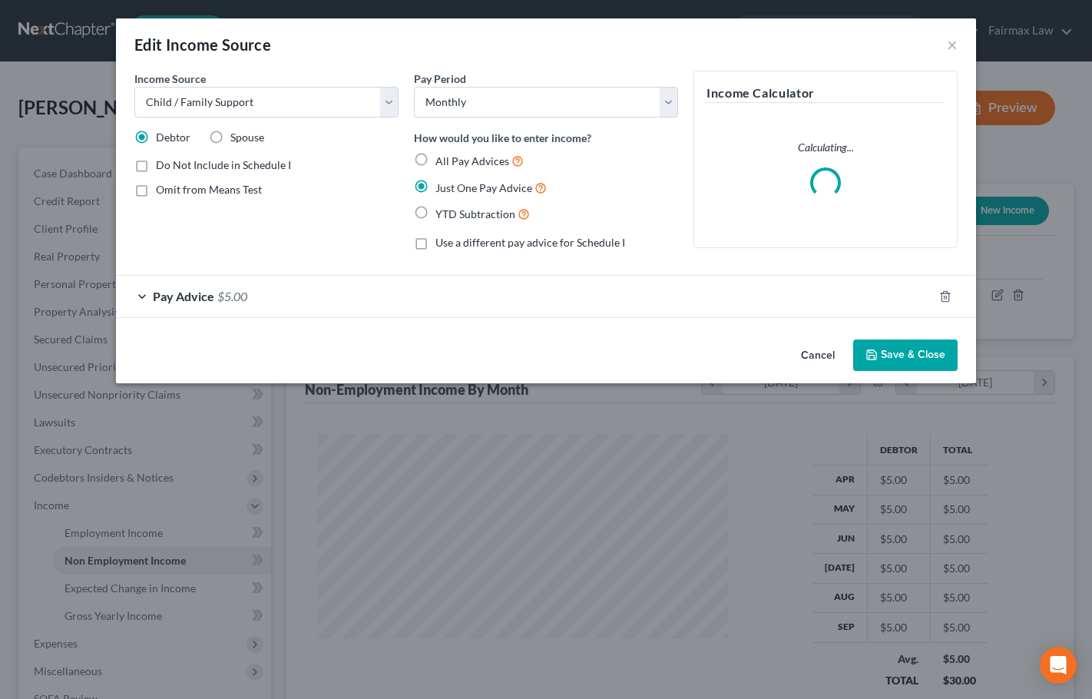
click at [210, 289] on span "Pay Advice" at bounding box center [183, 296] width 61 height 15
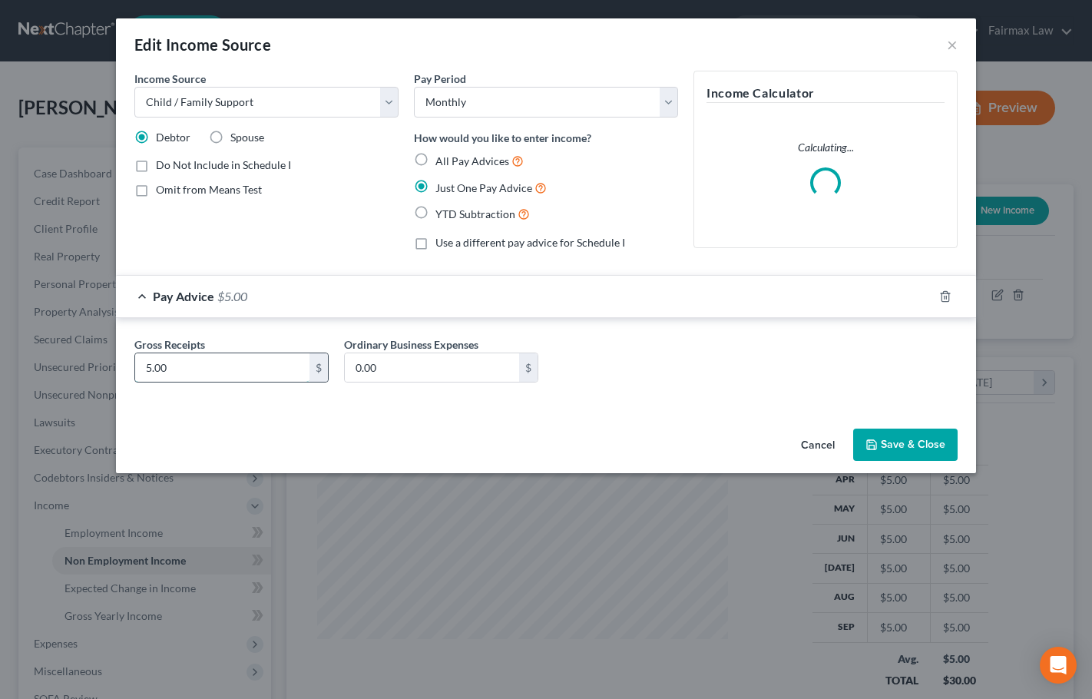
click at [186, 368] on input "5.00" at bounding box center [222, 367] width 174 height 29
click at [185, 368] on input "5.00" at bounding box center [222, 367] width 174 height 29
click at [917, 454] on button "Save & Close" at bounding box center [905, 444] width 104 height 32
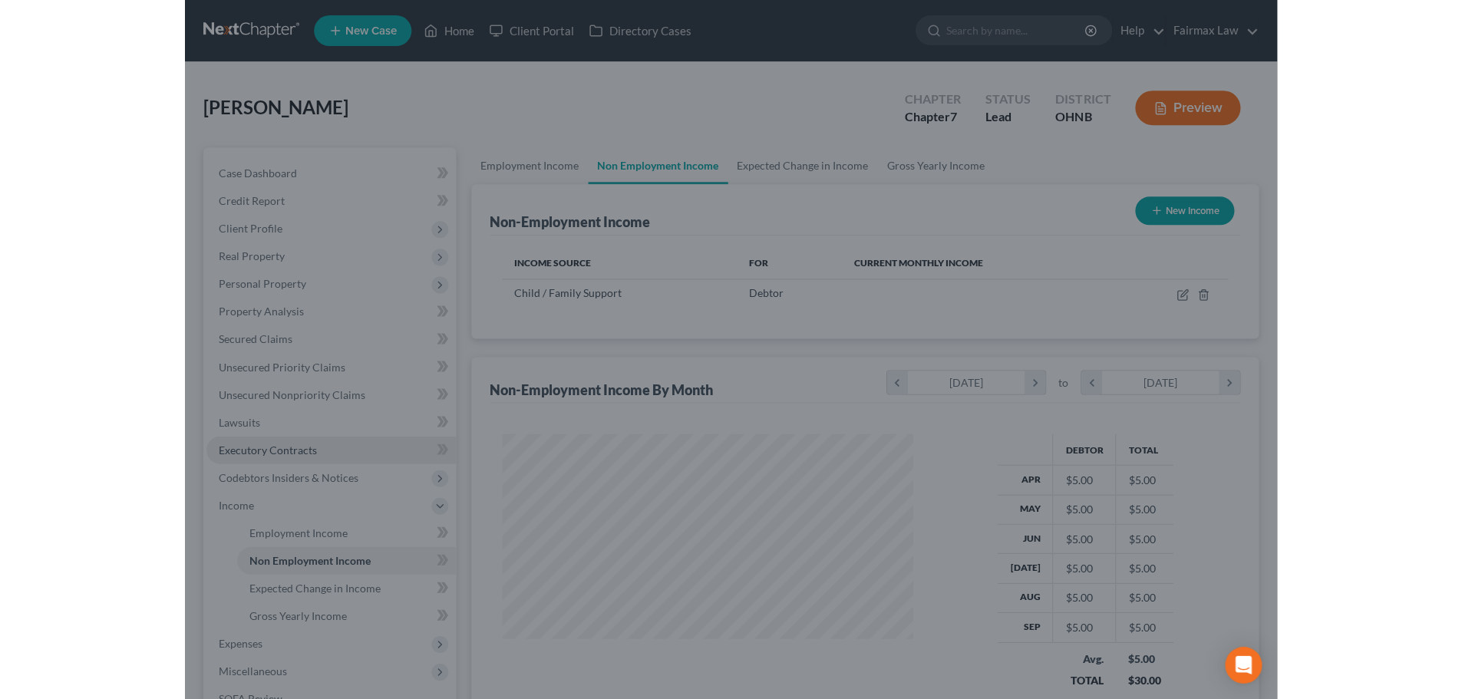
scroll to position [767337, 767176]
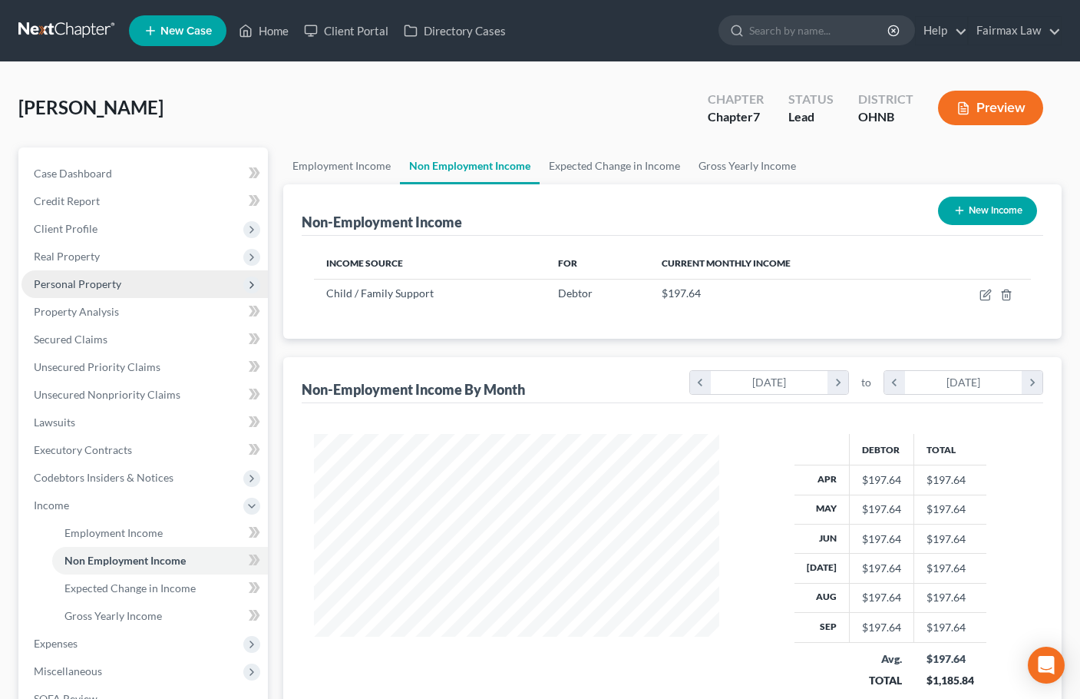
click at [97, 280] on span "Personal Property" at bounding box center [78, 283] width 88 height 13
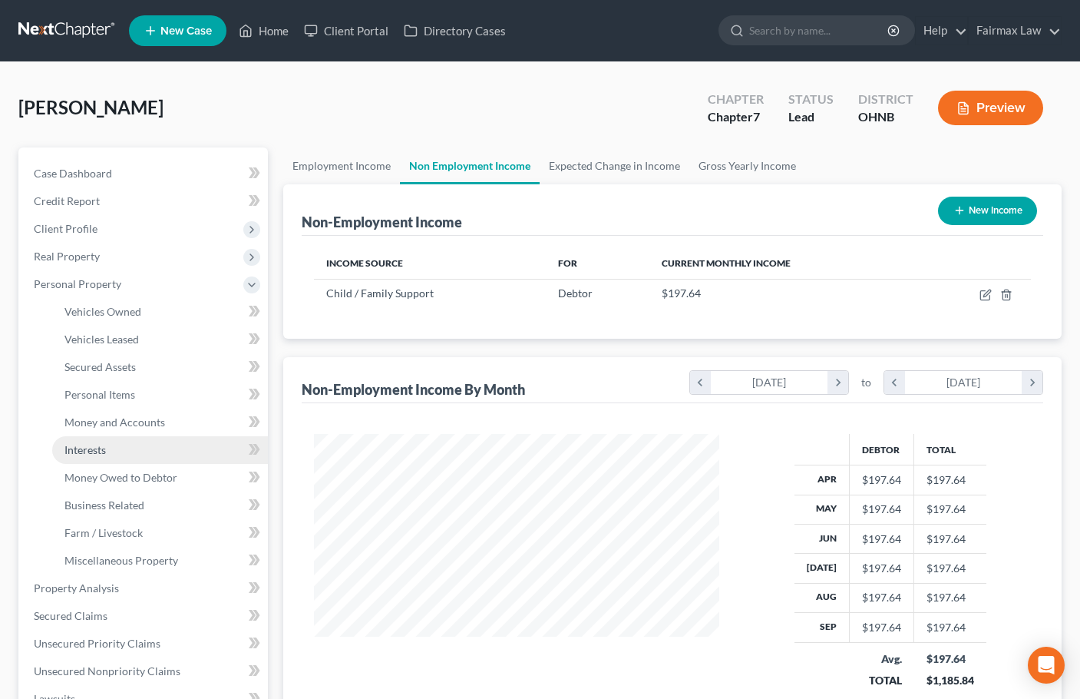
click at [94, 446] on span "Interests" at bounding box center [84, 449] width 41 height 13
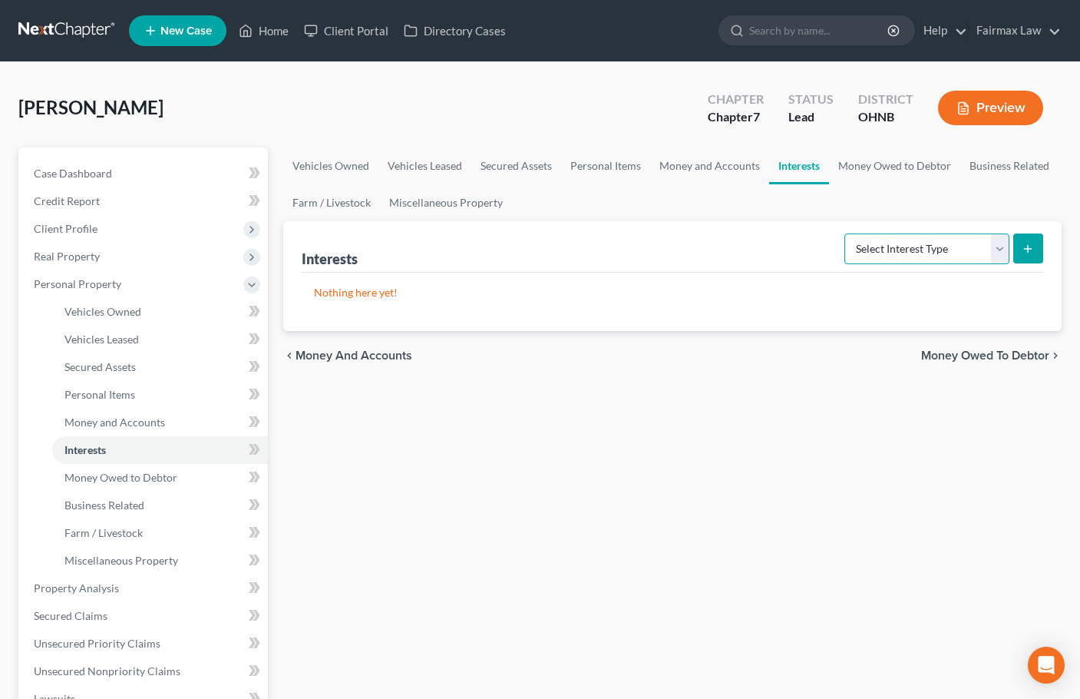
click at [941, 257] on select "Select Interest Type 401K Annuity Bond Education IRA Government Bond Government…" at bounding box center [926, 248] width 165 height 31
click at [846, 233] on select "Select Interest Type 401K Annuity Bond Education IRA Government Bond Government…" at bounding box center [926, 248] width 165 height 31
click at [1029, 253] on icon "submit" at bounding box center [1028, 249] width 12 height 12
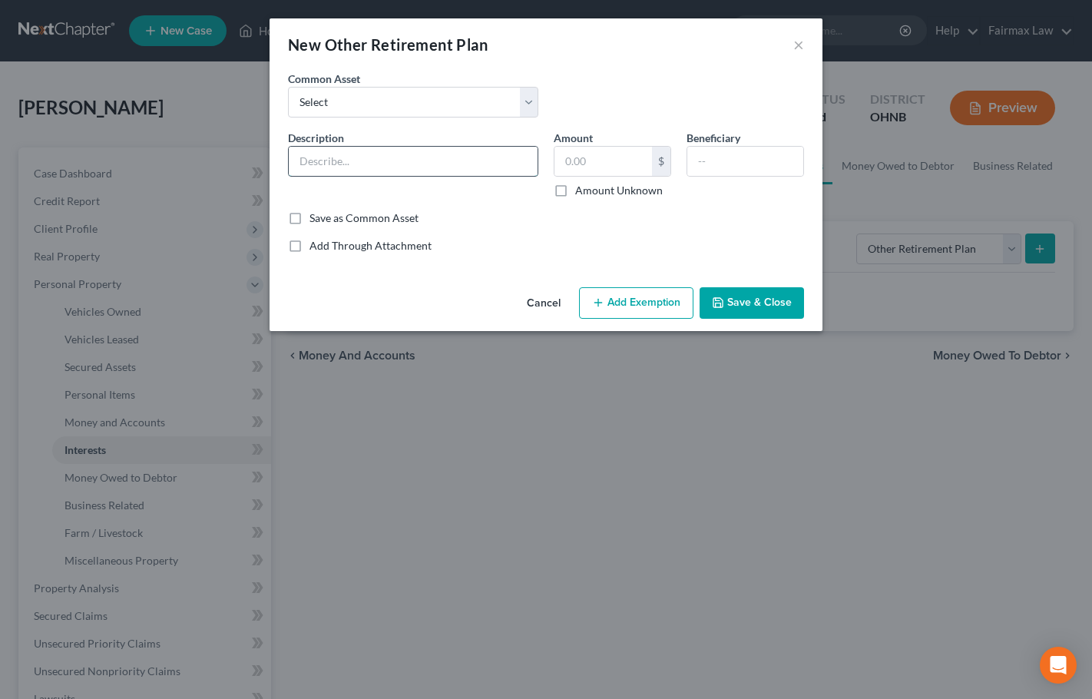
click at [363, 158] on input "text" at bounding box center [413, 161] width 249 height 29
click at [580, 160] on input "text" at bounding box center [602, 161] width 97 height 29
click at [652, 298] on button "Add Exemption" at bounding box center [636, 303] width 114 height 32
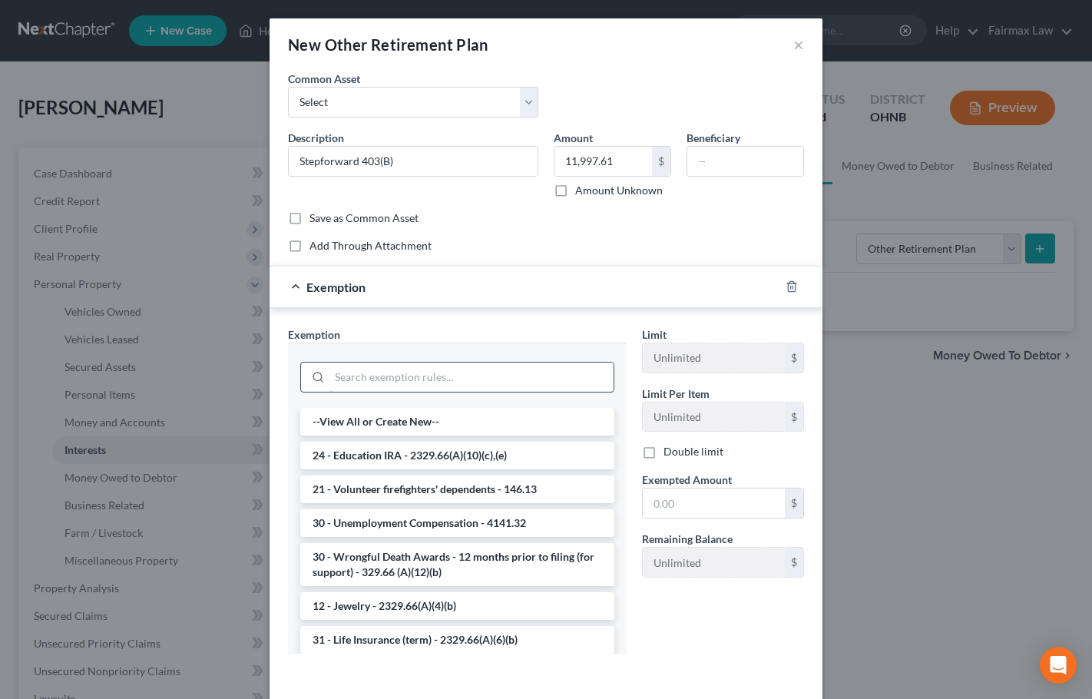
click at [367, 386] on input "search" at bounding box center [471, 376] width 284 height 29
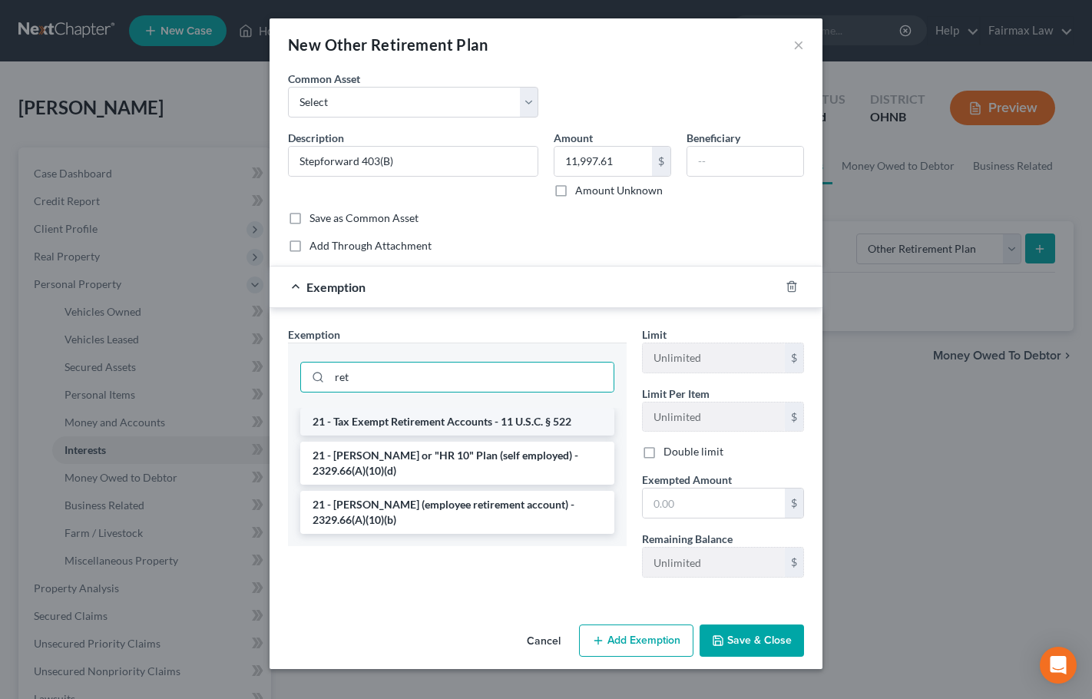
click at [420, 424] on li "21 - Tax Exempt Retirement Accounts - 11 U.S.C. § 522" at bounding box center [457, 422] width 314 height 28
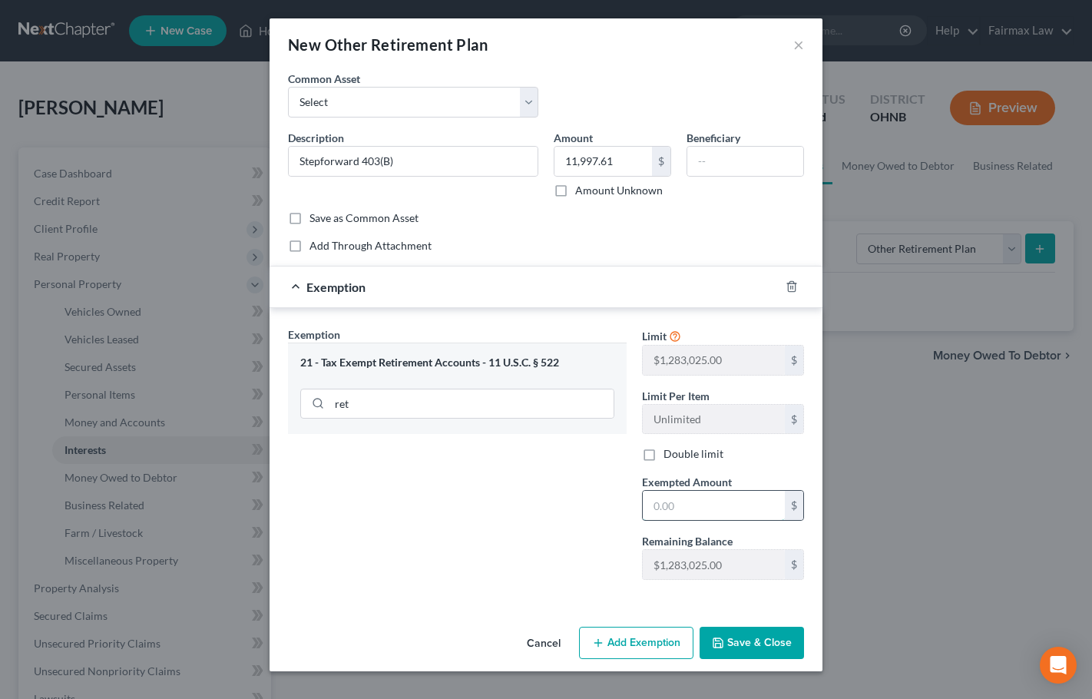
click at [679, 504] on input "text" at bounding box center [713, 505] width 142 height 29
paste input "11,997.61"
drag, startPoint x: 572, startPoint y: 534, endPoint x: 580, endPoint y: 541, distance: 10.9
click at [572, 534] on div "Exemption Set must be selected for CA. Exemption * 21 - Tax Exempt Retirement A…" at bounding box center [457, 459] width 354 height 266
click at [743, 629] on button "Save & Close" at bounding box center [751, 642] width 104 height 32
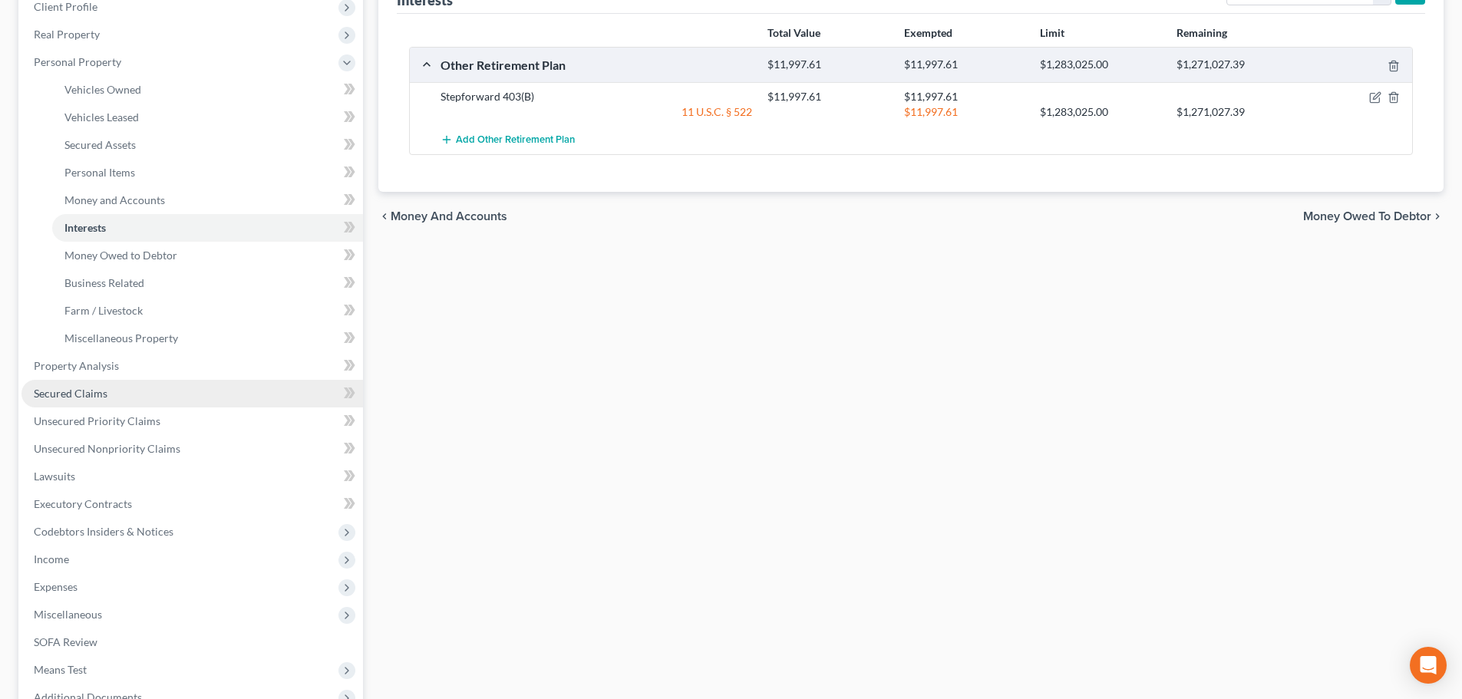
scroll to position [230, 0]
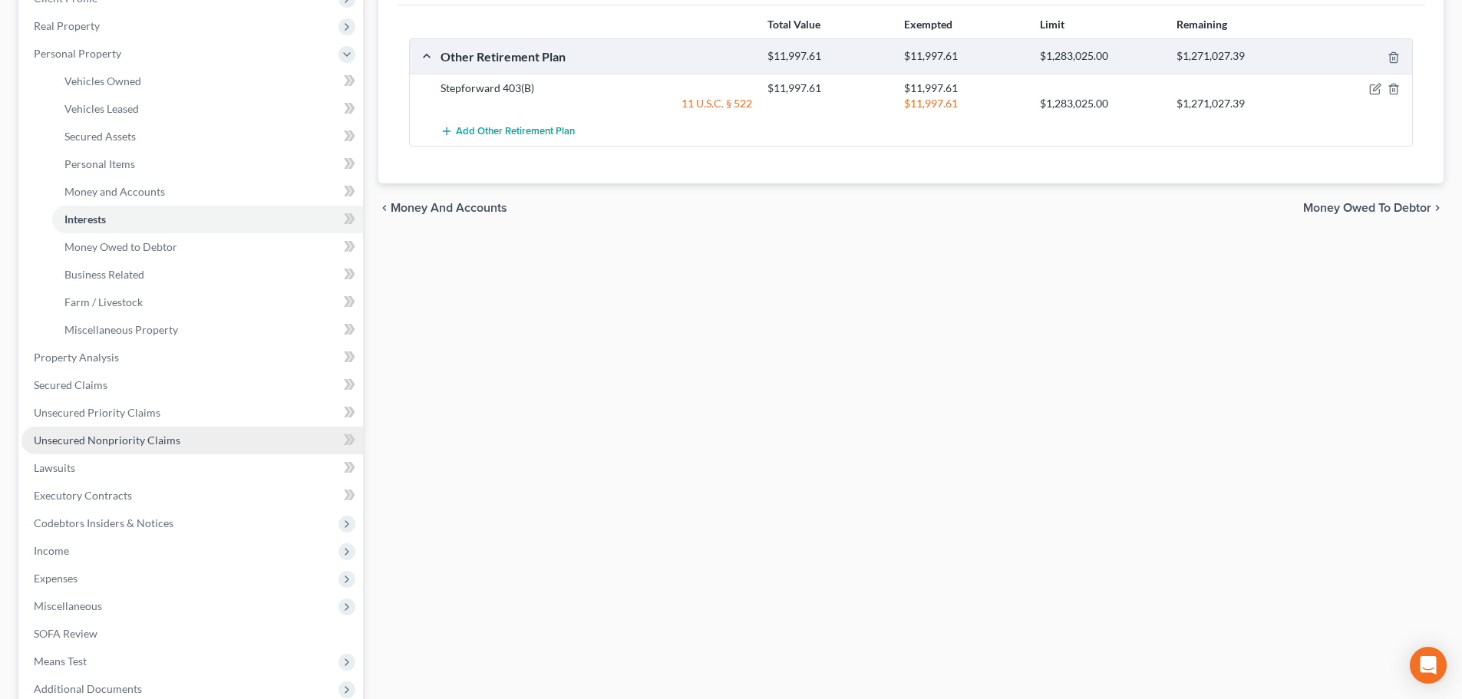
click at [91, 436] on span "Unsecured Nonpriority Claims" at bounding box center [107, 440] width 147 height 13
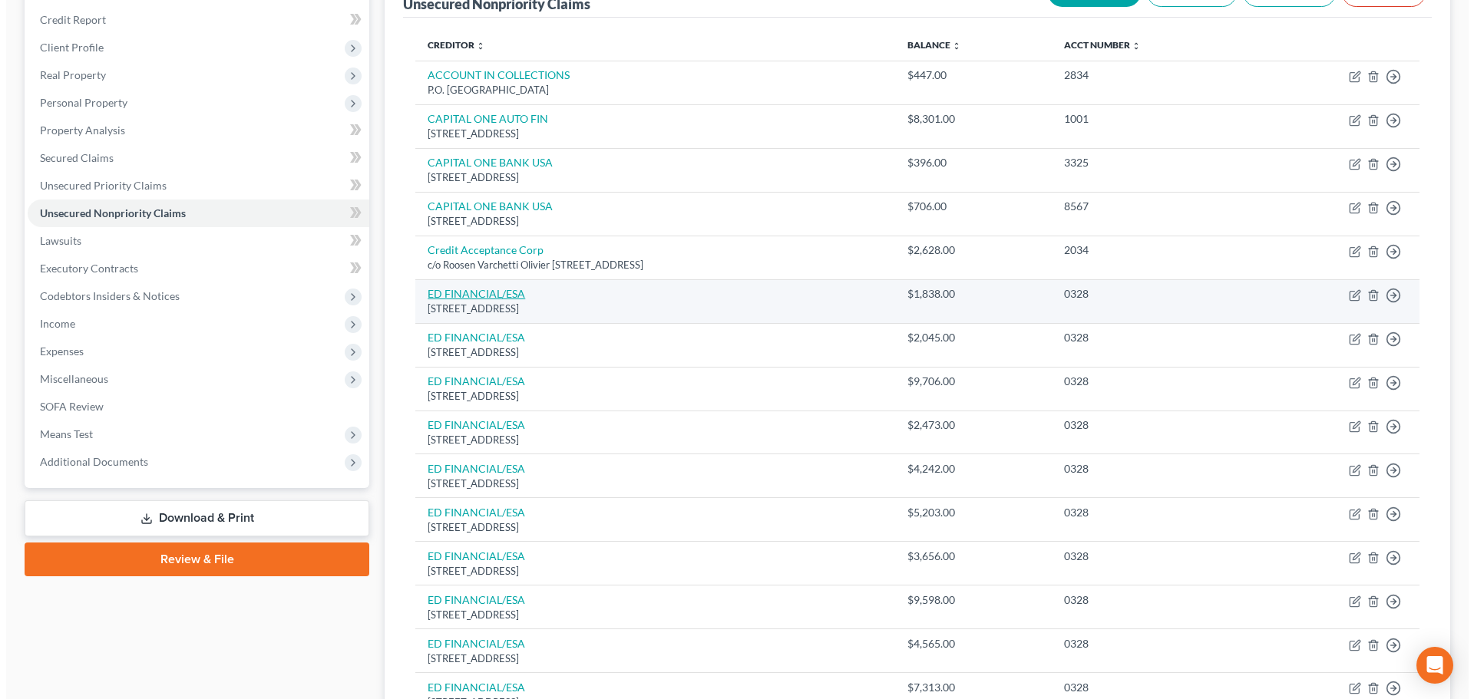
scroll to position [77, 0]
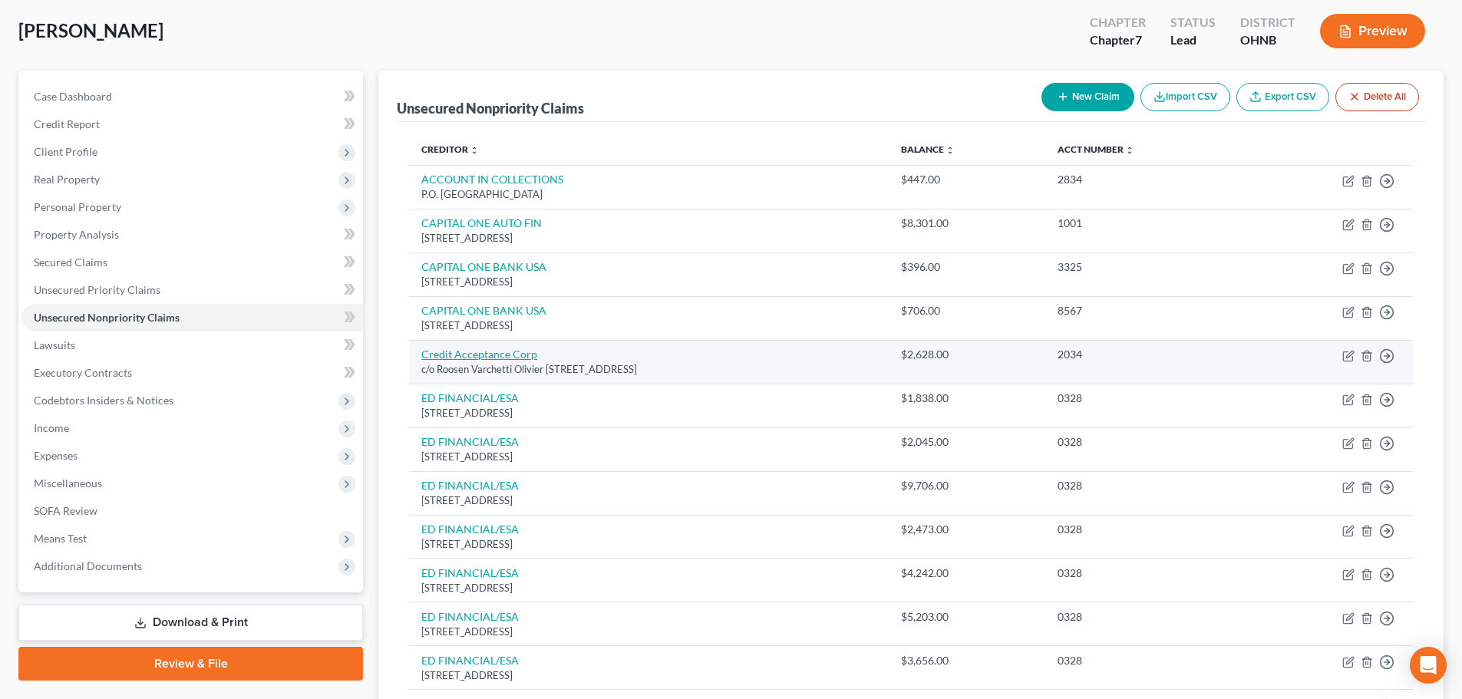
click at [508, 351] on link "Credit Acceptance Corp" at bounding box center [479, 354] width 116 height 13
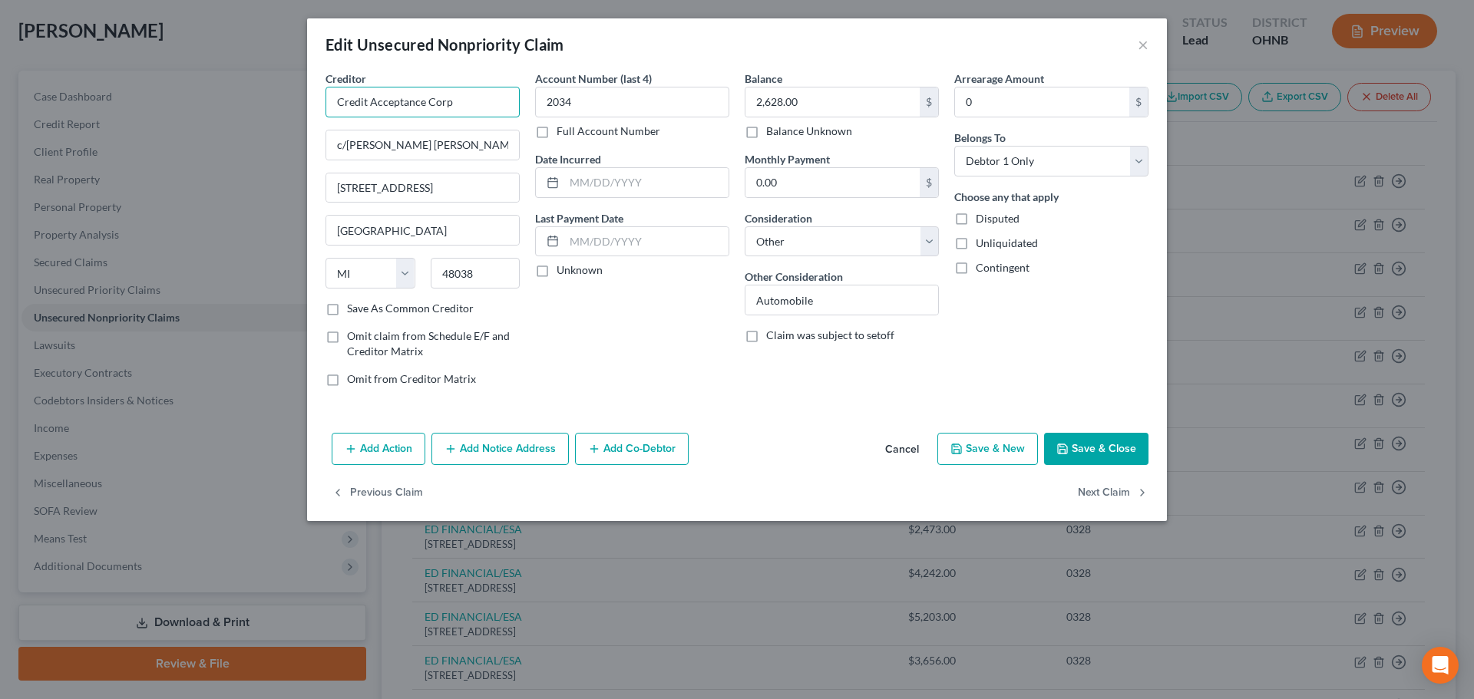
click at [467, 107] on input "Credit Acceptance Corp" at bounding box center [422, 102] width 194 height 31
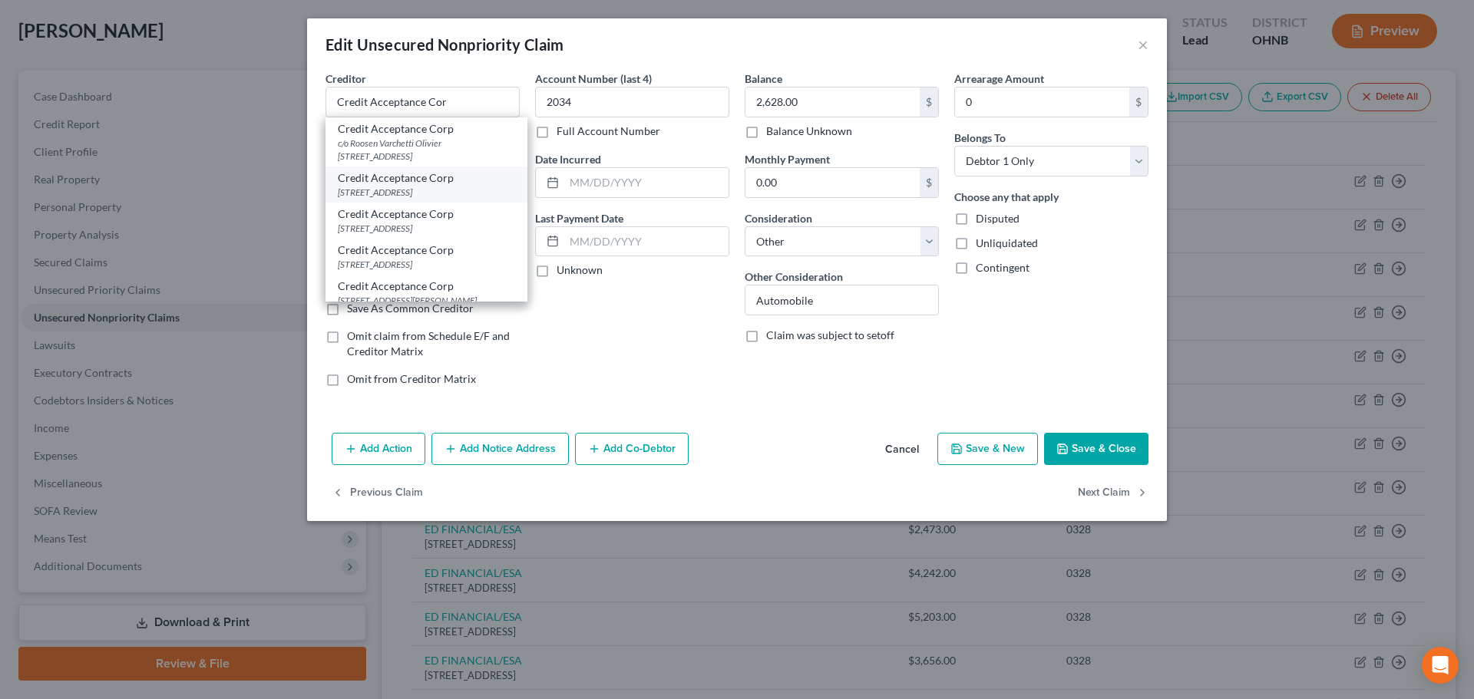
click at [444, 190] on div "[STREET_ADDRESS]" at bounding box center [426, 192] width 177 height 13
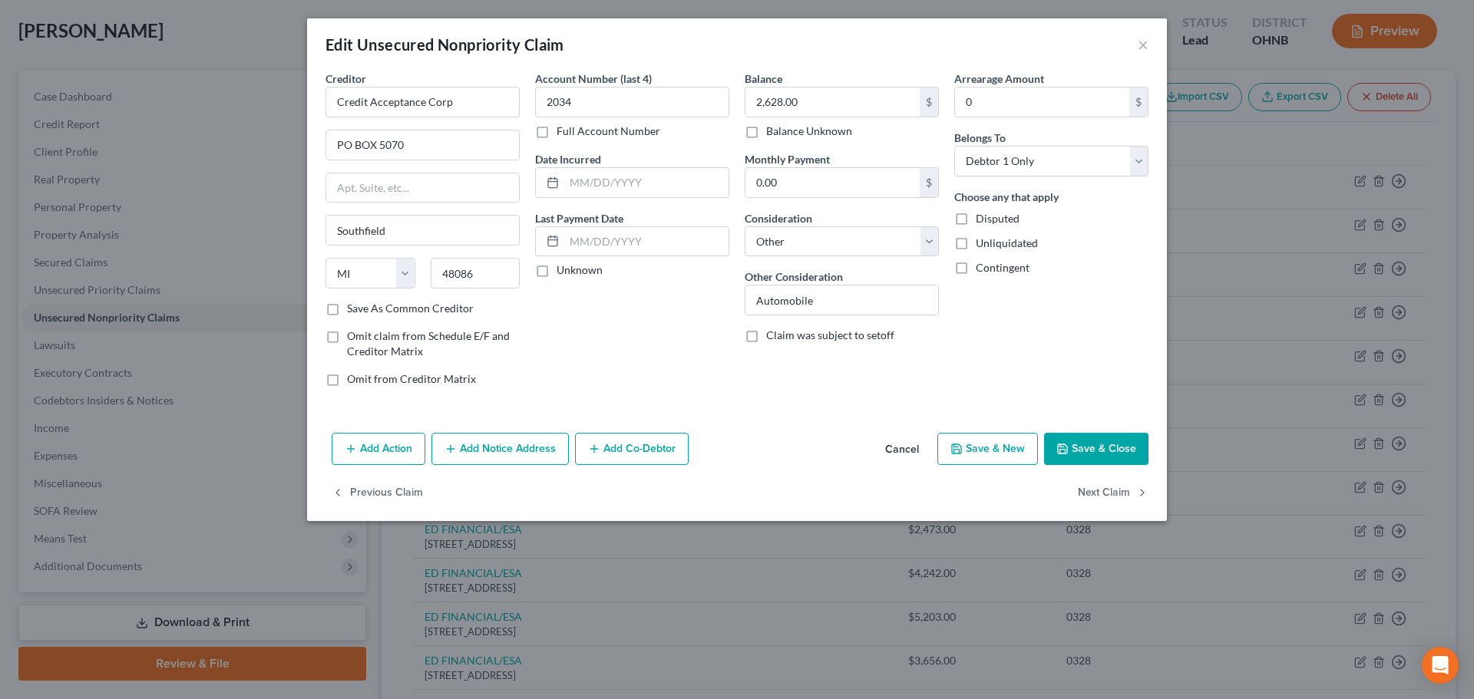
click at [529, 444] on button "Add Notice Address" at bounding box center [499, 449] width 137 height 32
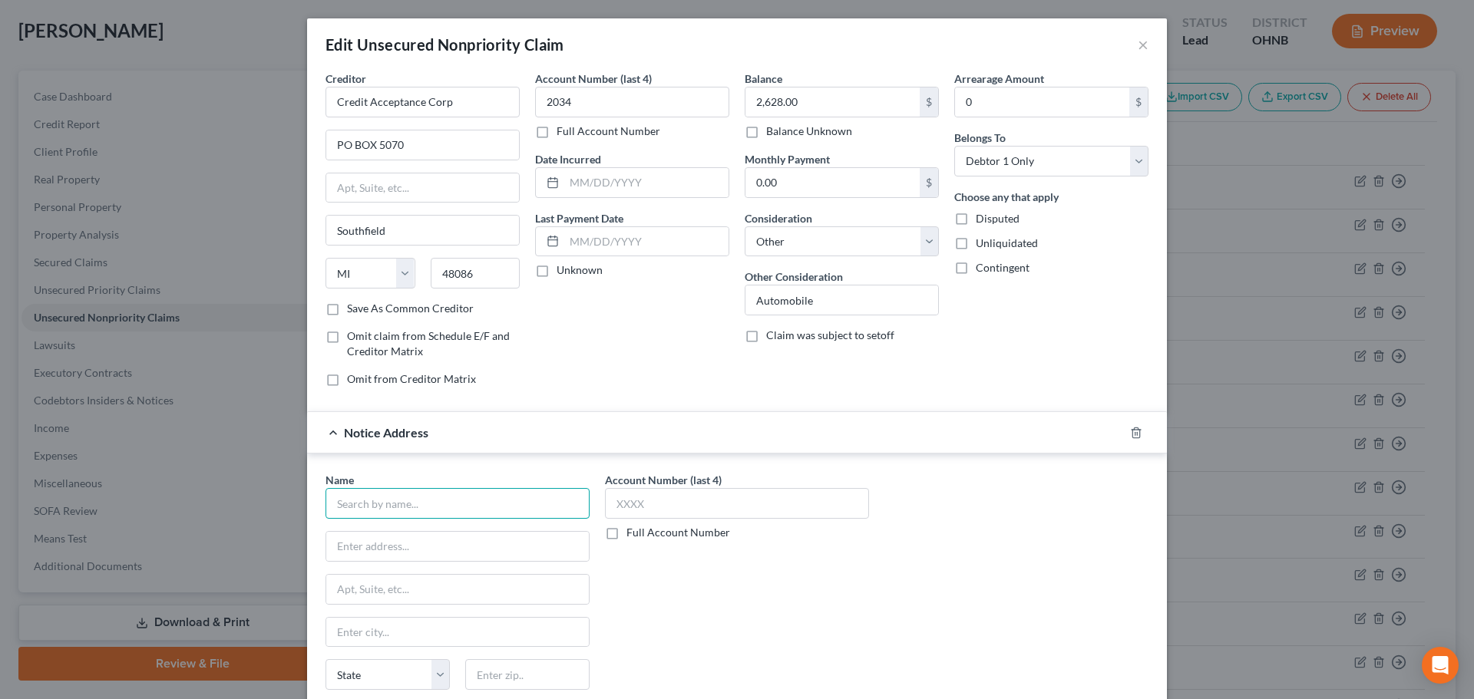
click at [388, 502] on input "text" at bounding box center [457, 503] width 264 height 31
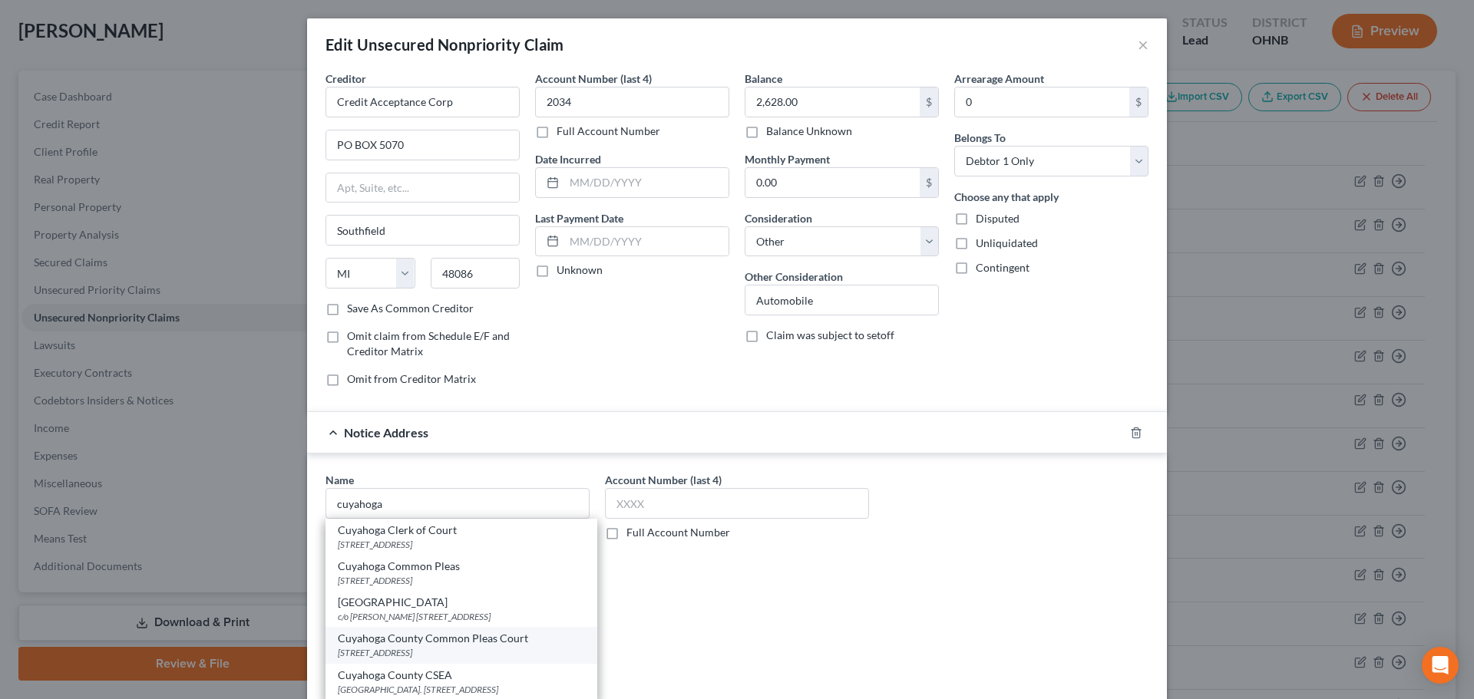
click at [427, 646] on div "Cuyahoga County Common Pleas Court" at bounding box center [461, 638] width 247 height 15
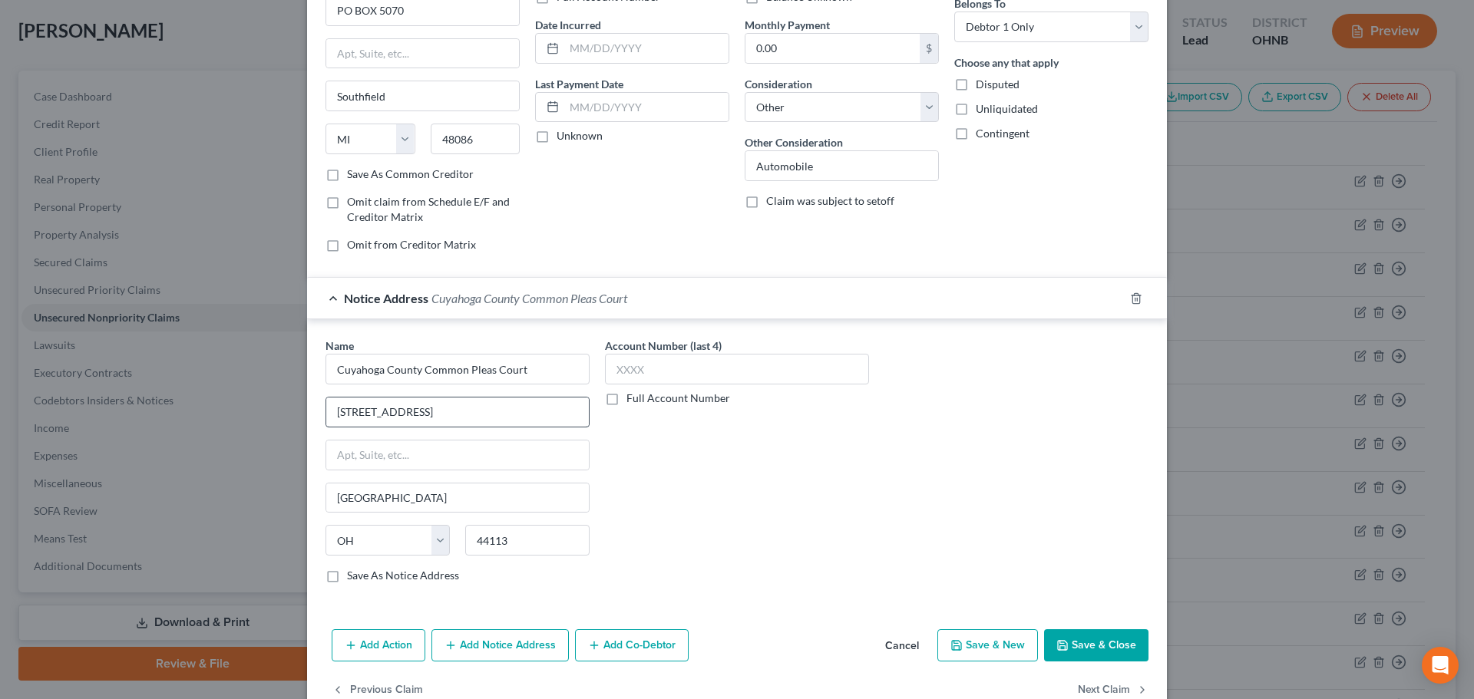
scroll to position [171, 0]
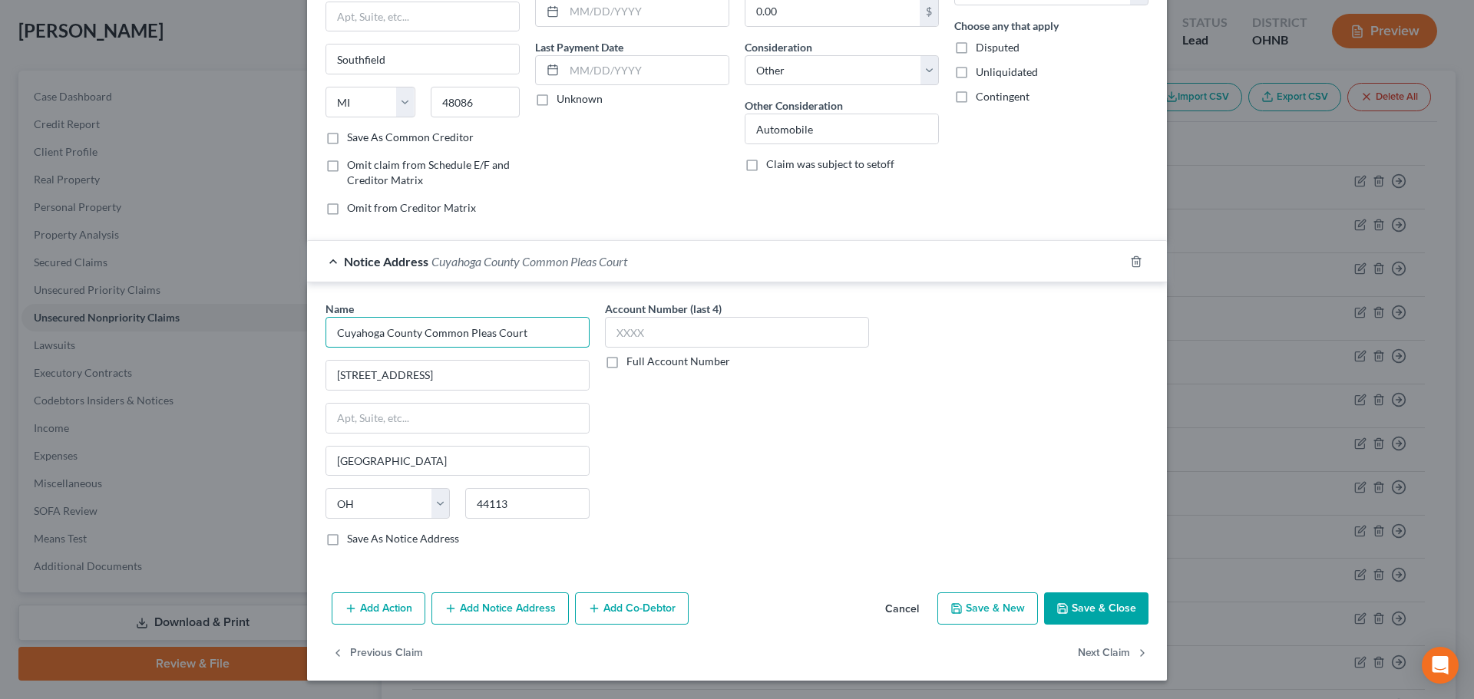
click at [533, 330] on input "Cuyahoga County Common Pleas Court" at bounding box center [457, 332] width 264 height 31
click at [387, 609] on button "Add Action" at bounding box center [379, 609] width 94 height 32
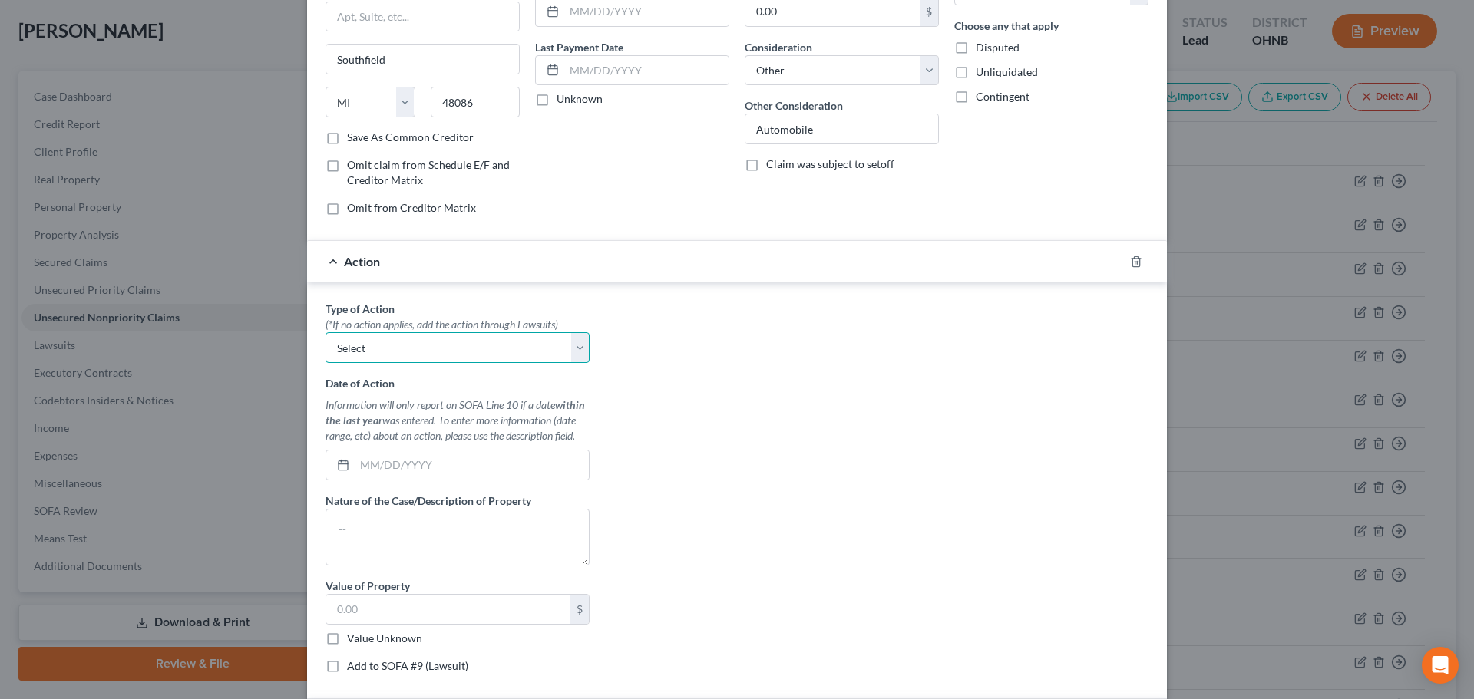
drag, startPoint x: 457, startPoint y: 348, endPoint x: 457, endPoint y: 356, distance: 7.7
click at [457, 348] on select "Select Repossession Garnishment Foreclosure Personal Injury Attached, Seized, O…" at bounding box center [457, 347] width 264 height 31
click at [325, 332] on select "Select Repossession Garnishment Foreclosure Personal Injury Attached, Seized, O…" at bounding box center [457, 347] width 264 height 31
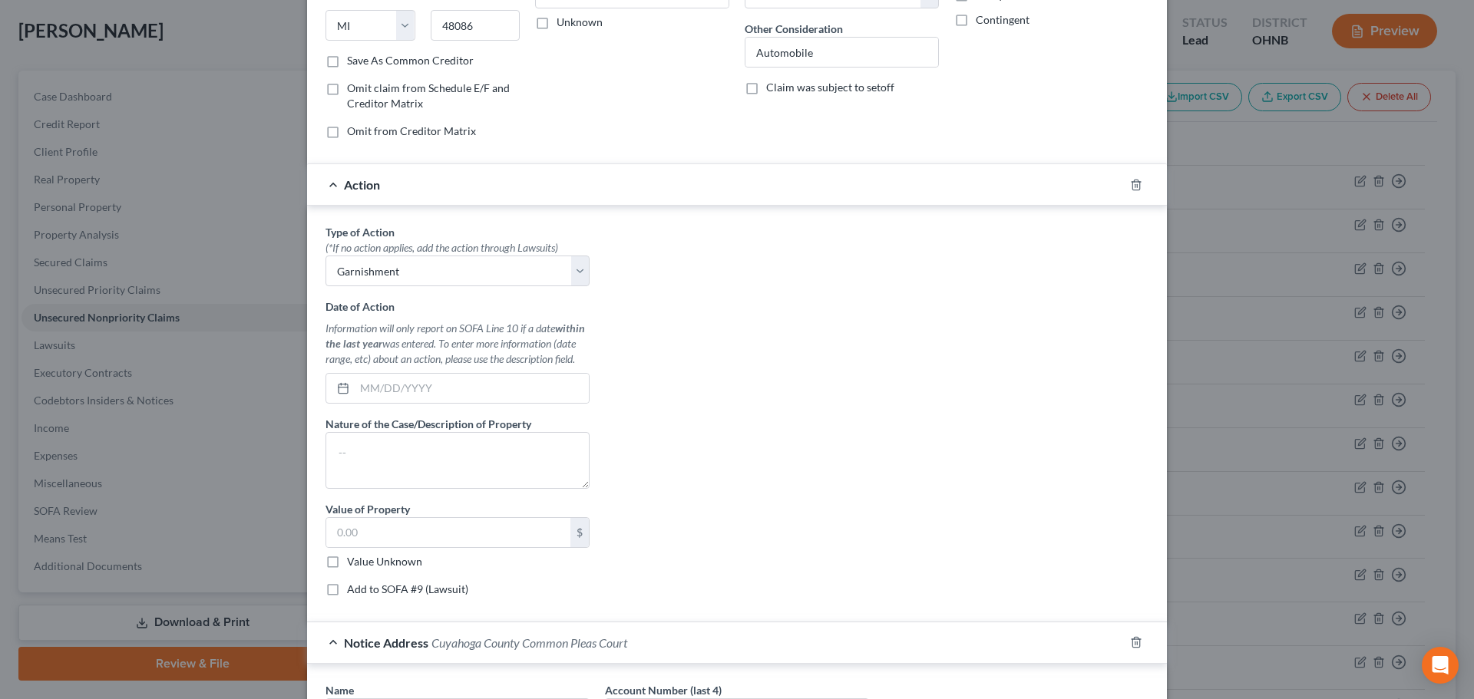
click at [347, 593] on label "Add to SOFA #9 (Lawsuit)" at bounding box center [407, 589] width 121 height 15
click at [353, 592] on input "Add to SOFA #9 (Lawsuit)" at bounding box center [358, 587] width 10 height 10
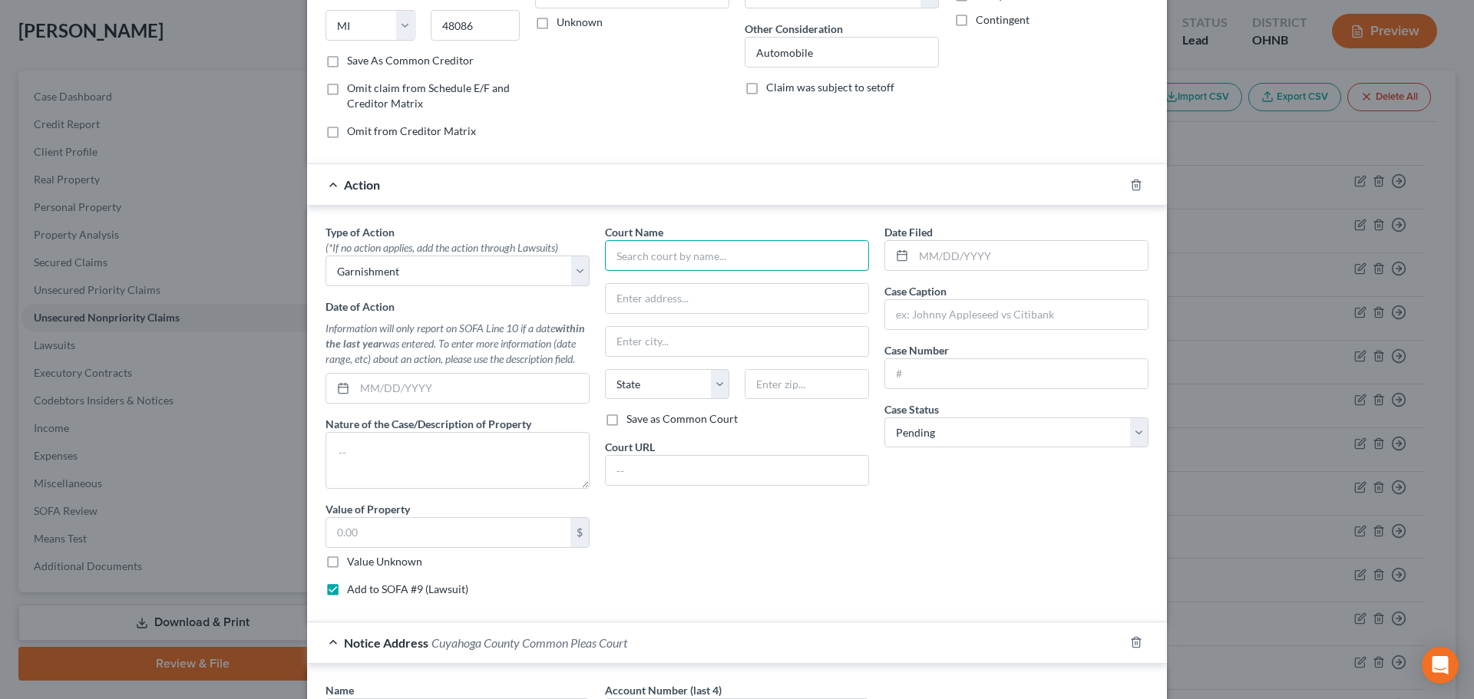
click at [650, 260] on input "text" at bounding box center [737, 255] width 264 height 31
paste input "Cuyahoga County Common Pleas Court"
click at [662, 280] on div "Cuyahoga County Common Pleas Court" at bounding box center [712, 282] width 190 height 15
click at [910, 368] on input "text" at bounding box center [1016, 373] width 263 height 29
paste input "GR 24 027012"
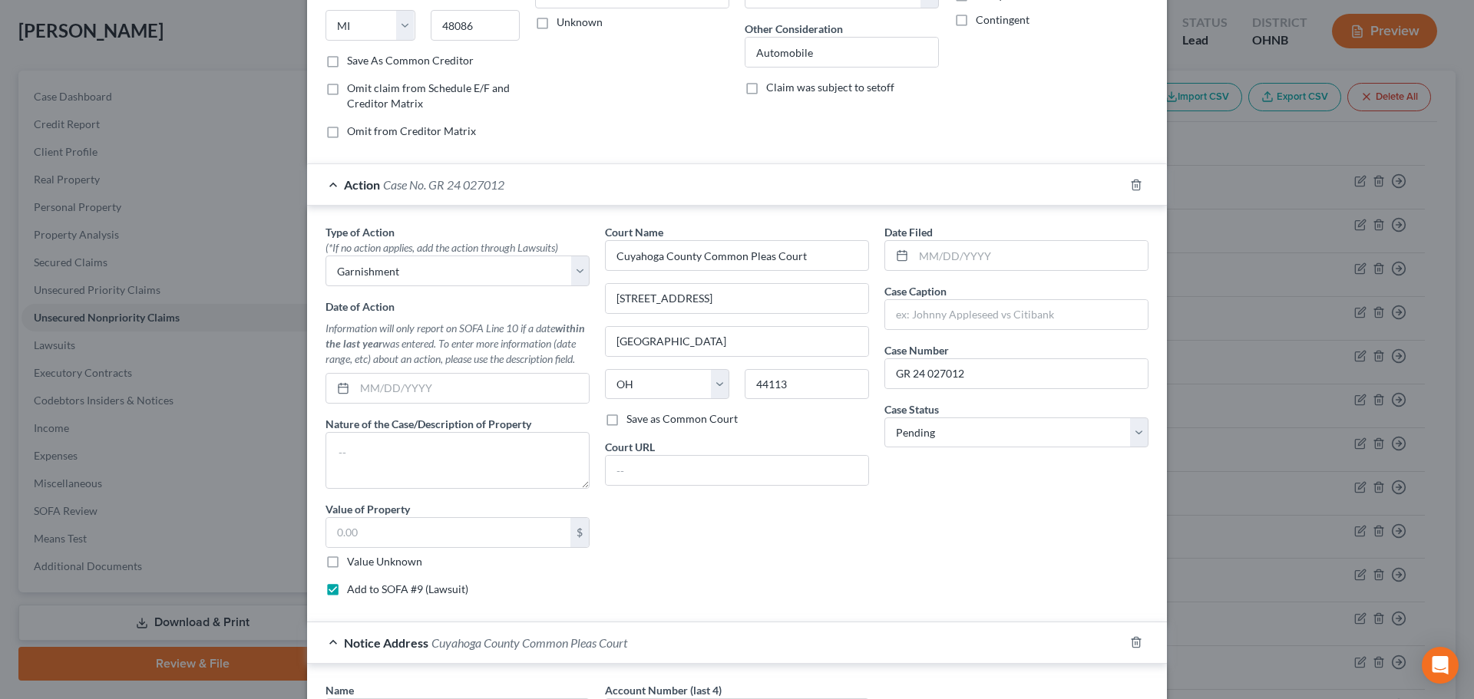
click at [775, 530] on div "Court Name * Cuyahoga County Common Pleas Court [GEOGRAPHIC_DATA], F 12 [GEOGRA…" at bounding box center [736, 416] width 279 height 385
click at [424, 390] on input "text" at bounding box center [472, 388] width 234 height 29
click at [377, 453] on textarea at bounding box center [457, 460] width 264 height 57
click at [405, 530] on input "text" at bounding box center [448, 532] width 244 height 29
paste input "1383.70"
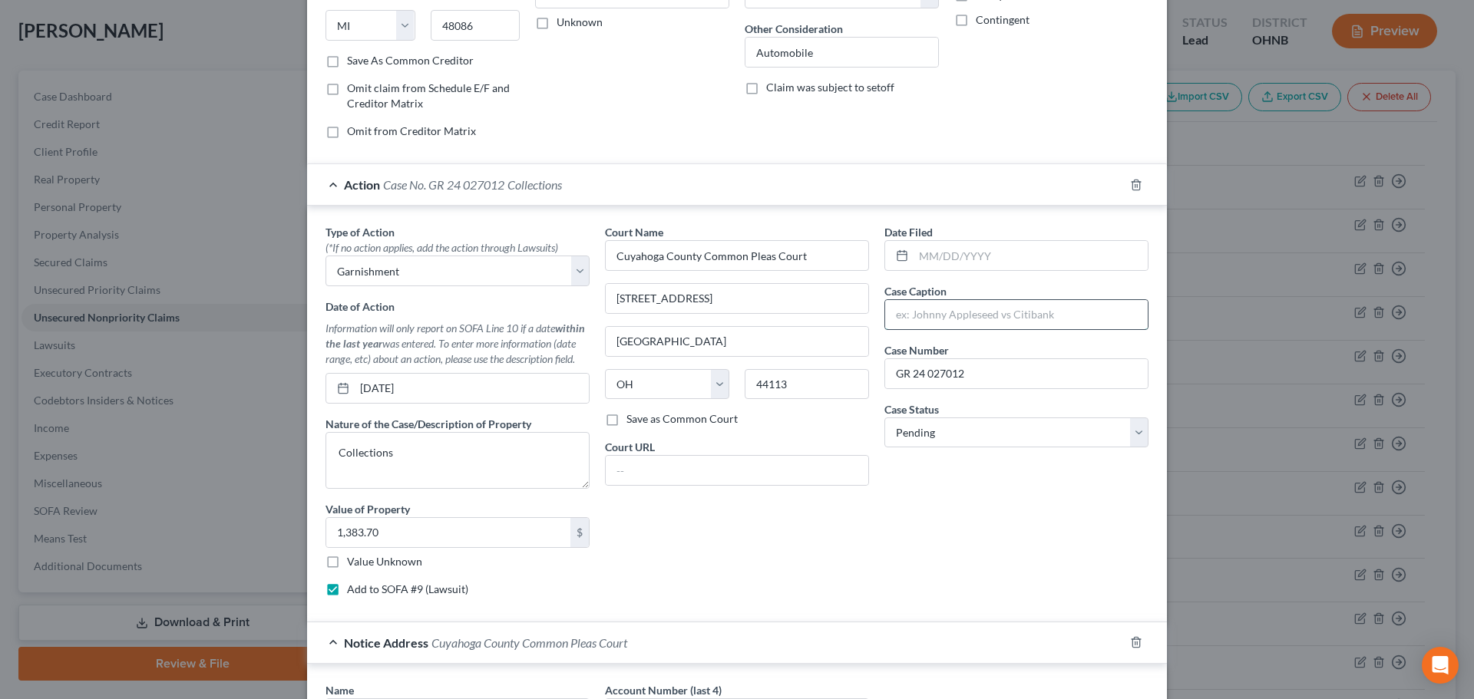
click at [920, 317] on input "text" at bounding box center [1016, 314] width 263 height 29
paste input "CREDIT ACCEPTANCE CORPORATION vs. [PERSON_NAME]"
click at [980, 257] on input "text" at bounding box center [1030, 255] width 234 height 29
paste input "[DATE]"
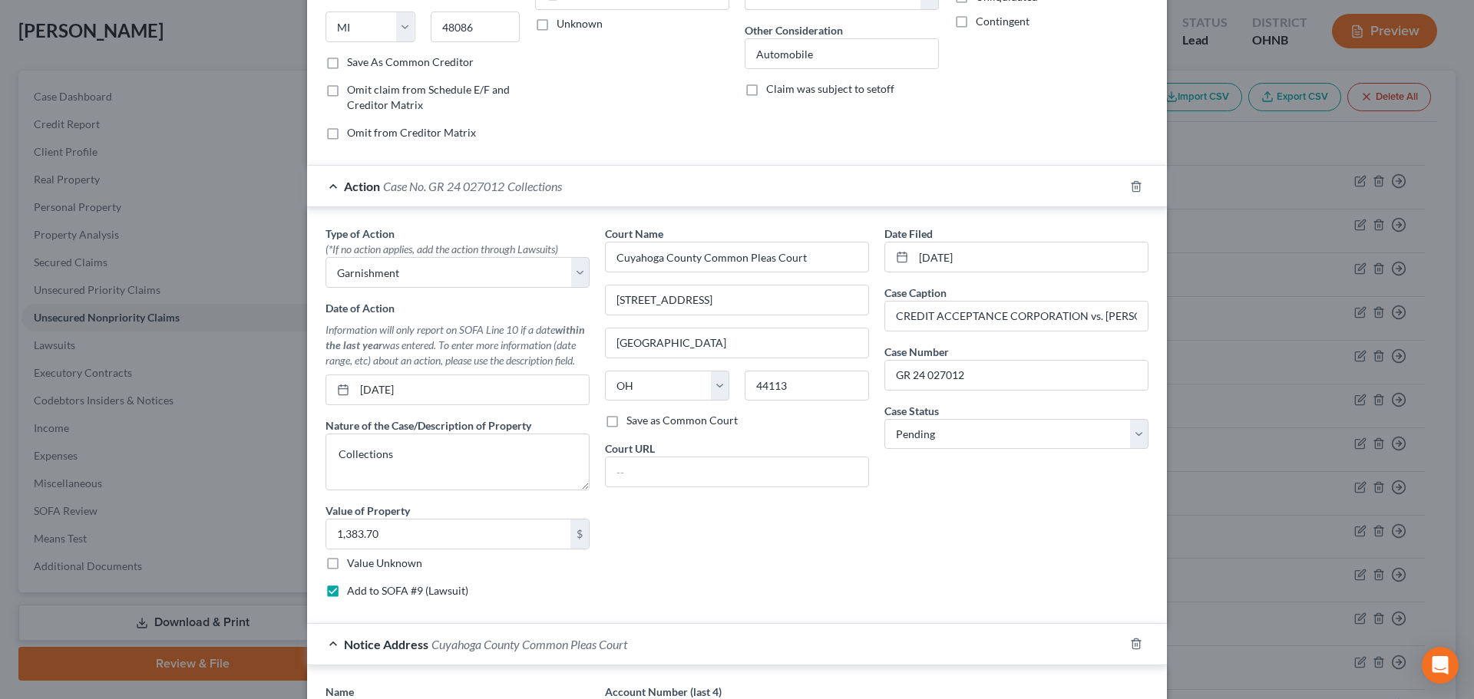
scroll to position [248, 0]
click at [389, 533] on input "1,383.70" at bounding box center [448, 532] width 244 height 29
click at [378, 395] on input "[DATE]" at bounding box center [472, 388] width 234 height 29
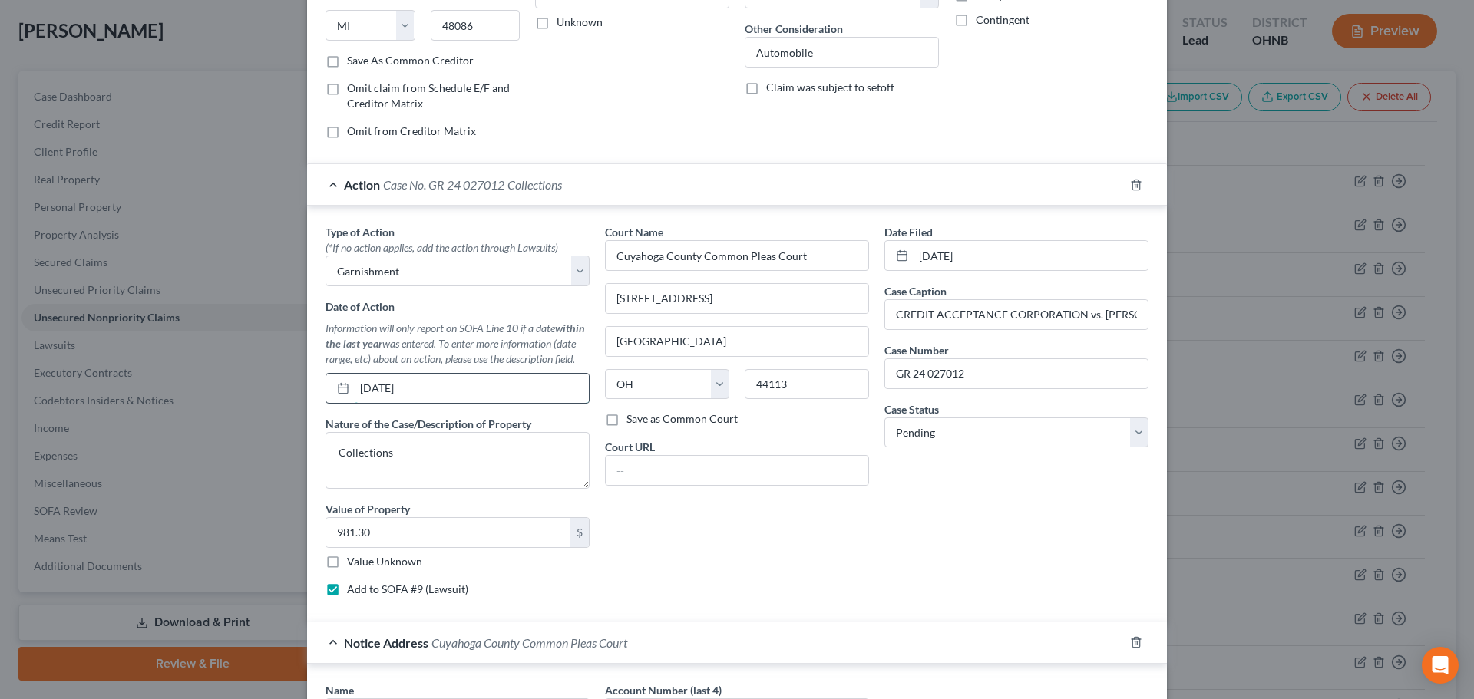
click at [369, 388] on input "[DATE]" at bounding box center [472, 388] width 234 height 29
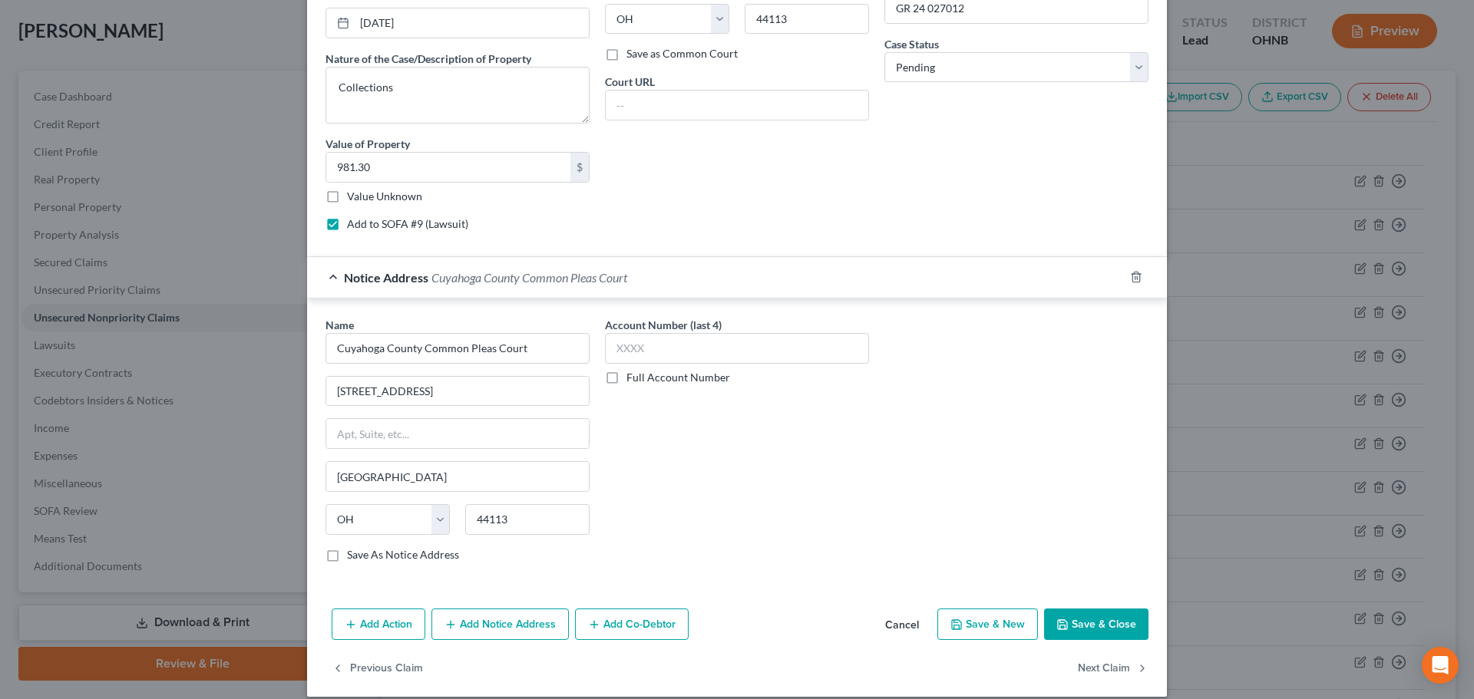
scroll to position [629, 0]
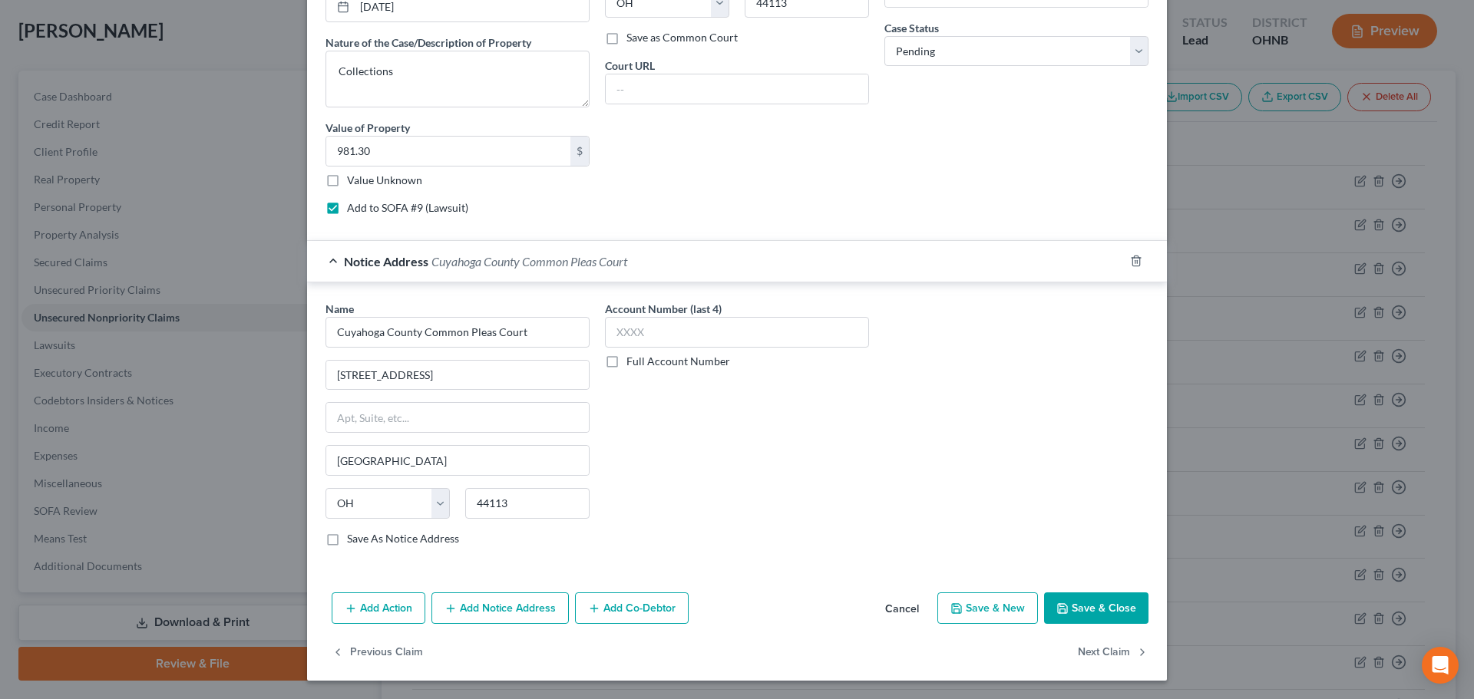
click at [509, 606] on button "Add Notice Address" at bounding box center [499, 609] width 137 height 32
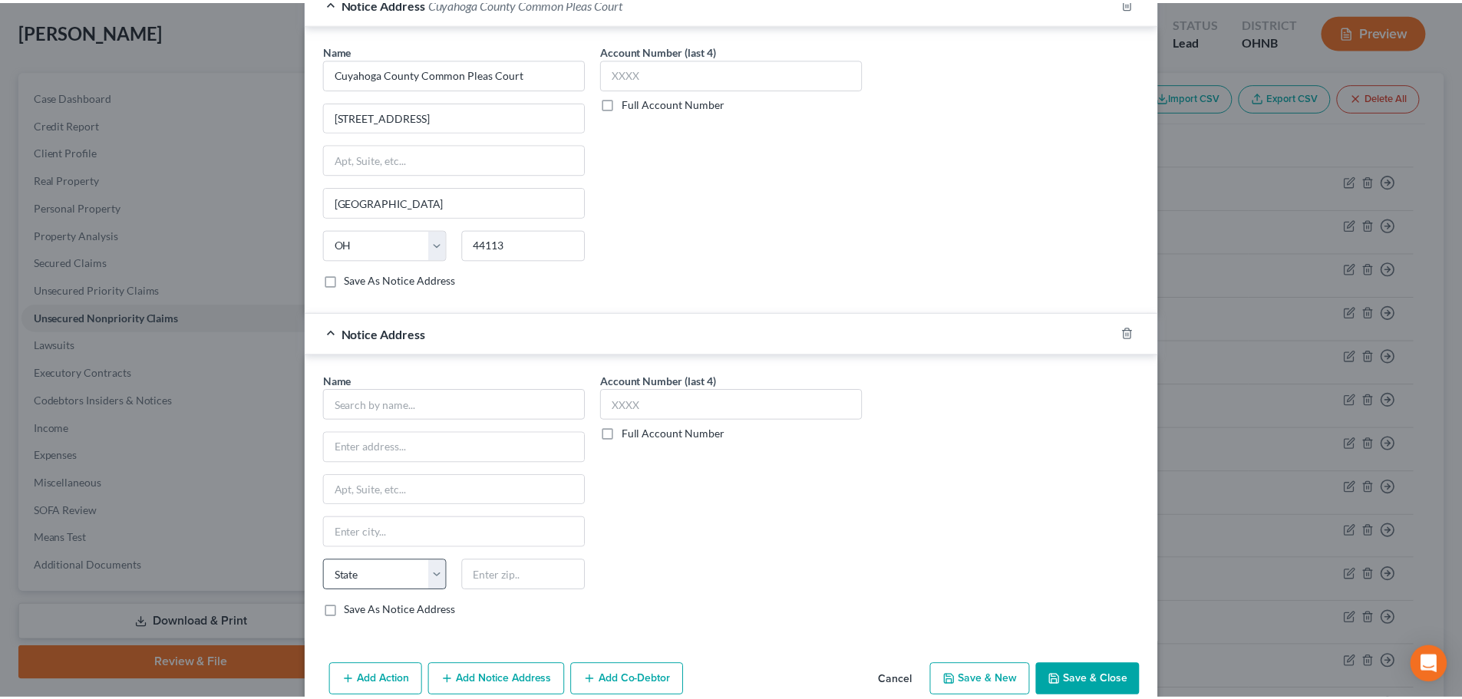
scroll to position [960, 0]
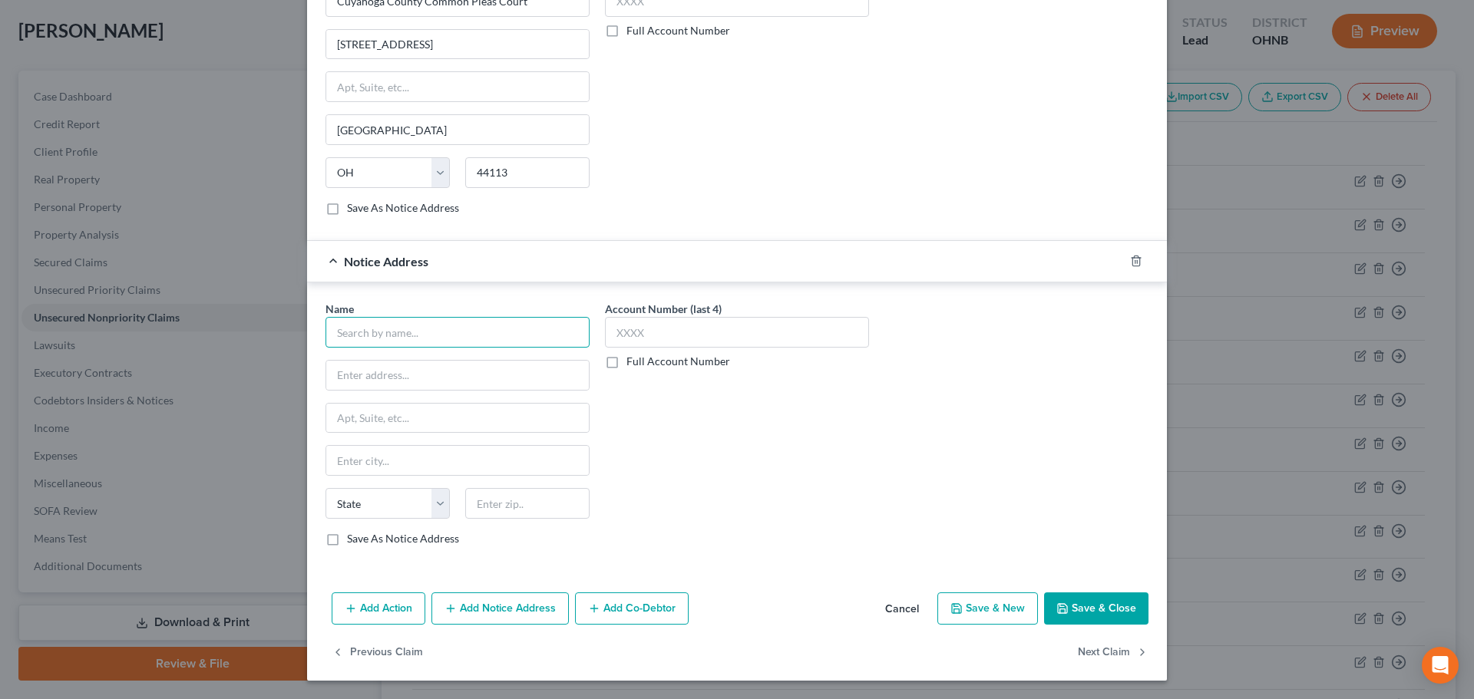
click at [388, 329] on input "text" at bounding box center [457, 332] width 264 height 31
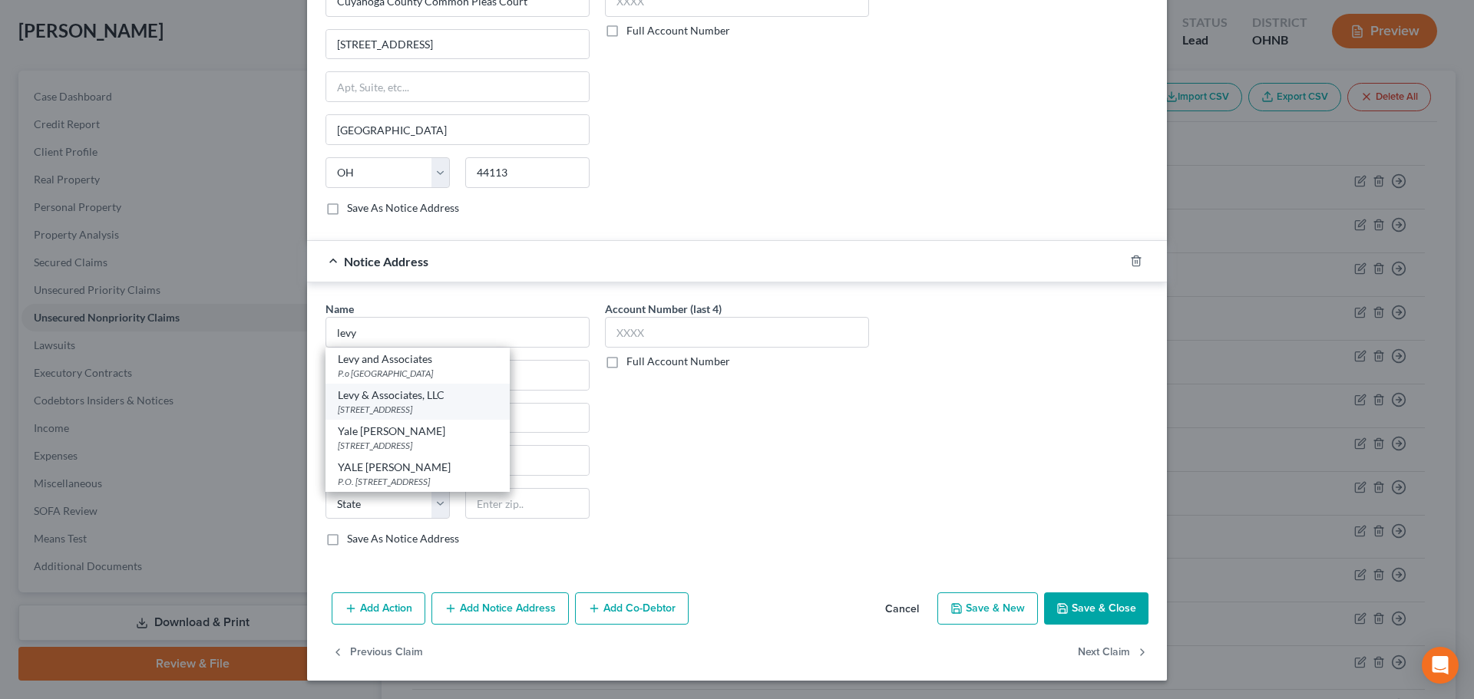
click at [408, 399] on div "Levy & Associates, LLC" at bounding box center [418, 395] width 160 height 15
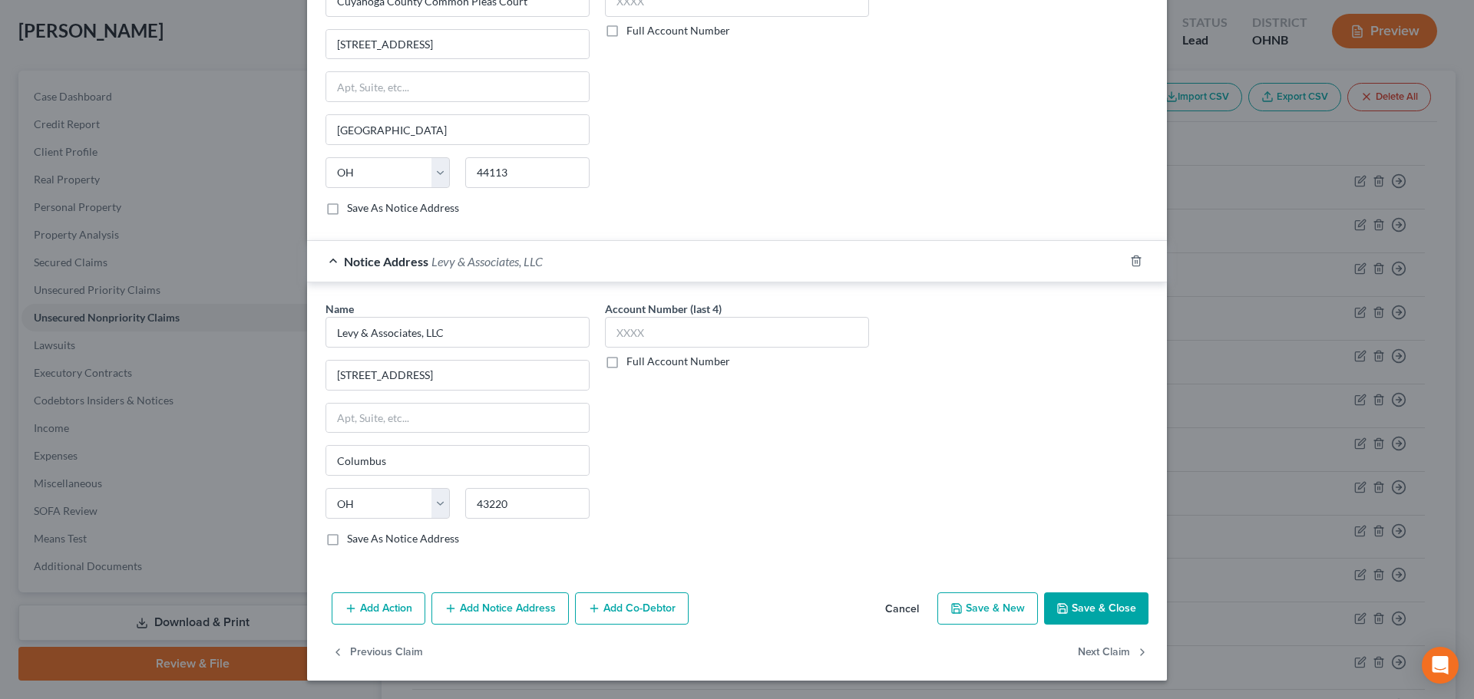
click at [1079, 600] on button "Save & Close" at bounding box center [1096, 609] width 104 height 32
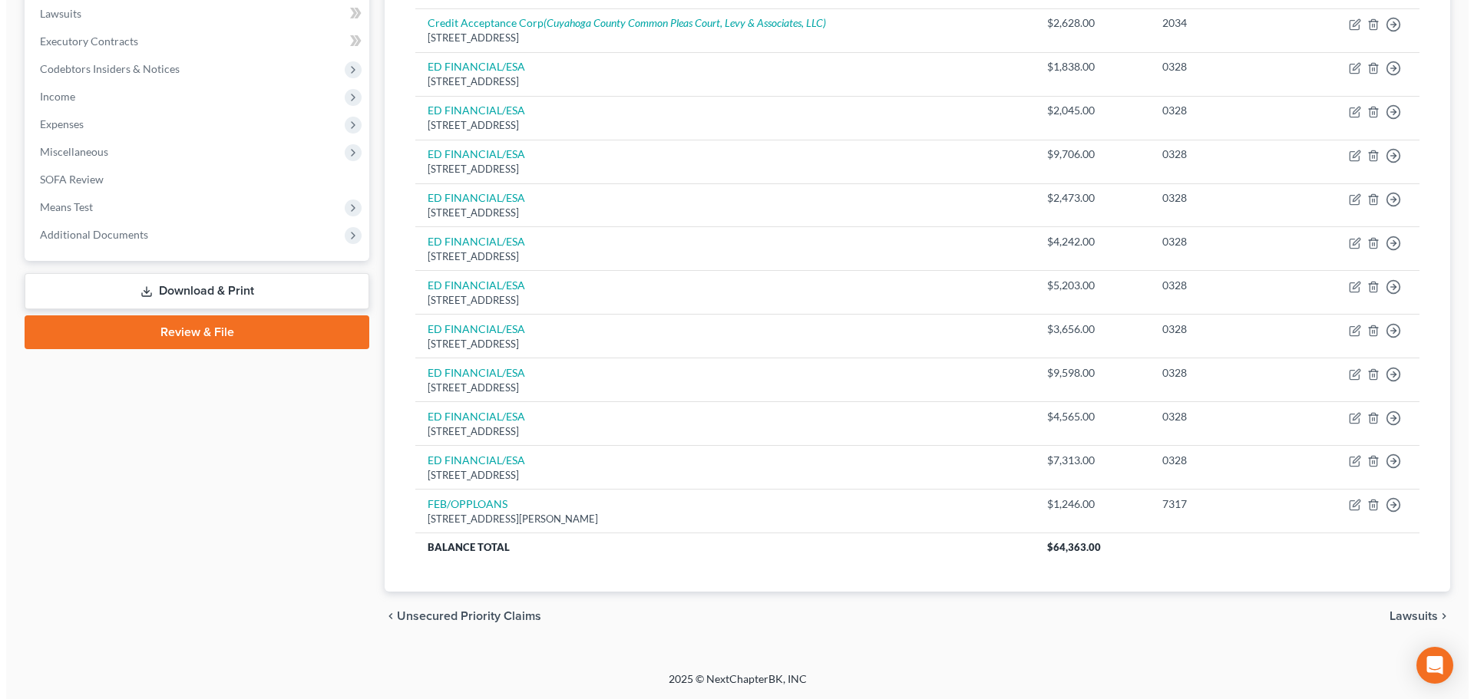
scroll to position [0, 0]
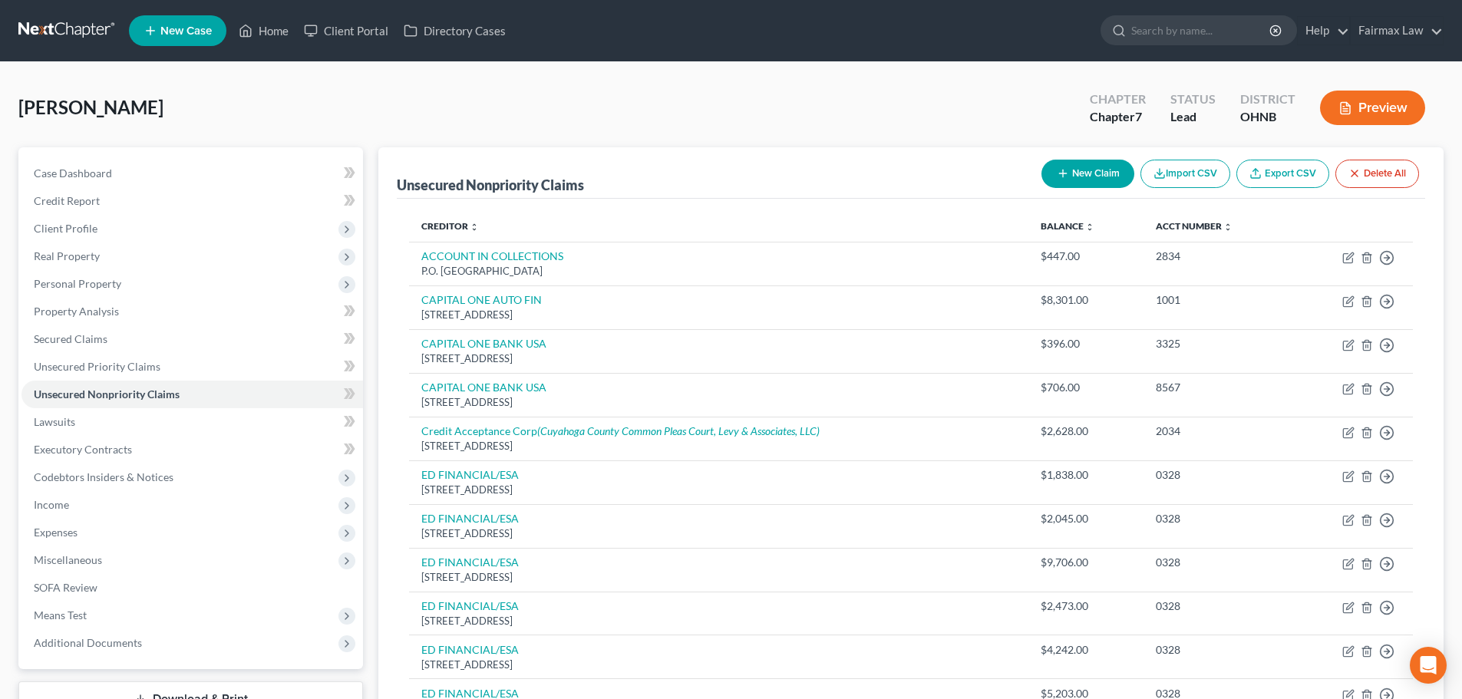
click at [1079, 173] on button "New Claim" at bounding box center [1088, 174] width 93 height 28
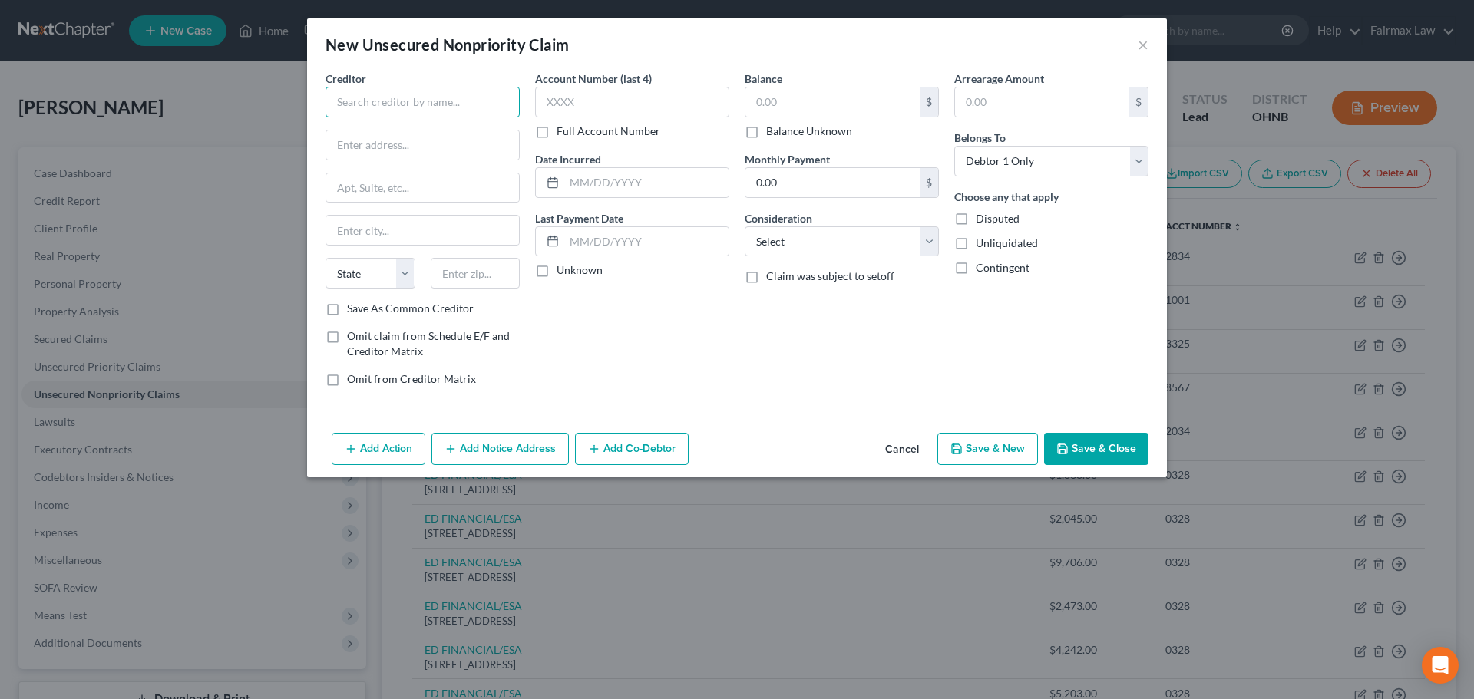
click at [400, 111] on input "text" at bounding box center [422, 102] width 194 height 31
paste input "CHN Housing Partners"
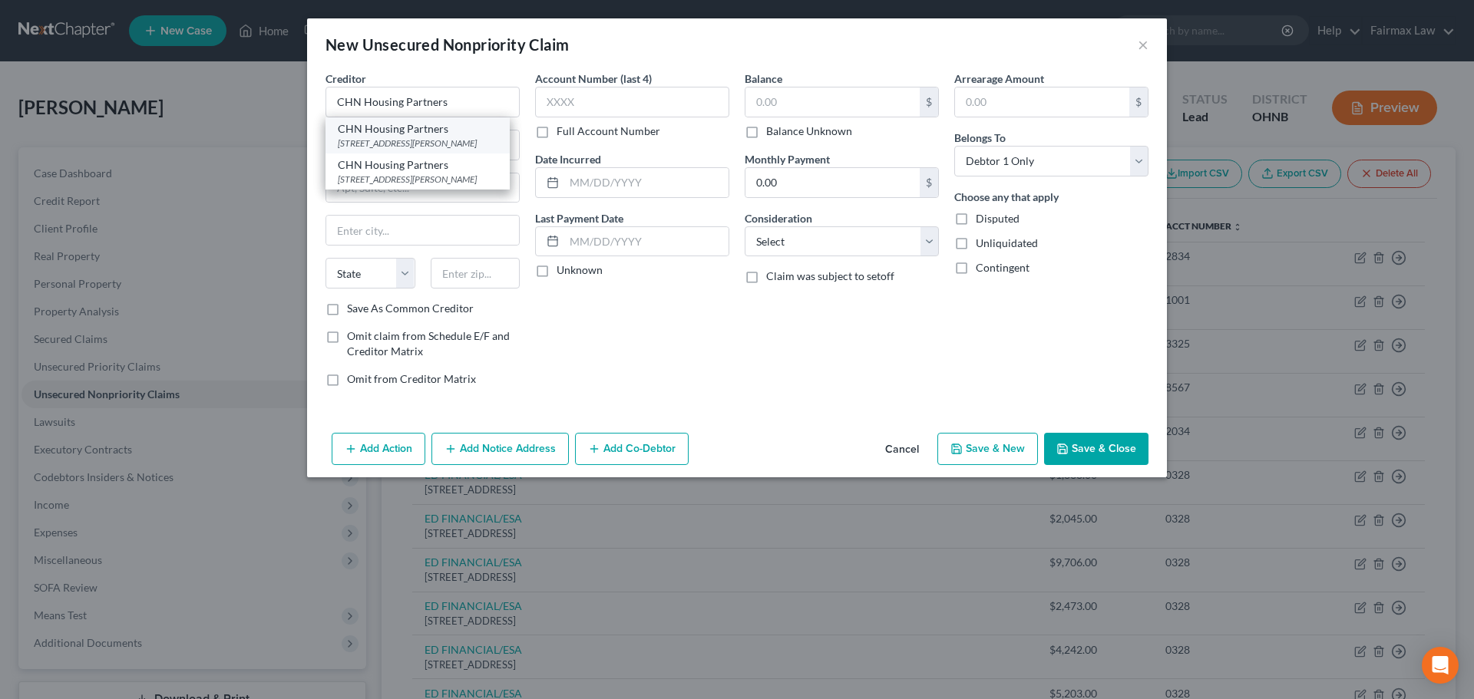
click at [409, 150] on div "[STREET_ADDRESS][PERSON_NAME]" at bounding box center [418, 143] width 160 height 13
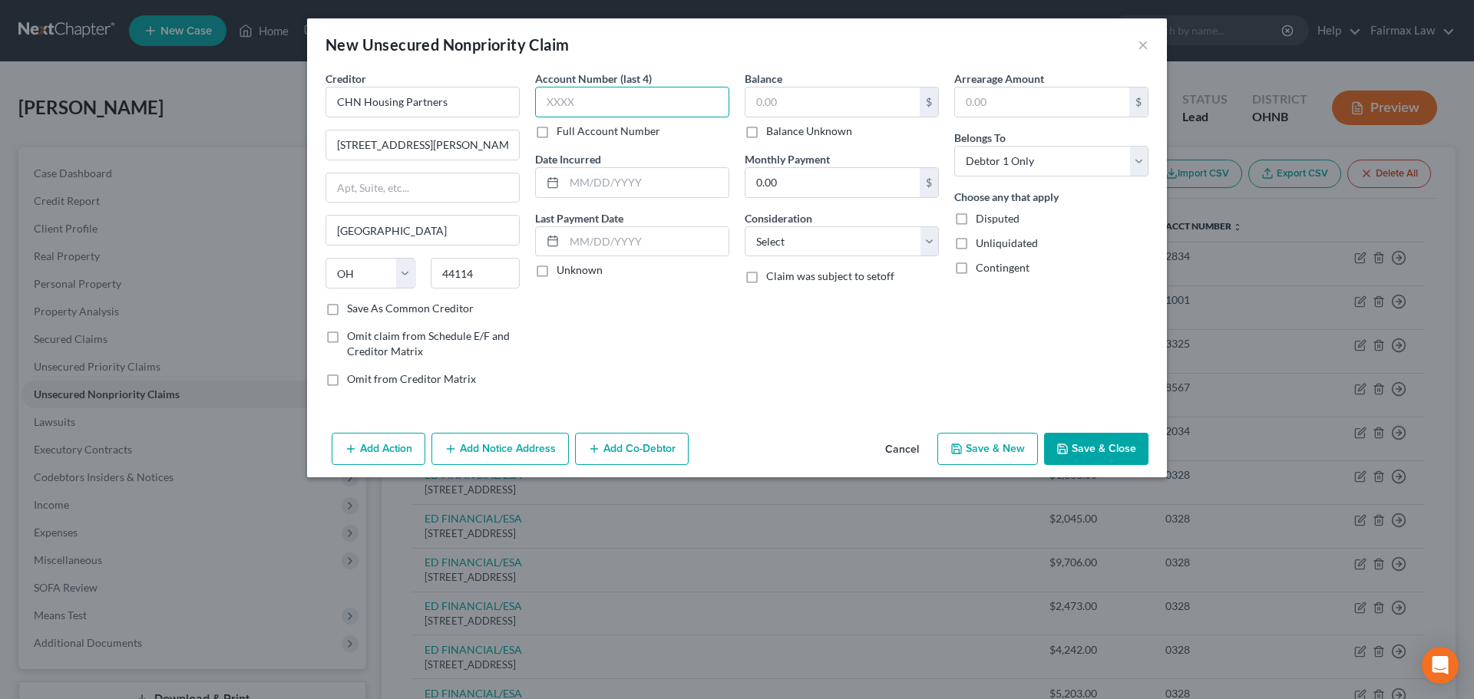
click at [576, 108] on input "text" at bounding box center [632, 102] width 194 height 31
click at [781, 103] on input "text" at bounding box center [832, 102] width 174 height 29
click at [797, 243] on select "Select Cable / Satellite Services Collection Agency Credit Card Debt Debt Couns…" at bounding box center [842, 241] width 194 height 31
click at [745, 226] on select "Select Cable / Satellite Services Collection Agency Credit Card Debt Debt Couns…" at bounding box center [842, 241] width 194 height 31
click at [786, 299] on input "text" at bounding box center [841, 300] width 193 height 29
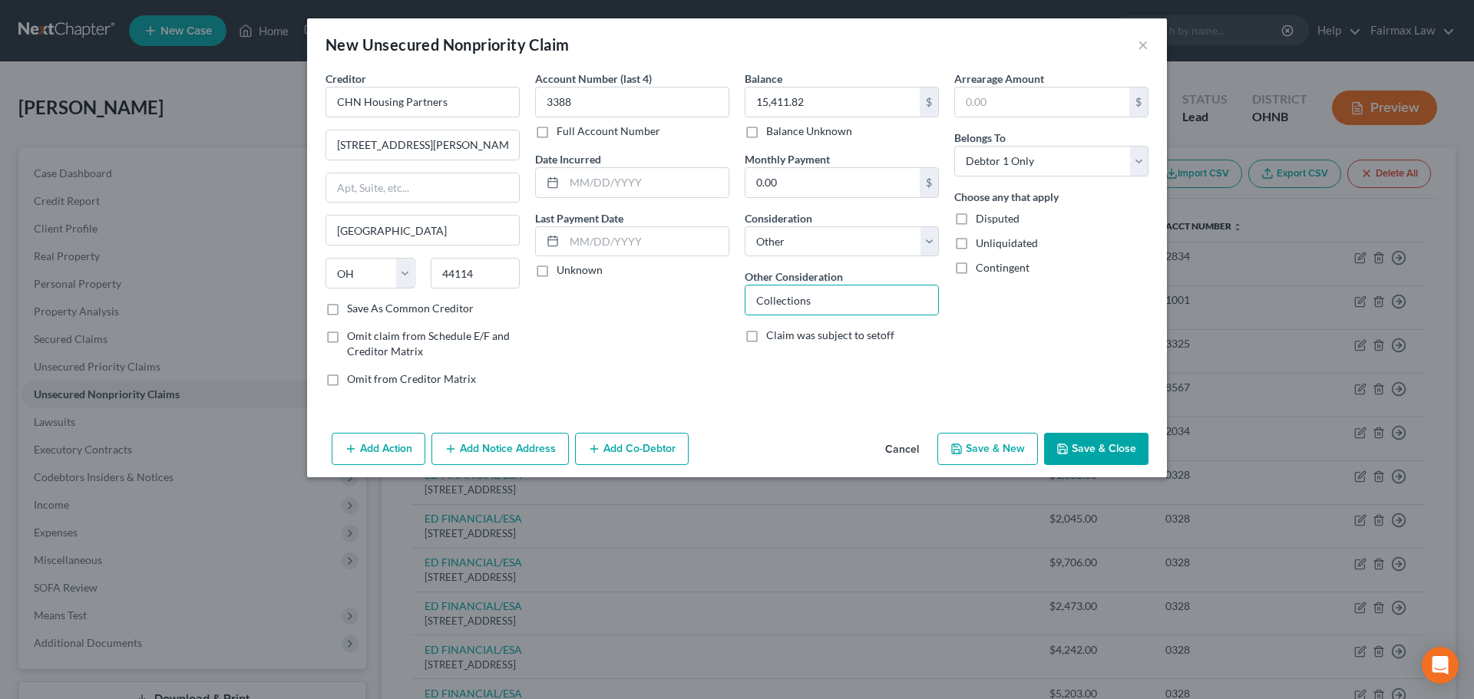
click at [610, 367] on div "Account Number (last 4) 3388 Full Account Number Date Incurred Last Payment Dat…" at bounding box center [632, 235] width 210 height 329
click at [507, 451] on button "Add Notice Address" at bounding box center [499, 449] width 137 height 32
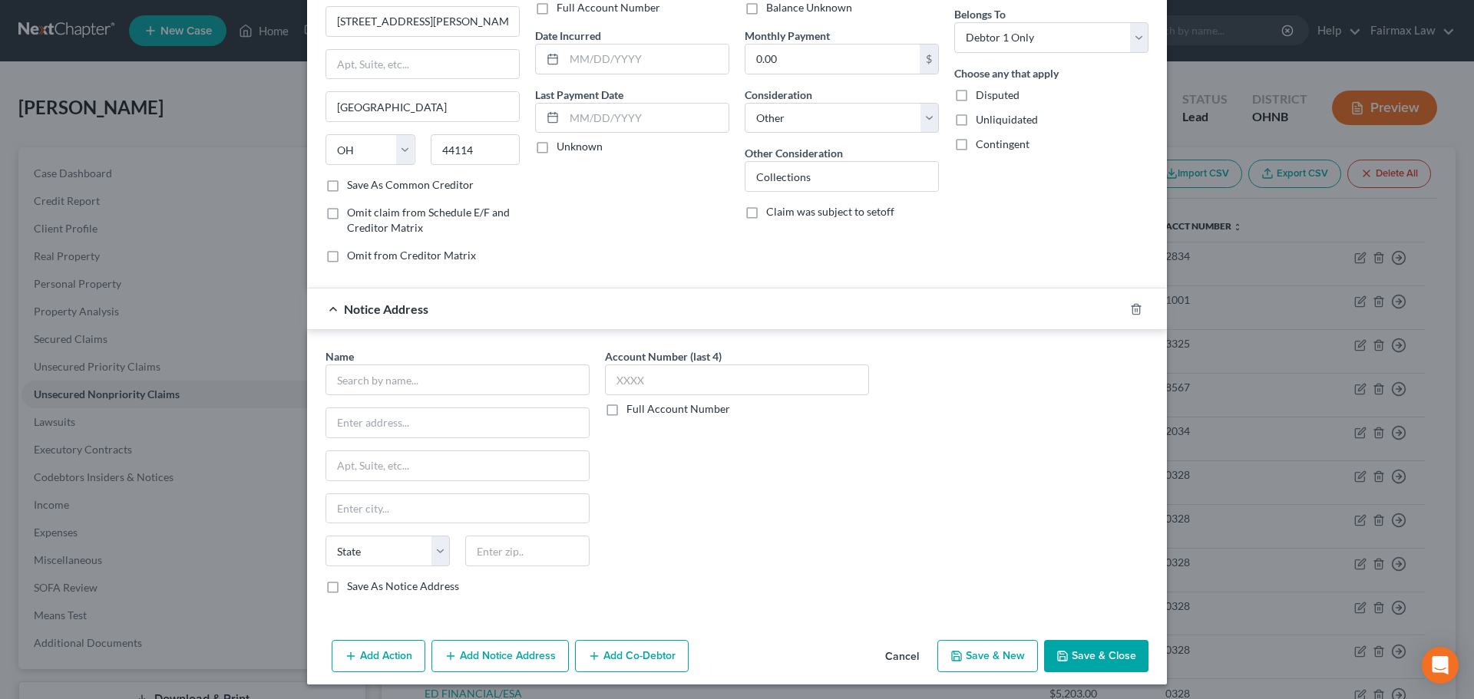
scroll to position [127, 0]
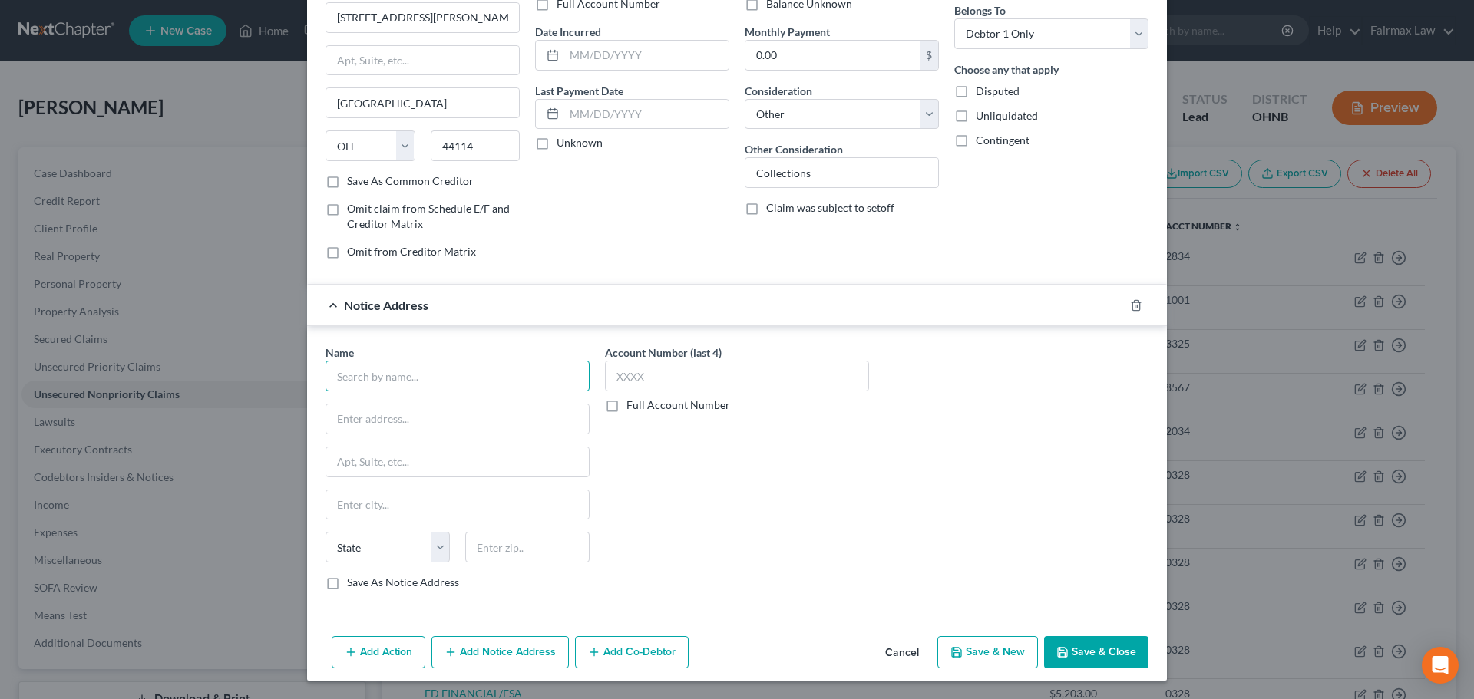
click at [415, 380] on input "text" at bounding box center [457, 376] width 264 height 31
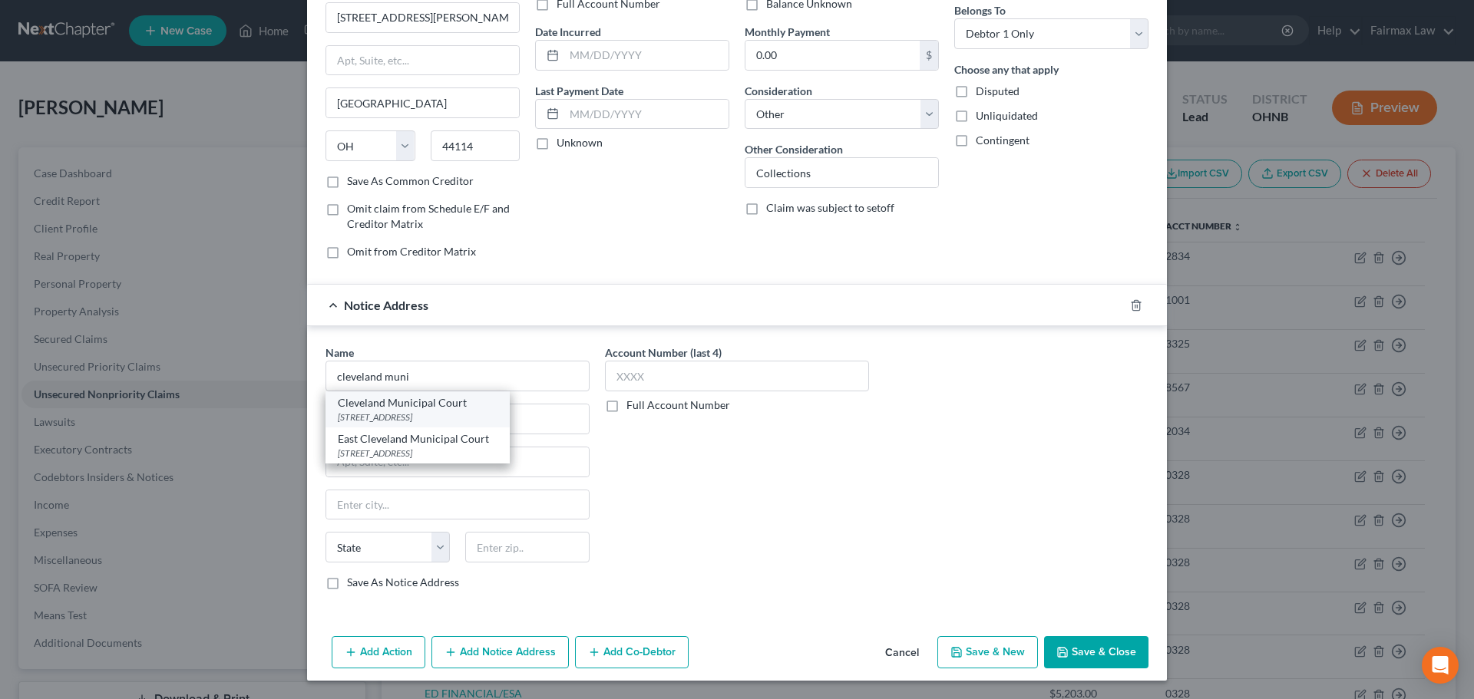
click at [445, 412] on div "[STREET_ADDRESS]" at bounding box center [418, 417] width 160 height 13
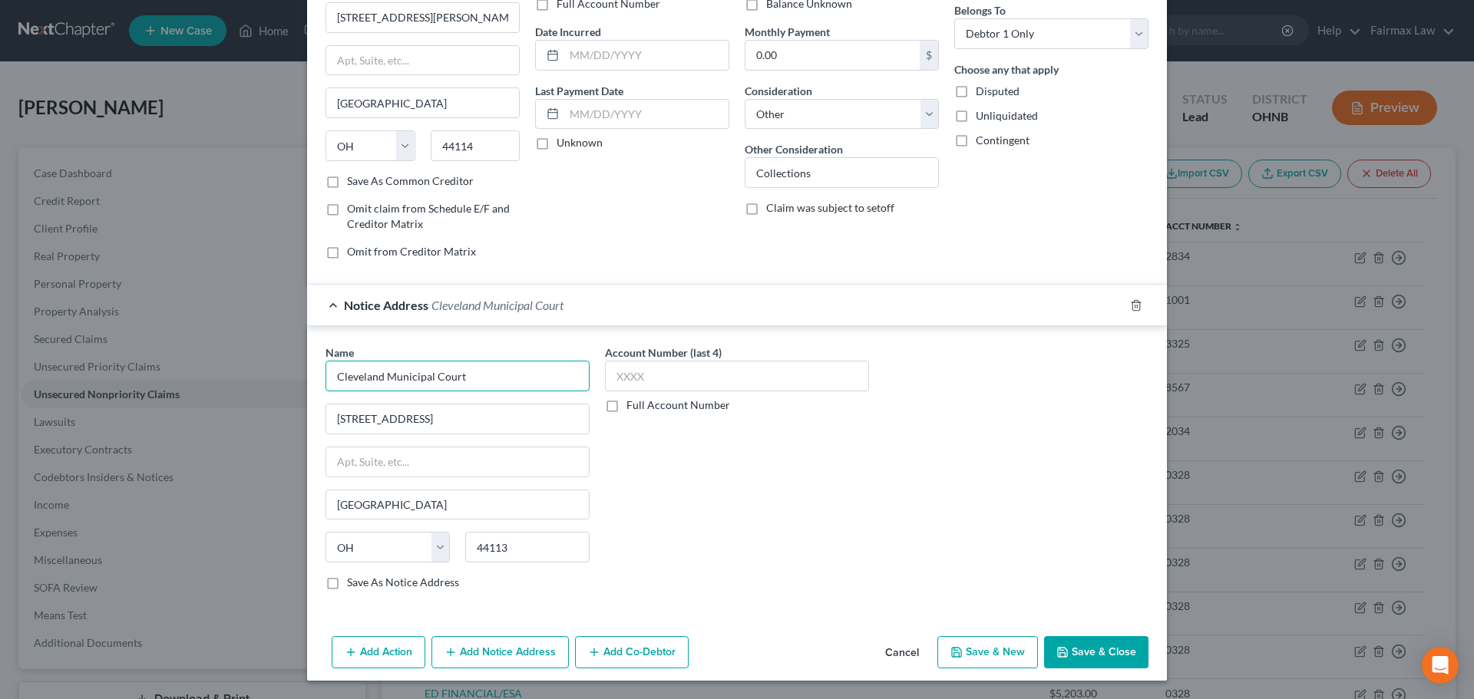
click at [461, 376] on input "Cleveland Municipal Court" at bounding box center [457, 376] width 264 height 31
click at [381, 652] on button "Add Action" at bounding box center [379, 652] width 94 height 32
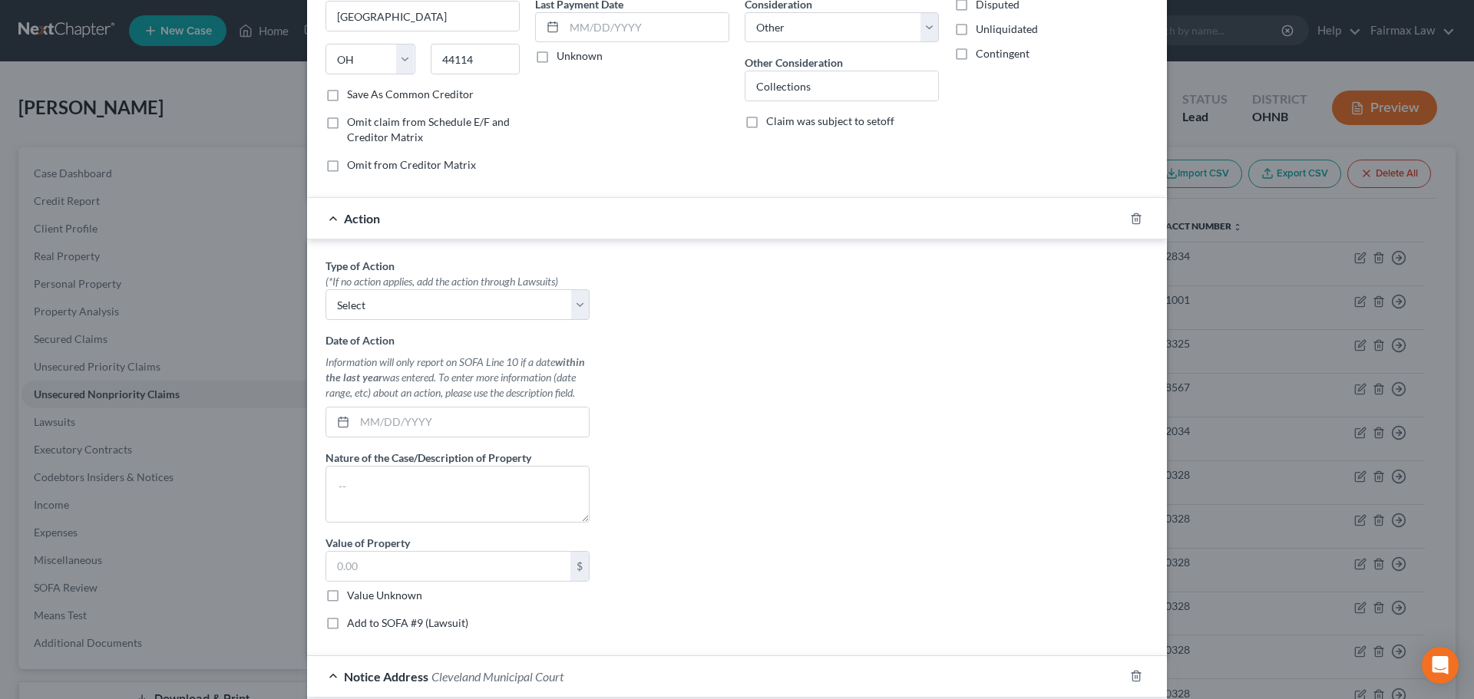
scroll to position [358, 0]
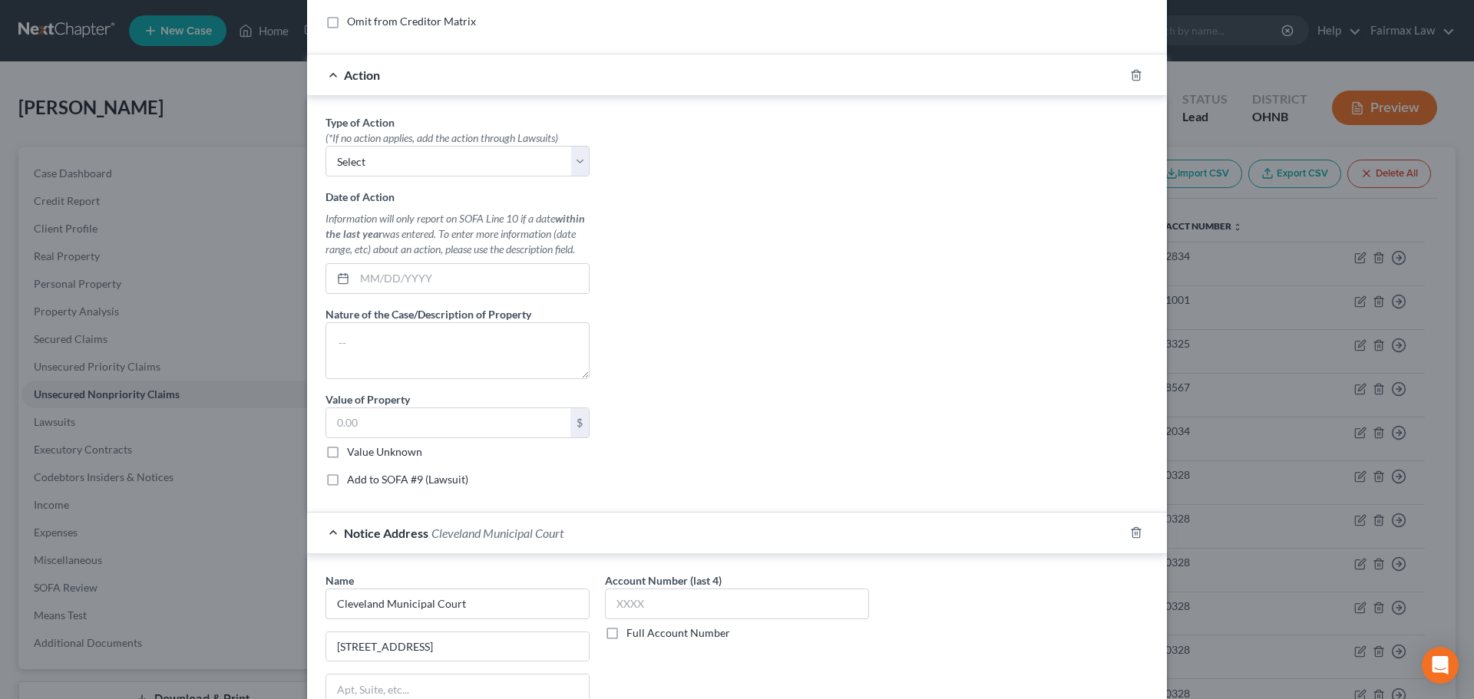
click at [347, 479] on label "Add to SOFA #9 (Lawsuit)" at bounding box center [407, 479] width 121 height 15
click at [353, 479] on input "Add to SOFA #9 (Lawsuit)" at bounding box center [358, 477] width 10 height 10
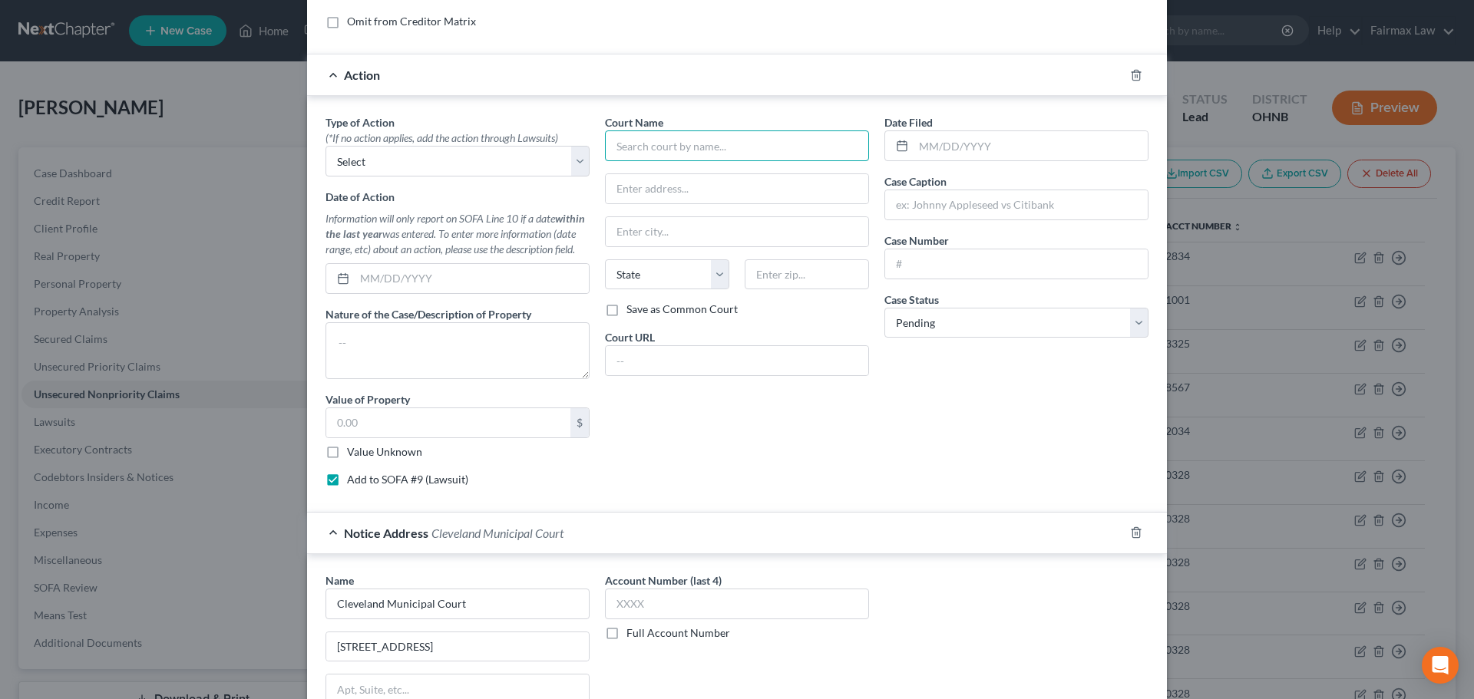
click at [669, 140] on input "text" at bounding box center [737, 145] width 264 height 31
paste input "Cleveland Municipal Court"
click at [942, 260] on input "text" at bounding box center [1016, 263] width 263 height 29
paste input "2024-CVG-013653"
click at [944, 213] on input "text" at bounding box center [1016, 204] width 263 height 29
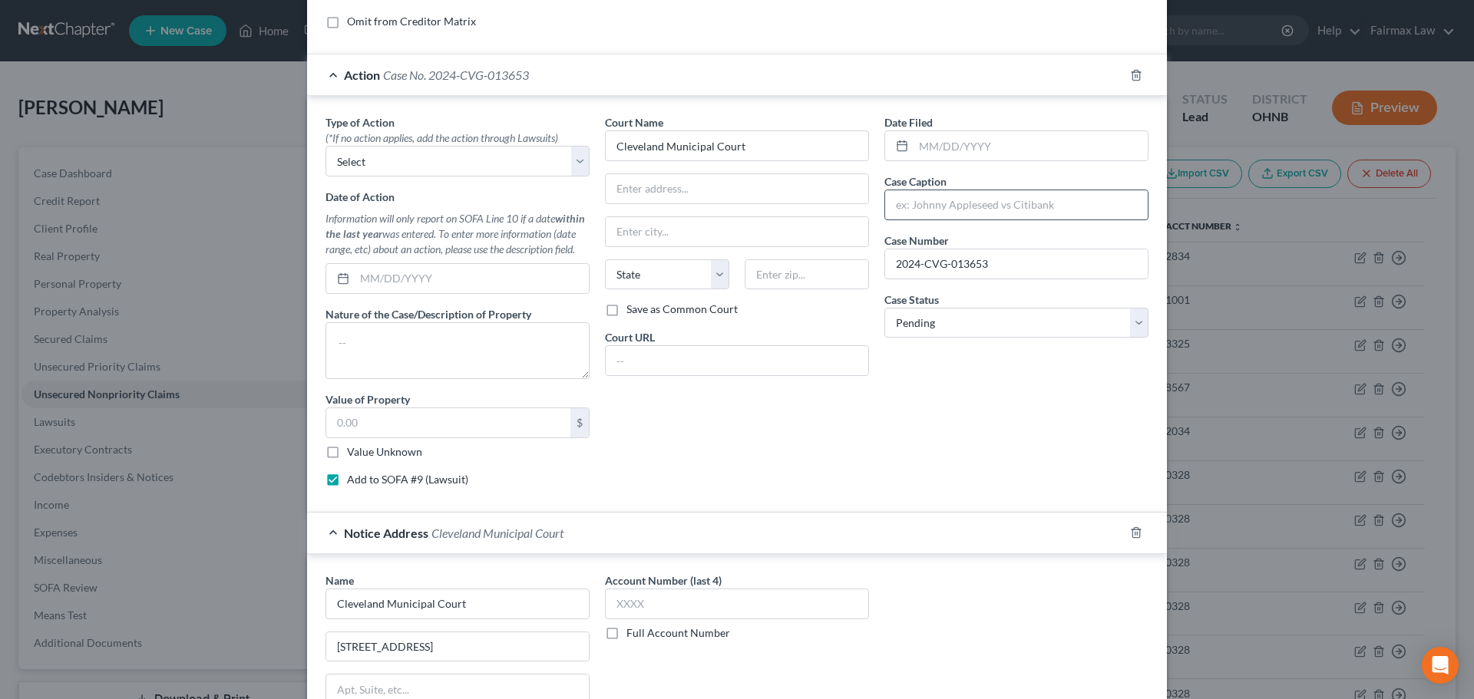
paste input "CHN Housing Partners vs [PERSON_NAME]"
click at [959, 149] on input "text" at bounding box center [1030, 145] width 234 height 29
paste input "[DATE]"
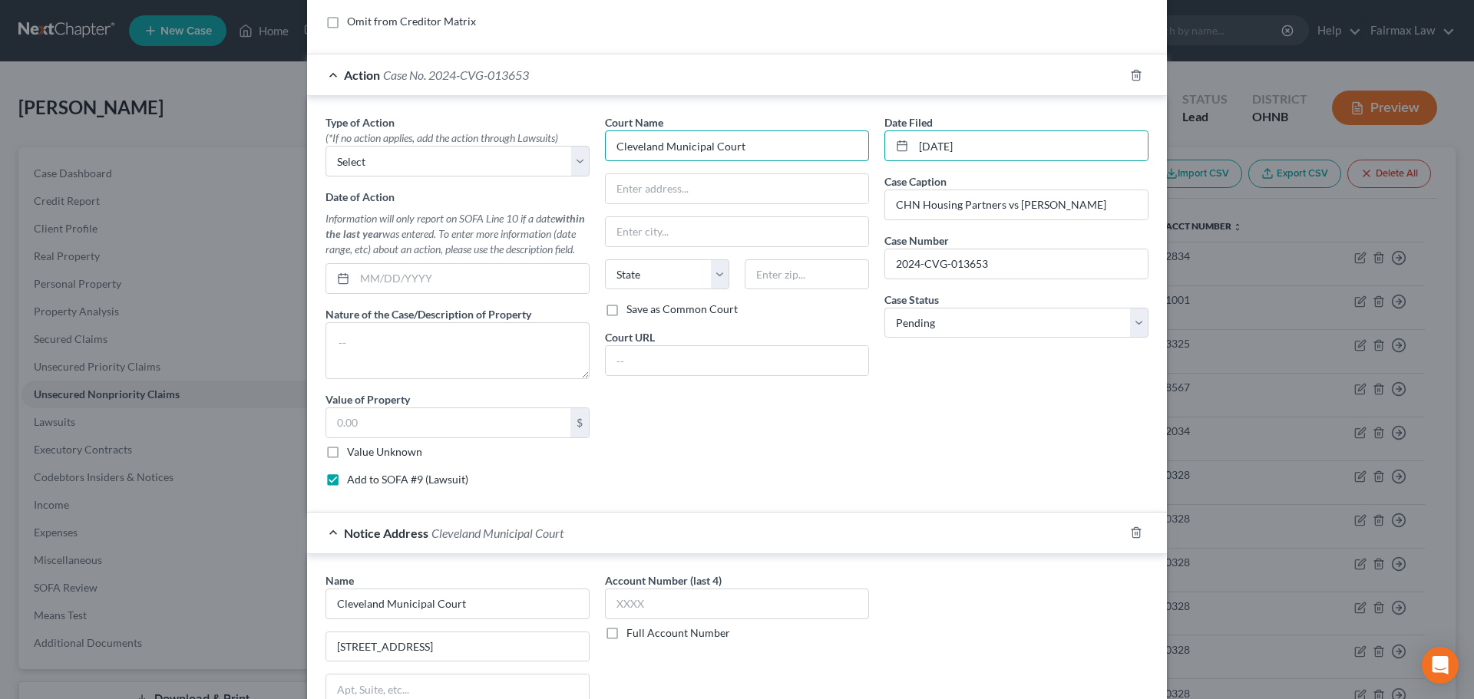
click at [755, 150] on input "Cleveland Municipal Court" at bounding box center [737, 145] width 264 height 31
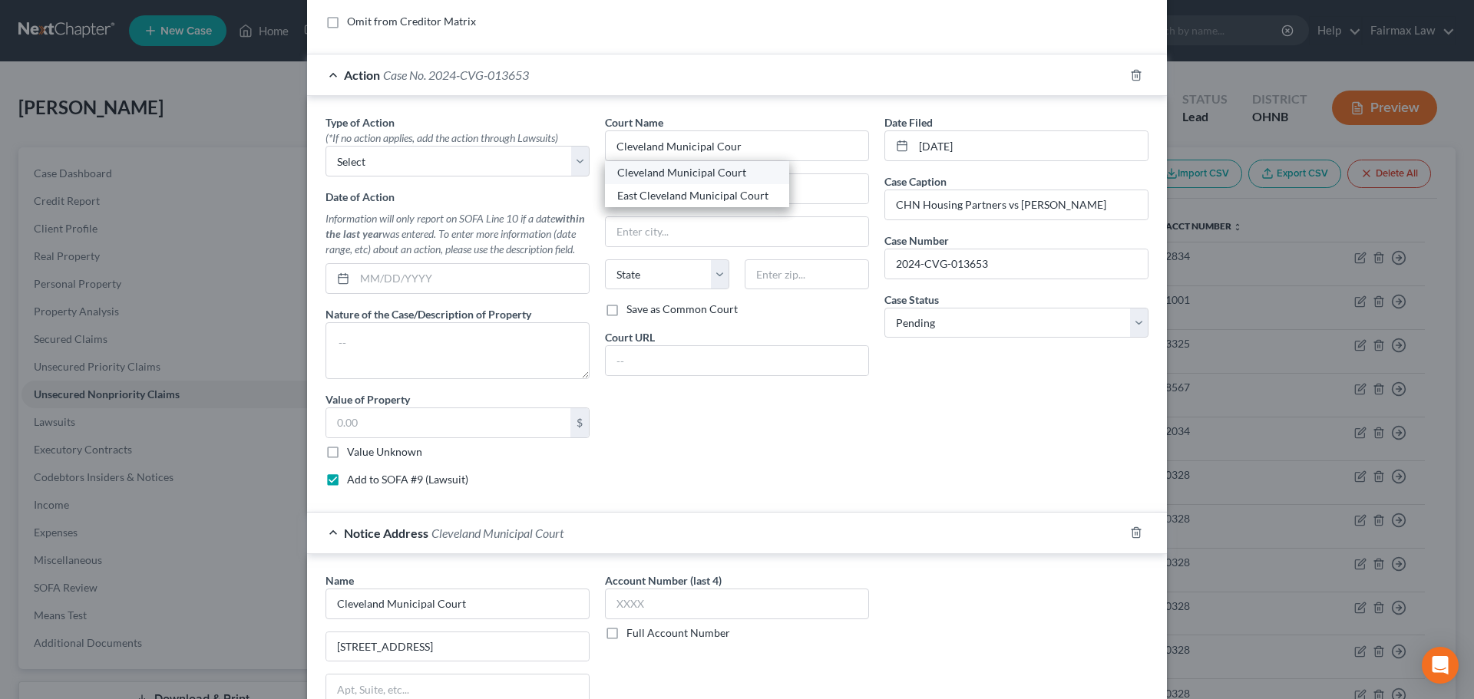
click at [699, 180] on div "Cleveland Municipal Court" at bounding box center [697, 172] width 160 height 15
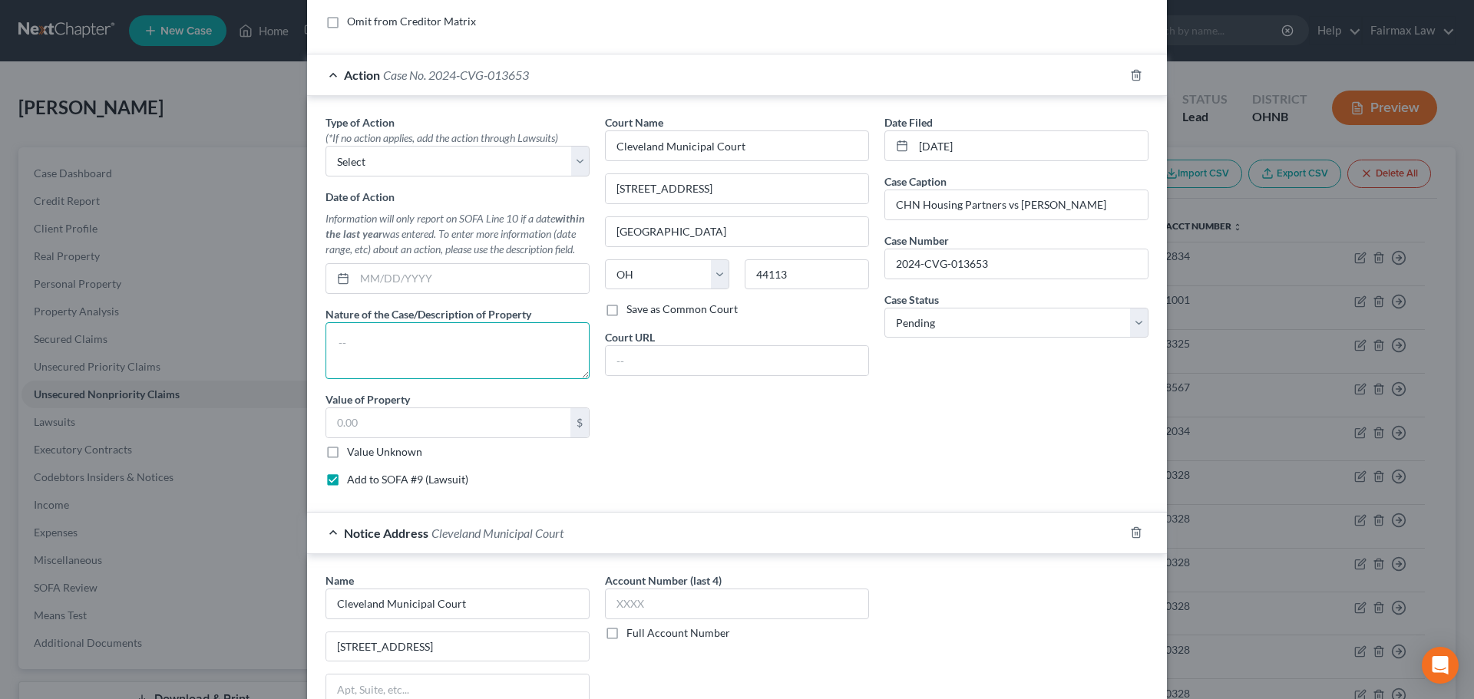
click at [364, 357] on textarea at bounding box center [457, 350] width 264 height 57
click at [370, 426] on input "text" at bounding box center [448, 422] width 244 height 29
click at [461, 167] on select "Select Repossession Garnishment Foreclosure Personal Injury Attached, Seized, O…" at bounding box center [457, 161] width 264 height 31
click at [325, 146] on select "Select Repossession Garnishment Foreclosure Personal Injury Attached, Seized, O…" at bounding box center [457, 161] width 264 height 31
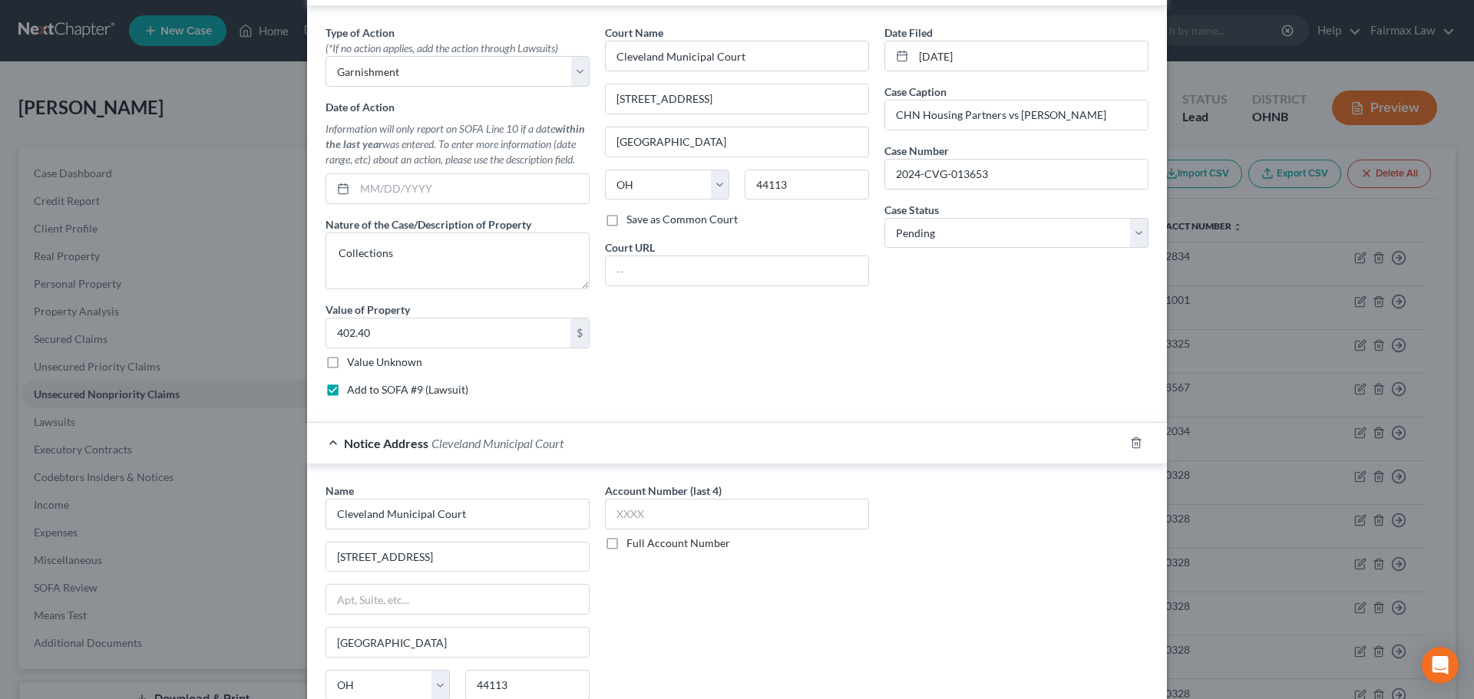
scroll to position [585, 0]
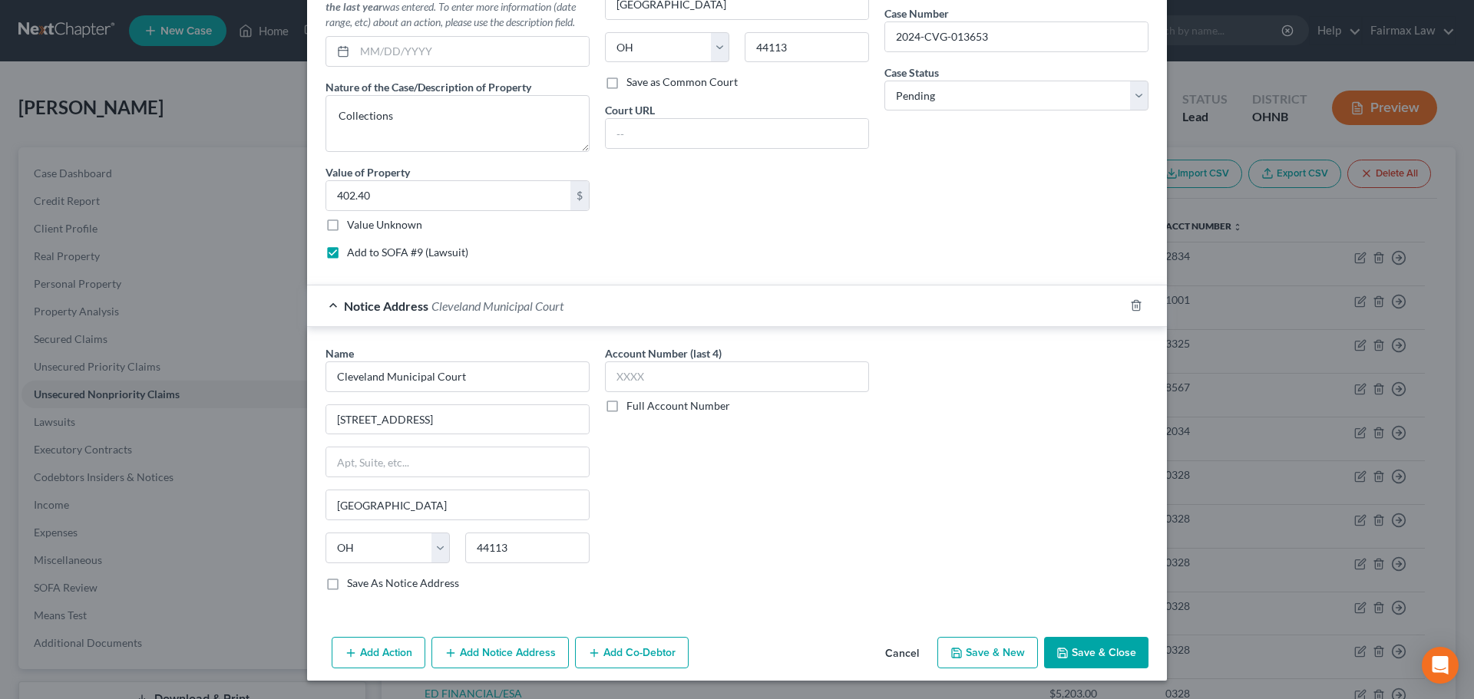
click at [491, 649] on button "Add Notice Address" at bounding box center [499, 653] width 137 height 32
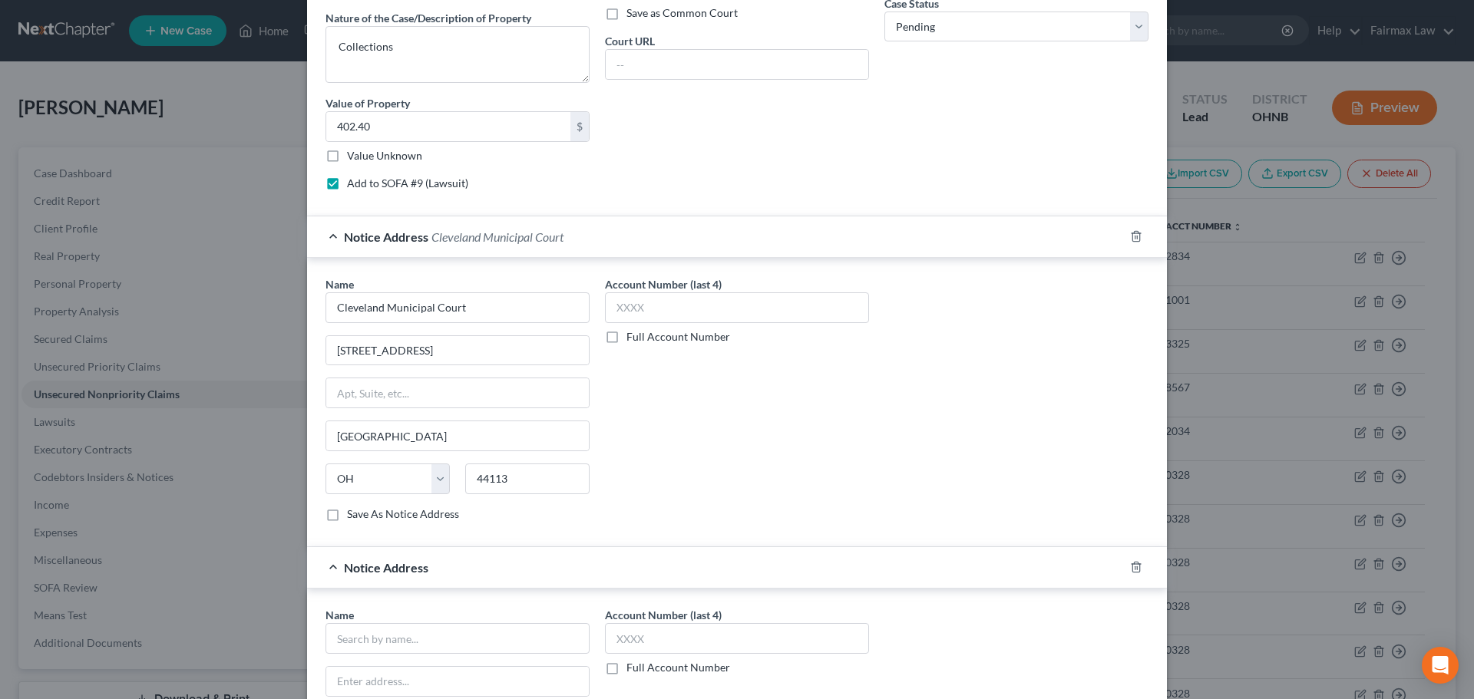
scroll to position [917, 0]
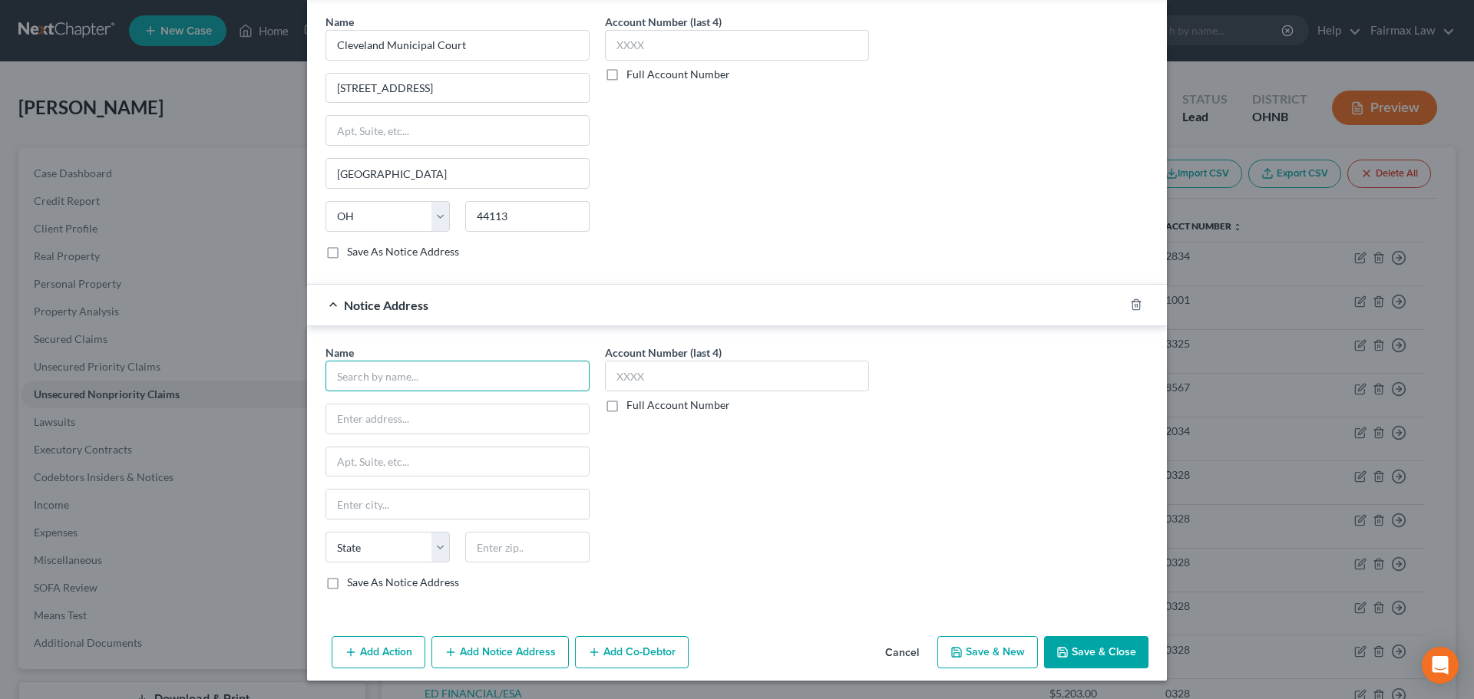
click at [395, 375] on input "text" at bounding box center [457, 376] width 264 height 31
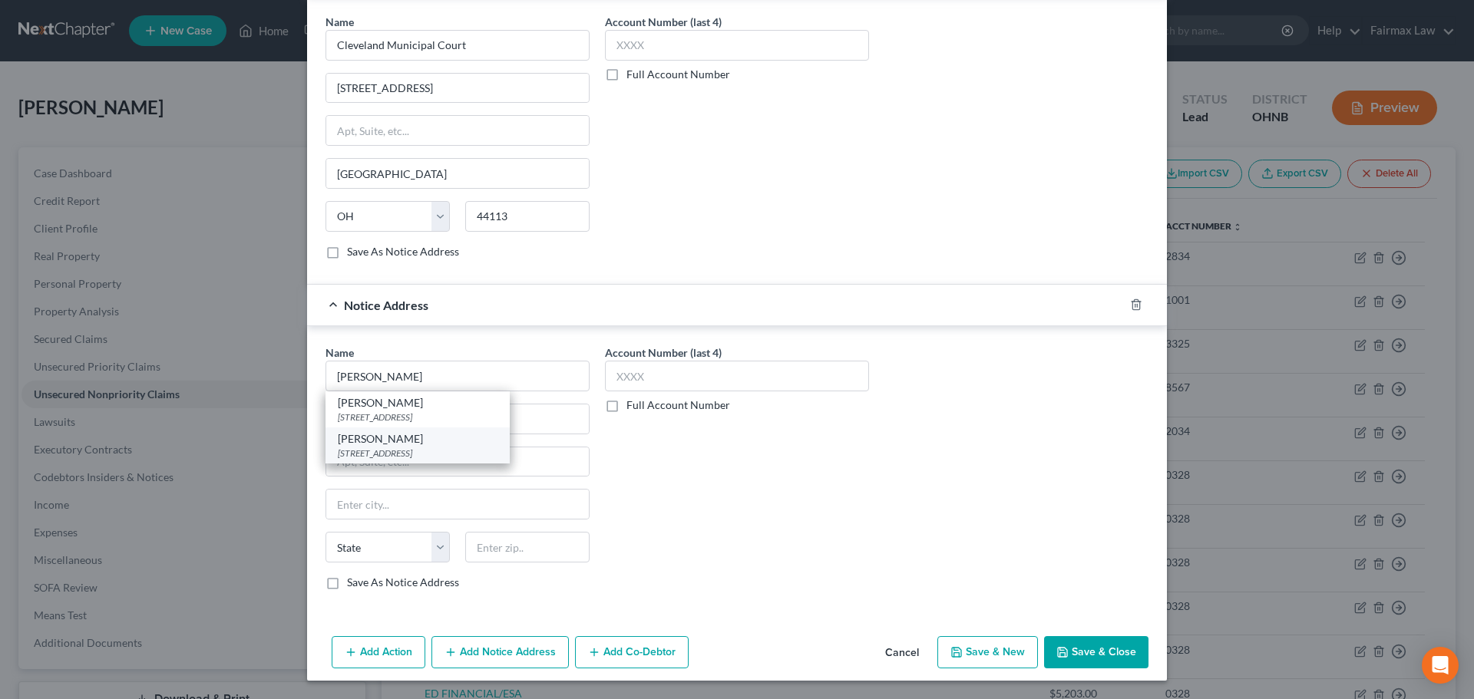
click at [428, 452] on div "[STREET_ADDRESS]" at bounding box center [418, 453] width 160 height 13
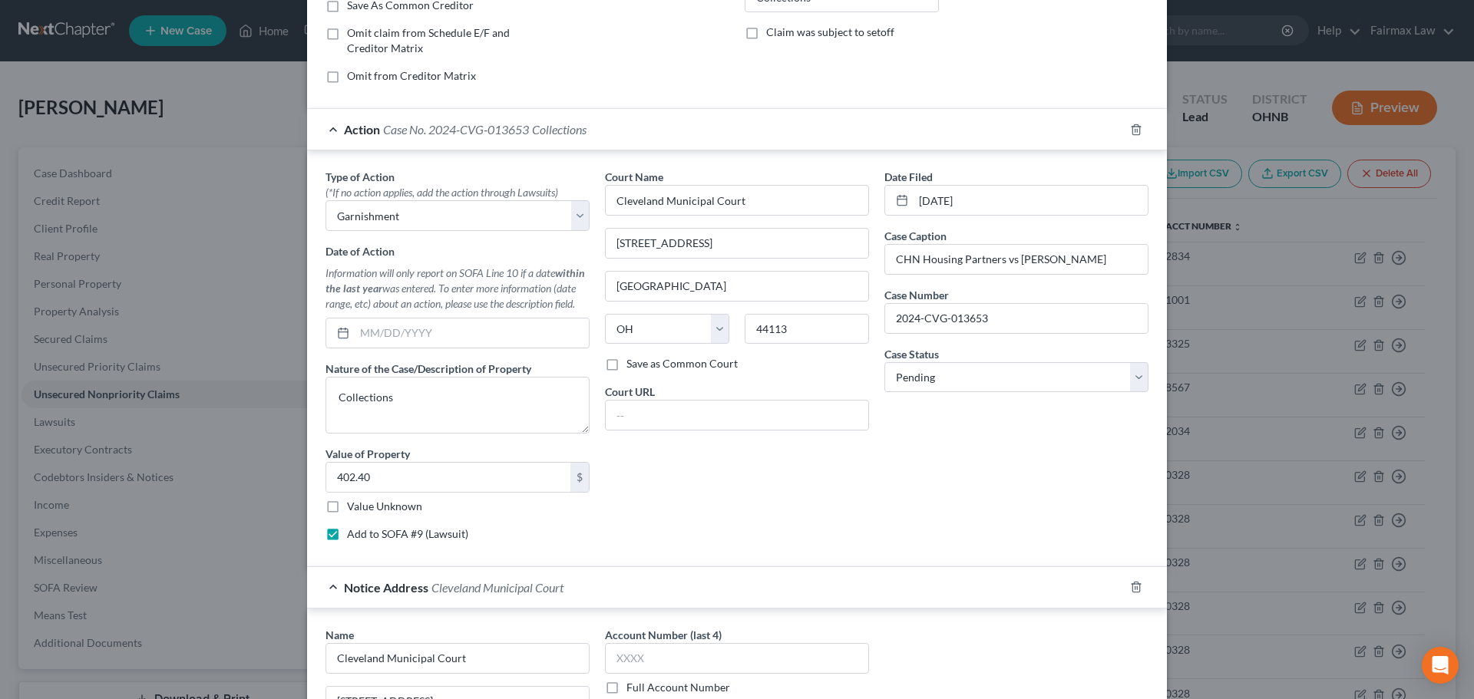
scroll to position [302, 0]
click at [448, 328] on input "text" at bounding box center [472, 333] width 234 height 29
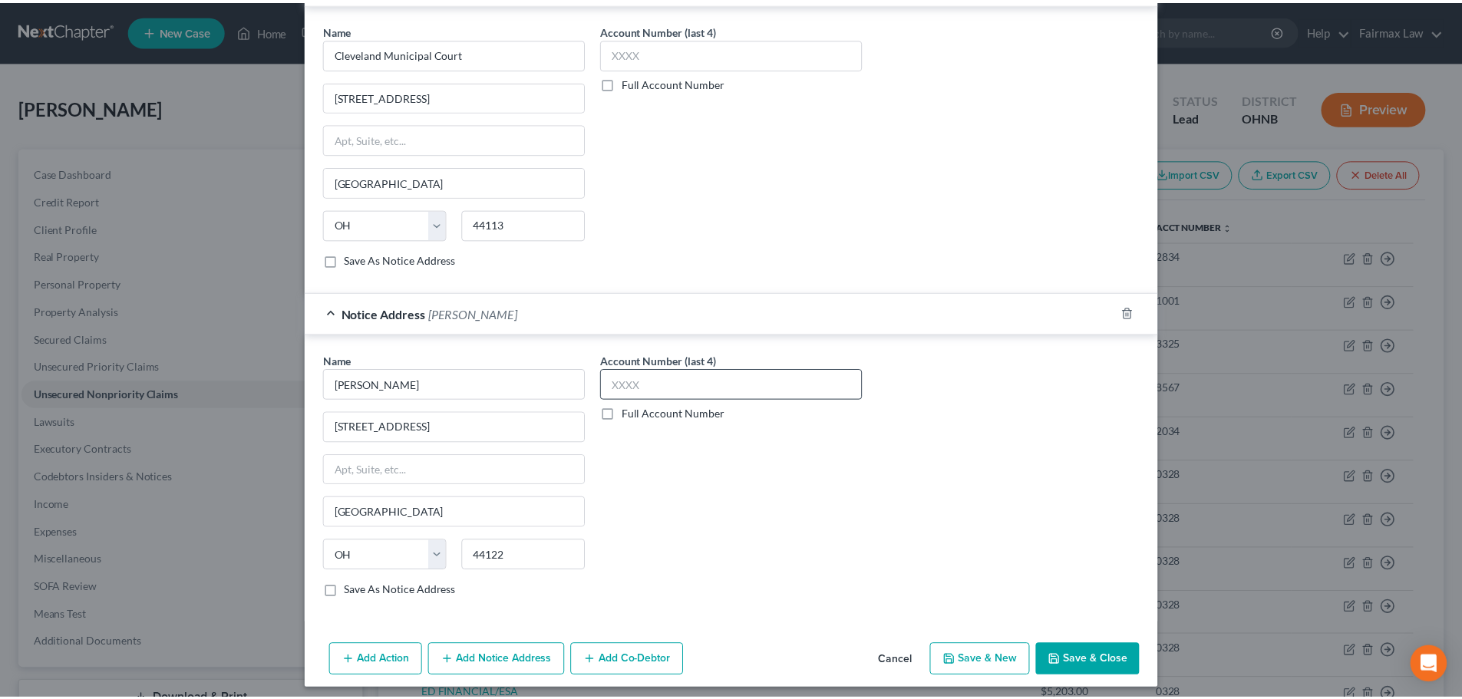
scroll to position [917, 0]
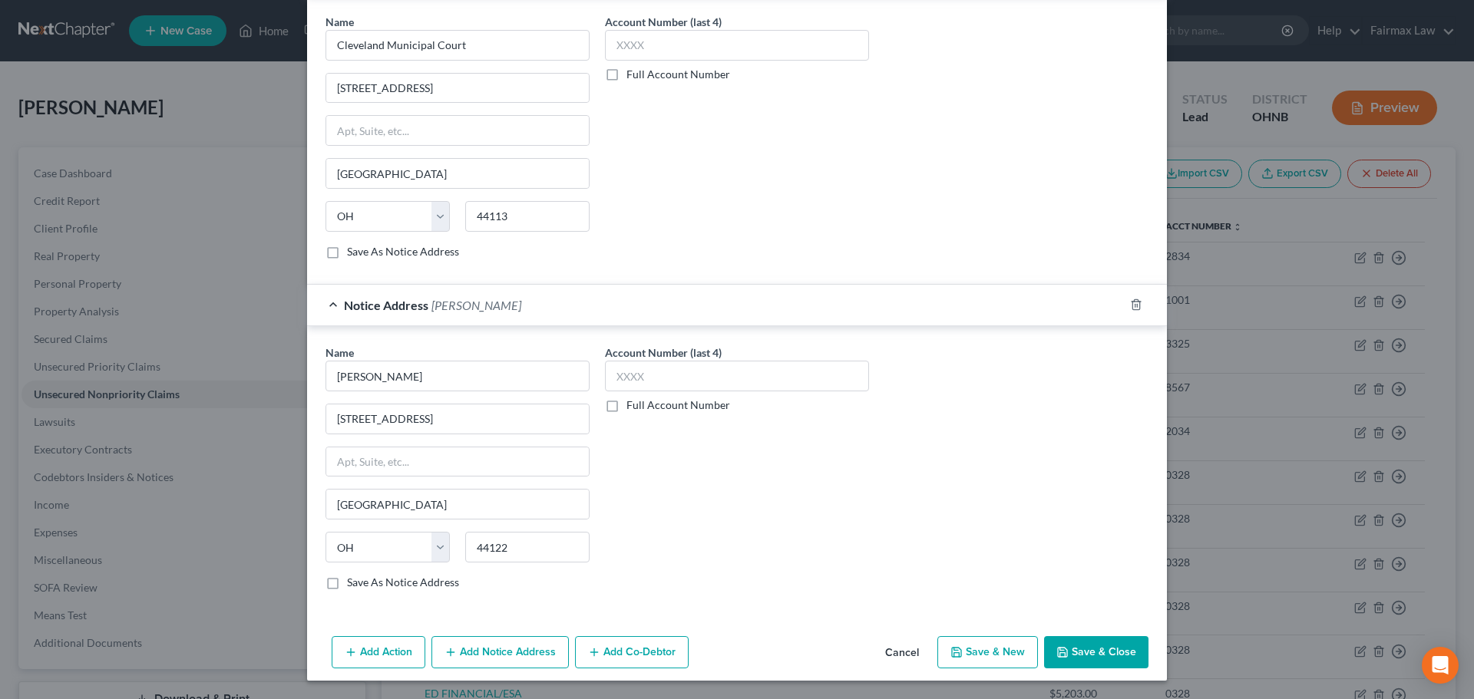
click at [1079, 645] on button "Save & Close" at bounding box center [1096, 652] width 104 height 32
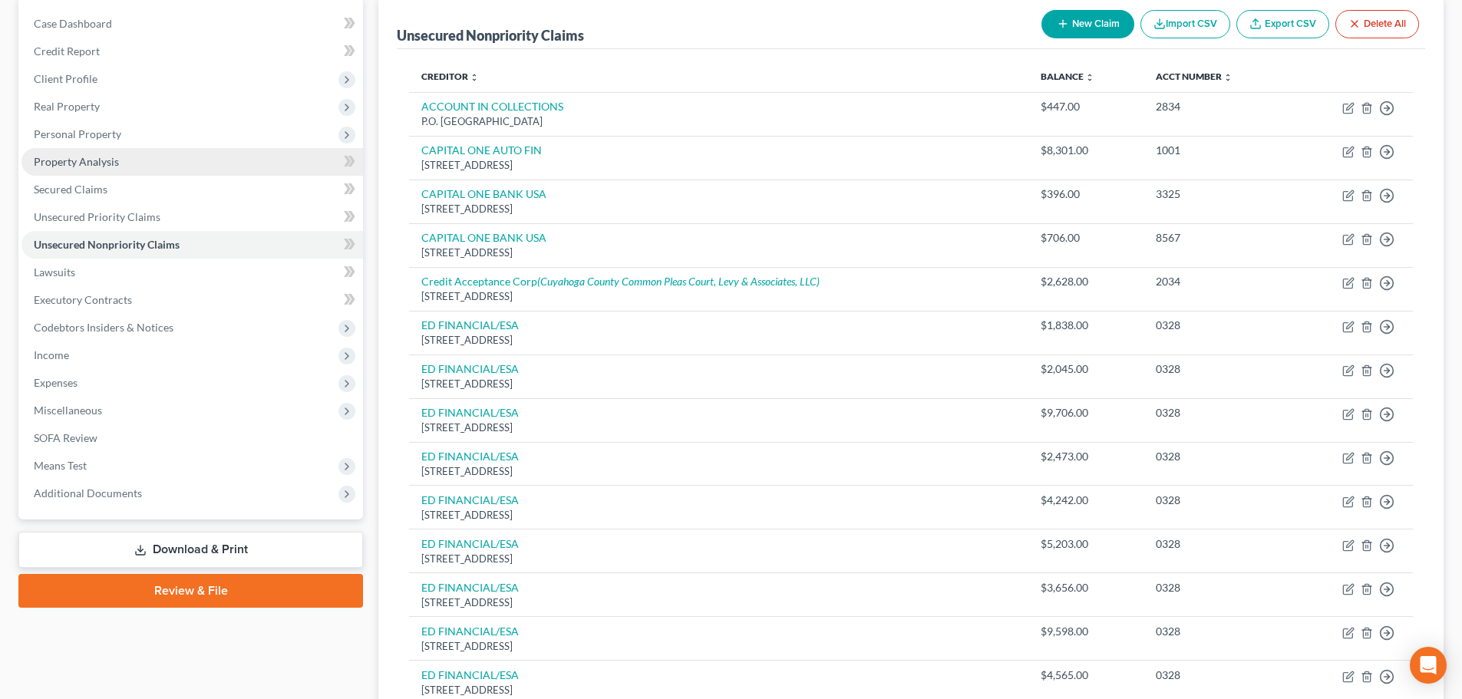
scroll to position [68, 0]
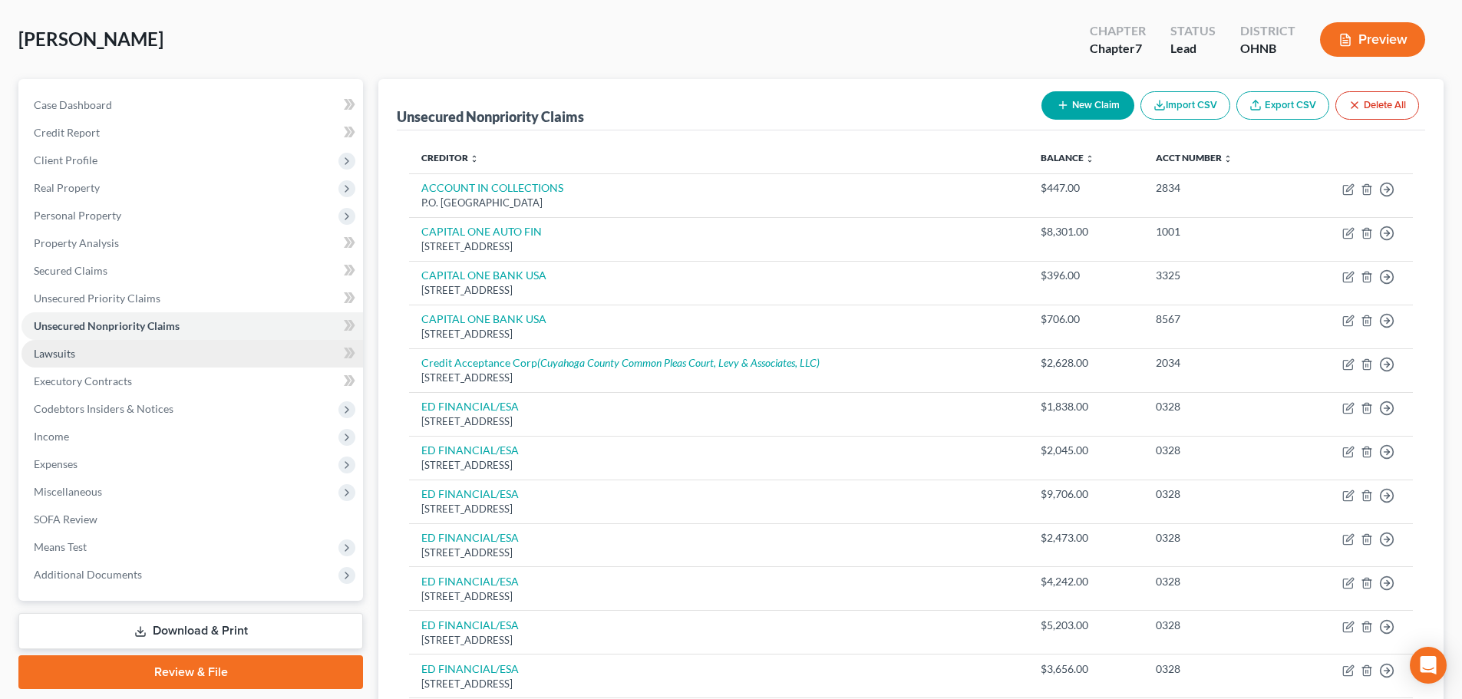
click at [84, 354] on link "Lawsuits" at bounding box center [192, 354] width 342 height 28
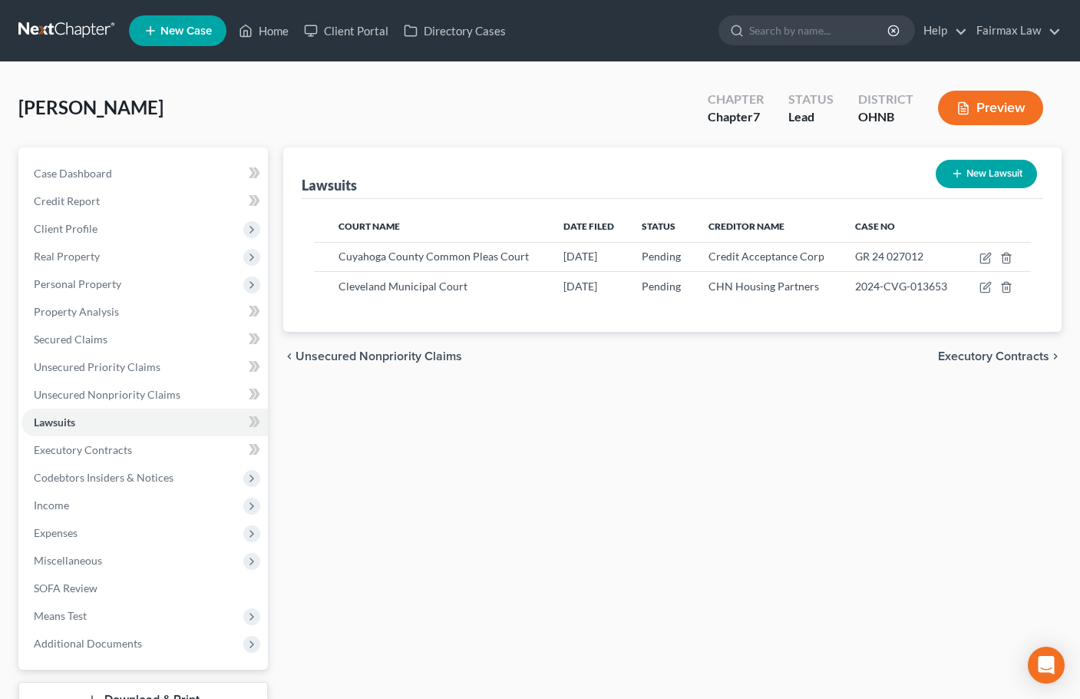
click at [667, 158] on div "Lawsuits New Lawsuit" at bounding box center [673, 172] width 742 height 51
click at [80, 284] on span "Personal Property" at bounding box center [78, 283] width 88 height 13
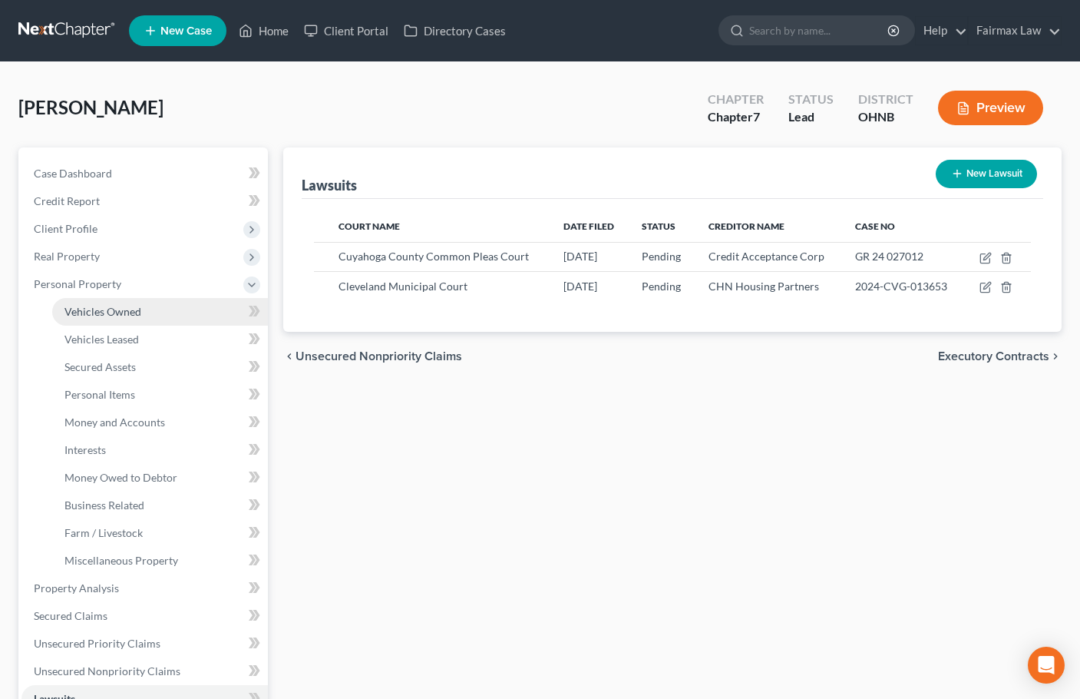
click at [116, 306] on span "Vehicles Owned" at bounding box center [102, 311] width 77 height 13
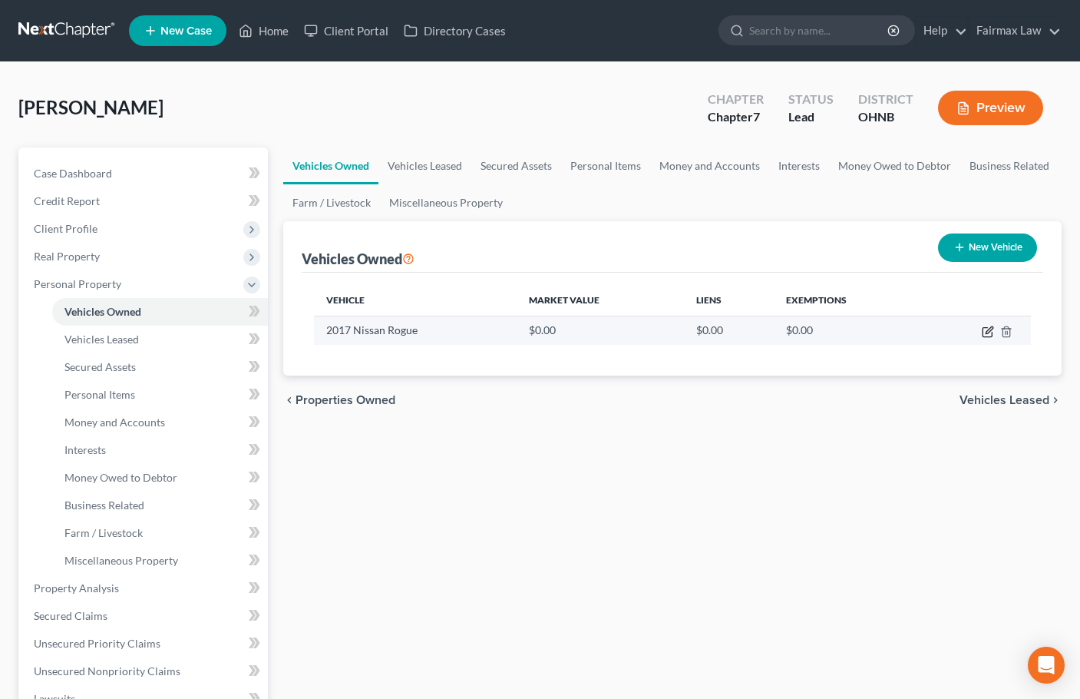
click at [987, 332] on icon "button" at bounding box center [988, 331] width 12 height 12
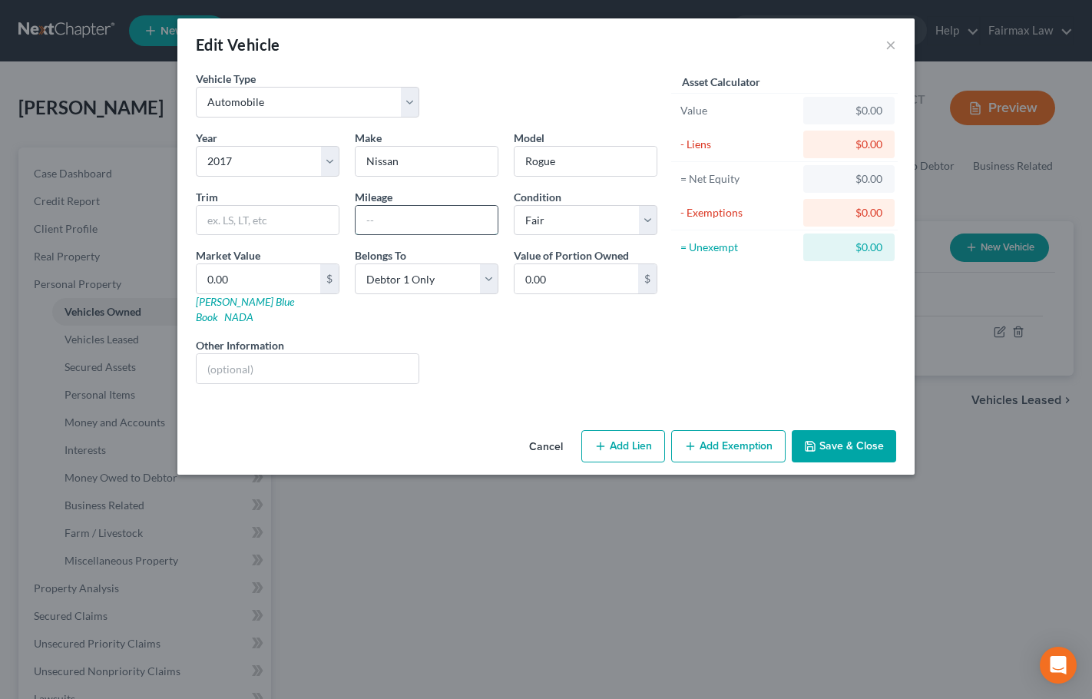
click at [385, 219] on input "text" at bounding box center [426, 220] width 142 height 29
click at [840, 430] on button "Save & Close" at bounding box center [843, 446] width 104 height 32
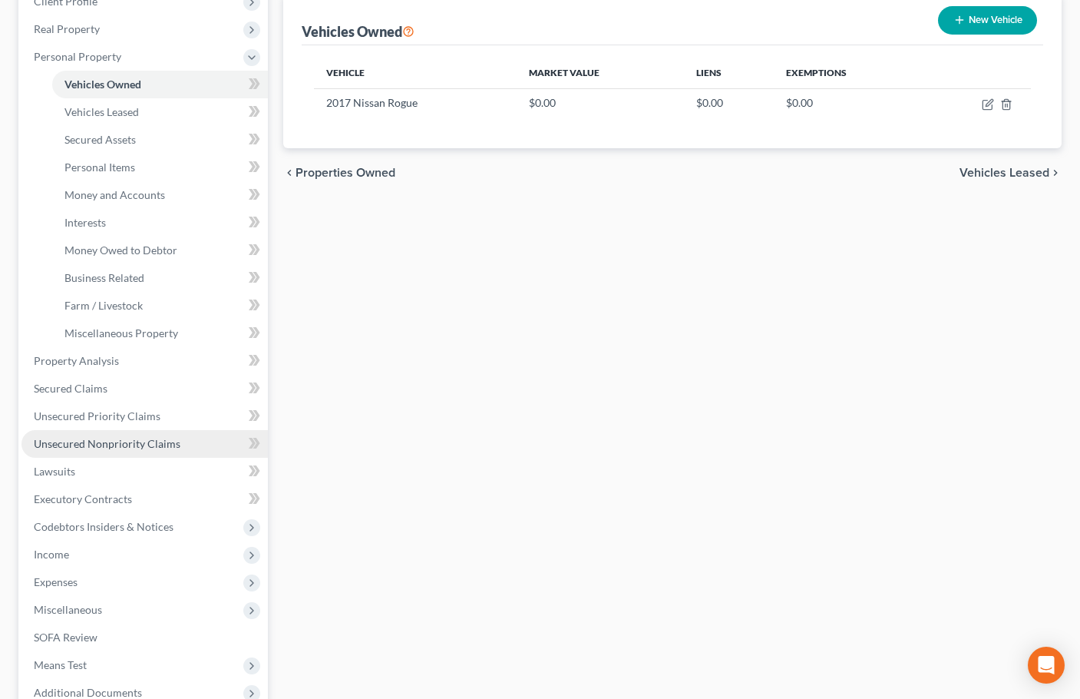
scroll to position [230, 0]
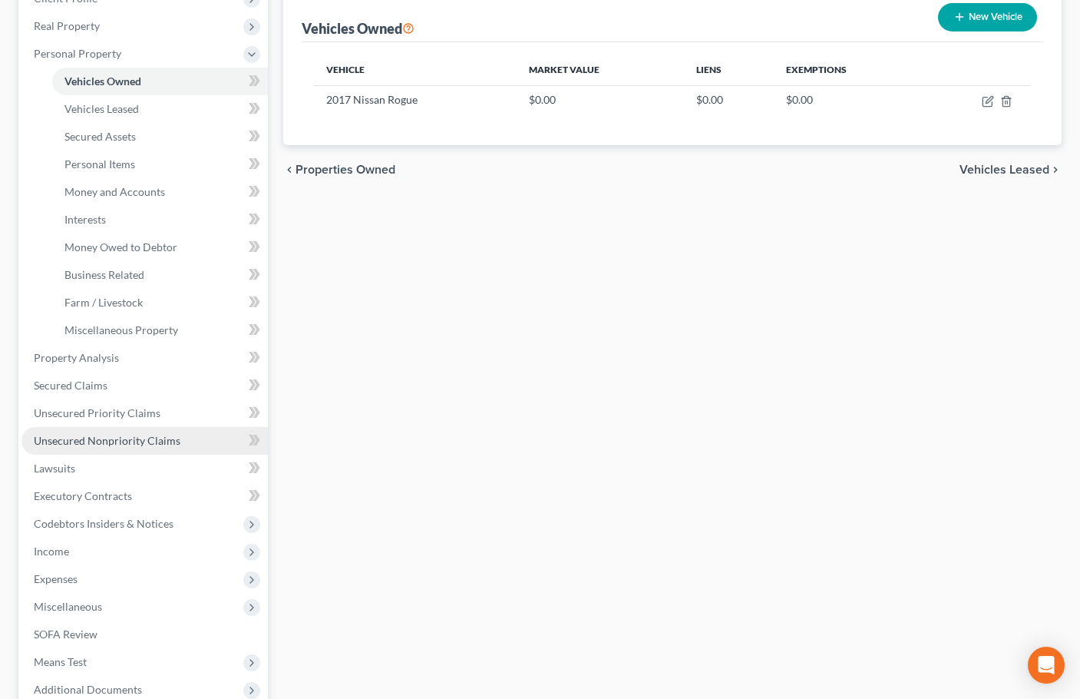
click at [106, 439] on span "Unsecured Nonpriority Claims" at bounding box center [107, 440] width 147 height 13
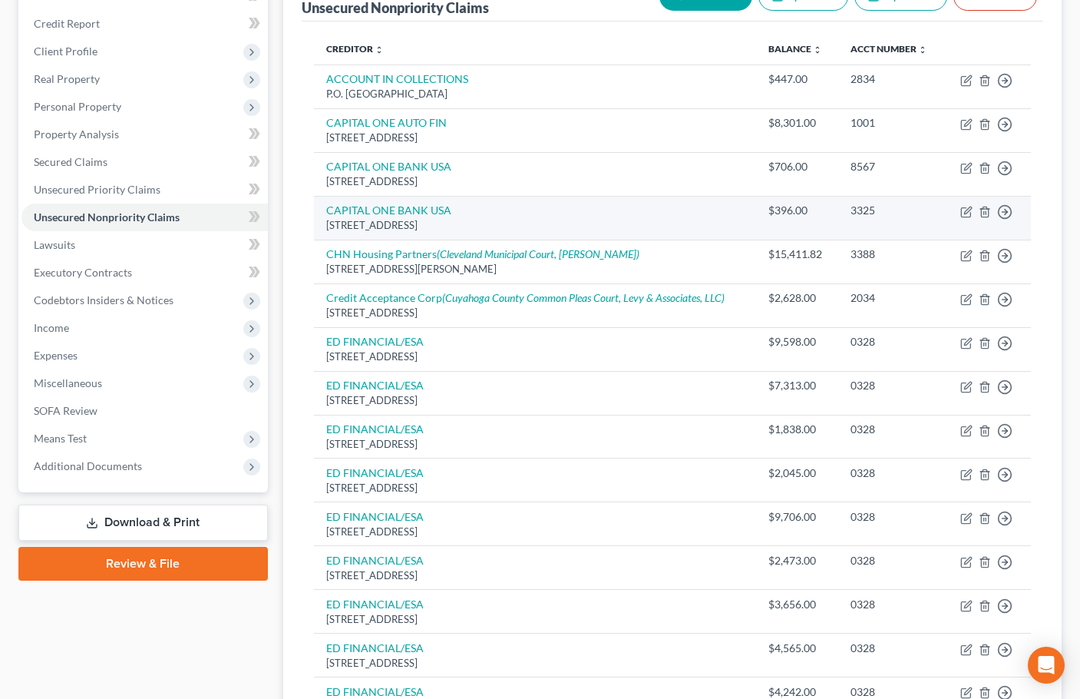
scroll to position [146, 0]
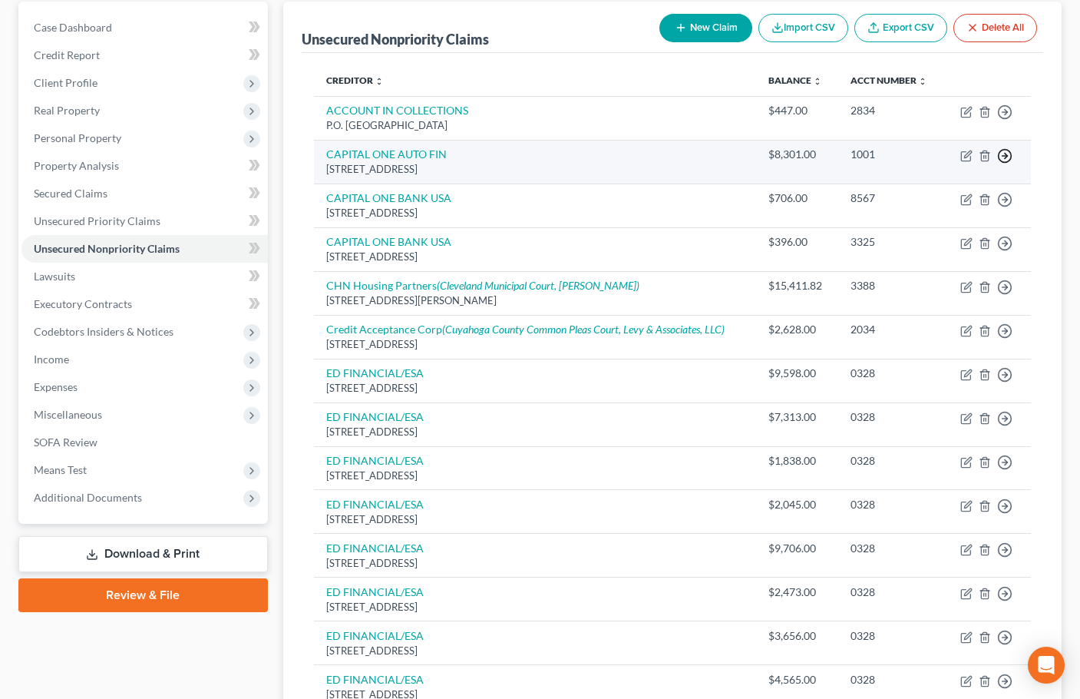
click at [1006, 154] on icon "button" at bounding box center [1004, 155] width 15 height 15
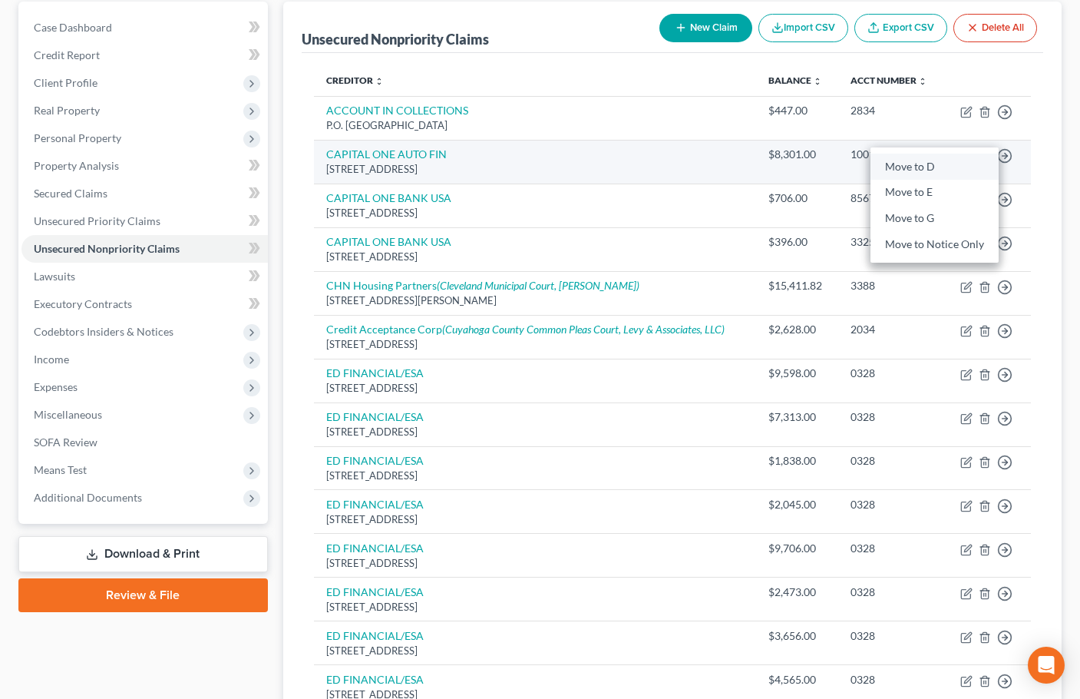
click at [914, 164] on link "Move to D" at bounding box center [934, 167] width 128 height 26
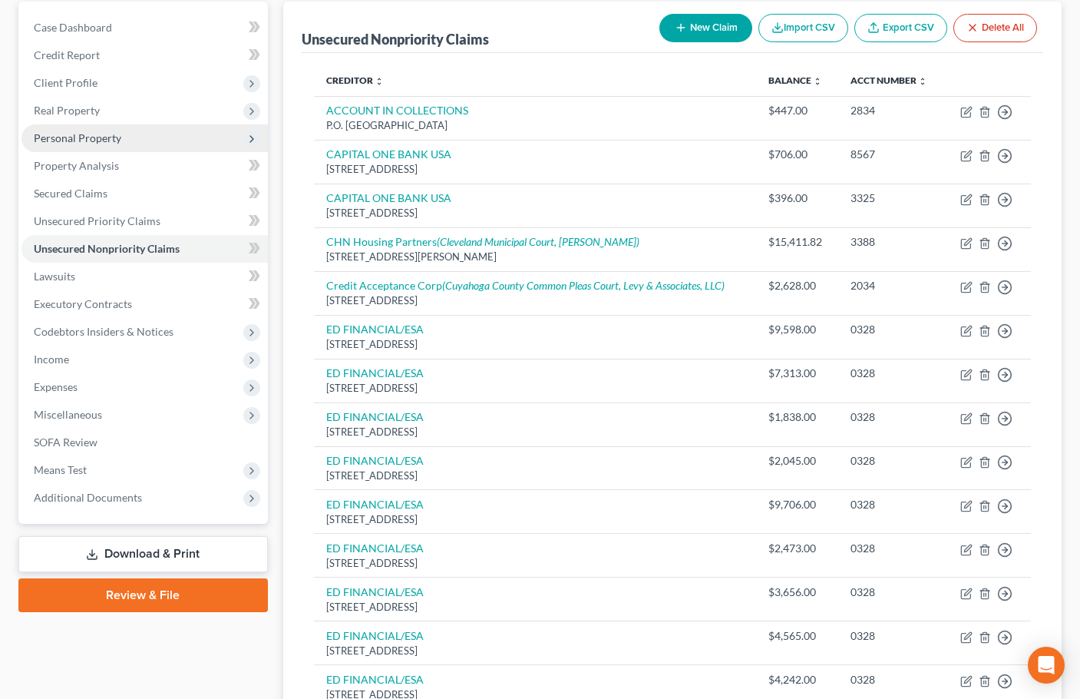
click at [78, 139] on span "Personal Property" at bounding box center [78, 137] width 88 height 13
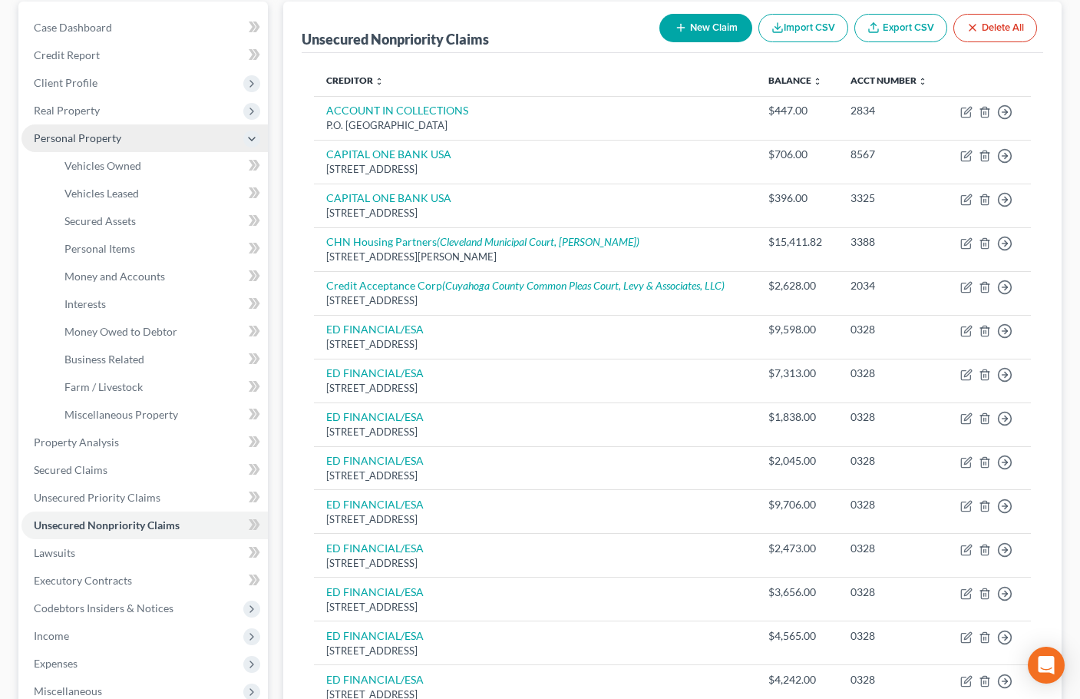
click at [74, 138] on span "Personal Property" at bounding box center [78, 137] width 88 height 13
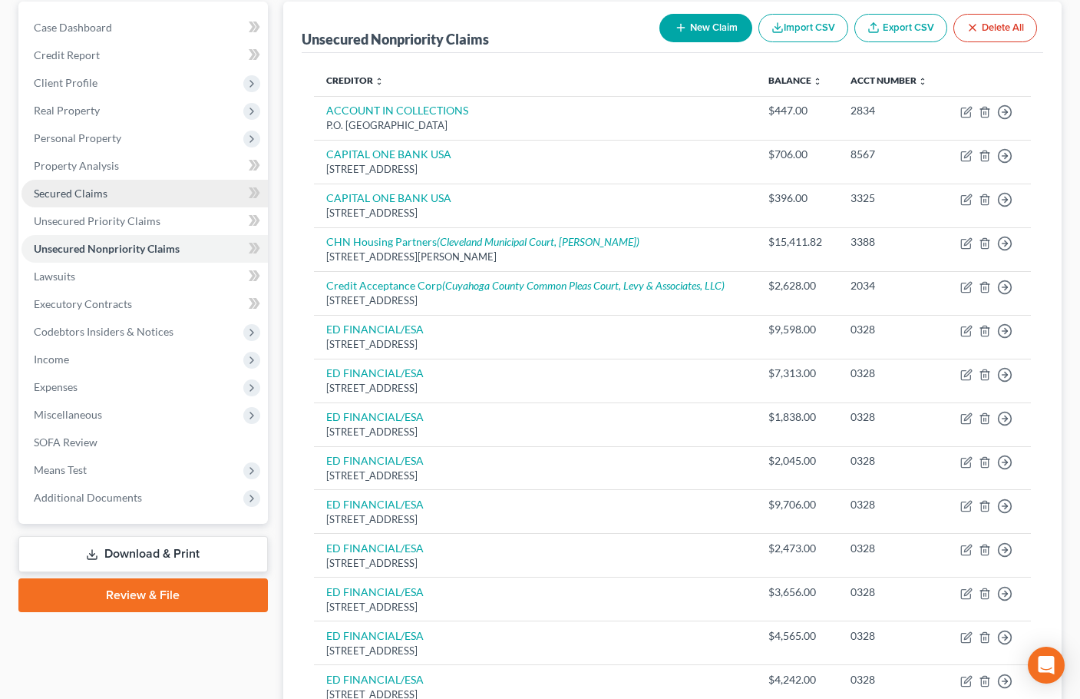
click at [80, 190] on span "Secured Claims" at bounding box center [71, 193] width 74 height 13
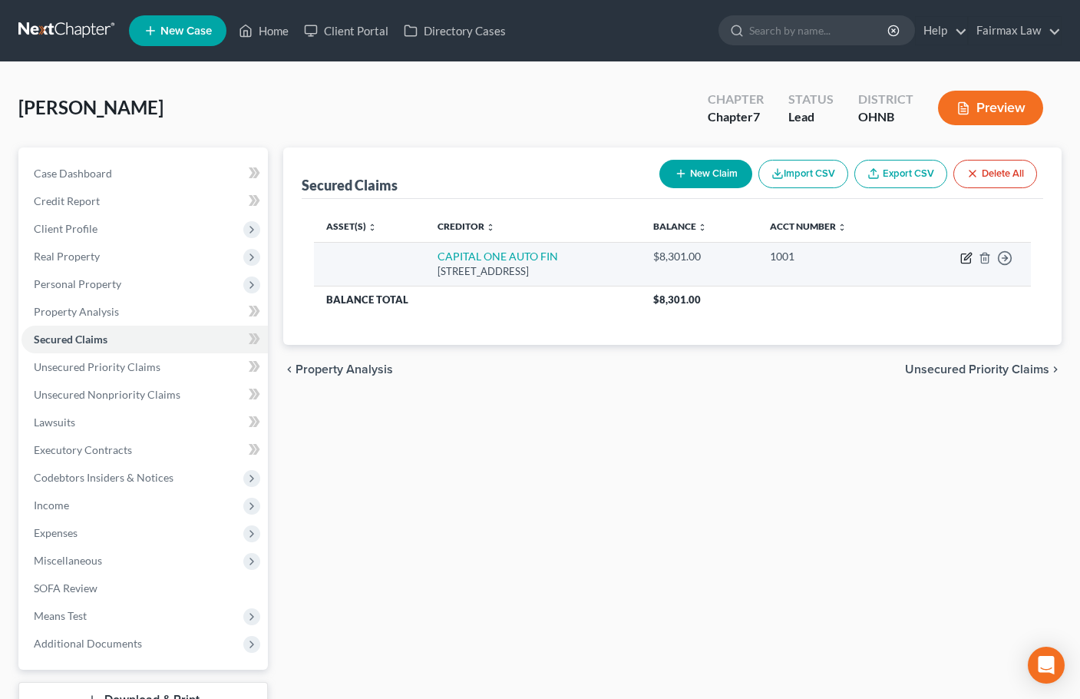
click at [966, 259] on icon "button" at bounding box center [967, 256] width 7 height 7
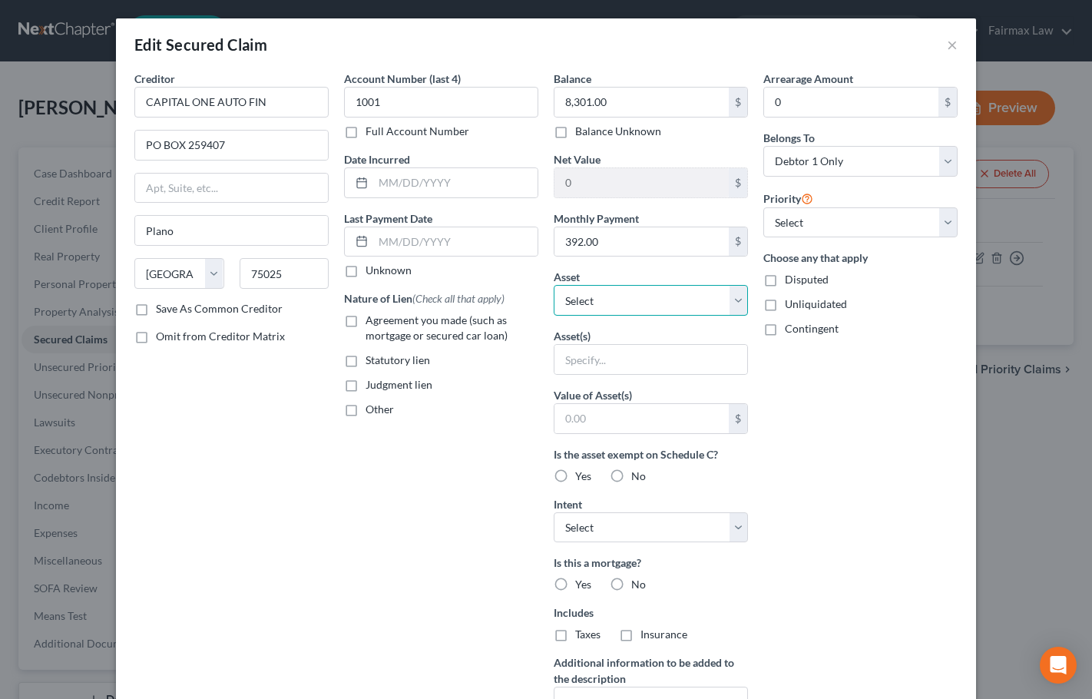
click at [638, 298] on select "Select Other Multiple Assets Electronics - TV, computer, mobile phone - $1000.0…" at bounding box center [650, 300] width 194 height 31
click at [553, 285] on select "Select Other Multiple Assets Electronics - TV, computer, mobile phone - $1000.0…" at bounding box center [650, 300] width 194 height 31
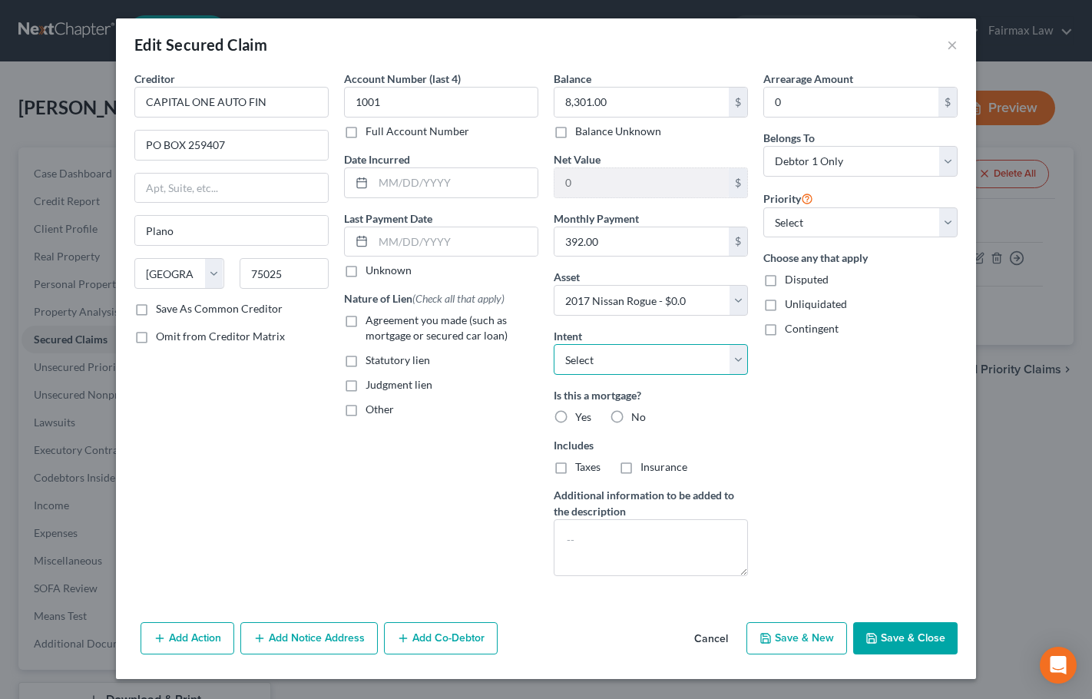
click at [637, 359] on select "Select Surrender Redeem Reaffirm Avoid Other" at bounding box center [650, 359] width 194 height 31
click at [553, 344] on select "Select Surrender Redeem Reaffirm Avoid Other" at bounding box center [650, 359] width 194 height 31
click at [867, 209] on select "Select 1st 2nd 3rd 4th 5th 6th 7th 8th 9th 10th 11th 12th 13th 14th 15th 16th 1…" at bounding box center [860, 222] width 194 height 31
click at [763, 207] on select "Select 1st 2nd 3rd 4th 5th 6th 7th 8th 9th 10th 11th 12th 13th 14th 15th 16th 1…" at bounding box center [860, 222] width 194 height 31
drag, startPoint x: 621, startPoint y: 416, endPoint x: 654, endPoint y: 419, distance: 33.1
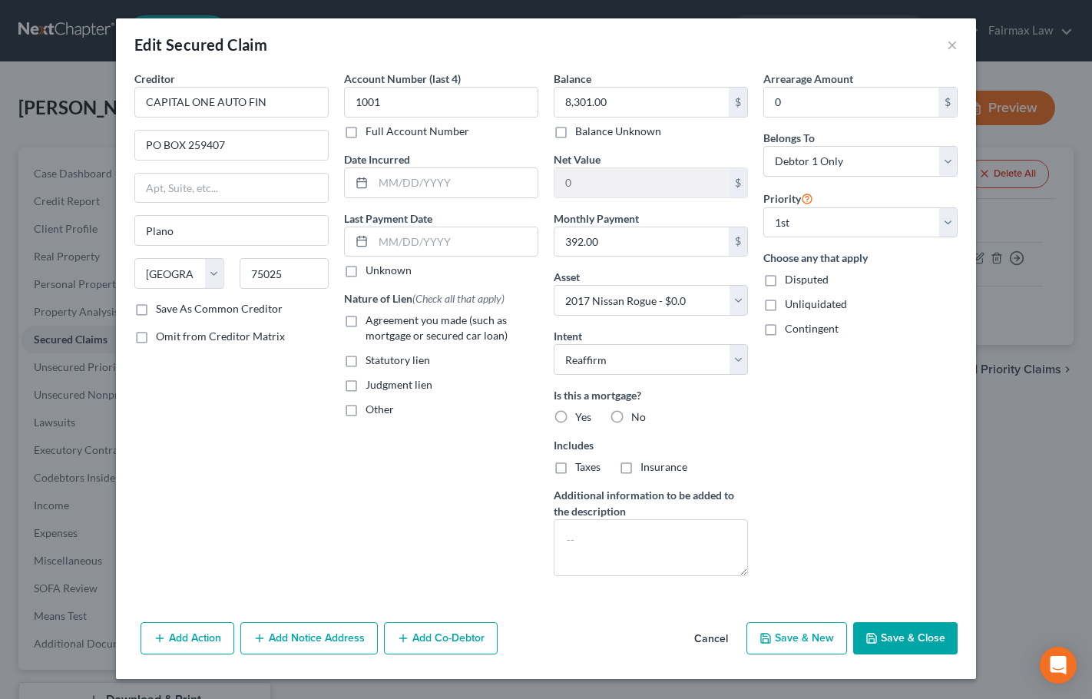
click at [631, 416] on label "No" at bounding box center [638, 416] width 15 height 15
click at [637, 416] on input "No" at bounding box center [642, 414] width 10 height 10
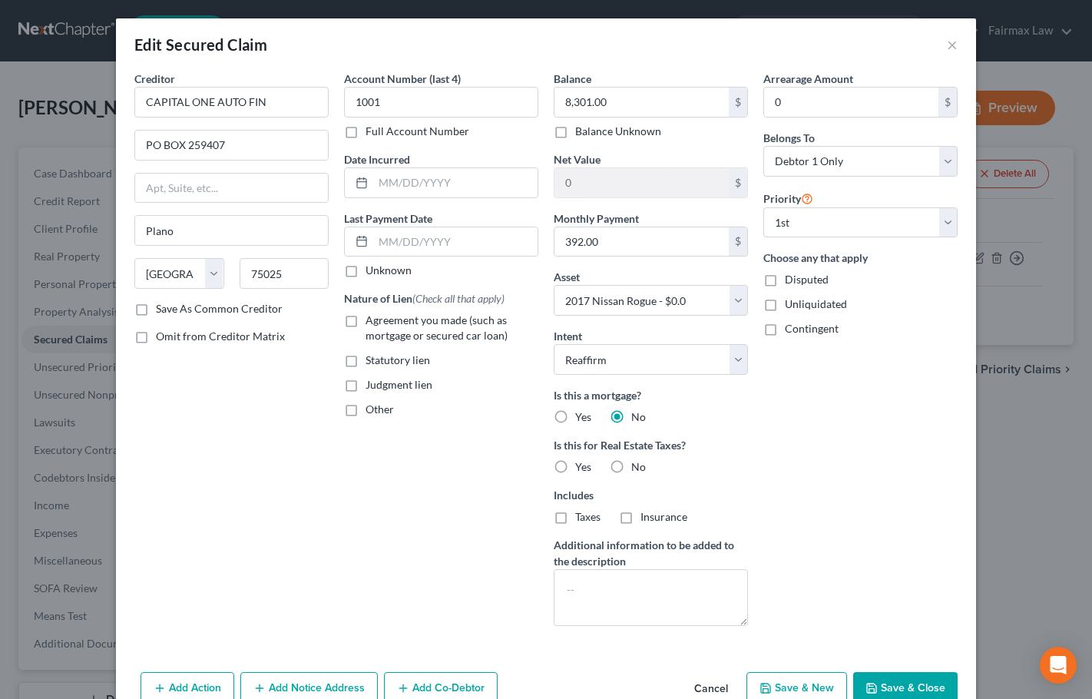
drag, startPoint x: 606, startPoint y: 472, endPoint x: 621, endPoint y: 469, distance: 14.9
click at [631, 471] on label "No" at bounding box center [638, 466] width 15 height 15
click at [637, 469] on input "No" at bounding box center [642, 464] width 10 height 10
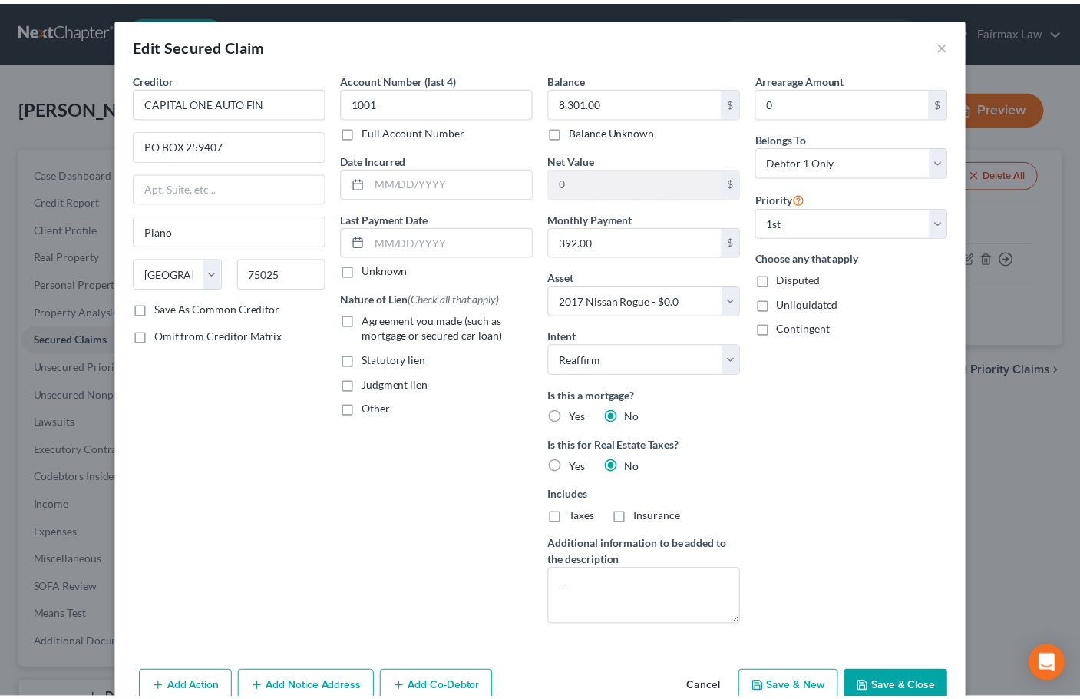
scroll to position [48, 0]
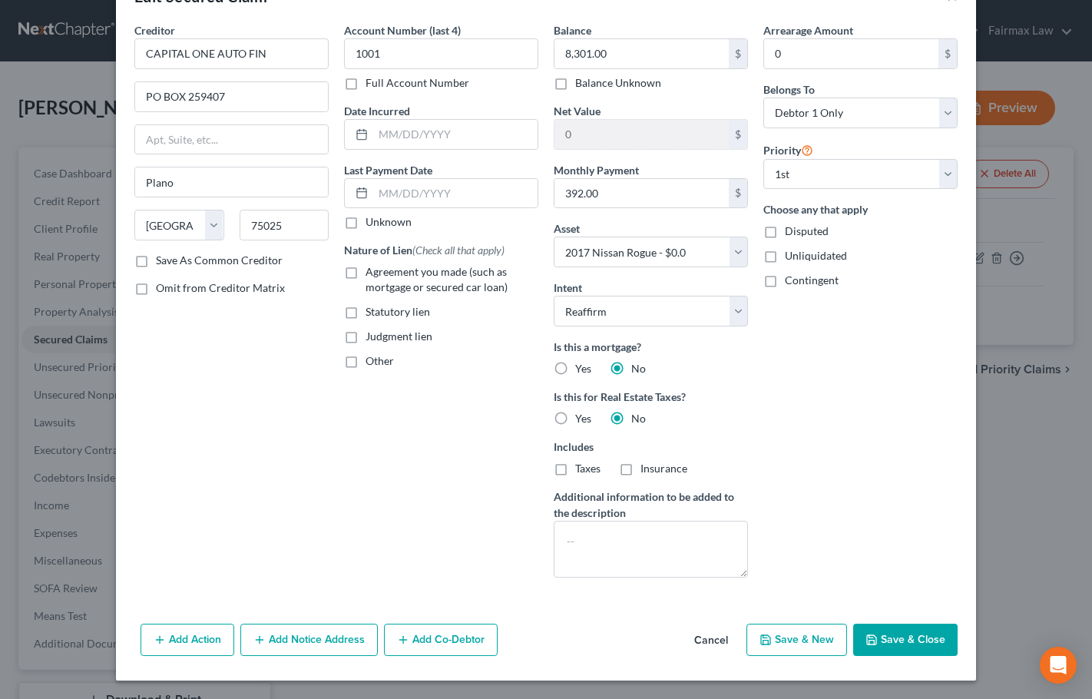
click at [900, 633] on button "Save & Close" at bounding box center [905, 639] width 104 height 32
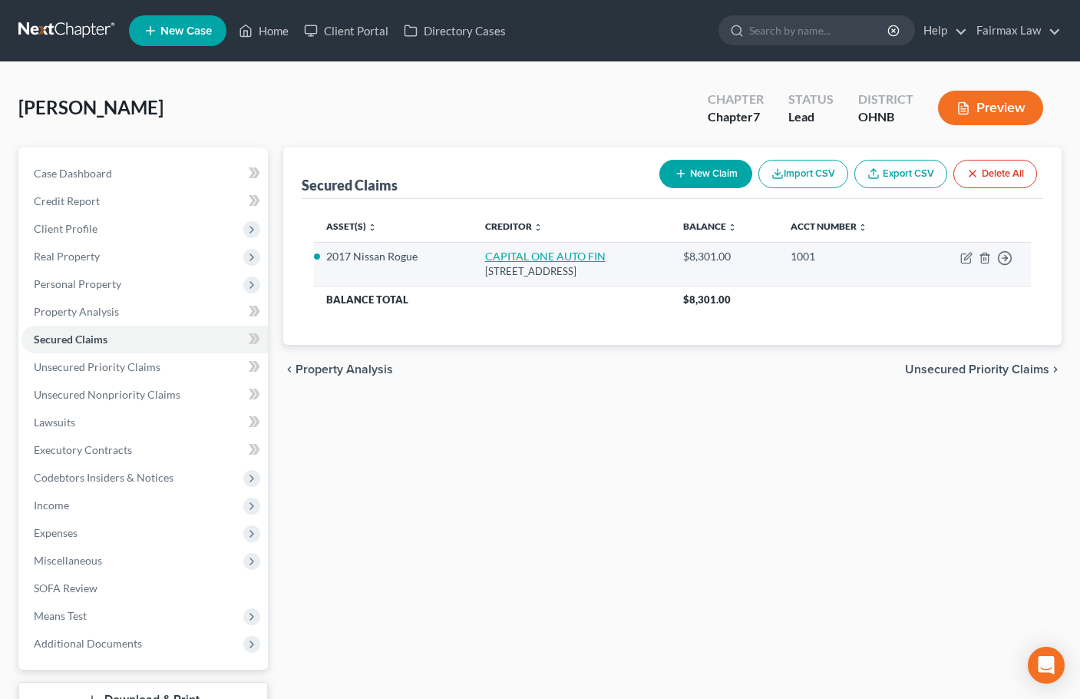
click at [537, 253] on link "CAPITAL ONE AUTO FIN" at bounding box center [545, 255] width 121 height 13
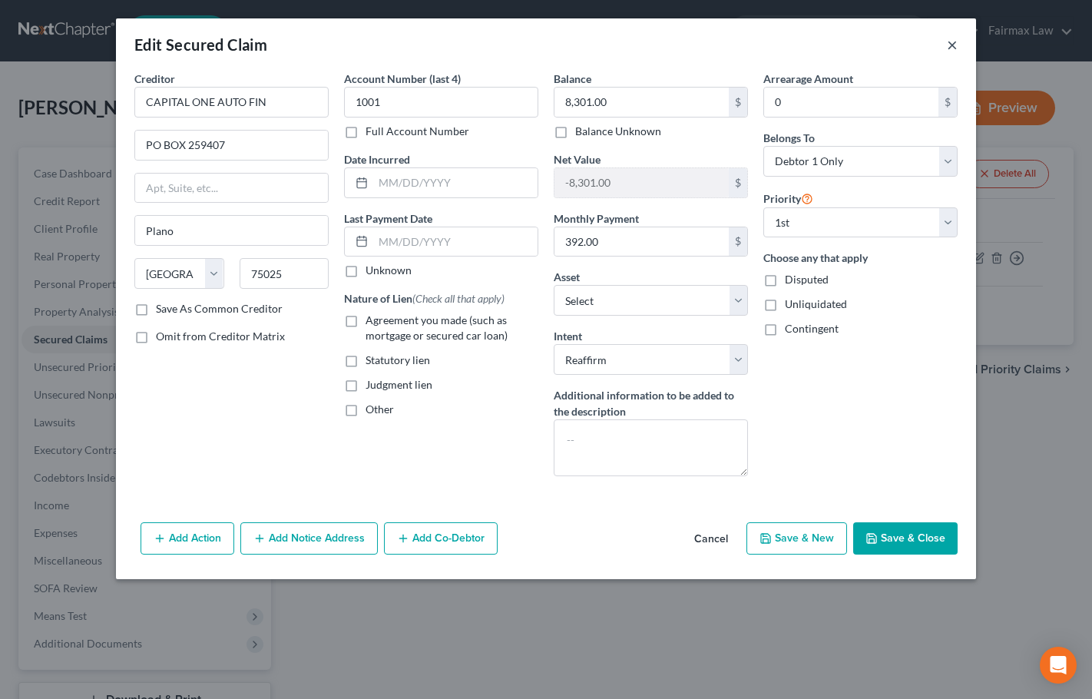
click at [950, 47] on button "×" at bounding box center [951, 44] width 11 height 18
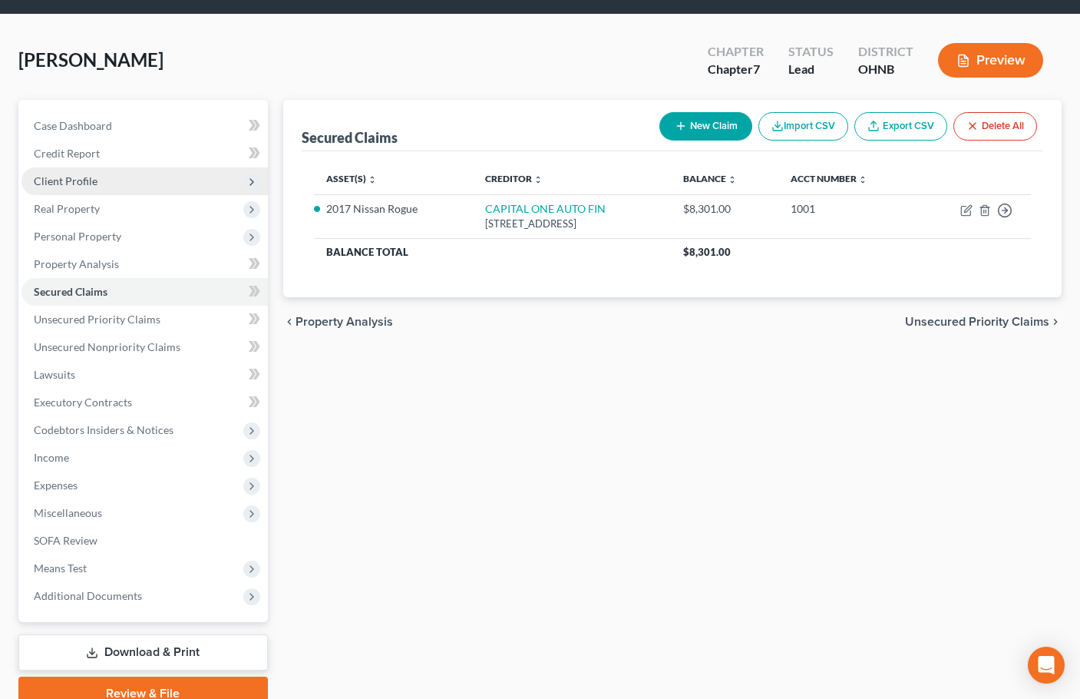
scroll to position [117, 0]
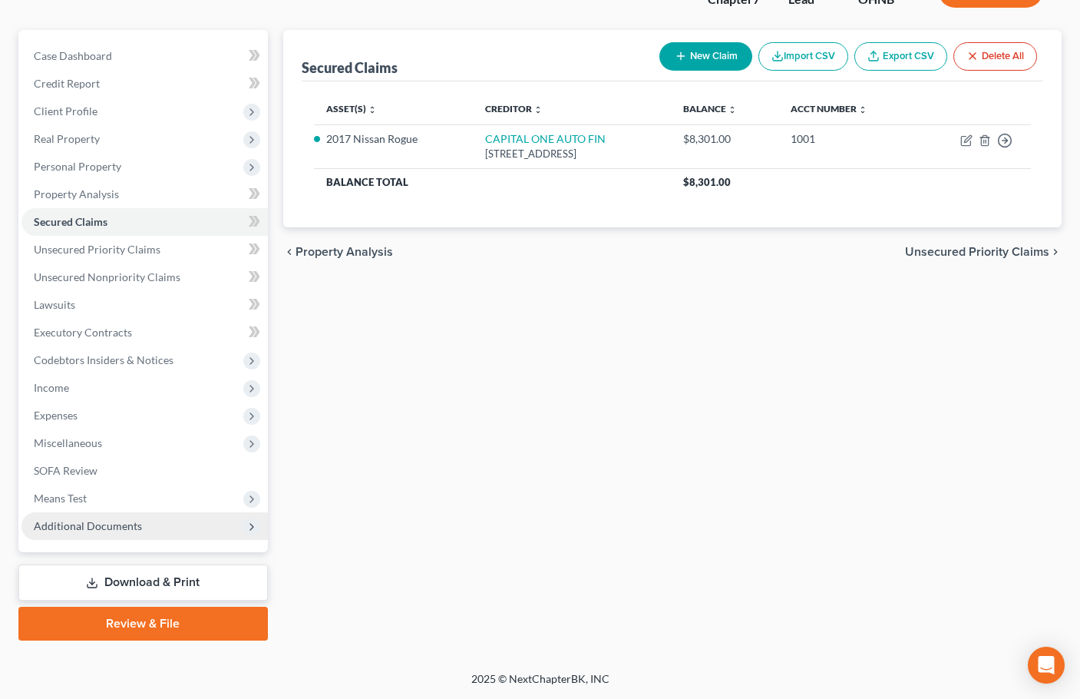
click at [123, 525] on span "Additional Documents" at bounding box center [88, 525] width 108 height 13
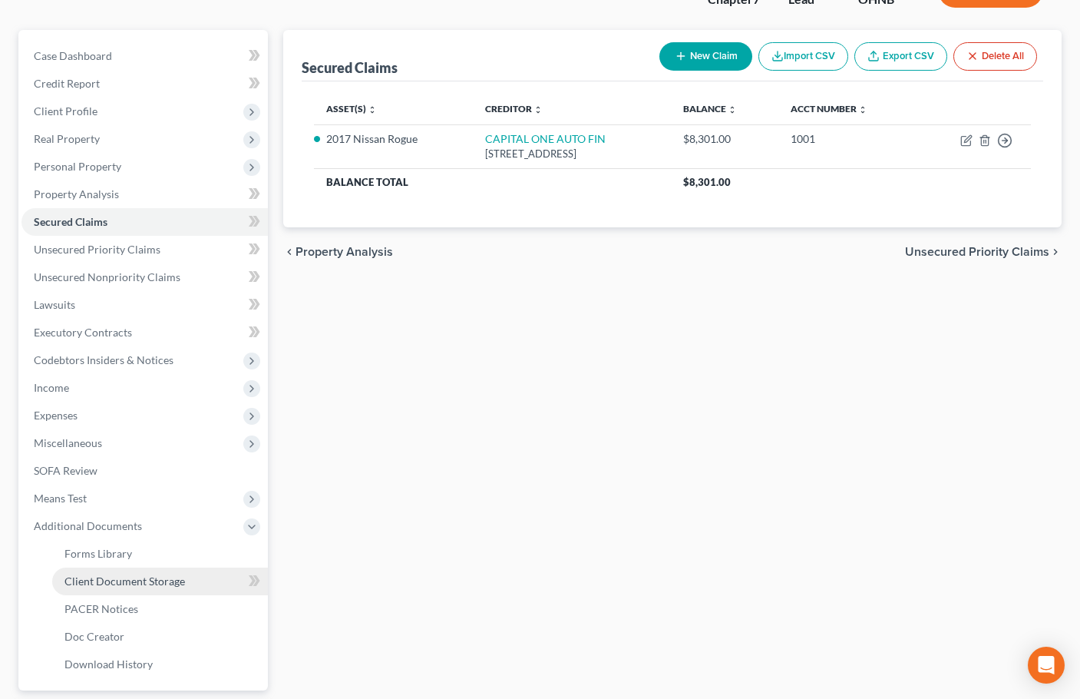
click at [134, 587] on link "Client Document Storage" at bounding box center [160, 581] width 216 height 28
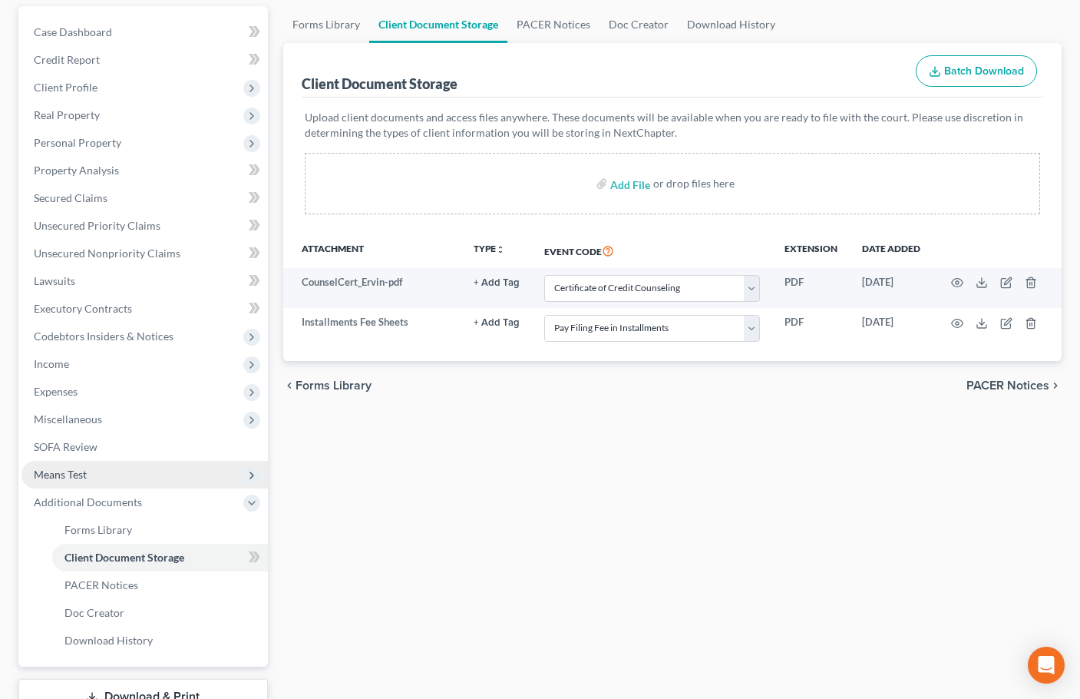
scroll to position [154, 0]
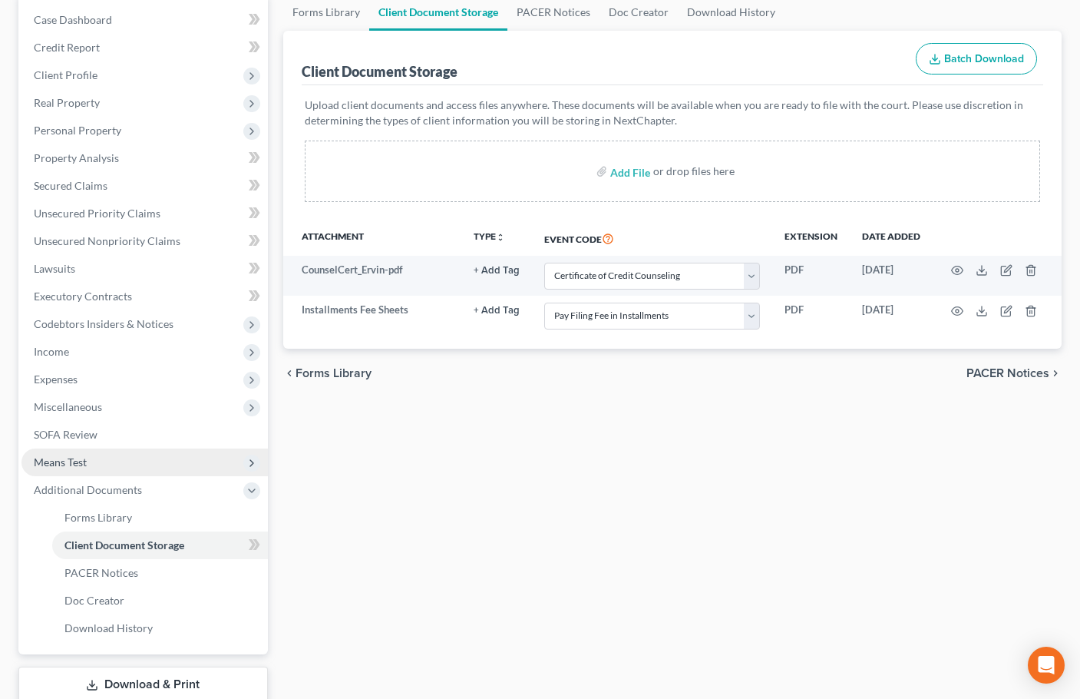
click at [72, 461] on span "Means Test" at bounding box center [60, 461] width 53 height 13
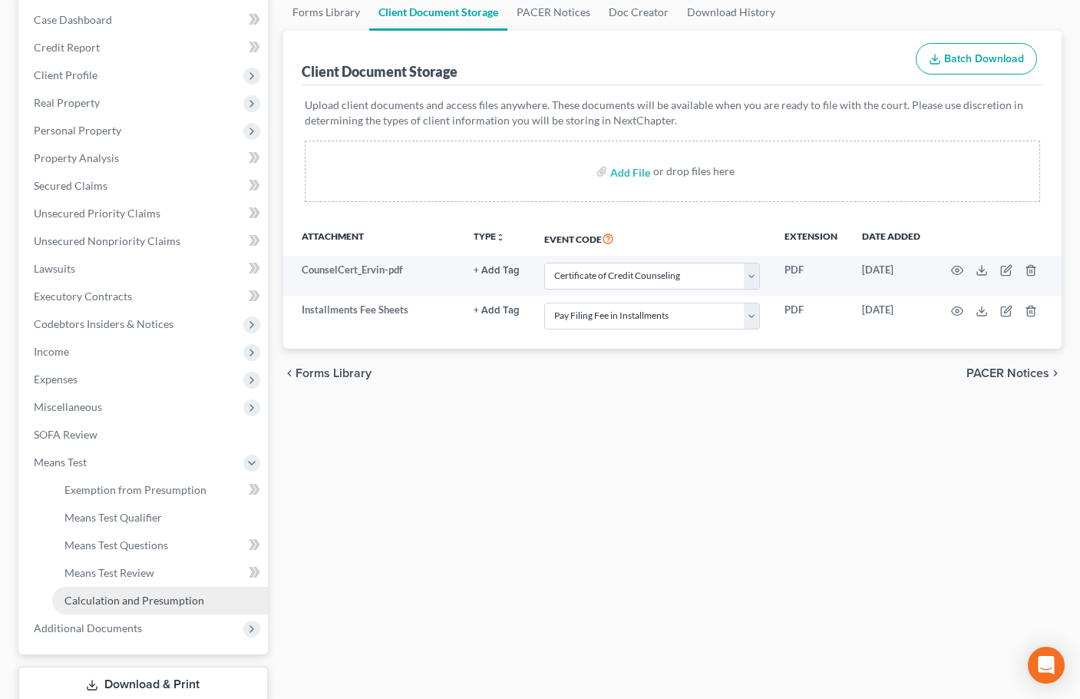
click at [95, 606] on span "Calculation and Presumption" at bounding box center [134, 599] width 140 height 13
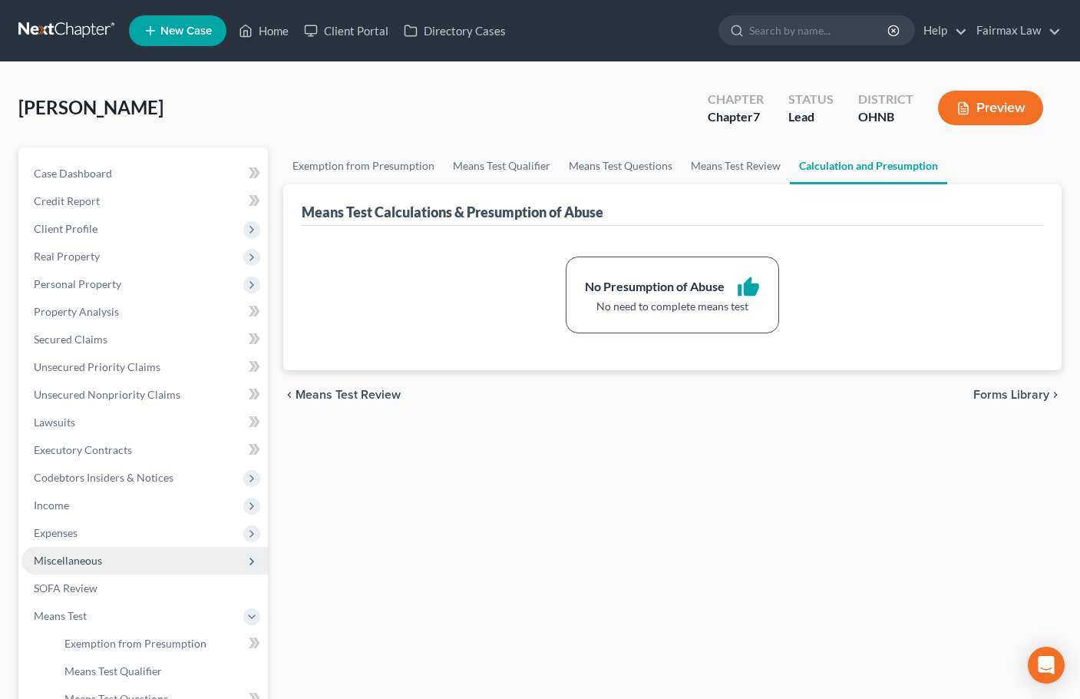
click at [69, 557] on span "Miscellaneous" at bounding box center [68, 559] width 68 height 13
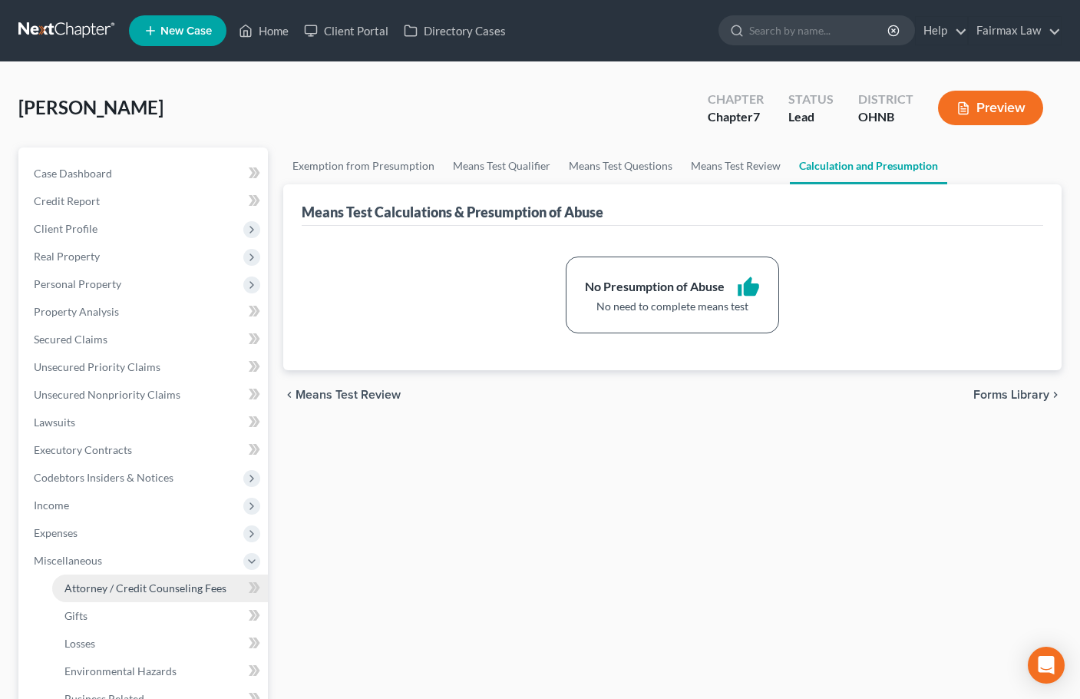
click at [107, 586] on span "Attorney / Credit Counseling Fees" at bounding box center [145, 587] width 162 height 13
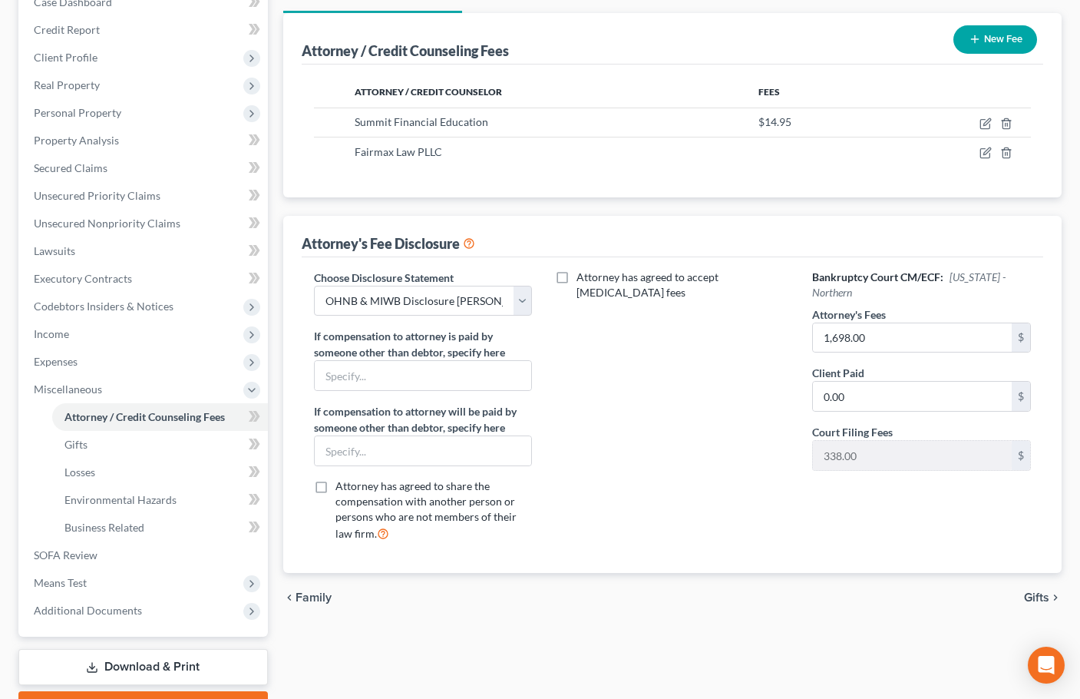
scroll to position [77, 0]
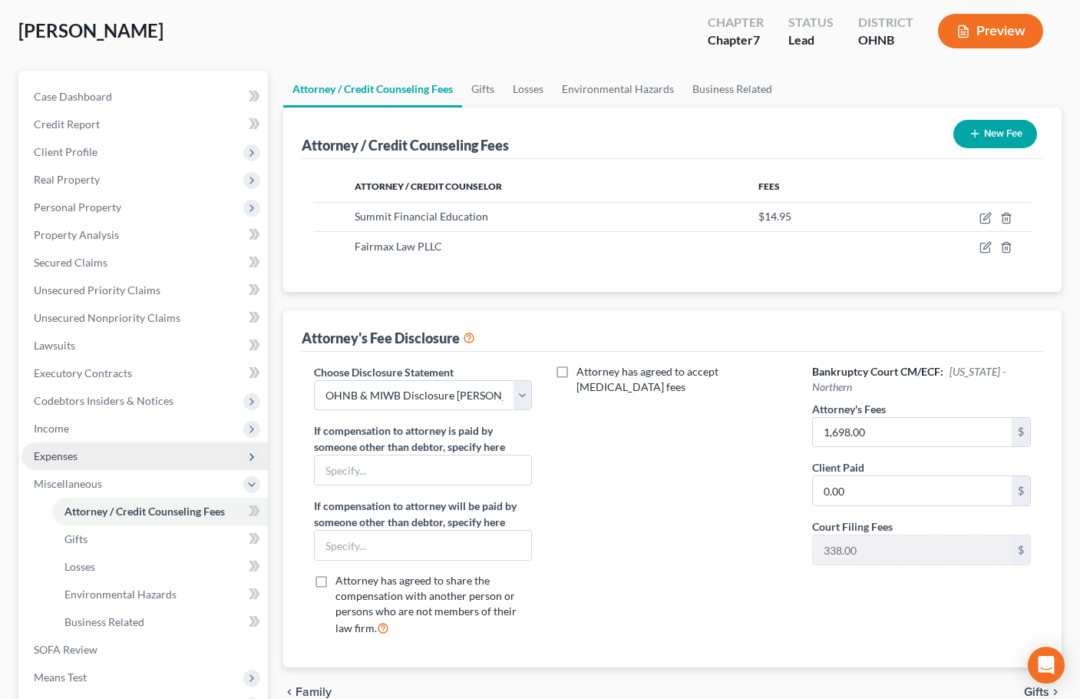
click at [62, 456] on span "Expenses" at bounding box center [56, 455] width 44 height 13
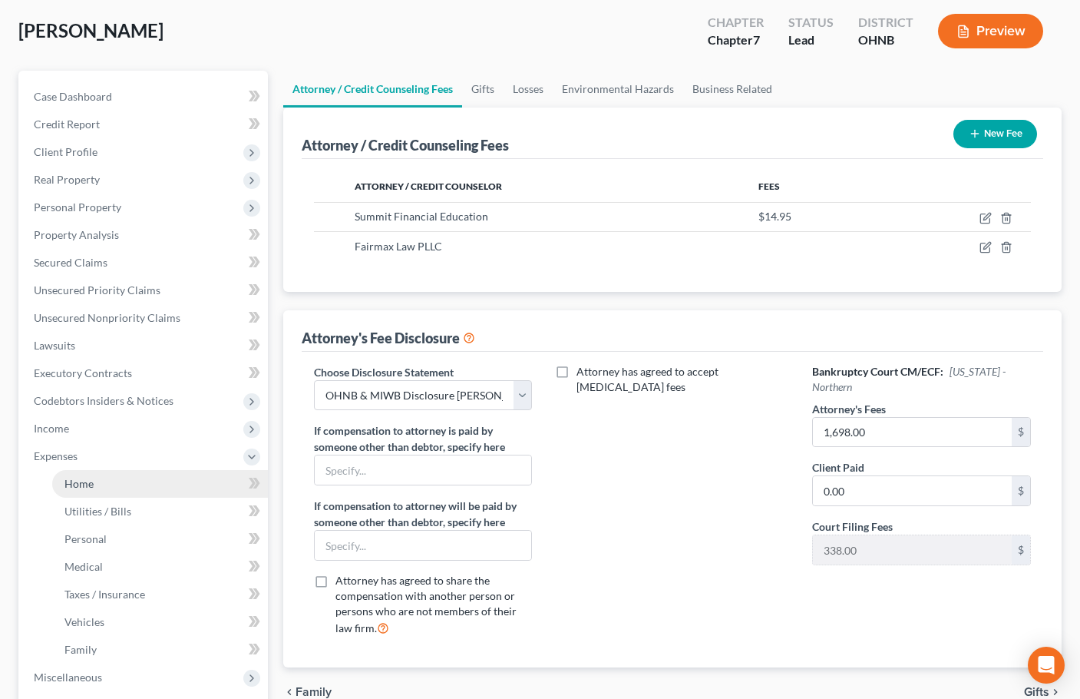
click at [101, 474] on link "Home" at bounding box center [160, 484] width 216 height 28
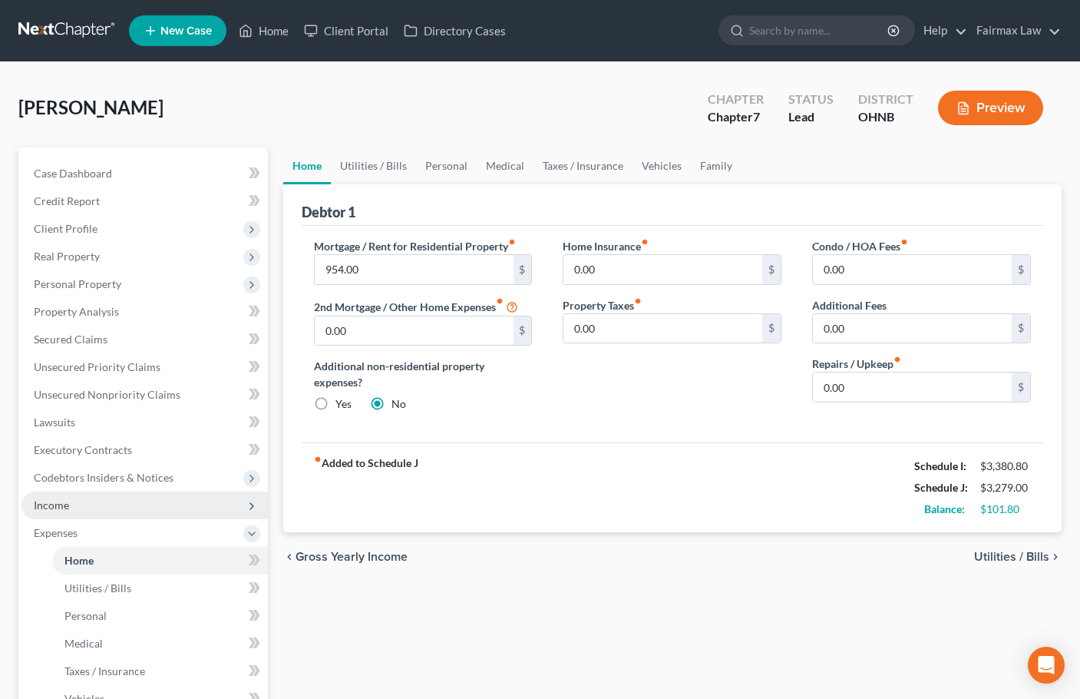
click at [58, 501] on span "Income" at bounding box center [51, 504] width 35 height 13
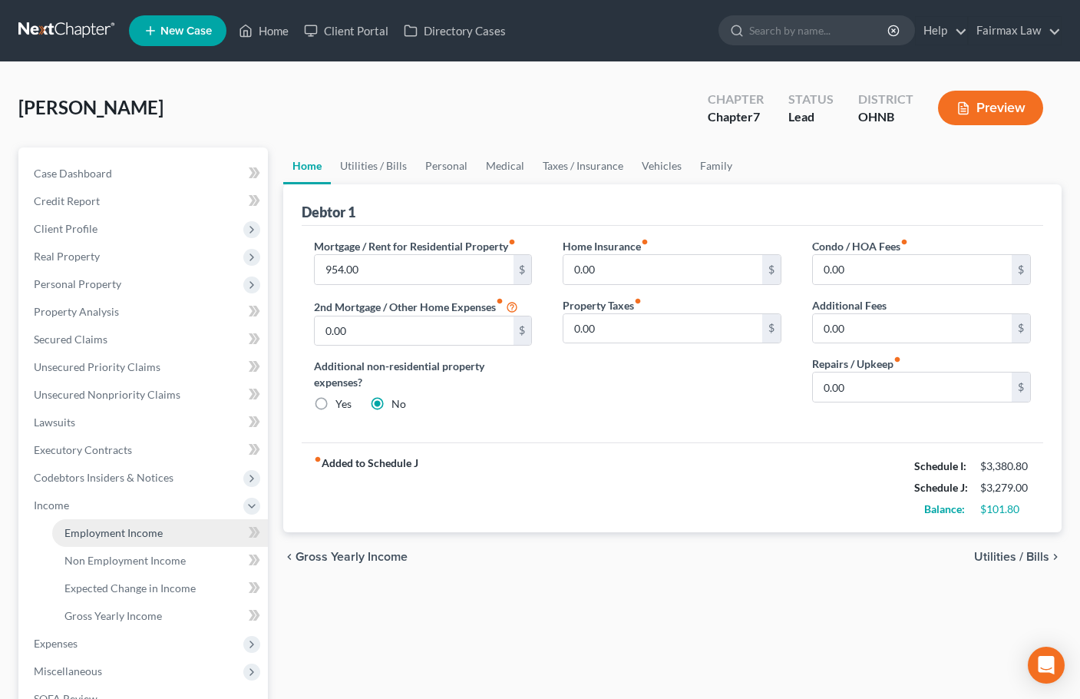
click at [105, 532] on span "Employment Income" at bounding box center [113, 532] width 98 height 13
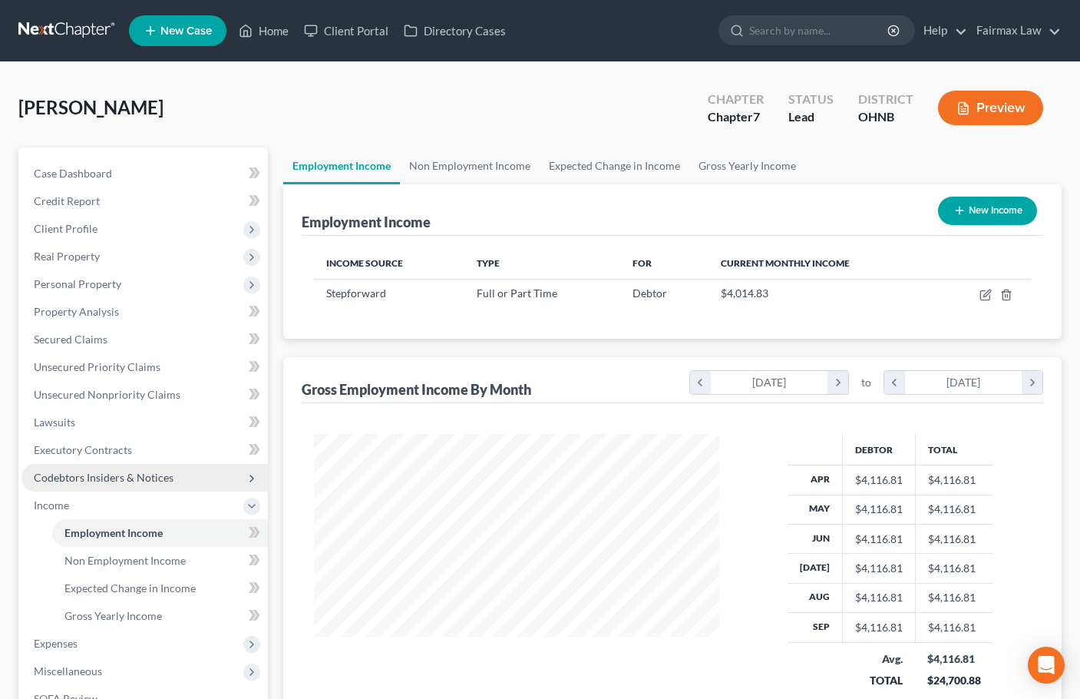
scroll to position [276, 437]
click at [93, 476] on span "Codebtors Insiders & Notices" at bounding box center [104, 477] width 140 height 13
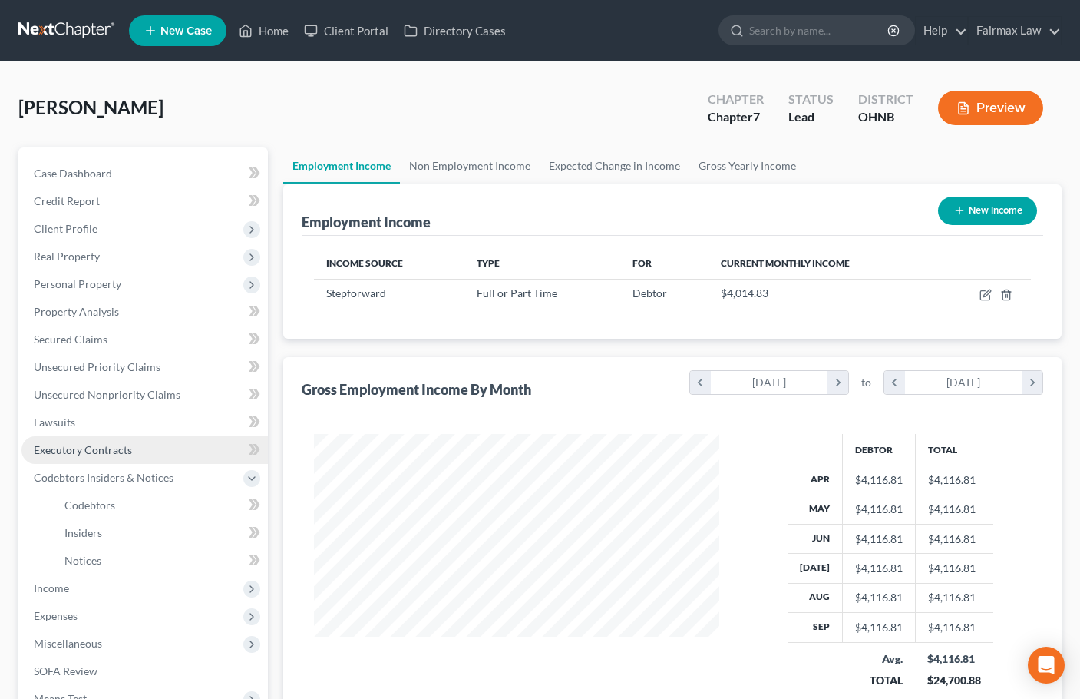
click at [85, 442] on link "Executory Contracts" at bounding box center [144, 450] width 246 height 28
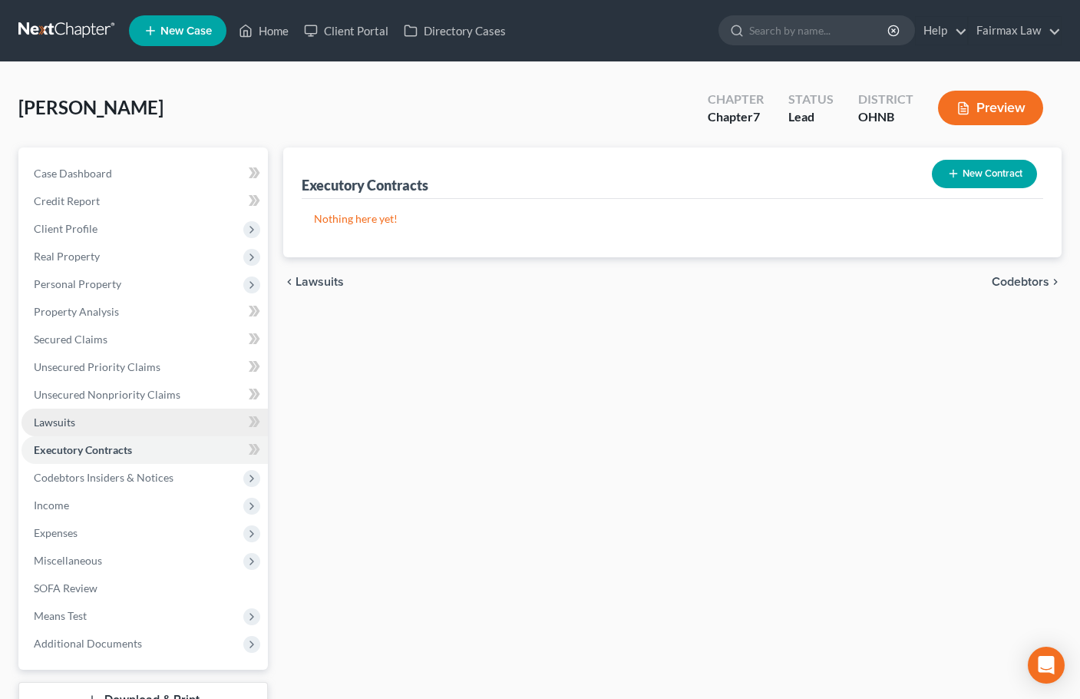
click at [78, 422] on link "Lawsuits" at bounding box center [144, 422] width 246 height 28
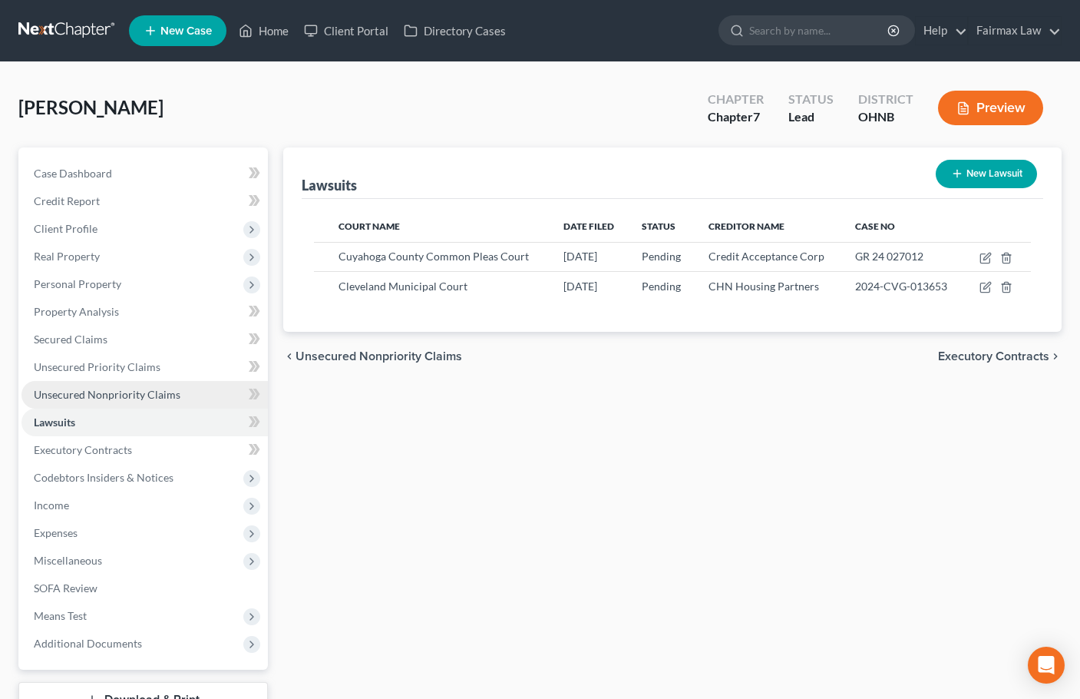
click at [103, 395] on span "Unsecured Nonpriority Claims" at bounding box center [107, 394] width 147 height 13
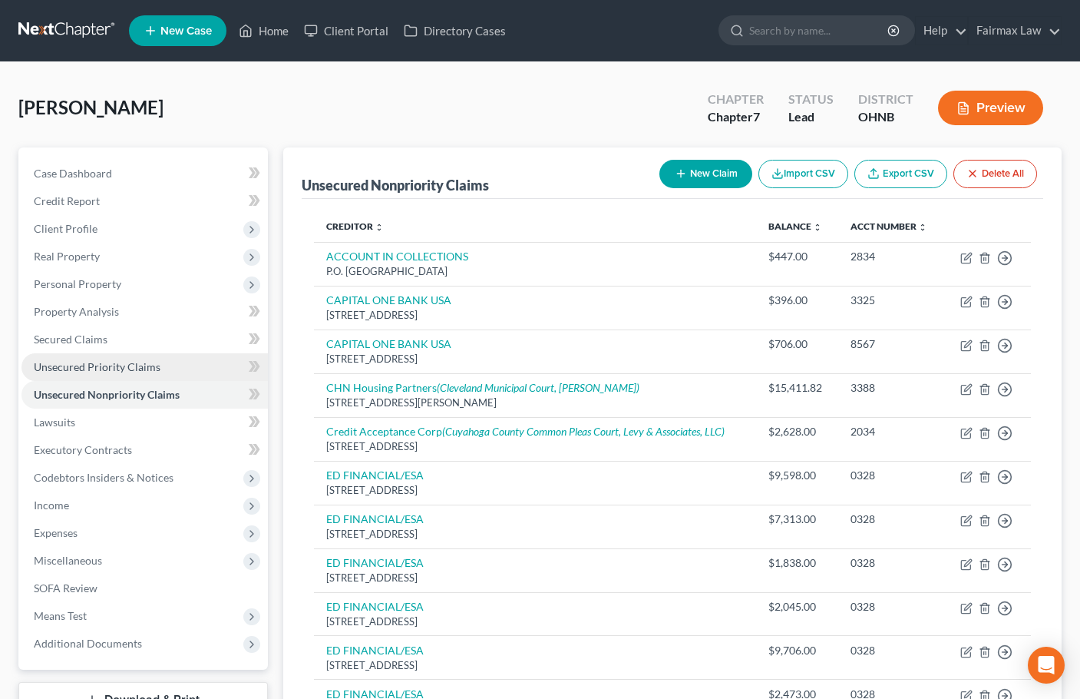
click at [104, 362] on span "Unsecured Priority Claims" at bounding box center [97, 366] width 127 height 13
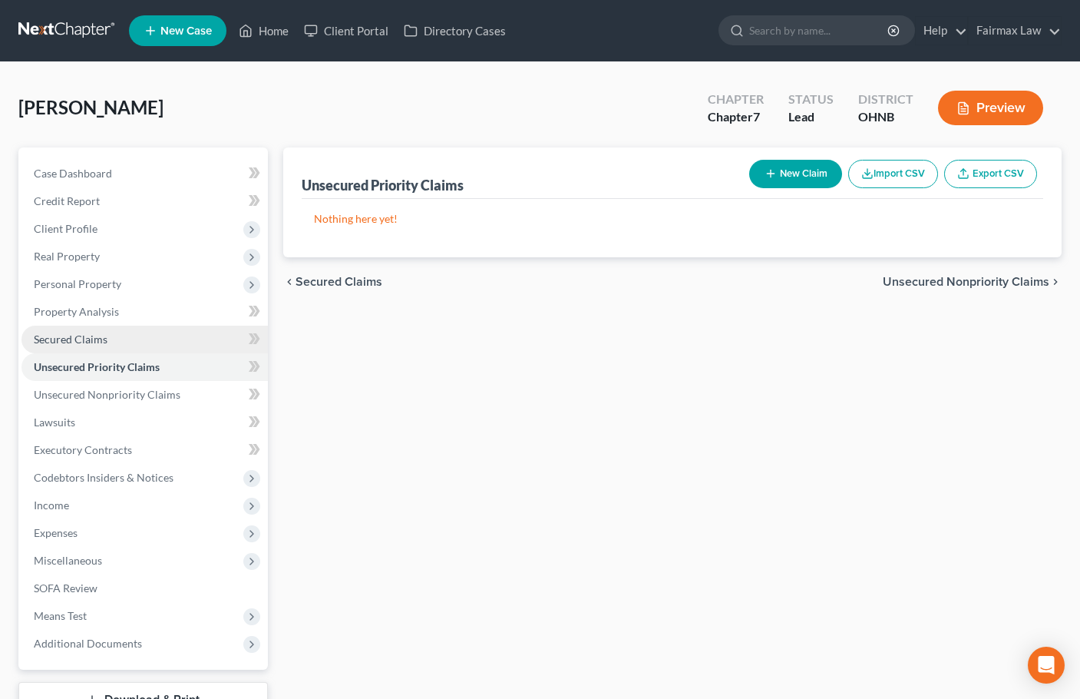
click at [95, 345] on span "Secured Claims" at bounding box center [71, 338] width 74 height 13
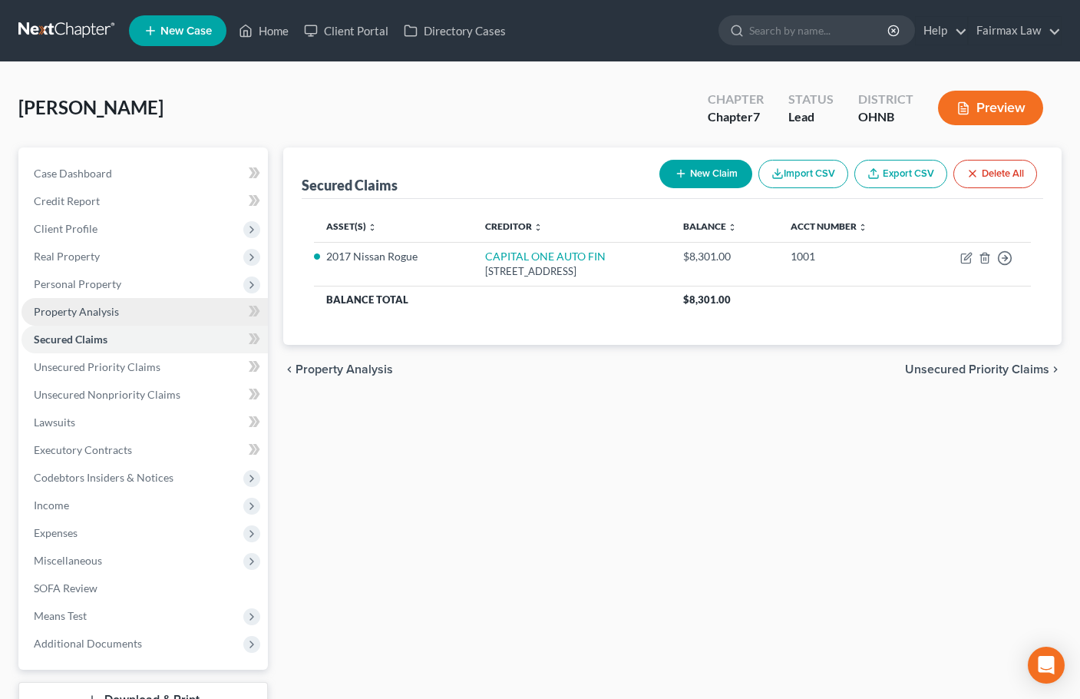
click at [98, 319] on link "Property Analysis" at bounding box center [144, 312] width 246 height 28
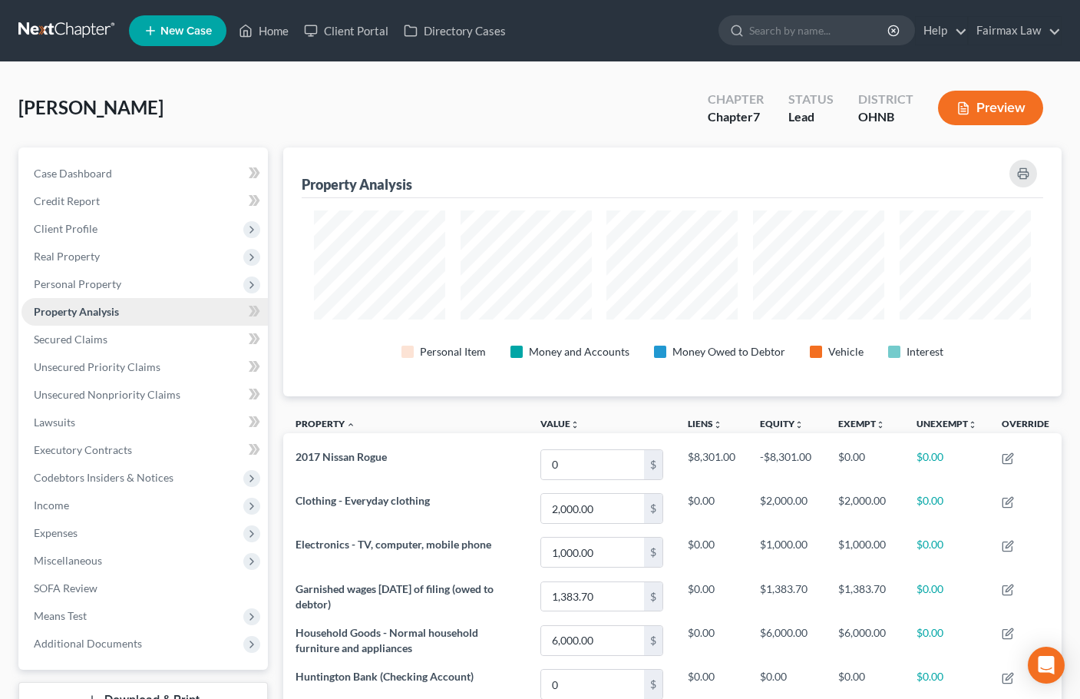
scroll to position [249, 779]
click at [100, 279] on span "Personal Property" at bounding box center [78, 283] width 88 height 13
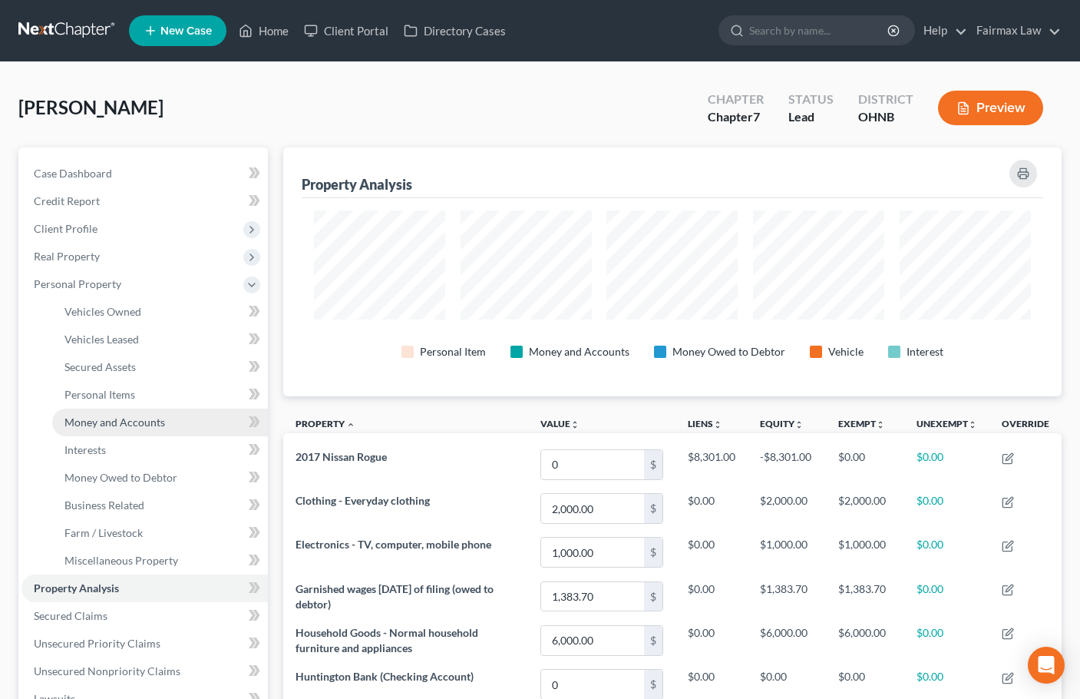
click at [114, 425] on span "Money and Accounts" at bounding box center [114, 421] width 101 height 13
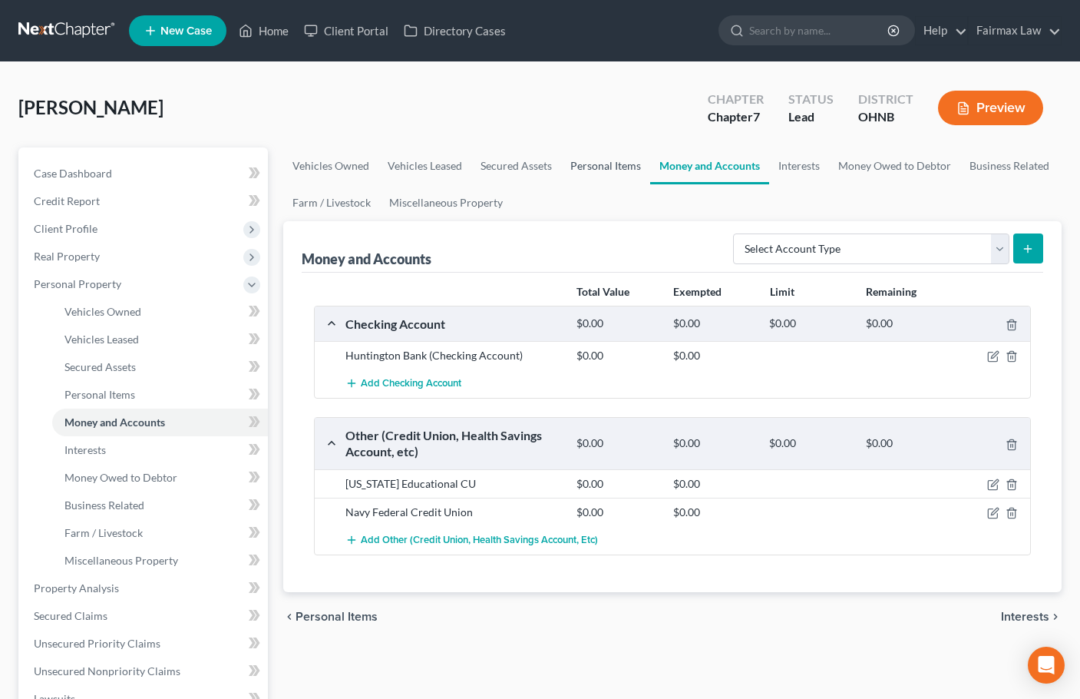
click at [608, 159] on link "Personal Items" at bounding box center [605, 165] width 89 height 37
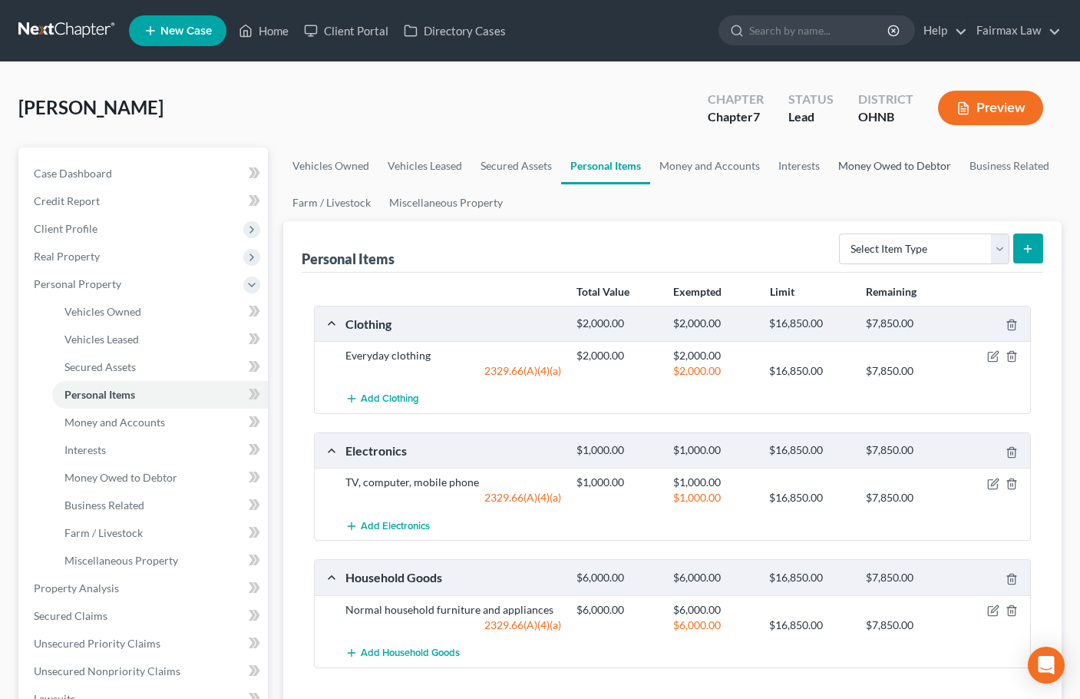
click at [894, 164] on link "Money Owed to Debtor" at bounding box center [894, 165] width 131 height 37
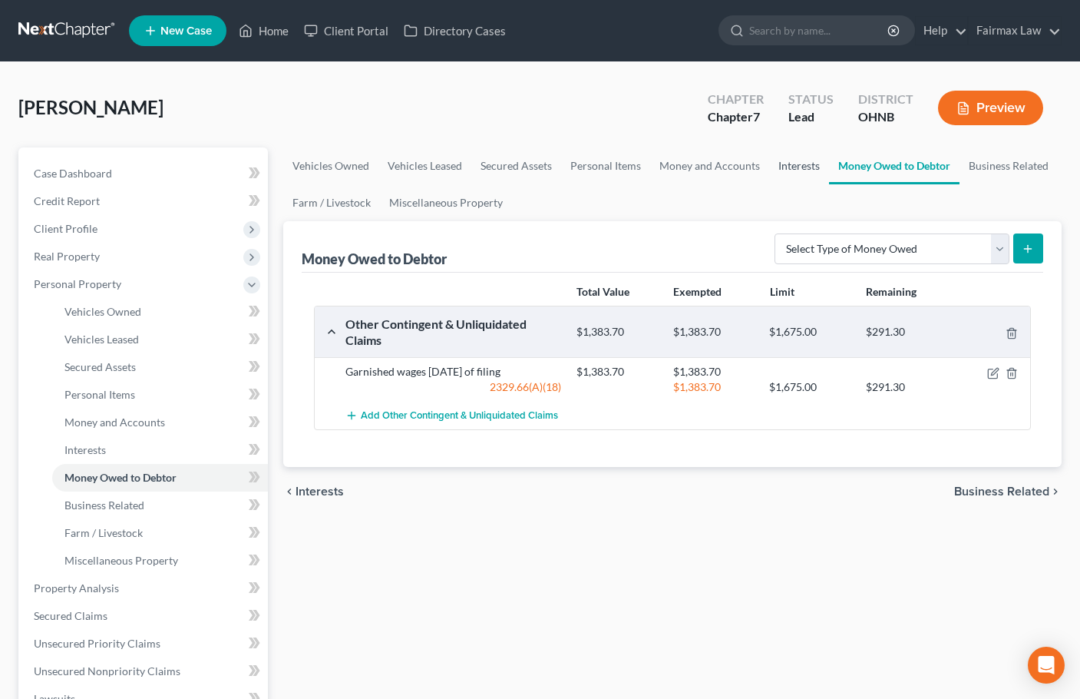
click at [801, 164] on link "Interests" at bounding box center [799, 165] width 60 height 37
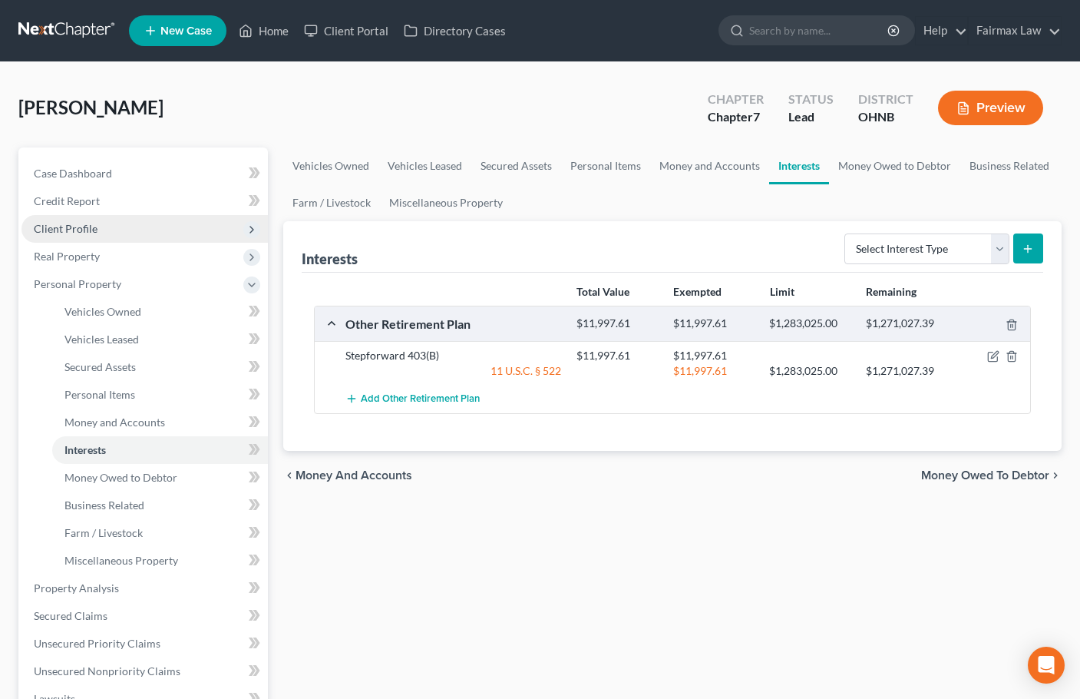
click at [74, 231] on span "Client Profile" at bounding box center [66, 228] width 64 height 13
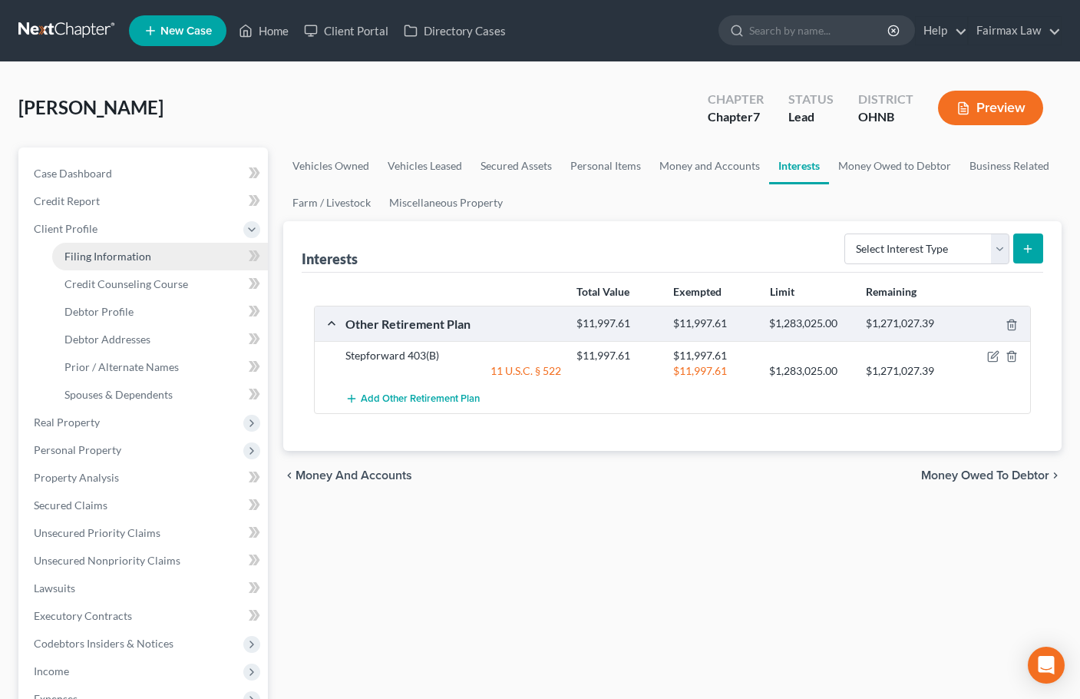
click at [119, 253] on span "Filing Information" at bounding box center [107, 255] width 87 height 13
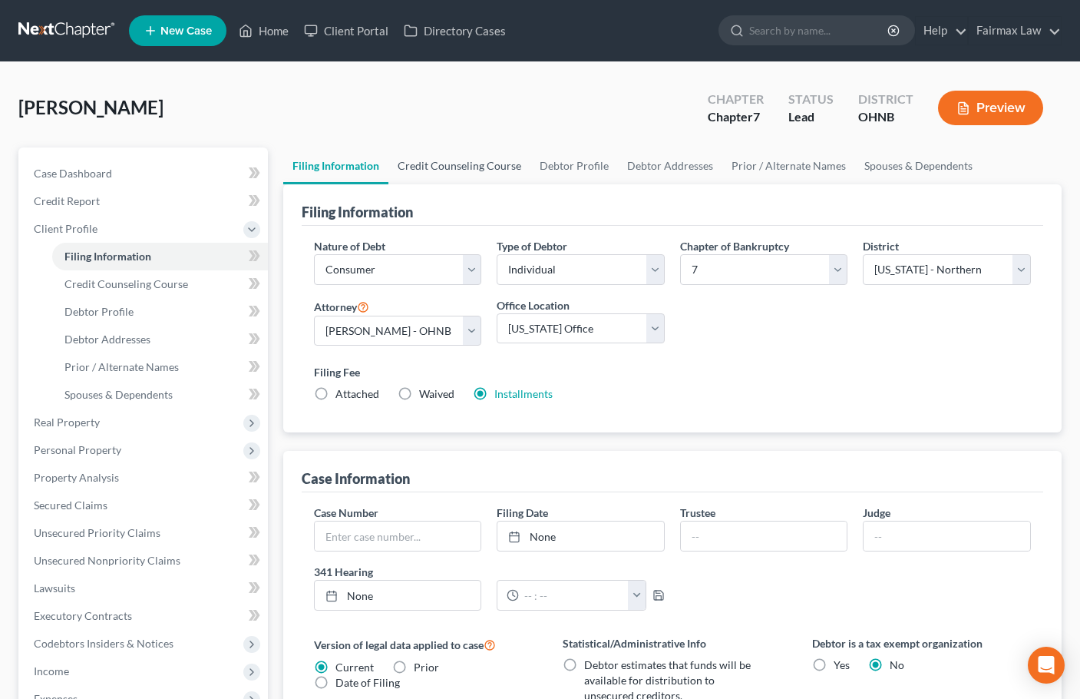
click at [494, 177] on link "Credit Counseling Course" at bounding box center [459, 165] width 142 height 37
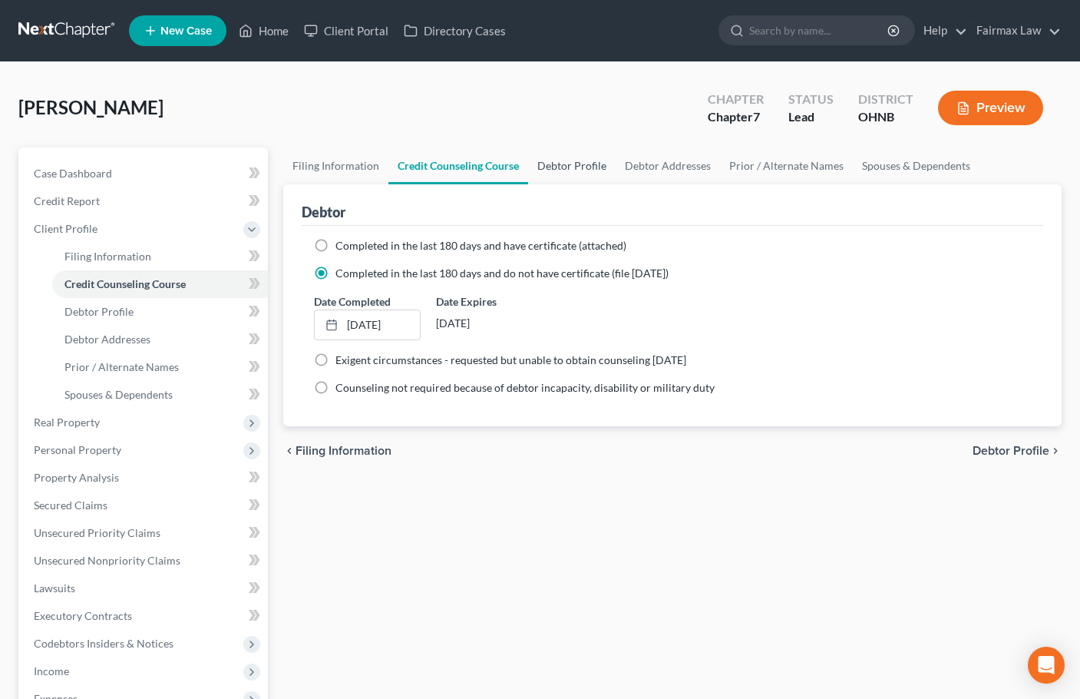
click at [563, 168] on link "Debtor Profile" at bounding box center [572, 165] width 88 height 37
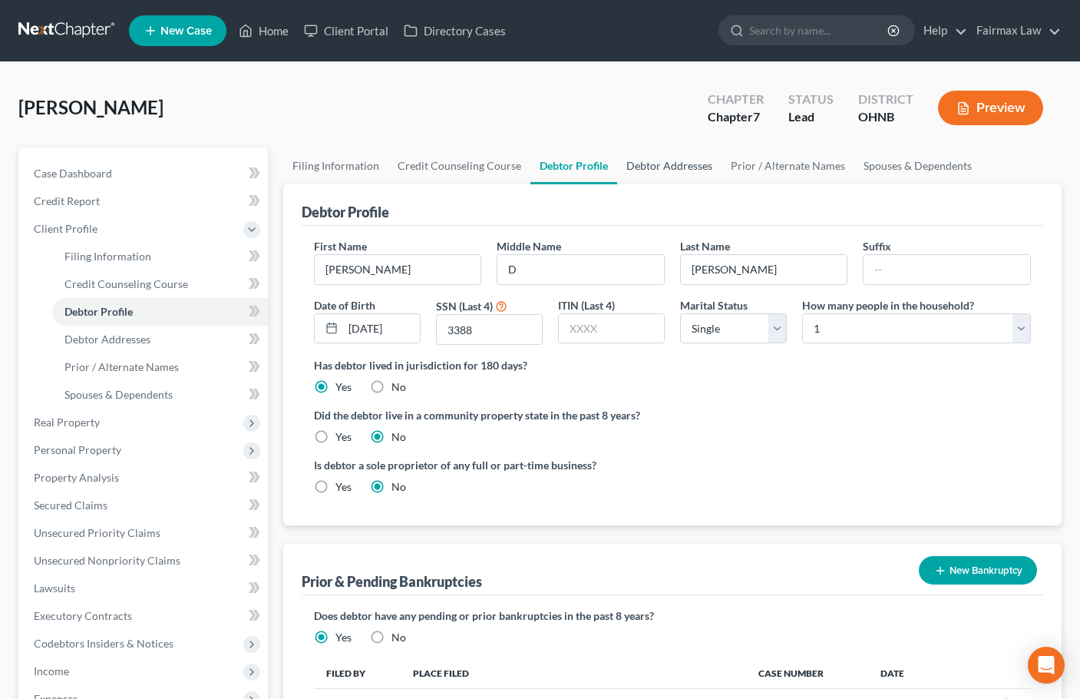
click at [689, 164] on link "Debtor Addresses" at bounding box center [669, 165] width 104 height 37
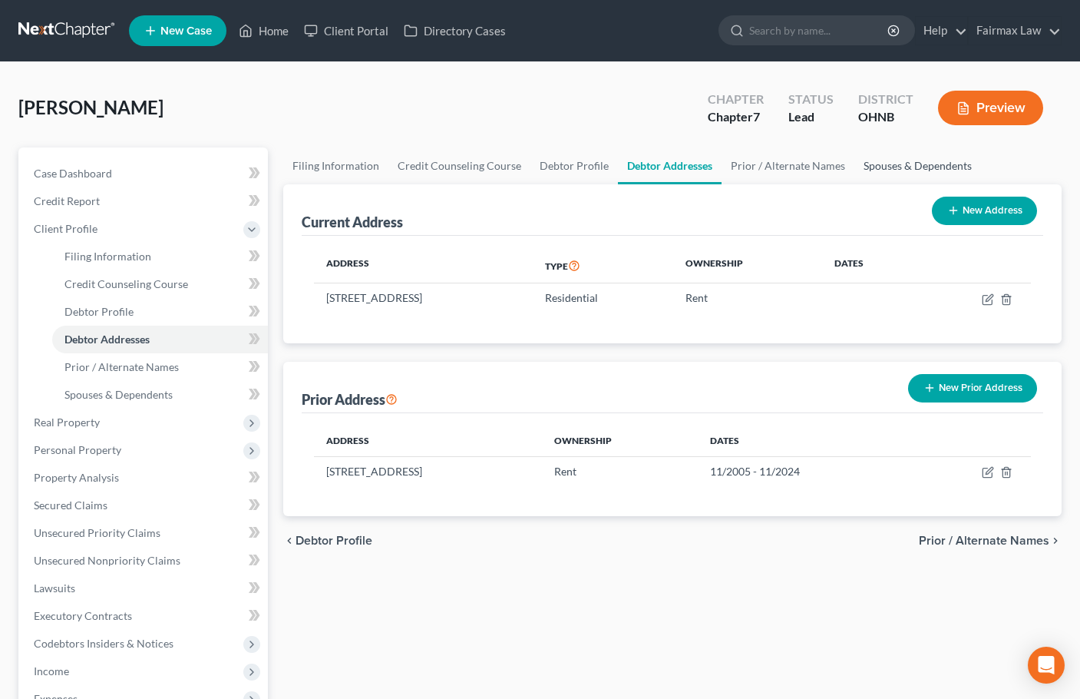
click at [906, 167] on link "Spouses & Dependents" at bounding box center [917, 165] width 127 height 37
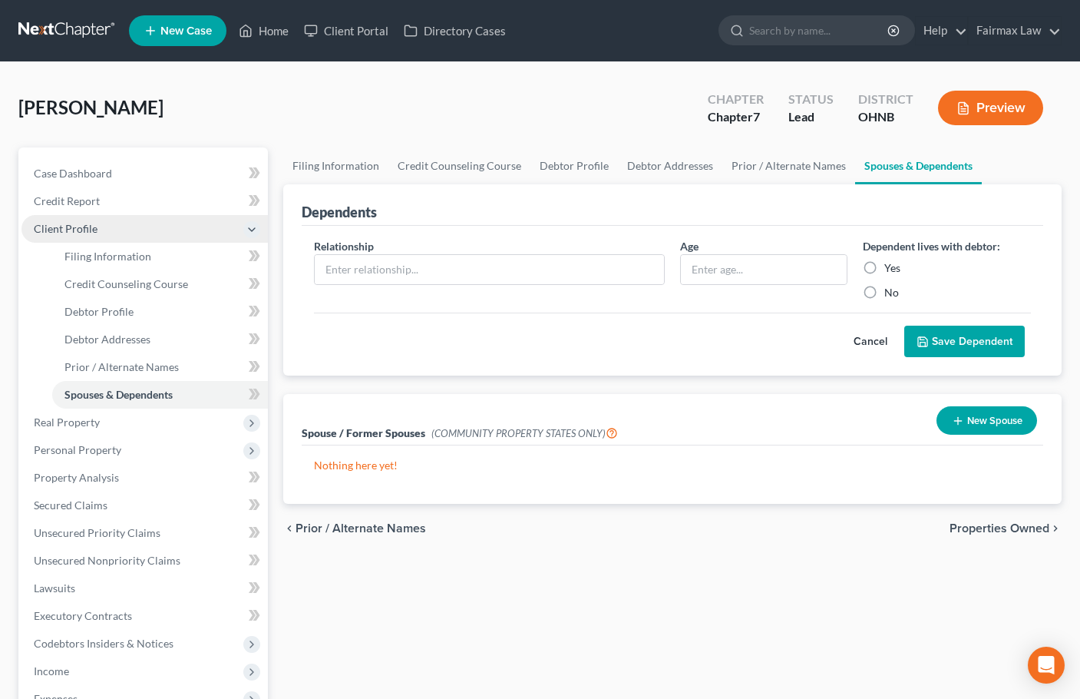
click at [66, 235] on span "Client Profile" at bounding box center [144, 229] width 246 height 28
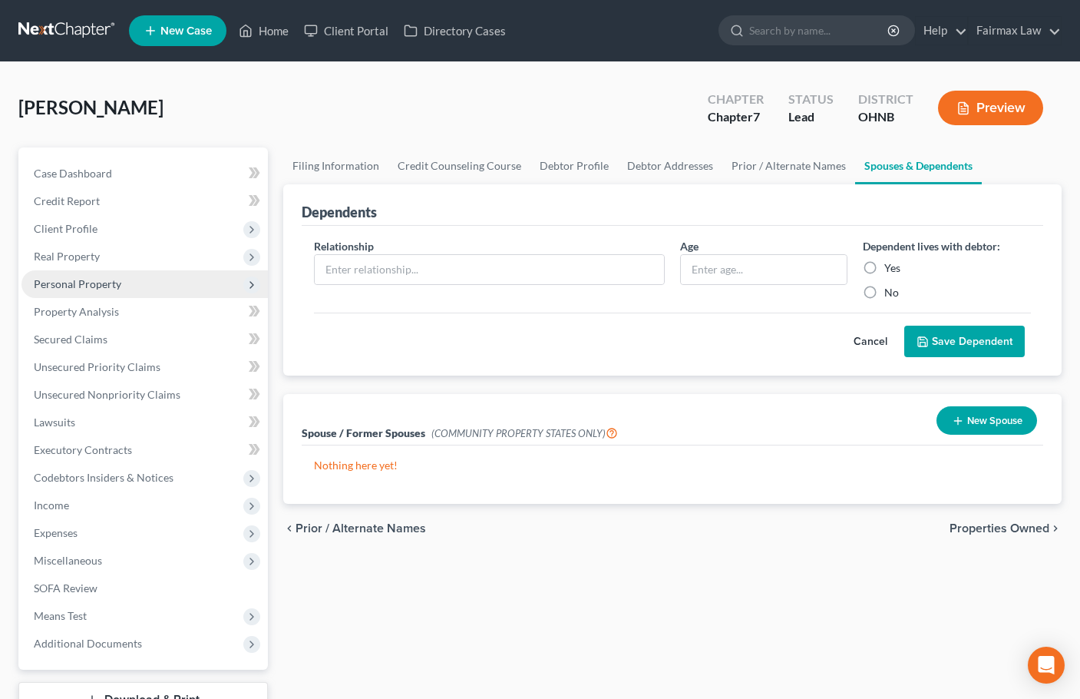
click at [85, 285] on span "Personal Property" at bounding box center [78, 283] width 88 height 13
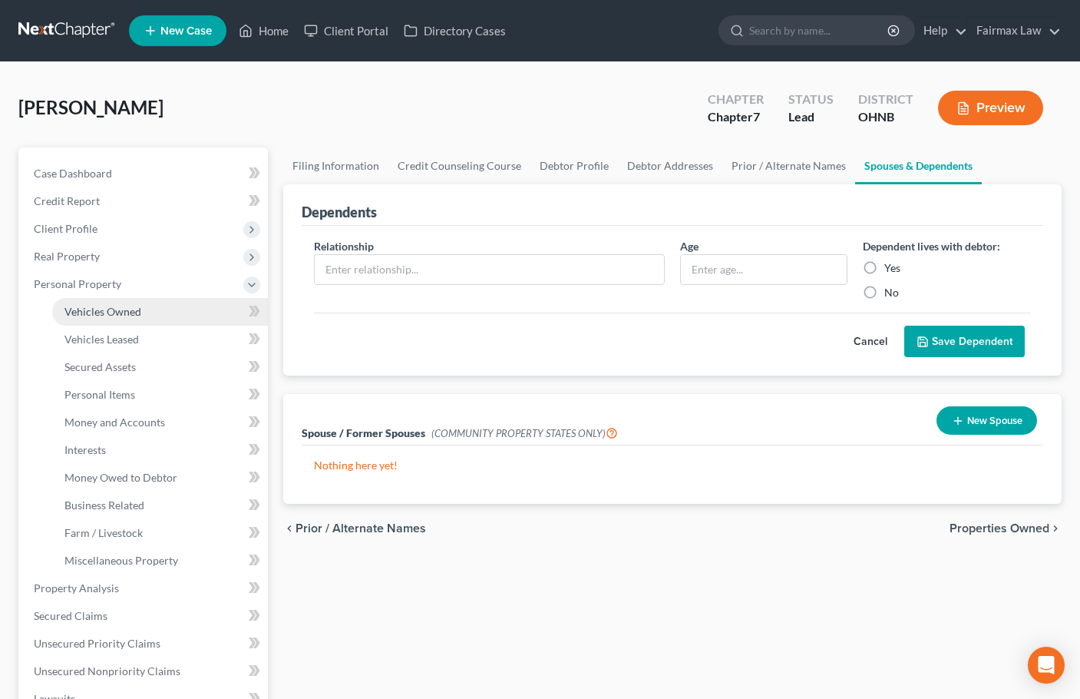
click at [87, 309] on span "Vehicles Owned" at bounding box center [102, 311] width 77 height 13
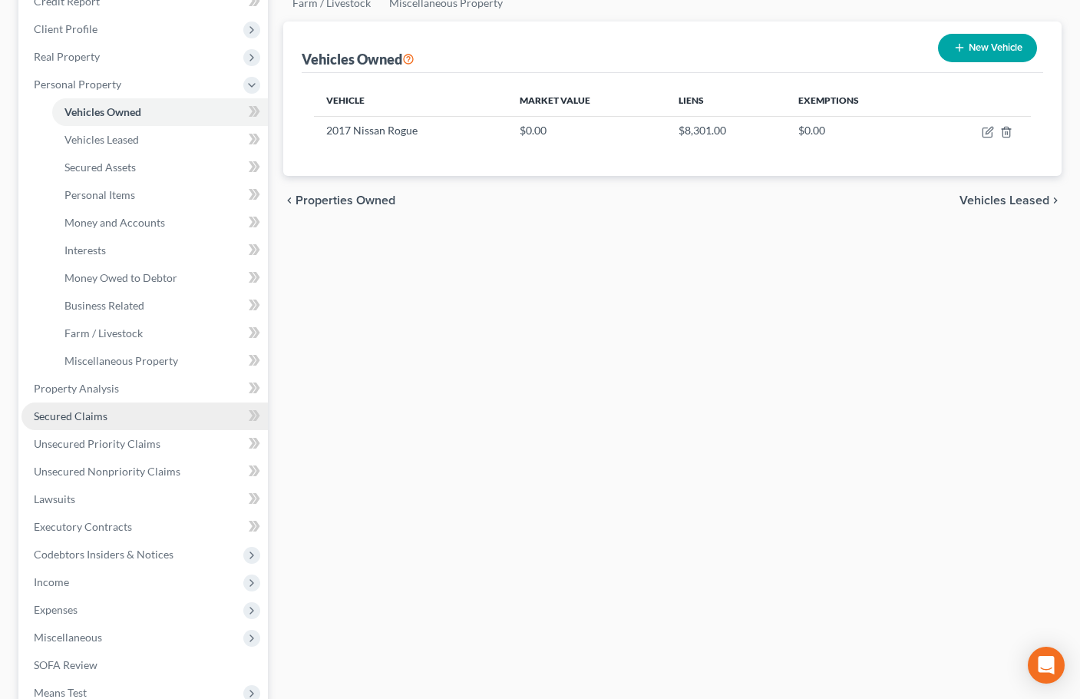
scroll to position [230, 0]
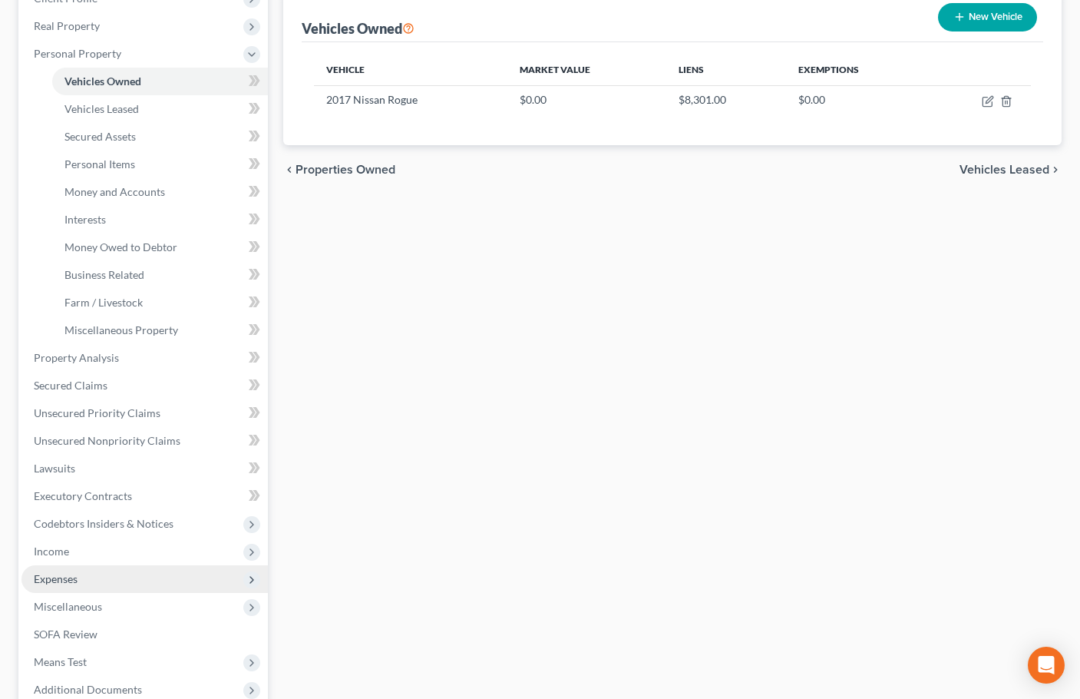
click at [70, 574] on span "Expenses" at bounding box center [56, 578] width 44 height 13
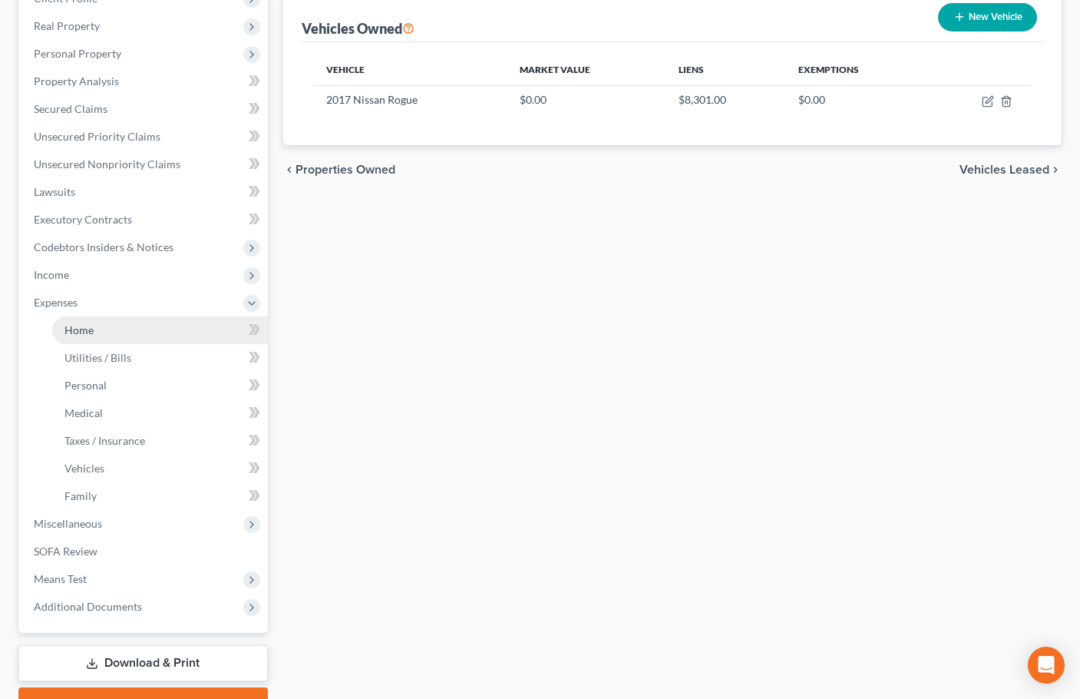
click at [106, 333] on link "Home" at bounding box center [160, 330] width 216 height 28
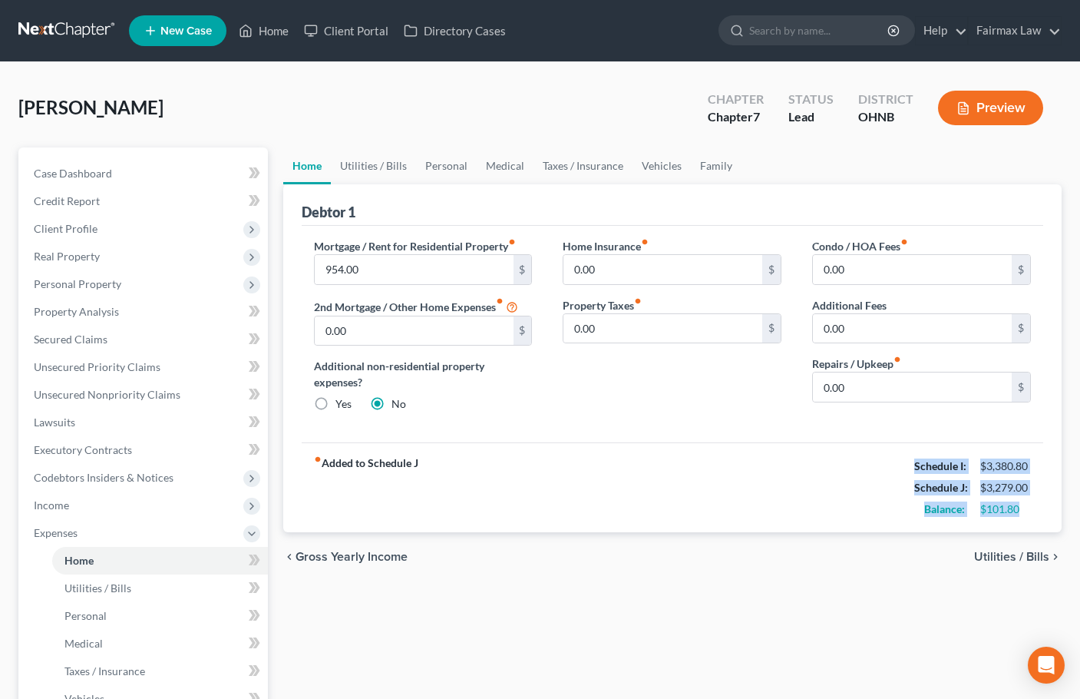
drag, startPoint x: 1009, startPoint y: 504, endPoint x: 912, endPoint y: 467, distance: 103.2
click at [914, 467] on div "Schedule I: $3,380.80 Schedule J: $3,279.00 Balance: $101.80" at bounding box center [972, 487] width 117 height 64
copy div "Schedule I: $3,380.80 Schedule J: $3,279.00 Balance: $101.80"
